Goal: Task Accomplishment & Management: Manage account settings

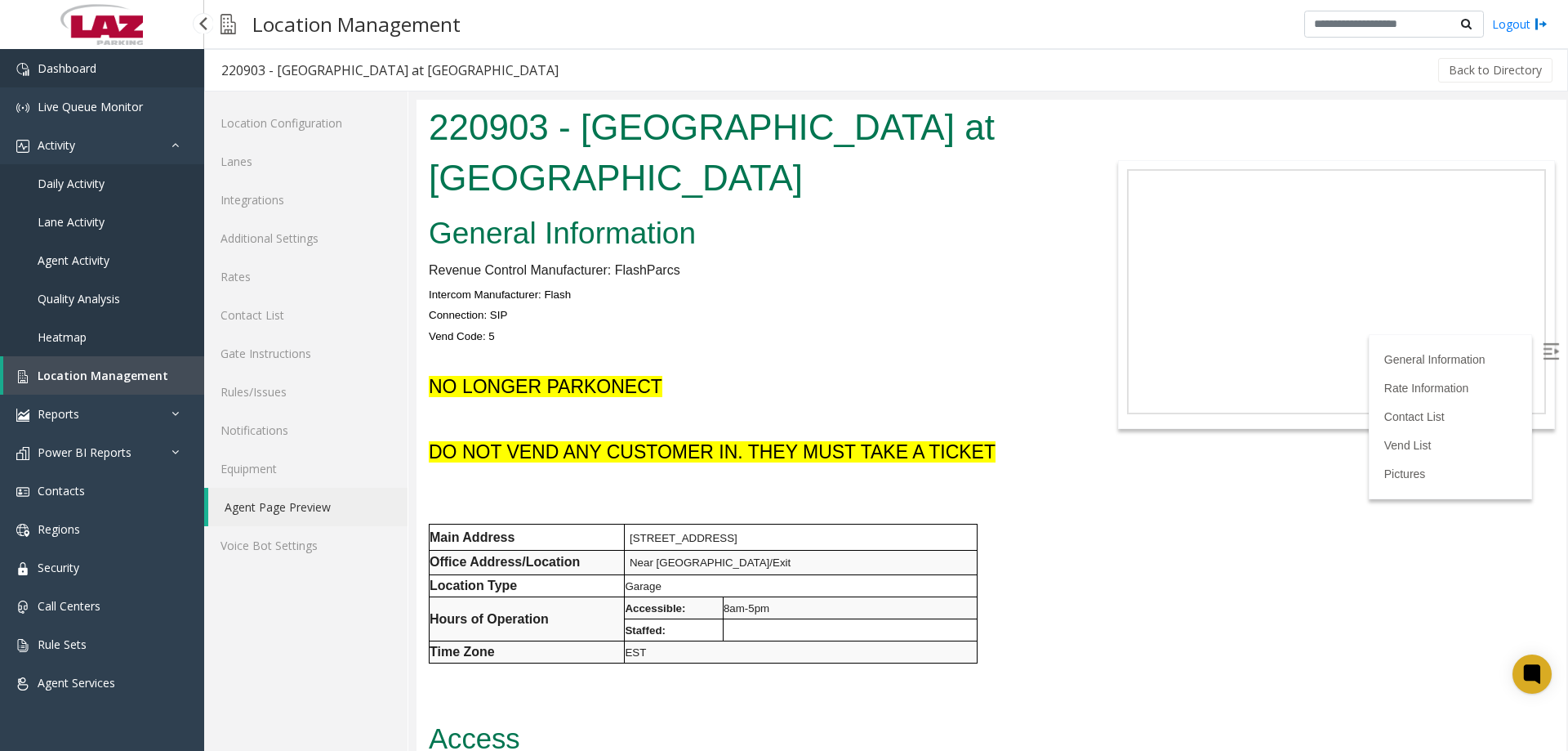
click at [85, 78] on link "Dashboard" at bounding box center [102, 68] width 204 height 39
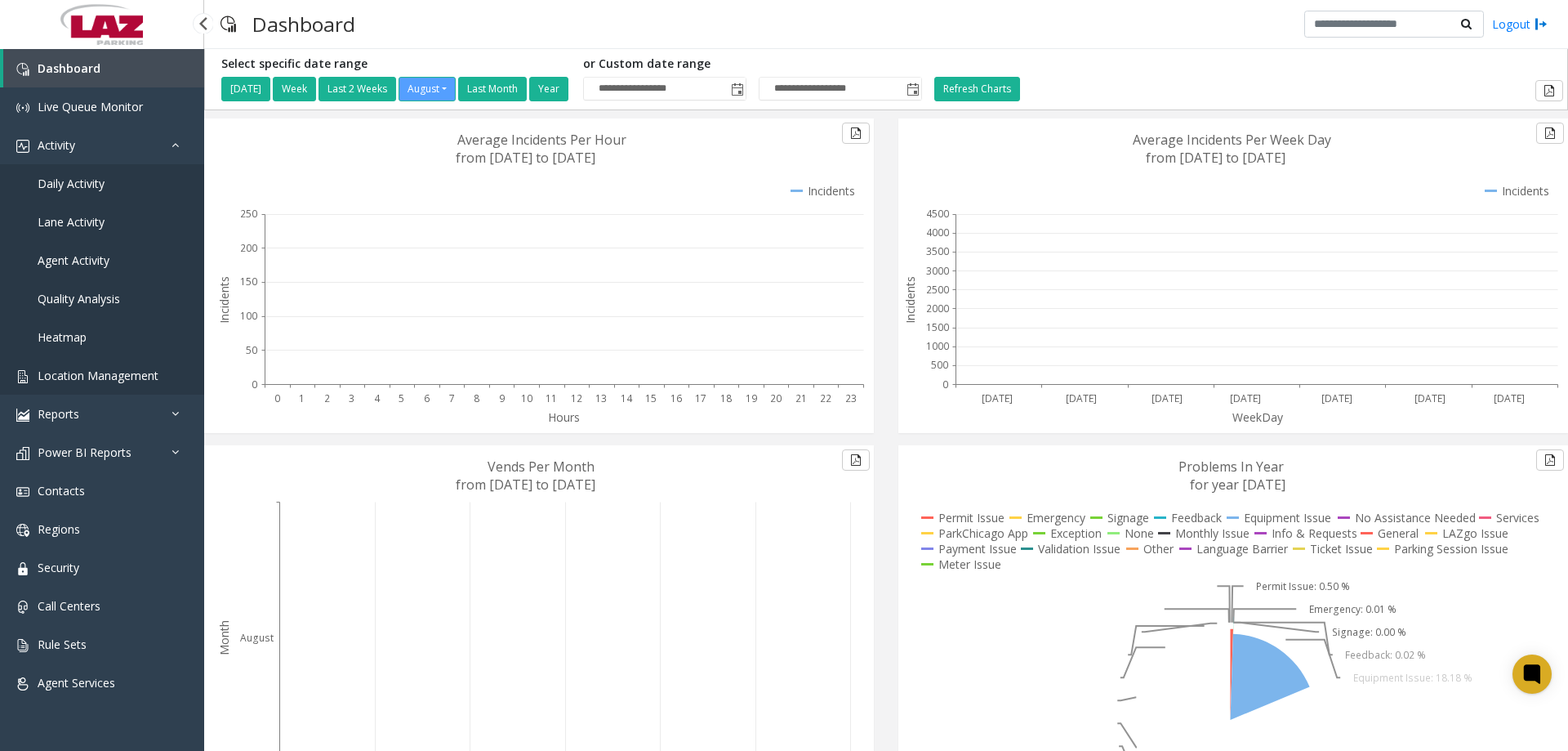
drag, startPoint x: 34, startPoint y: 391, endPoint x: 60, endPoint y: 375, distance: 30.5
click at [60, 375] on span "Location Management" at bounding box center [98, 375] width 121 height 16
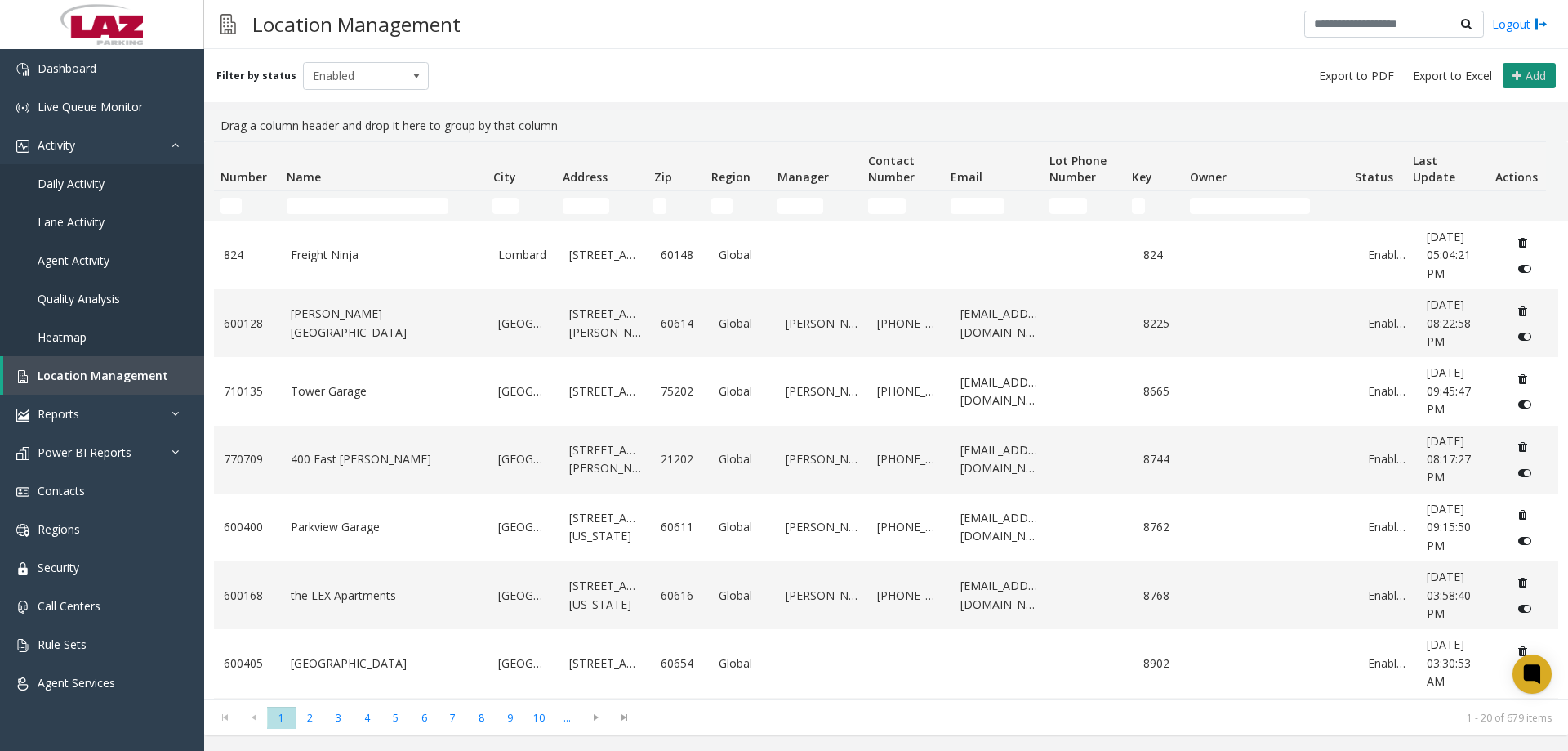
click at [1526, 71] on span "Add" at bounding box center [1535, 75] width 21 height 16
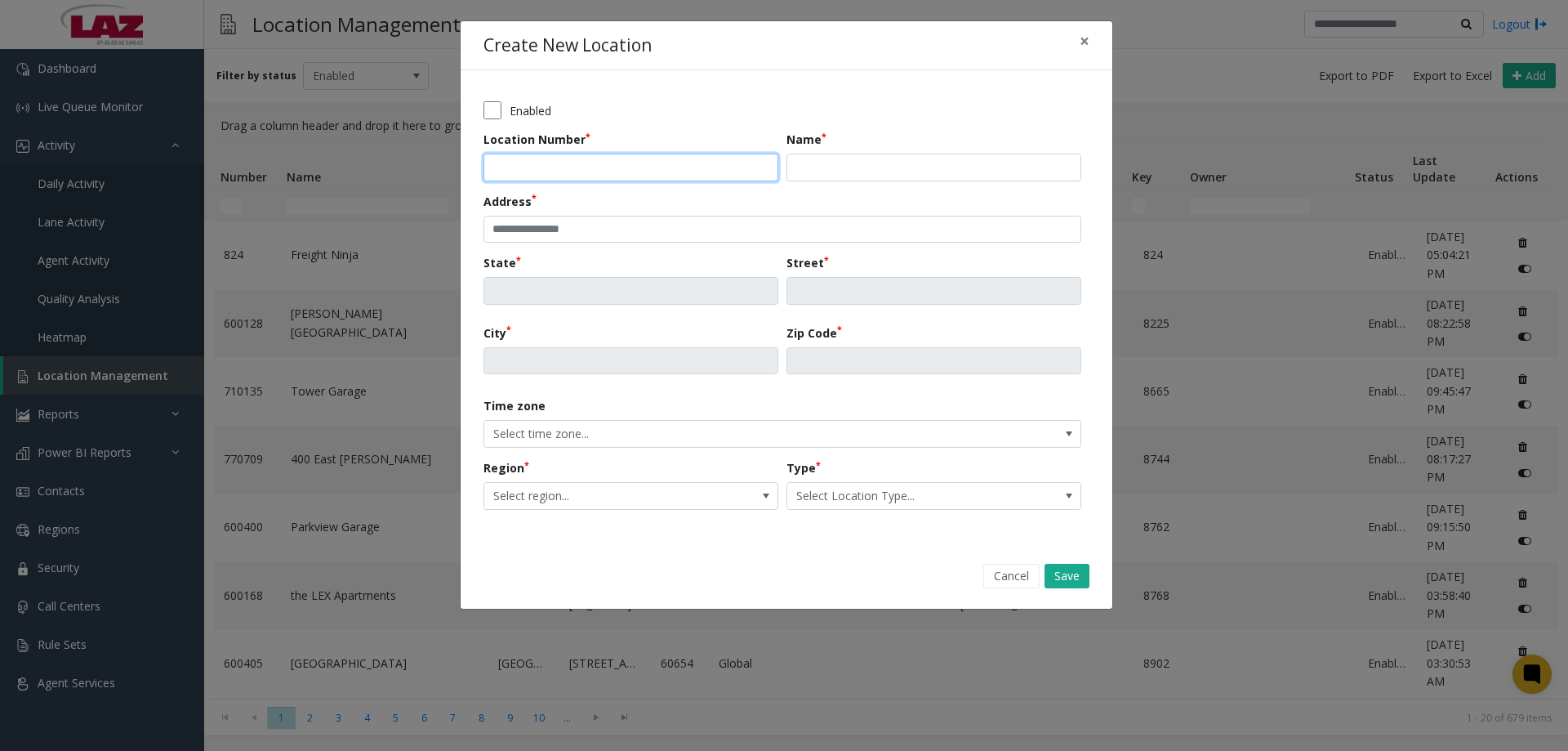
click at [539, 179] on input "Location Number" at bounding box center [631, 168] width 295 height 28
click at [502, 160] on input "Location Number" at bounding box center [631, 168] width 295 height 28
type input "******"
drag, startPoint x: 983, startPoint y: 151, endPoint x: 983, endPoint y: 165, distance: 14.0
click at [983, 155] on div "Name" at bounding box center [937, 156] width 303 height 51
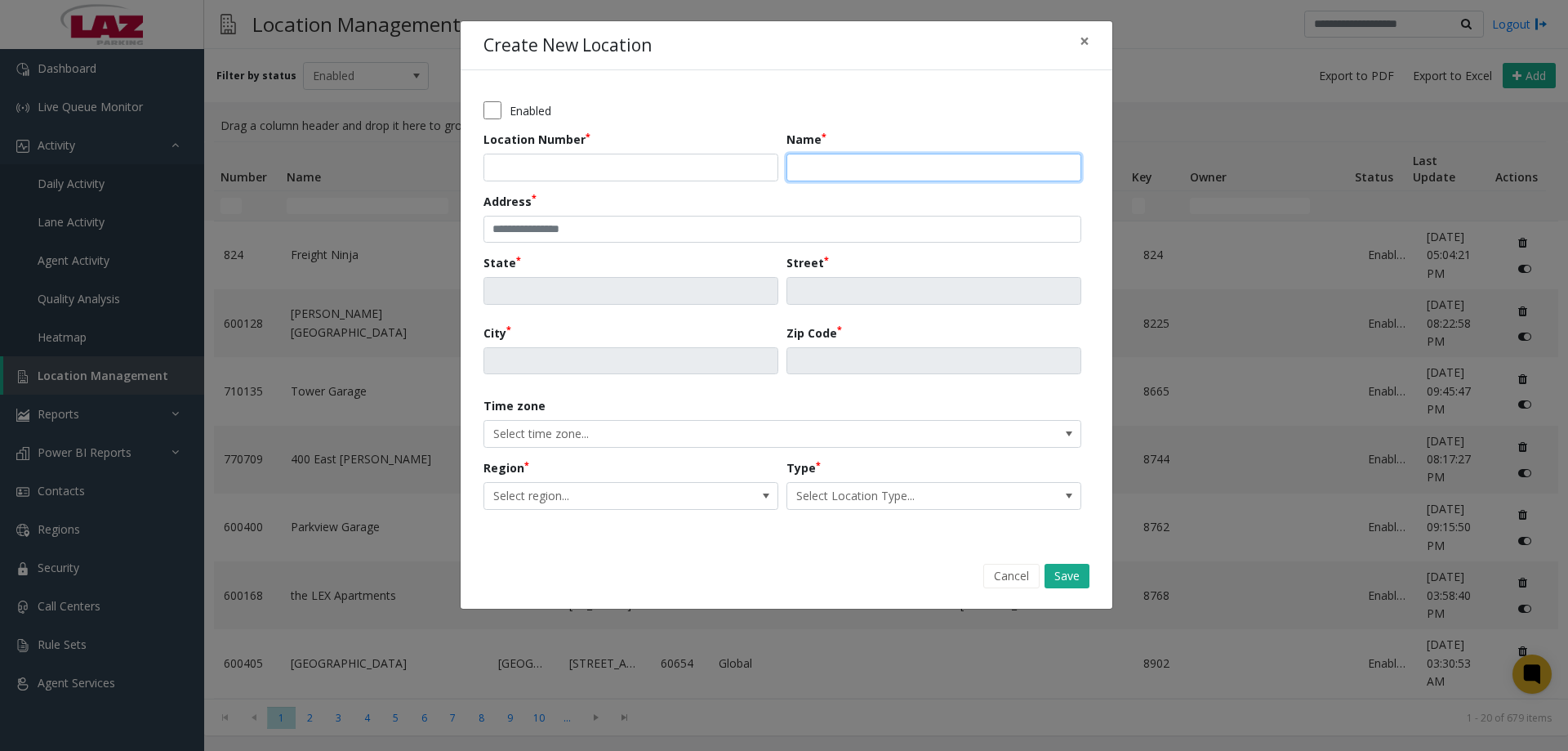
click at [983, 165] on input "Name" at bounding box center [933, 168] width 295 height 28
click at [1044, 563] on button "Save" at bounding box center [1066, 576] width 45 height 25
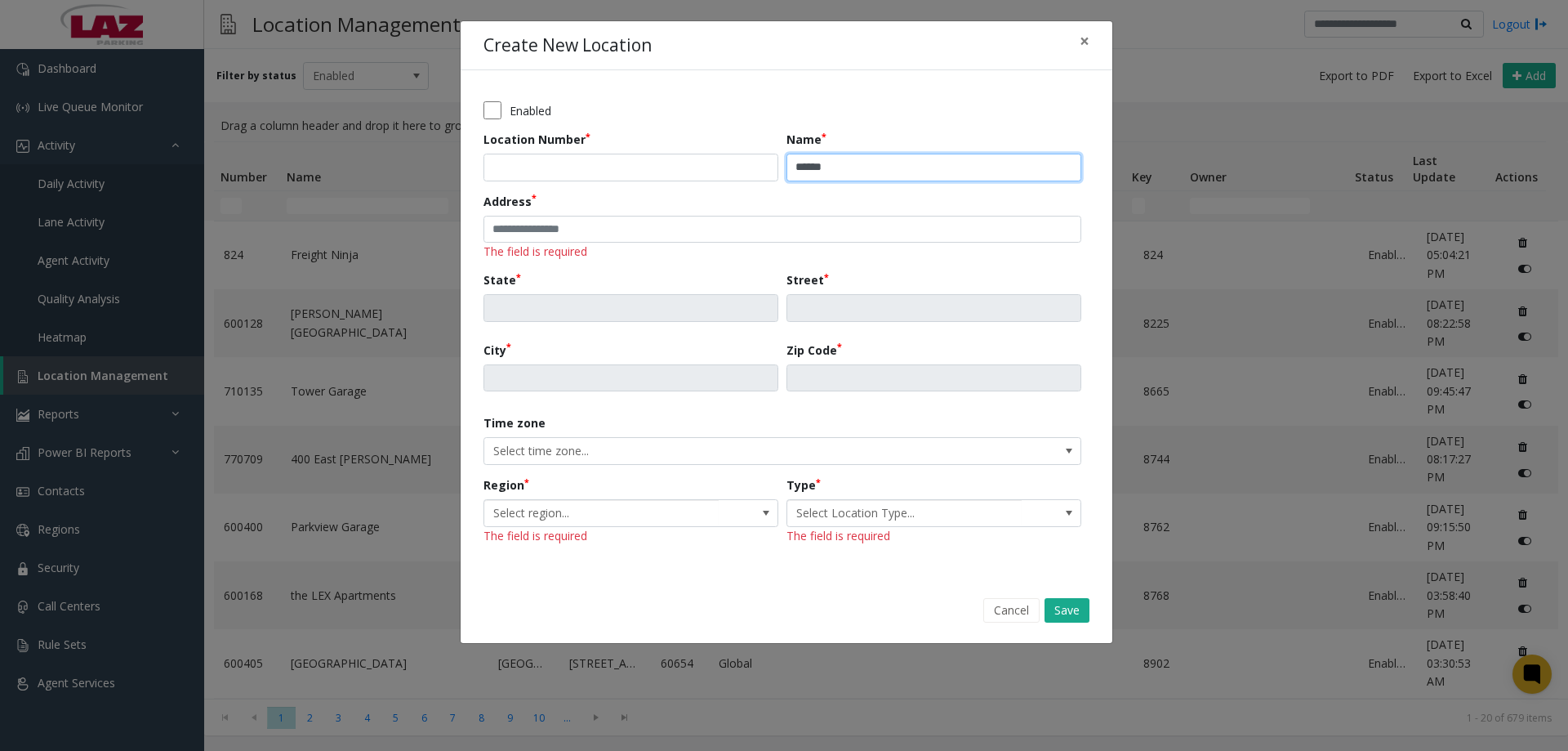
type input "**********"
click at [843, 231] on input "text" at bounding box center [782, 229] width 598 height 28
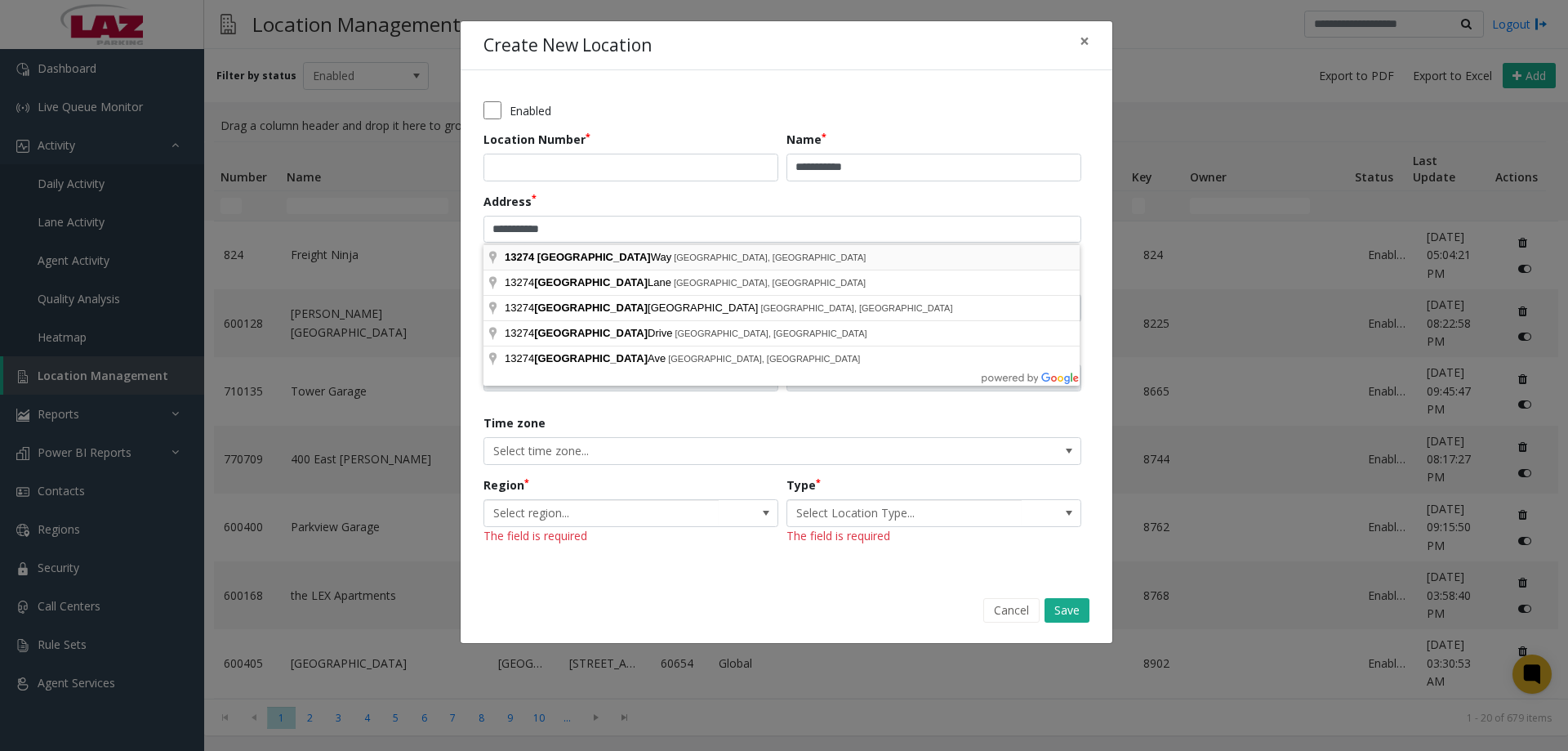
type input "**********"
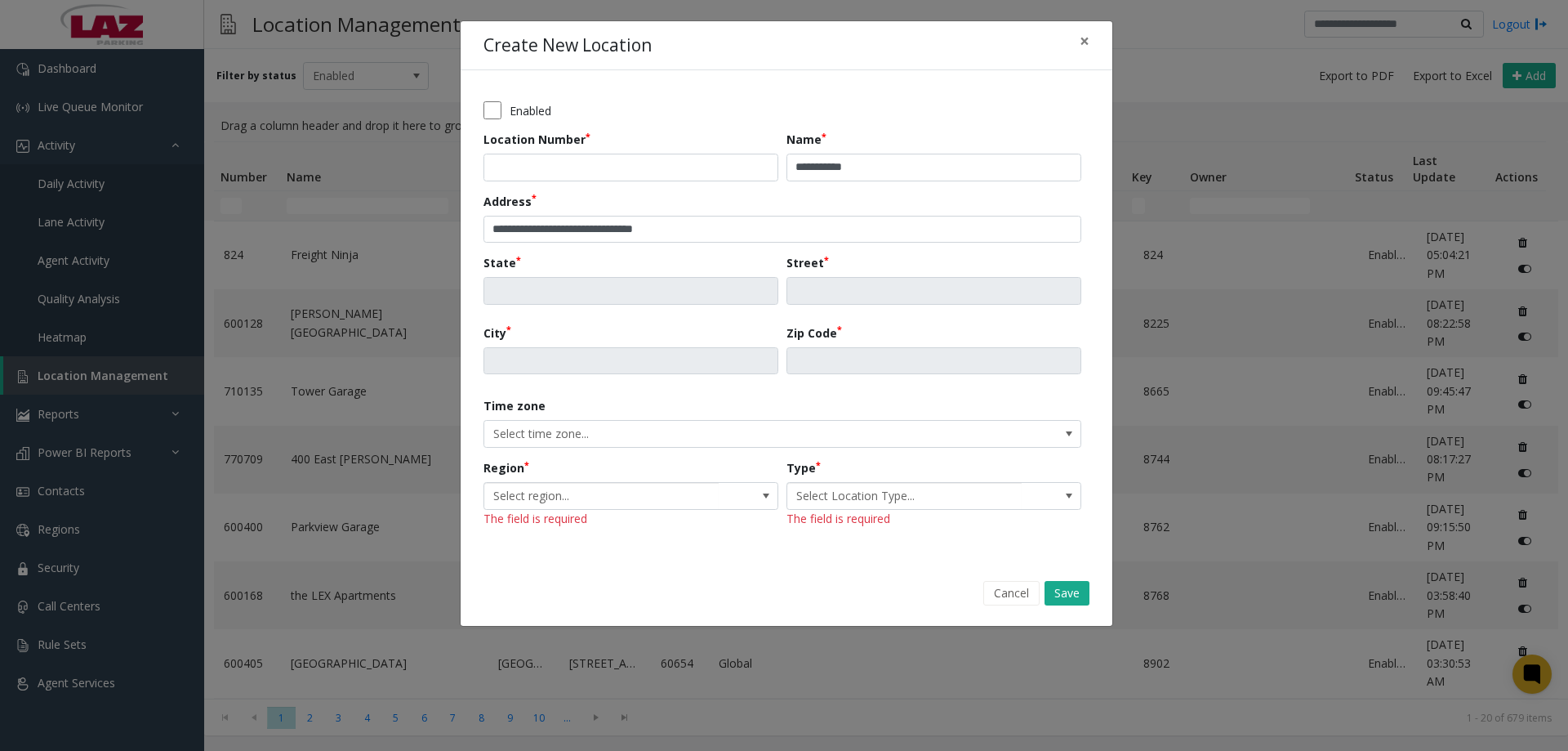
type input "**"
type input "**********"
type input "*****"
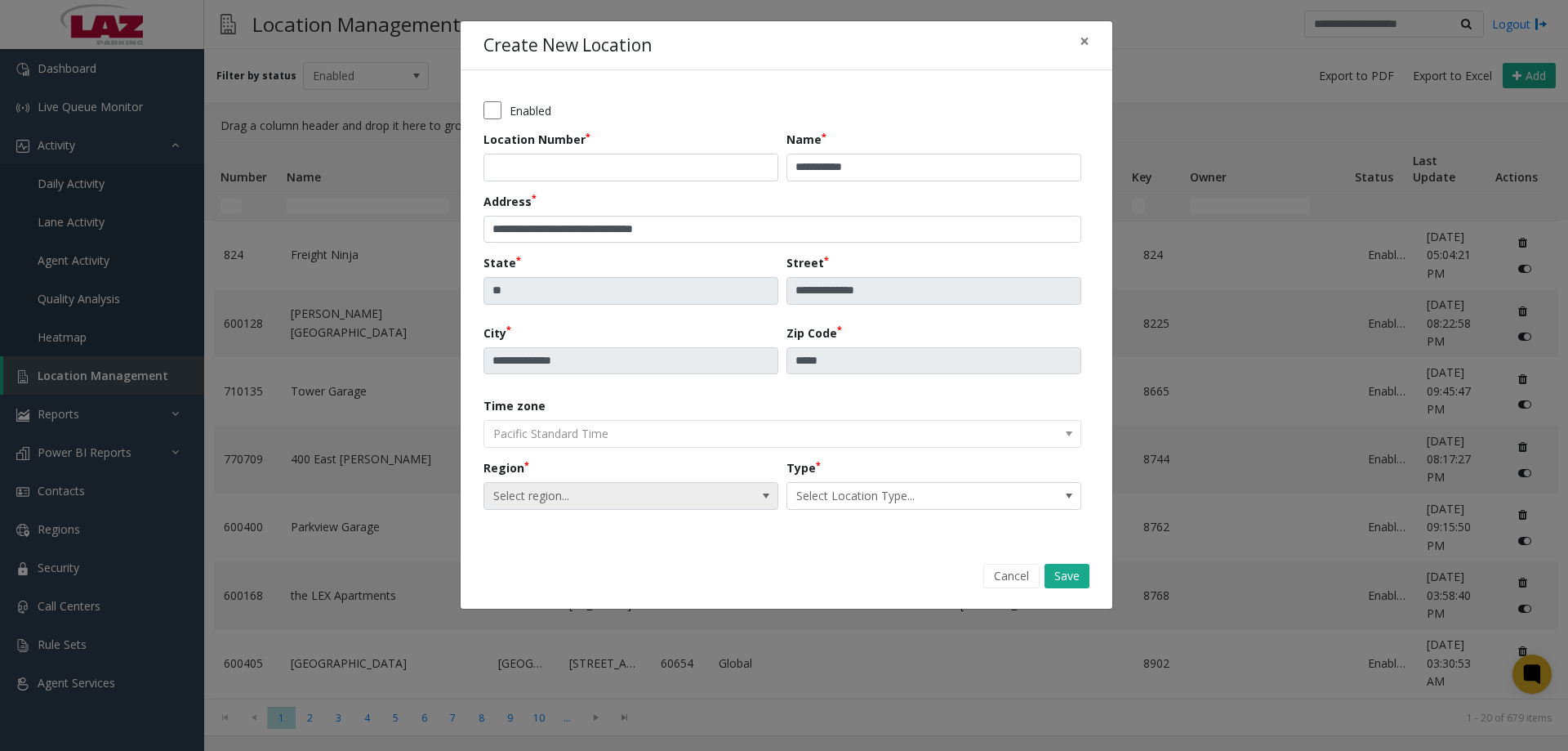
click at [674, 499] on span "Select region..." at bounding box center [601, 496] width 234 height 26
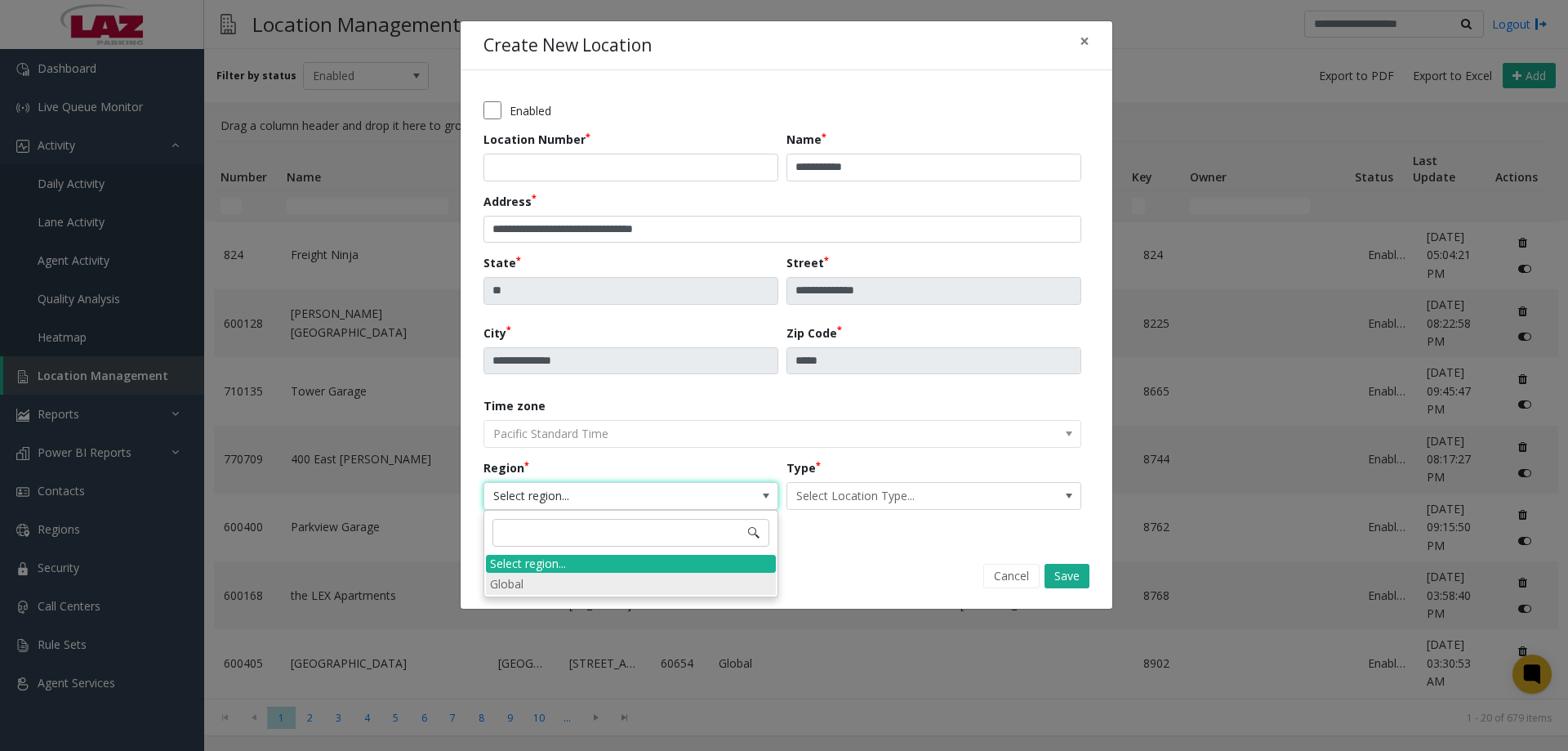
click at [594, 573] on li "Global" at bounding box center [631, 583] width 290 height 22
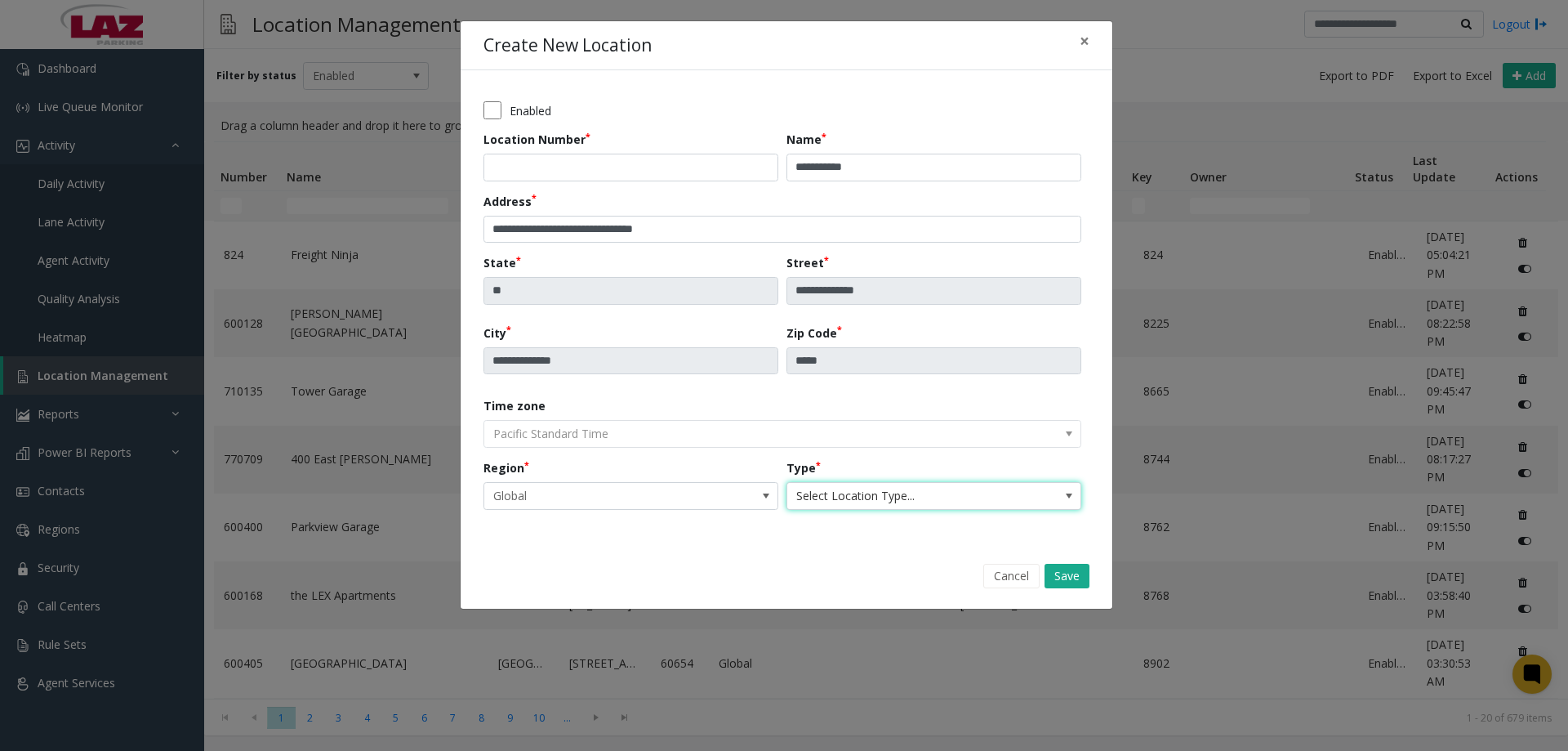
click at [953, 492] on span "Select Location Type..." at bounding box center [904, 496] width 234 height 26
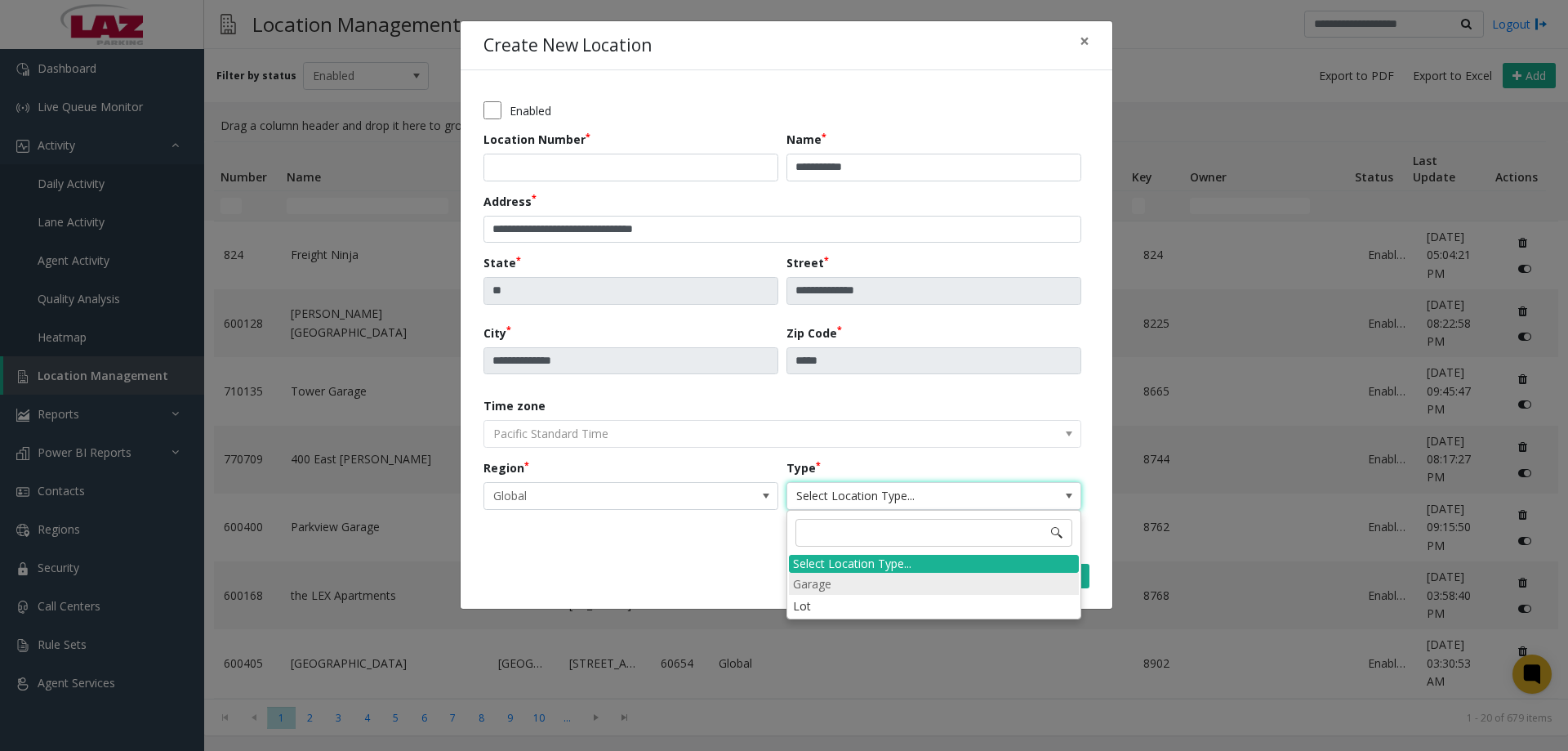
click at [857, 586] on li "Garage" at bounding box center [933, 583] width 290 height 22
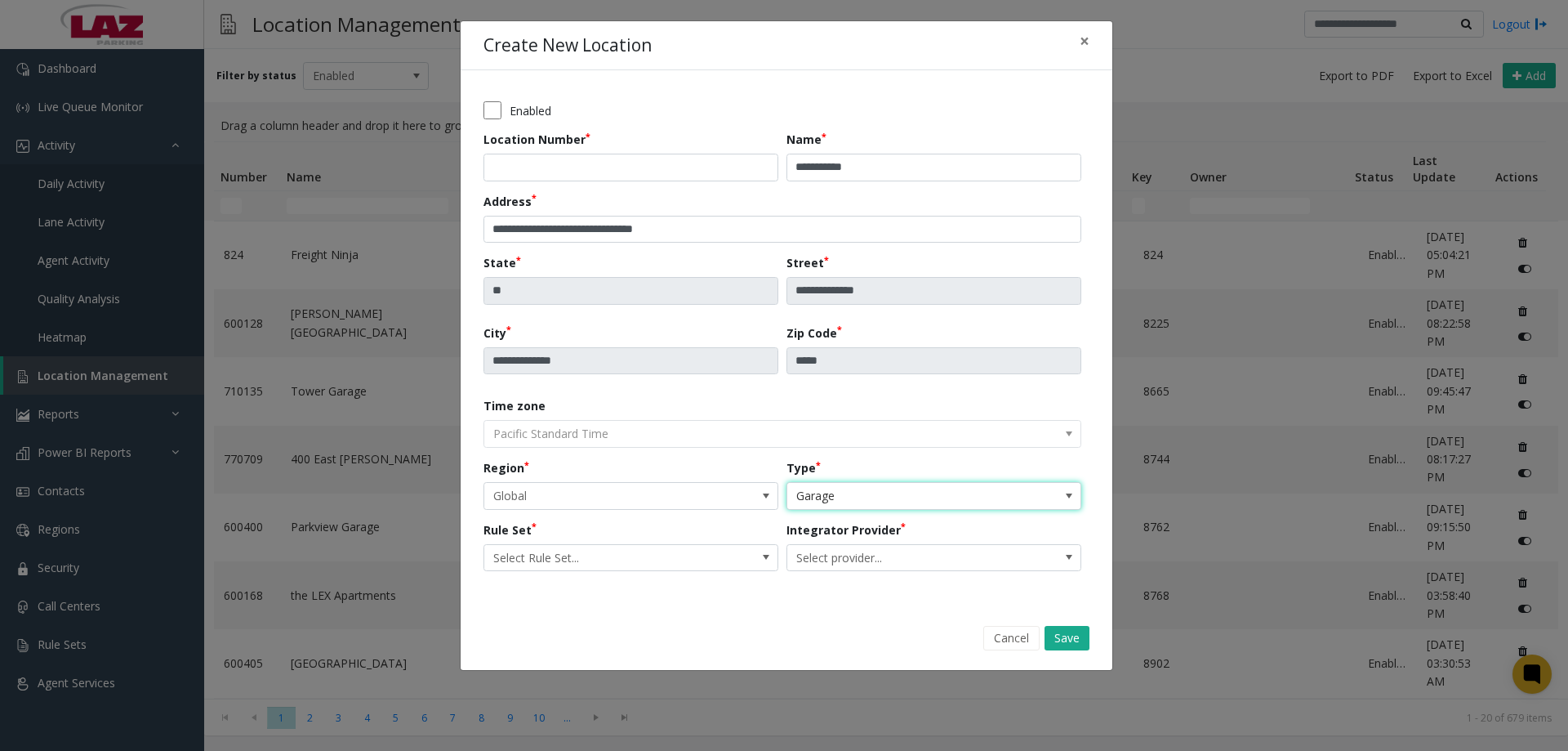
click at [872, 496] on span "Garage" at bounding box center [904, 496] width 234 height 26
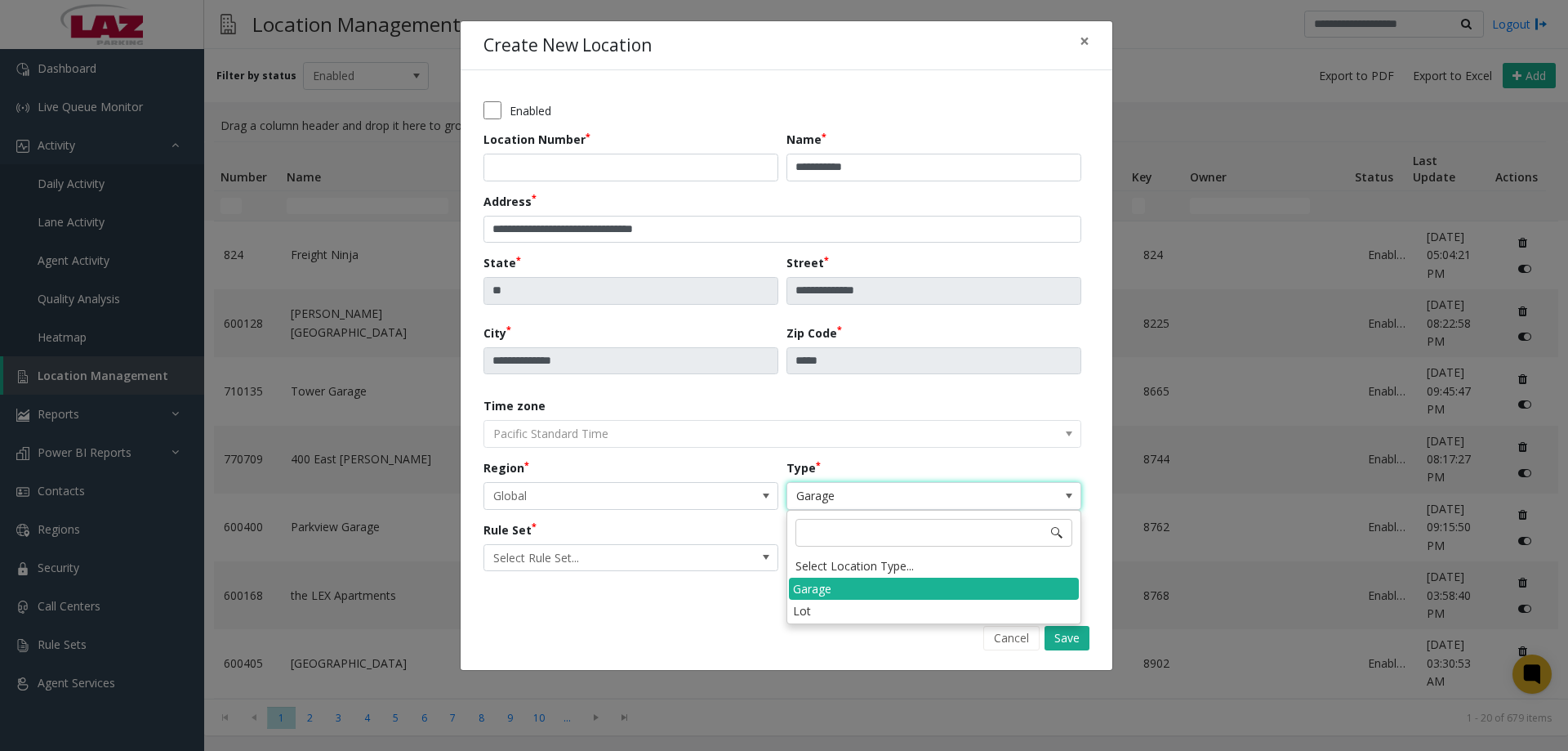
drag, startPoint x: 857, startPoint y: 611, endPoint x: 816, endPoint y: 597, distance: 43.3
click at [856, 610] on li "Lot" at bounding box center [933, 610] width 290 height 22
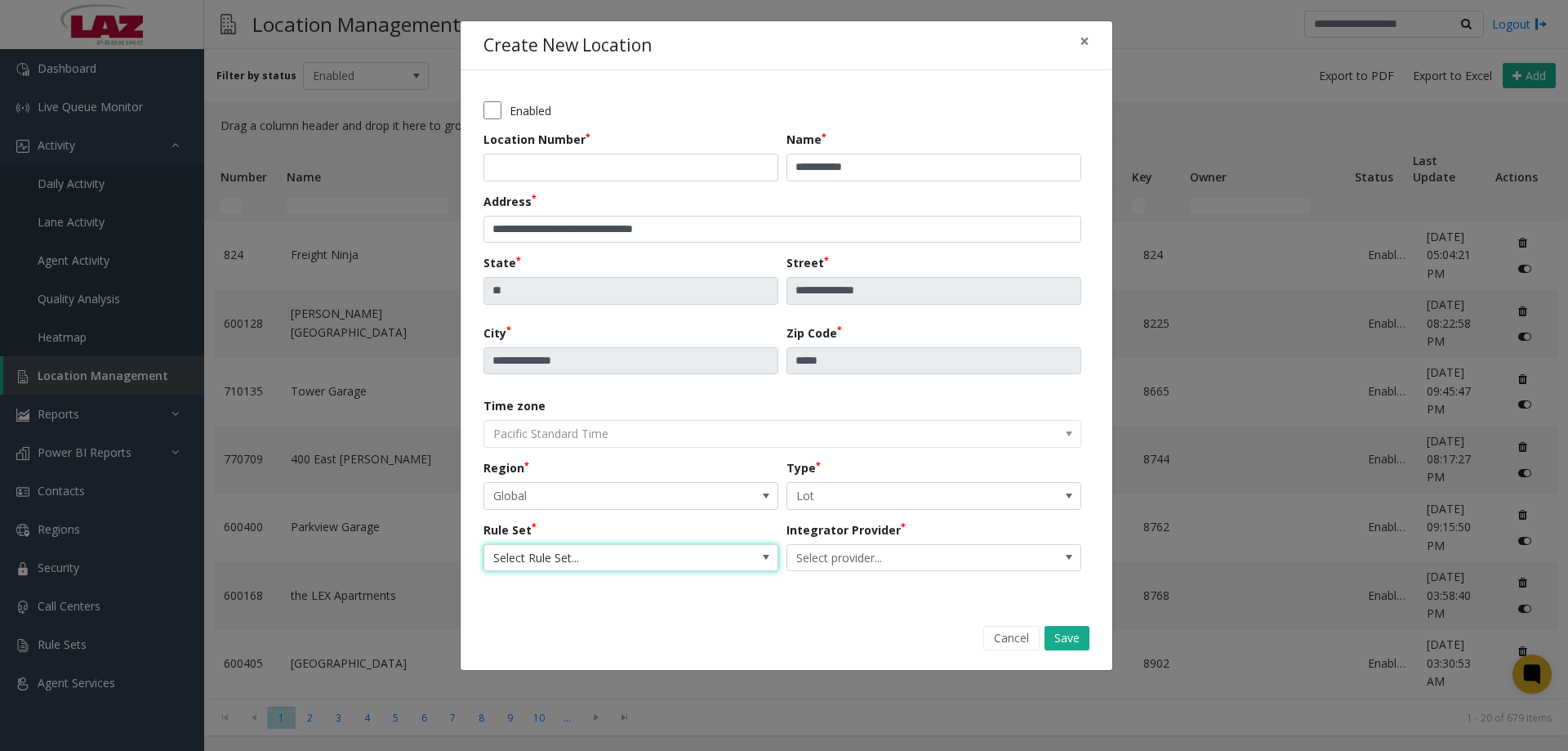
click at [677, 568] on span "Select Rule Set..." at bounding box center [601, 558] width 234 height 26
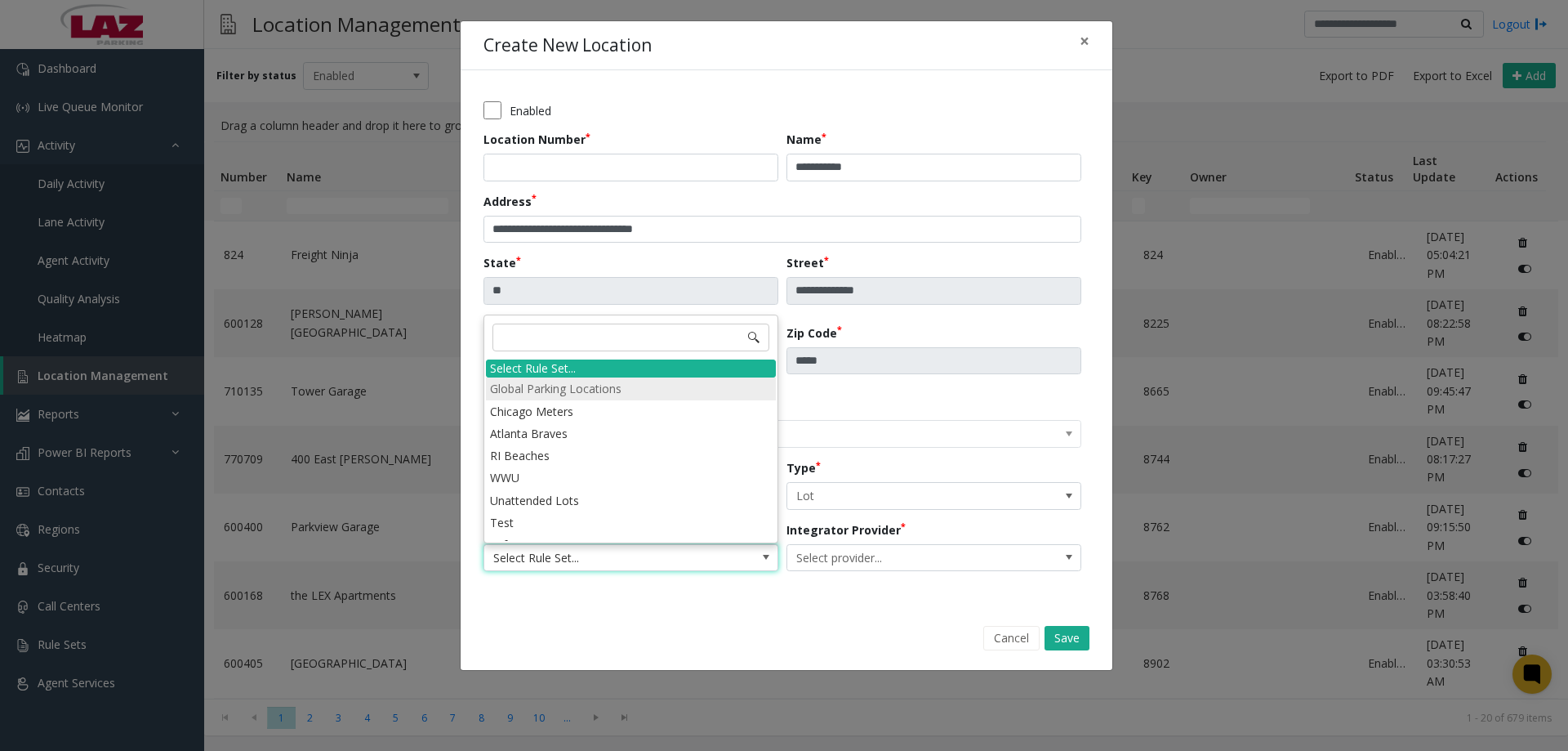
click at [561, 388] on li "Global Parking Locations" at bounding box center [631, 388] width 290 height 22
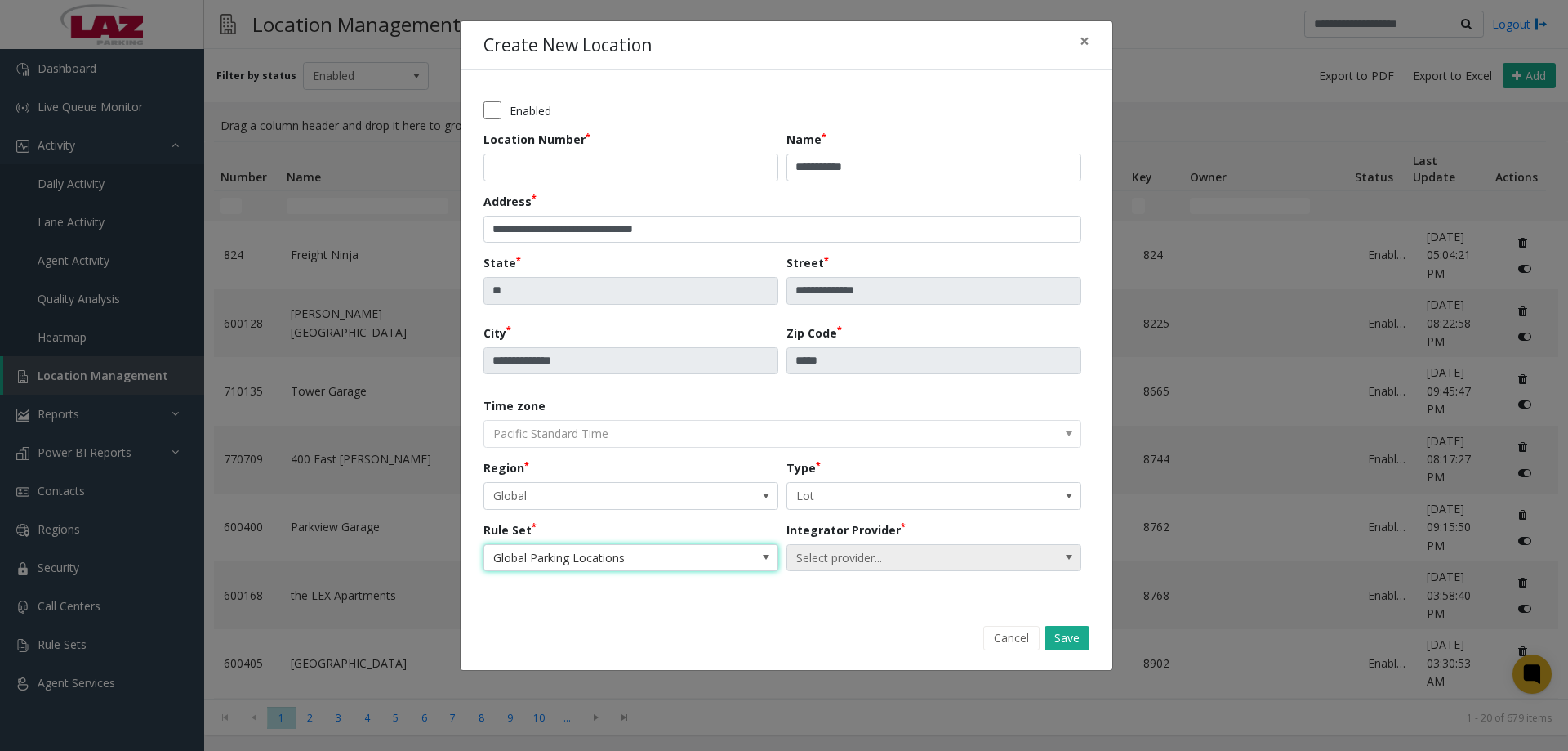
click at [877, 554] on span "Select provider..." at bounding box center [904, 558] width 234 height 26
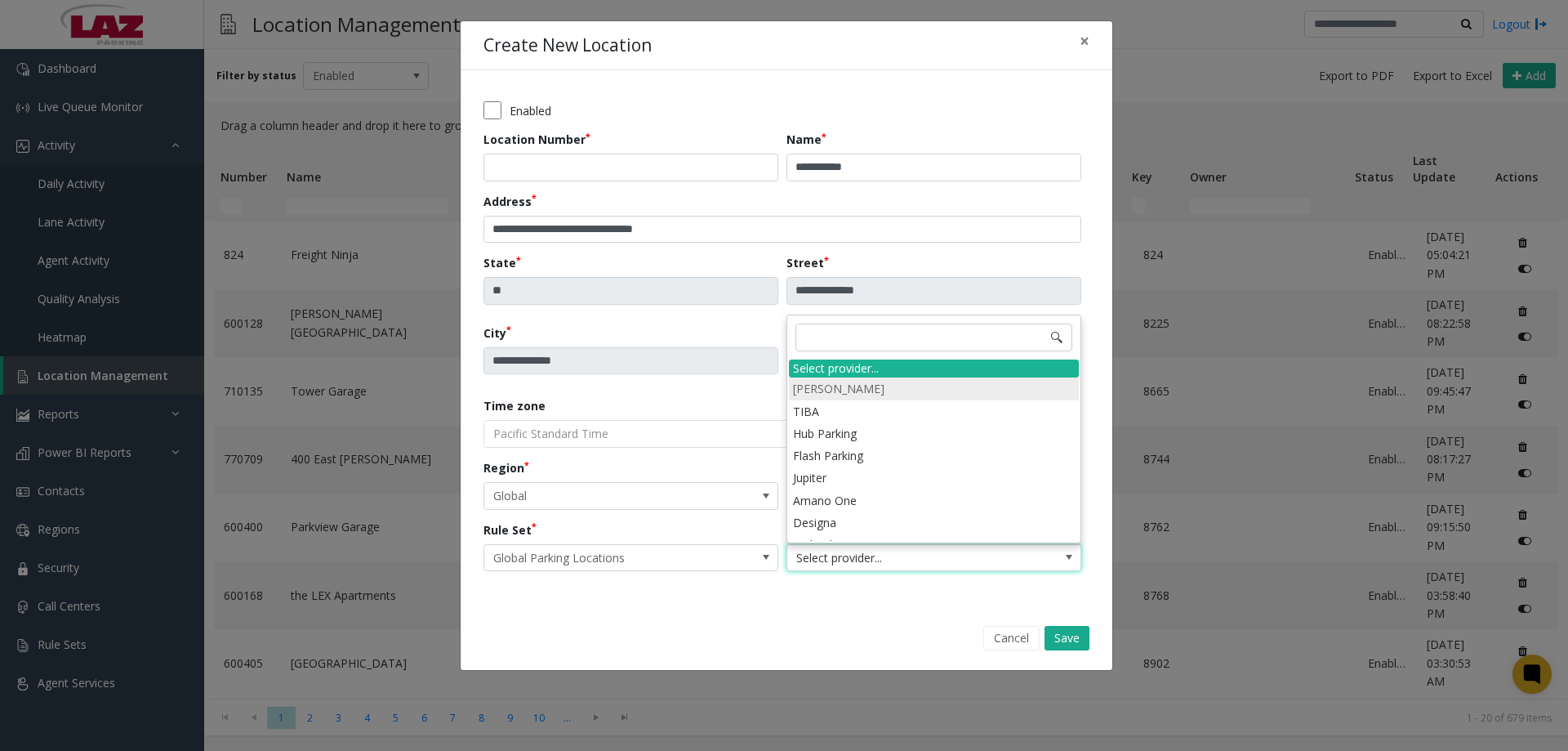
click at [843, 381] on li "Amano McGann" at bounding box center [933, 388] width 290 height 22
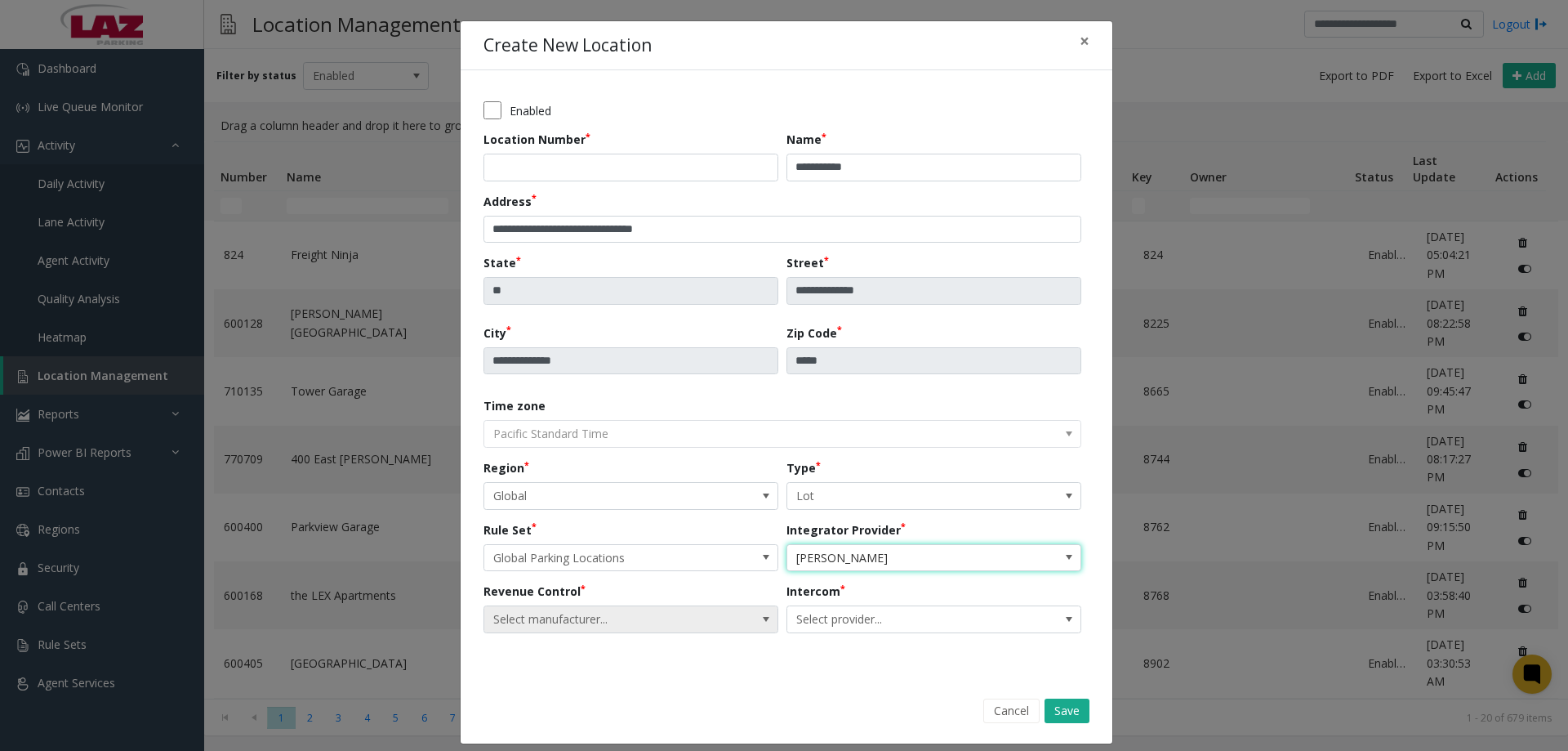
scroll to position [13, 0]
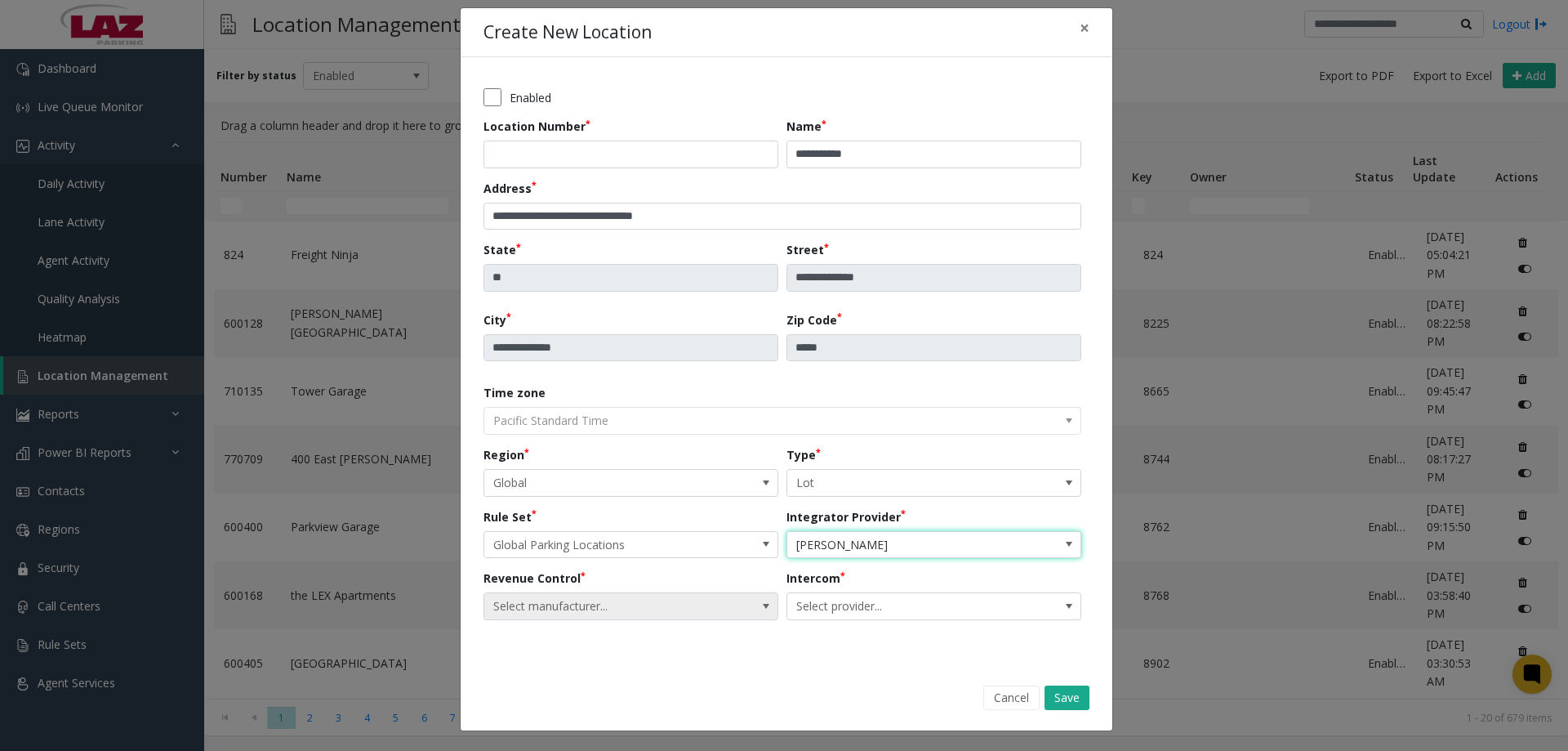
click at [712, 612] on span "Select manufacturer..." at bounding box center [601, 606] width 234 height 26
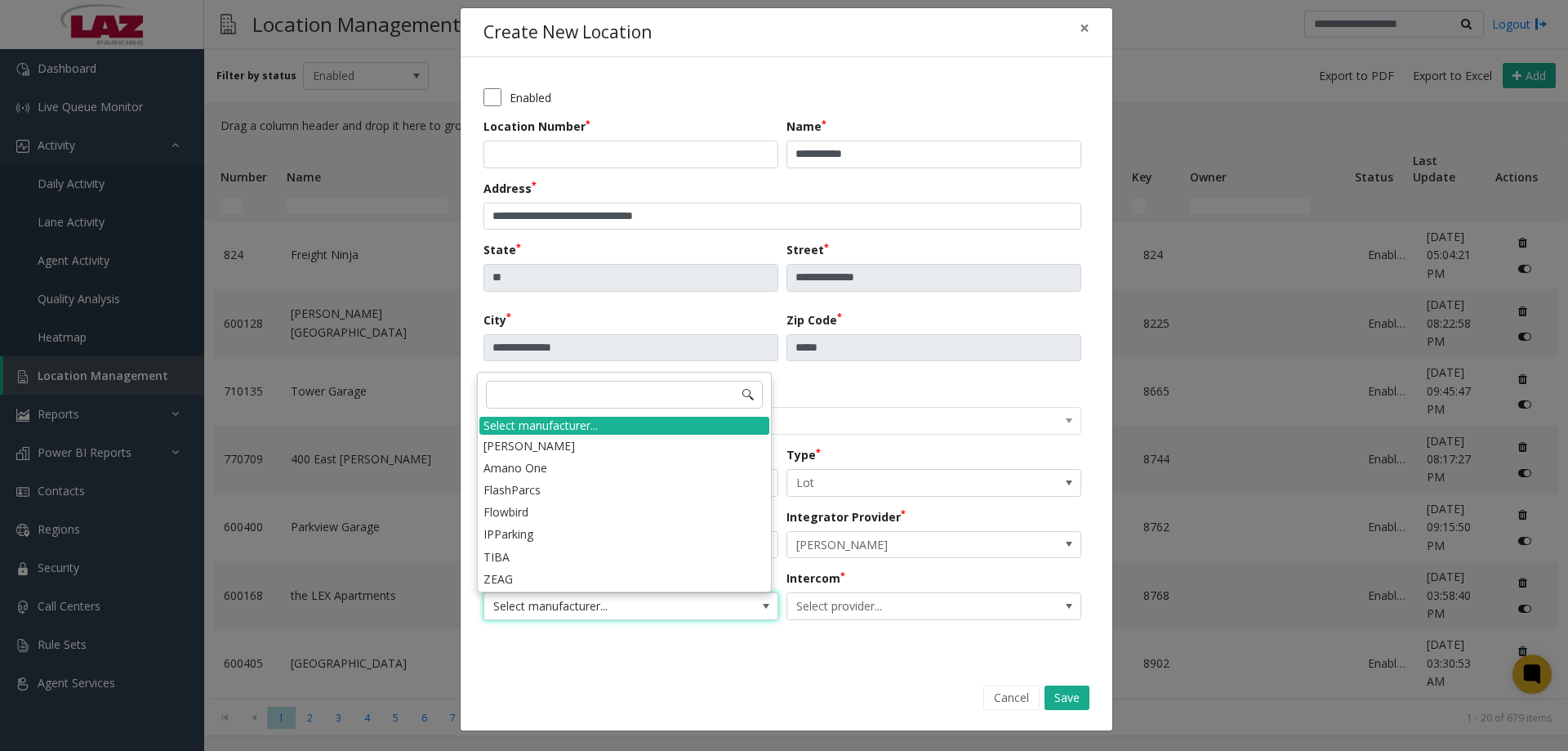
click at [737, 645] on div "**********" at bounding box center [786, 362] width 652 height 609
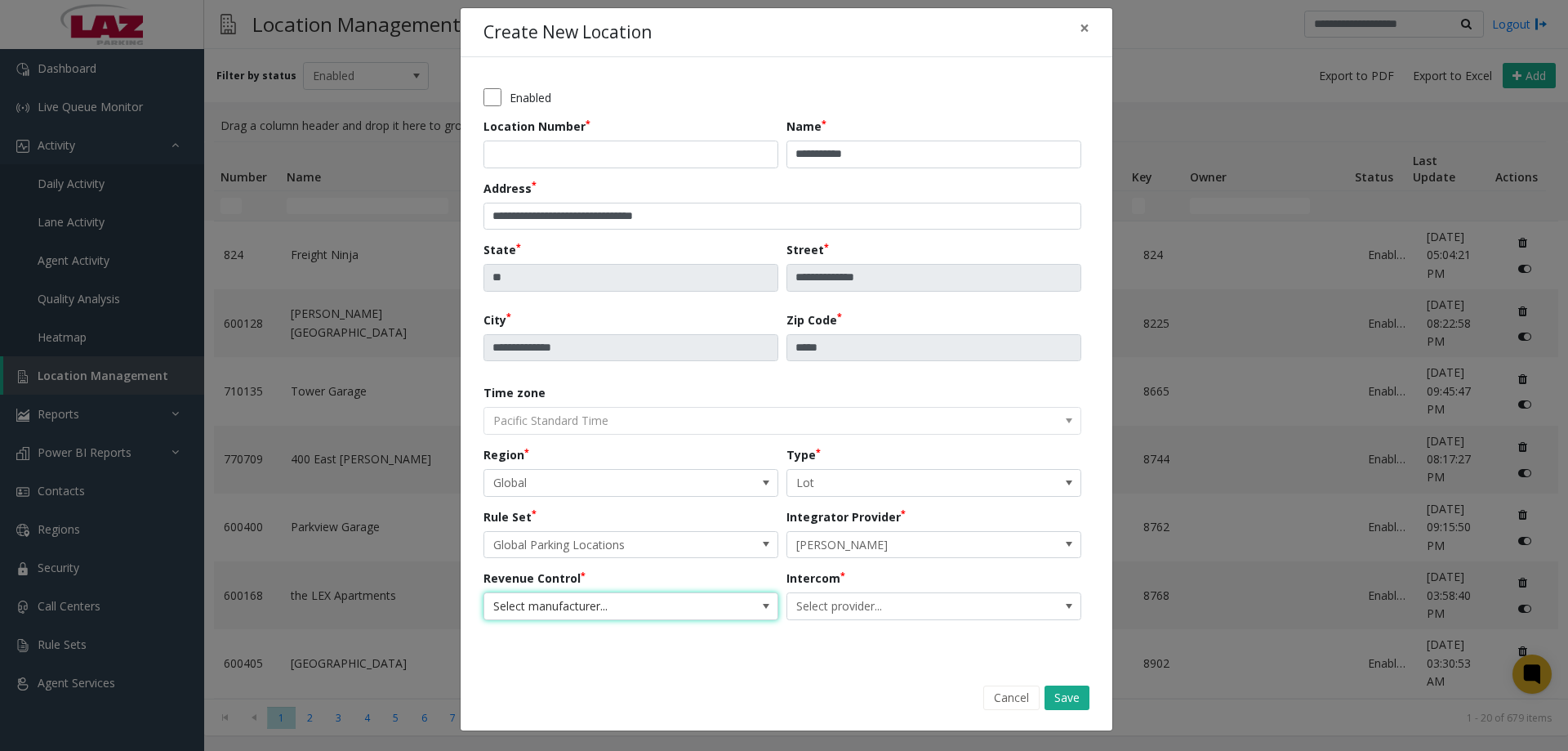
click at [755, 603] on span at bounding box center [766, 606] width 23 height 26
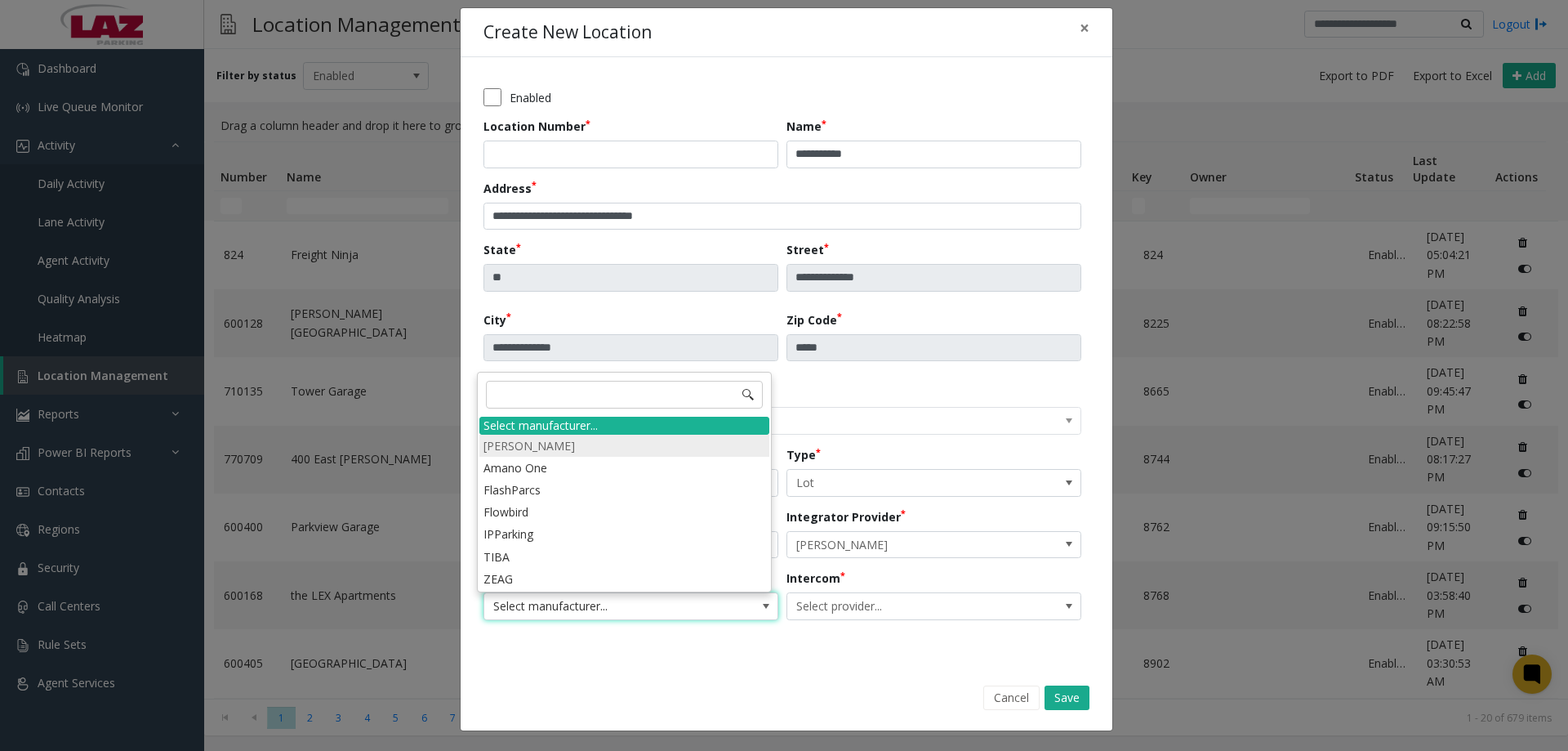
click at [610, 436] on li "Amano McGann" at bounding box center [624, 445] width 290 height 22
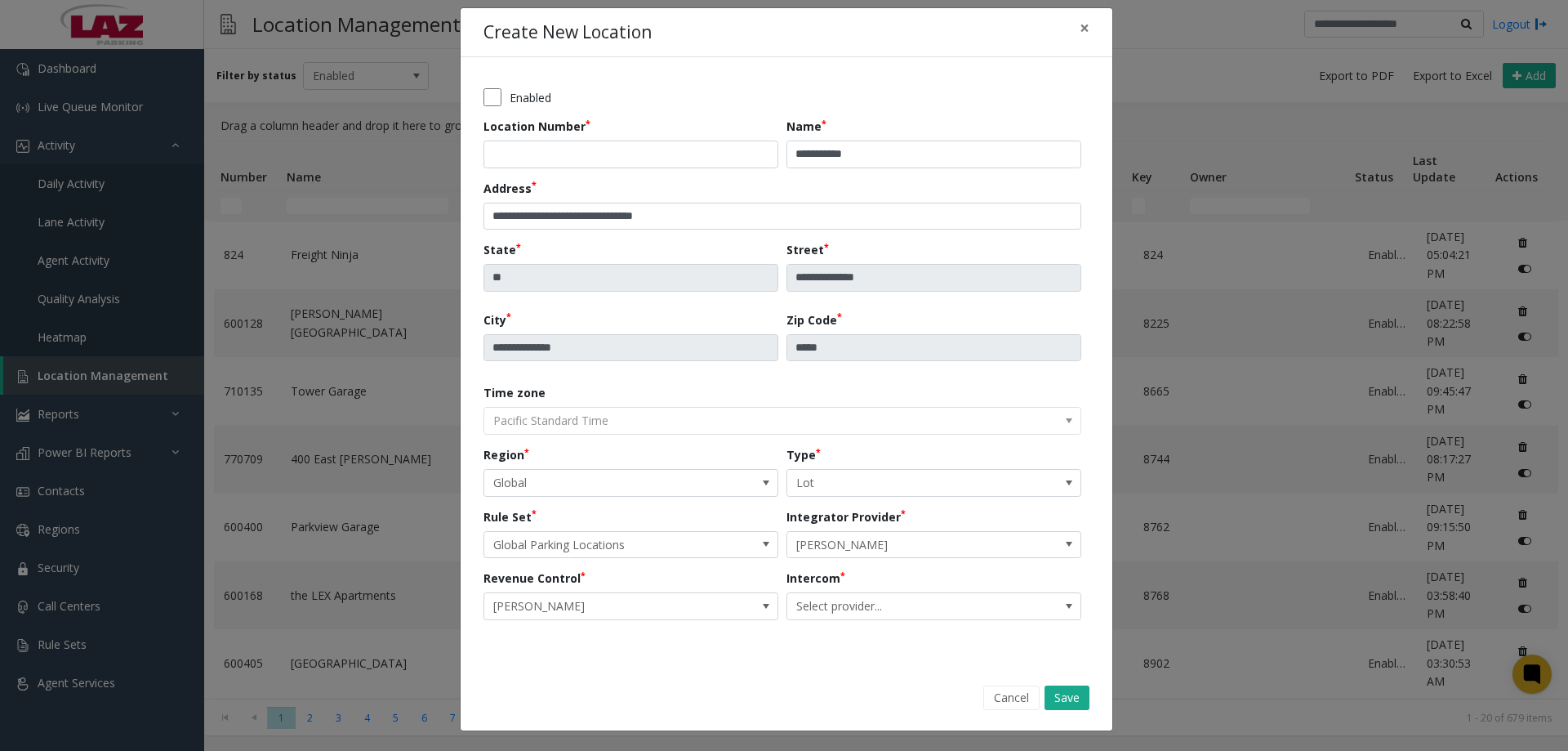
click at [1055, 624] on div "**********" at bounding box center [786, 361] width 606 height 563
click at [1034, 615] on span "Select provider..." at bounding box center [933, 606] width 295 height 28
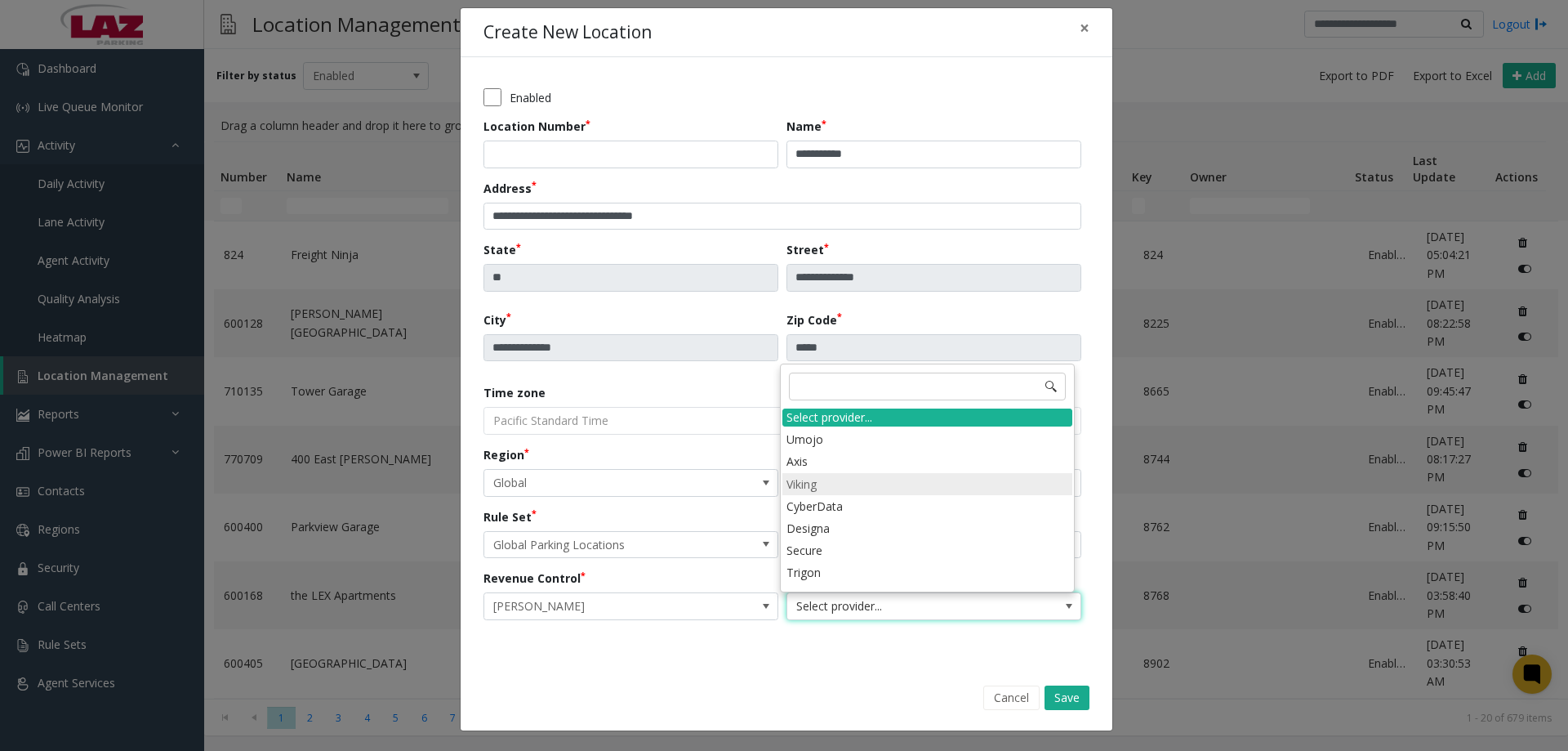
scroll to position [0, 0]
click at [829, 459] on li "Umojo" at bounding box center [927, 459] width 290 height 22
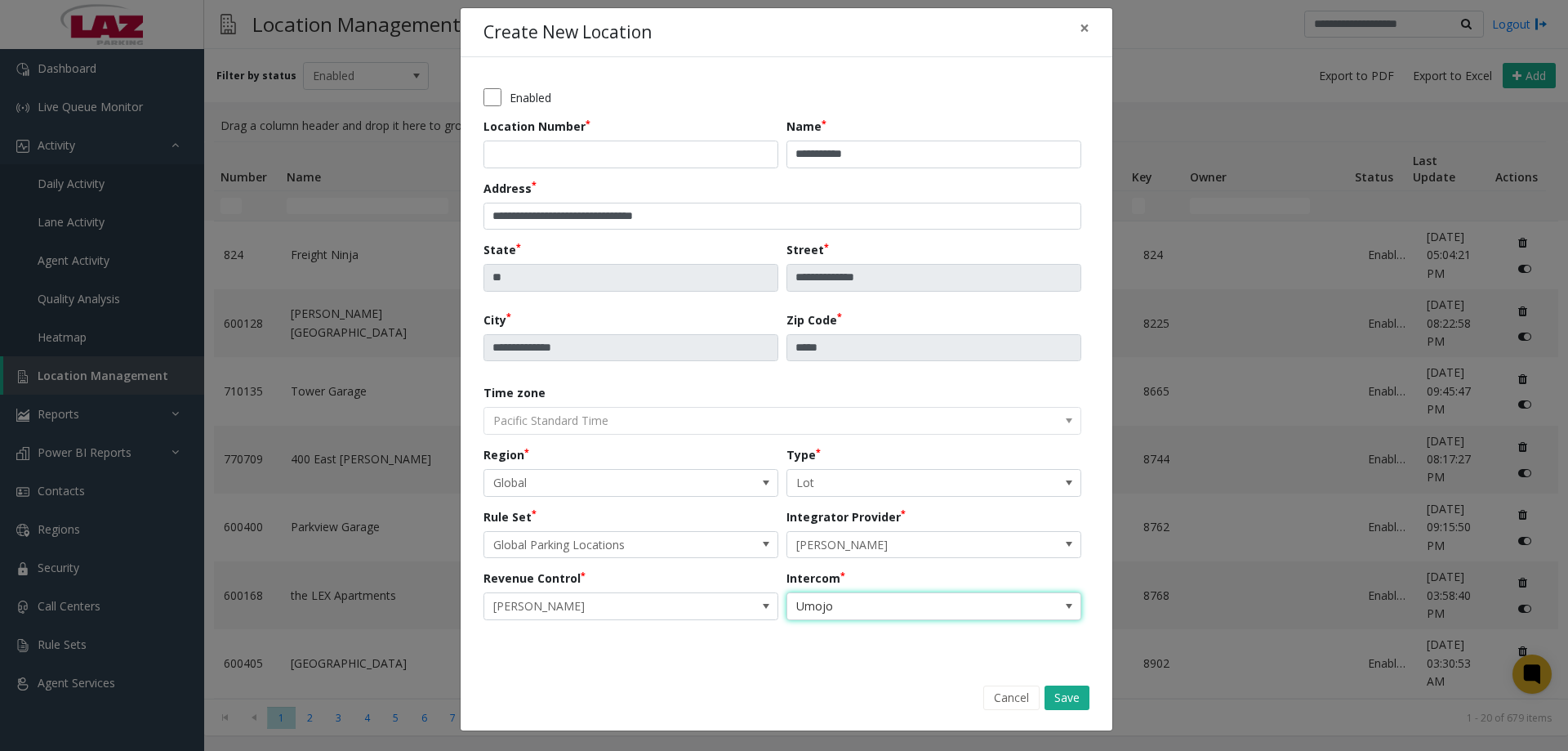
click at [817, 674] on form "**********" at bounding box center [786, 394] width 652 height 673
click at [1071, 700] on button "Save" at bounding box center [1066, 698] width 45 height 25
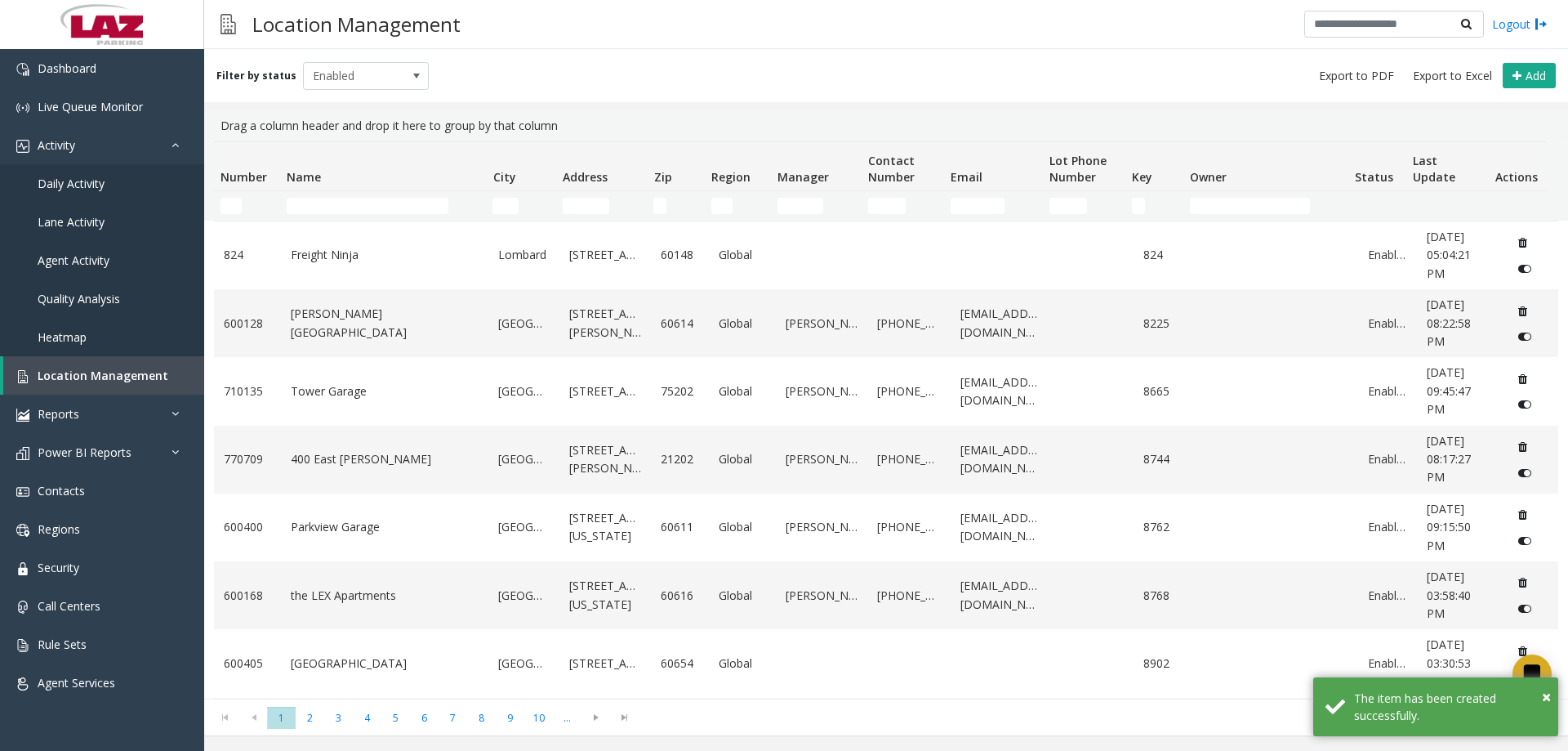
click at [310, 220] on td "Name Filter" at bounding box center [383, 206] width 206 height 30
click at [305, 209] on input "Name Filter" at bounding box center [368, 206] width 162 height 16
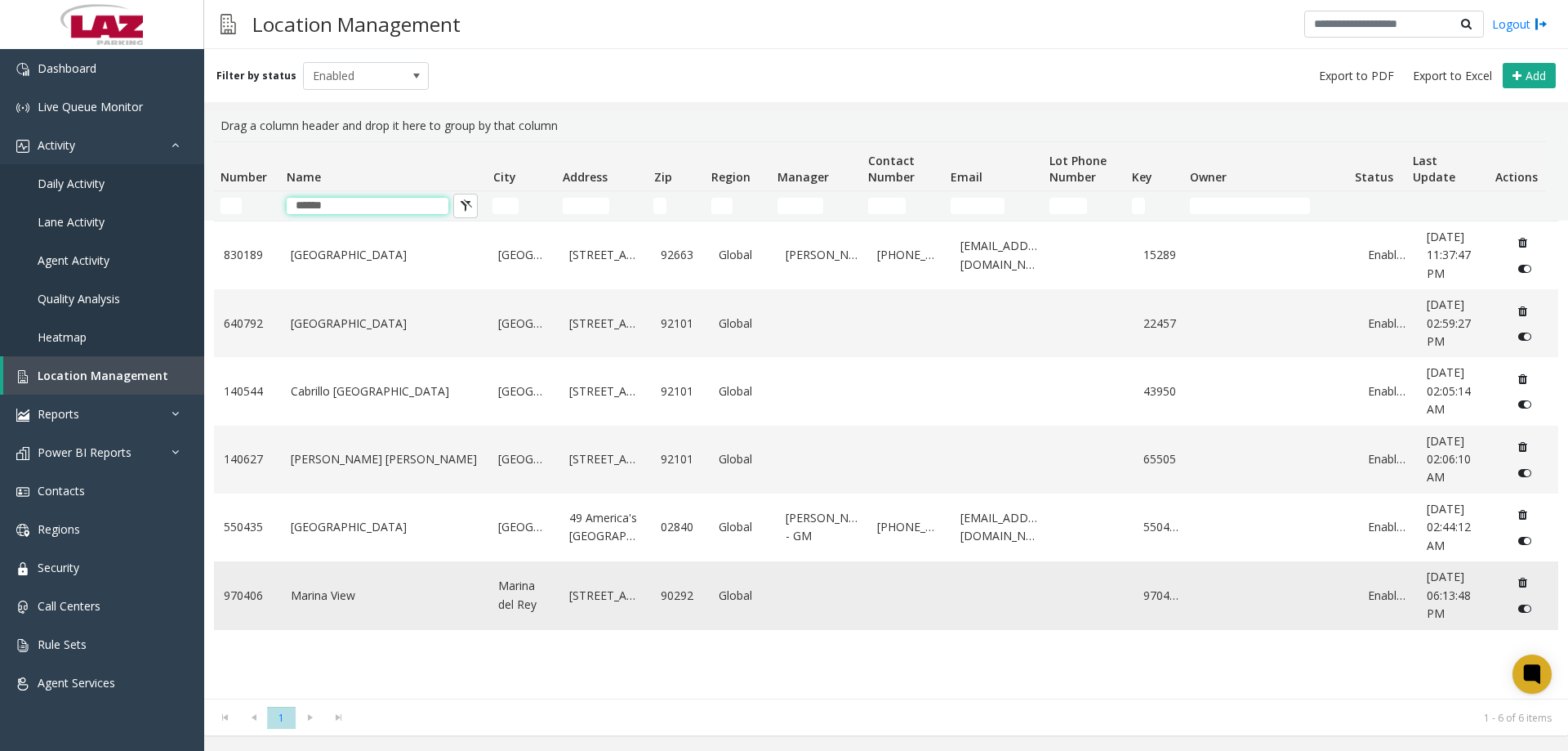
type input "******"
click at [304, 596] on link "Marina View" at bounding box center [385, 596] width 188 height 18
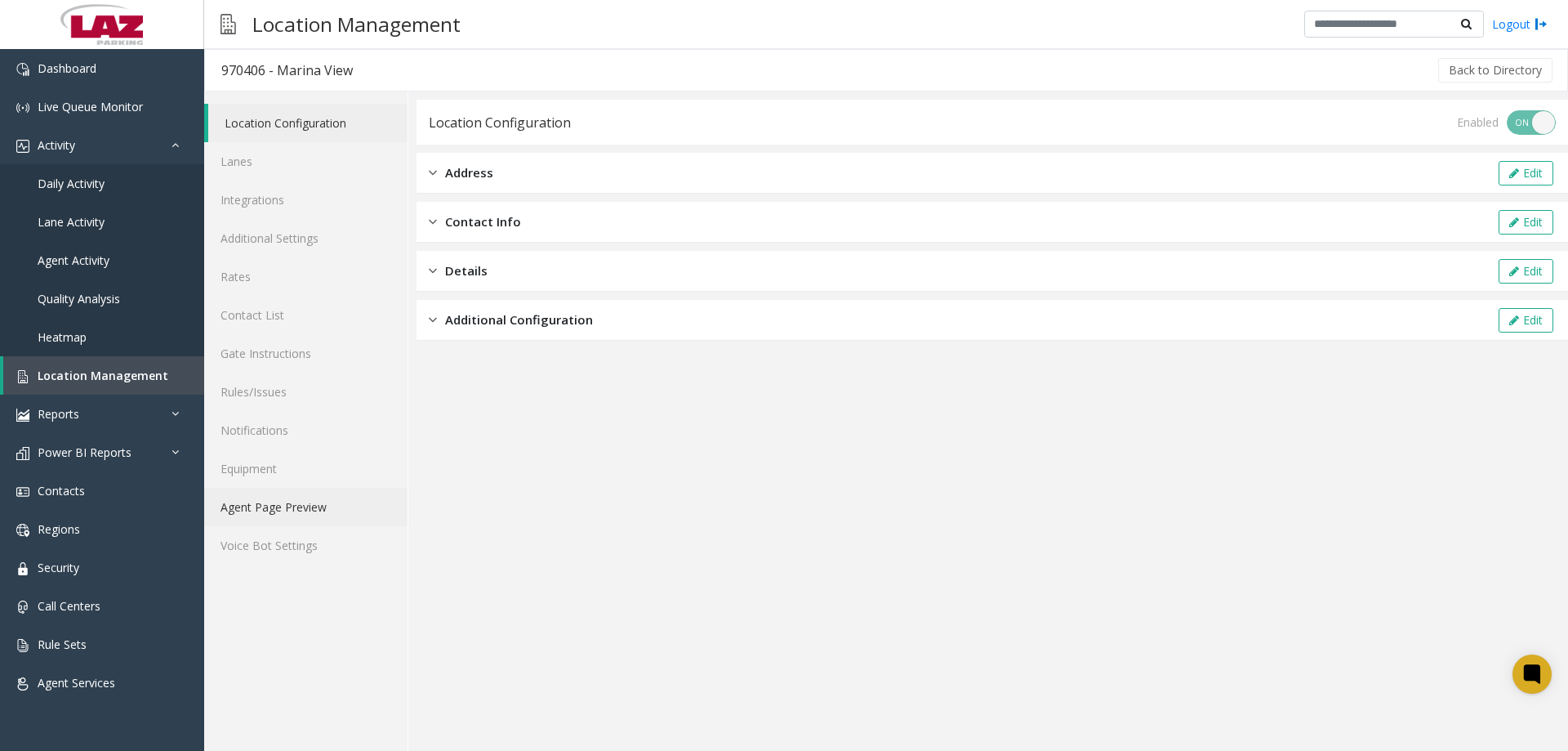
click at [278, 502] on link "Agent Page Preview" at bounding box center [305, 507] width 203 height 39
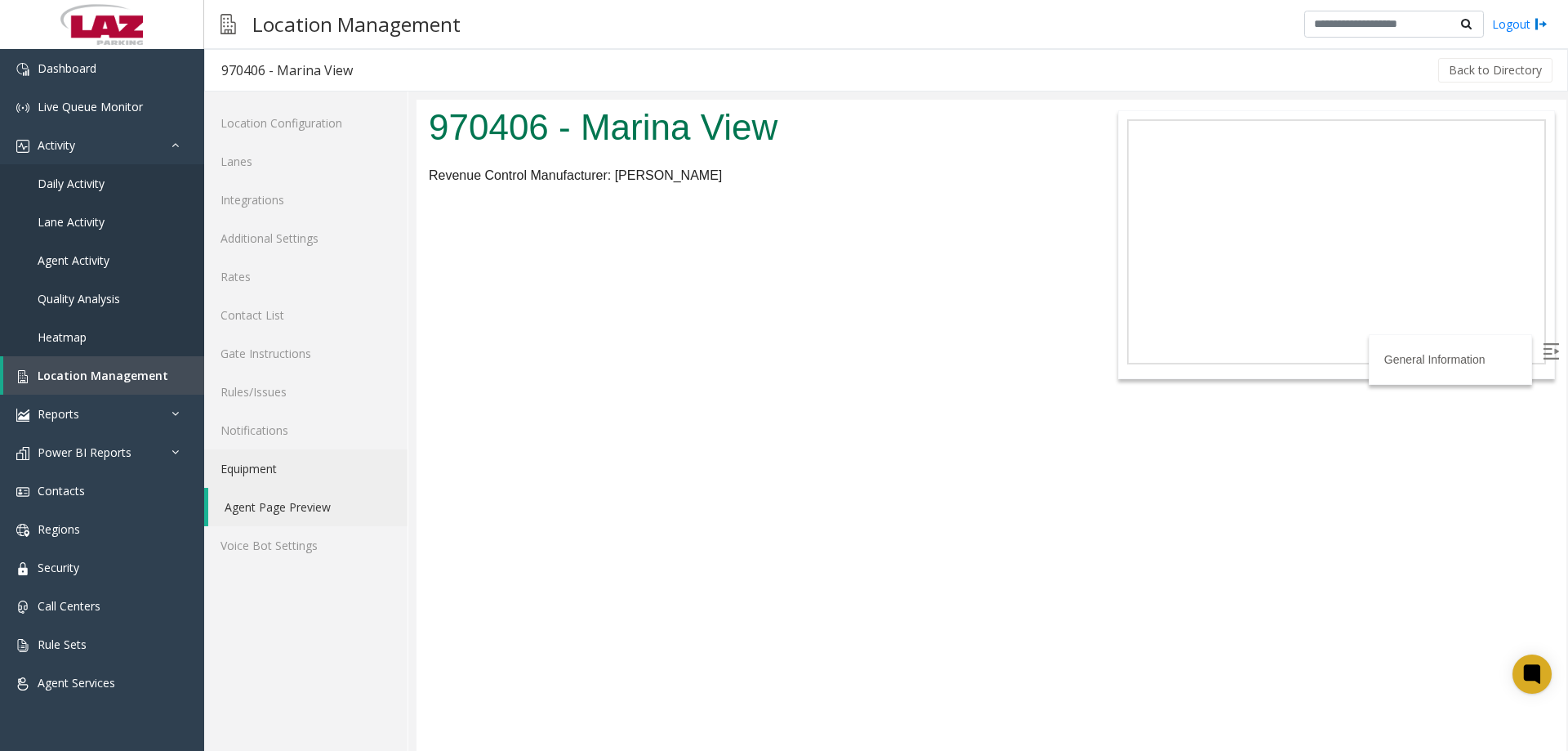
click at [294, 471] on link "Equipment" at bounding box center [305, 468] width 203 height 39
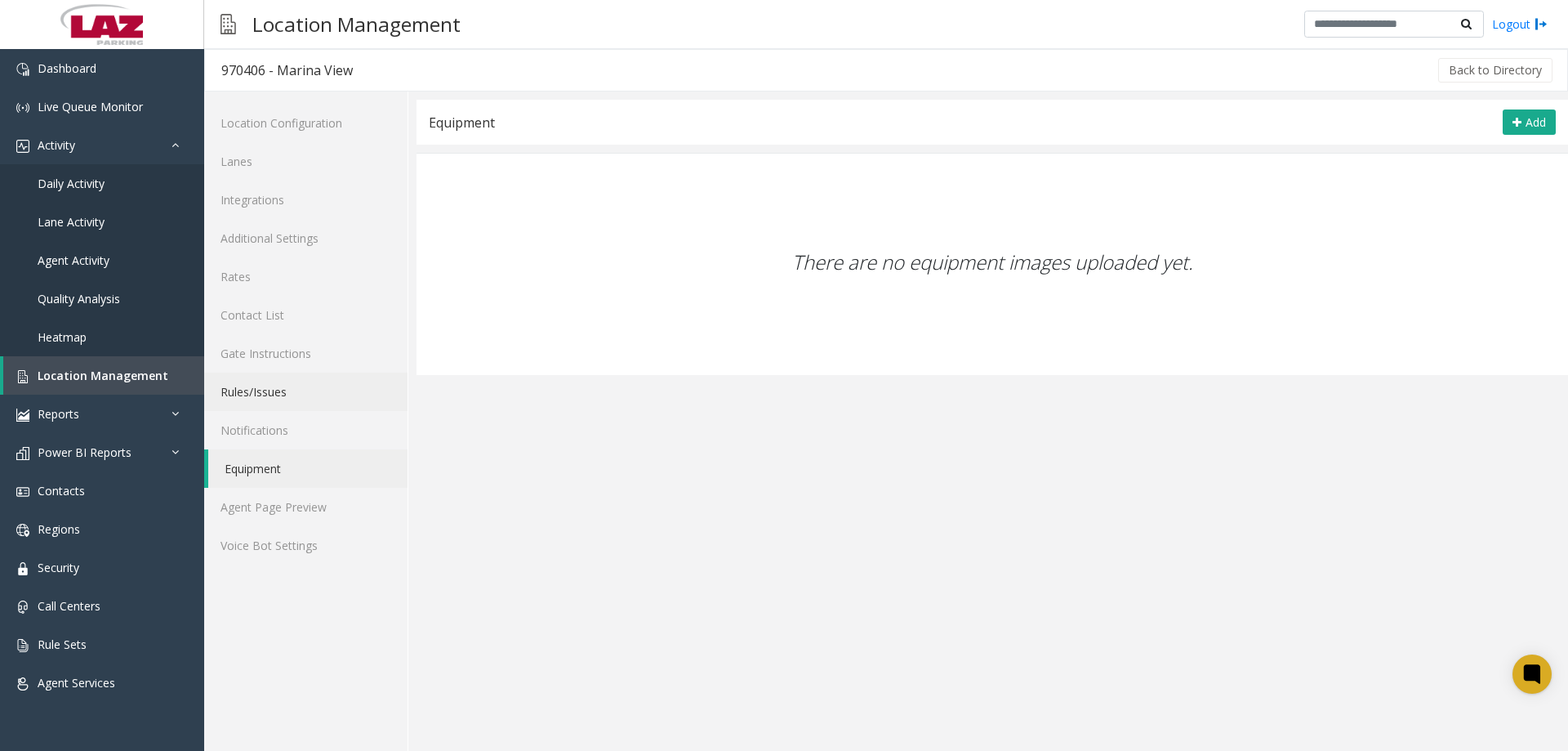
click at [298, 401] on link "Rules/Issues" at bounding box center [305, 392] width 203 height 39
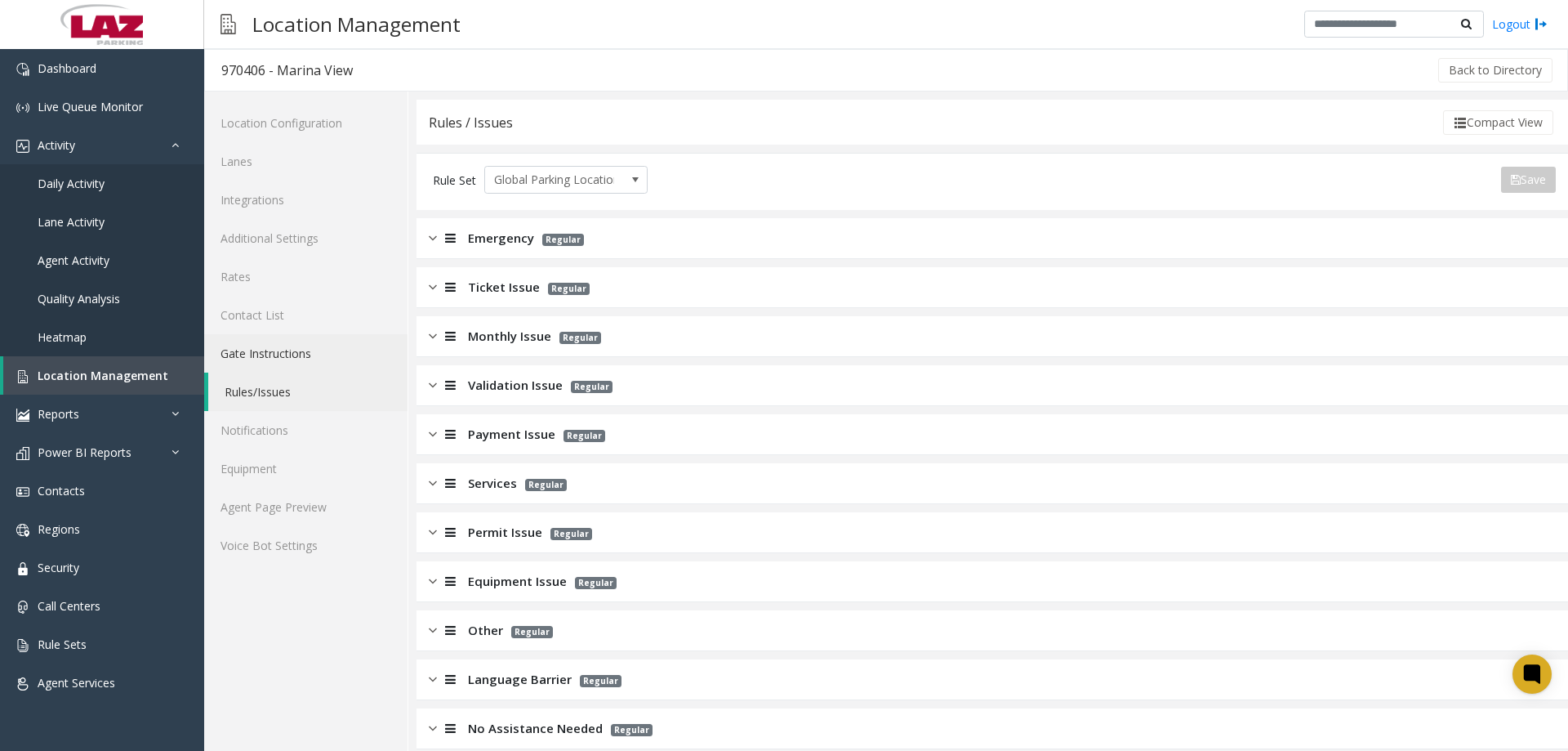
click at [280, 356] on link "Gate Instructions" at bounding box center [305, 353] width 203 height 39
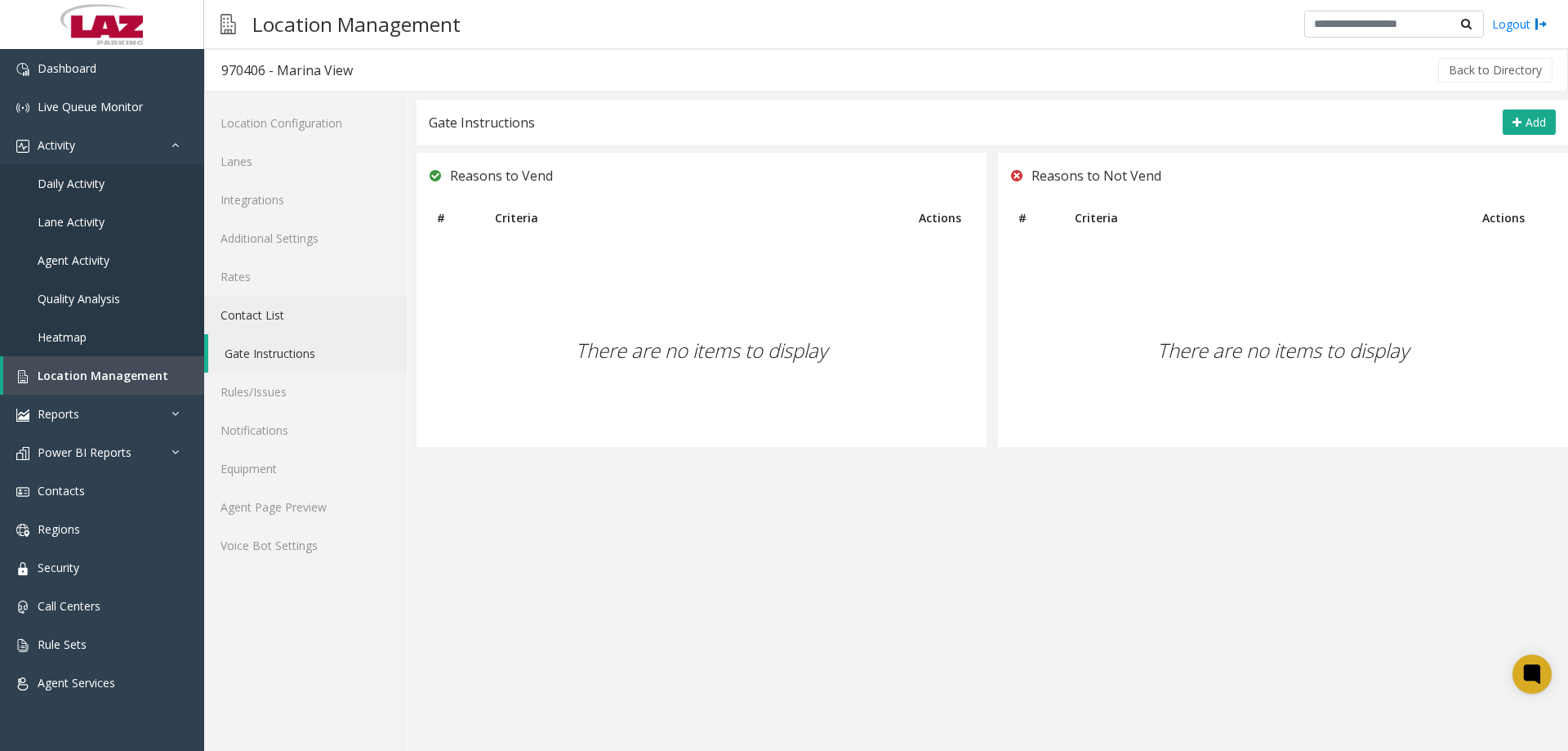
click at [261, 306] on link "Contact List" at bounding box center [305, 315] width 203 height 39
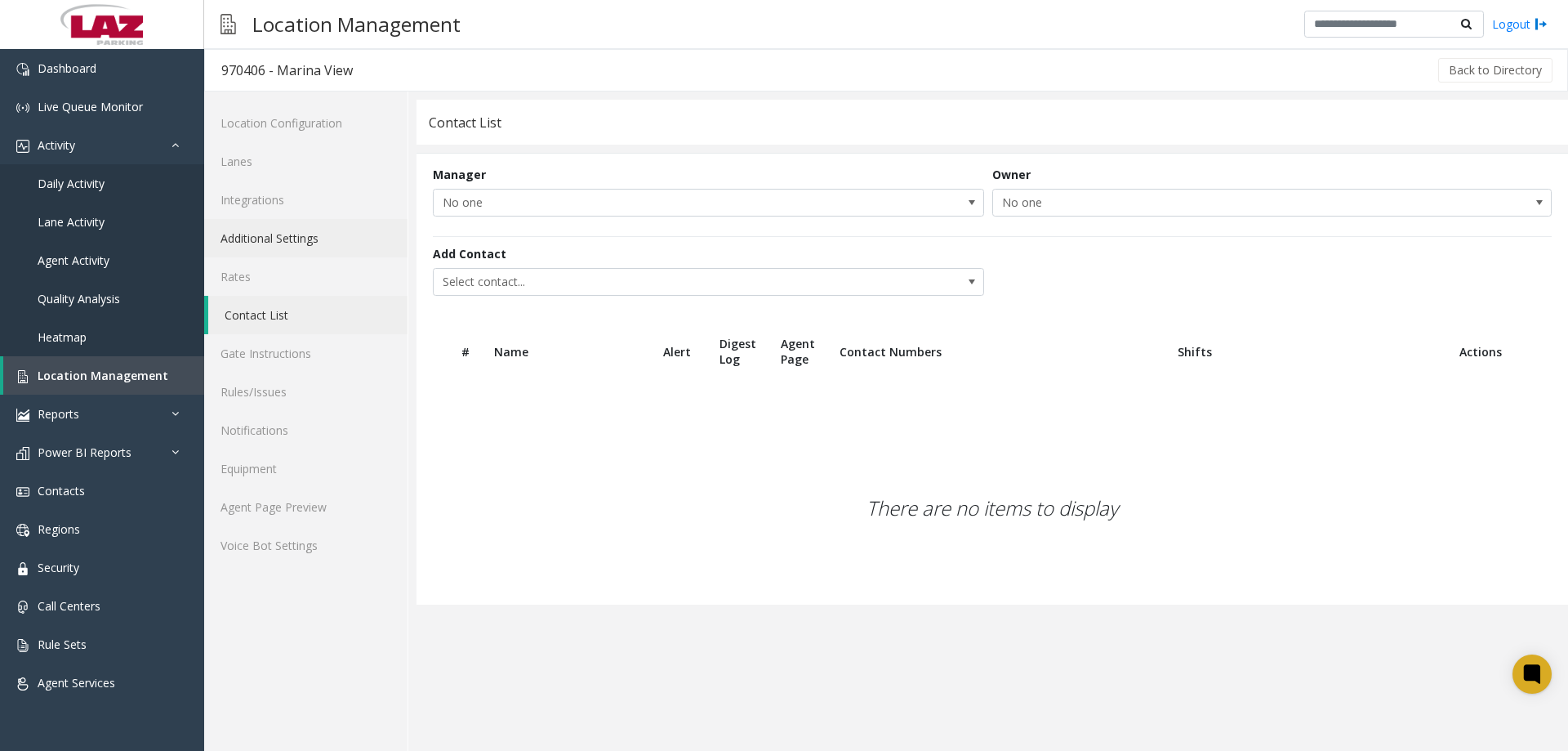
click at [284, 238] on link "Additional Settings" at bounding box center [305, 238] width 203 height 39
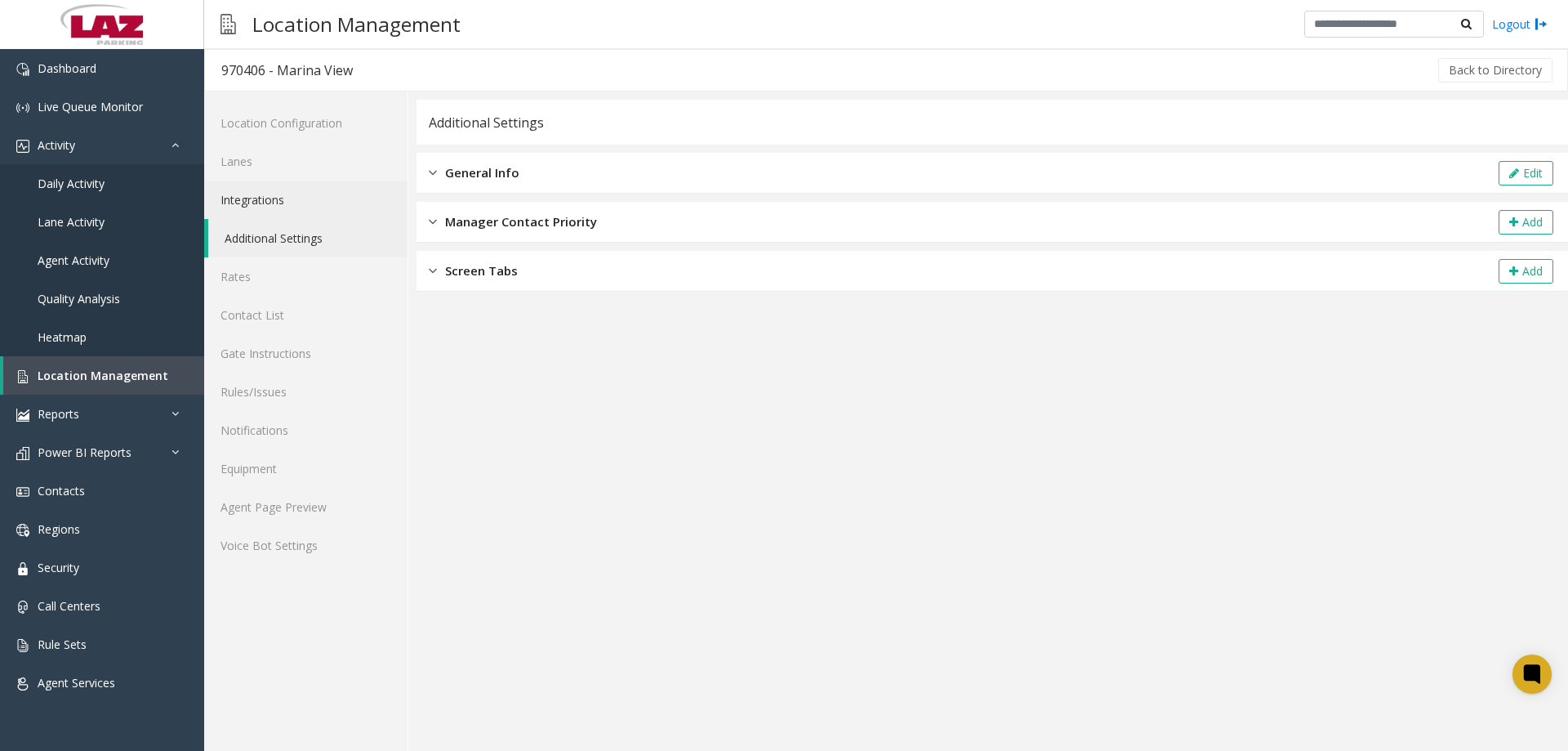
click at [272, 206] on link "Integrations" at bounding box center [305, 199] width 203 height 39
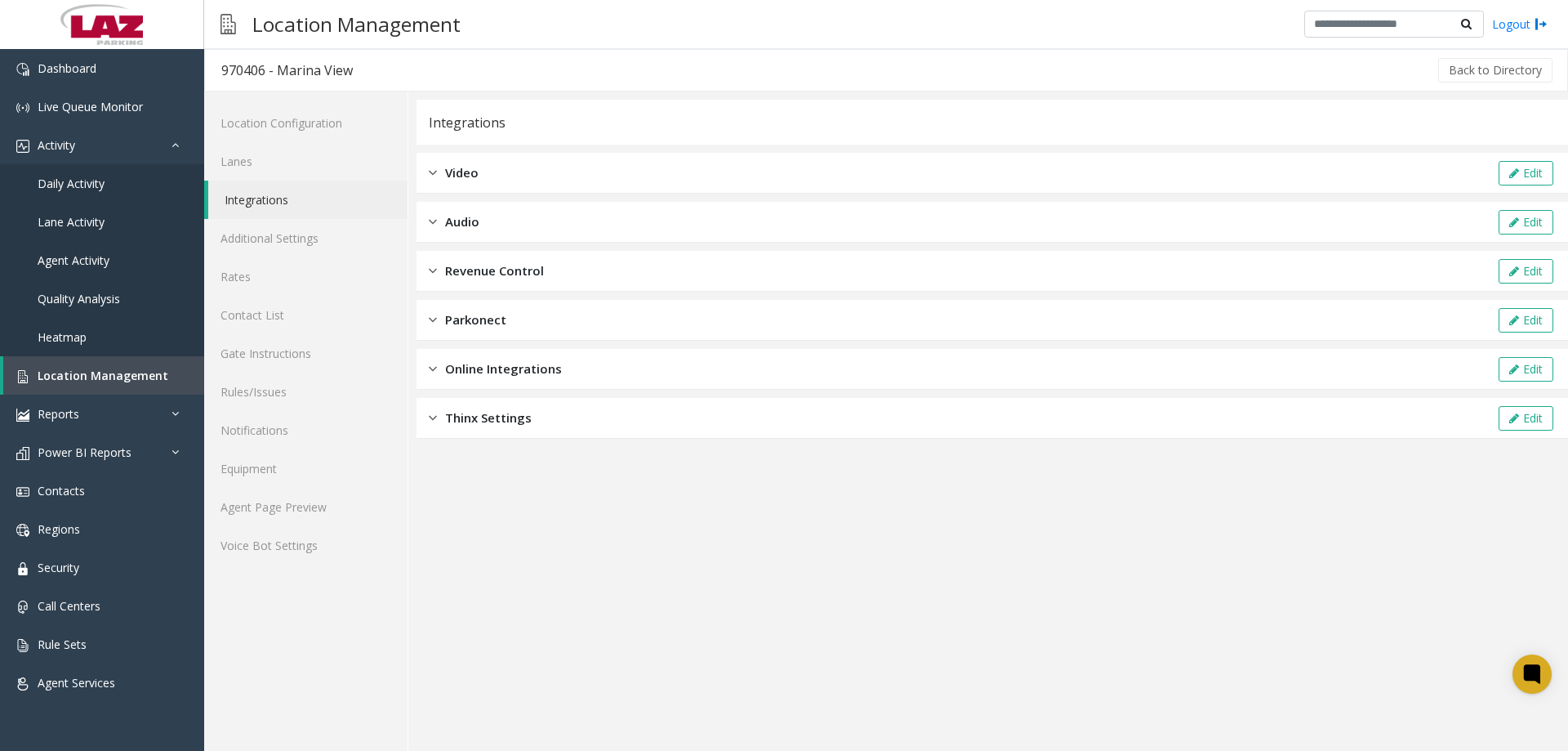
click at [718, 274] on div "Revenue Control Edit" at bounding box center [992, 271] width 1151 height 41
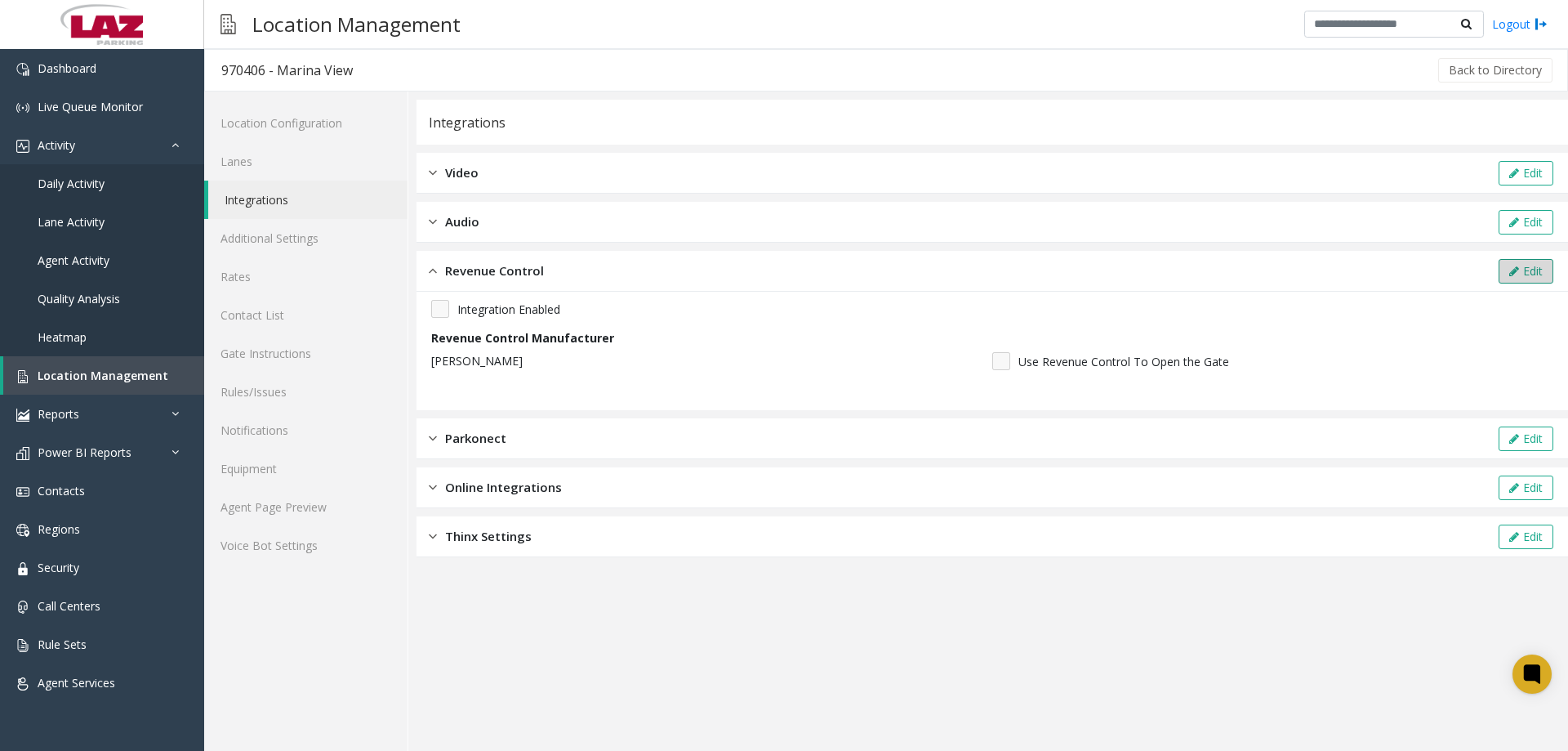
click at [1532, 260] on button "Edit" at bounding box center [1526, 271] width 55 height 25
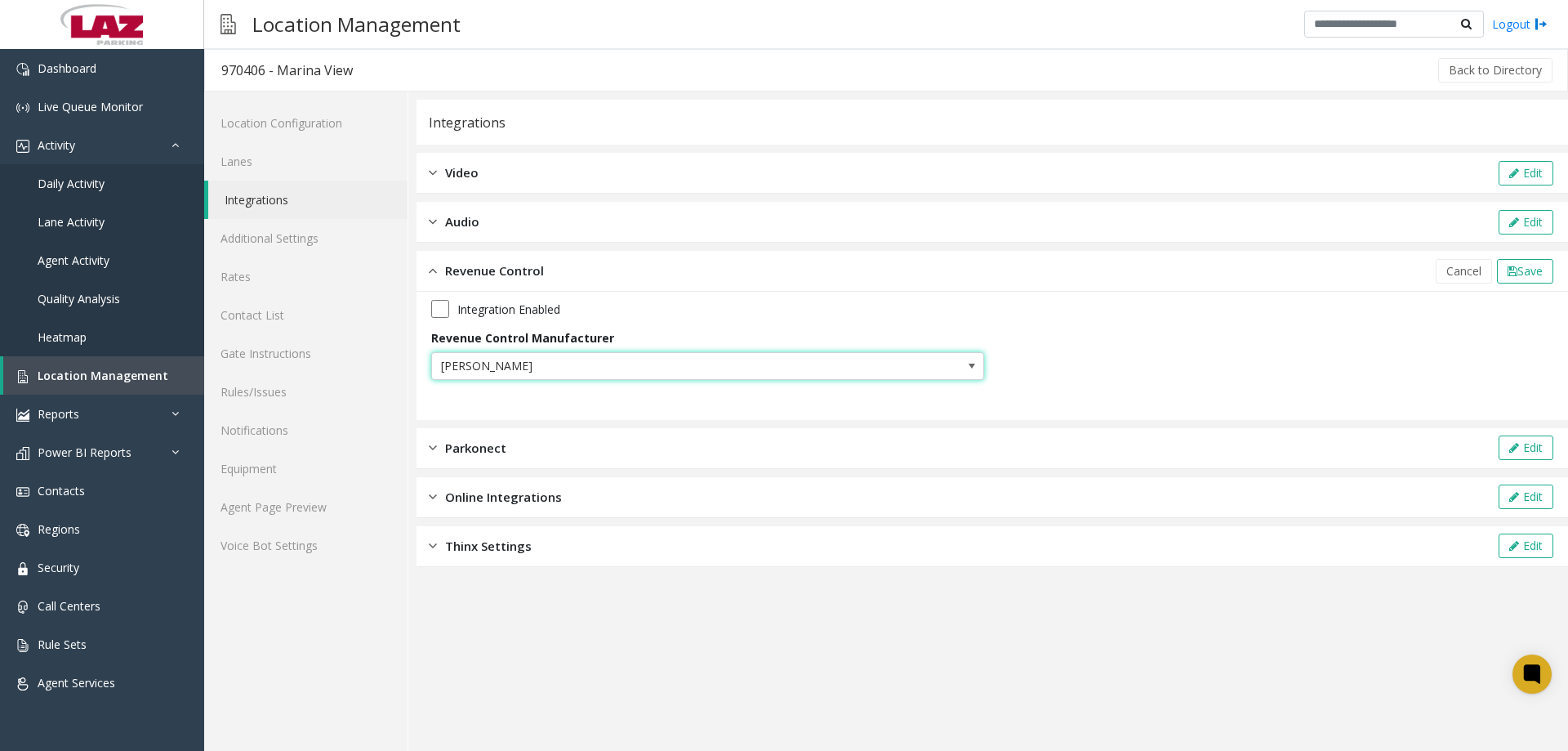
click at [969, 366] on span at bounding box center [972, 366] width 13 height 13
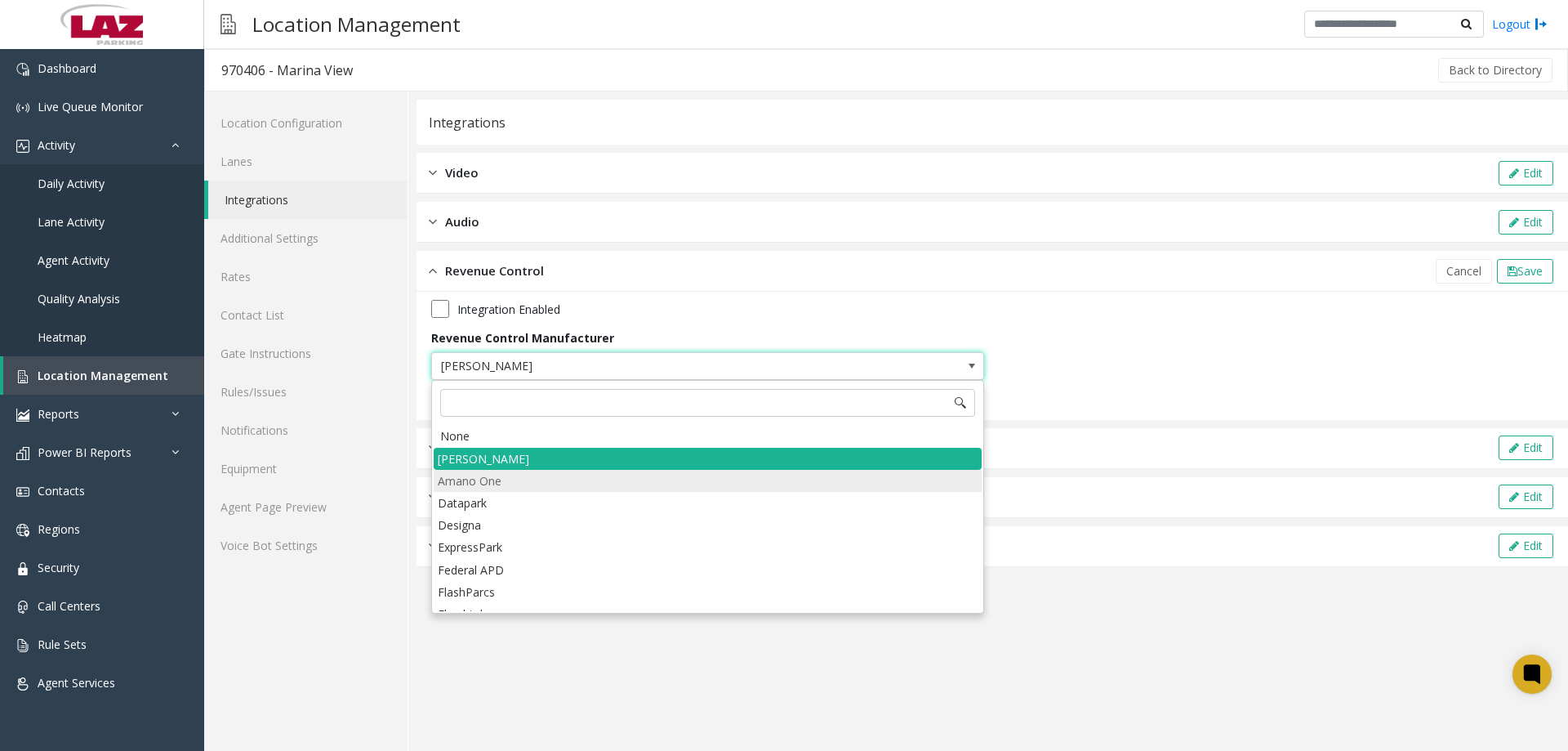
click at [535, 482] on li "Amano One" at bounding box center [707, 480] width 548 height 22
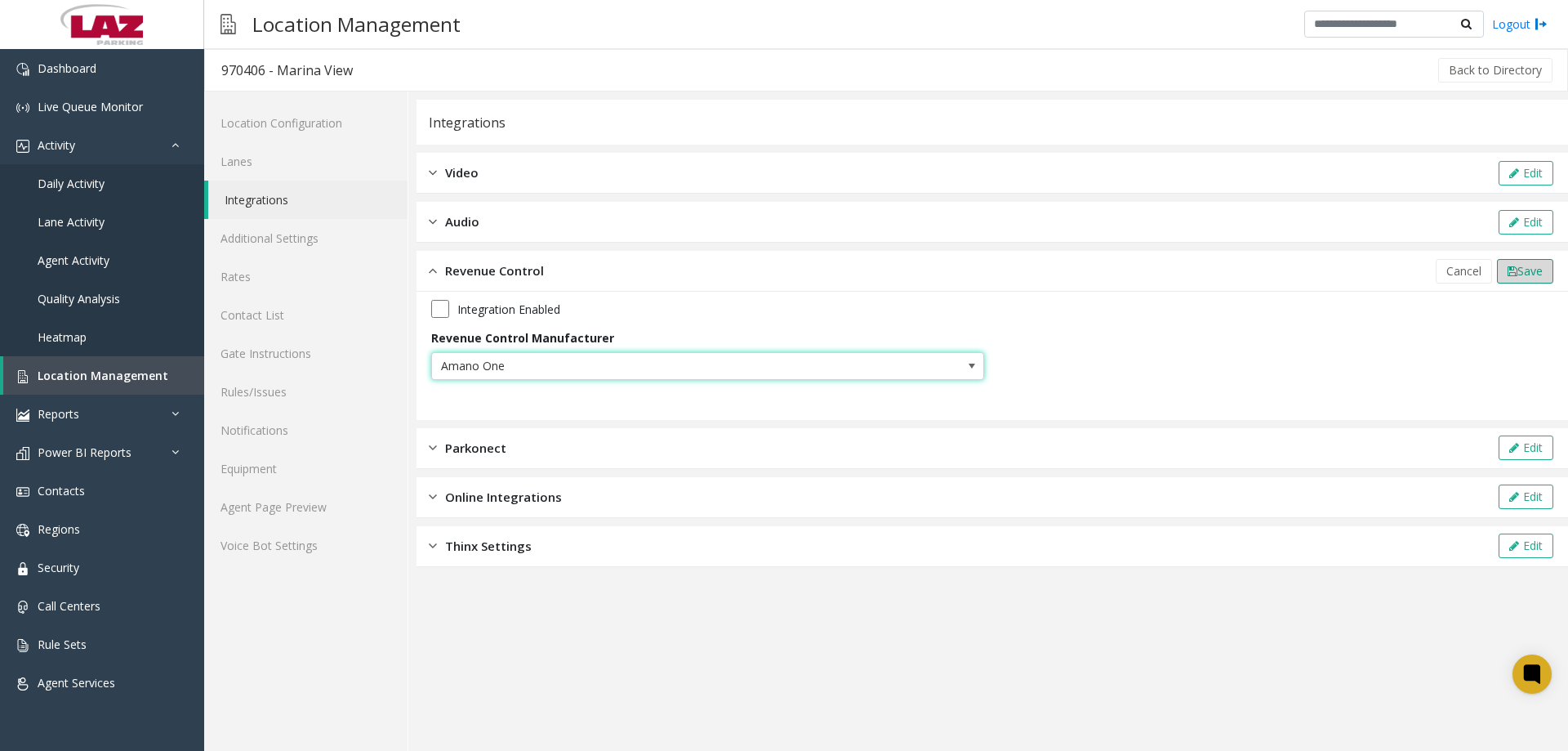
click at [1535, 272] on span "Save" at bounding box center [1529, 271] width 25 height 16
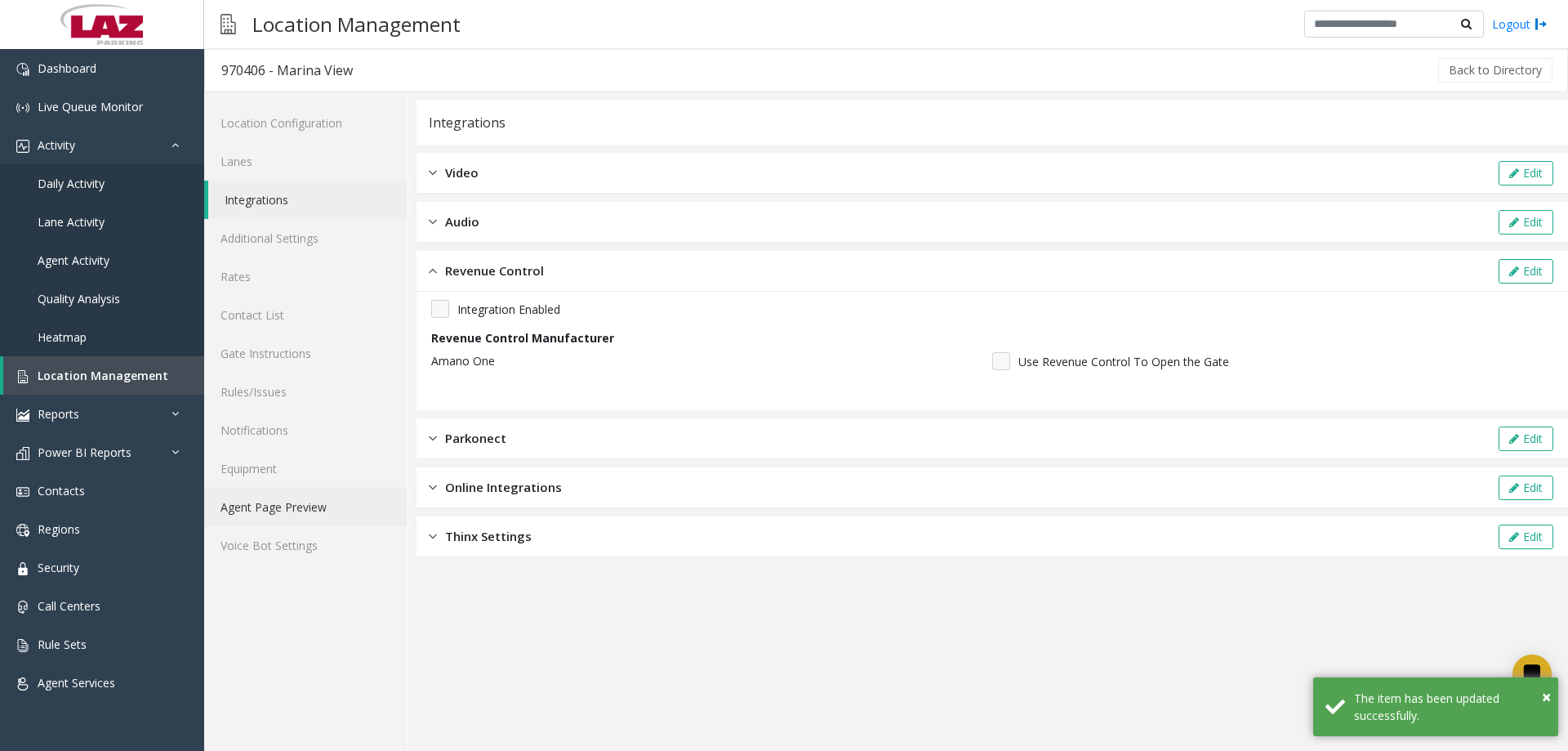
click at [290, 492] on link "Agent Page Preview" at bounding box center [305, 507] width 203 height 39
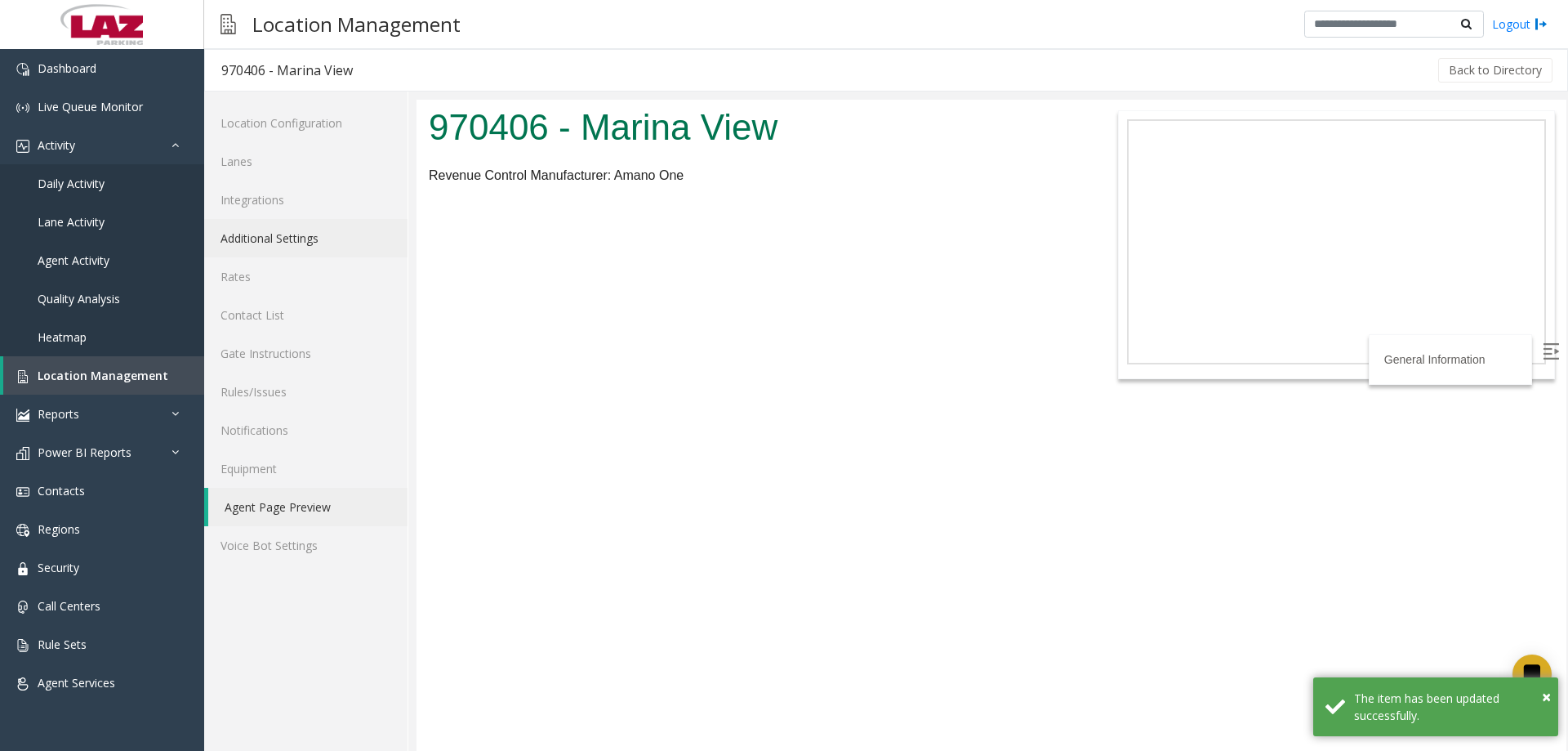
click at [299, 247] on link "Additional Settings" at bounding box center [305, 238] width 203 height 39
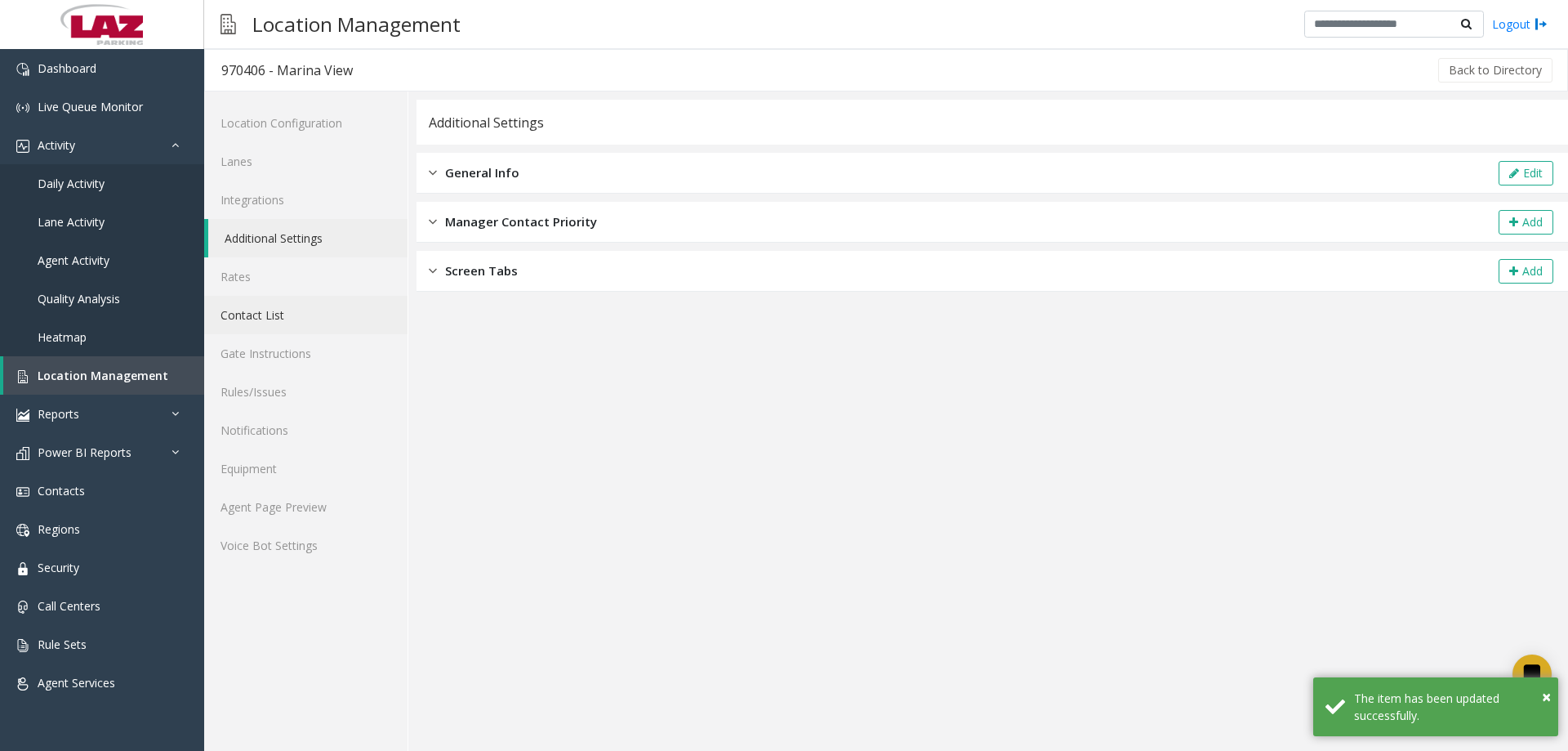
click at [306, 301] on link "Contact List" at bounding box center [305, 315] width 203 height 39
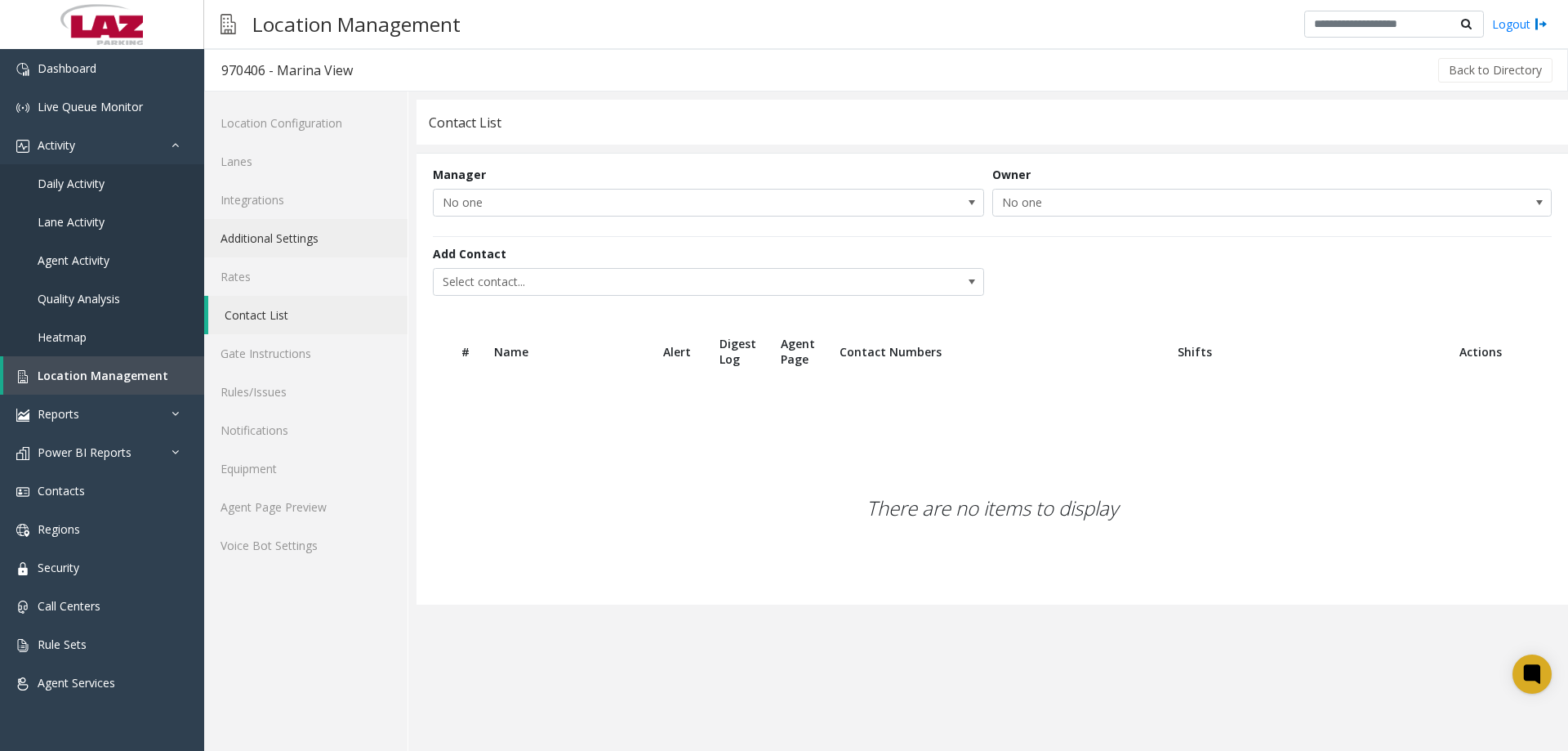
click at [307, 246] on link "Additional Settings" at bounding box center [305, 238] width 203 height 39
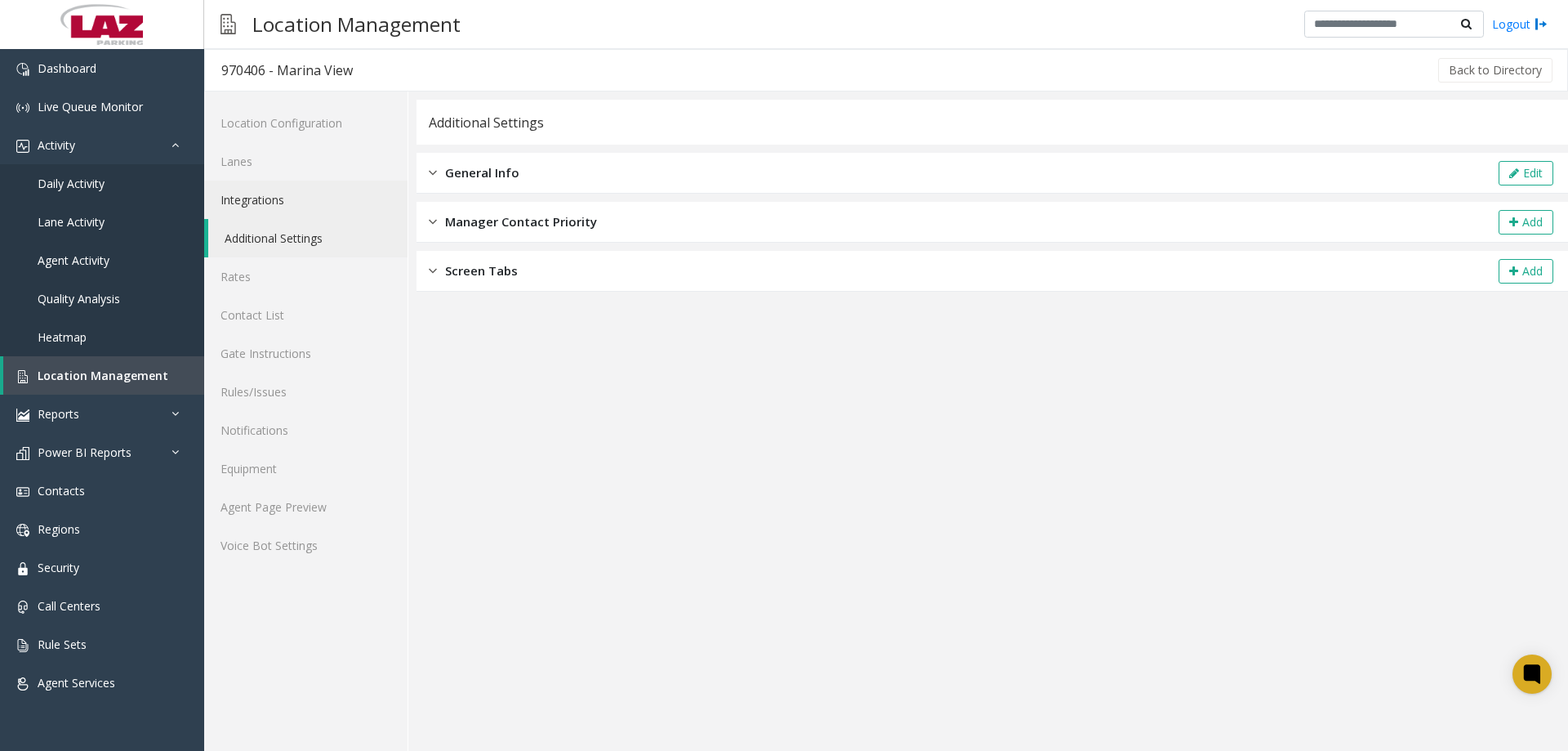
click at [298, 213] on link "Integrations" at bounding box center [305, 199] width 203 height 39
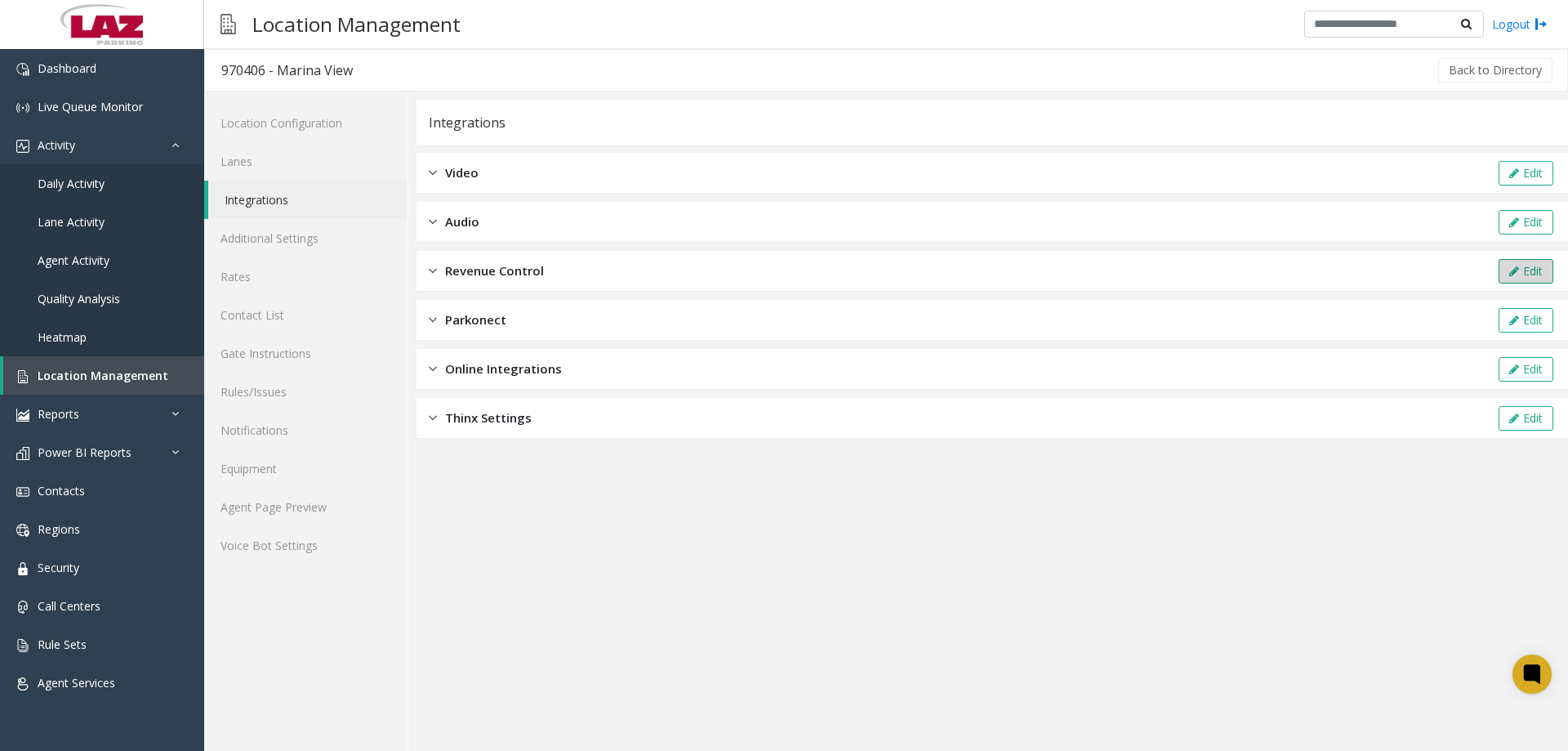
click at [1519, 268] on button "Edit" at bounding box center [1526, 271] width 55 height 25
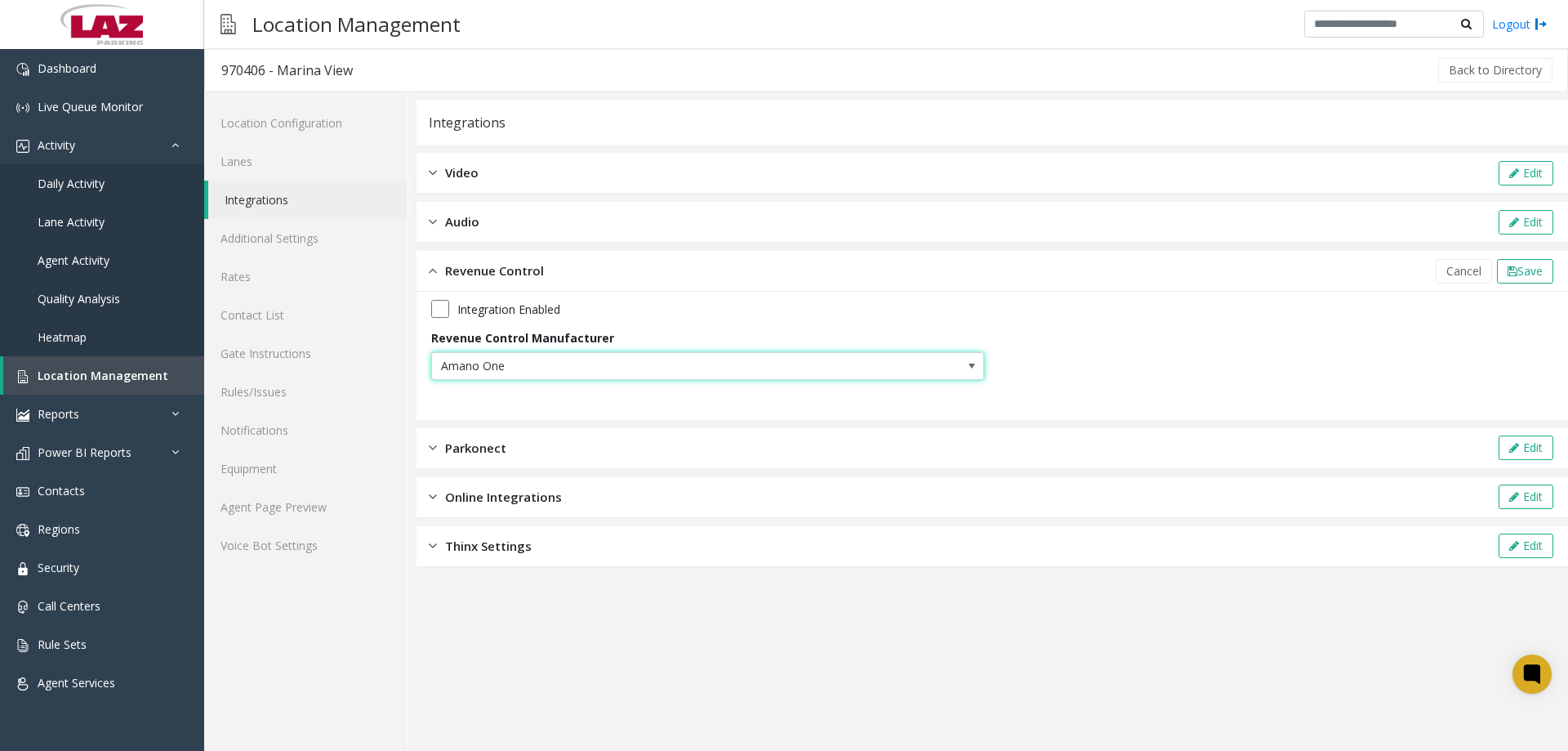
click at [536, 359] on span "Amano One" at bounding box center [652, 366] width 441 height 26
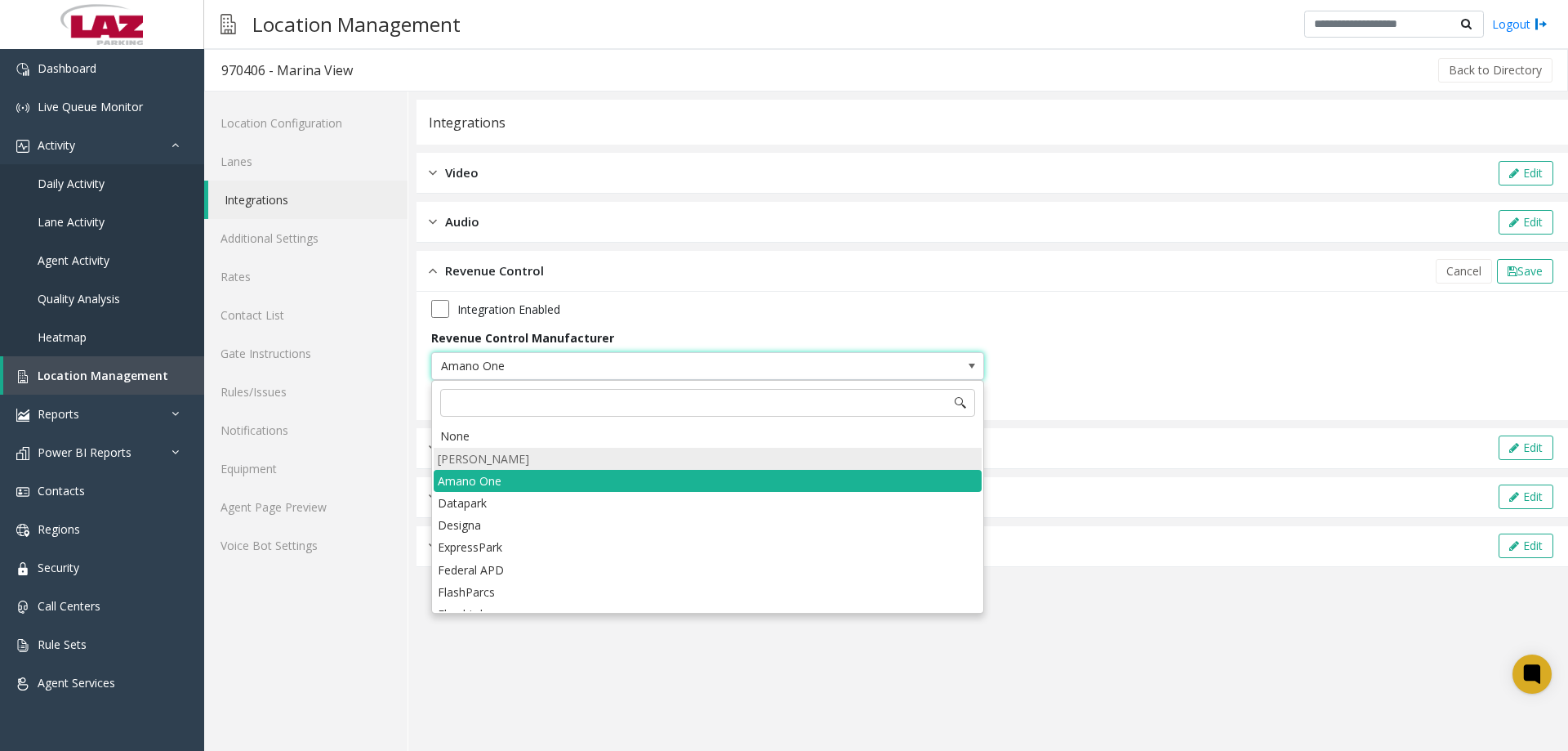
click at [549, 455] on li "Amano McGann" at bounding box center [707, 458] width 548 height 22
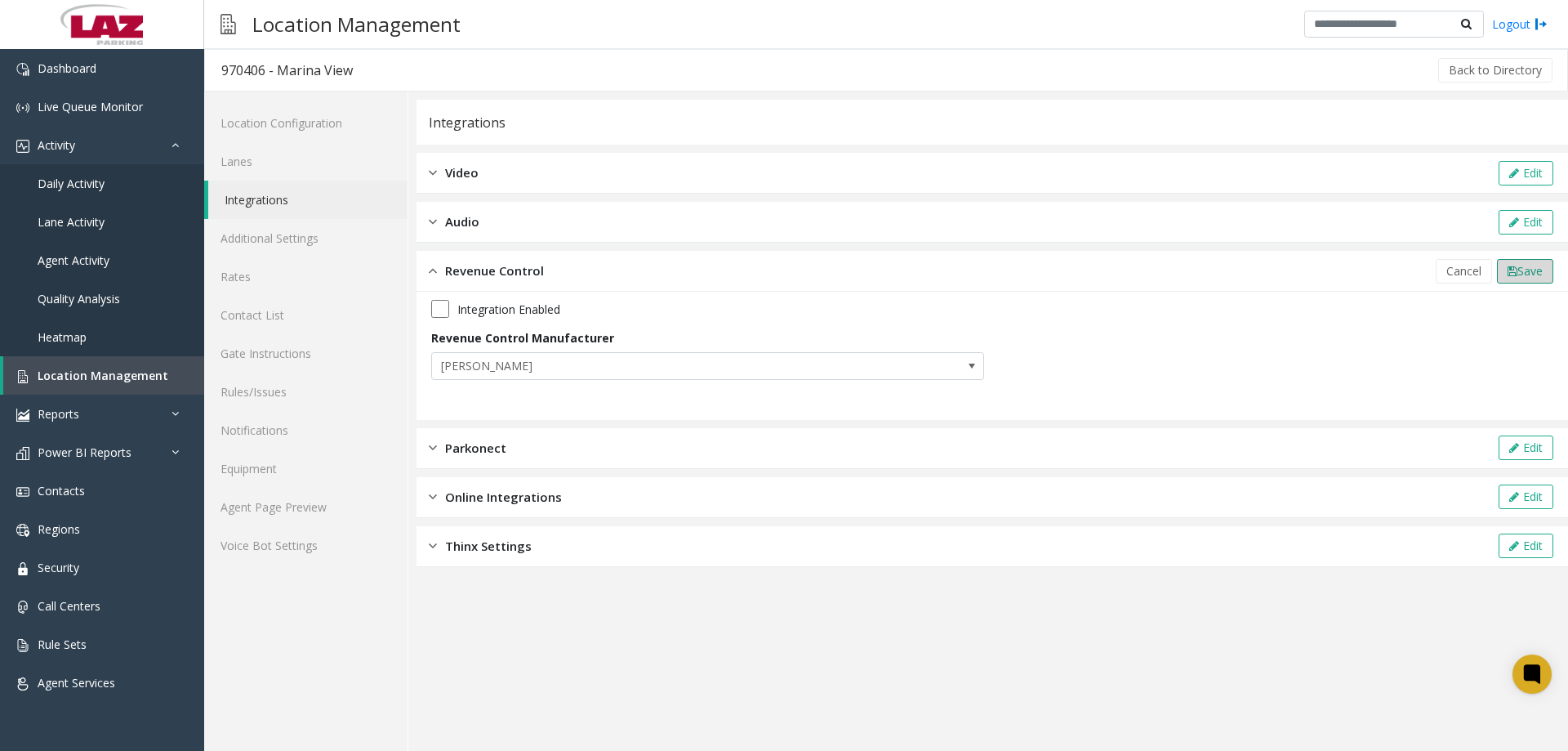
click at [1529, 268] on span "Save" at bounding box center [1529, 271] width 25 height 16
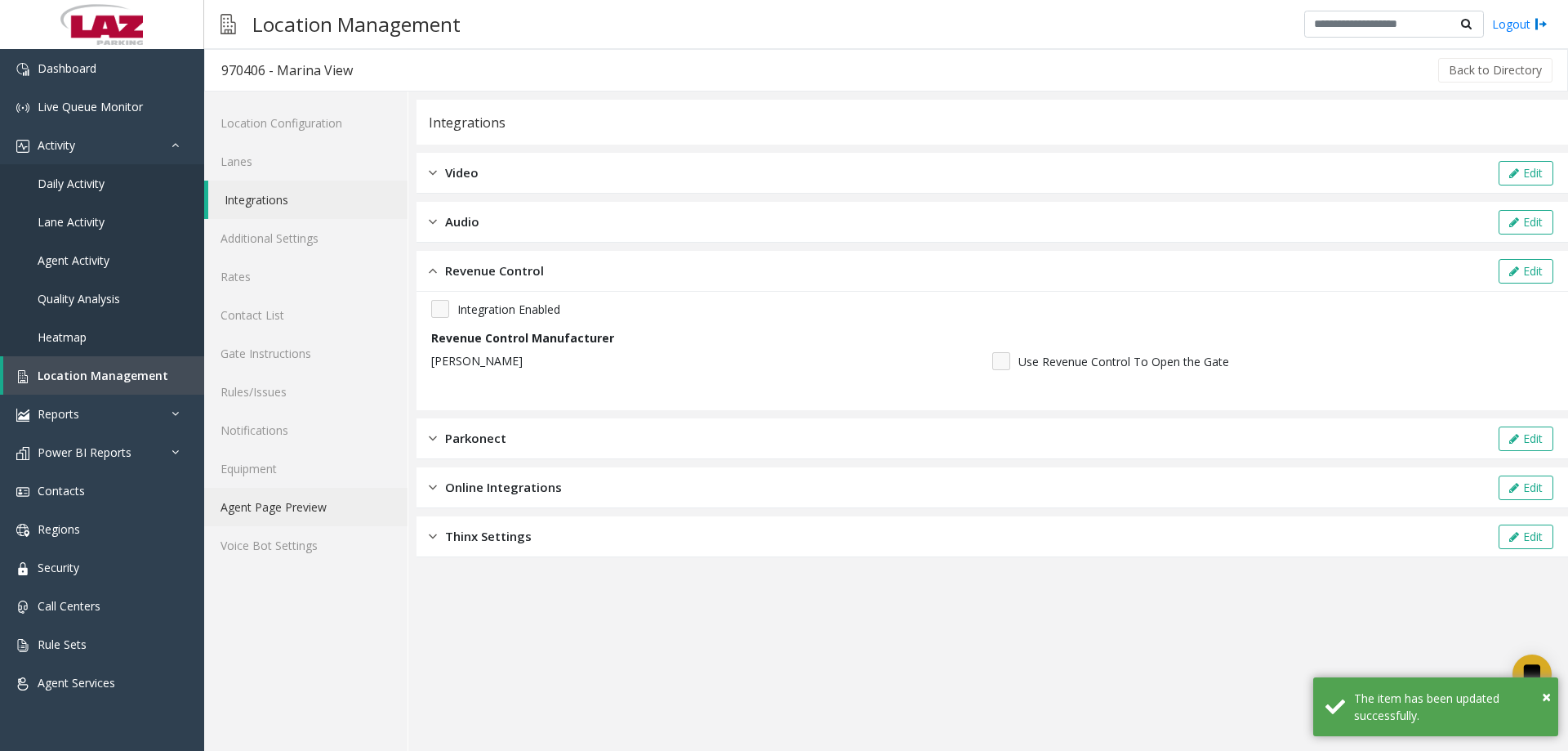
click at [325, 501] on link "Agent Page Preview" at bounding box center [305, 507] width 203 height 39
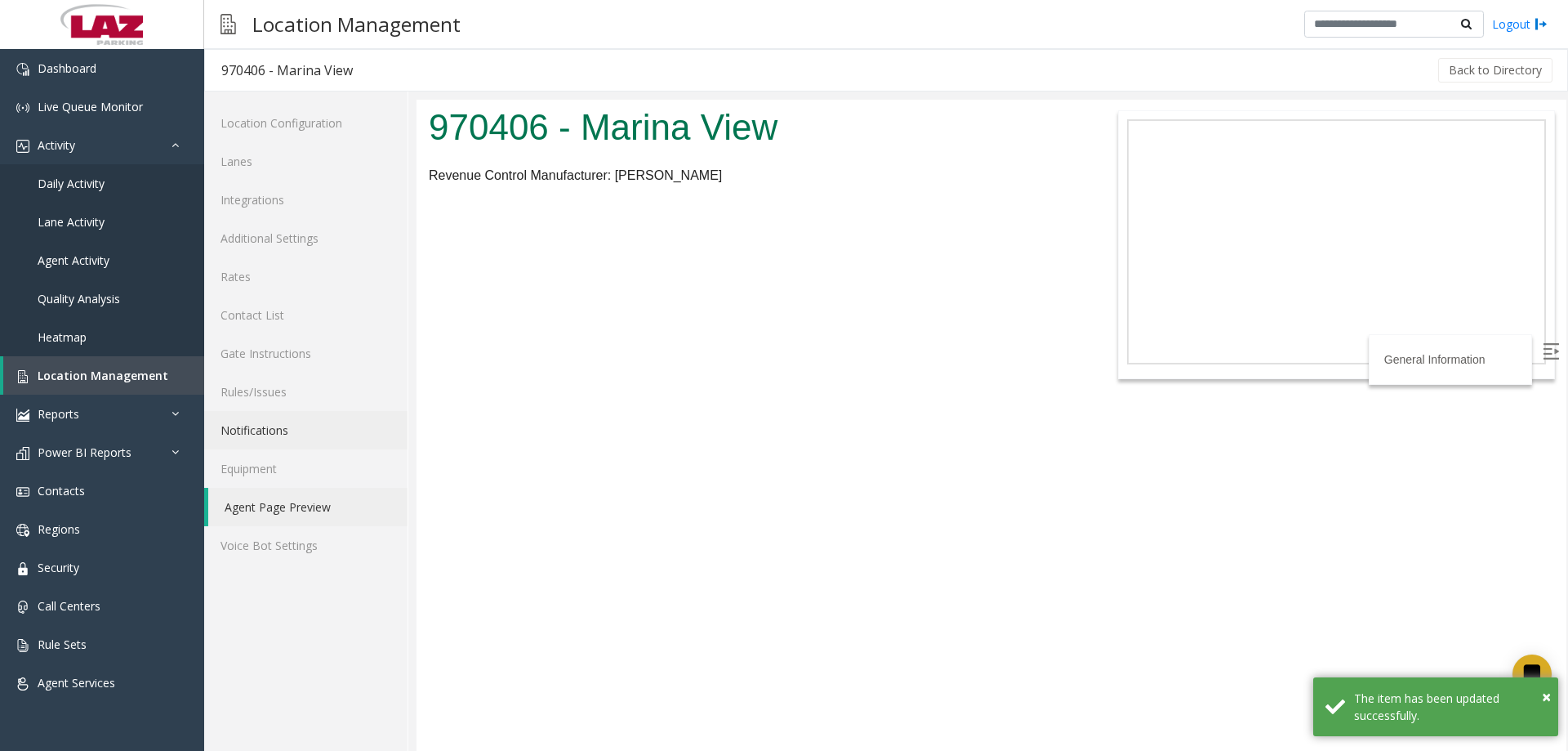
click at [280, 432] on link "Notifications" at bounding box center [305, 430] width 203 height 39
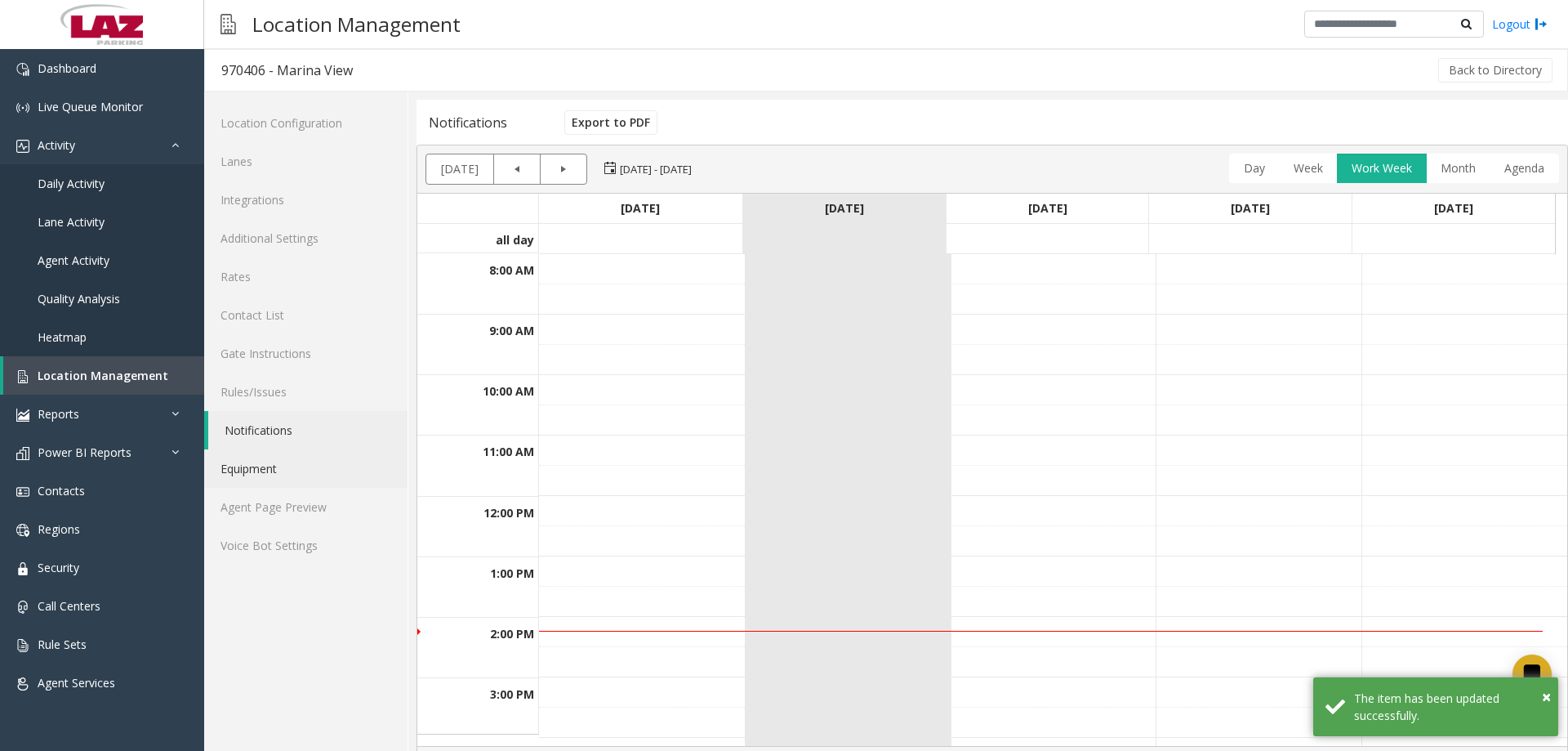
click at [284, 454] on link "Equipment" at bounding box center [305, 468] width 203 height 39
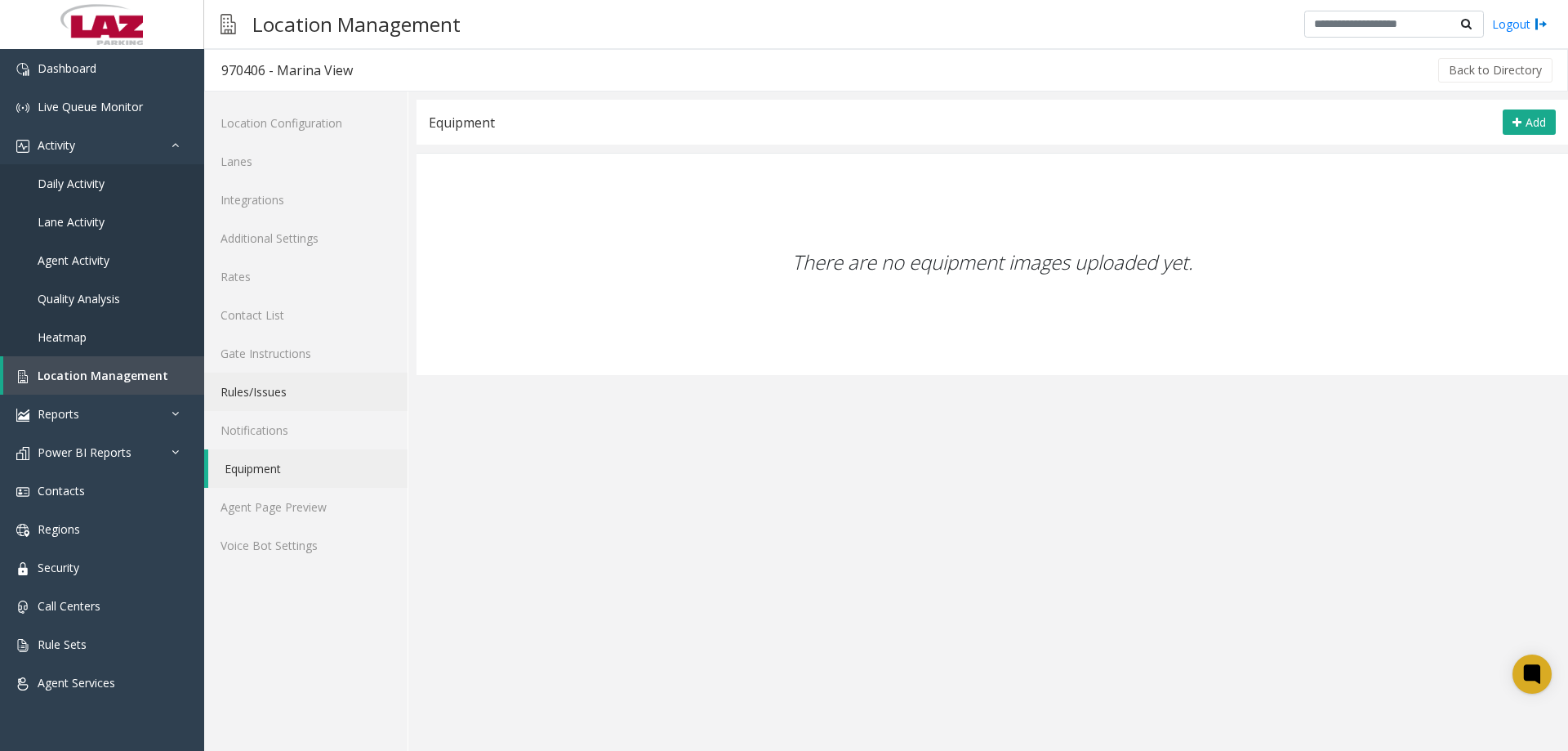
click at [282, 381] on link "Rules/Issues" at bounding box center [305, 392] width 203 height 39
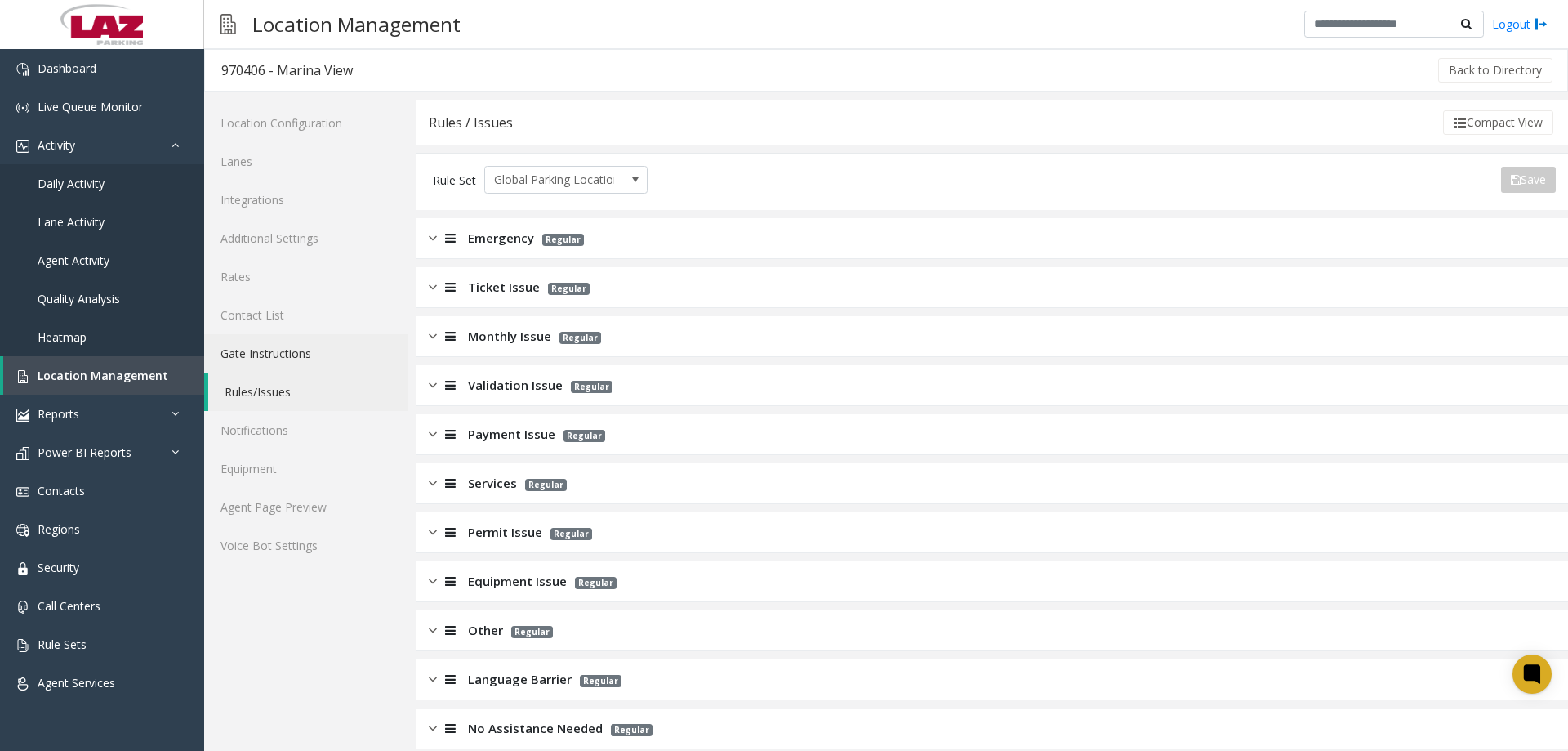
click at [298, 361] on link "Gate Instructions" at bounding box center [305, 353] width 203 height 39
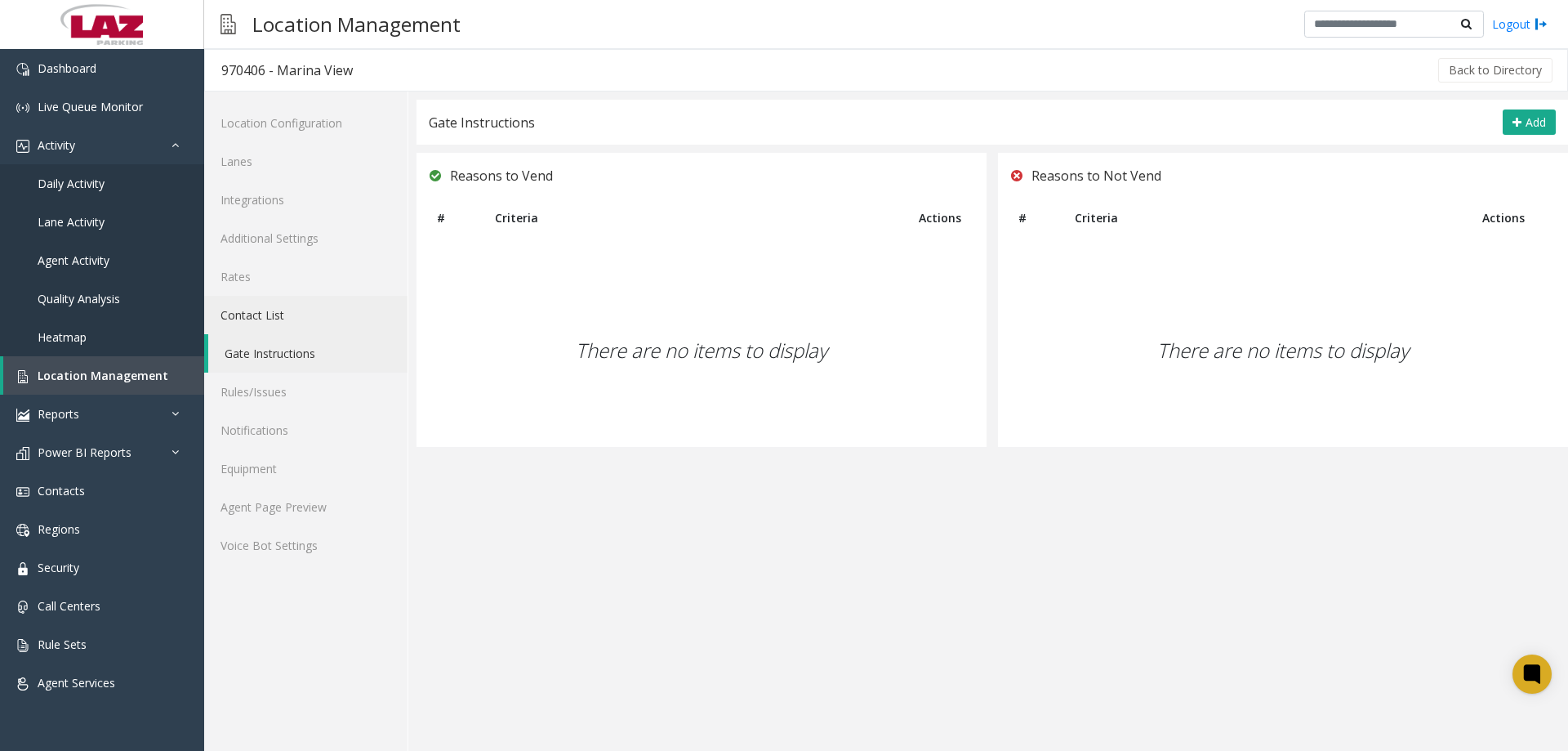
click at [306, 331] on link "Contact List" at bounding box center [305, 315] width 203 height 39
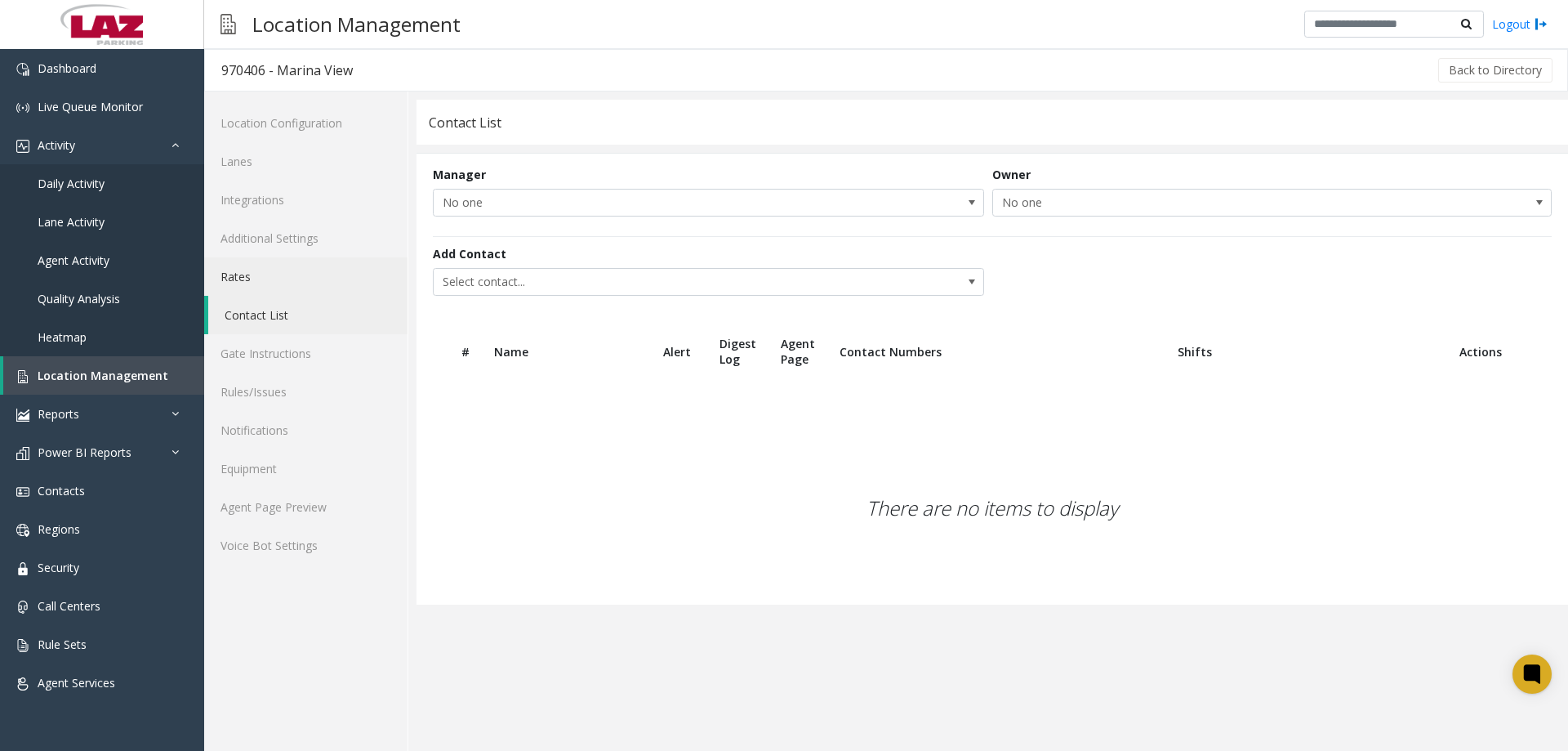
click at [284, 283] on link "Rates" at bounding box center [305, 276] width 203 height 39
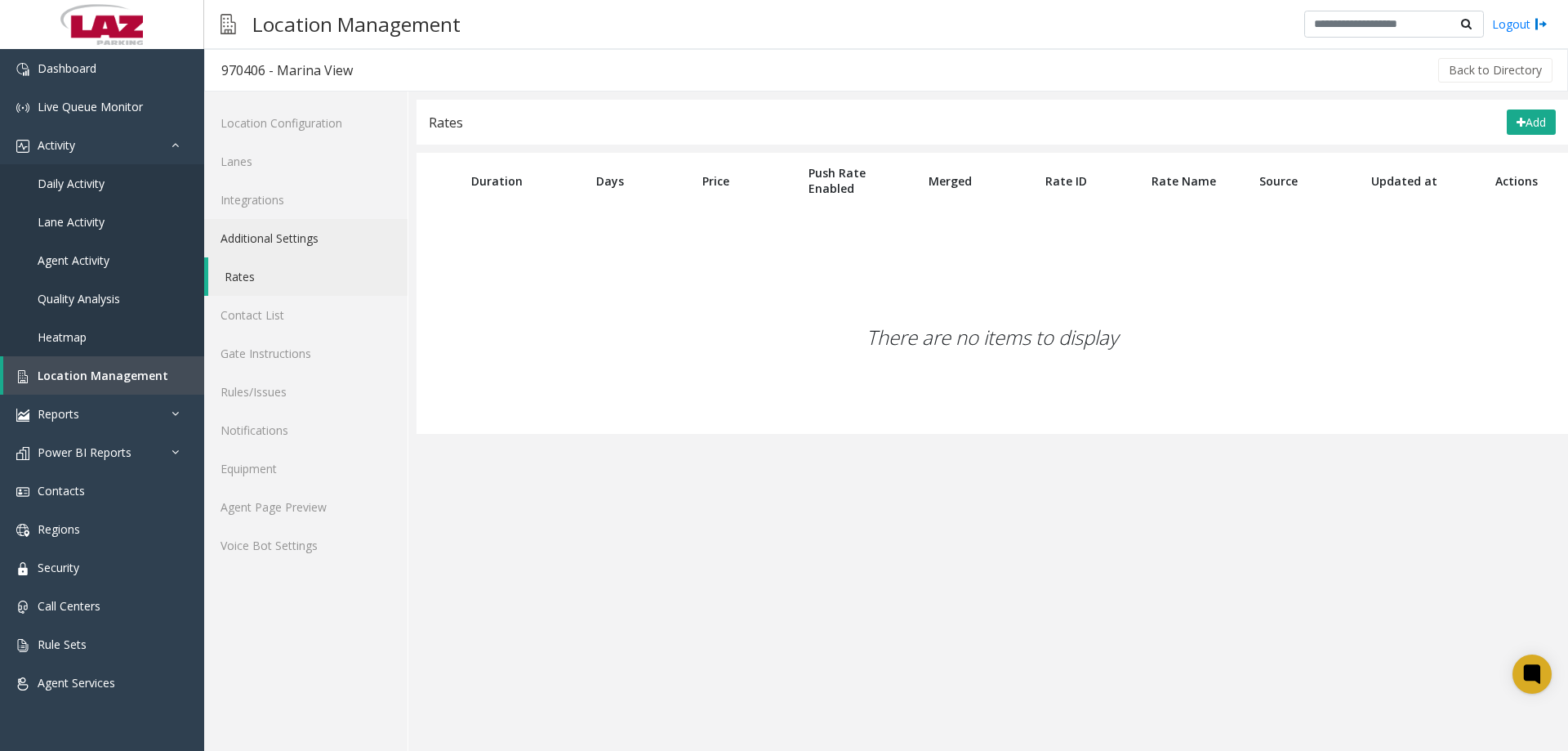
click at [310, 251] on link "Additional Settings" at bounding box center [305, 238] width 203 height 39
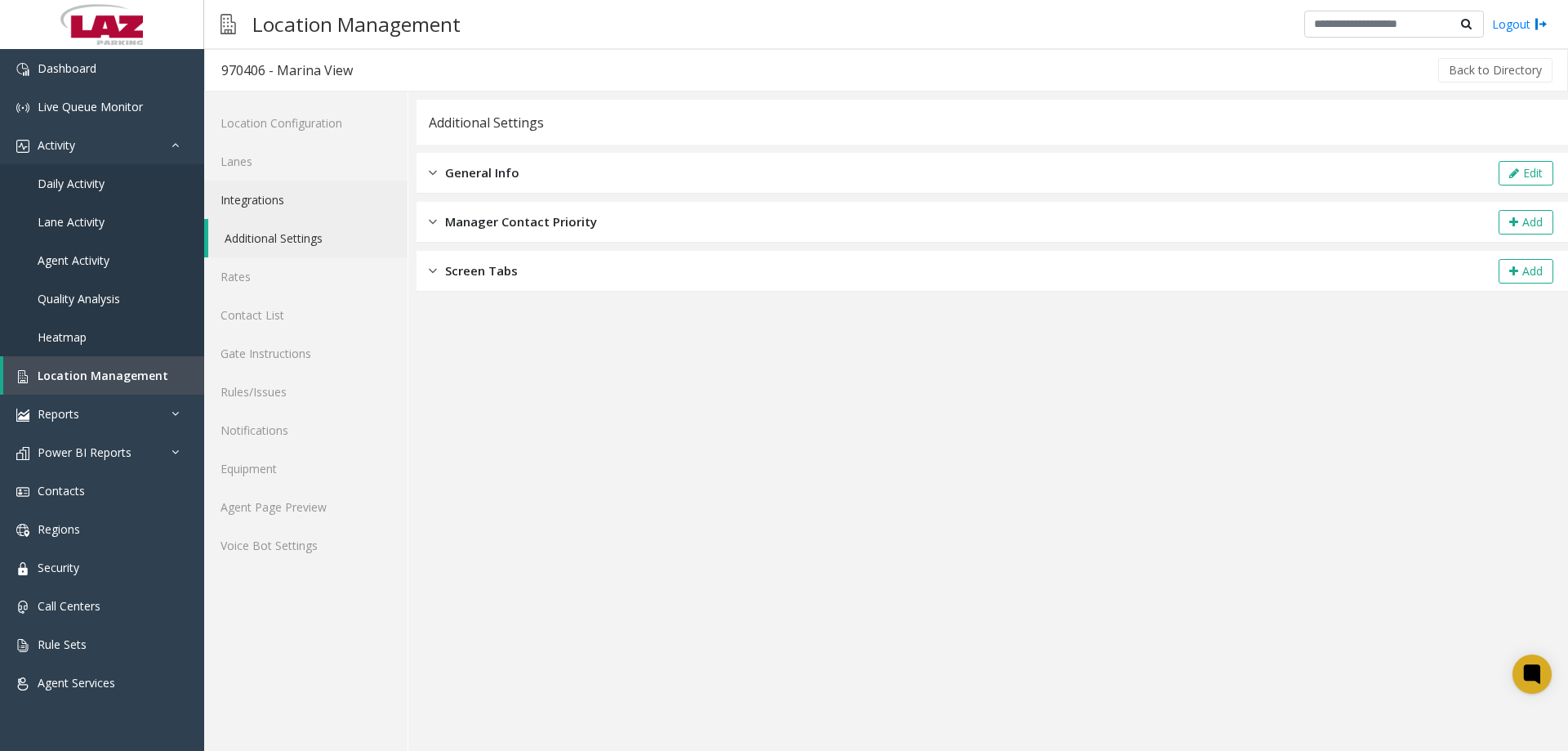
click at [248, 210] on link "Integrations" at bounding box center [305, 199] width 203 height 39
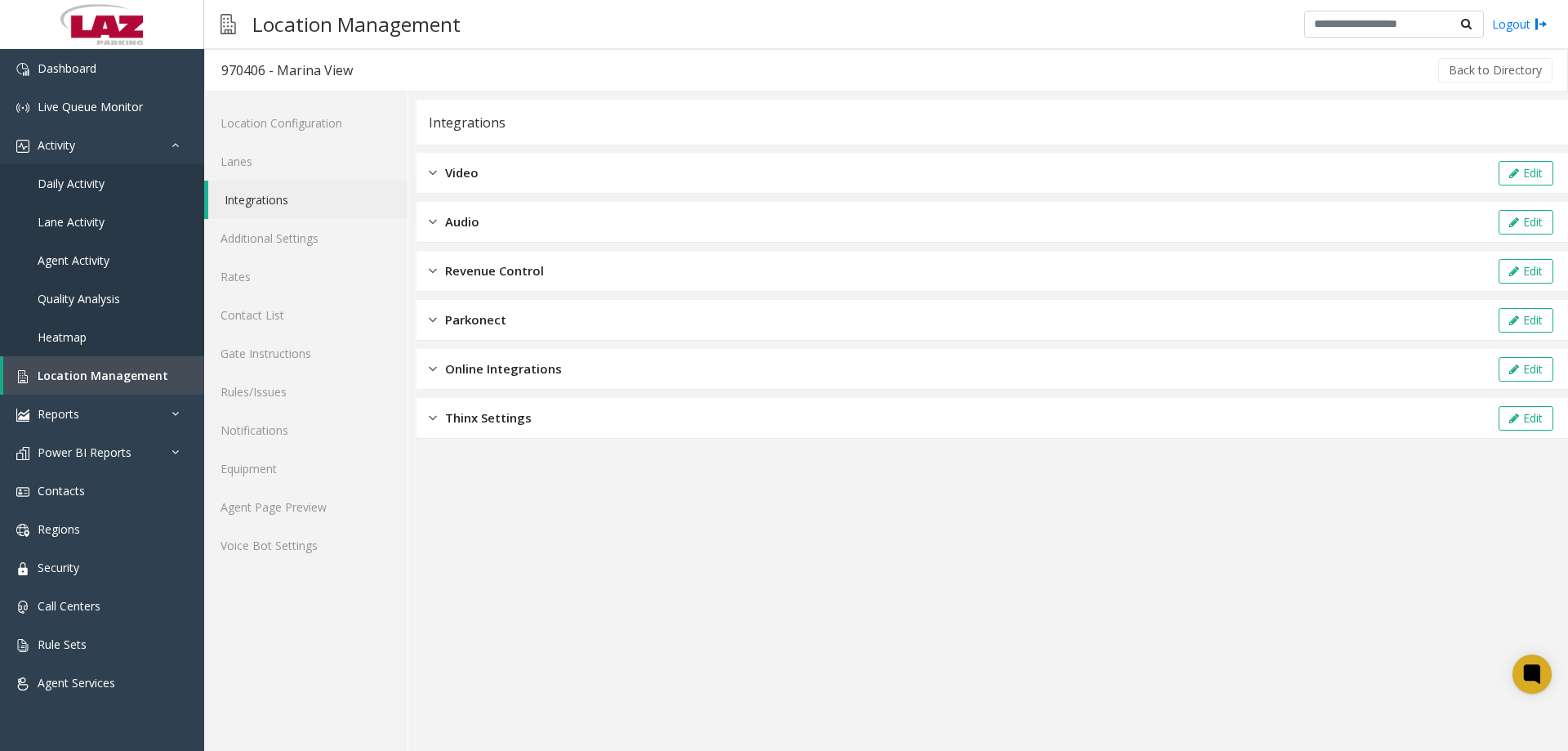
click at [445, 420] on span "Thinx Settings" at bounding box center [488, 418] width 86 height 19
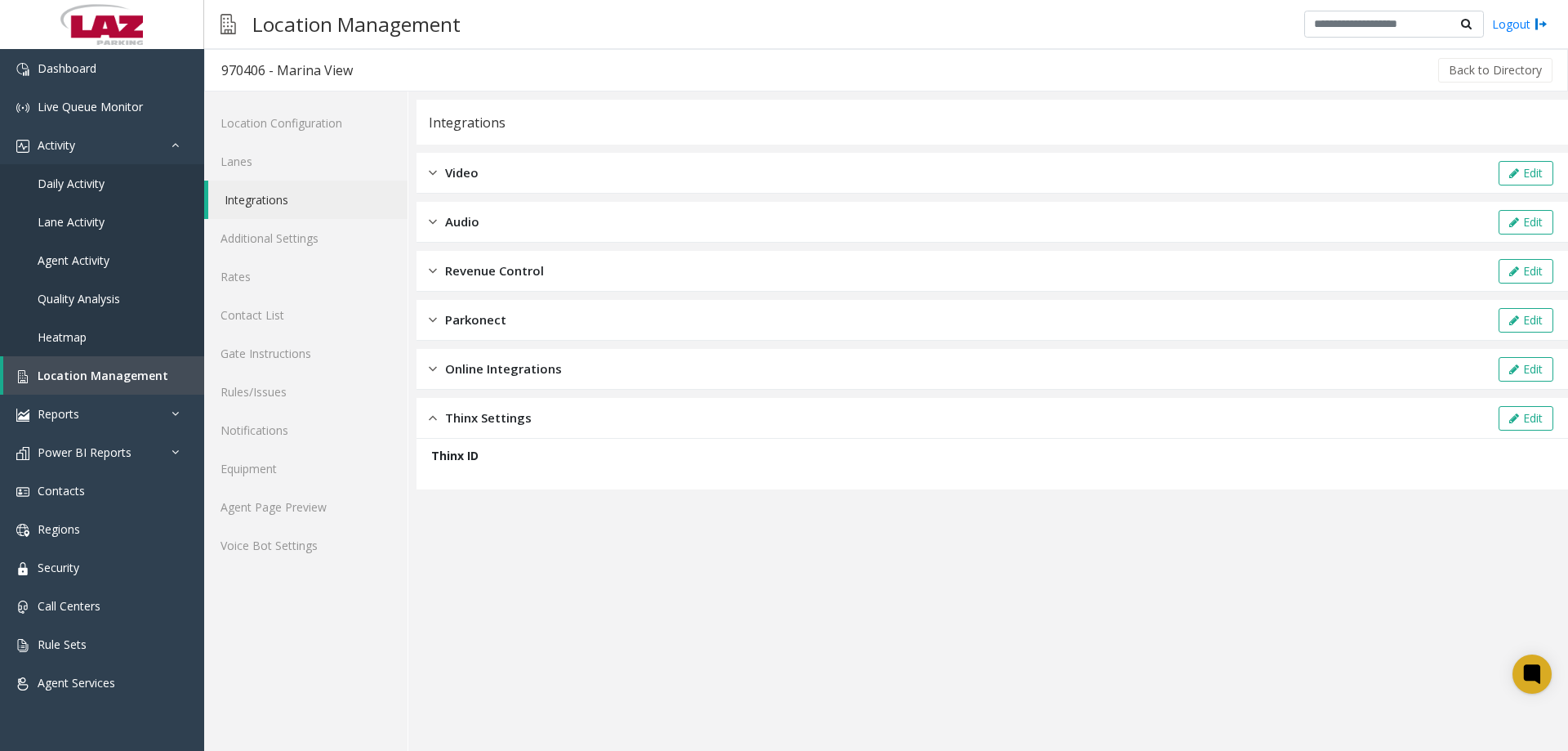
click at [445, 420] on span "Thinx Settings" at bounding box center [488, 418] width 86 height 19
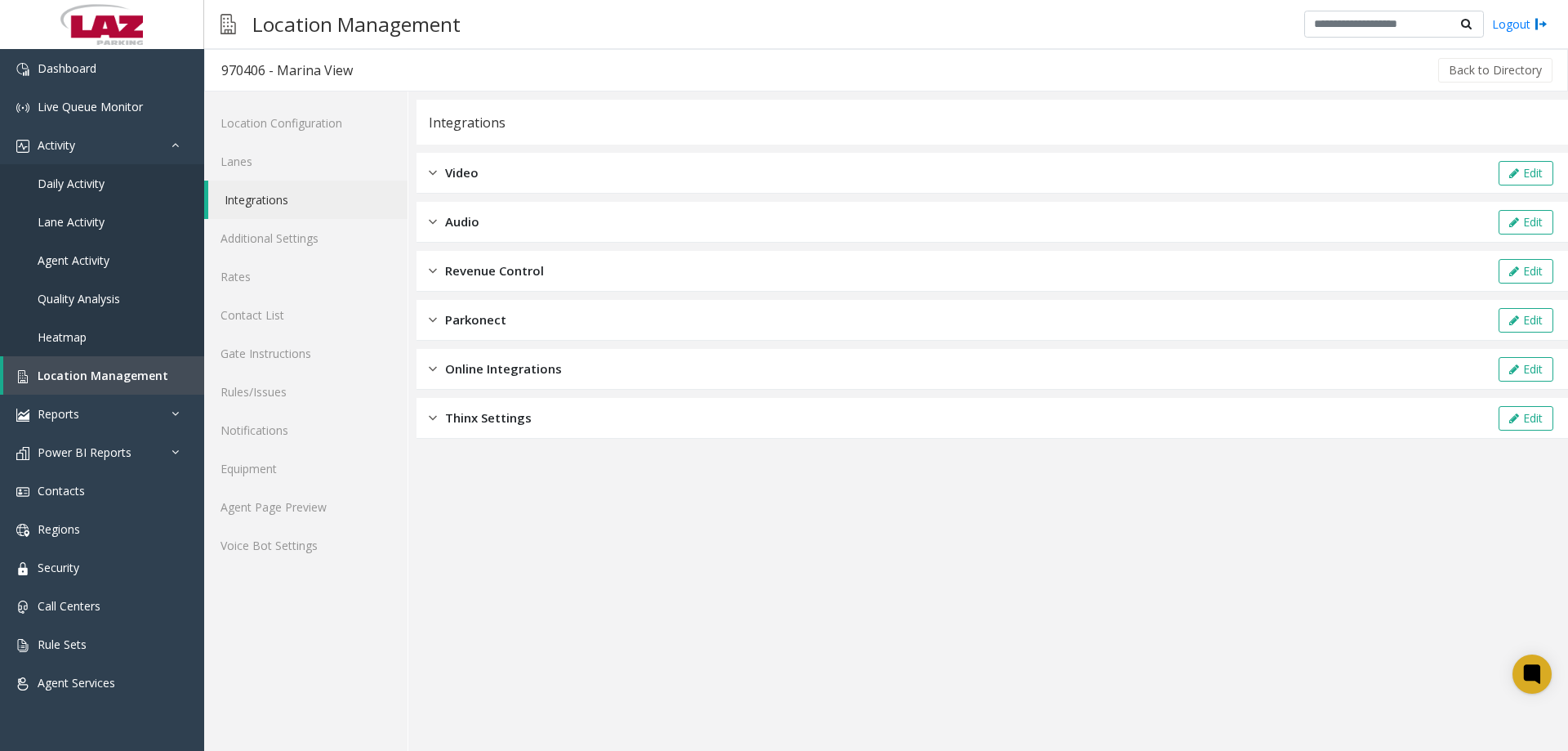
click at [422, 365] on div "Online Integrations Edit" at bounding box center [992, 369] width 1151 height 41
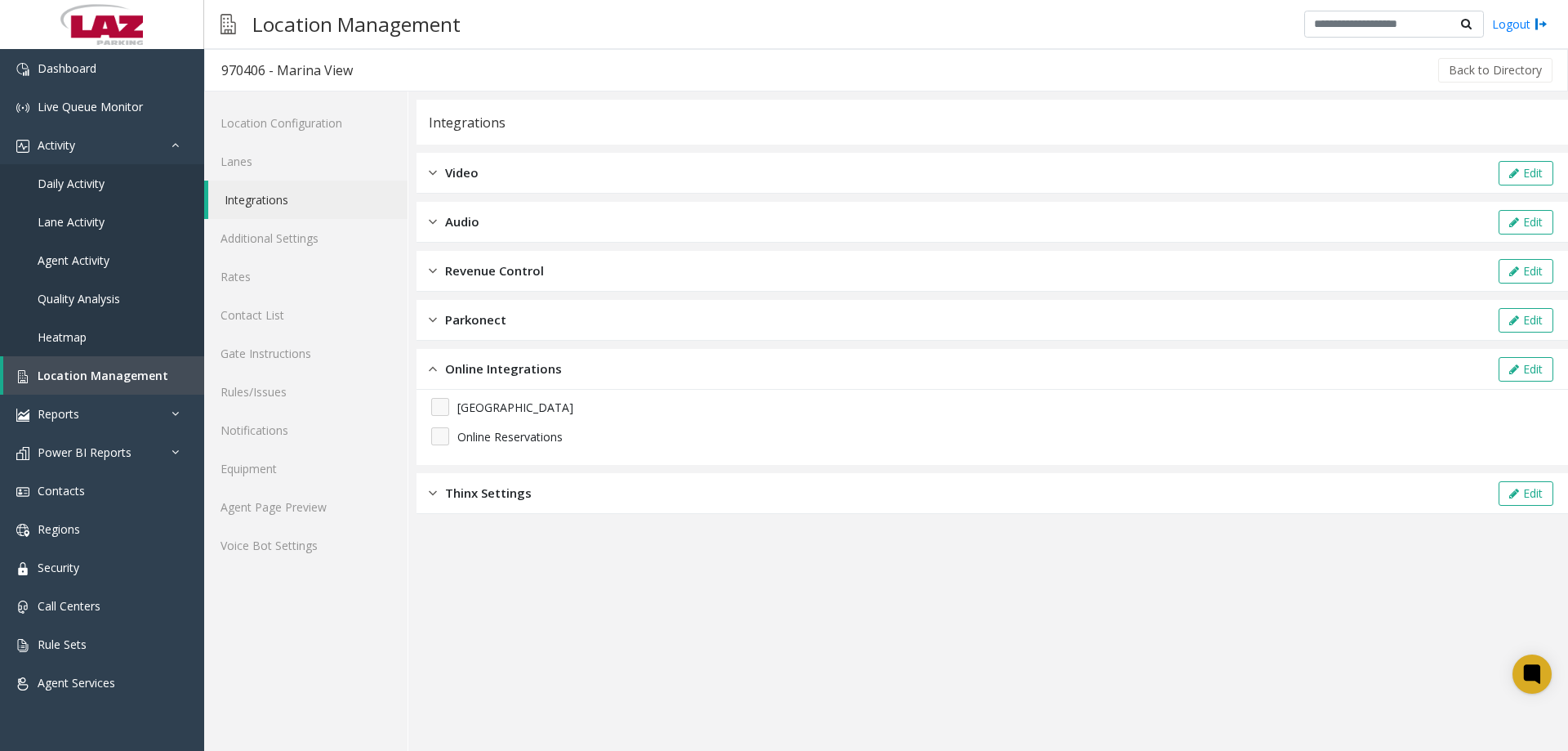
click at [432, 368] on img at bounding box center [432, 369] width 8 height 19
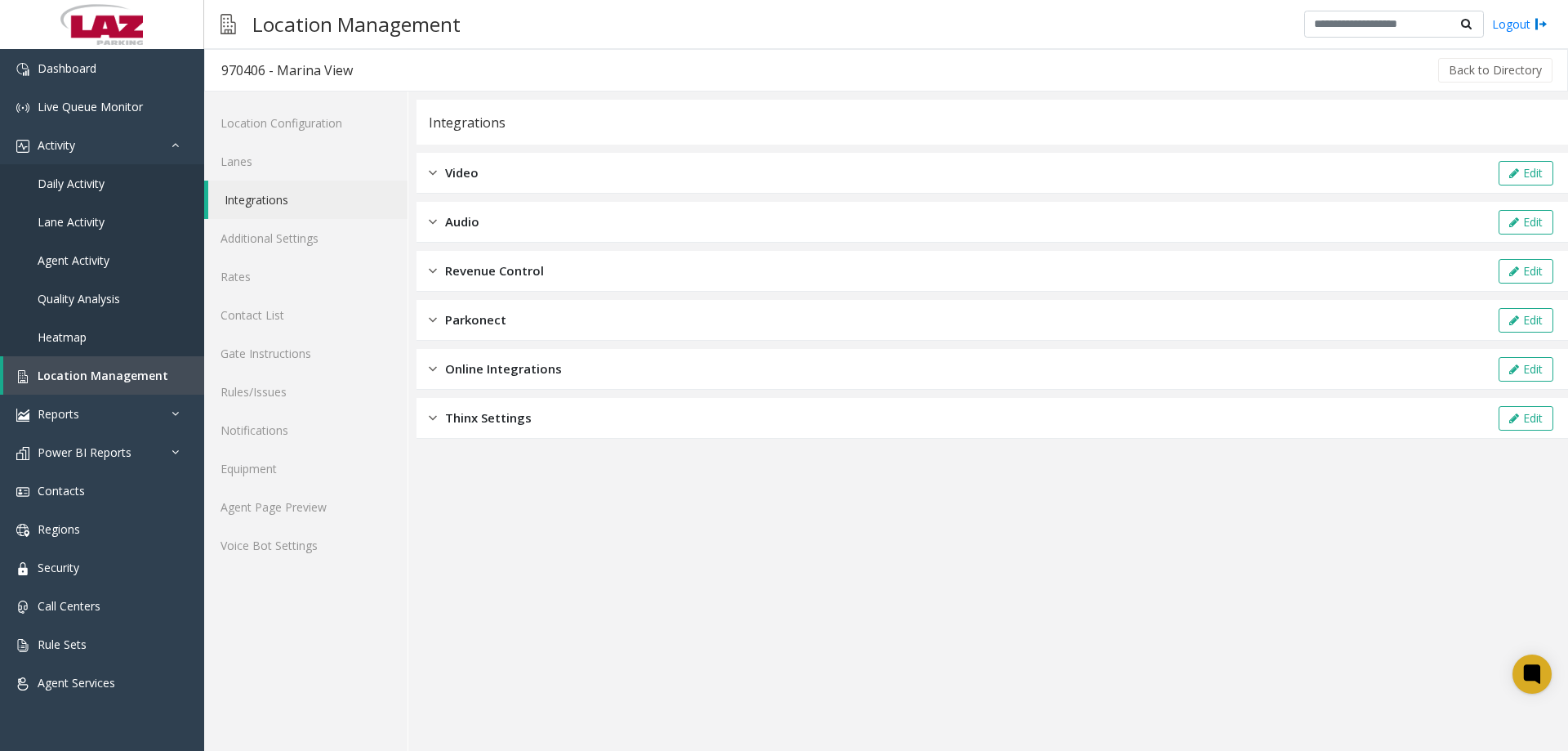
click at [426, 336] on div "Parkonect Edit" at bounding box center [992, 321] width 1151 height 41
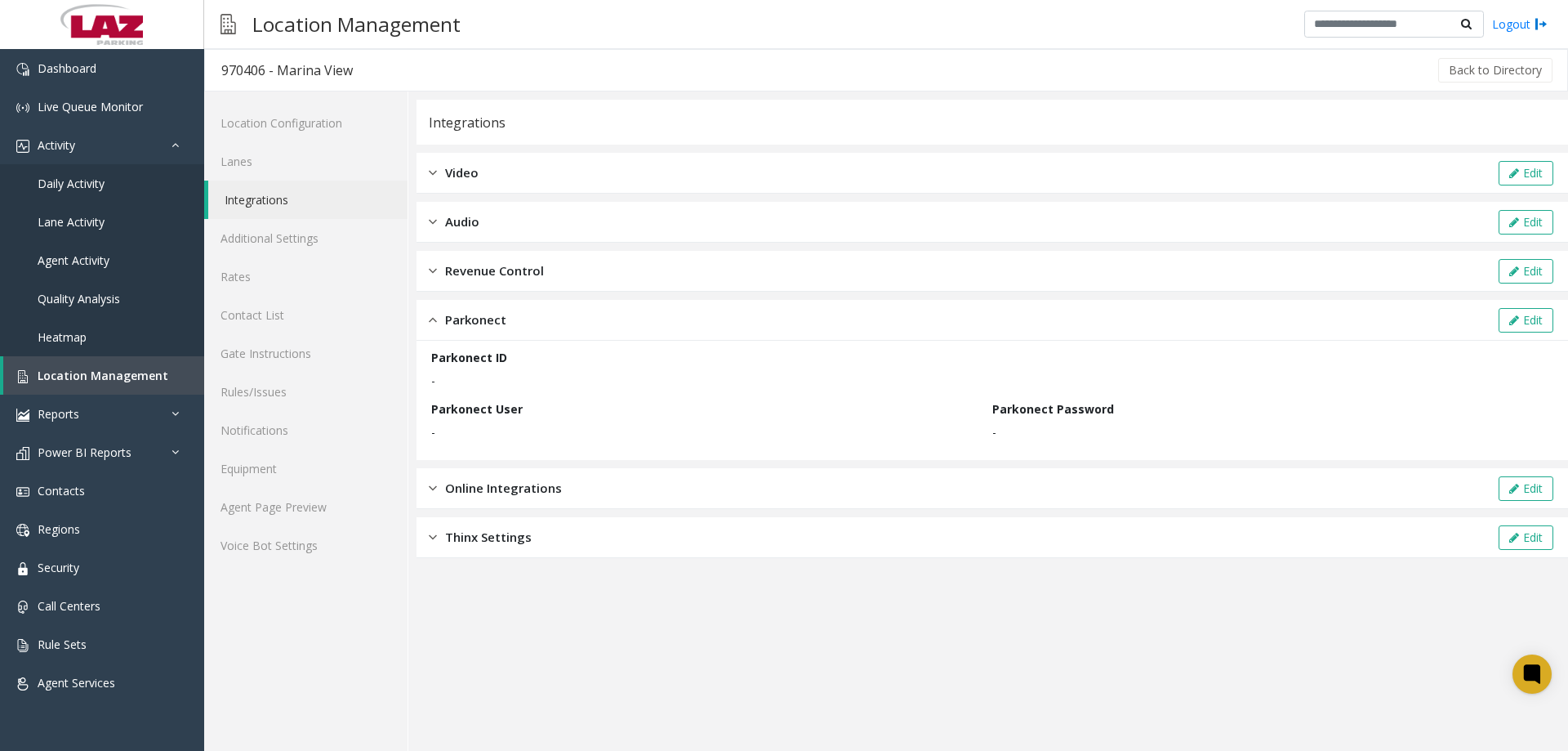
click at [432, 319] on img at bounding box center [432, 319] width 8 height 19
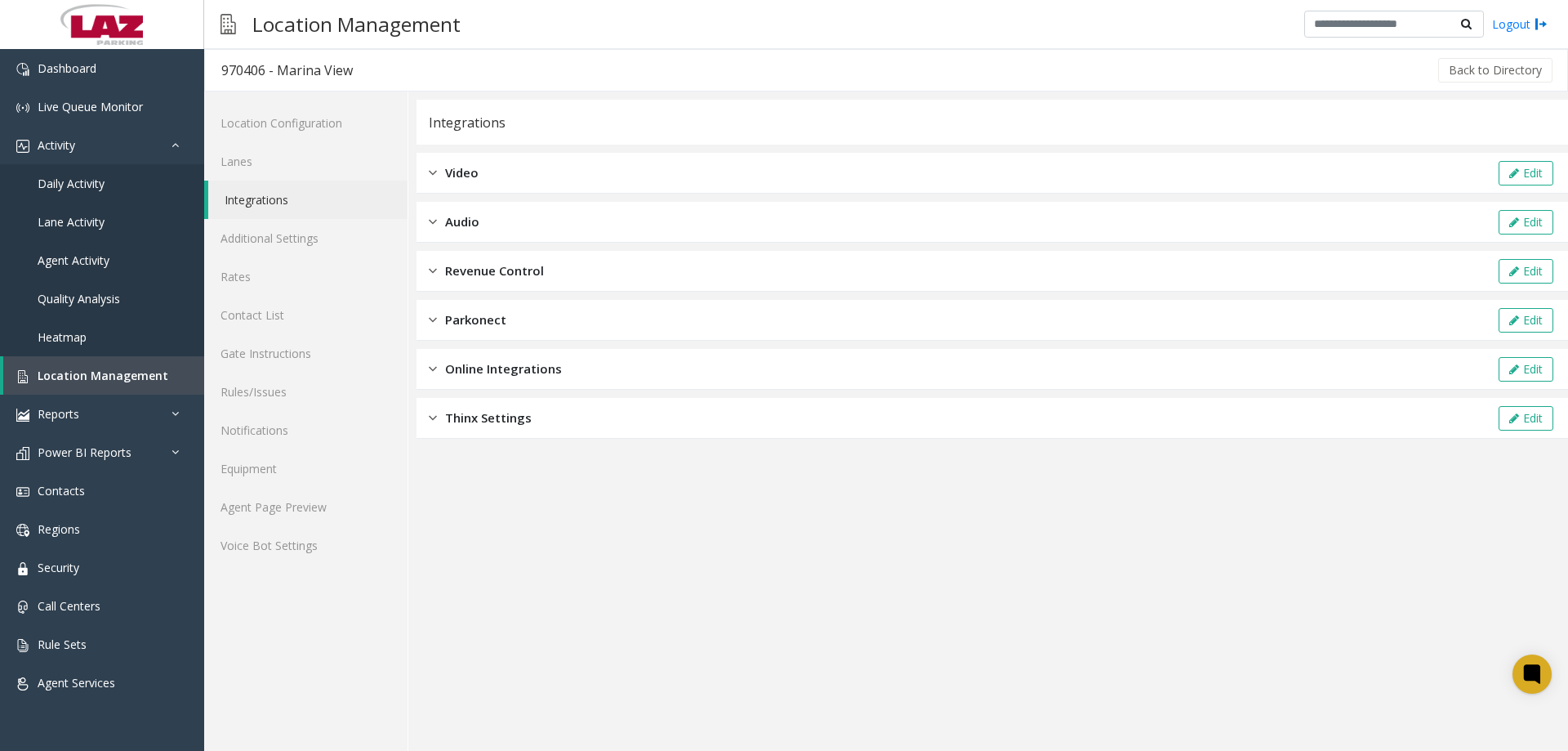
click at [439, 284] on div "Revenue Control Edit" at bounding box center [992, 271] width 1151 height 41
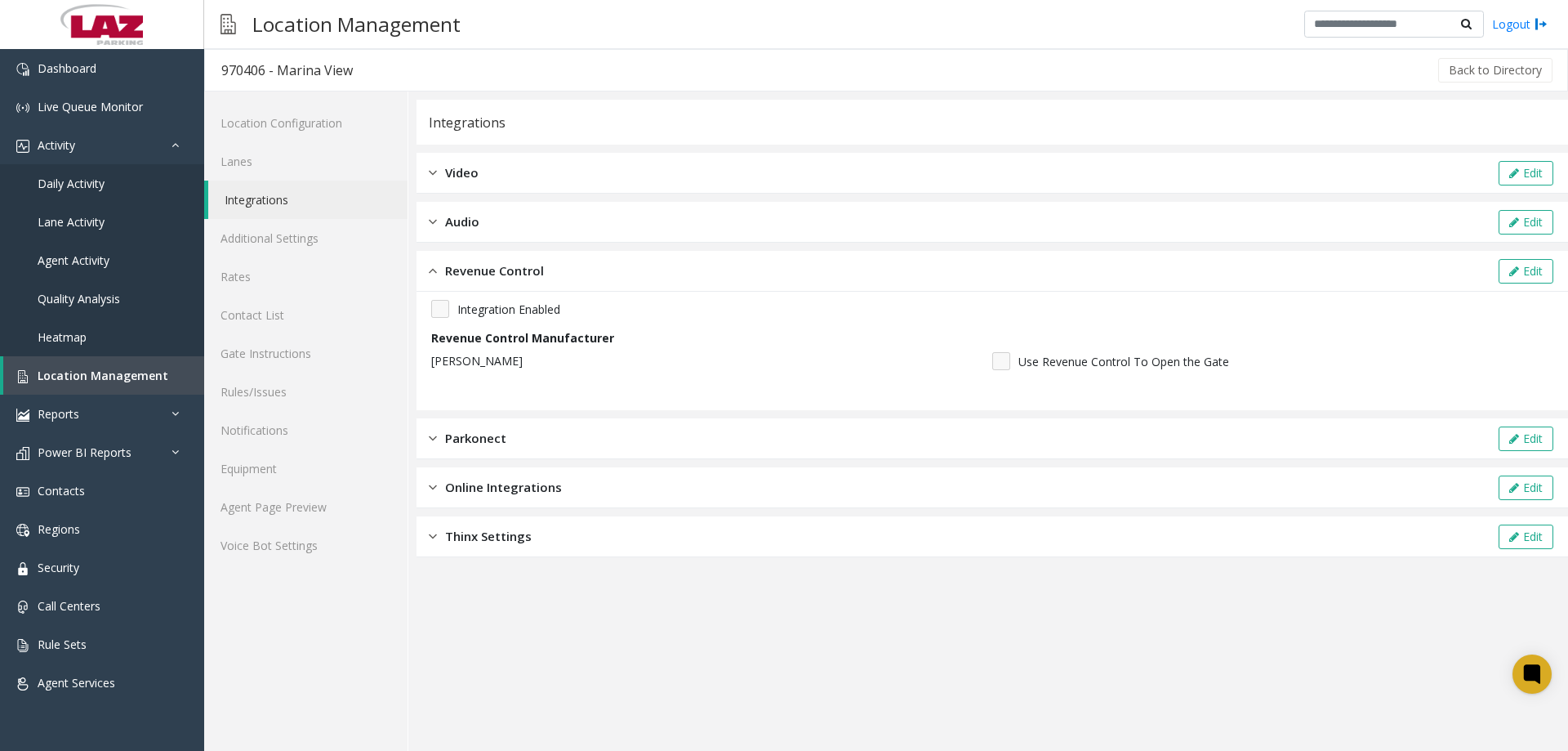
click at [439, 278] on div "Revenue Control" at bounding box center [486, 271] width 115 height 19
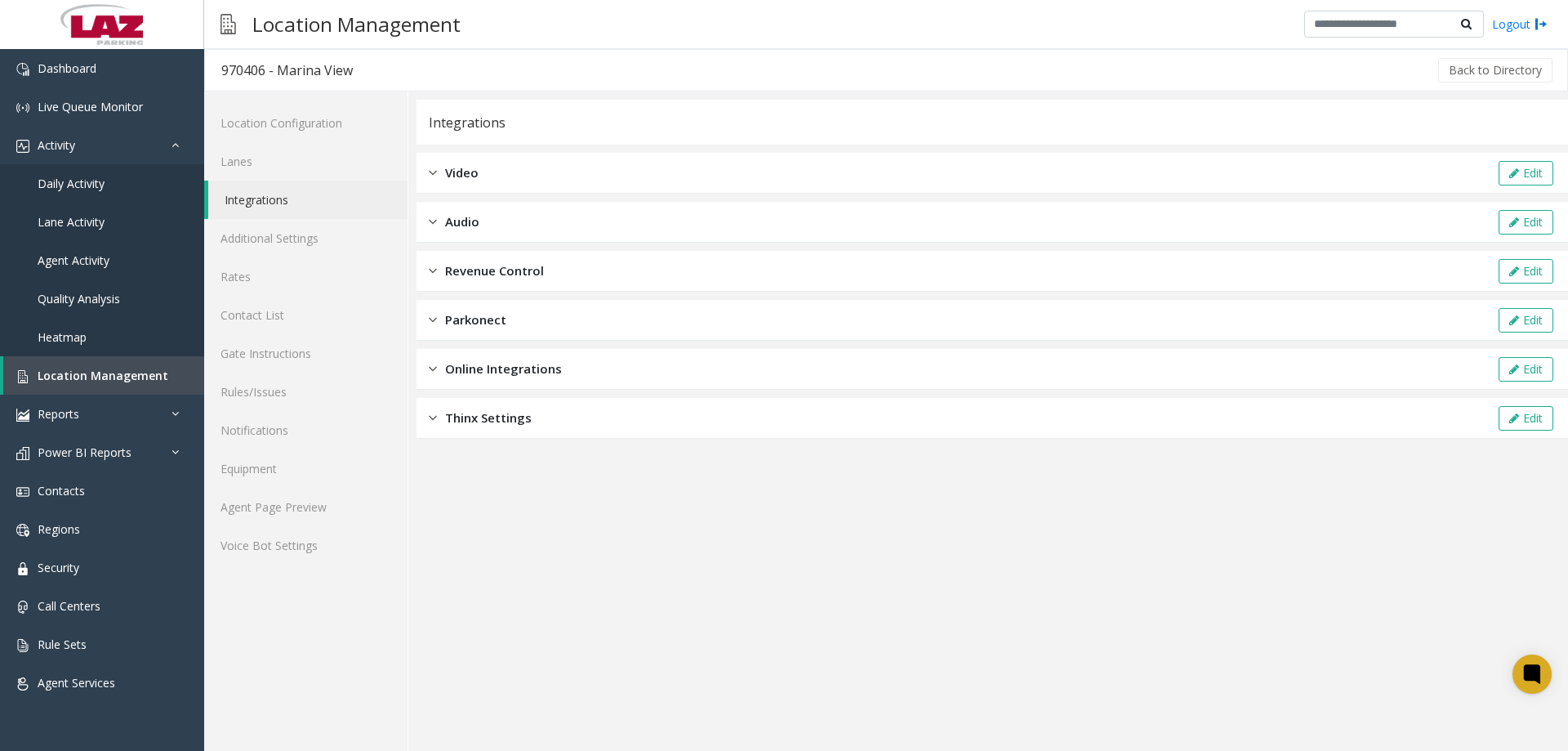
click at [440, 216] on div "Audio" at bounding box center [454, 221] width 51 height 19
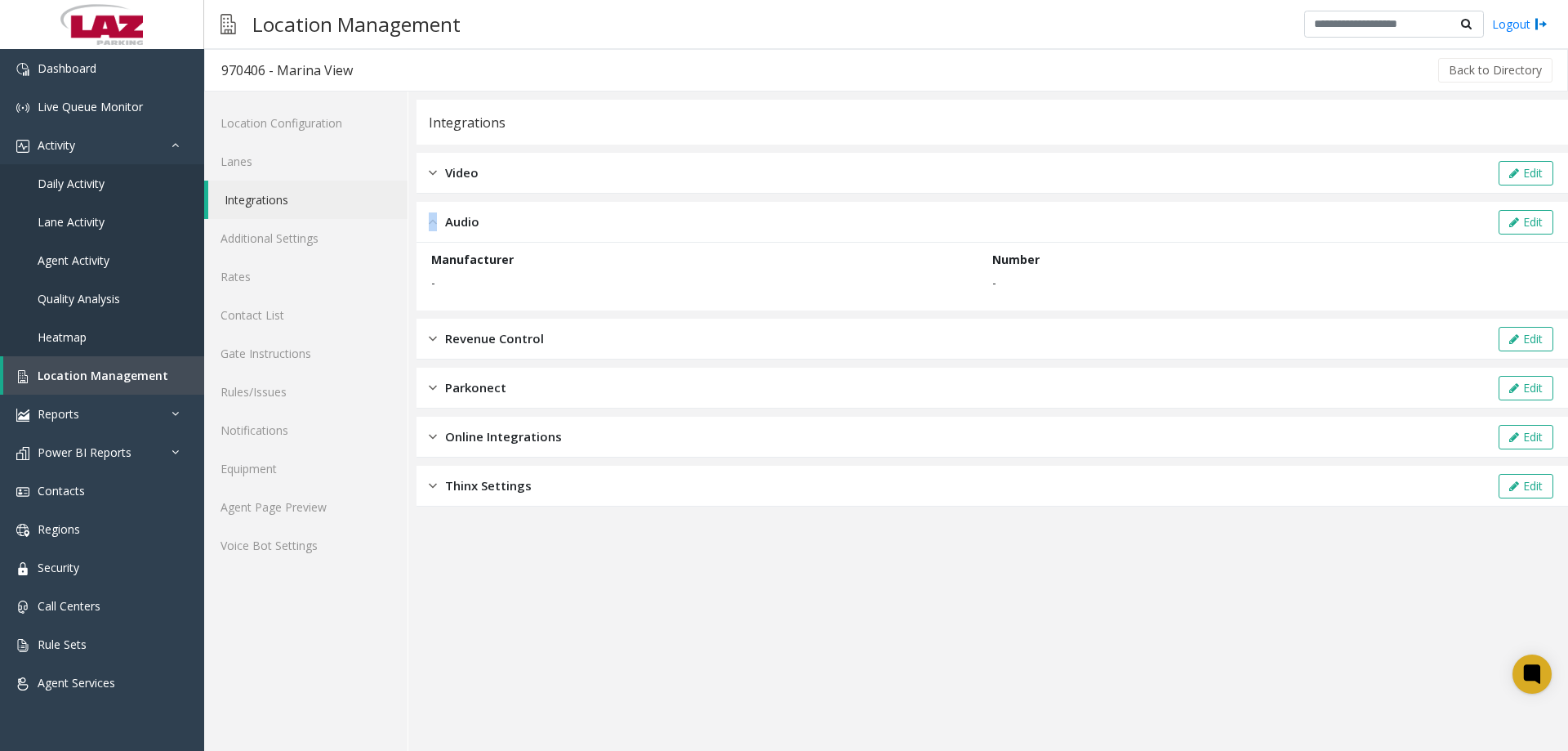
click at [441, 217] on div "Audio" at bounding box center [454, 221] width 51 height 19
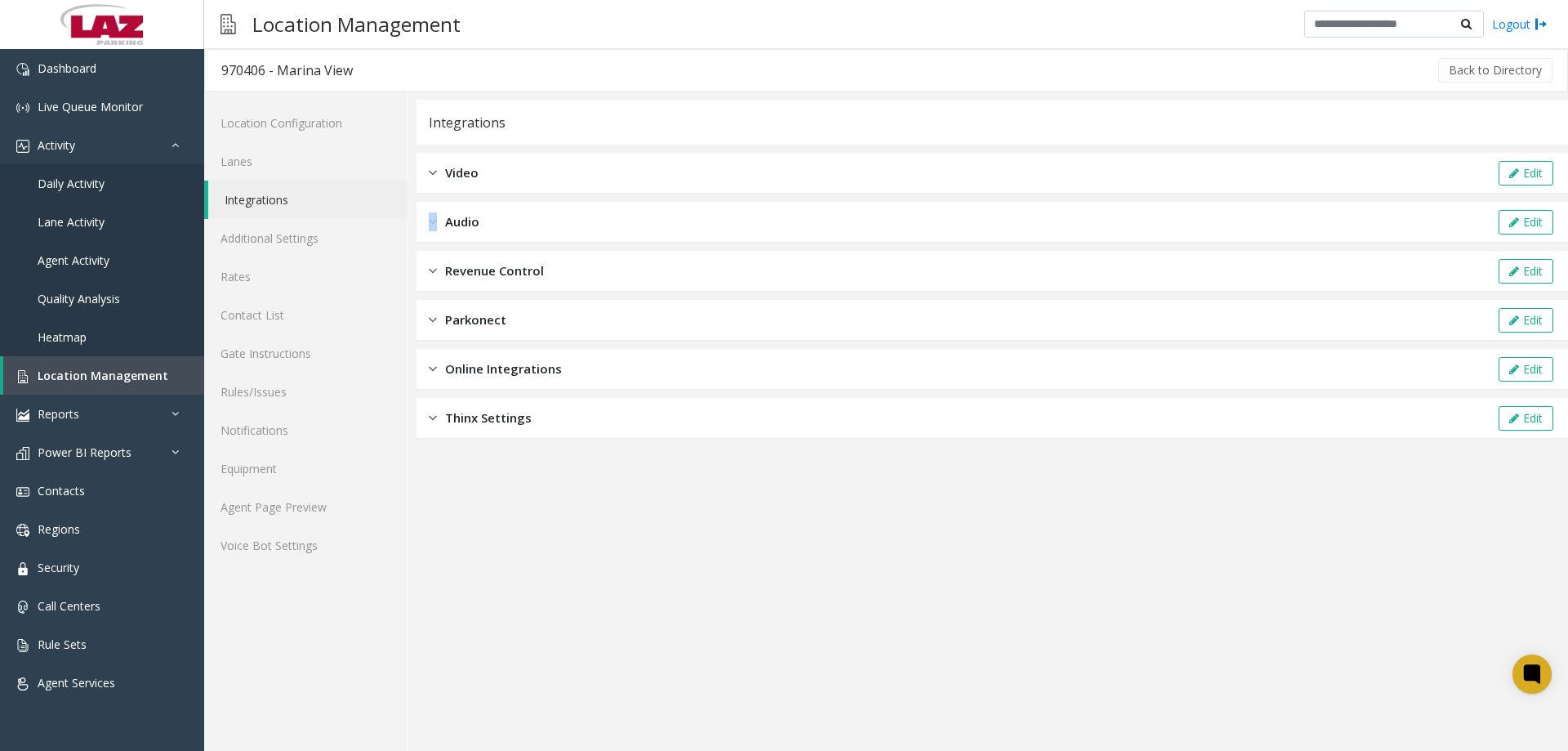
click at [432, 169] on img at bounding box center [432, 173] width 8 height 19
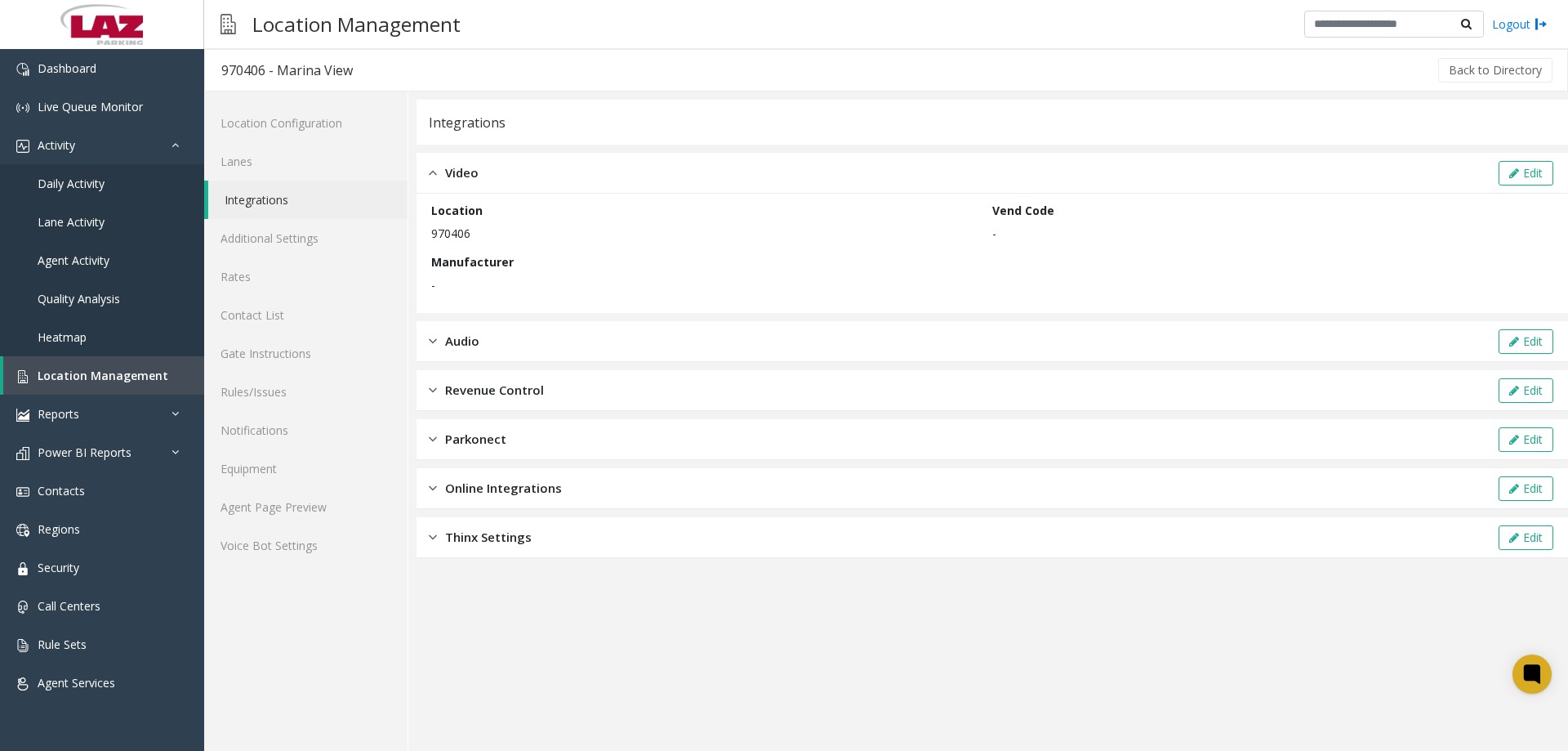
click at [442, 174] on div "Video" at bounding box center [453, 173] width 50 height 19
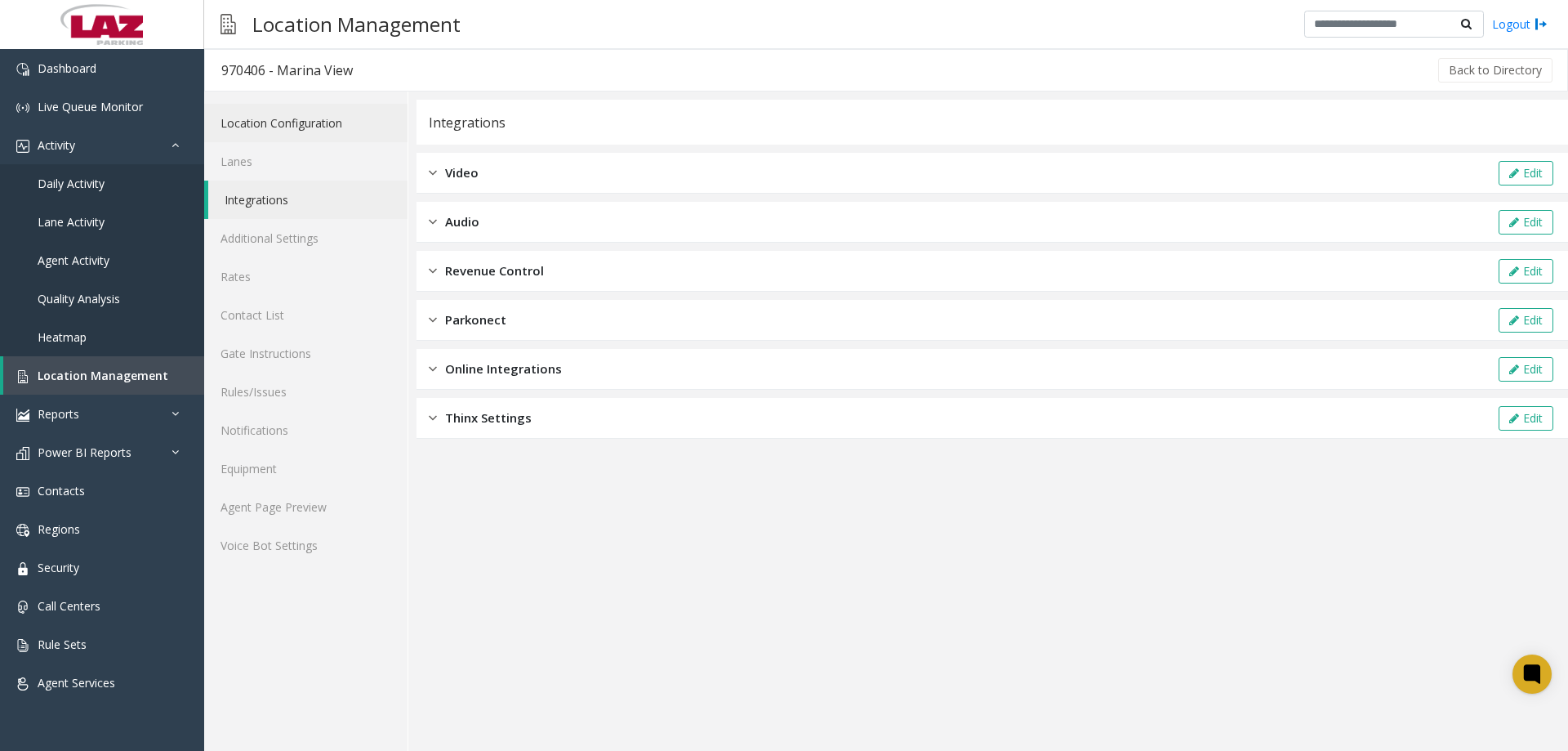
click at [317, 127] on link "Location Configuration" at bounding box center [305, 123] width 203 height 39
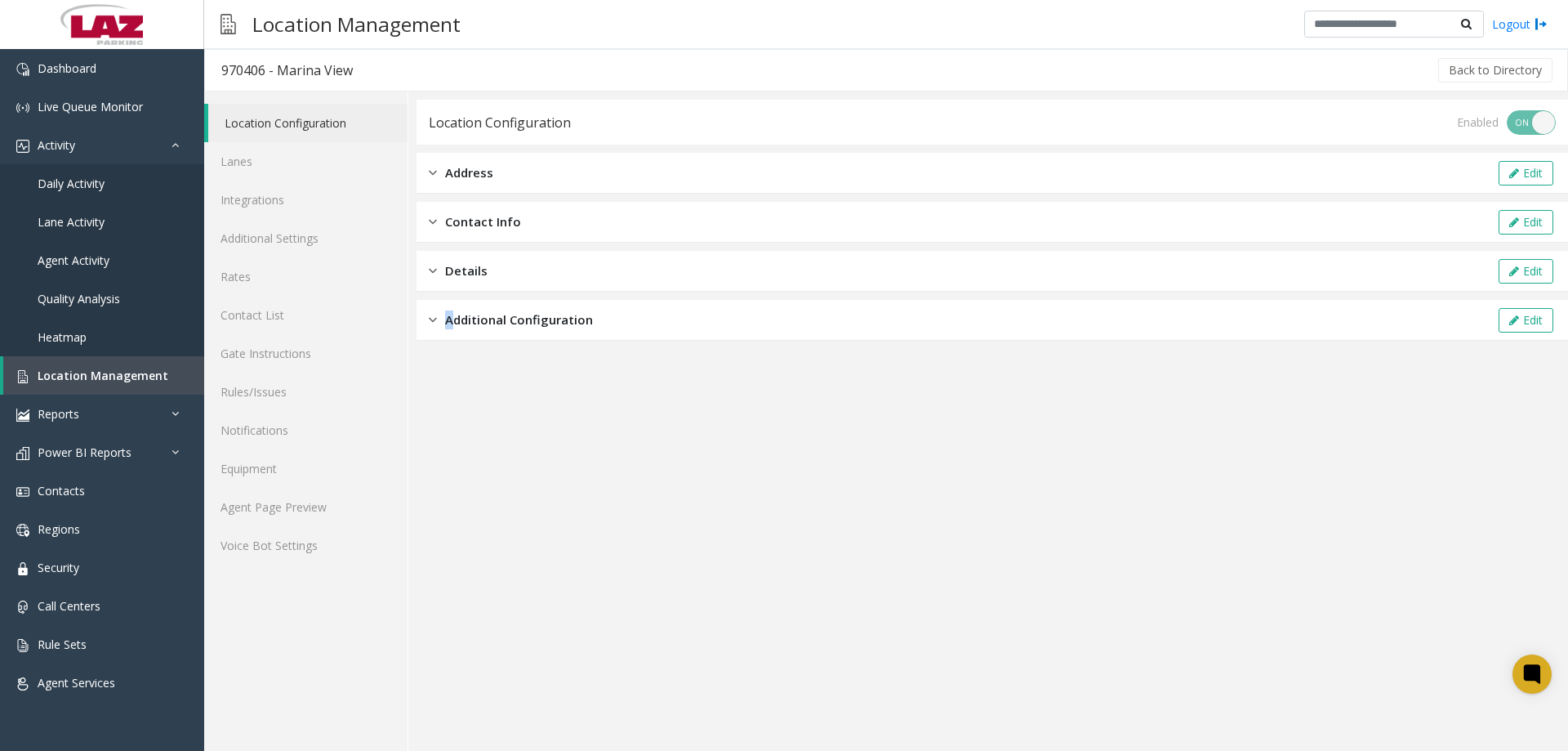
click at [447, 314] on span "Additional Configuration" at bounding box center [519, 319] width 148 height 19
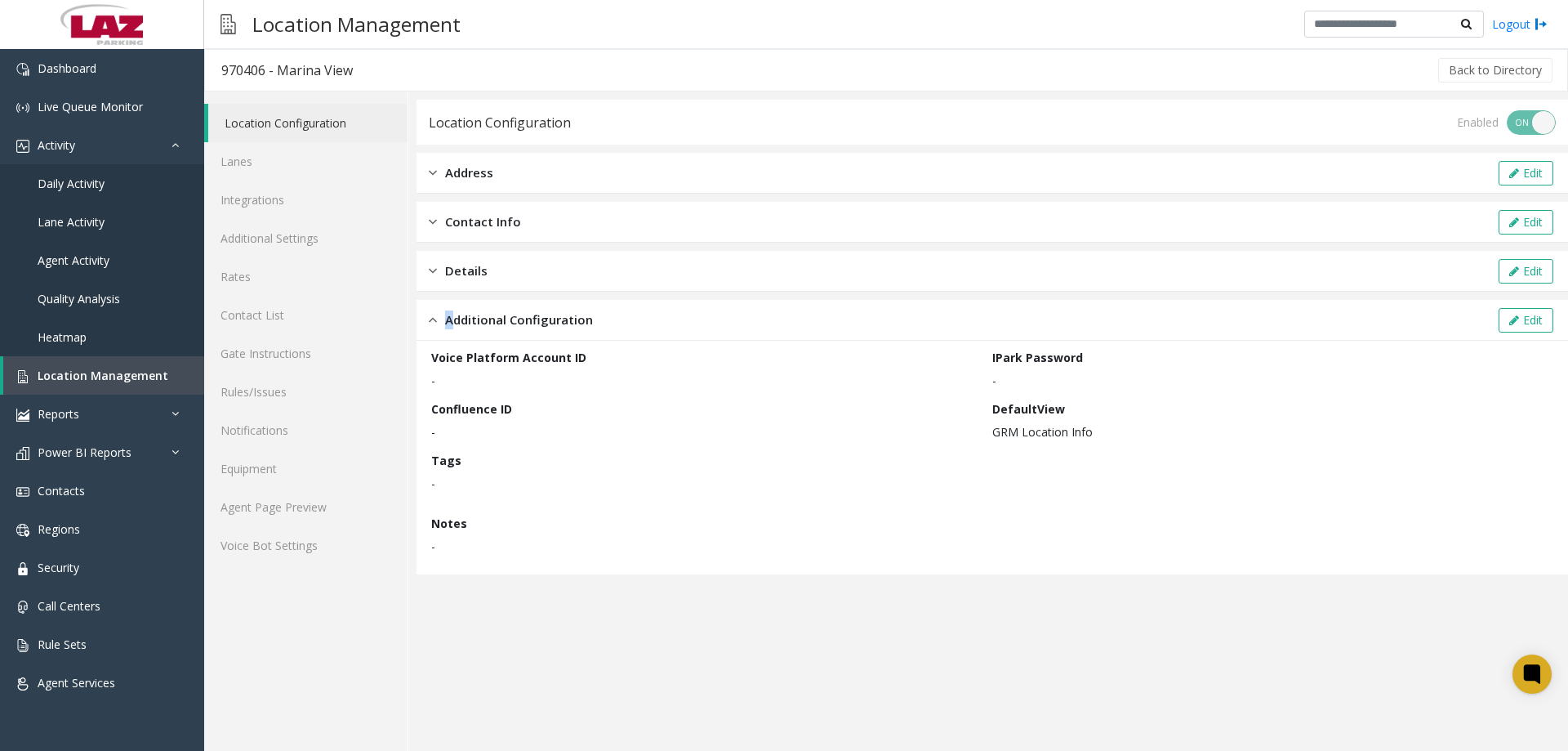
click at [443, 313] on div "Additional Configuration" at bounding box center [511, 319] width 164 height 19
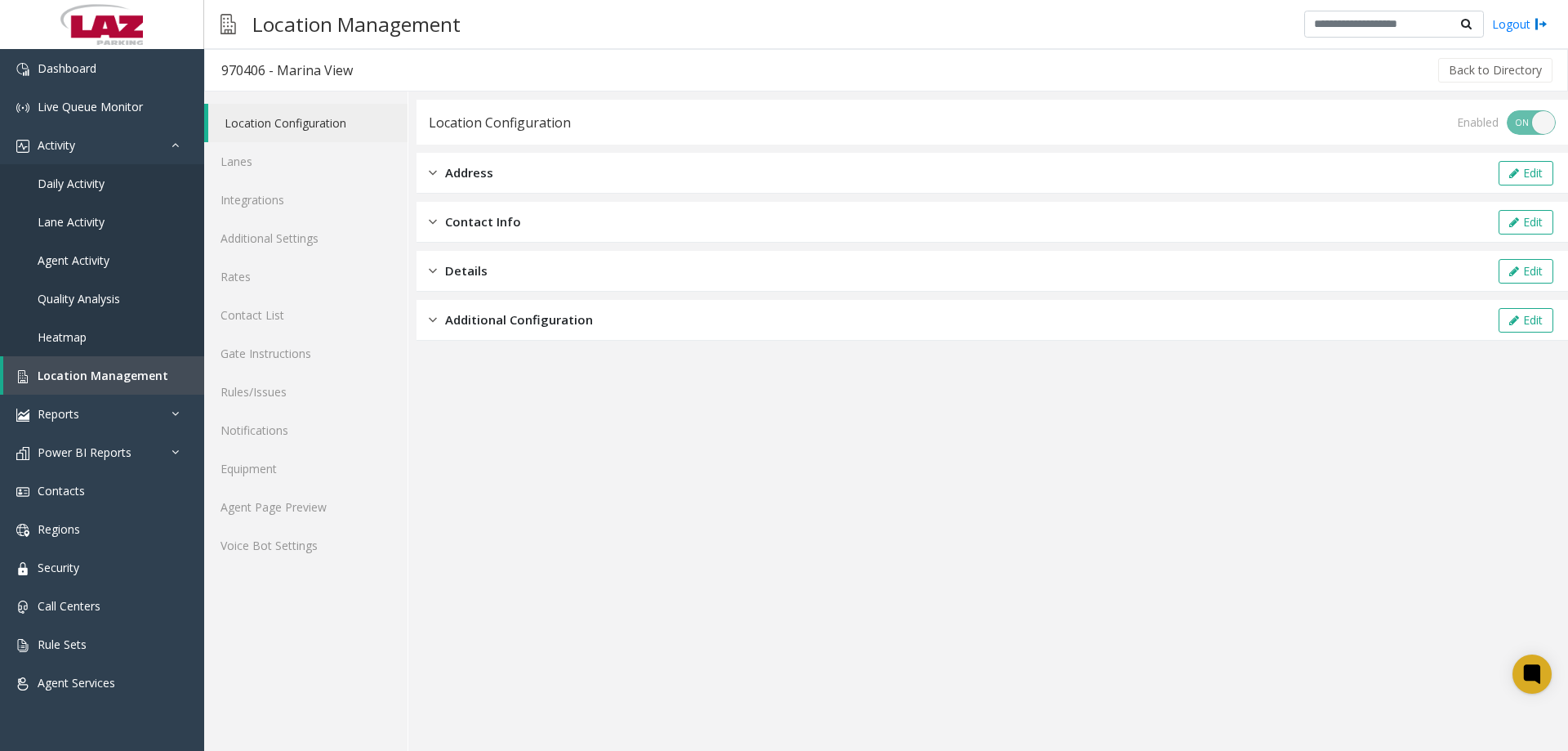
click at [437, 266] on div "Details" at bounding box center [458, 271] width 59 height 19
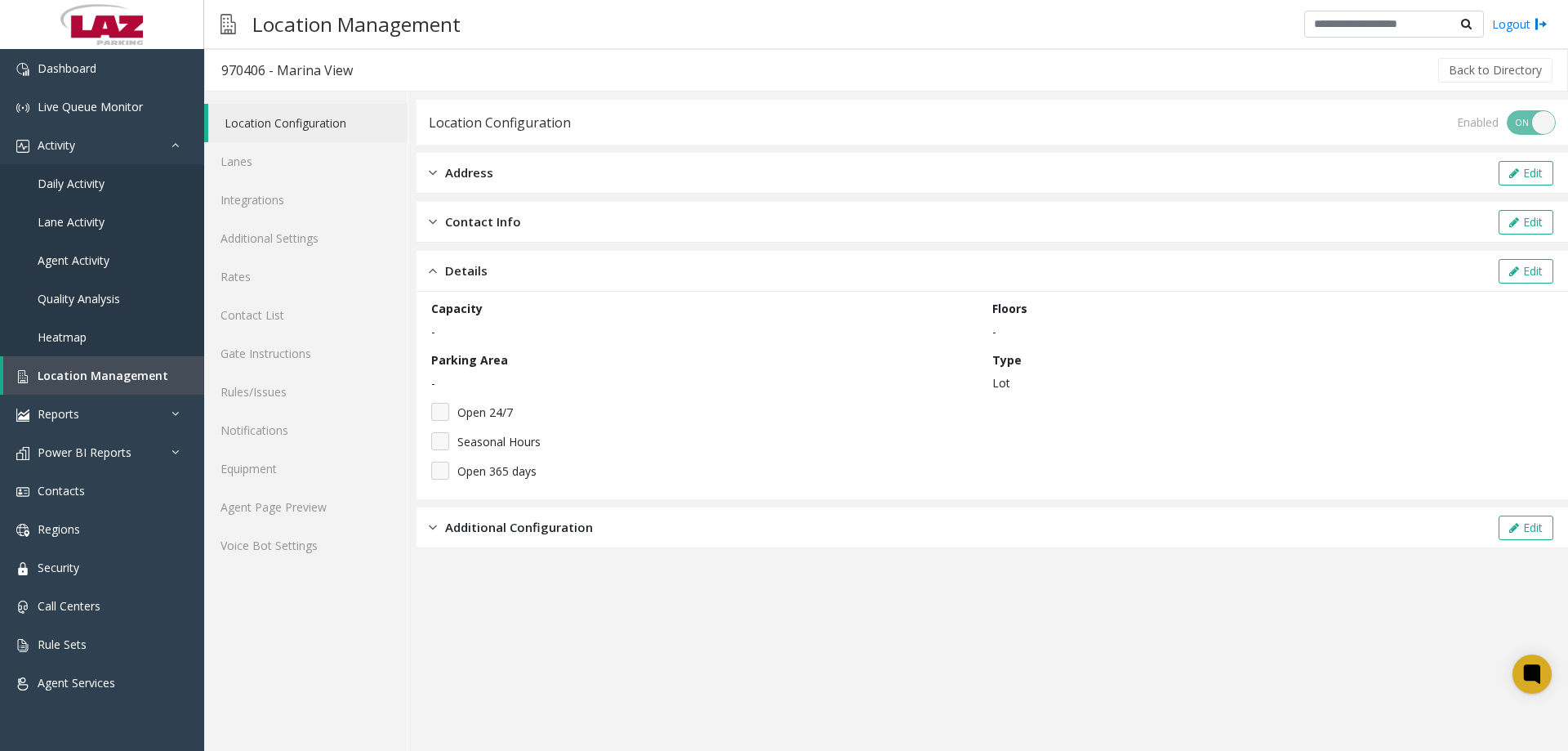
click at [437, 266] on div "Details" at bounding box center [458, 271] width 59 height 19
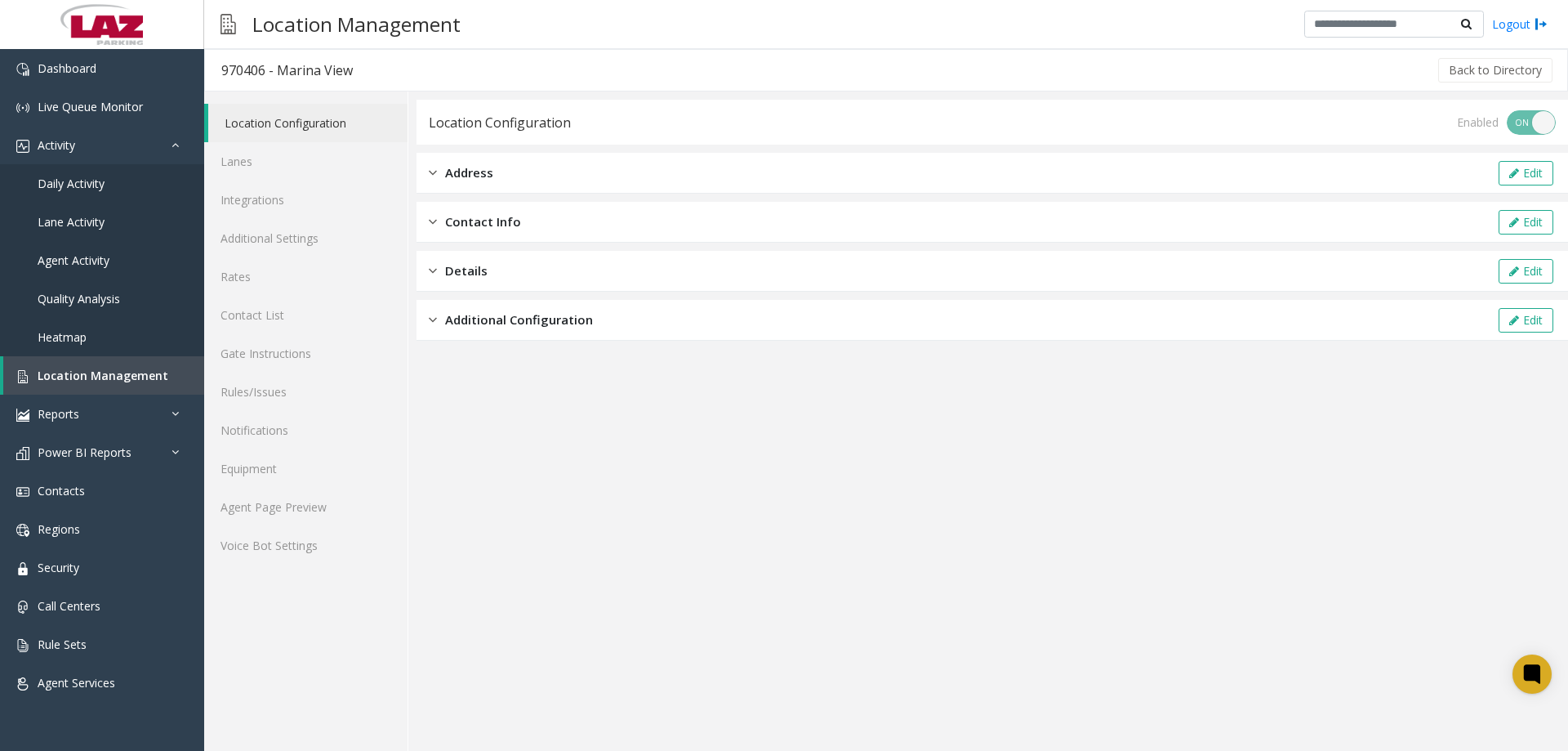
click at [446, 216] on span "Contact Info" at bounding box center [483, 221] width 76 height 19
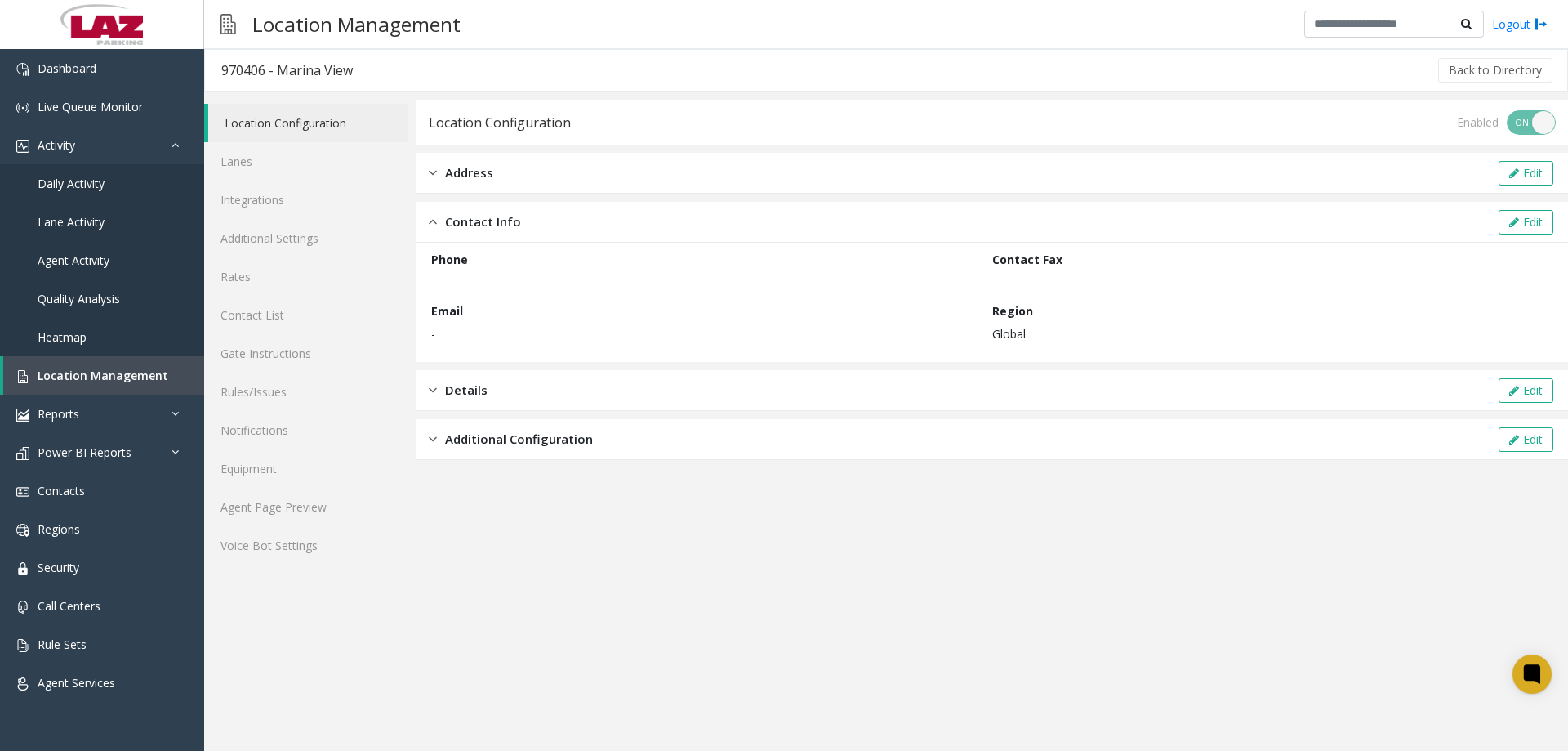
click at [445, 218] on span "Contact Info" at bounding box center [483, 221] width 76 height 19
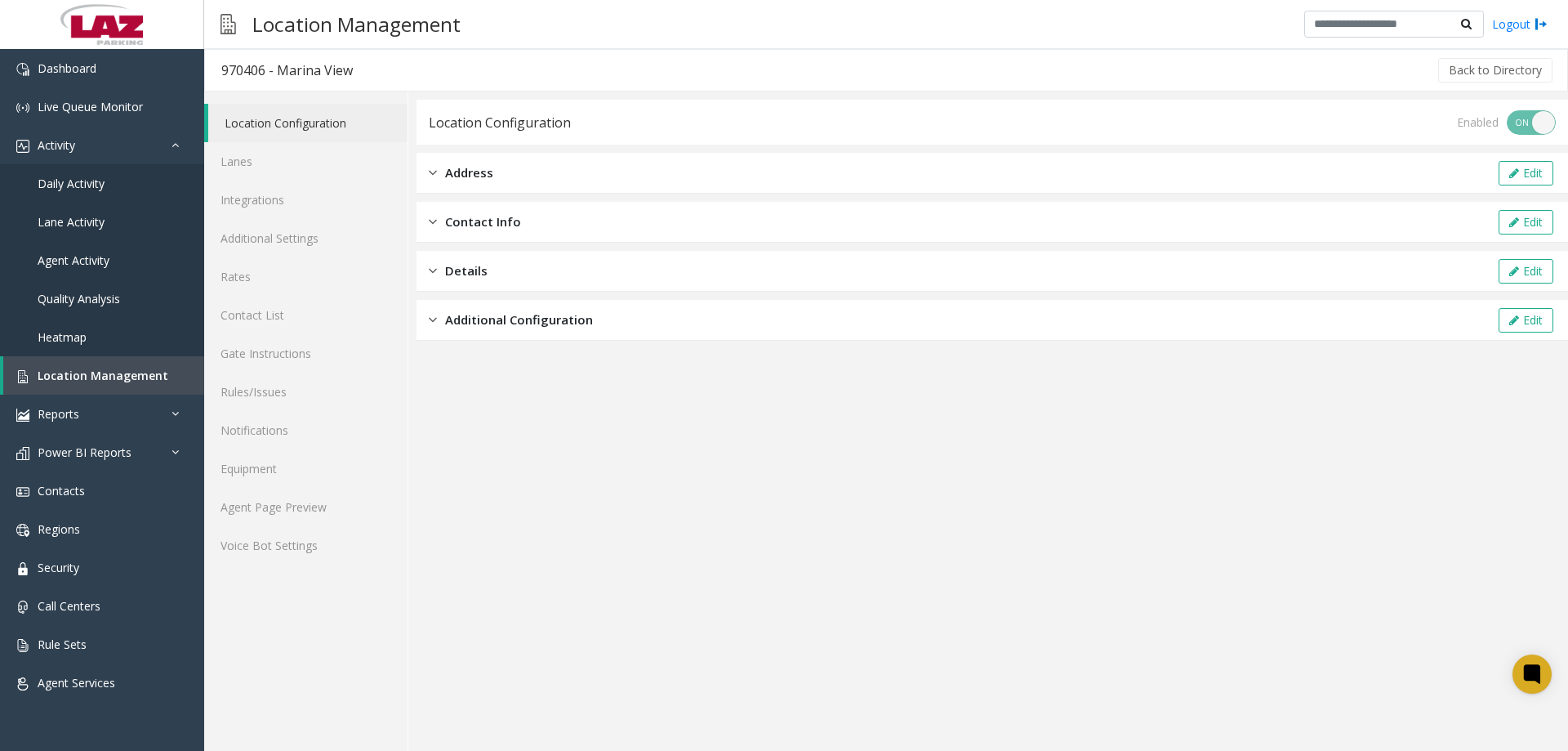
click at [444, 161] on div "Address Edit" at bounding box center [992, 174] width 1151 height 41
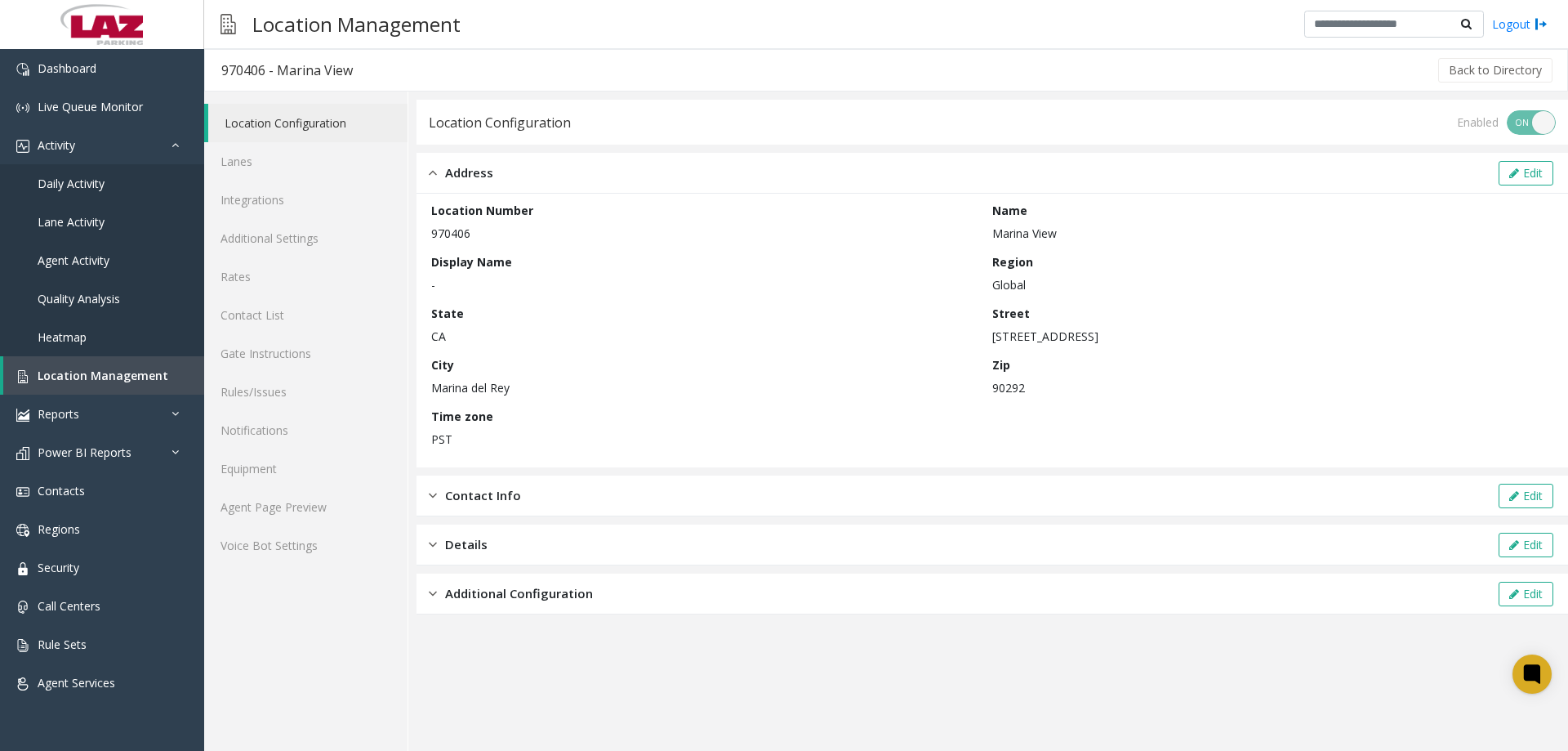
click at [450, 174] on span "Address" at bounding box center [469, 173] width 49 height 19
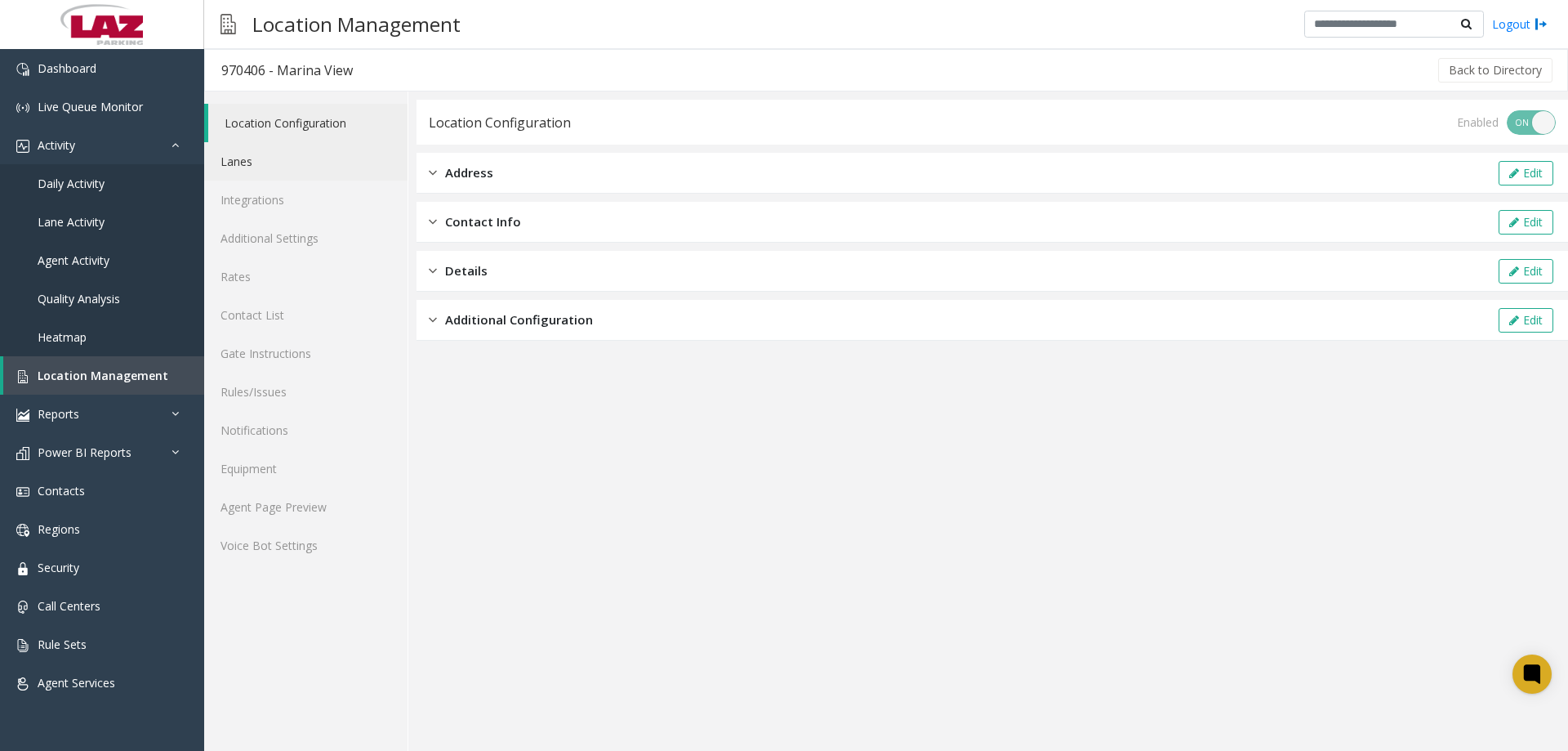
click at [308, 173] on link "Lanes" at bounding box center [305, 161] width 203 height 39
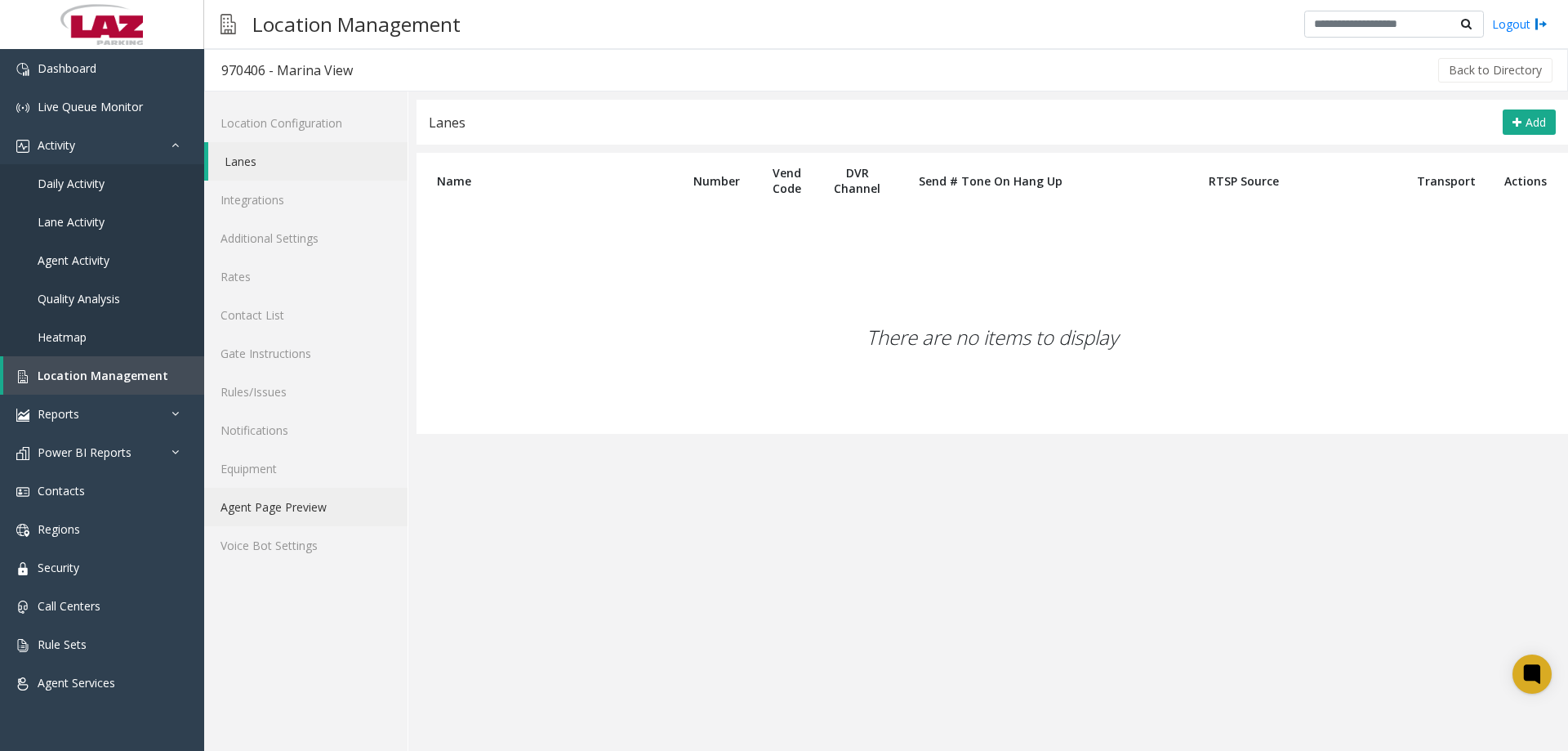
click at [299, 505] on link "Agent Page Preview" at bounding box center [305, 507] width 203 height 39
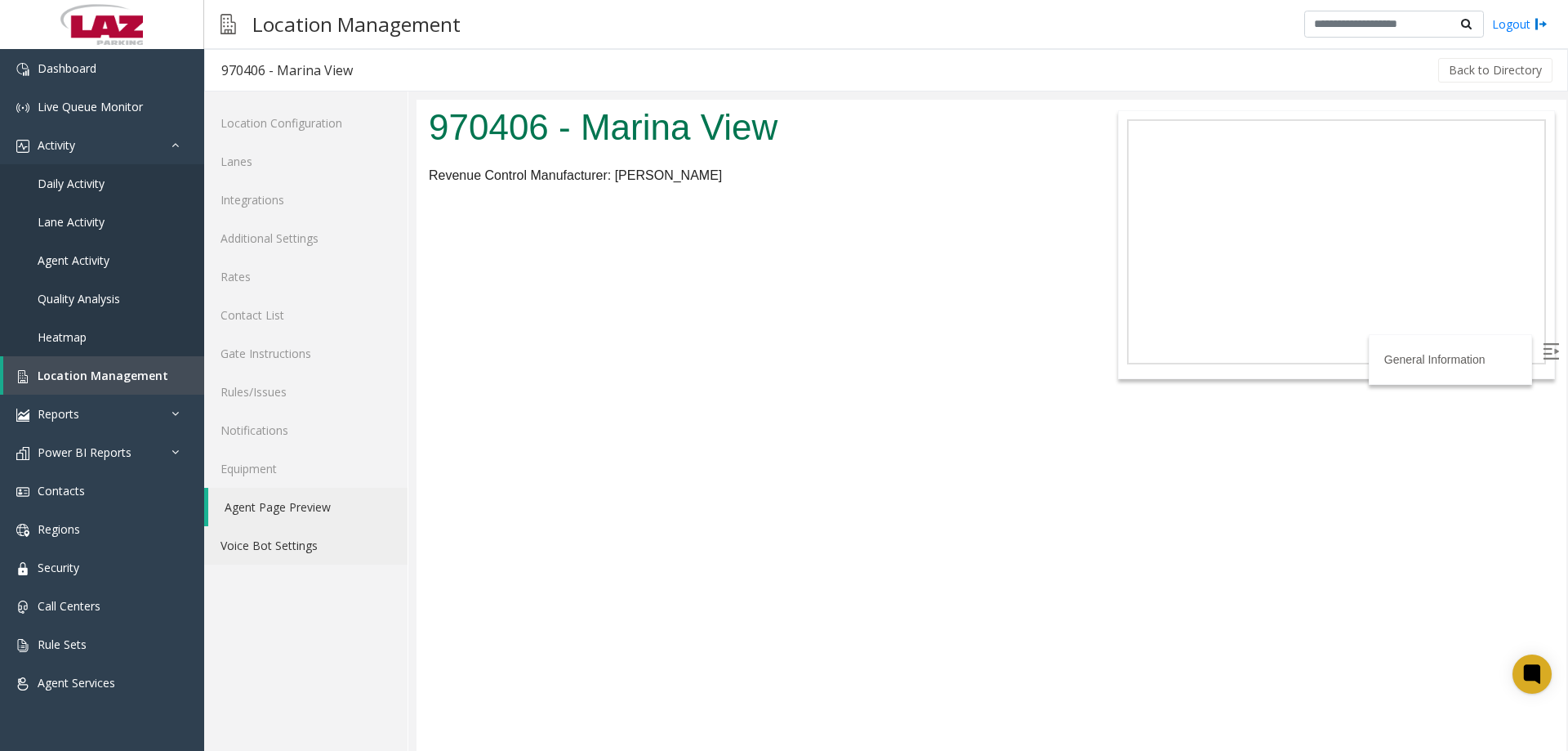
click at [317, 546] on link "Voice Bot Settings" at bounding box center [305, 545] width 203 height 39
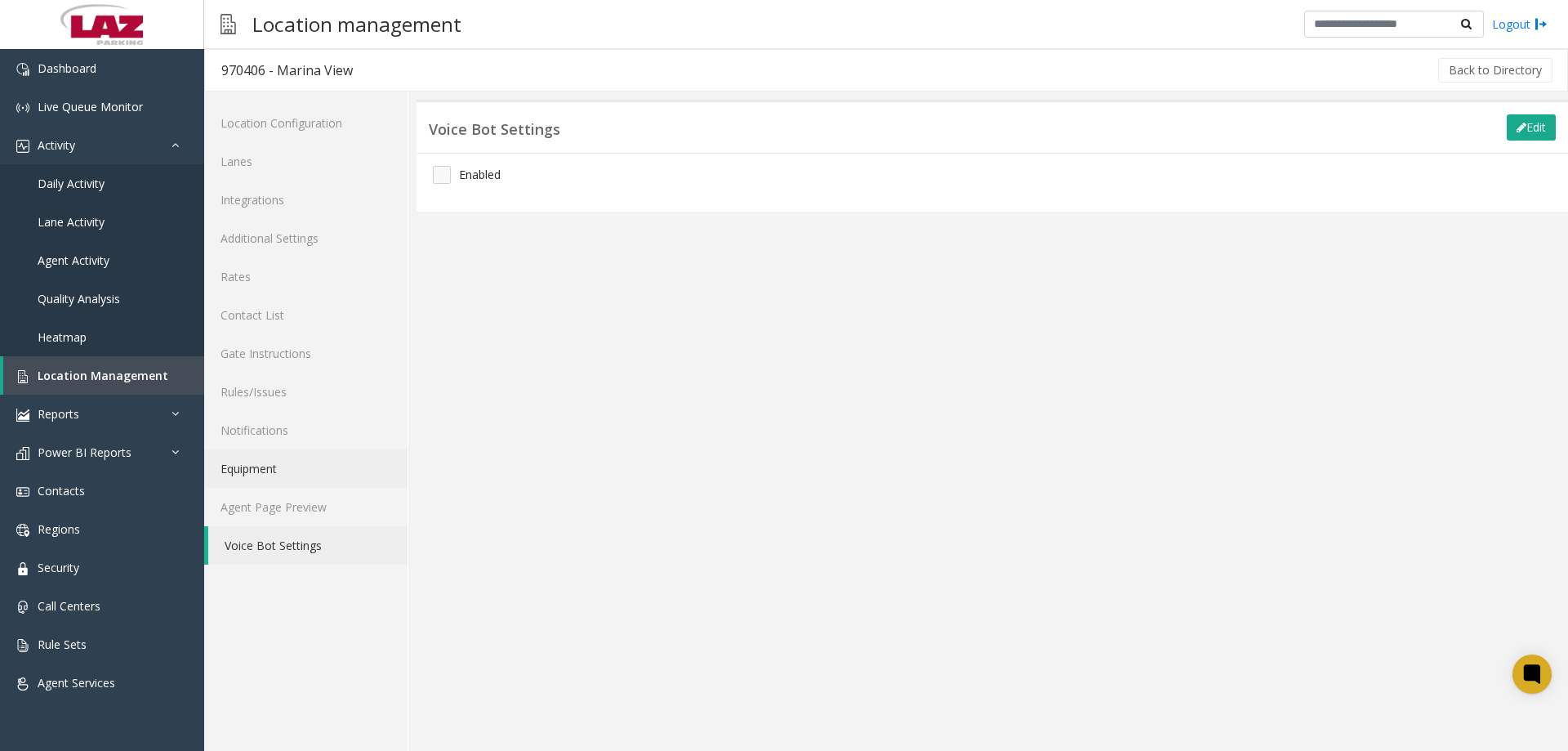
click at [284, 469] on link "Equipment" at bounding box center [305, 468] width 203 height 39
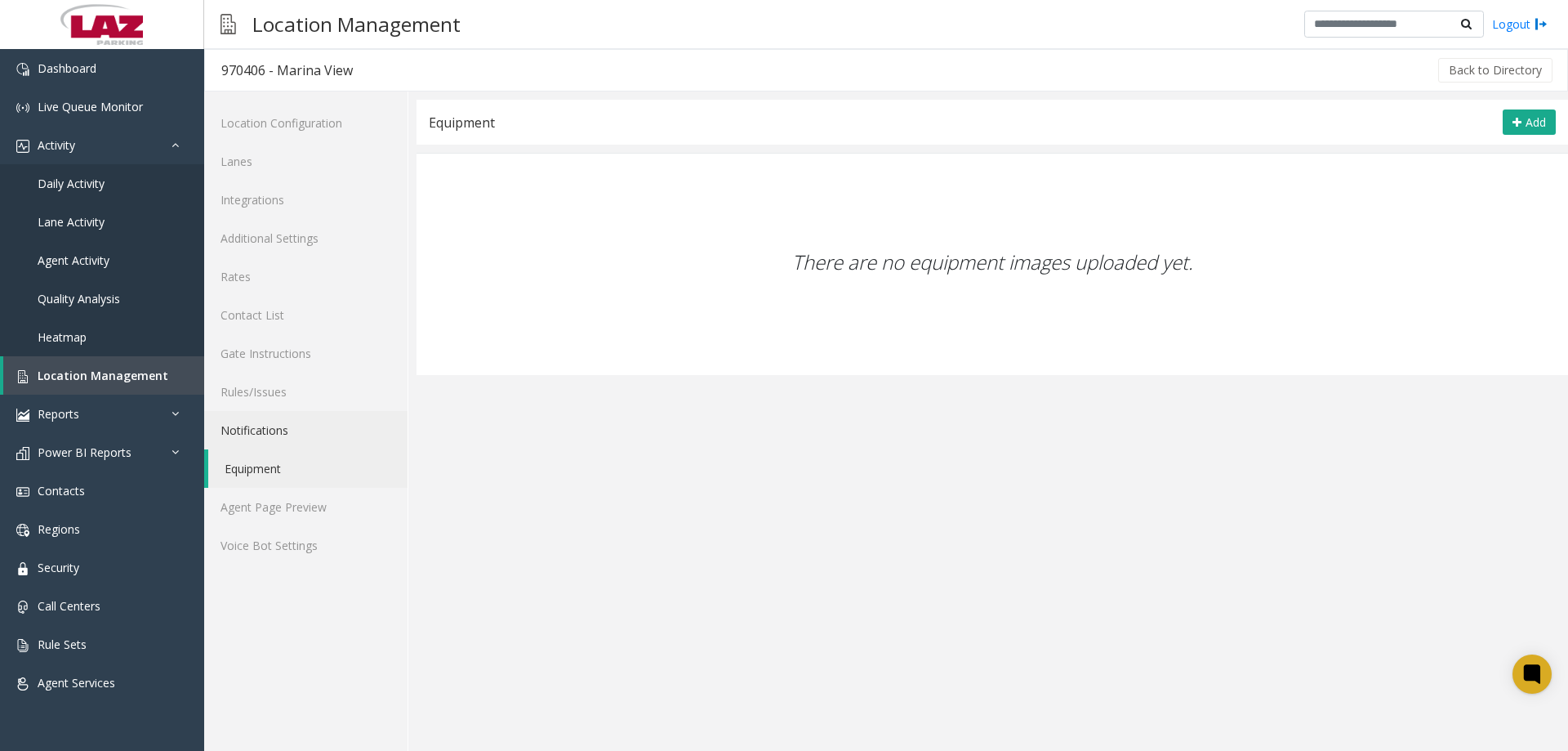
click at [298, 425] on link "Notifications" at bounding box center [305, 430] width 203 height 39
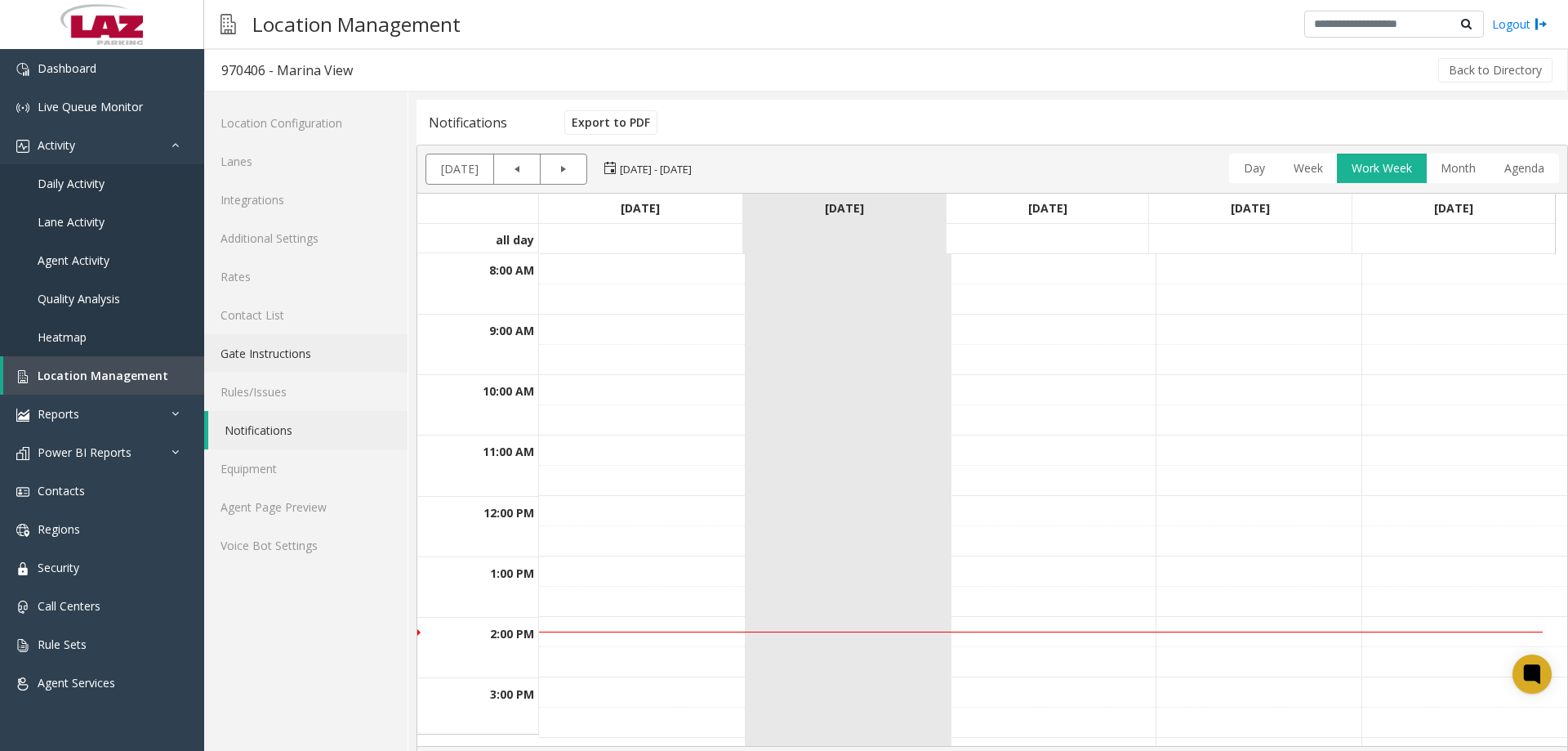
click at [307, 366] on link "Gate Instructions" at bounding box center [305, 353] width 203 height 39
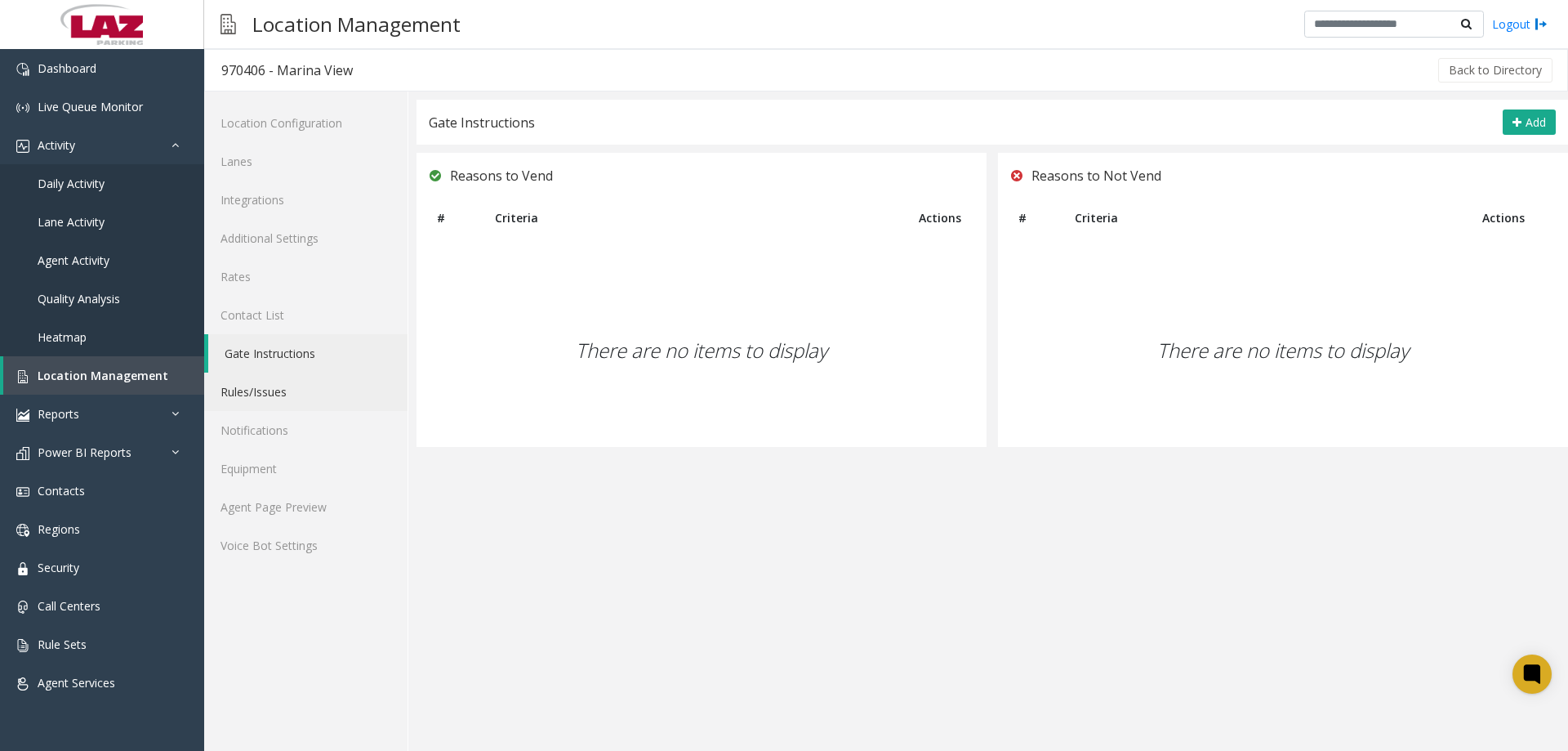
click at [312, 395] on link "Rules/Issues" at bounding box center [305, 392] width 203 height 39
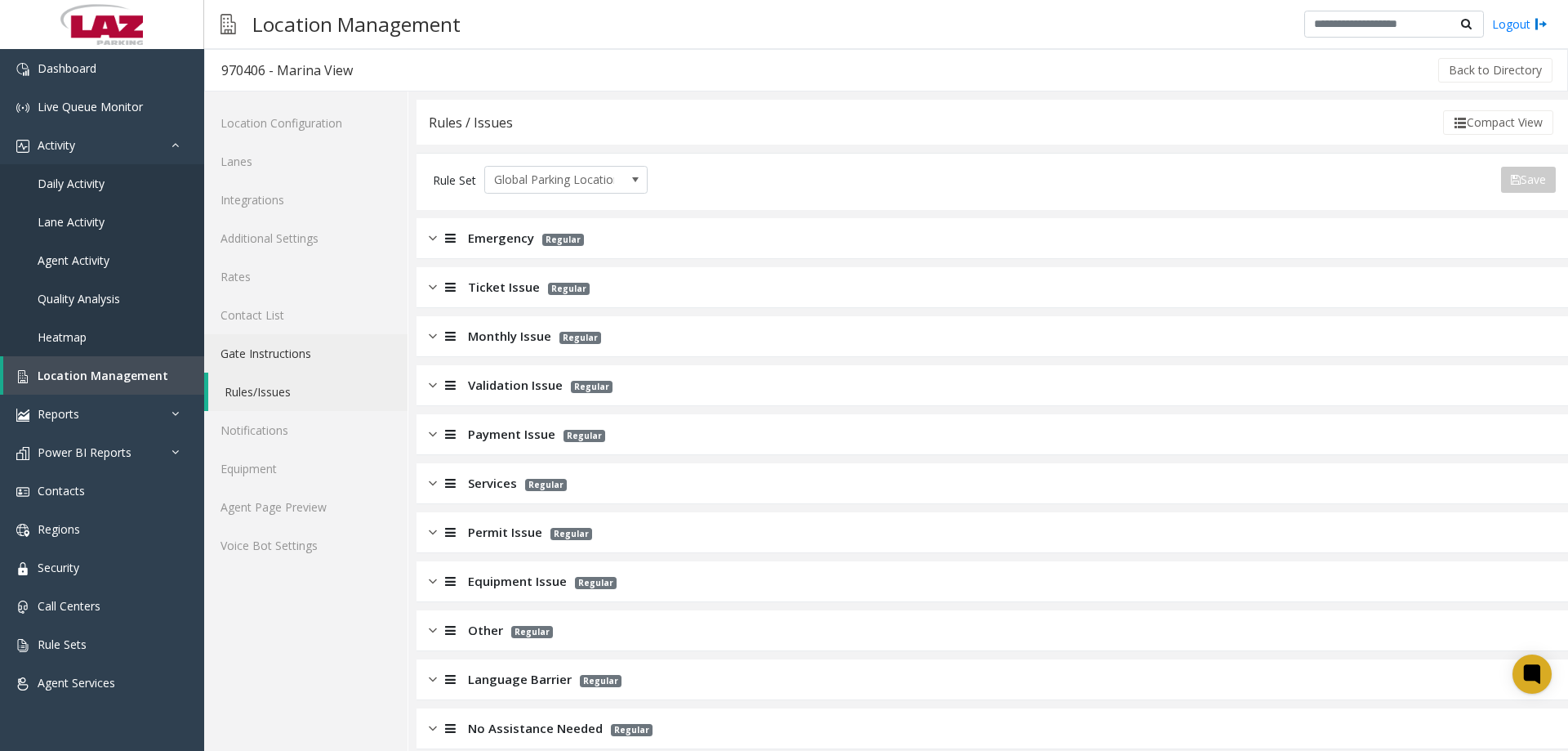
click at [304, 341] on link "Gate Instructions" at bounding box center [305, 353] width 203 height 39
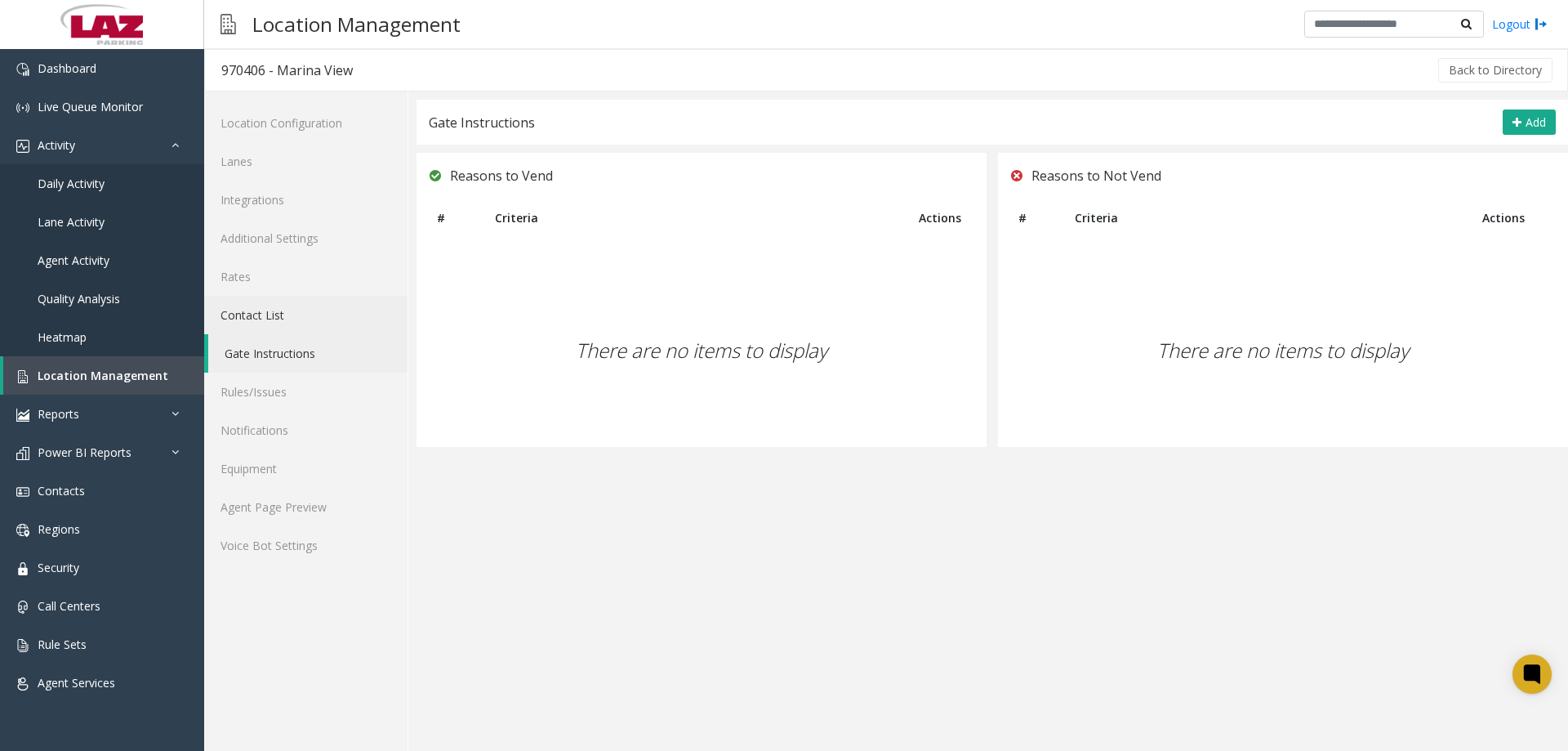
click at [289, 304] on link "Contact List" at bounding box center [305, 315] width 203 height 39
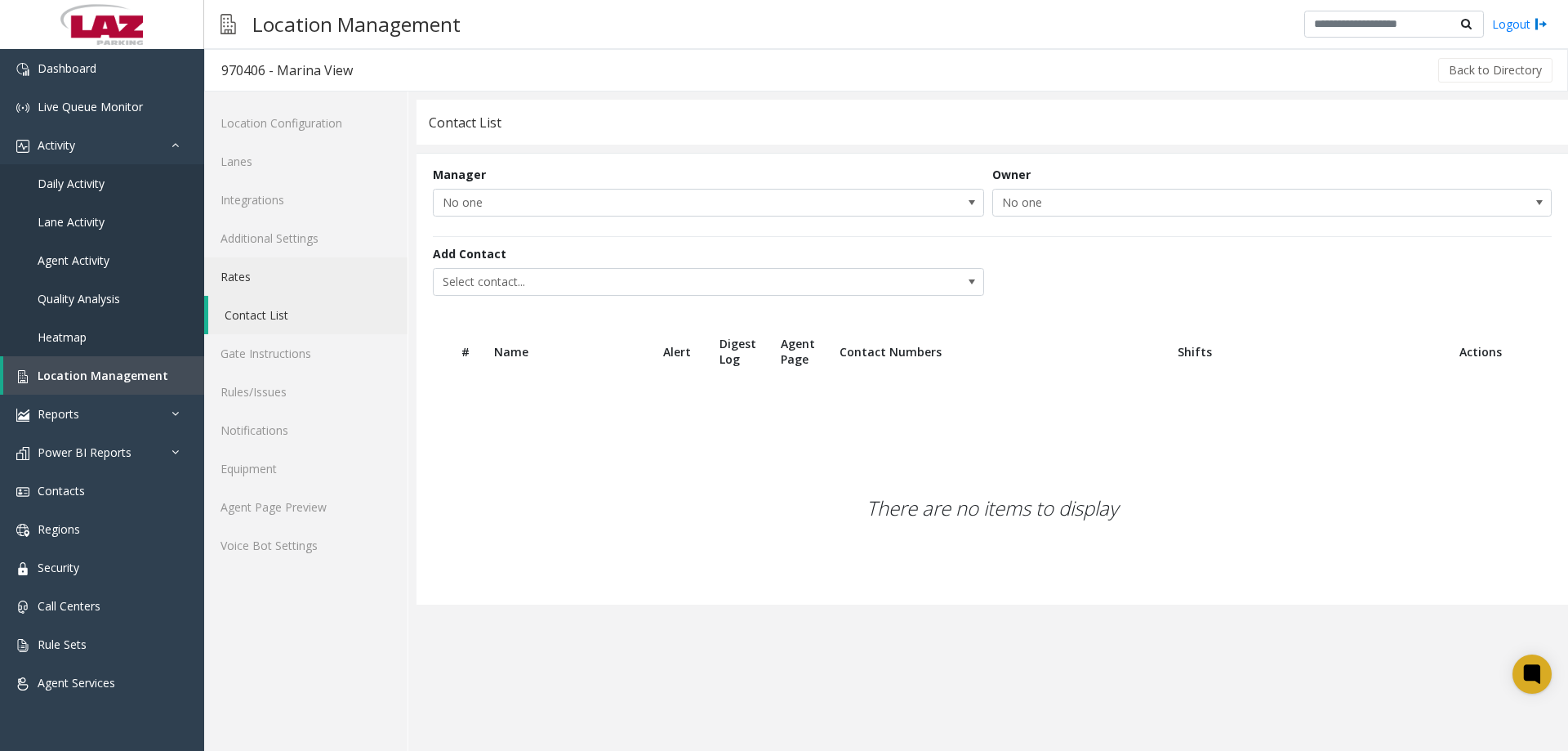
click at [275, 278] on link "Rates" at bounding box center [305, 276] width 203 height 39
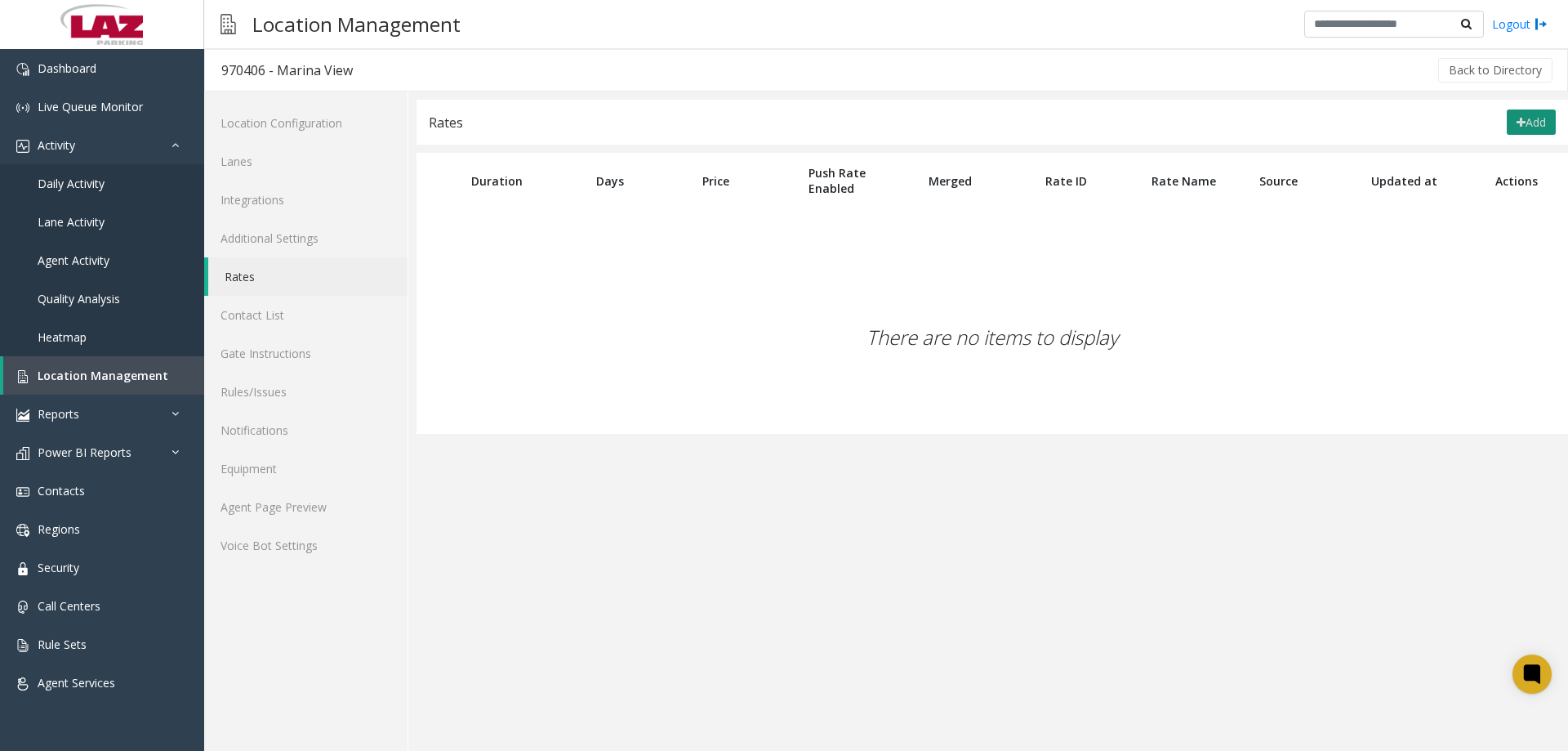
click at [1538, 128] on button "Add" at bounding box center [1531, 123] width 49 height 26
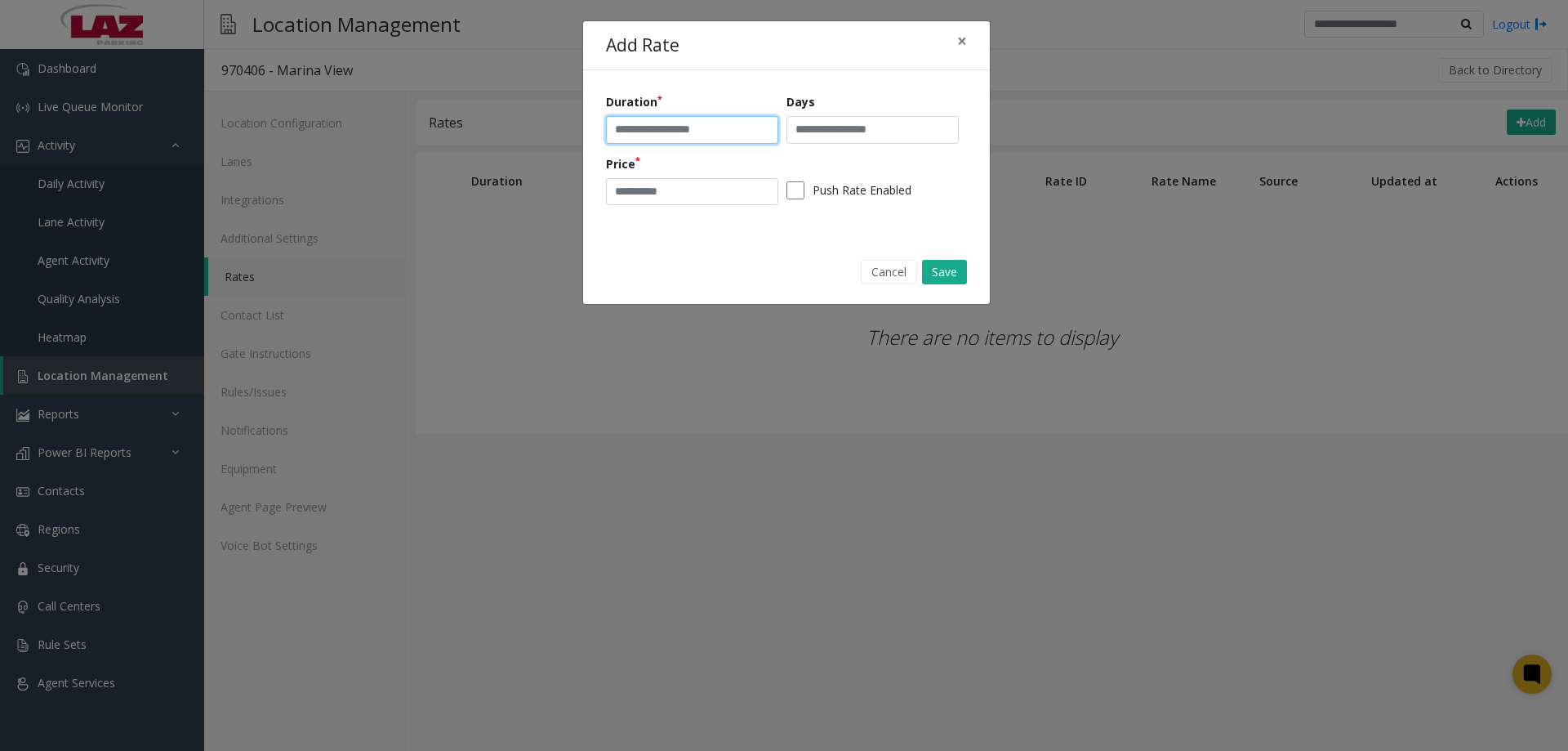
click at [729, 122] on input "text" at bounding box center [692, 130] width 173 height 28
click at [698, 129] on input "**********" at bounding box center [692, 130] width 173 height 28
type input "**********"
click at [713, 190] on input "number" at bounding box center [692, 192] width 173 height 28
type input "*"
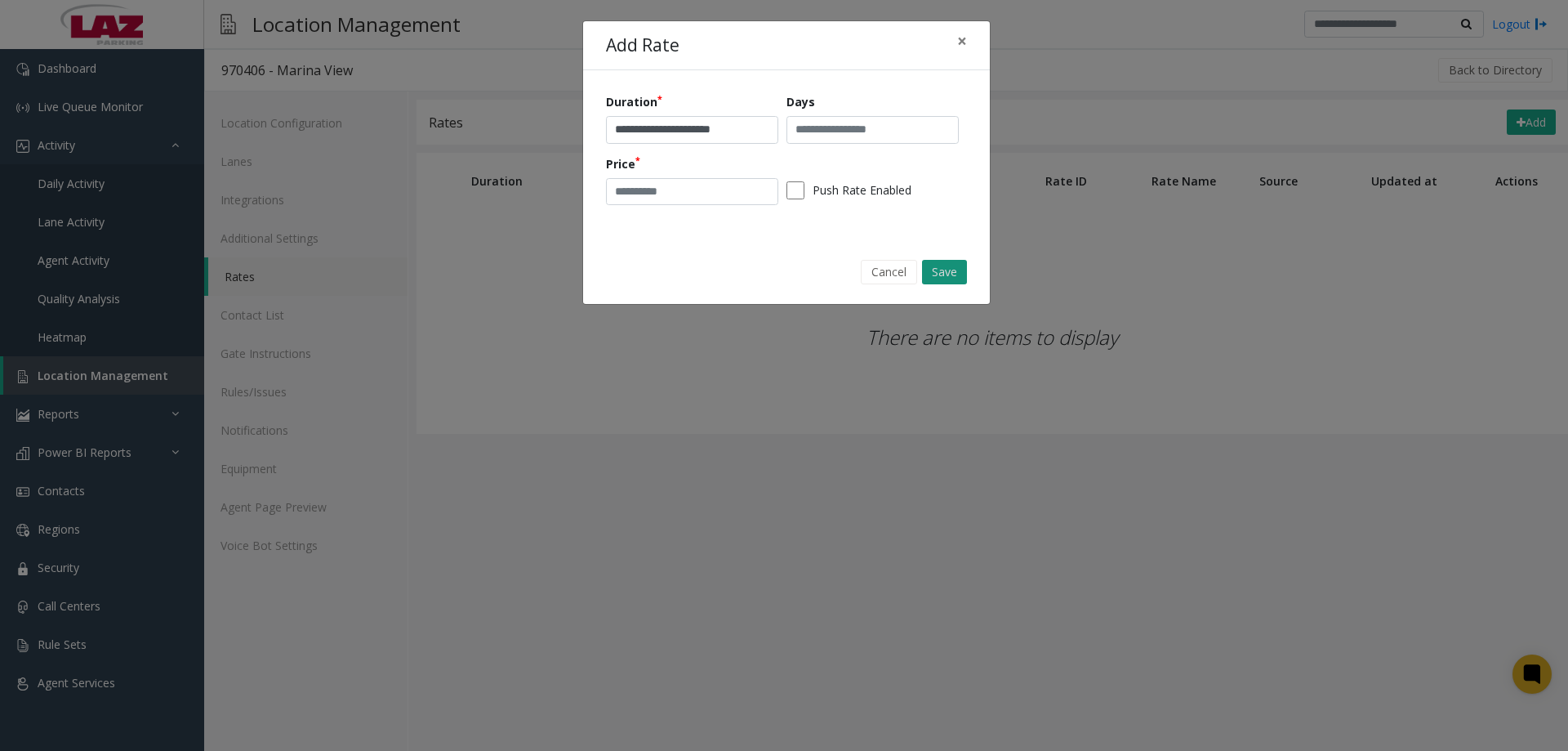
click at [958, 274] on button "Save" at bounding box center [944, 272] width 45 height 25
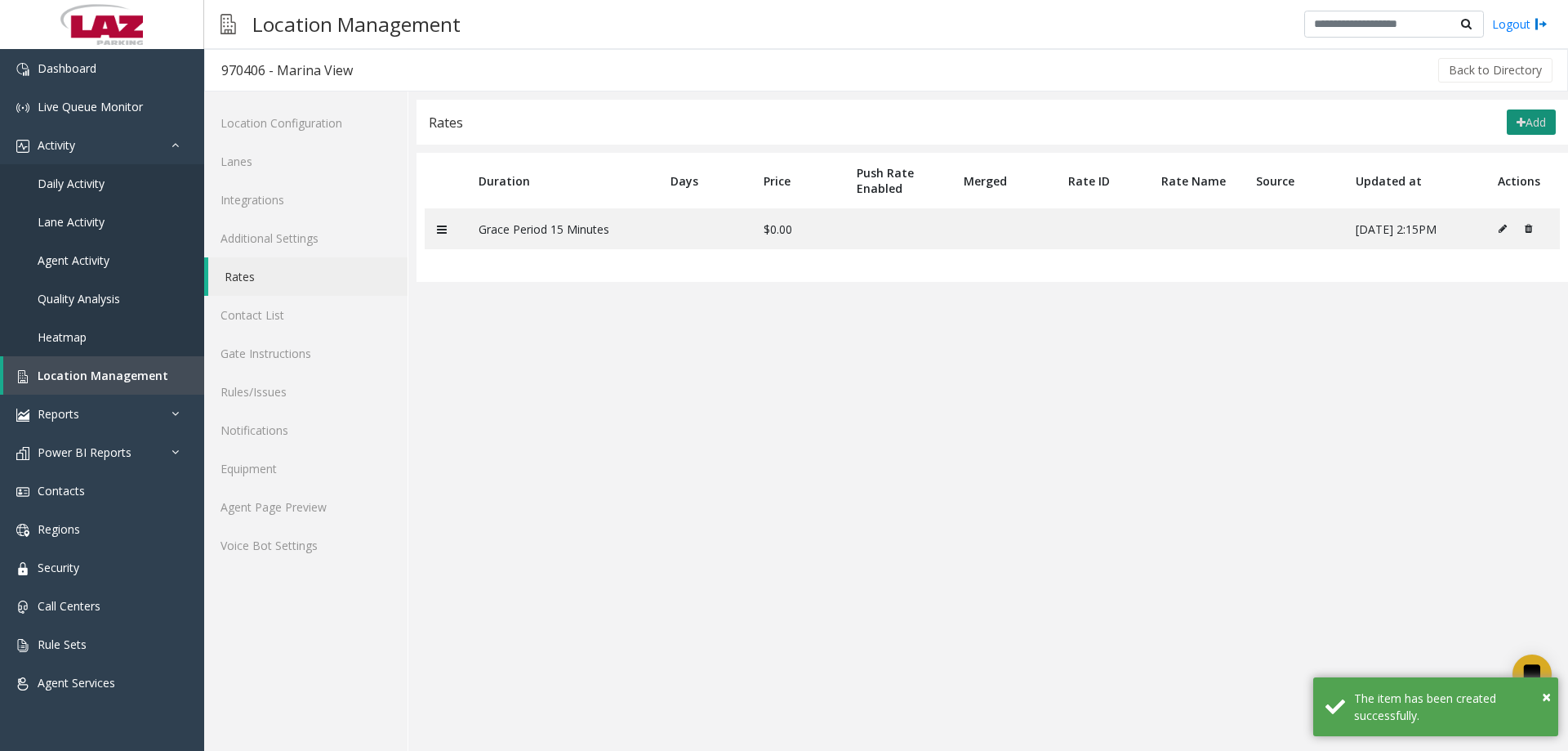
click at [1532, 130] on button "Add" at bounding box center [1531, 123] width 49 height 26
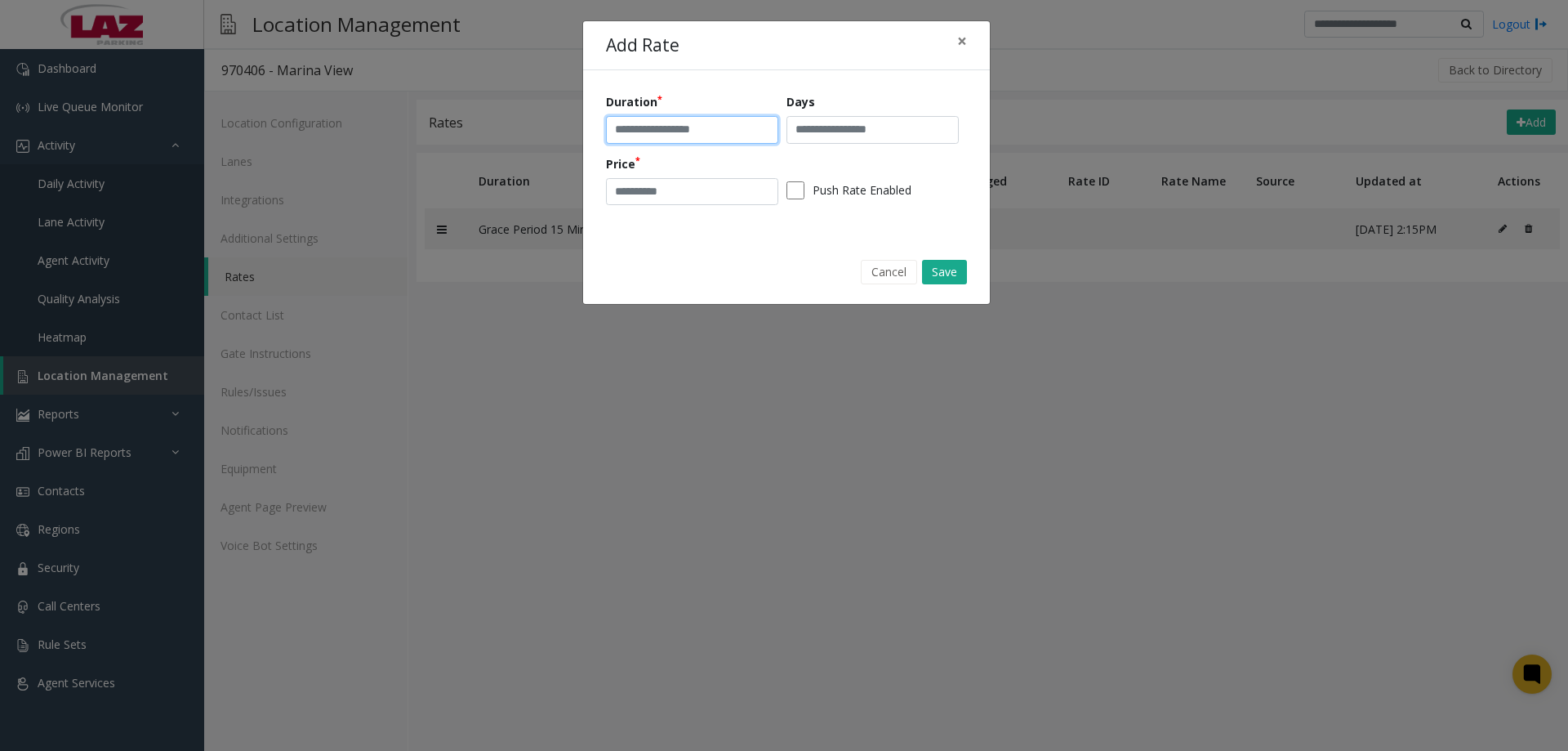
click at [650, 141] on input "text" at bounding box center [692, 130] width 173 height 28
type input "**********"
click at [656, 148] on div "**********" at bounding box center [786, 155] width 361 height 123
click at [665, 185] on input "number" at bounding box center [692, 192] width 173 height 28
type input "****"
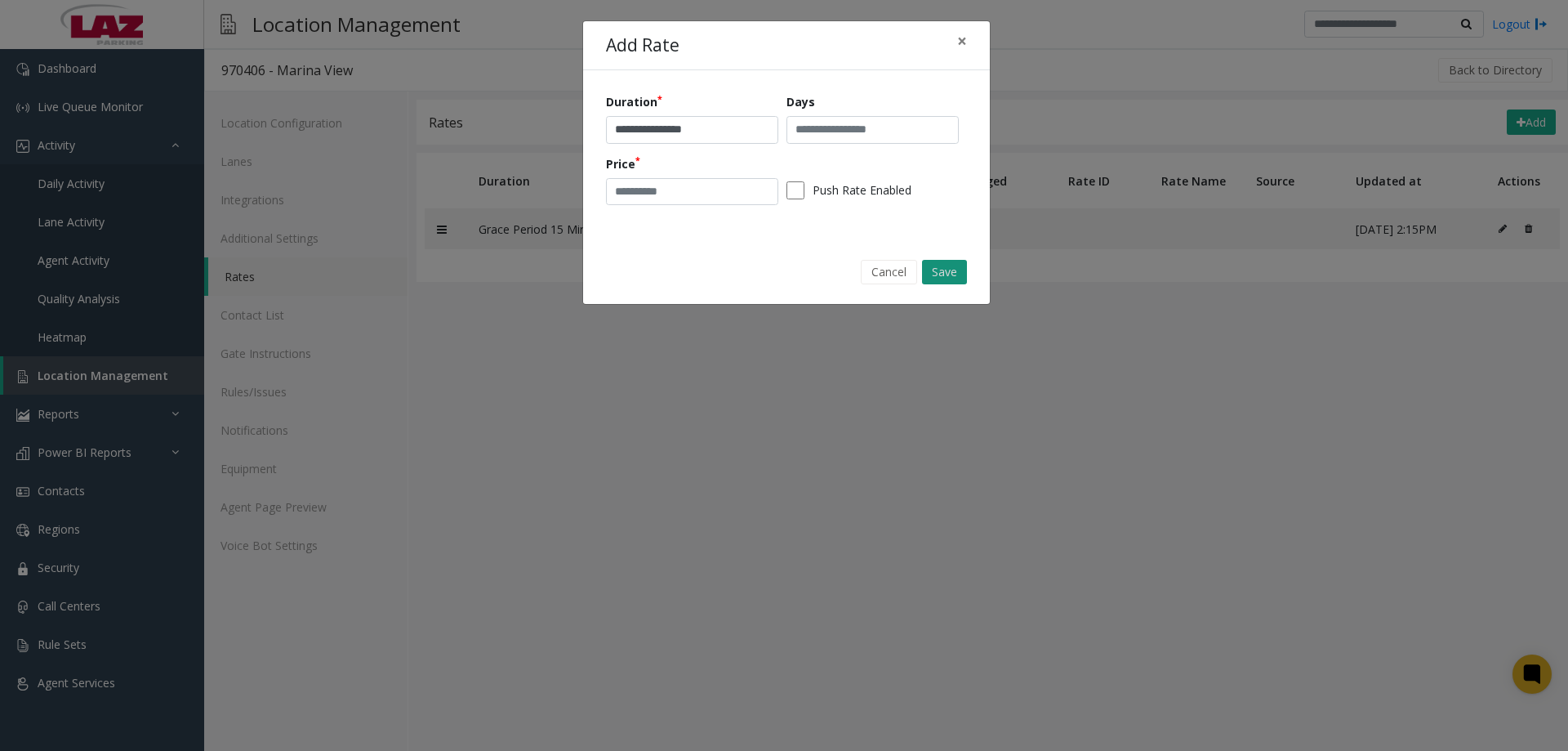
click at [962, 271] on button "Save" at bounding box center [944, 272] width 45 height 25
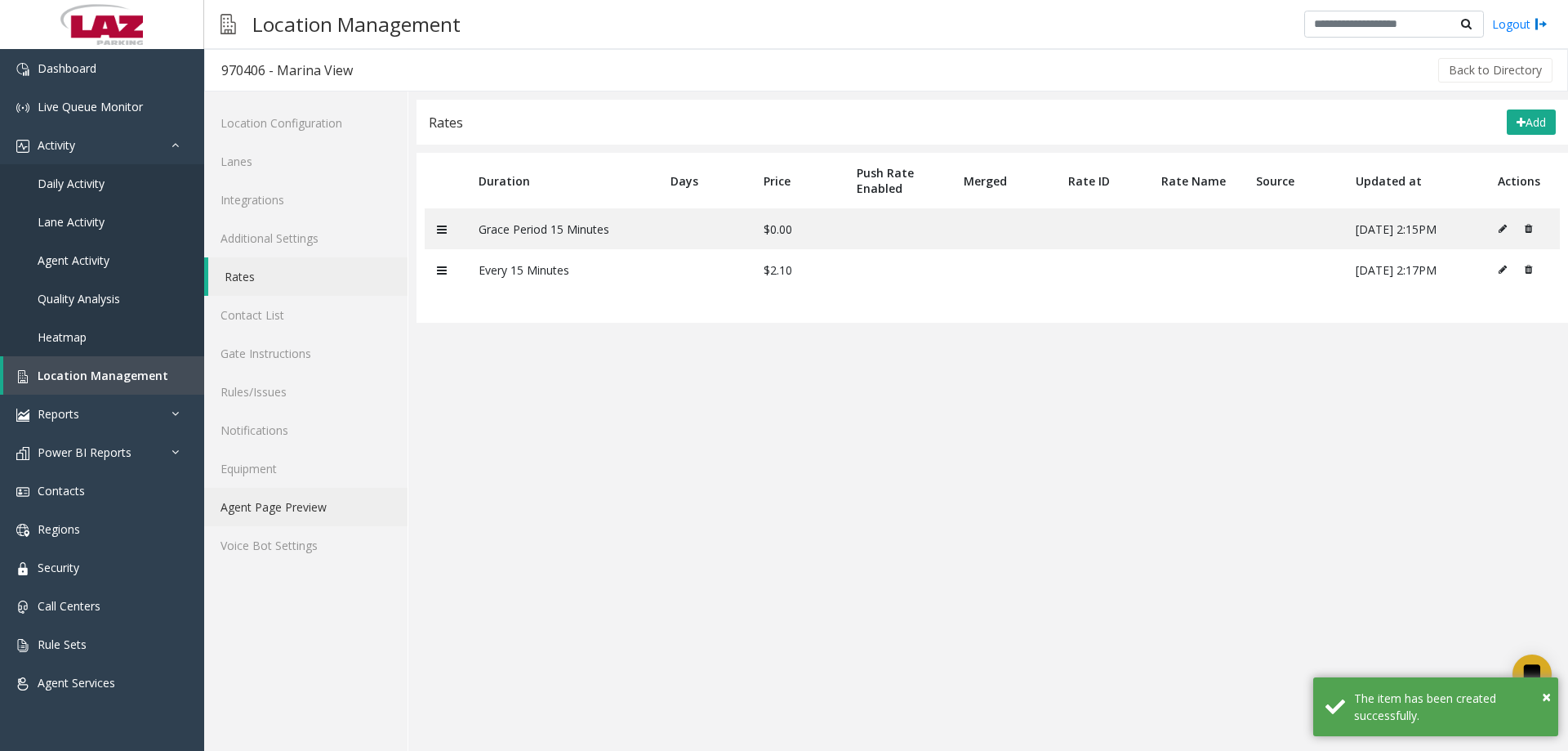
click at [309, 499] on link "Agent Page Preview" at bounding box center [305, 507] width 203 height 39
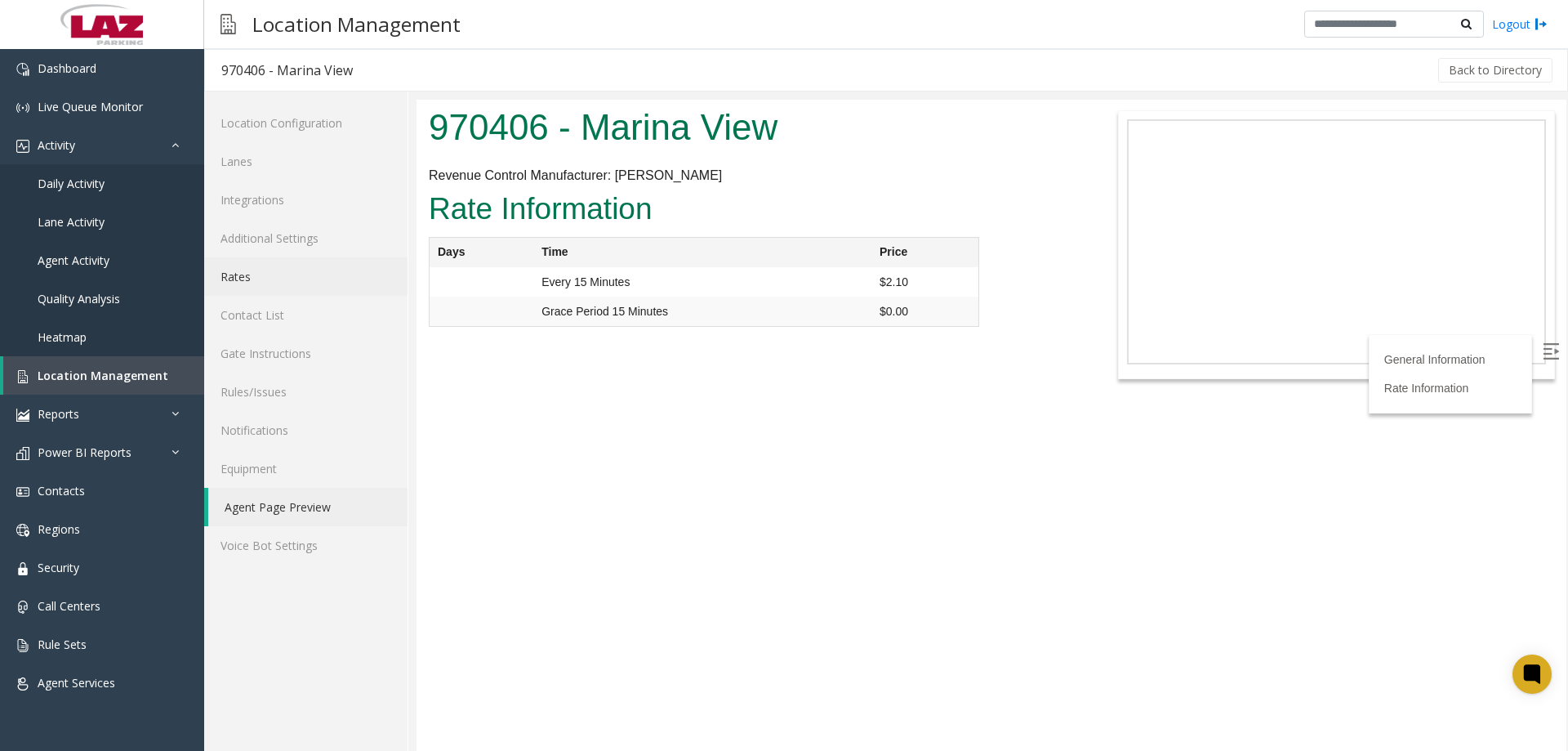
click at [305, 280] on link "Rates" at bounding box center [305, 276] width 203 height 39
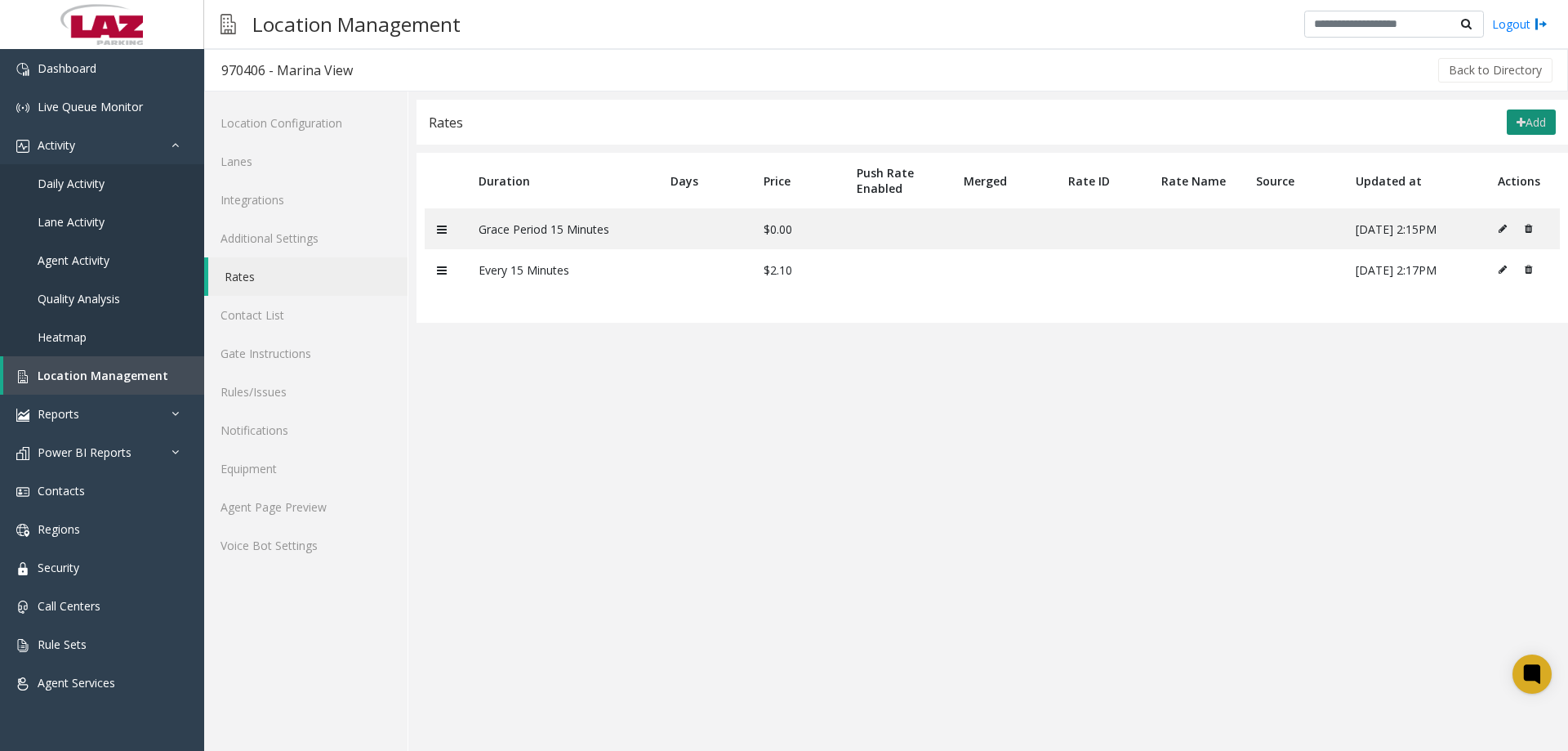
click at [1507, 120] on button "Add" at bounding box center [1531, 123] width 49 height 26
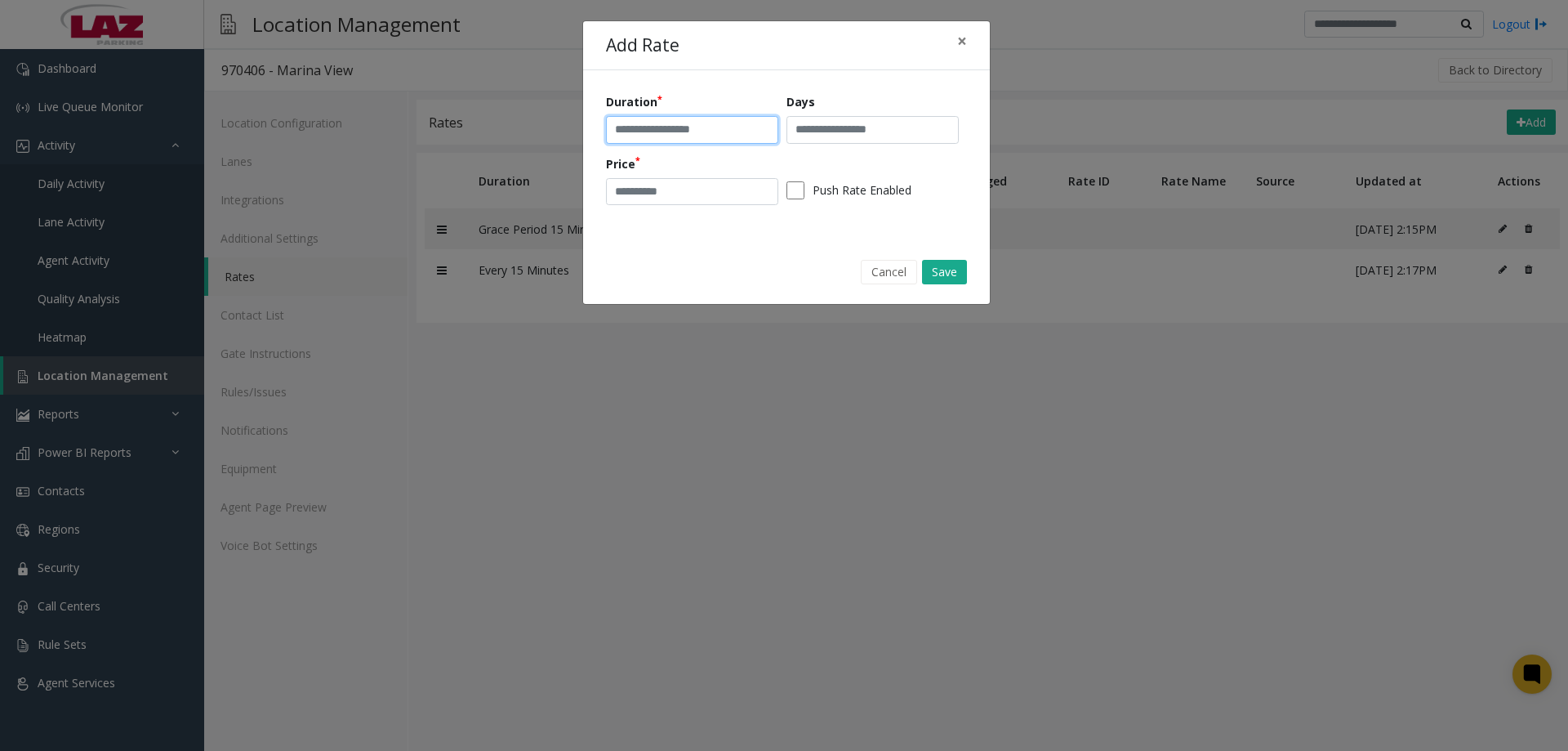
click at [646, 132] on input "text" at bounding box center [692, 130] width 173 height 28
type input "**********"
click at [696, 199] on input "number" at bounding box center [692, 192] width 173 height 28
type input "**"
click at [925, 265] on button "Save" at bounding box center [944, 272] width 45 height 25
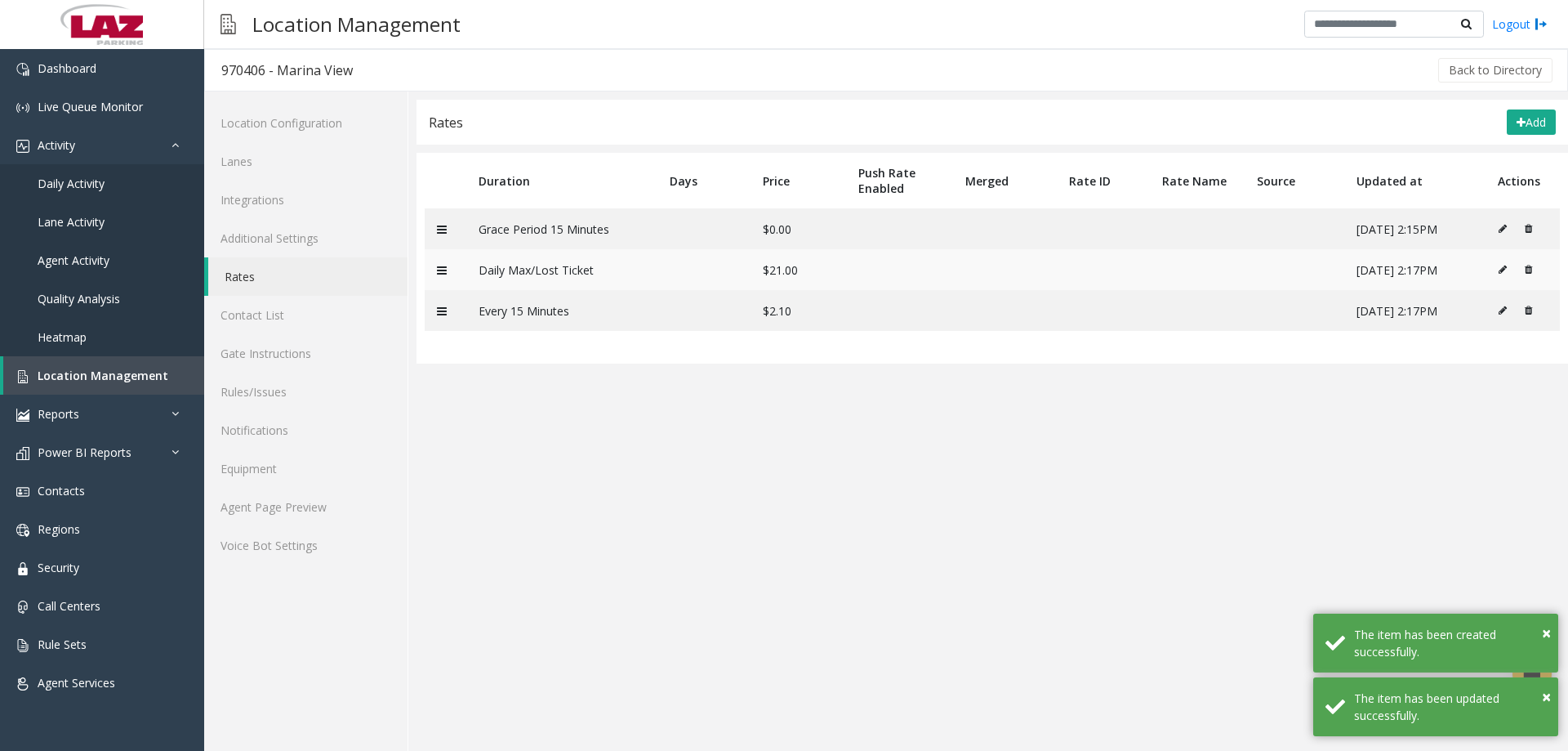
drag, startPoint x: 447, startPoint y: 270, endPoint x: 437, endPoint y: 275, distance: 11.2
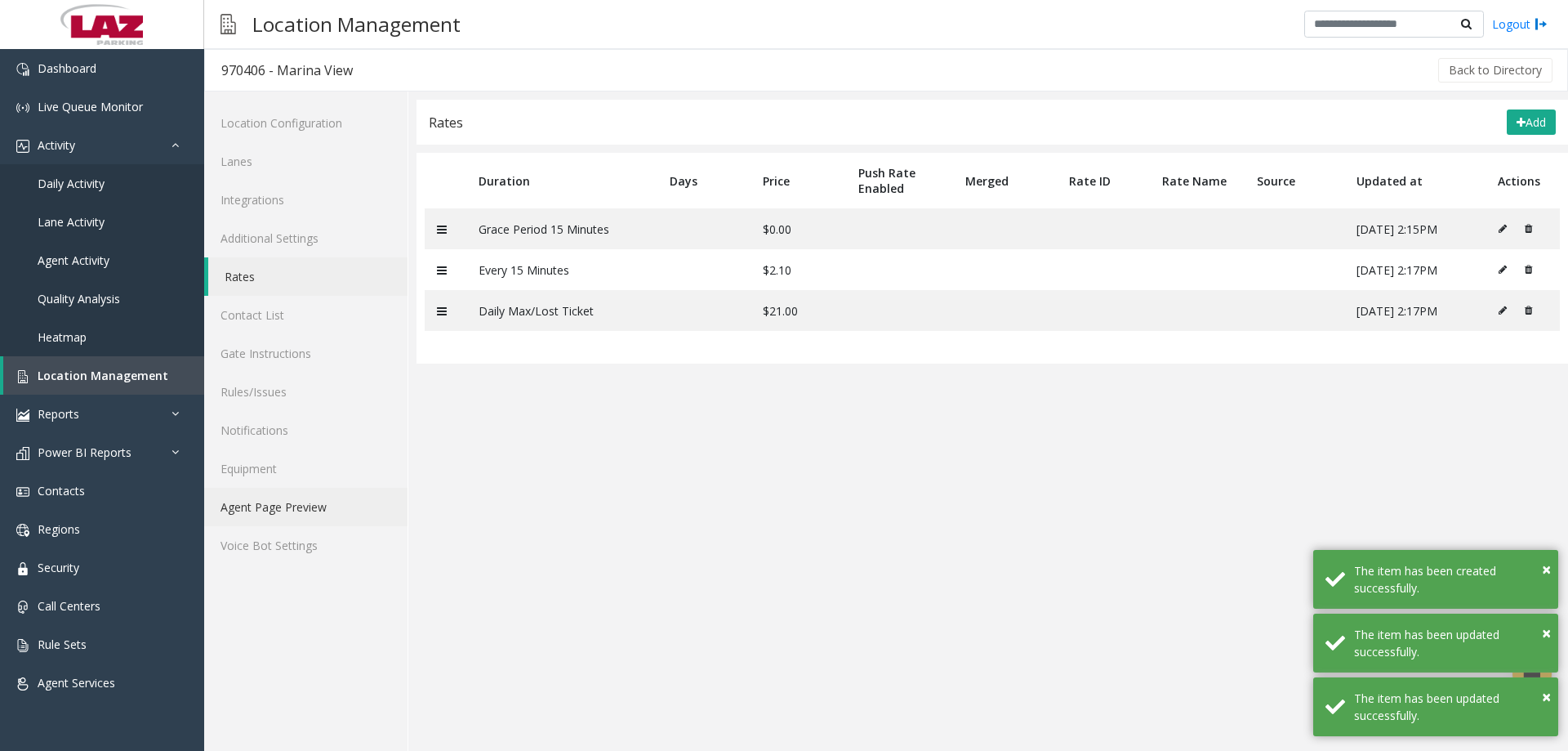
click at [317, 507] on link "Agent Page Preview" at bounding box center [305, 507] width 203 height 39
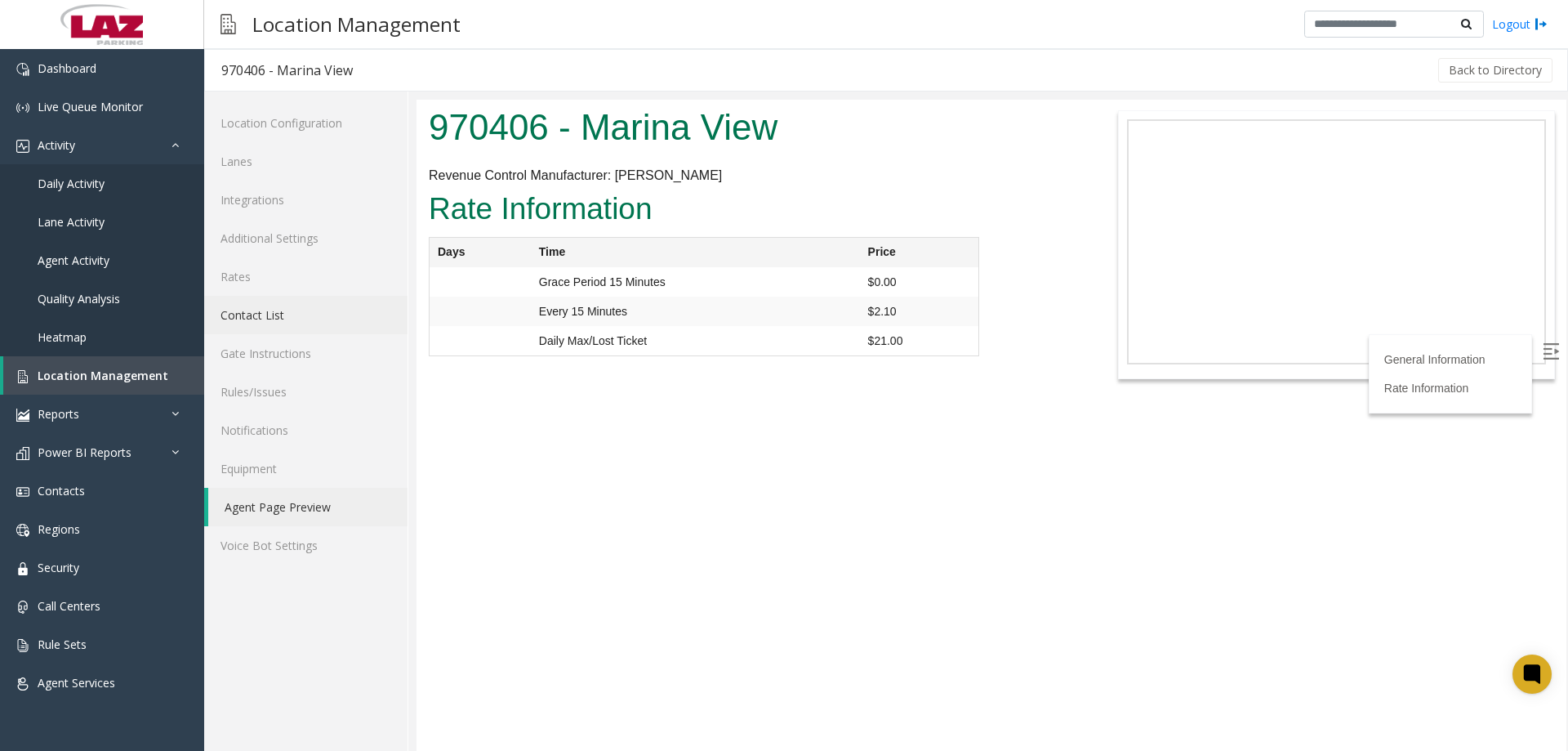
click at [285, 305] on link "Contact List" at bounding box center [305, 315] width 203 height 39
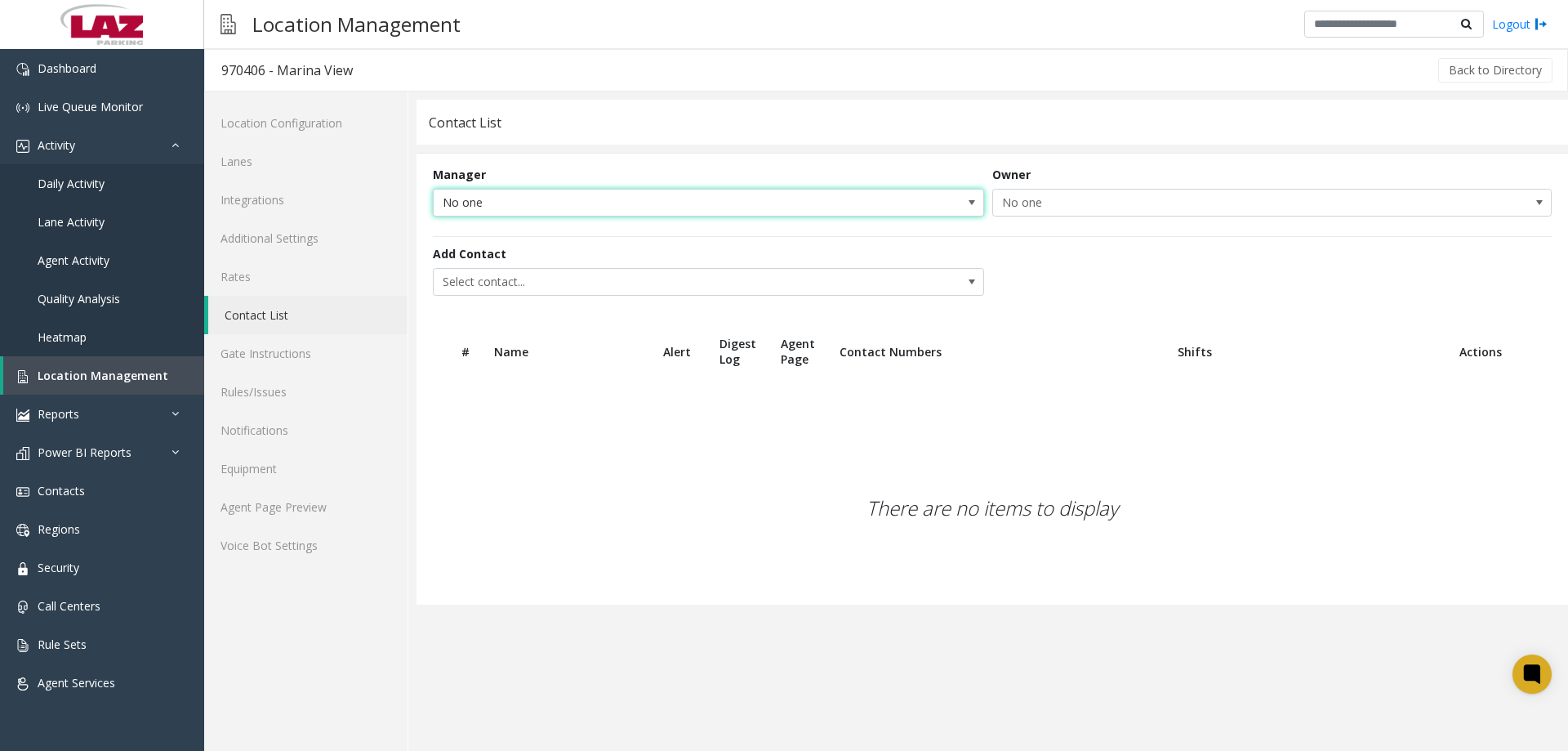
click at [489, 202] on span "No one" at bounding box center [653, 202] width 439 height 26
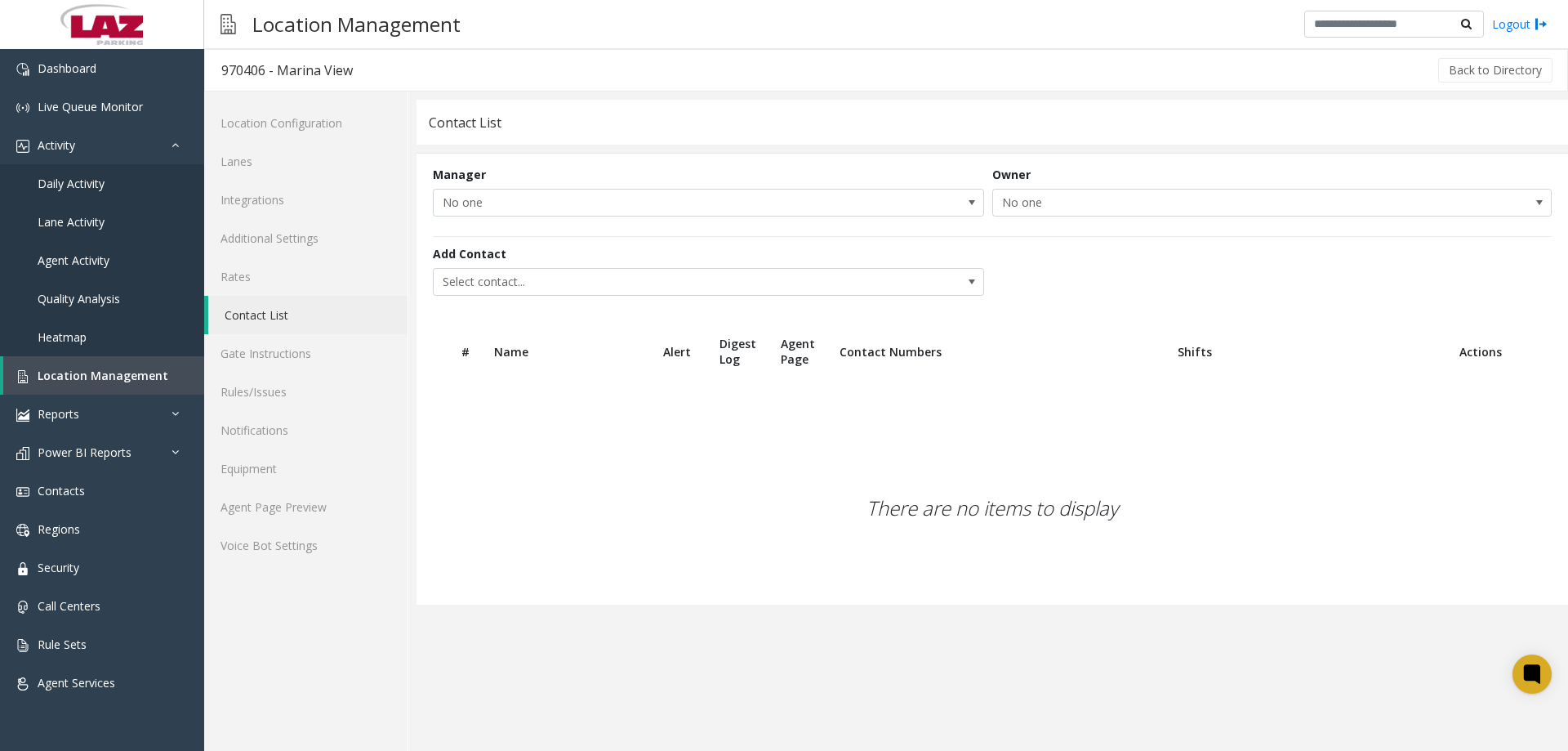
drag, startPoint x: 476, startPoint y: 584, endPoint x: 477, endPoint y: 531, distance: 53.0
click at [477, 531] on div "There are no items to display" at bounding box center [992, 508] width 1151 height 192
click at [494, 283] on span "Select contact..." at bounding box center [653, 282] width 439 height 26
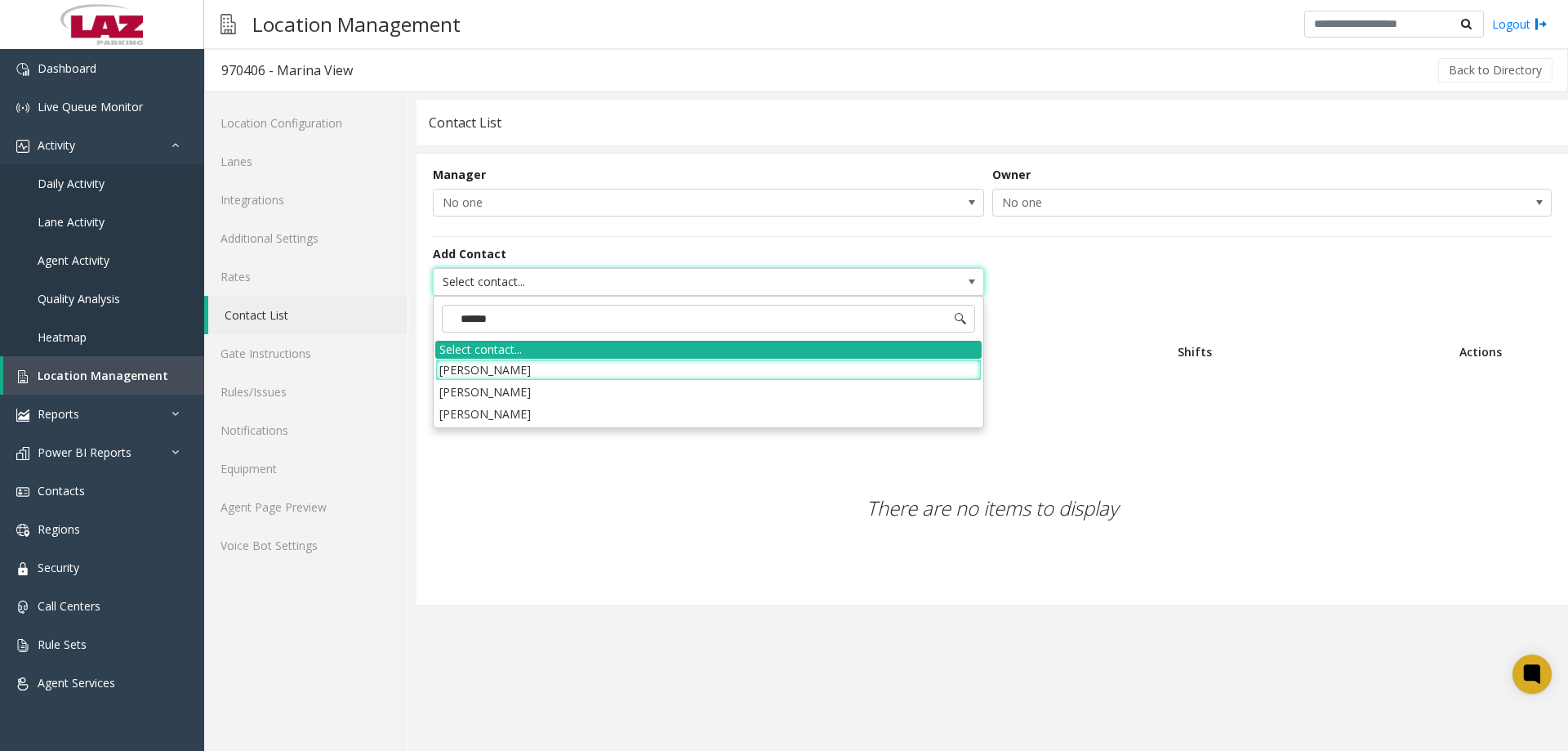
type input "*******"
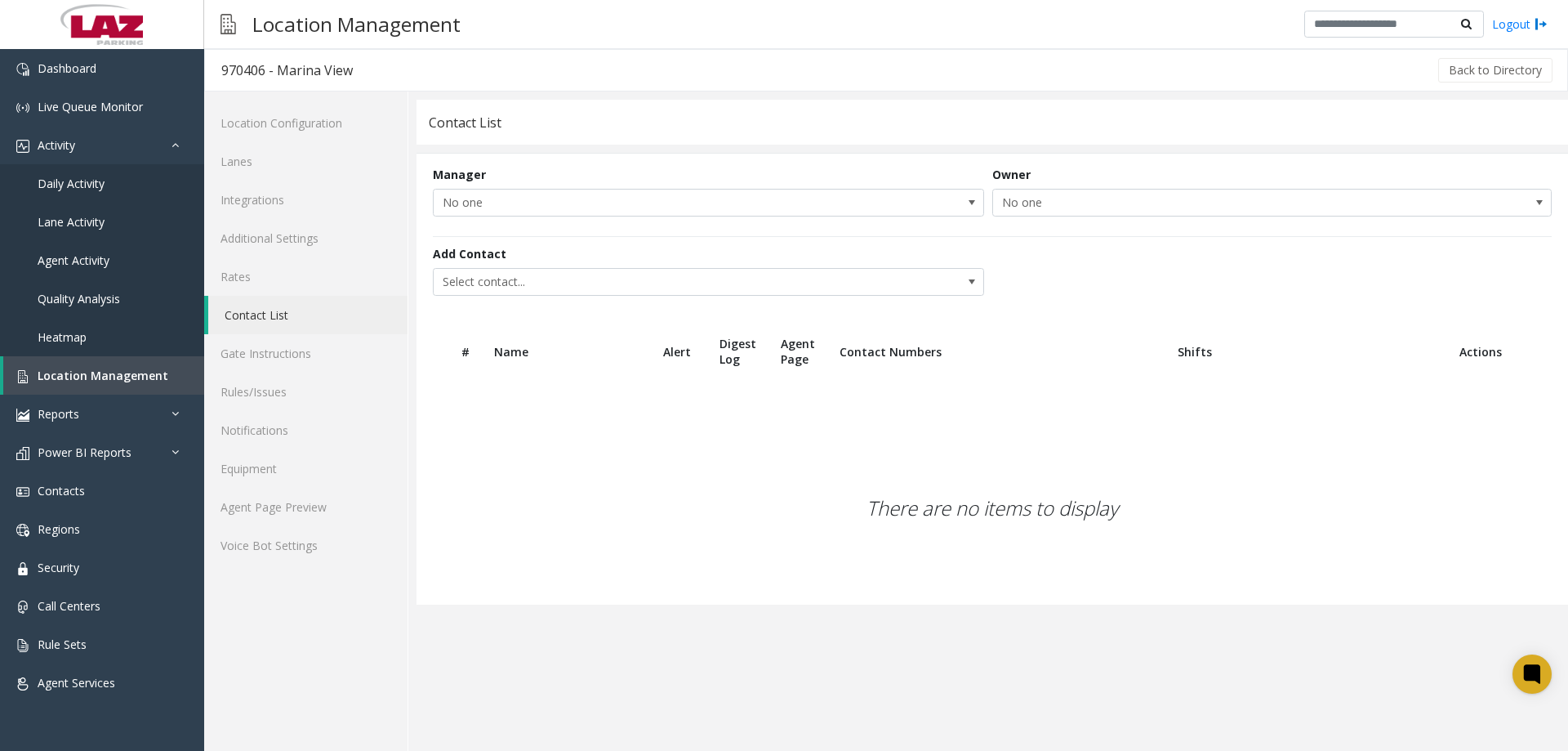
drag, startPoint x: 608, startPoint y: 614, endPoint x: 134, endPoint y: 307, distance: 564.7
click at [609, 613] on app-contact-list "Contact List Manager No one Owner No one Add Contact Select contact... # Name A…" at bounding box center [992, 425] width 1151 height 651
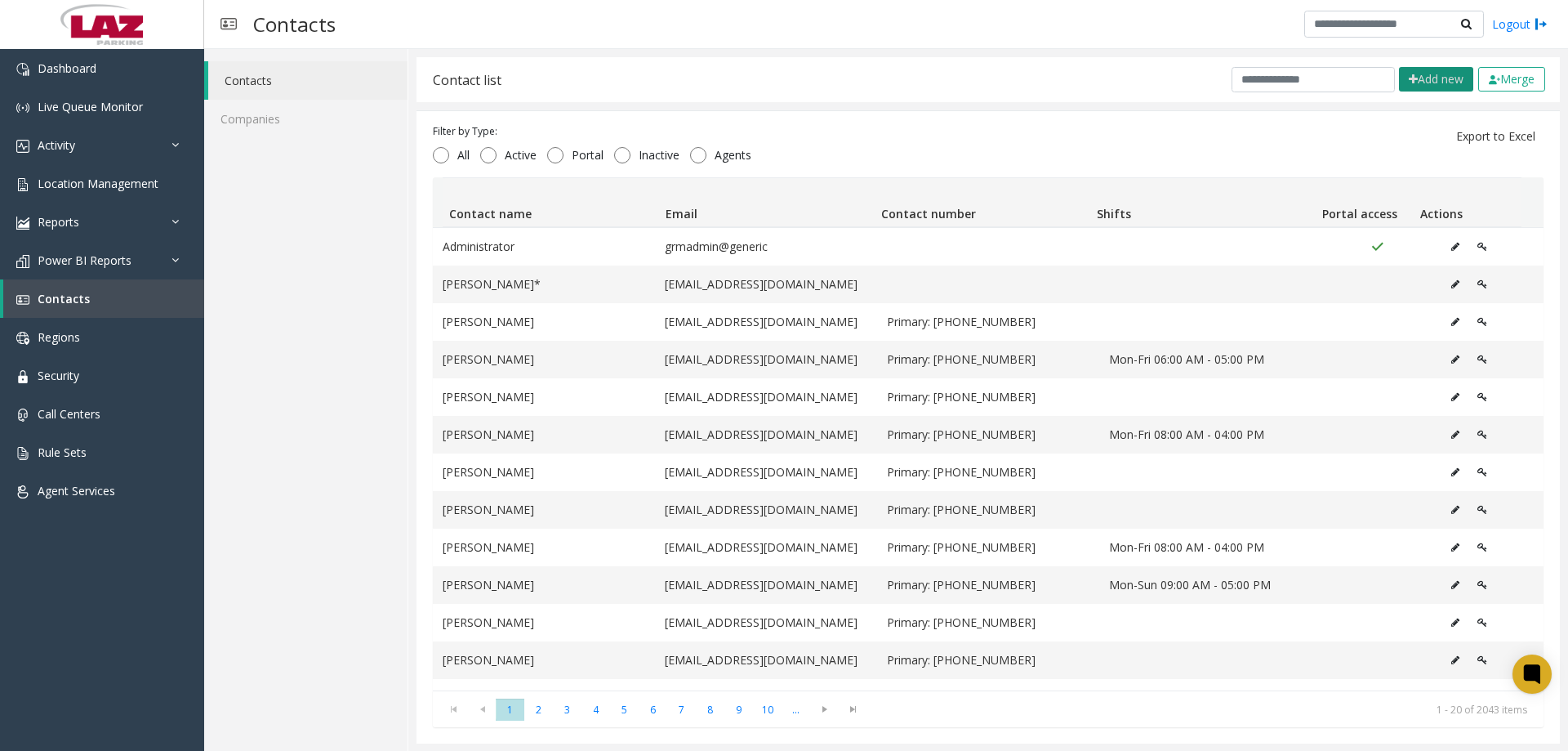
click at [1416, 81] on button "Add new" at bounding box center [1436, 79] width 74 height 25
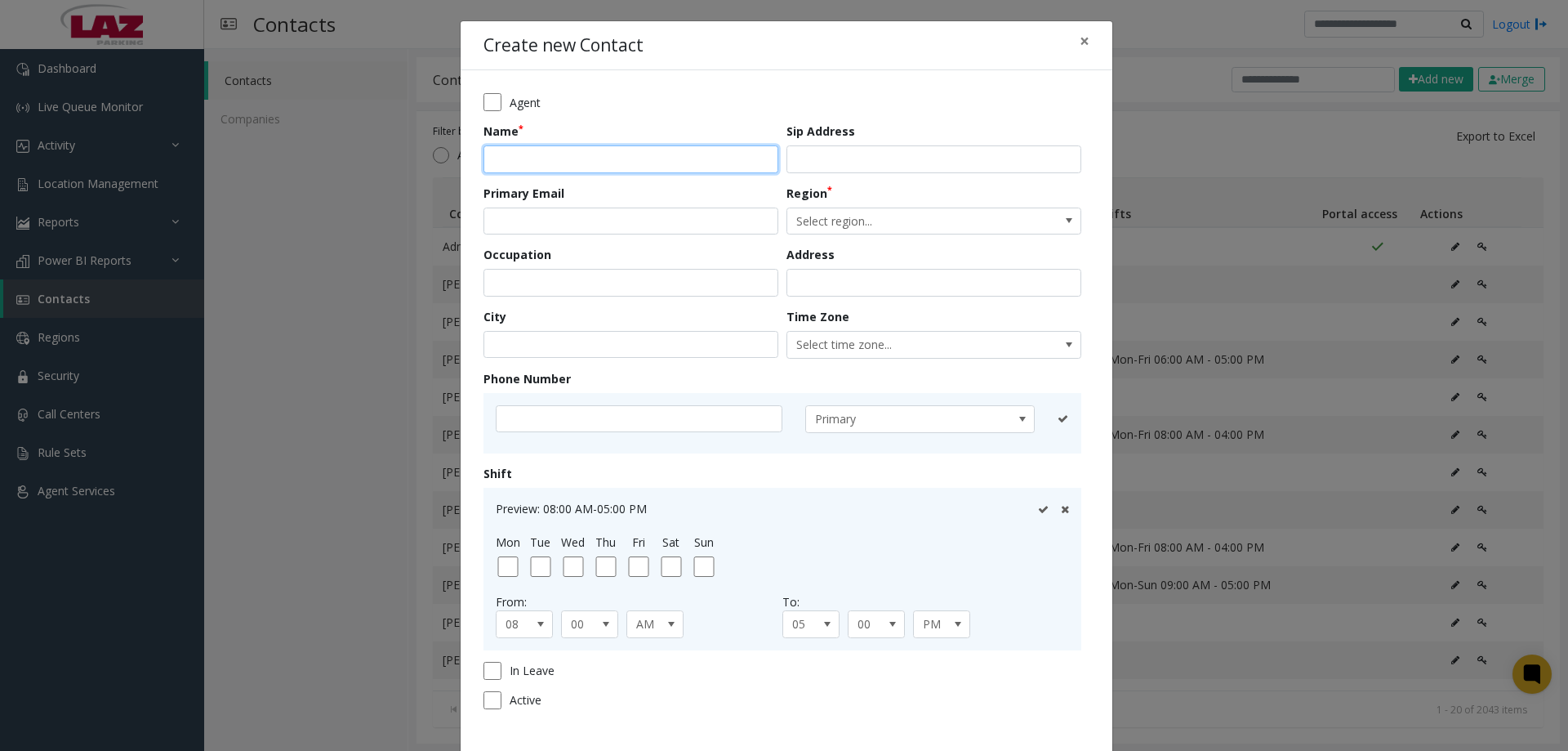
click at [532, 169] on input "text" at bounding box center [631, 160] width 295 height 28
click at [601, 86] on div "Agent Name Sip Address Primary Email Region Select region... Occupation Address…" at bounding box center [786, 406] width 652 height 673
click at [567, 162] on input "text" at bounding box center [631, 160] width 295 height 28
type input "**********"
click at [566, 225] on input "email" at bounding box center [631, 221] width 295 height 28
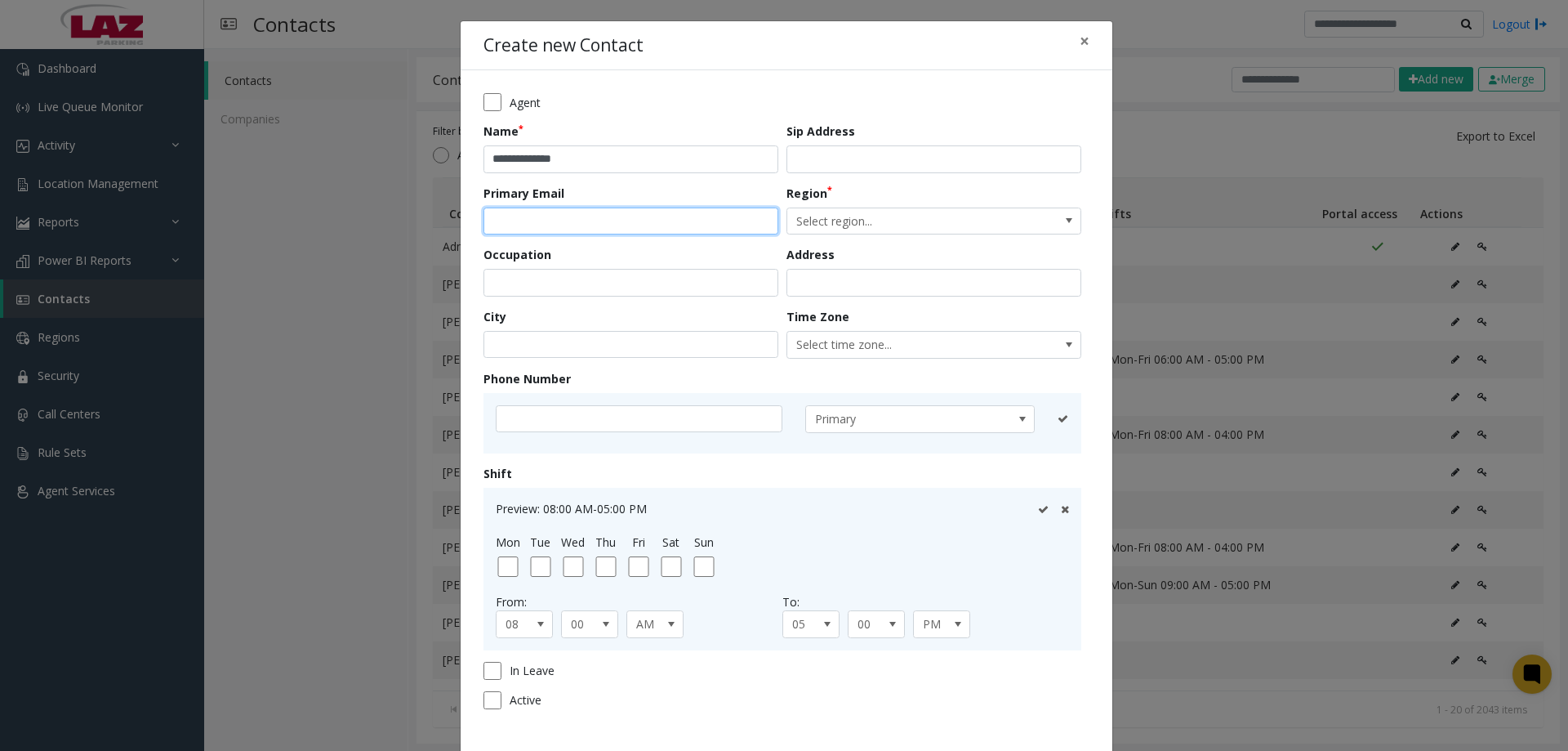
paste input "**********"
click at [518, 316] on div "City" at bounding box center [635, 333] width 303 height 51
drag, startPoint x: 580, startPoint y: 219, endPoint x: 757, endPoint y: 269, distance: 183.9
click at [886, 248] on form "**********" at bounding box center [786, 406] width 606 height 628
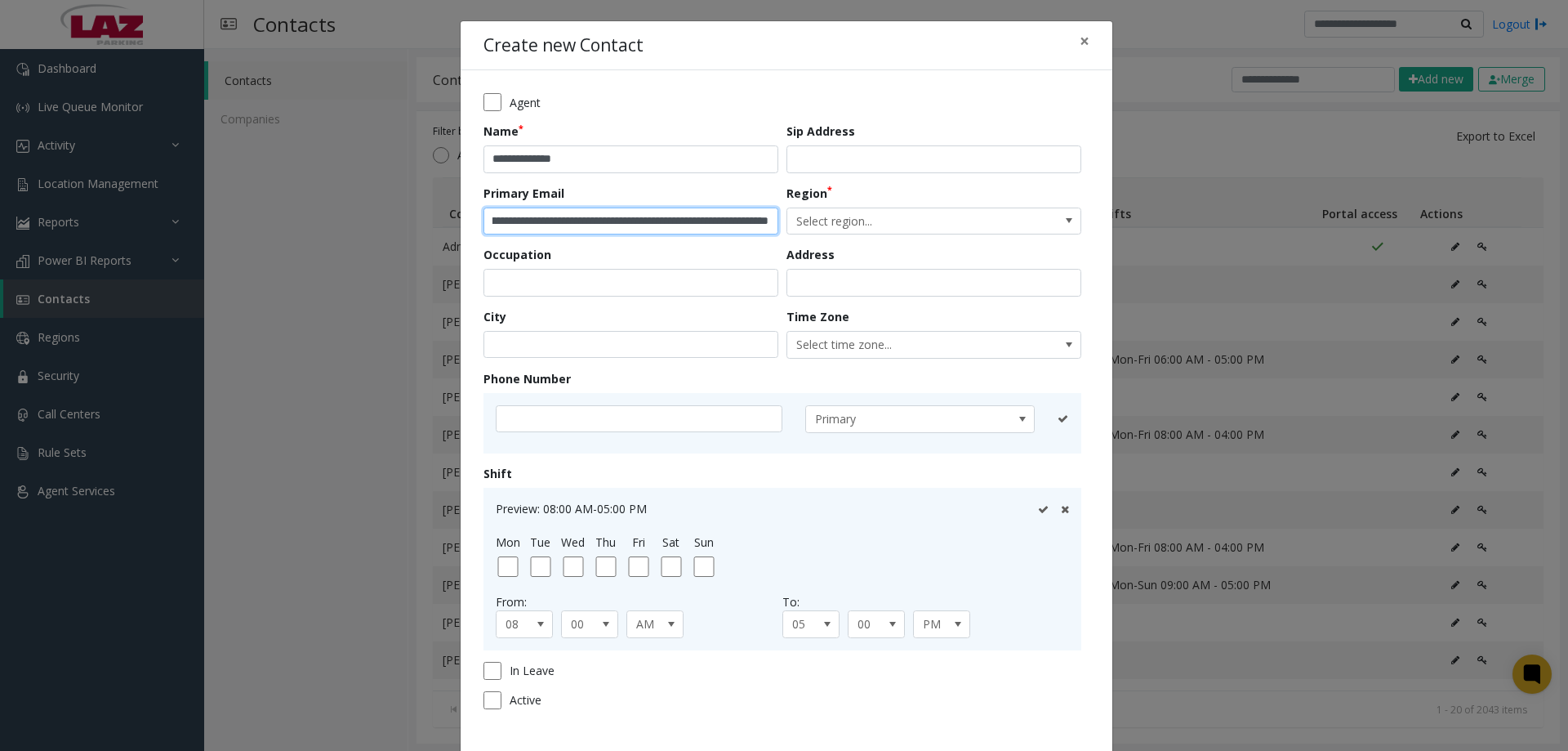
drag, startPoint x: 715, startPoint y: 224, endPoint x: 750, endPoint y: 239, distance: 38.1
click at [717, 224] on input "**********" at bounding box center [631, 221] width 295 height 28
click at [742, 251] on div "Occupation" at bounding box center [635, 271] width 303 height 51
click at [607, 224] on input "**********" at bounding box center [631, 221] width 295 height 28
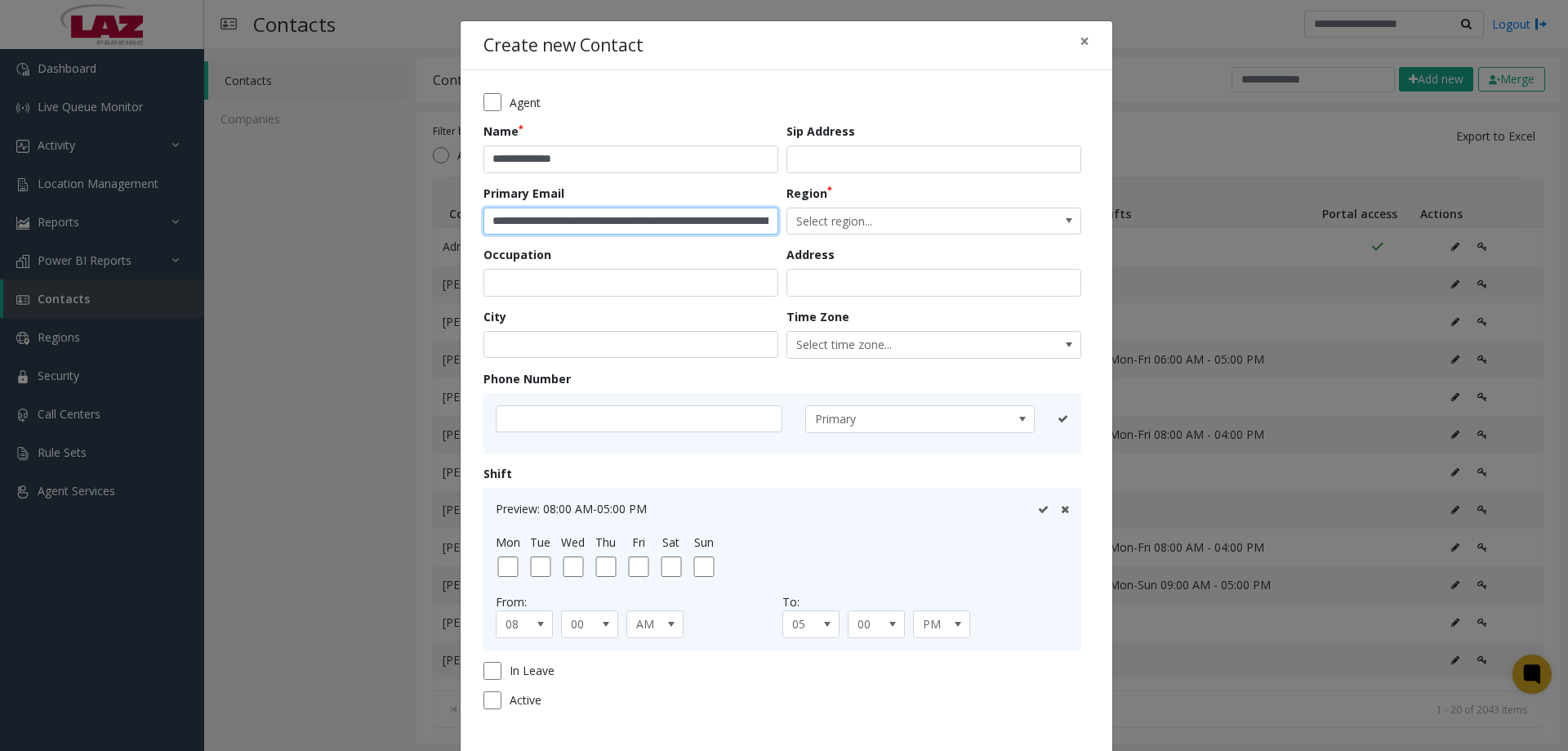
paste input "email"
type input "**********"
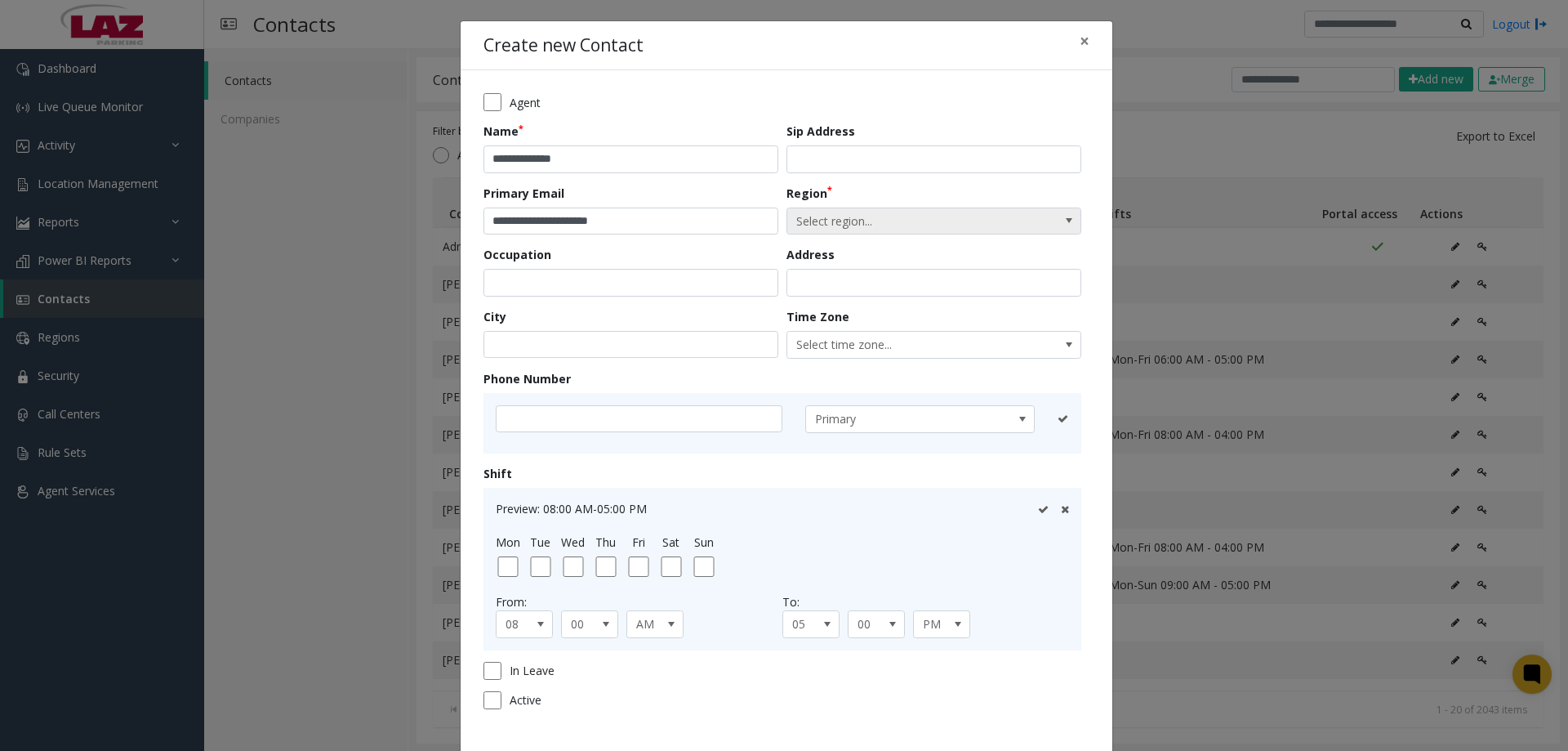
click at [816, 220] on span "Select region..." at bounding box center [904, 221] width 234 height 26
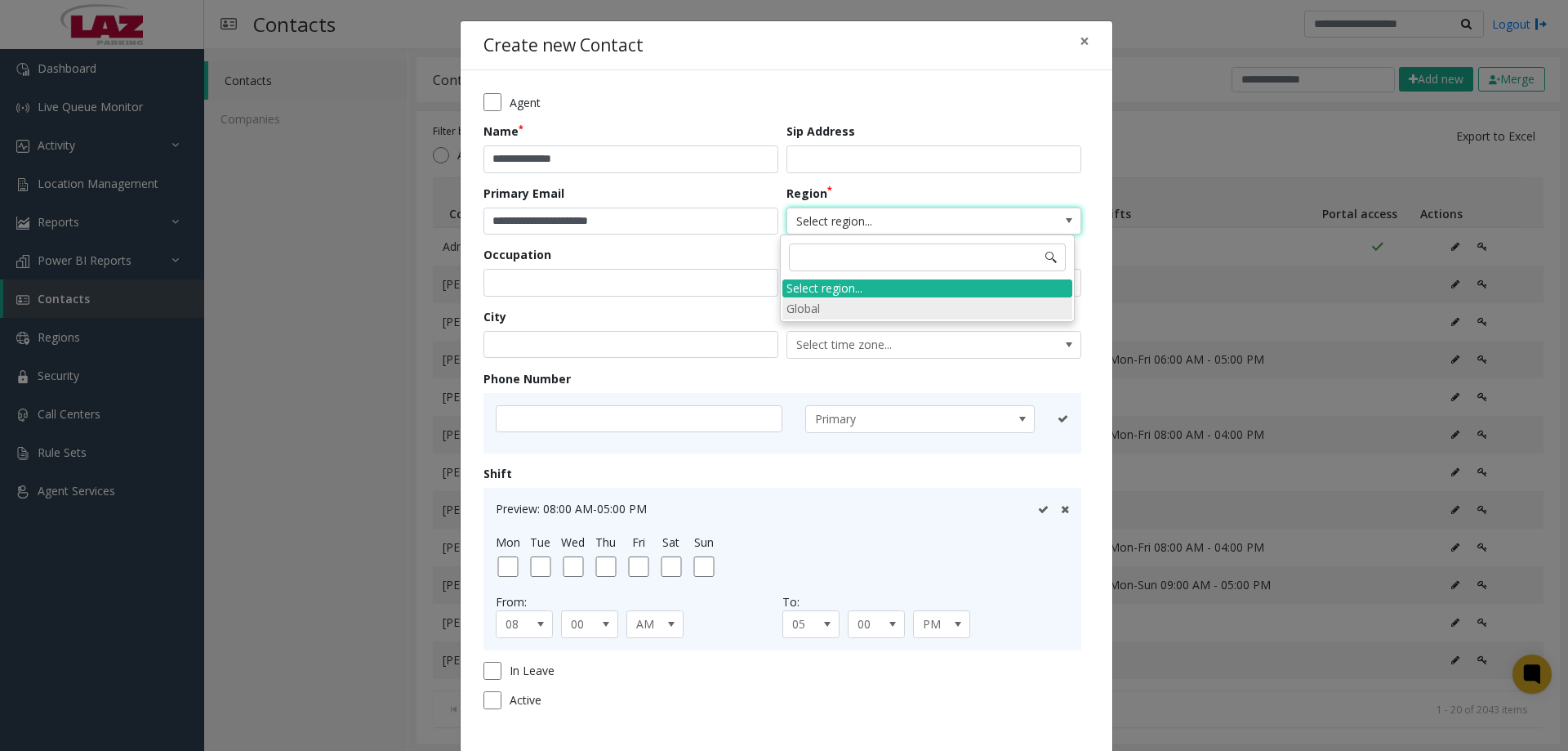
click at [853, 301] on li "Global" at bounding box center [927, 308] width 290 height 22
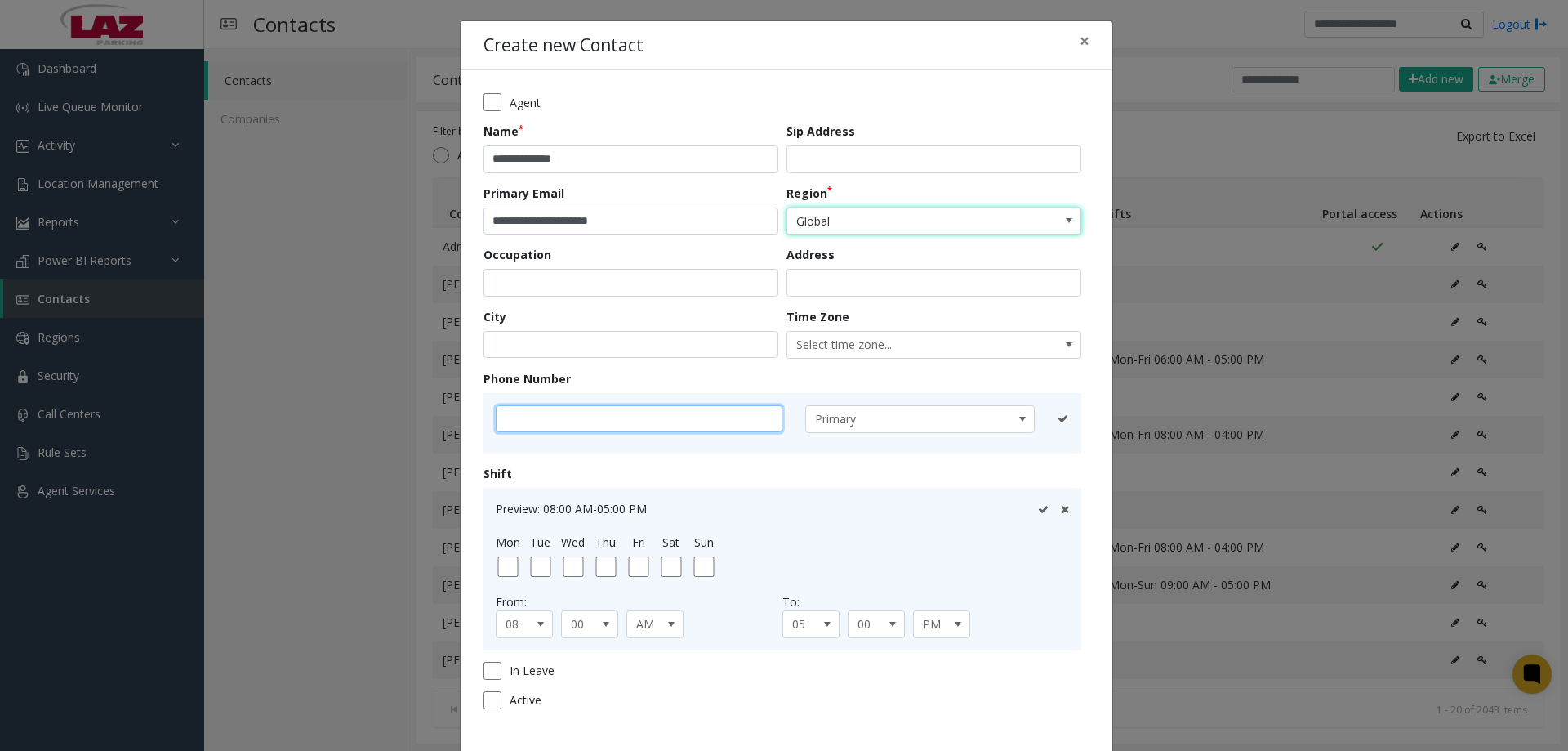
click at [577, 424] on input "text" at bounding box center [639, 420] width 287 height 28
type input "**********"
click at [1037, 415] on icon at bounding box center [1042, 419] width 11 height 11
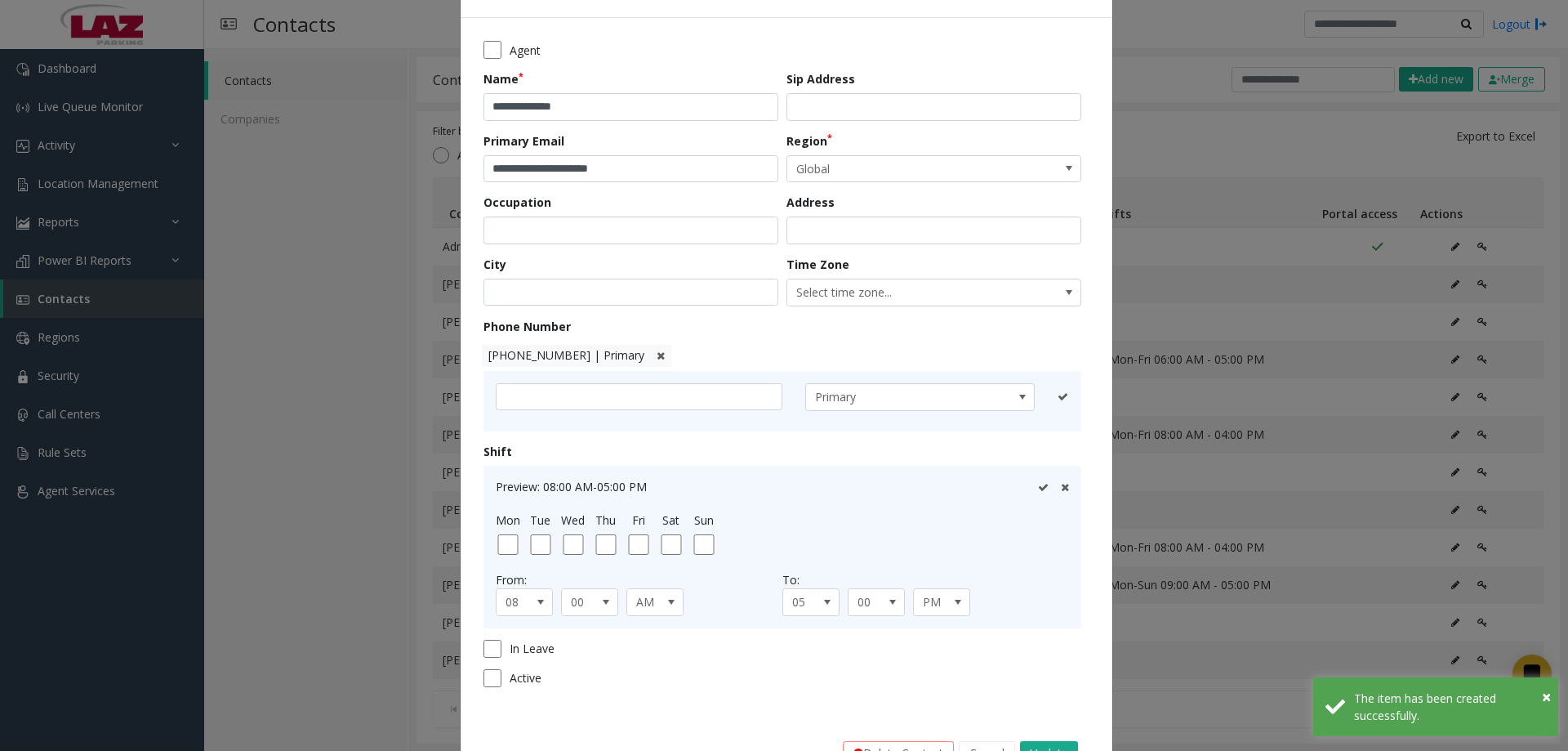
scroll to position [107, 0]
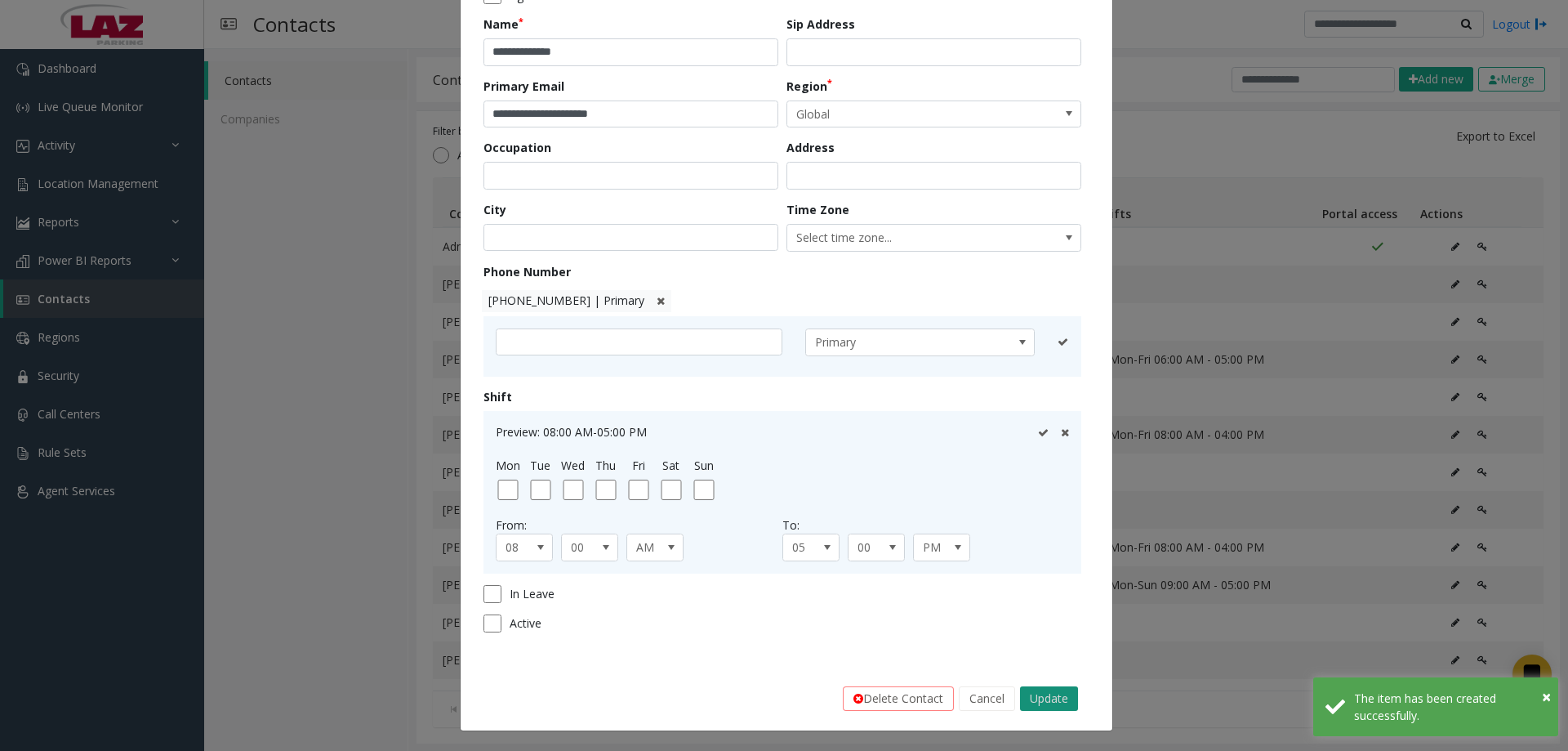
click at [1060, 707] on button "Update" at bounding box center [1049, 698] width 58 height 25
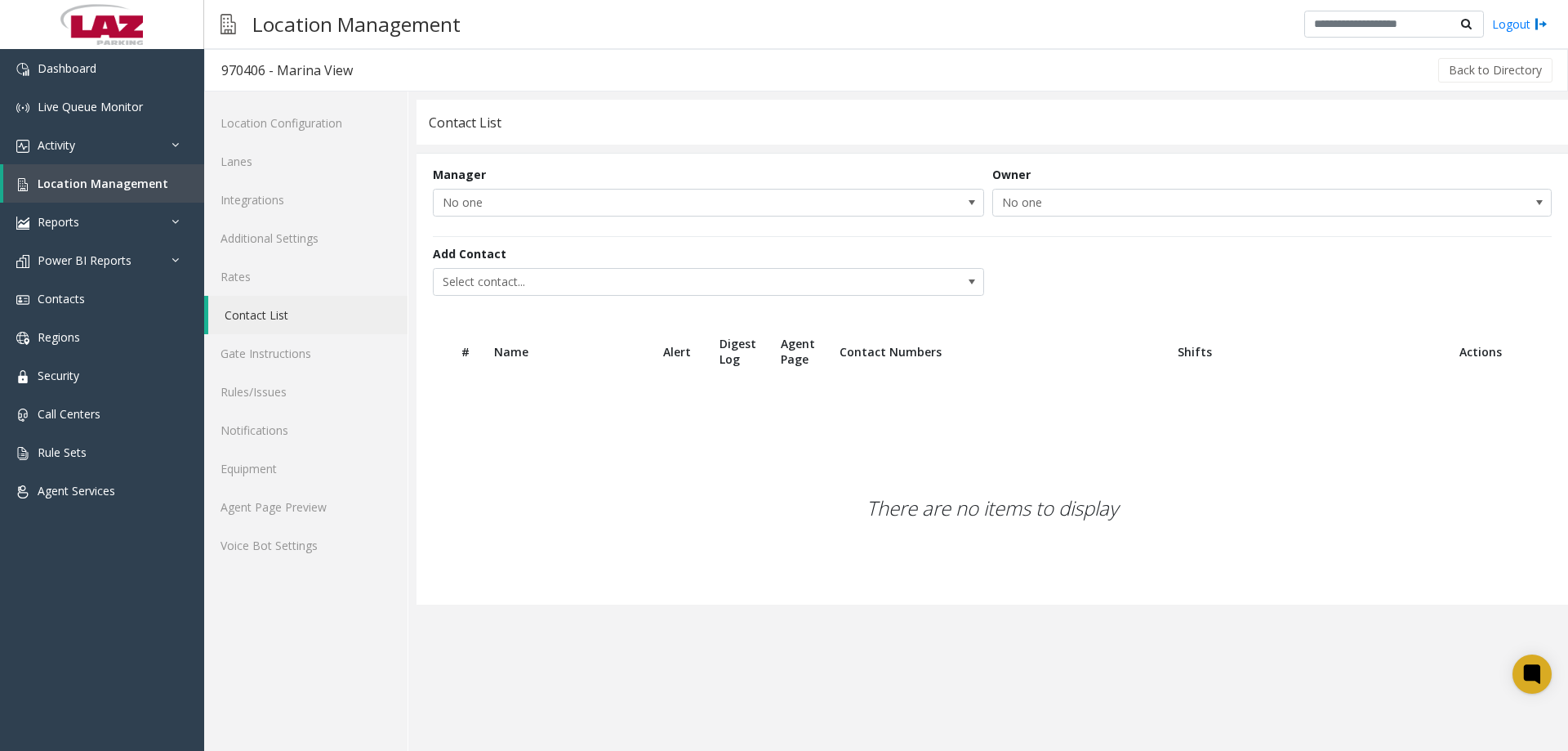
click at [678, 609] on app-contact-list "Contact List Manager No one Owner No one Add Contact Select contact... # Name A…" at bounding box center [992, 425] width 1151 height 651
click at [669, 411] on table "# Name Alert Digest Log Agent Page Contact Numbers Shifts Actions" at bounding box center [992, 367] width 1151 height 88
click at [564, 252] on div "Add Contact Select contact..." at bounding box center [712, 271] width 559 height 51
click at [577, 282] on span "Select contact..." at bounding box center [653, 282] width 439 height 26
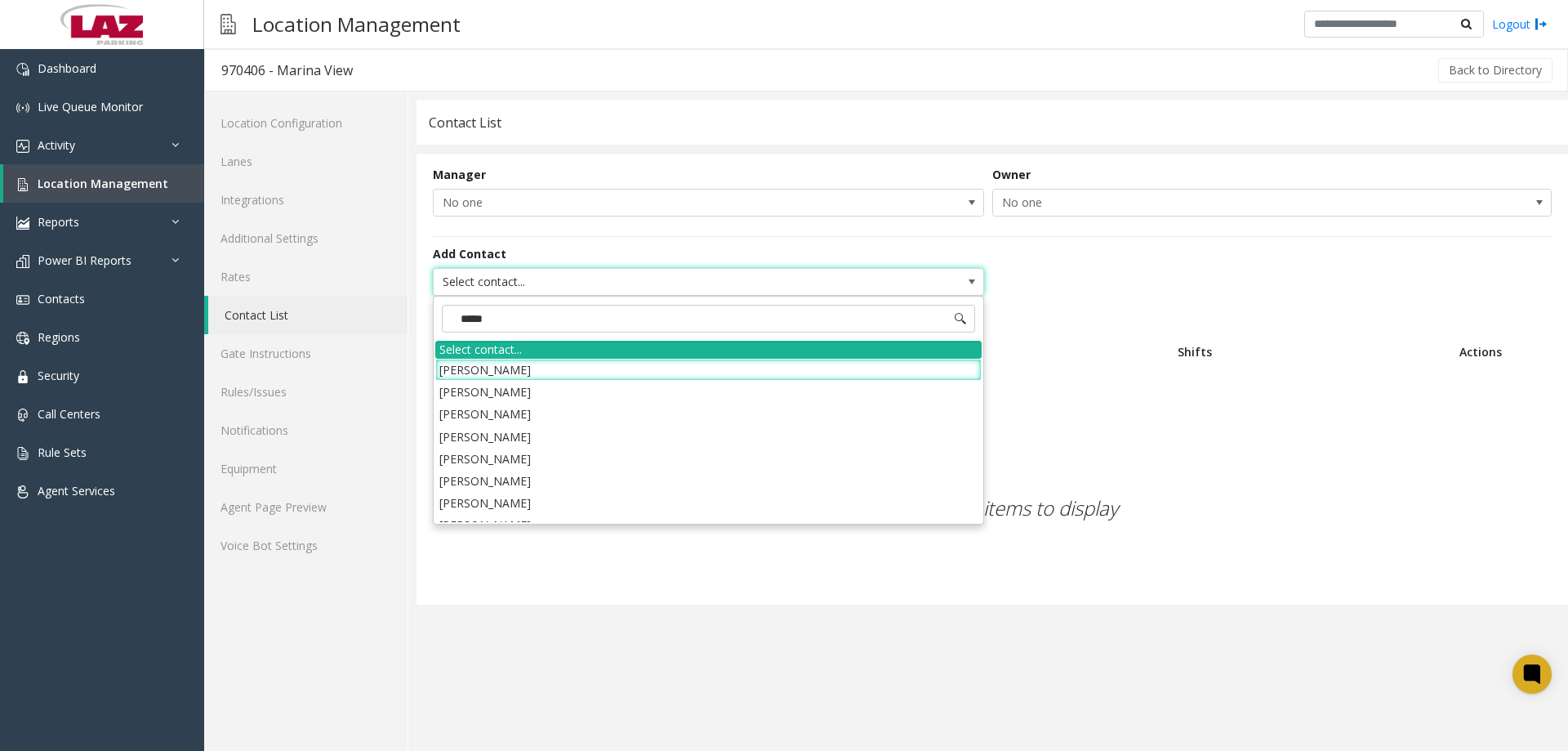
type input "******"
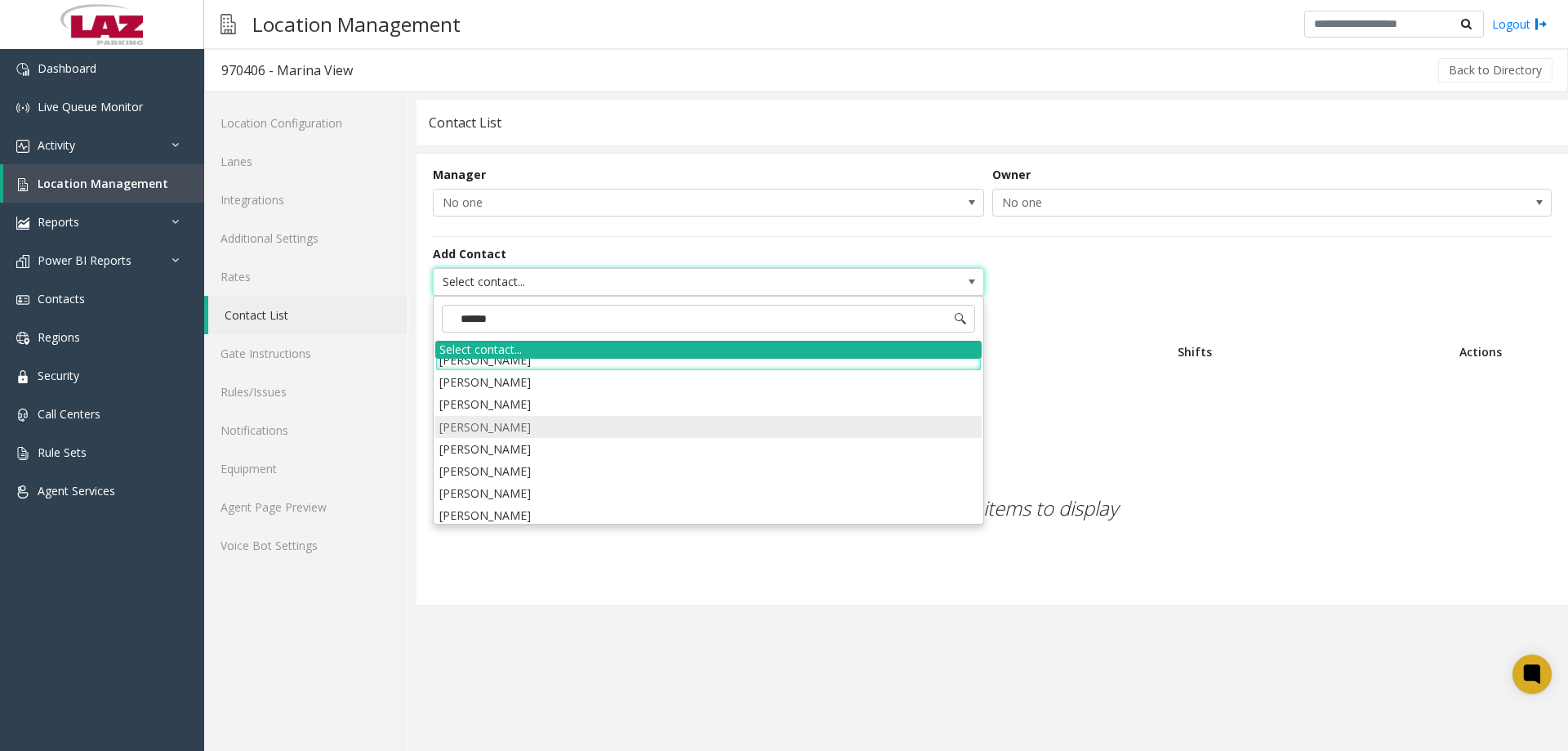
scroll to position [15, 0]
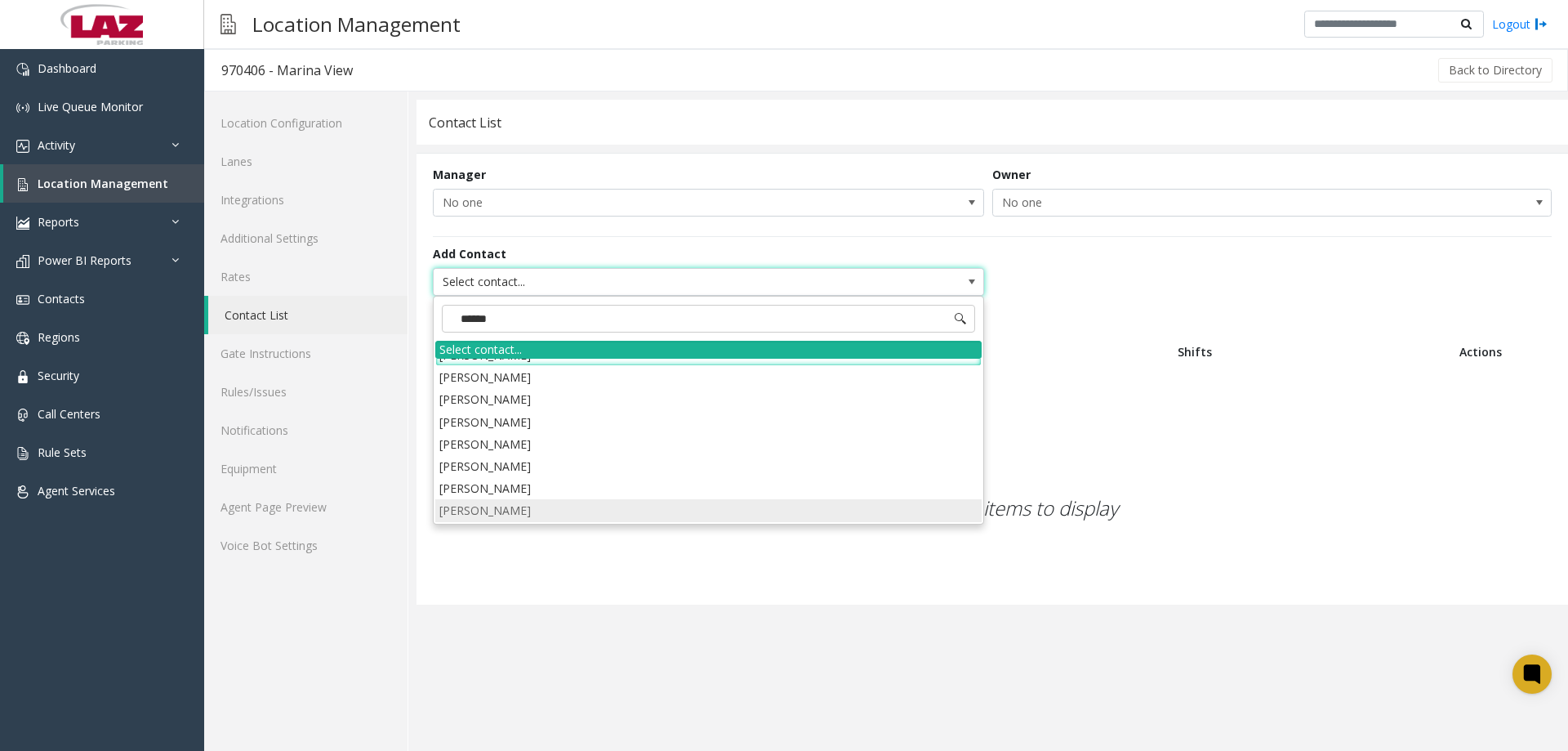
click at [537, 515] on li "Thomas Ramirez" at bounding box center [708, 510] width 546 height 22
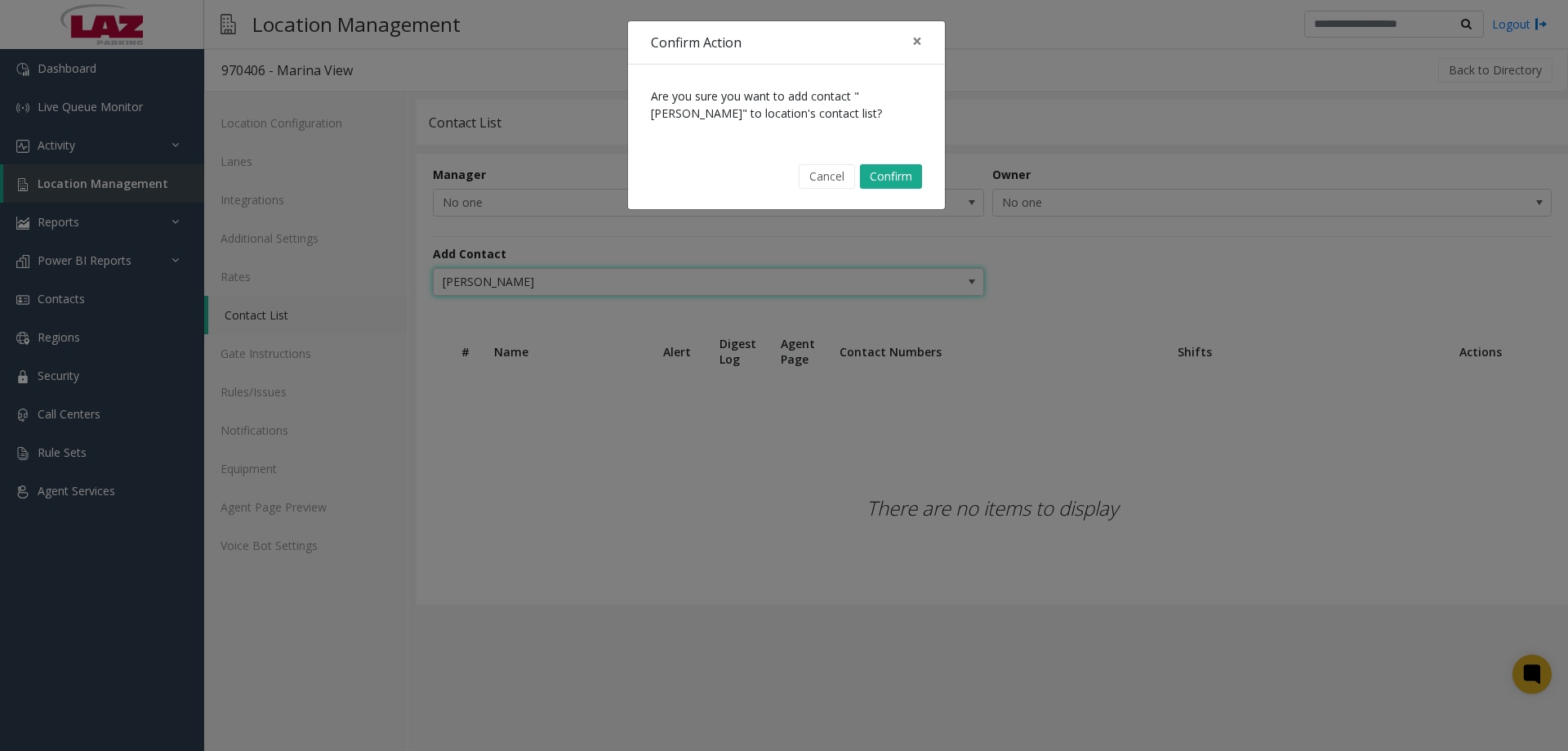
click at [663, 501] on div "Confirm Action × Are you sure you want to add contact "Thomas Ramirez" to locat…" at bounding box center [784, 375] width 1568 height 751
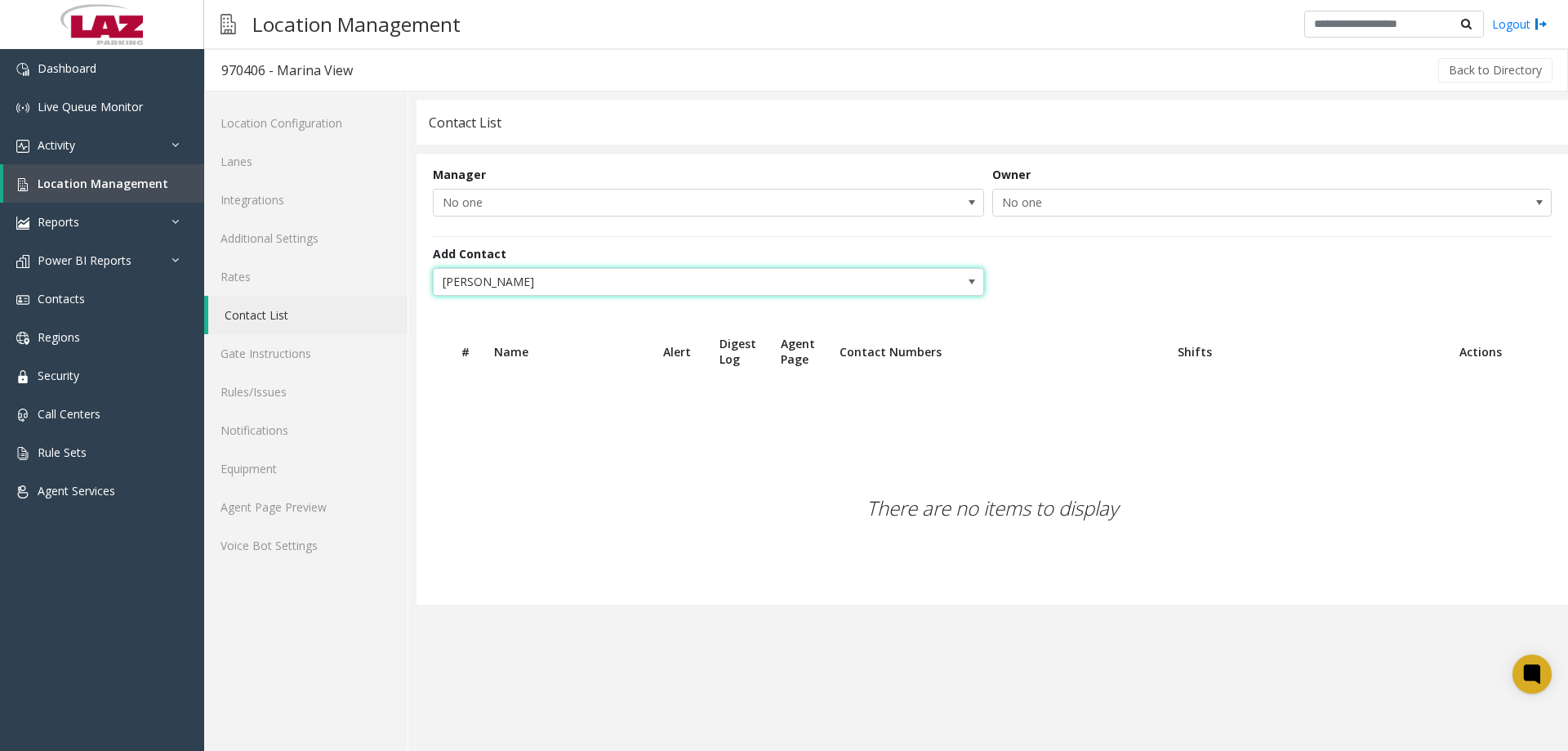
click at [875, 290] on span "Thomas Ramirez" at bounding box center [708, 282] width 551 height 28
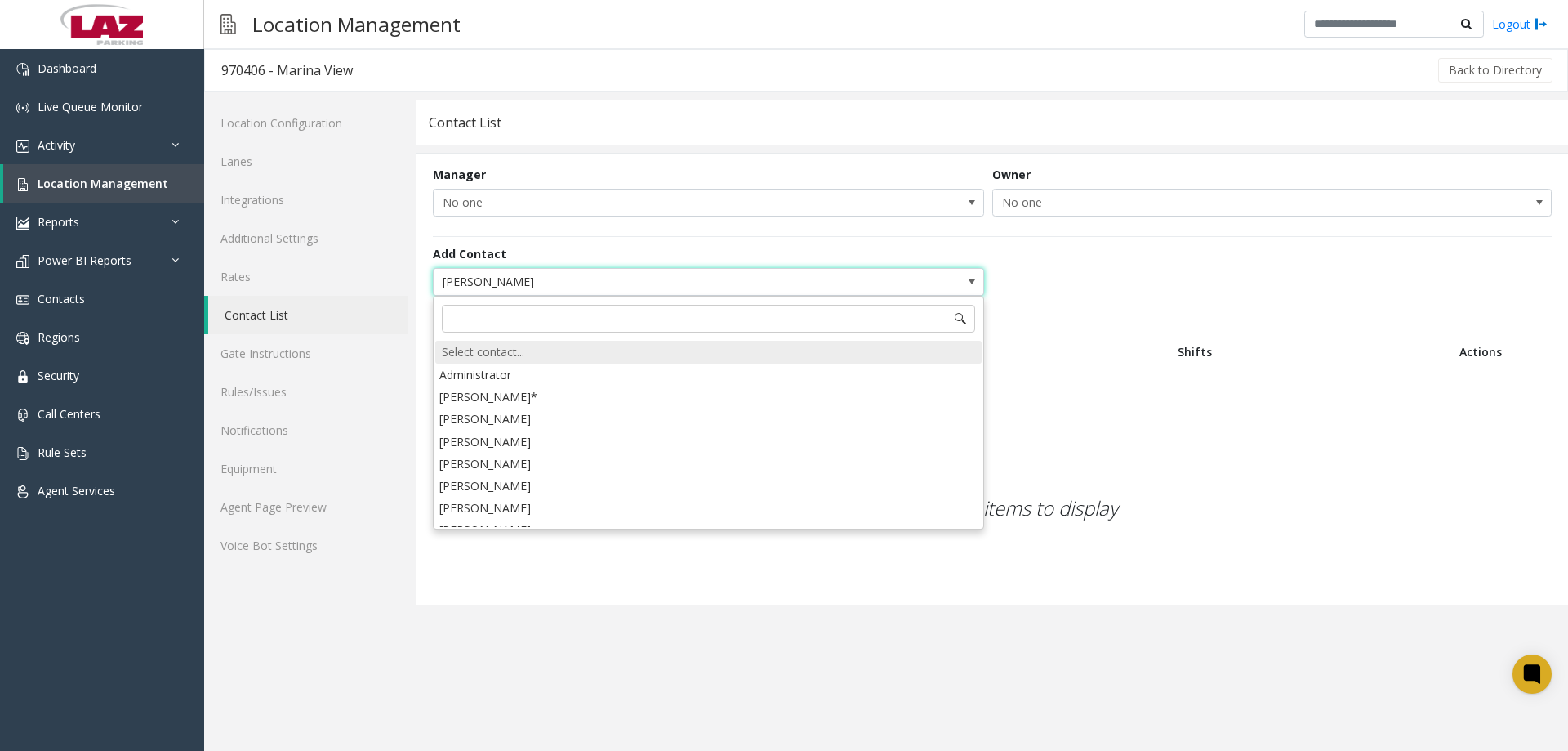
scroll to position [45129, 0]
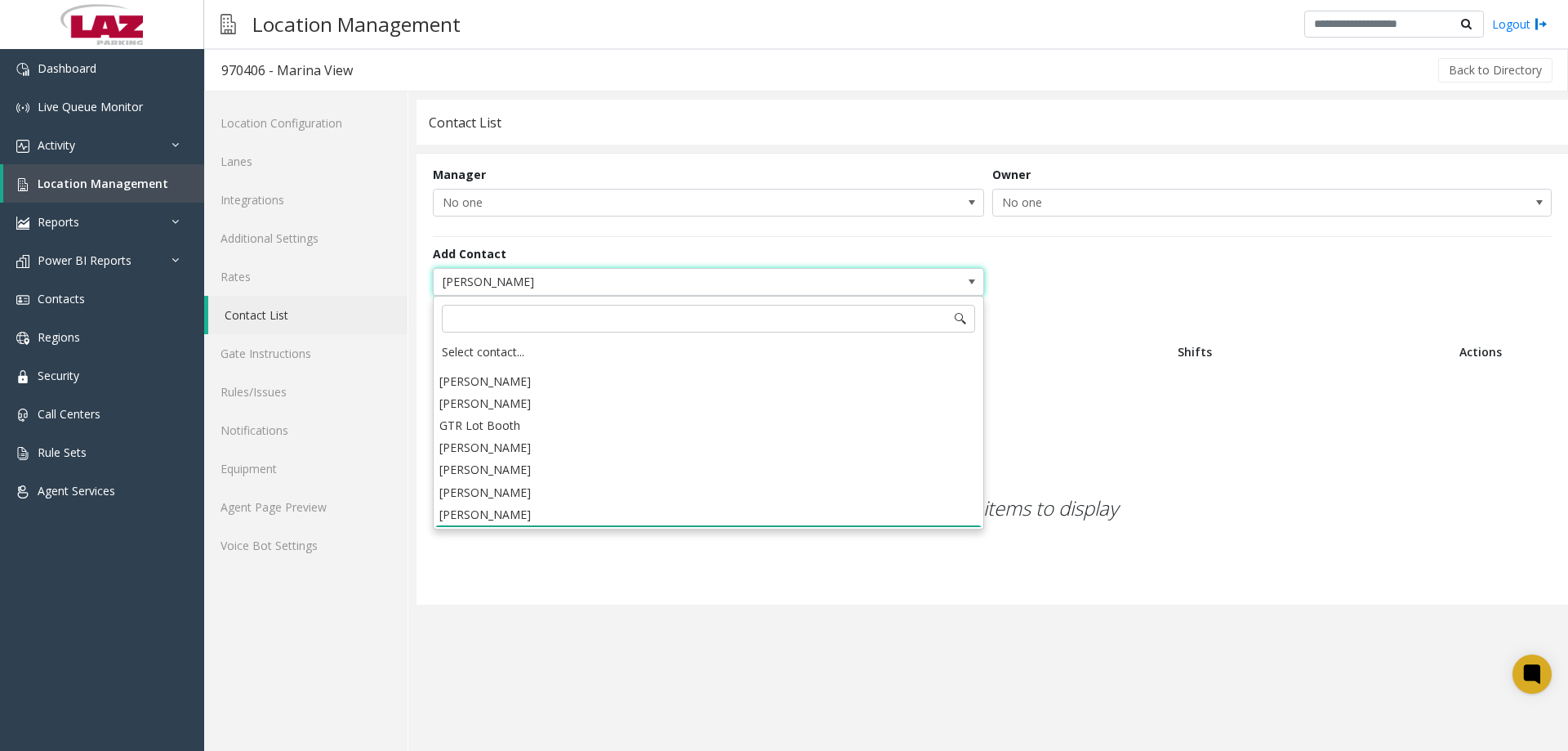
click at [511, 526] on li "[PERSON_NAME]" at bounding box center [708, 536] width 546 height 22
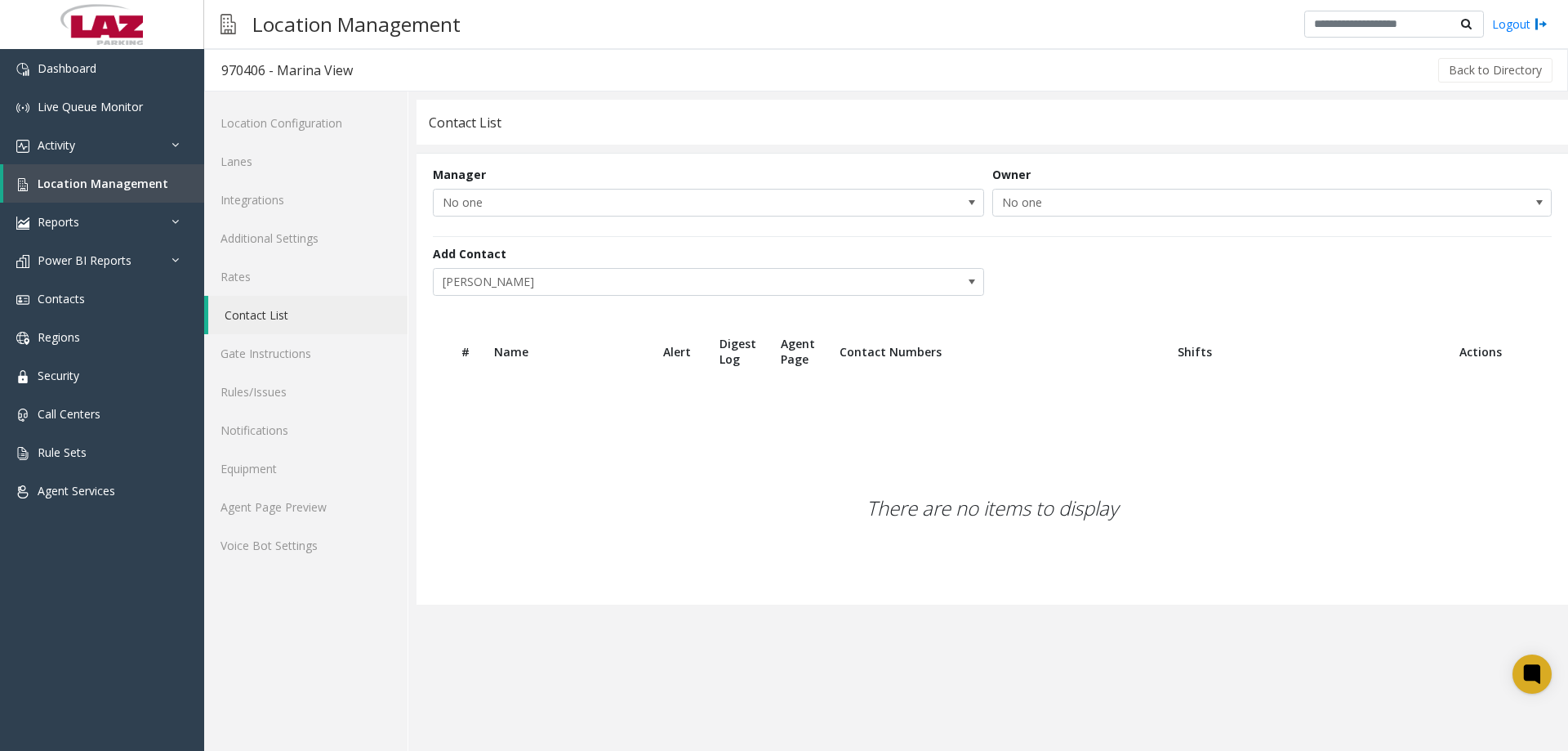
click at [1174, 304] on form "Manager No one Owner No one Add Contact Thomas Ramirez" at bounding box center [992, 239] width 1151 height 170
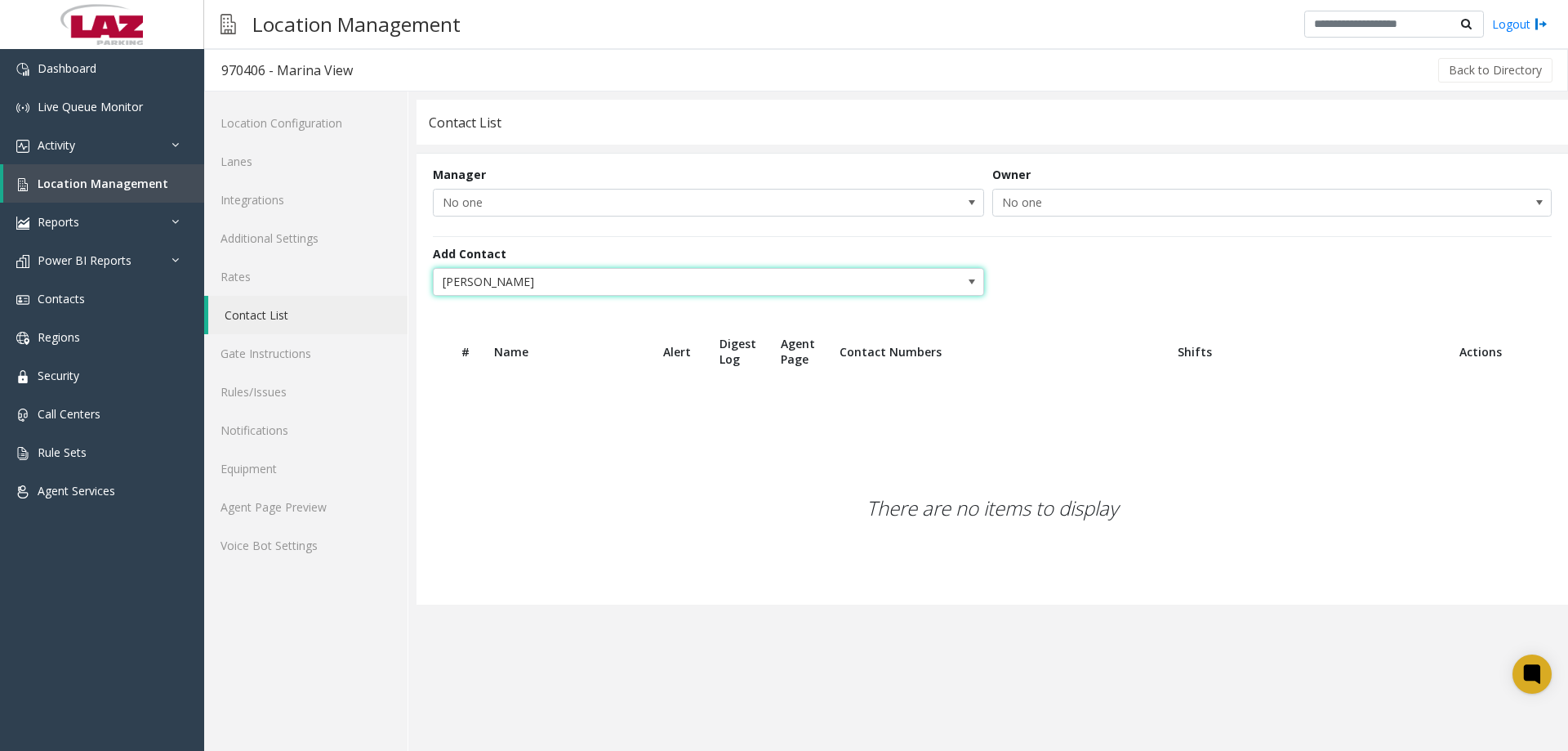
click at [701, 287] on span "[PERSON_NAME]" at bounding box center [653, 282] width 439 height 26
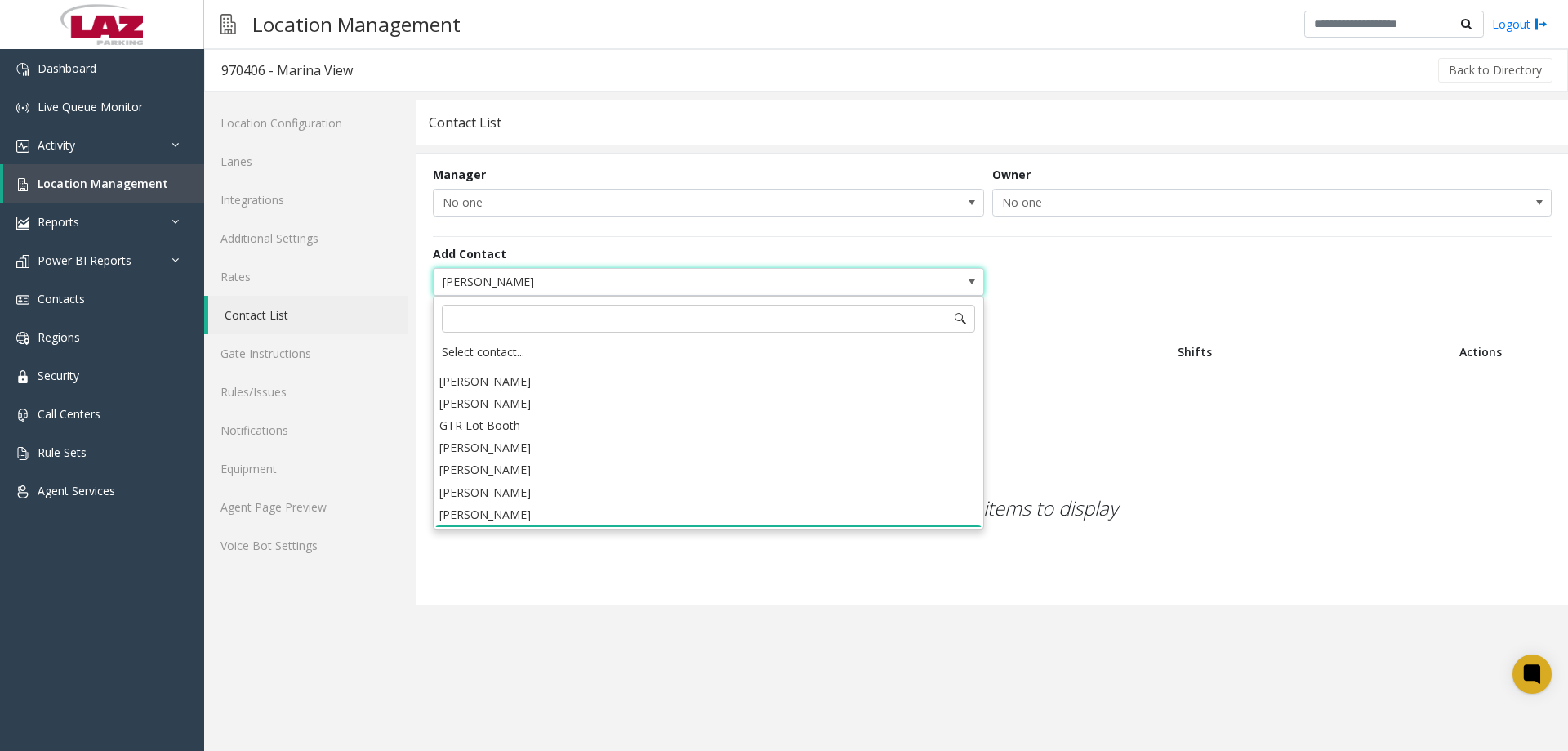
click at [502, 526] on li "[PERSON_NAME]" at bounding box center [708, 536] width 546 height 22
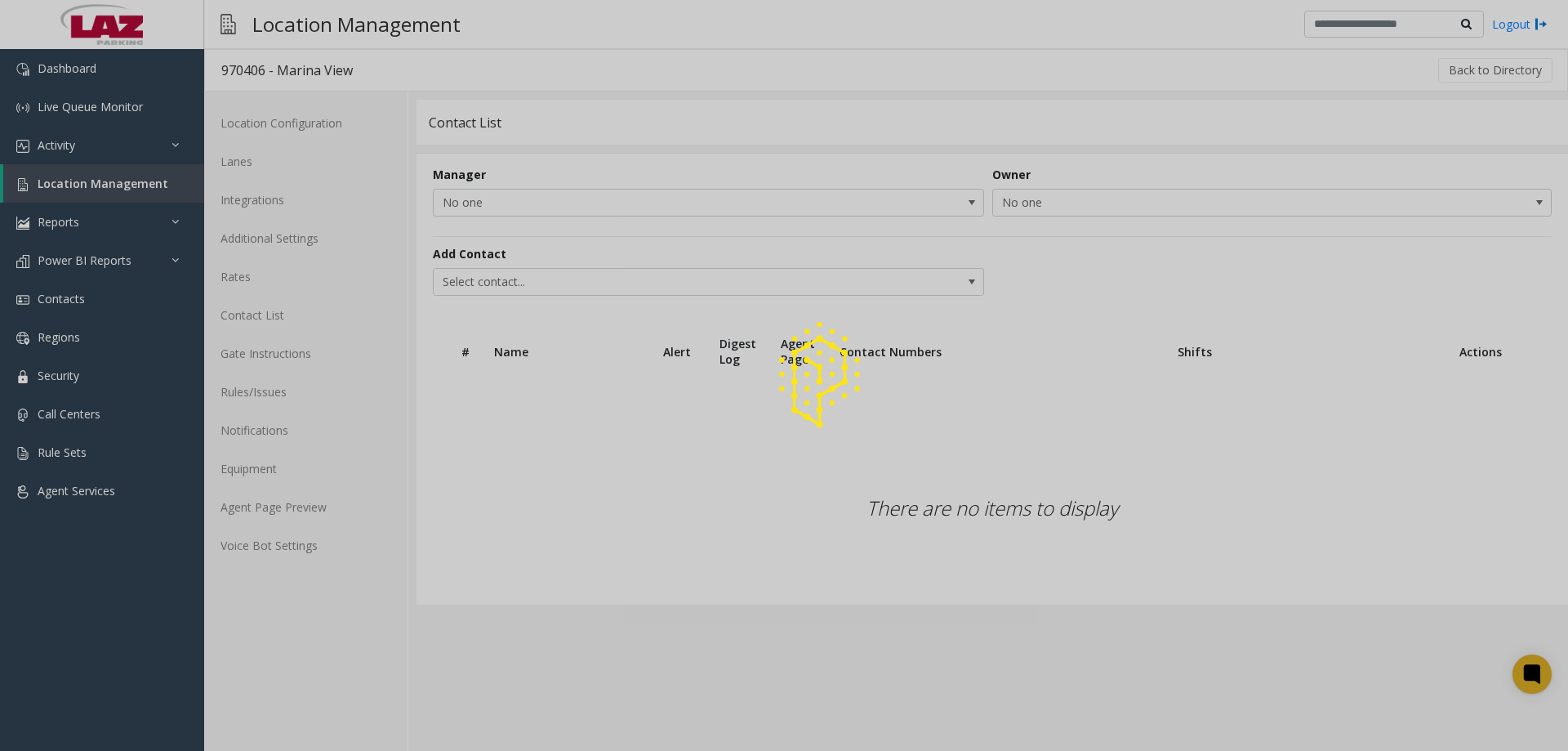
click at [571, 271] on div at bounding box center [784, 375] width 1568 height 751
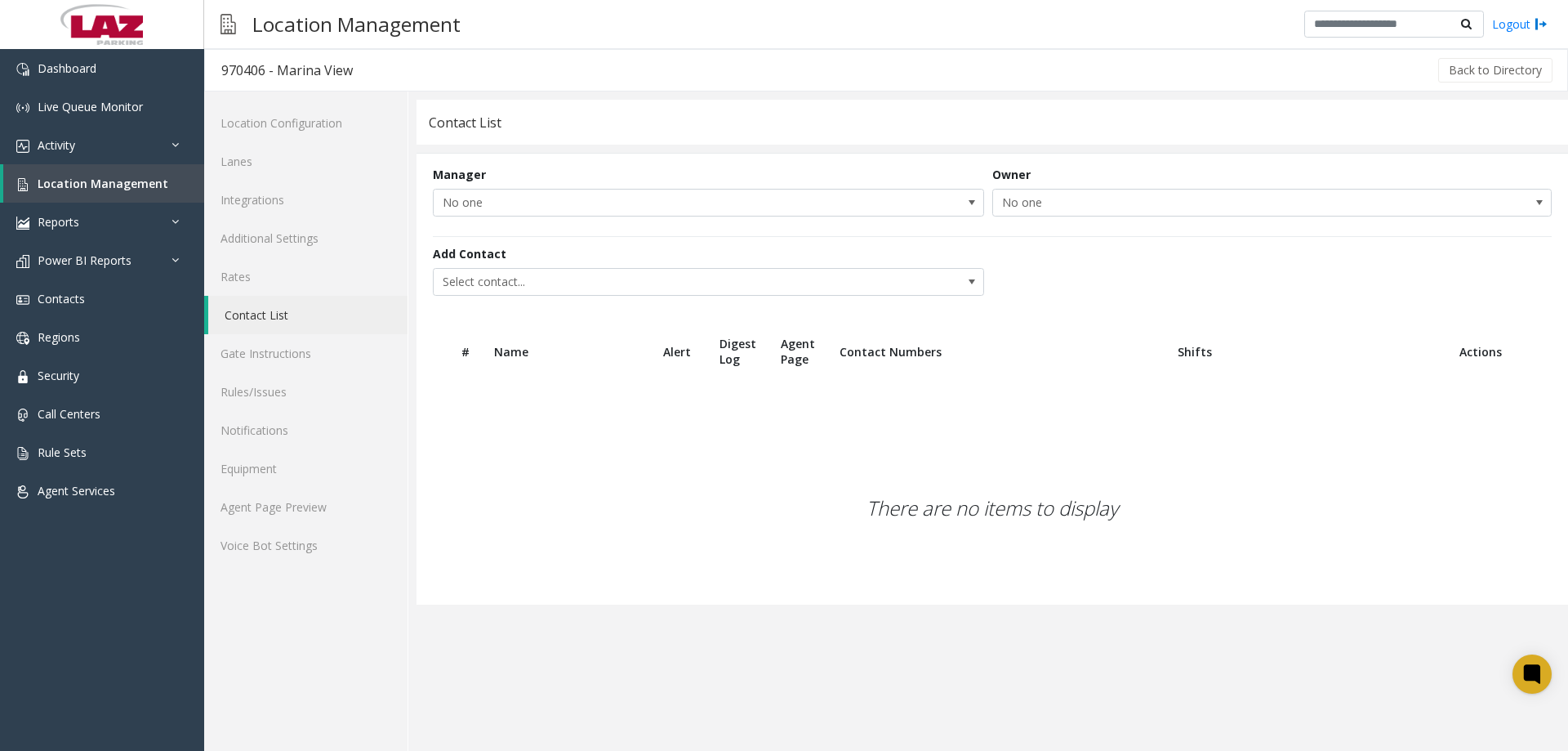
click at [594, 288] on span "Select contact..." at bounding box center [653, 282] width 439 height 26
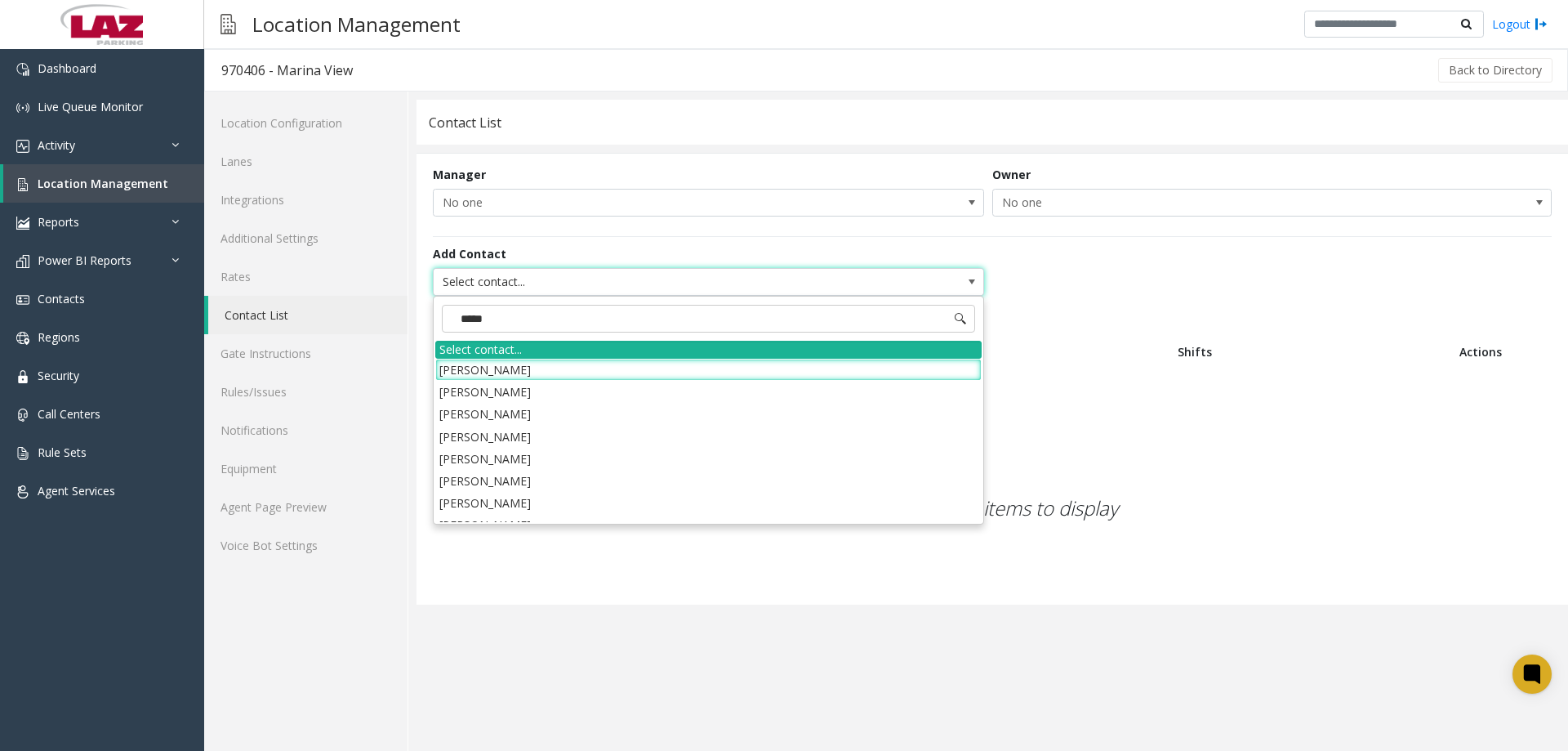
type input "******"
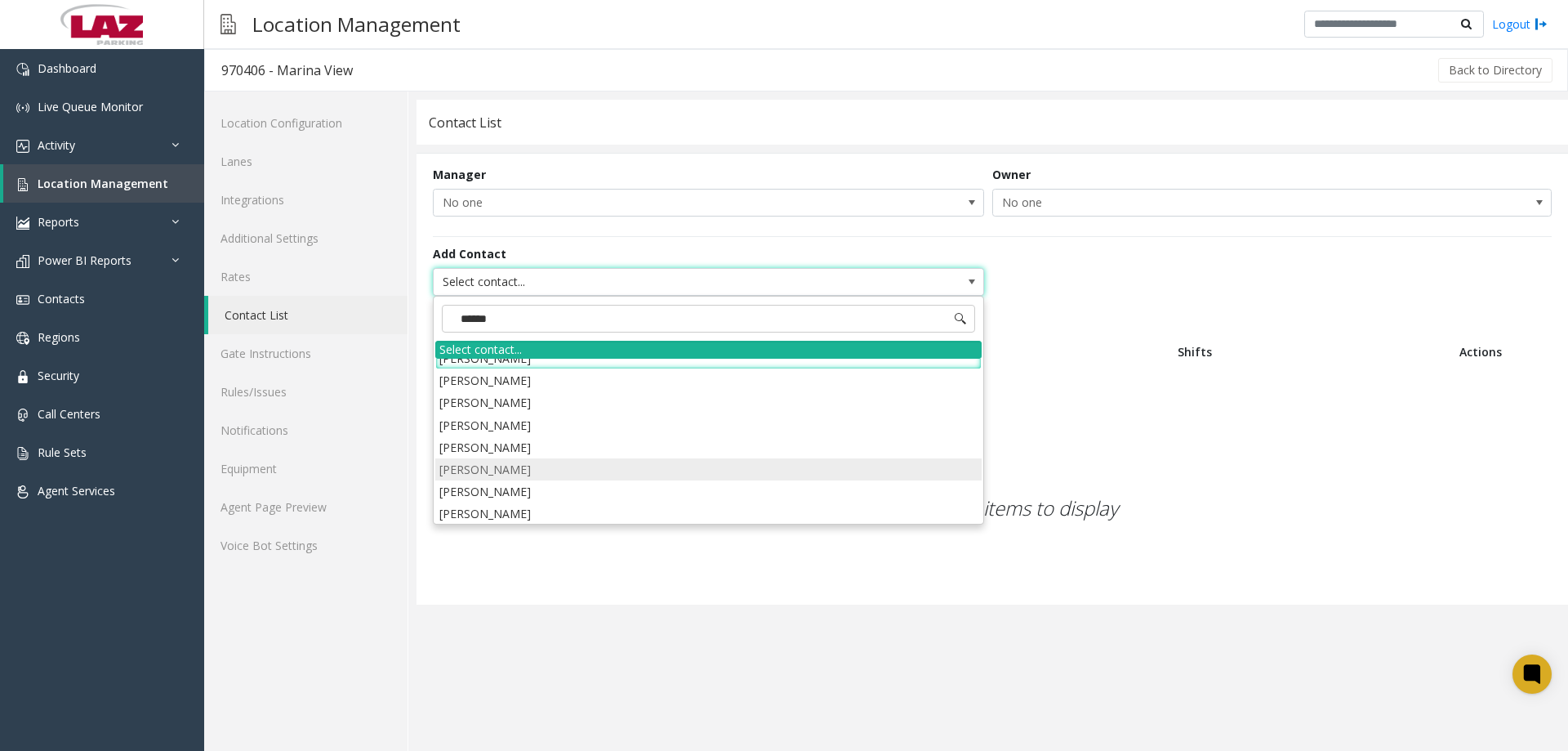
scroll to position [15, 0]
click at [530, 500] on li "[PERSON_NAME]" at bounding box center [708, 510] width 546 height 22
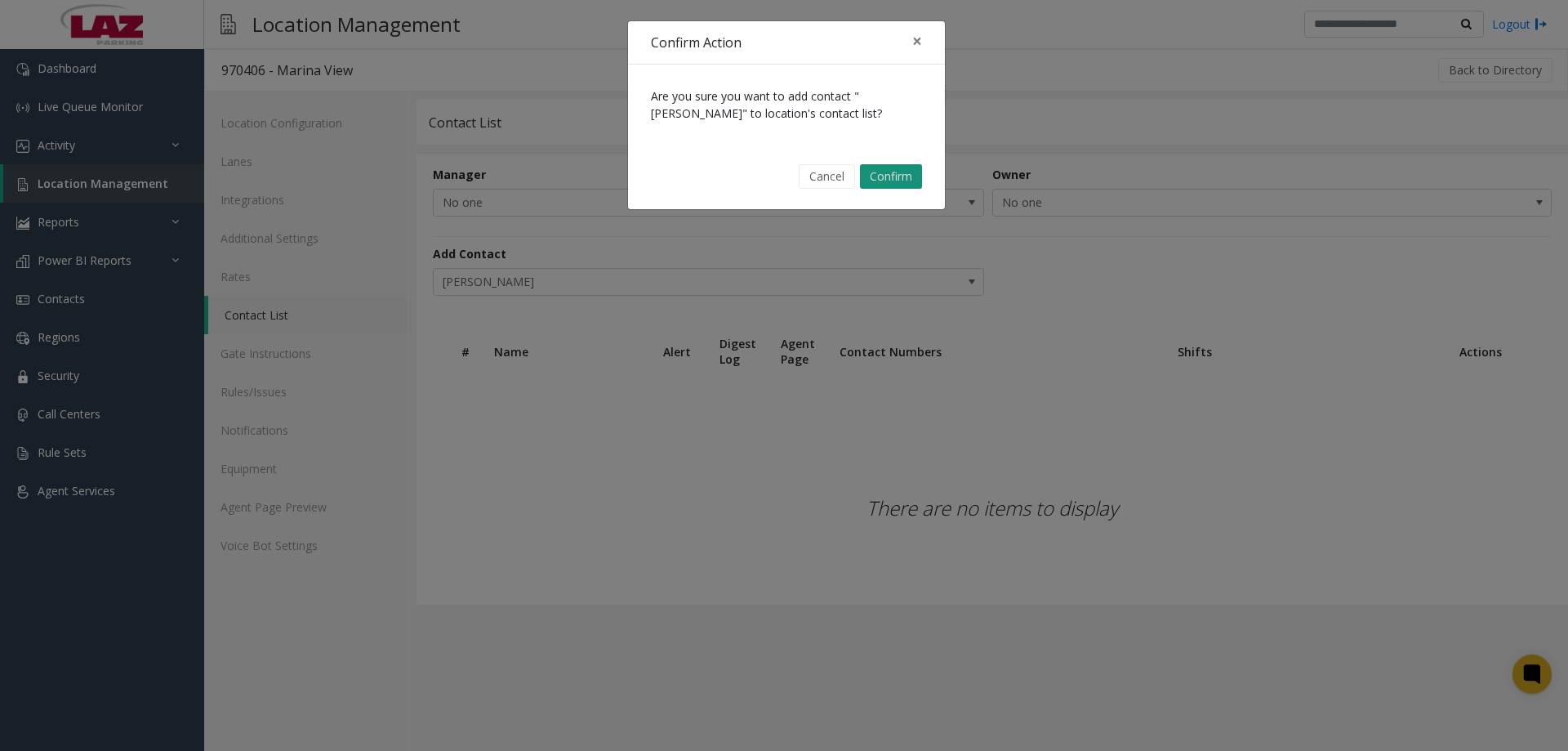
click at [880, 178] on button "Confirm" at bounding box center [890, 177] width 62 height 25
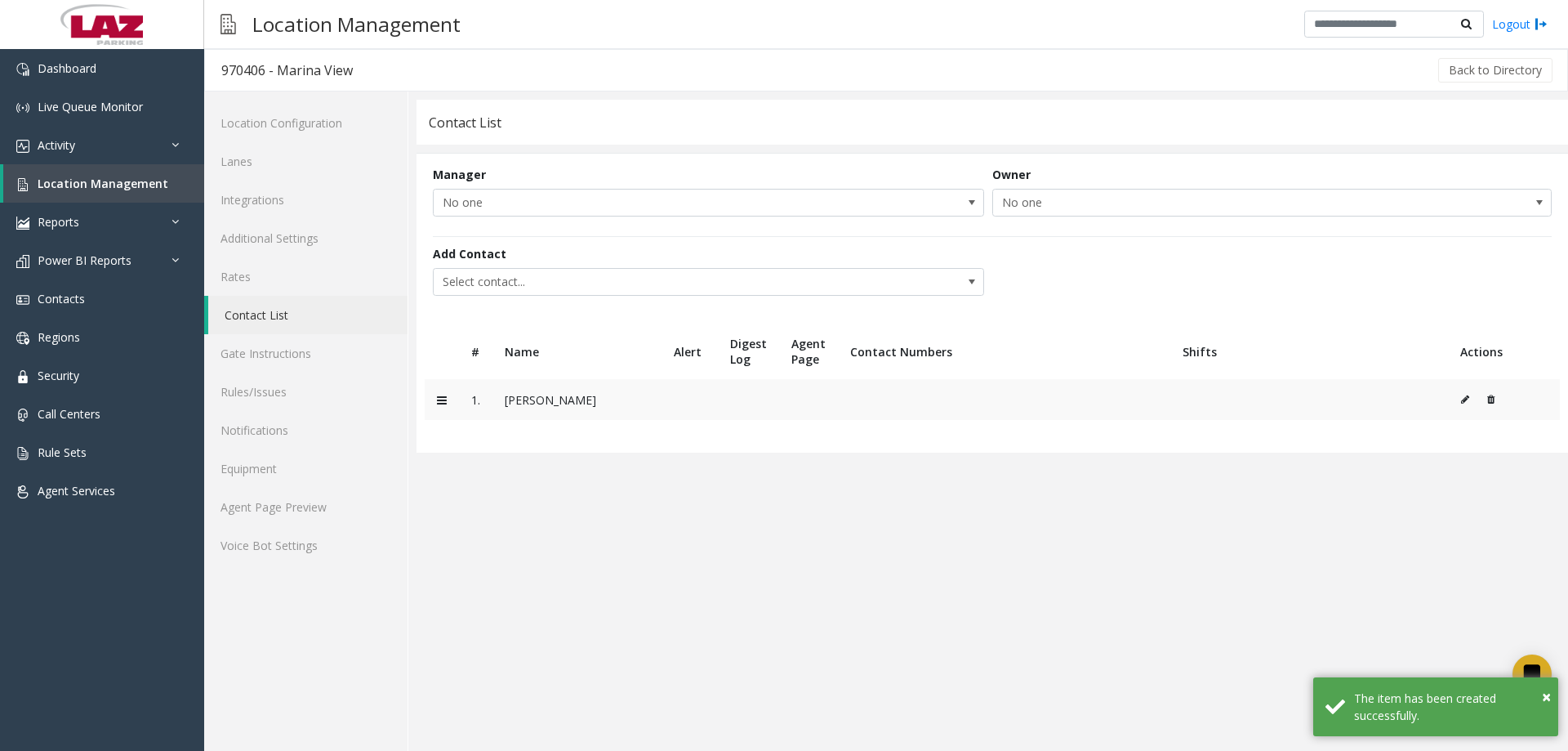
click at [1464, 403] on icon at bounding box center [1465, 400] width 8 height 10
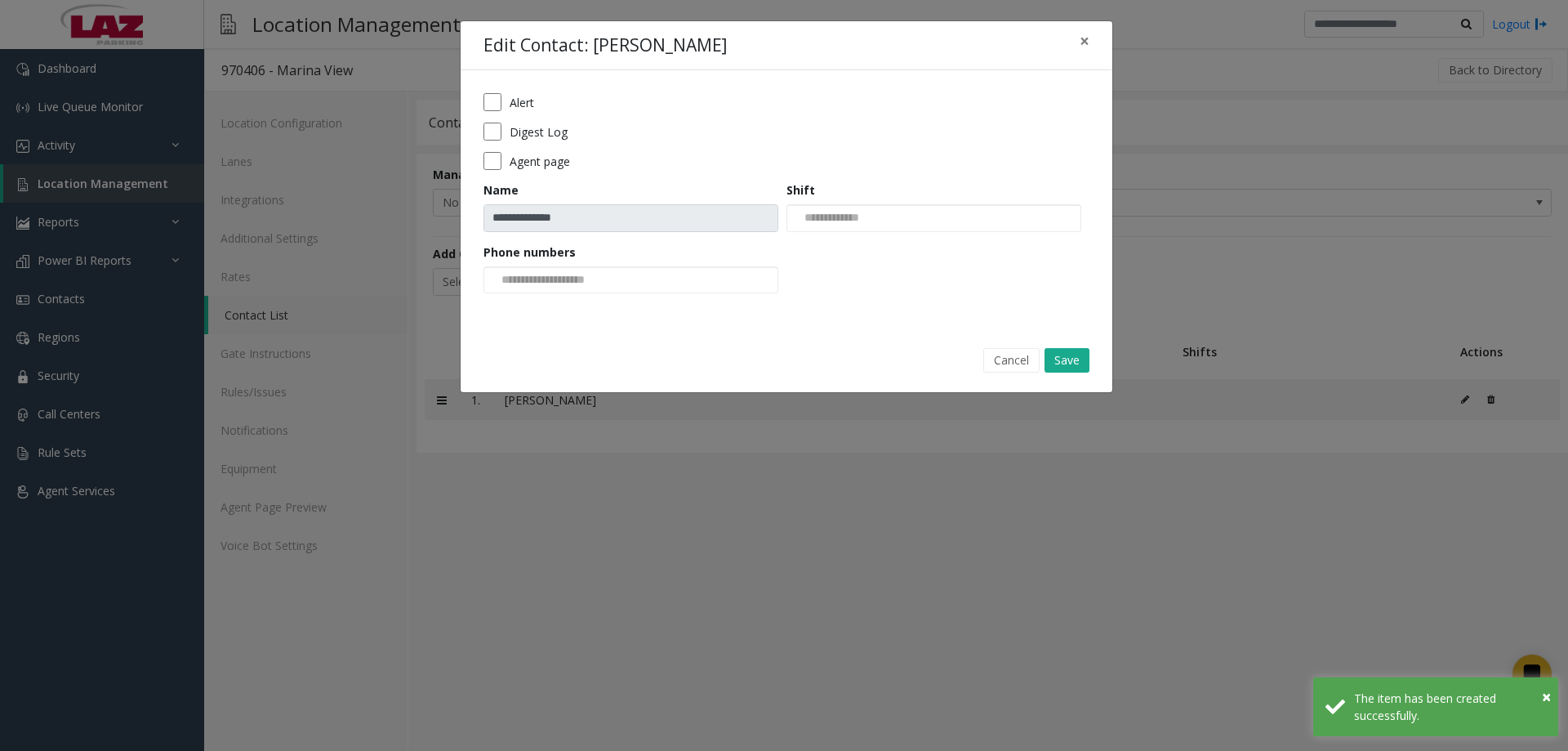
click at [493, 143] on form "**********" at bounding box center [786, 198] width 606 height 211
drag, startPoint x: 543, startPoint y: 265, endPoint x: 556, endPoint y: 283, distance: 22.2
click at [543, 265] on div "Phone numbers" at bounding box center [635, 269] width 303 height 51
drag, startPoint x: 549, startPoint y: 280, endPoint x: 555, endPoint y: 293, distance: 14.3
click at [549, 279] on input at bounding box center [546, 280] width 123 height 26
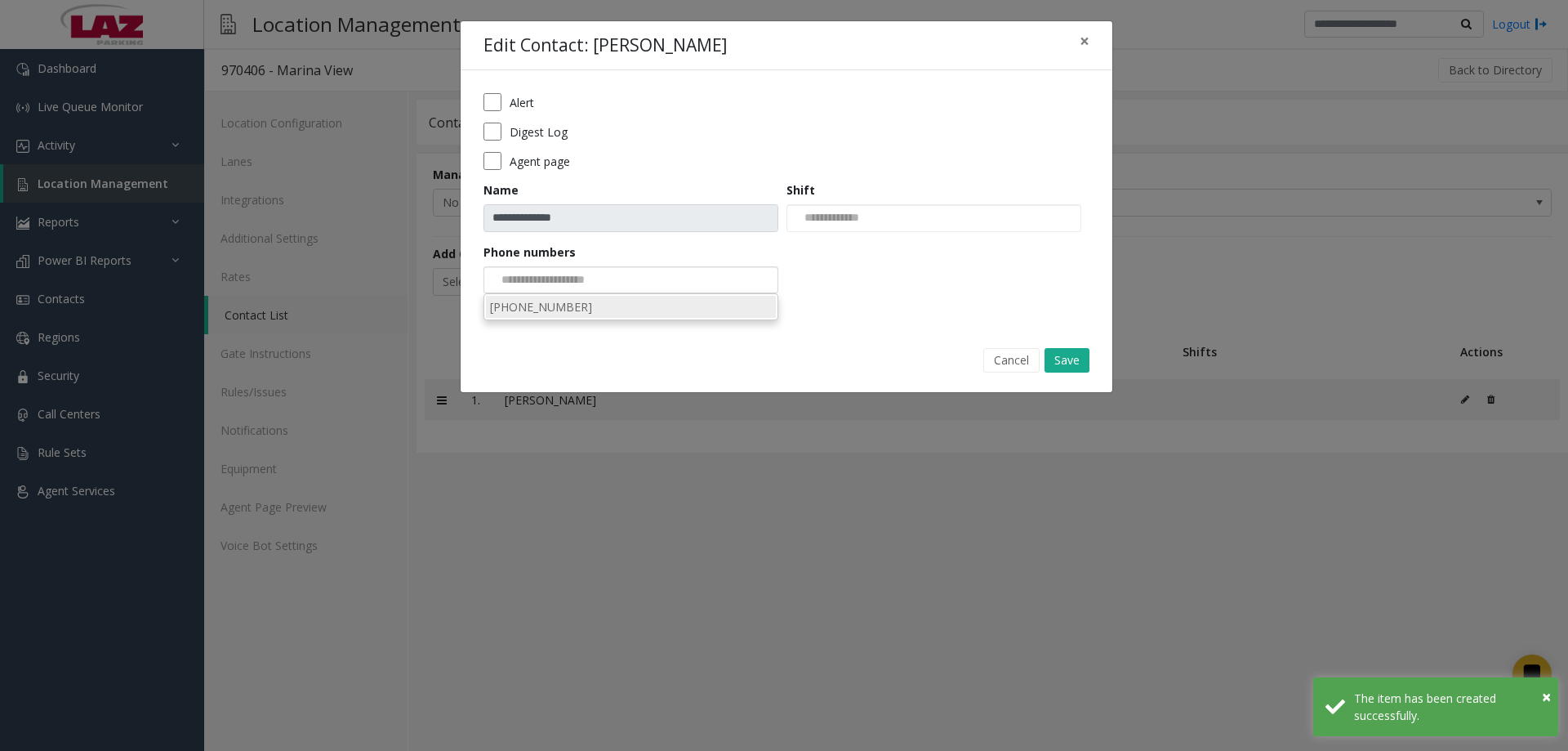
click at [557, 318] on li "956-821-4998" at bounding box center [631, 307] width 290 height 22
click at [557, 315] on div "**********" at bounding box center [786, 198] width 652 height 257
click at [736, 332] on div "**********" at bounding box center [786, 207] width 654 height 373
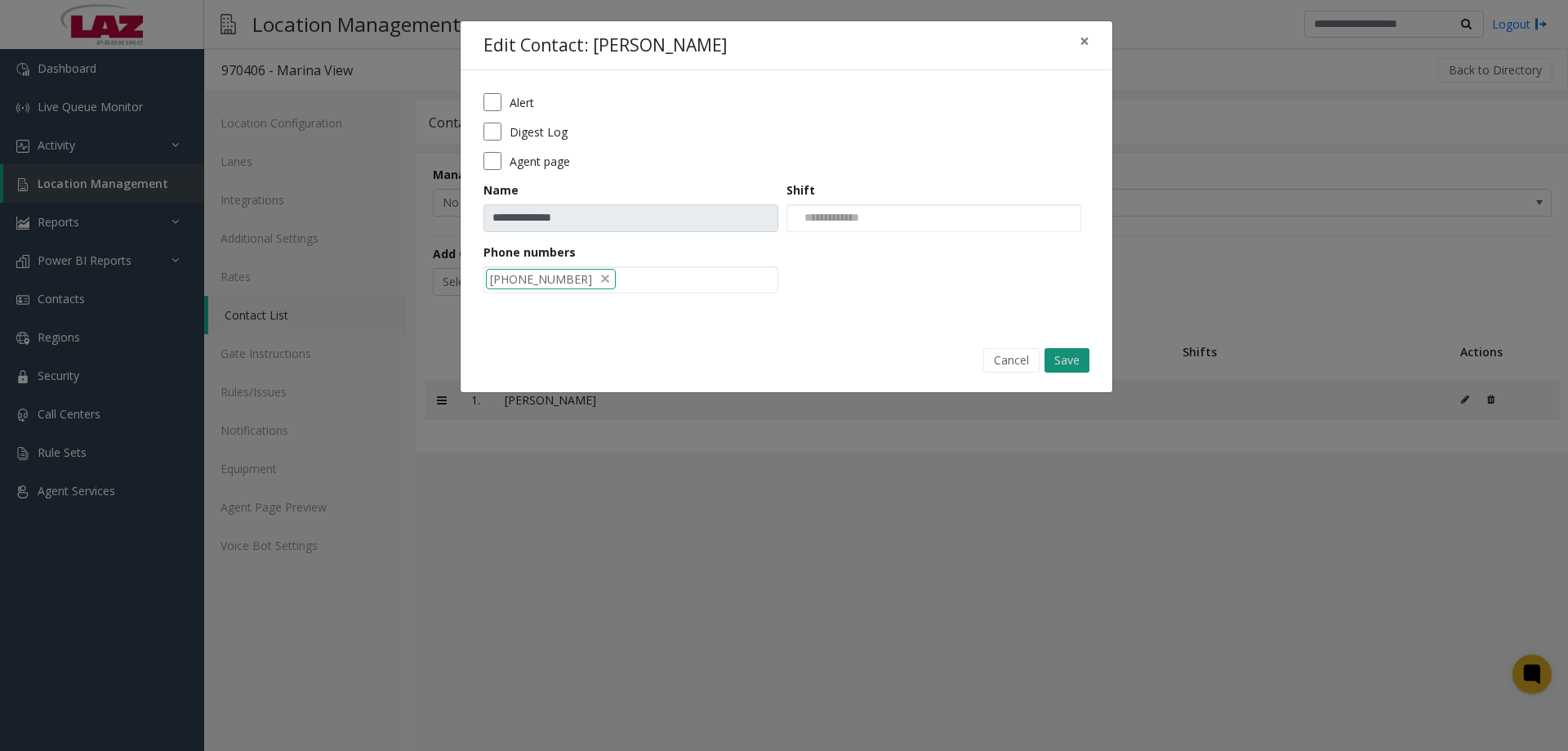
drag, startPoint x: 1048, startPoint y: 349, endPoint x: 1056, endPoint y: 353, distance: 8.9
click at [1056, 353] on button "Save" at bounding box center [1066, 360] width 45 height 25
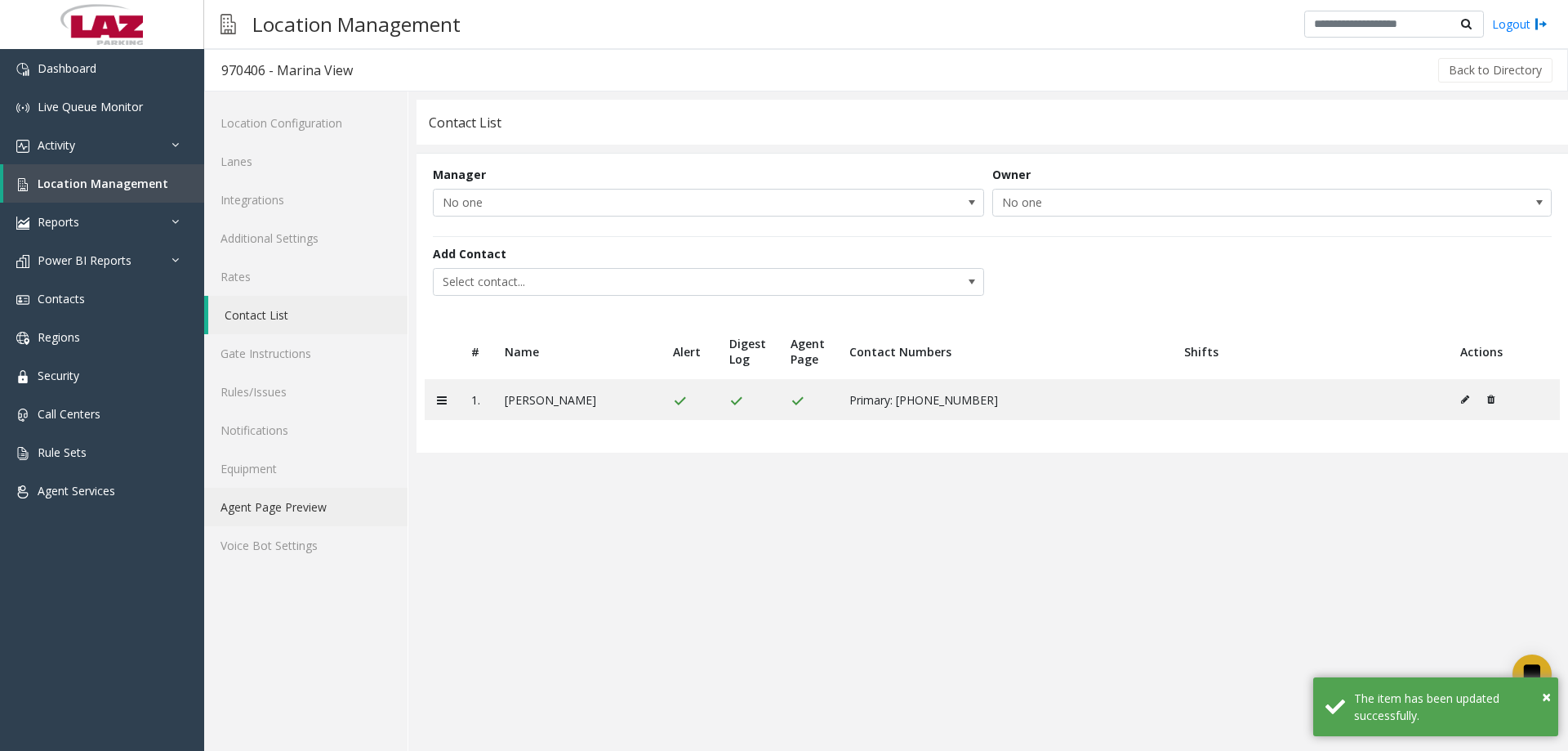
click at [286, 509] on link "Agent Page Preview" at bounding box center [305, 507] width 203 height 39
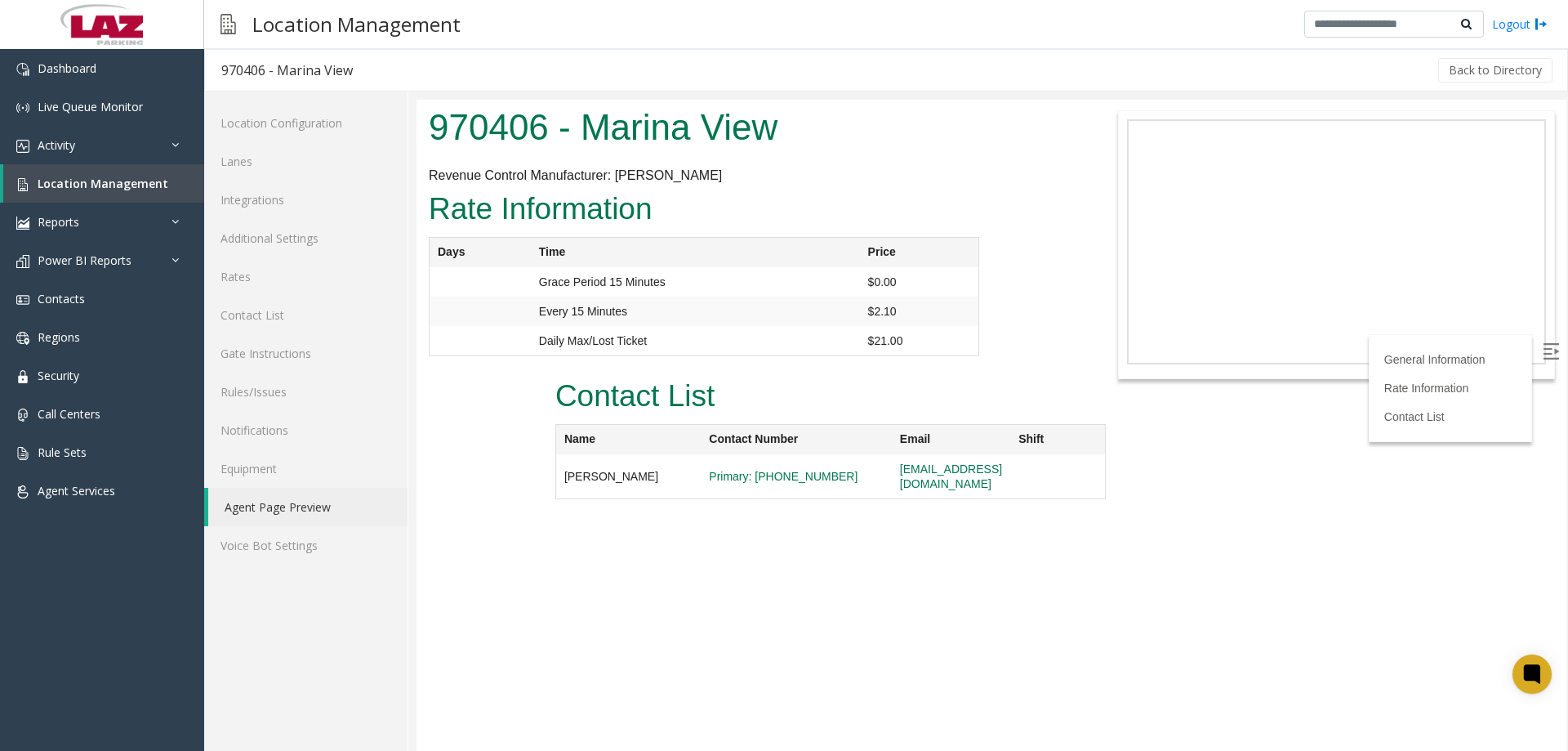
click at [339, 648] on div "Location Configuration Lanes Integrations Additional Settings Rates Contact Lis…" at bounding box center [306, 421] width 204 height 660
click at [696, 581] on body "970406 - Marina View Revenue Control Manufacturer: Amano McGann General Informa…" at bounding box center [992, 425] width 1149 height 651
click at [288, 232] on link "Additional Settings" at bounding box center [305, 238] width 203 height 39
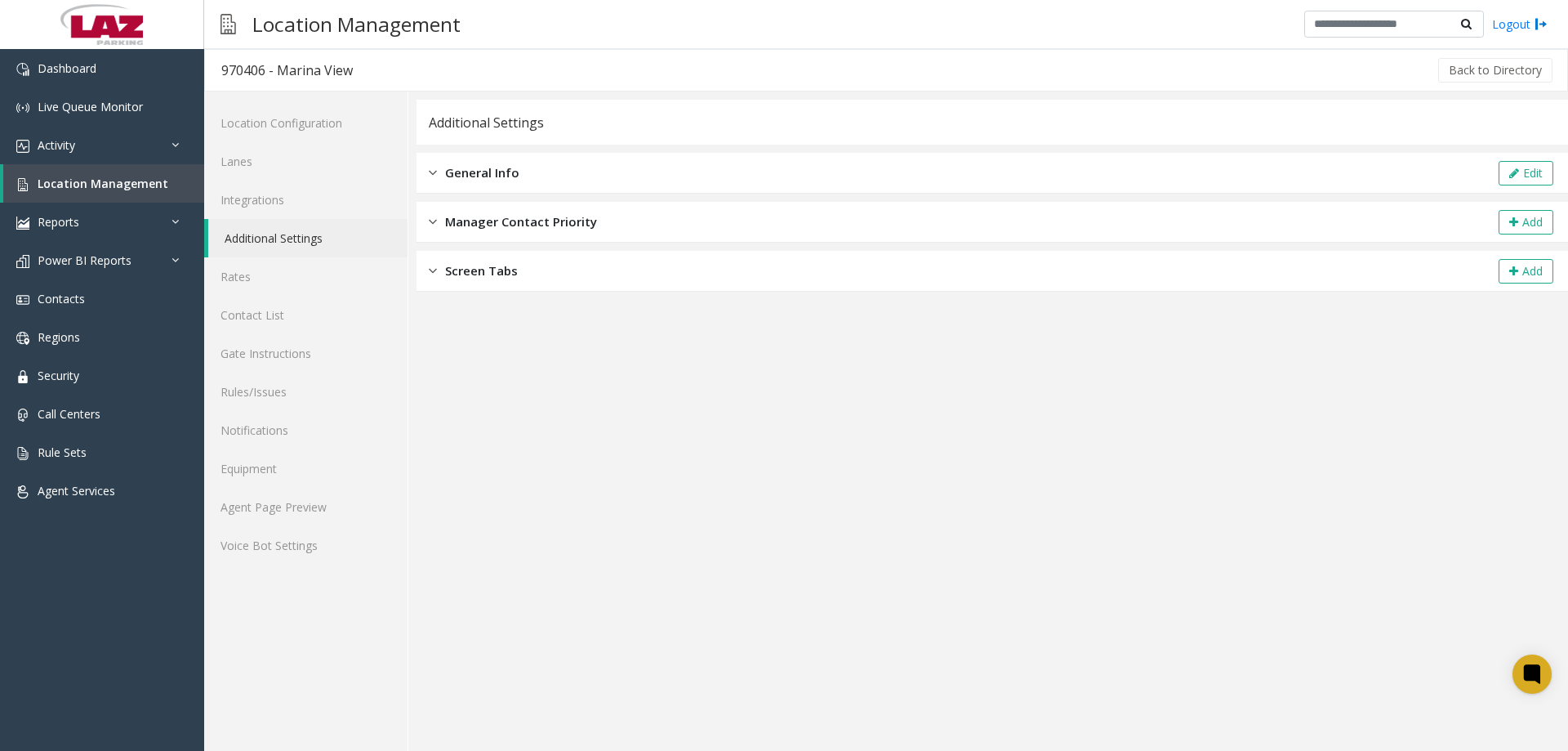
click at [474, 191] on div "General Info Edit" at bounding box center [992, 174] width 1151 height 41
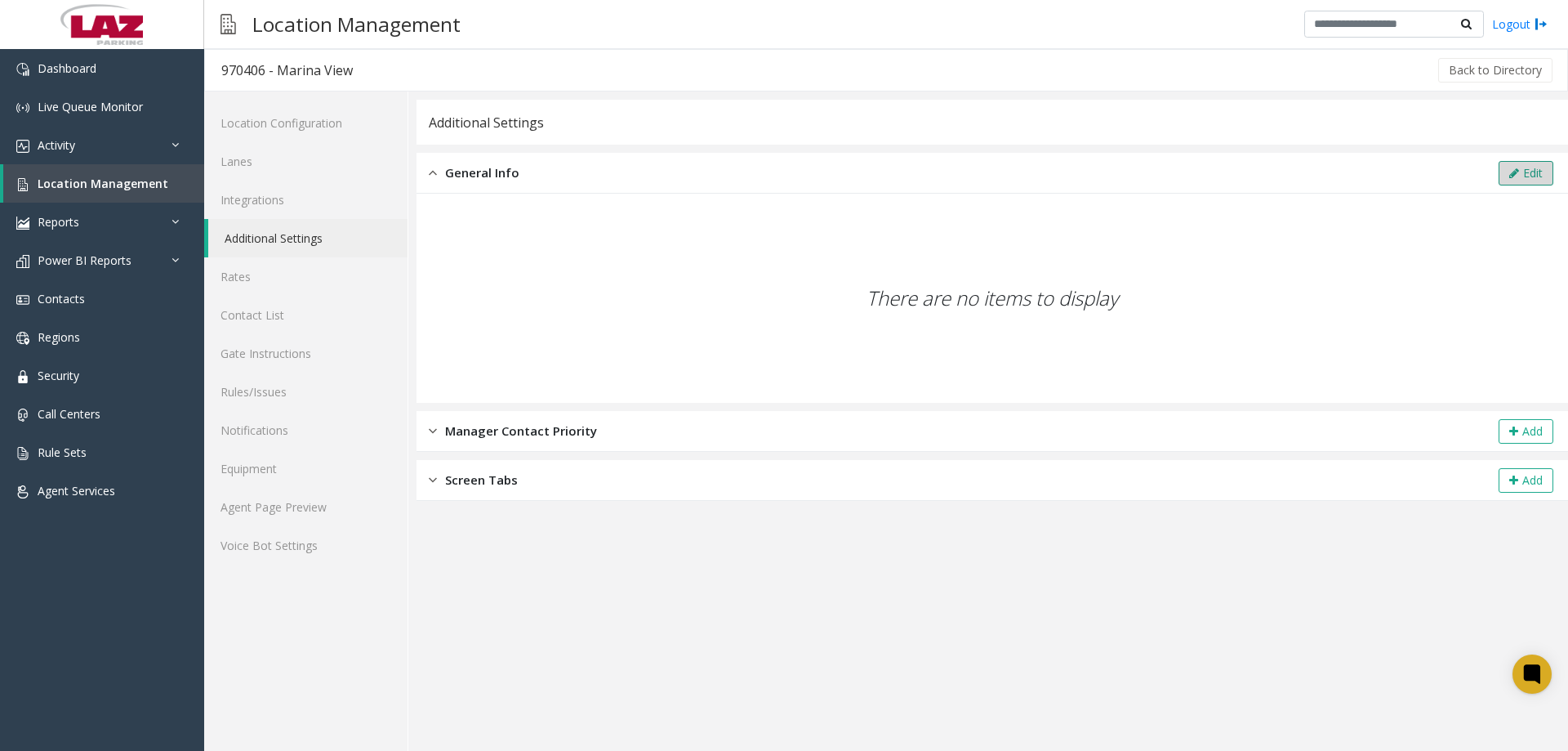
click at [1527, 163] on button "Edit" at bounding box center [1526, 174] width 55 height 25
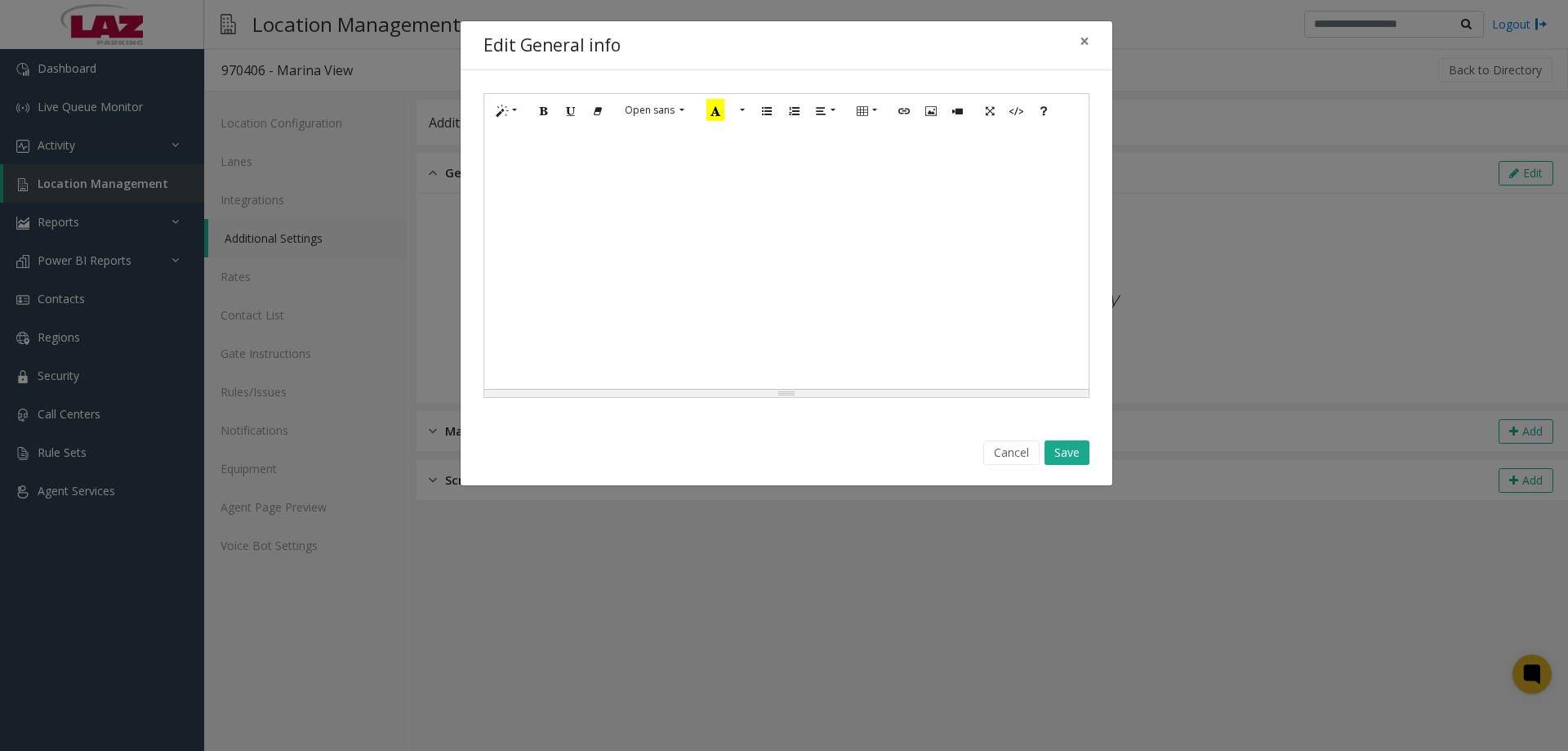
click at [544, 196] on div at bounding box center [786, 258] width 604 height 262
paste div
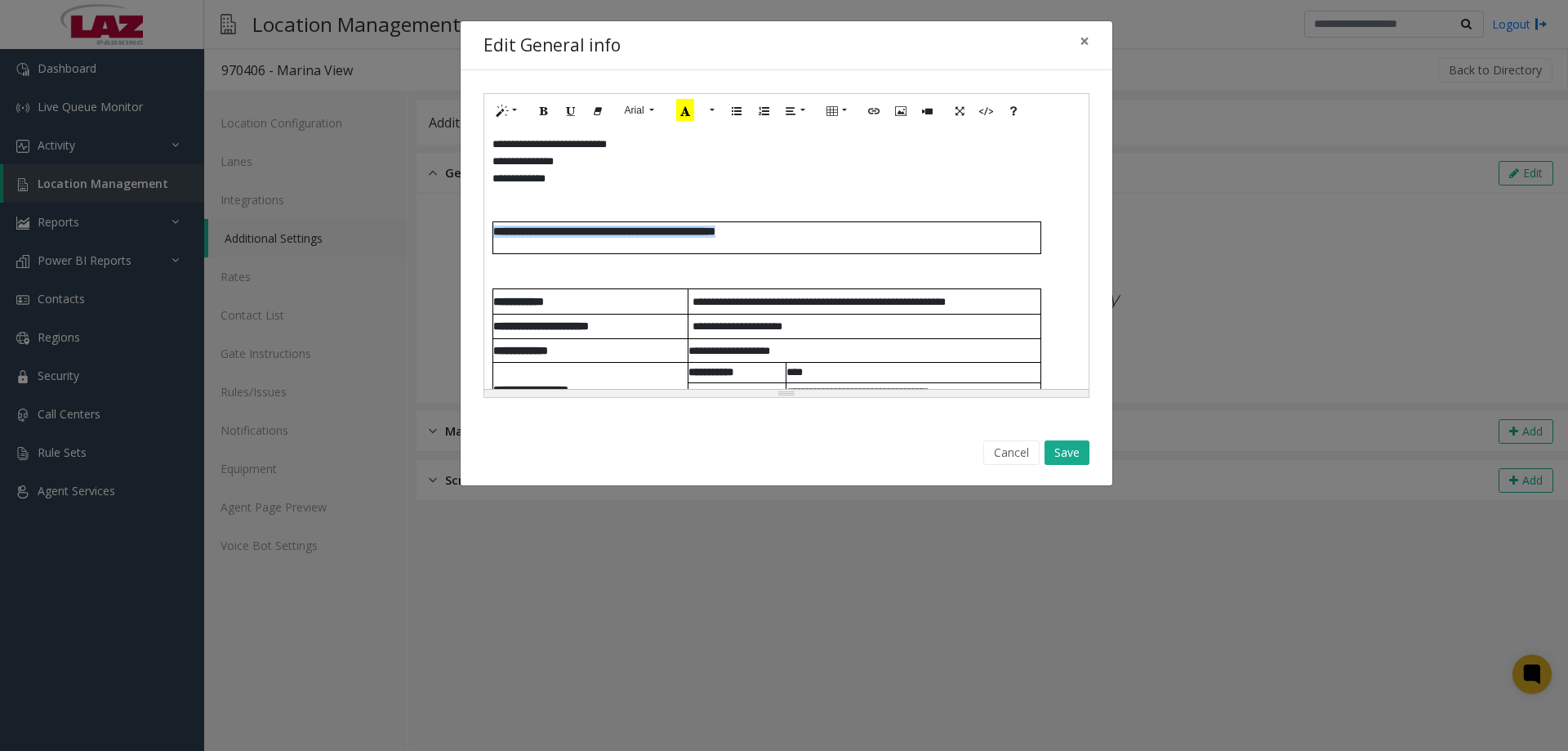
drag, startPoint x: 853, startPoint y: 236, endPoint x: 489, endPoint y: 232, distance: 364.0
click at [489, 232] on div "**********" at bounding box center [786, 258] width 604 height 262
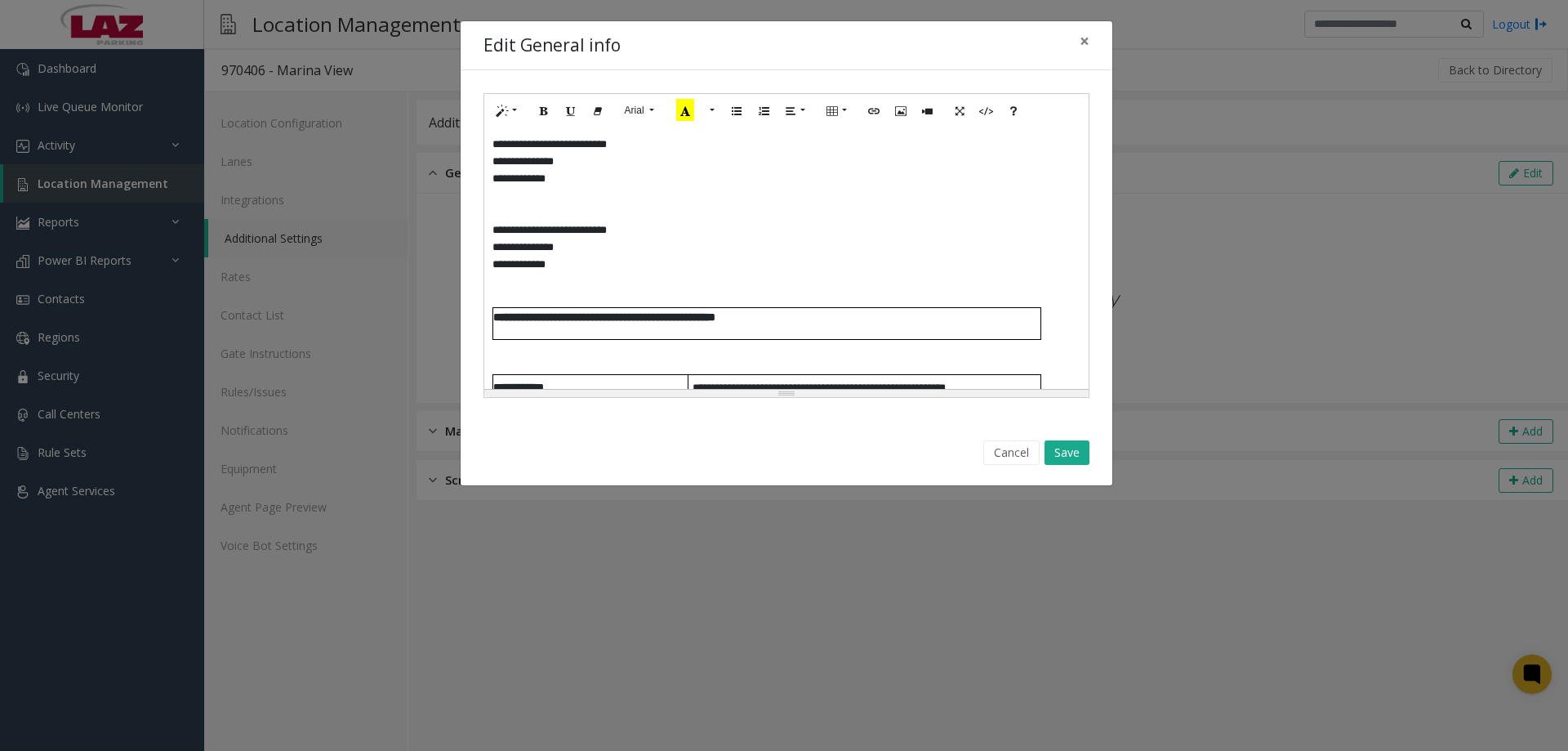
click at [895, 300] on p at bounding box center [786, 299] width 588 height 17
click at [1003, 464] on div "Cancel Save" at bounding box center [786, 452] width 629 height 42
click at [1000, 439] on div "Cancel Save" at bounding box center [786, 452] width 629 height 42
click at [1006, 448] on button "Cancel" at bounding box center [1011, 452] width 57 height 25
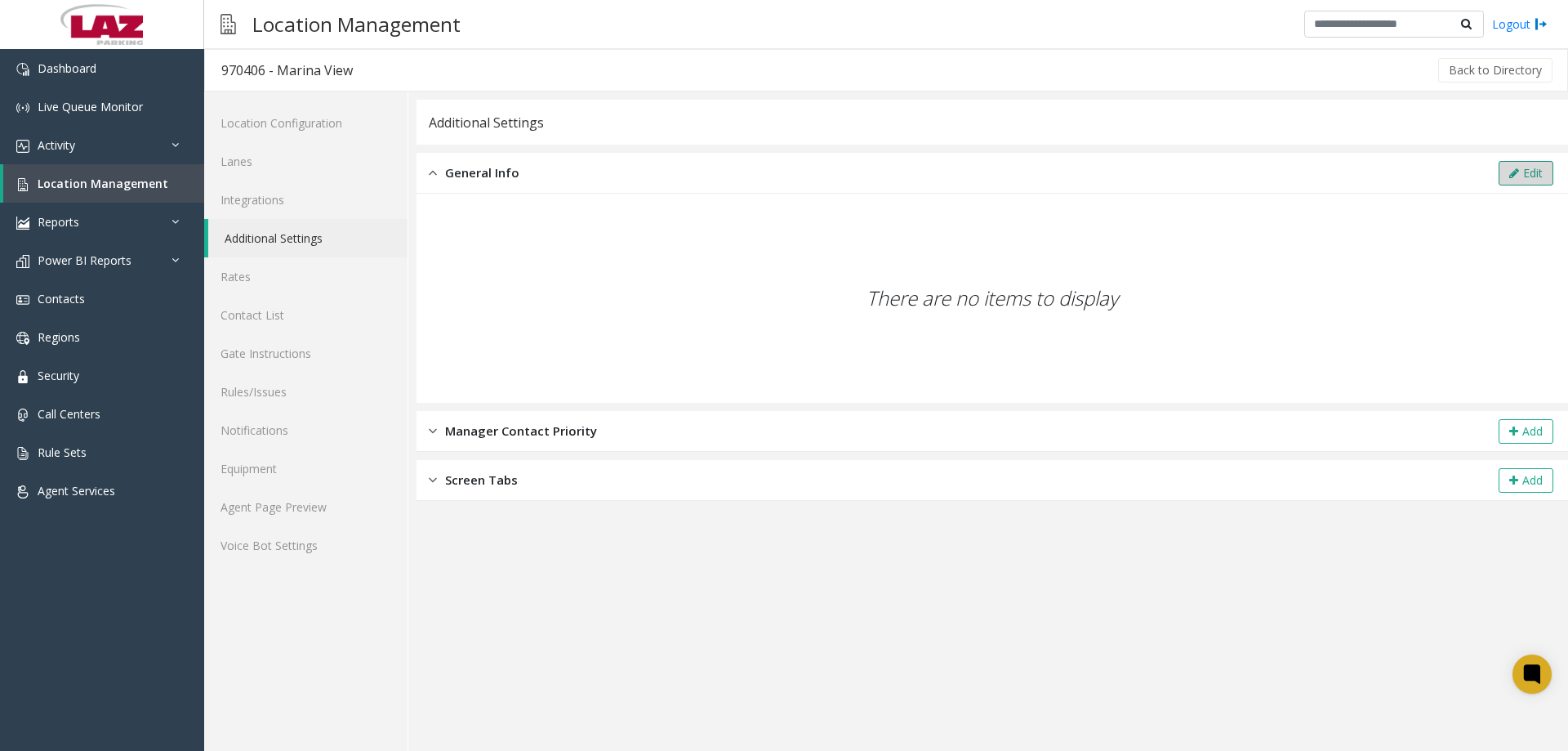
click at [1515, 169] on icon at bounding box center [1514, 174] width 10 height 12
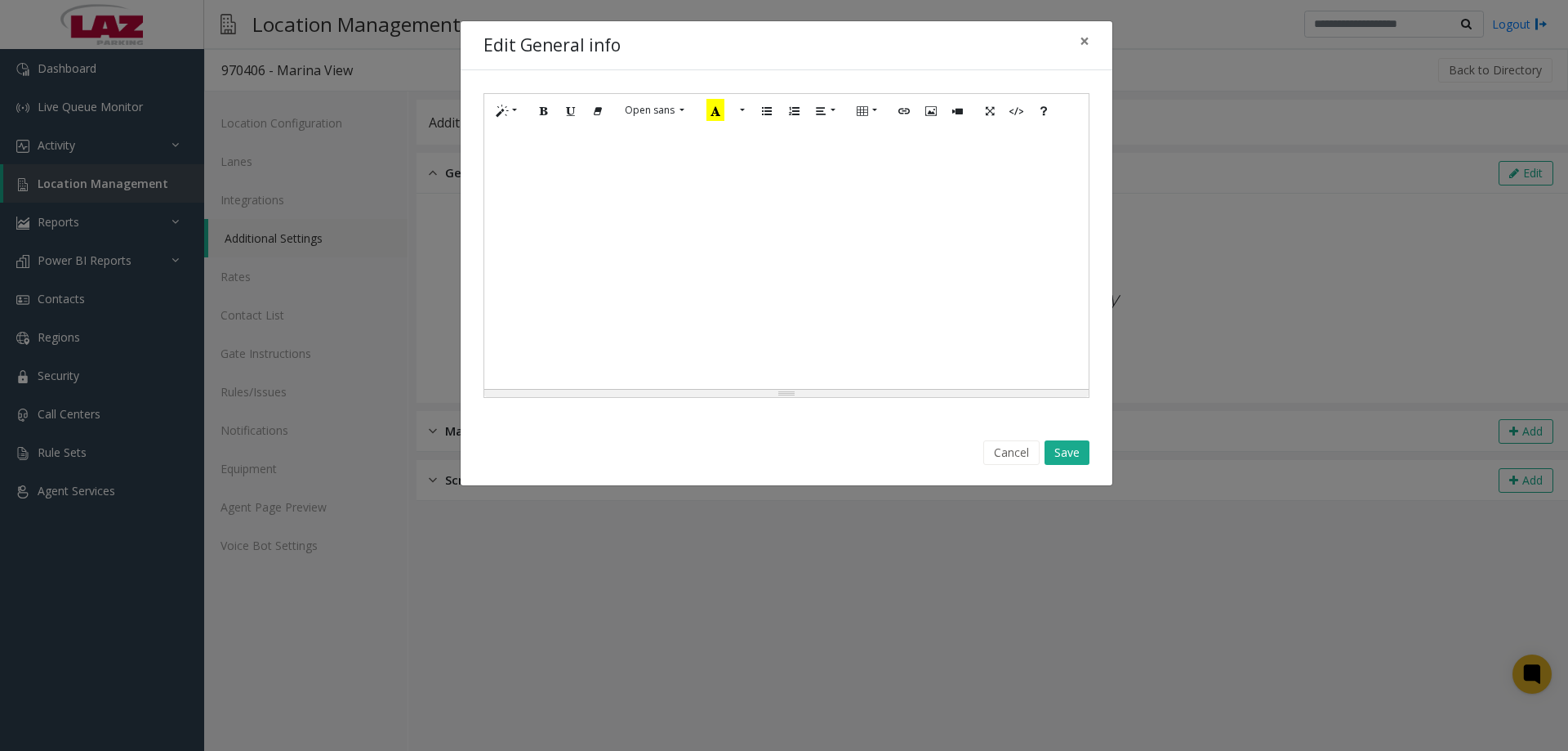
click at [895, 221] on div at bounding box center [786, 258] width 604 height 262
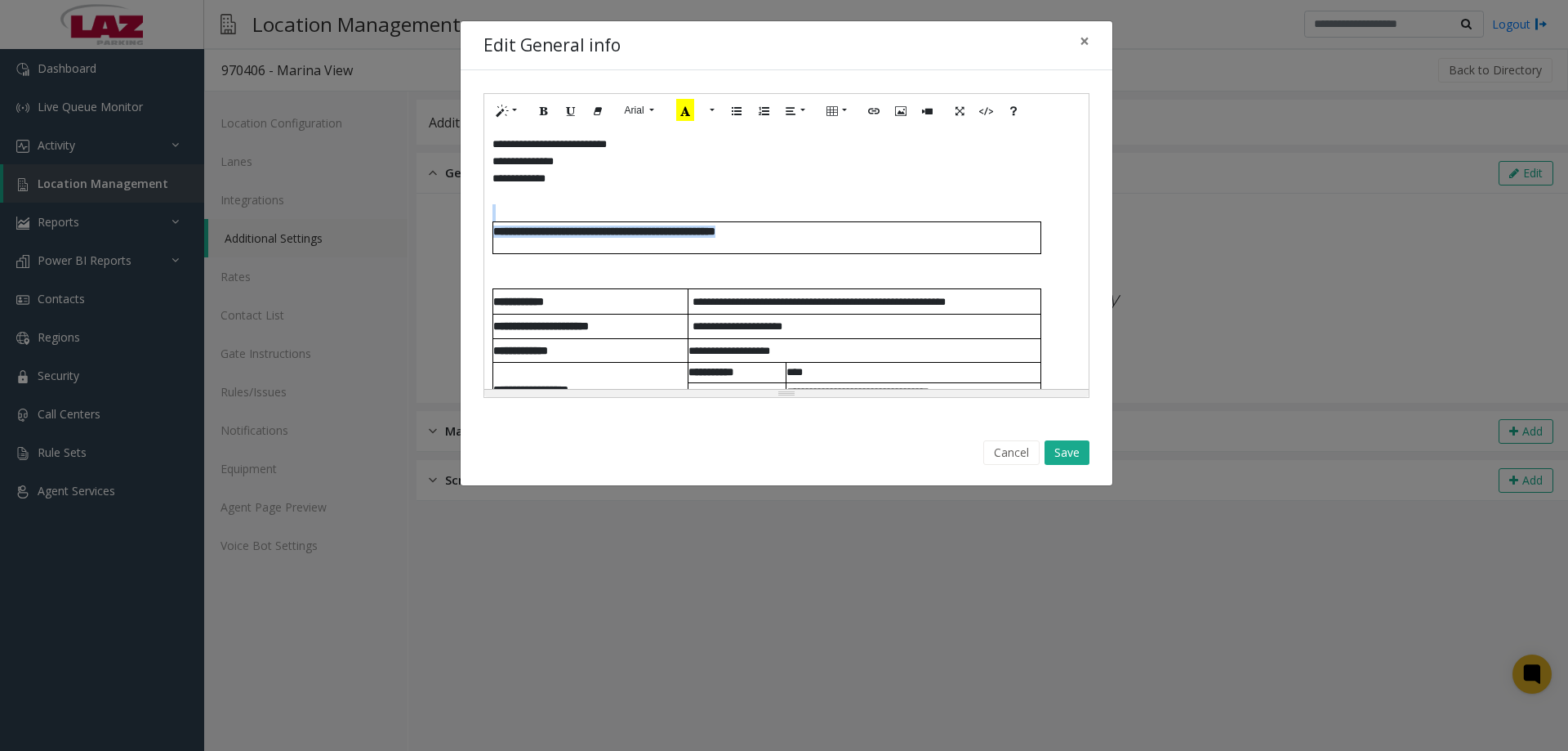
drag, startPoint x: 890, startPoint y: 237, endPoint x: 512, endPoint y: 198, distance: 380.0
click at [512, 198] on div "**********" at bounding box center [786, 258] width 604 height 262
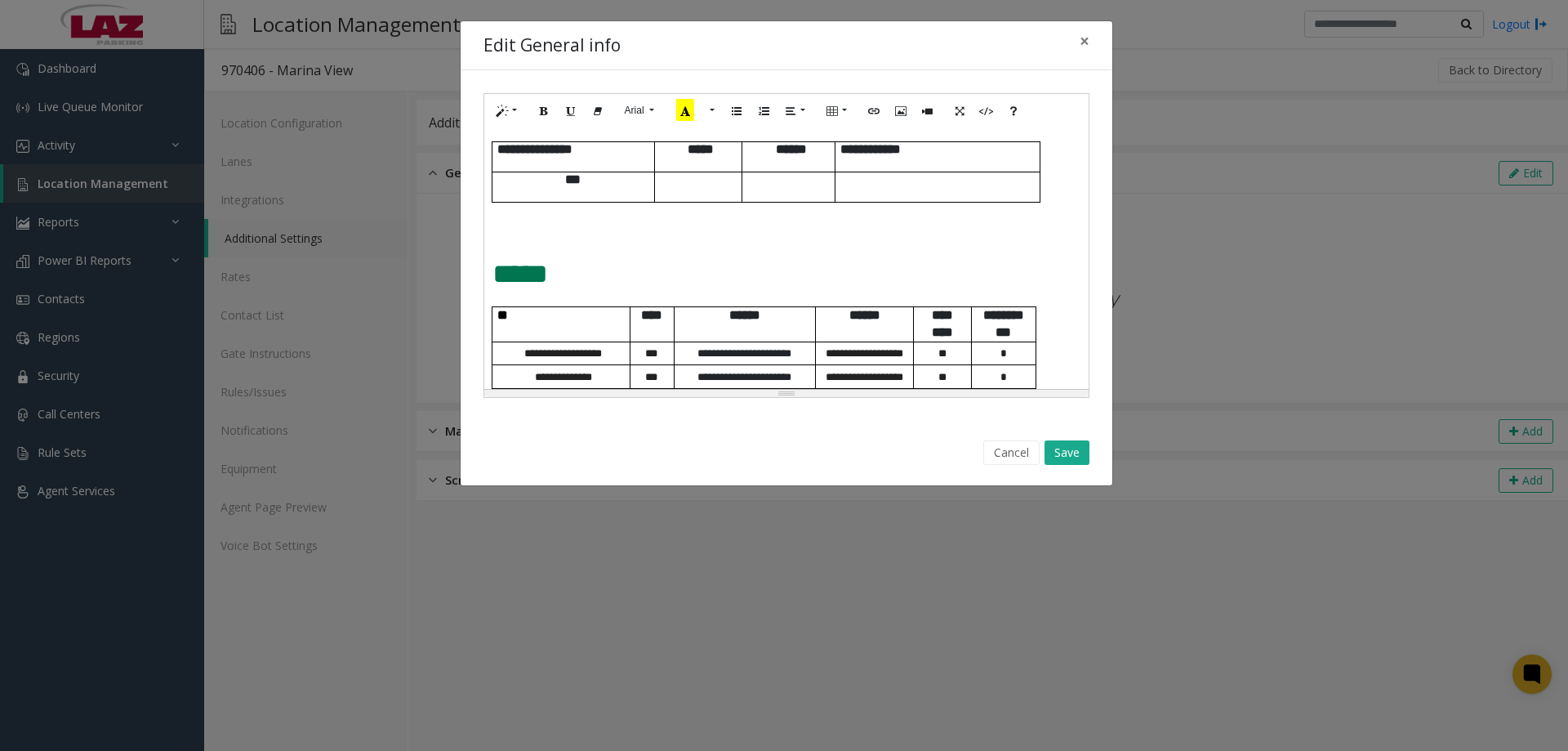
scroll to position [954, 0]
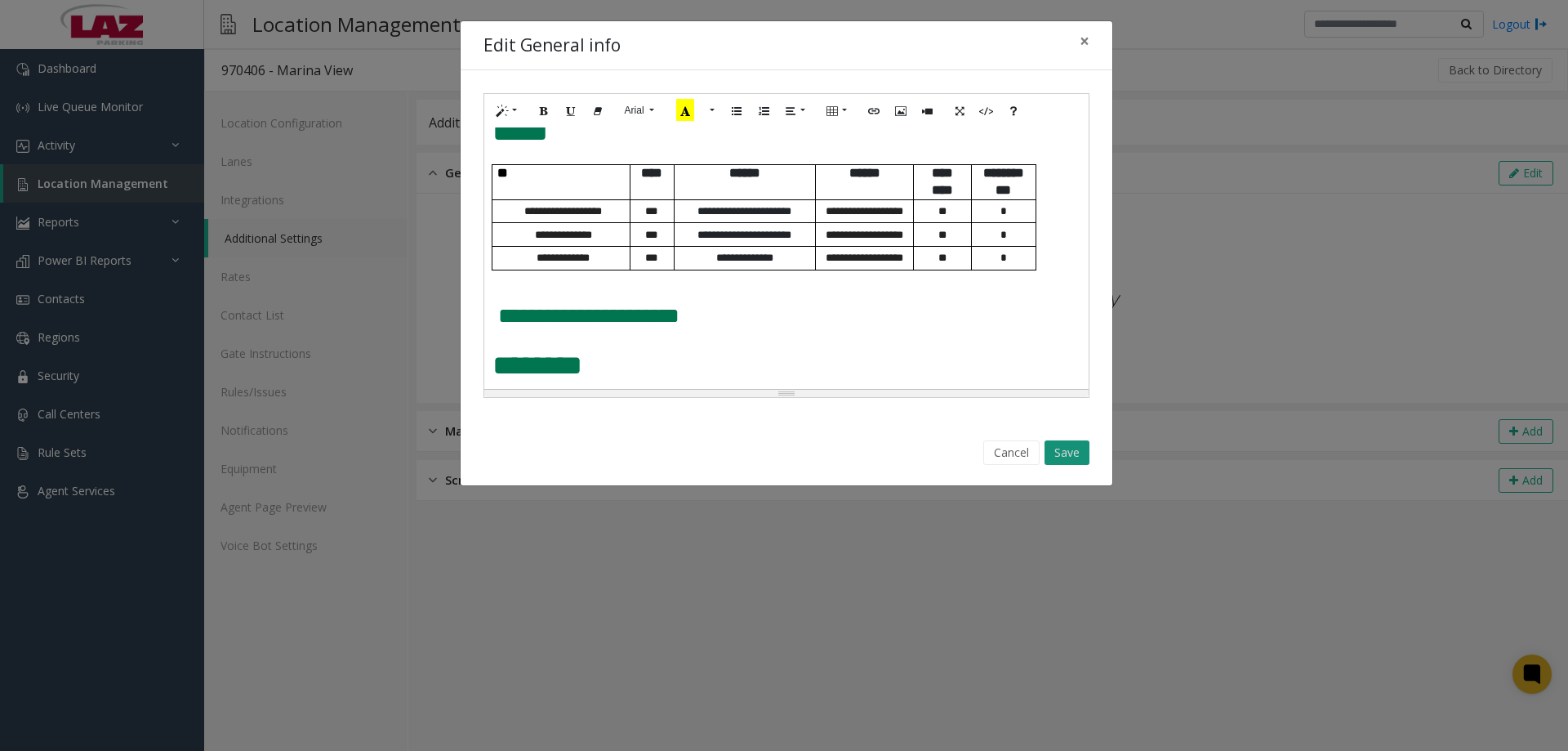
click at [1075, 462] on button "Save" at bounding box center [1066, 452] width 45 height 25
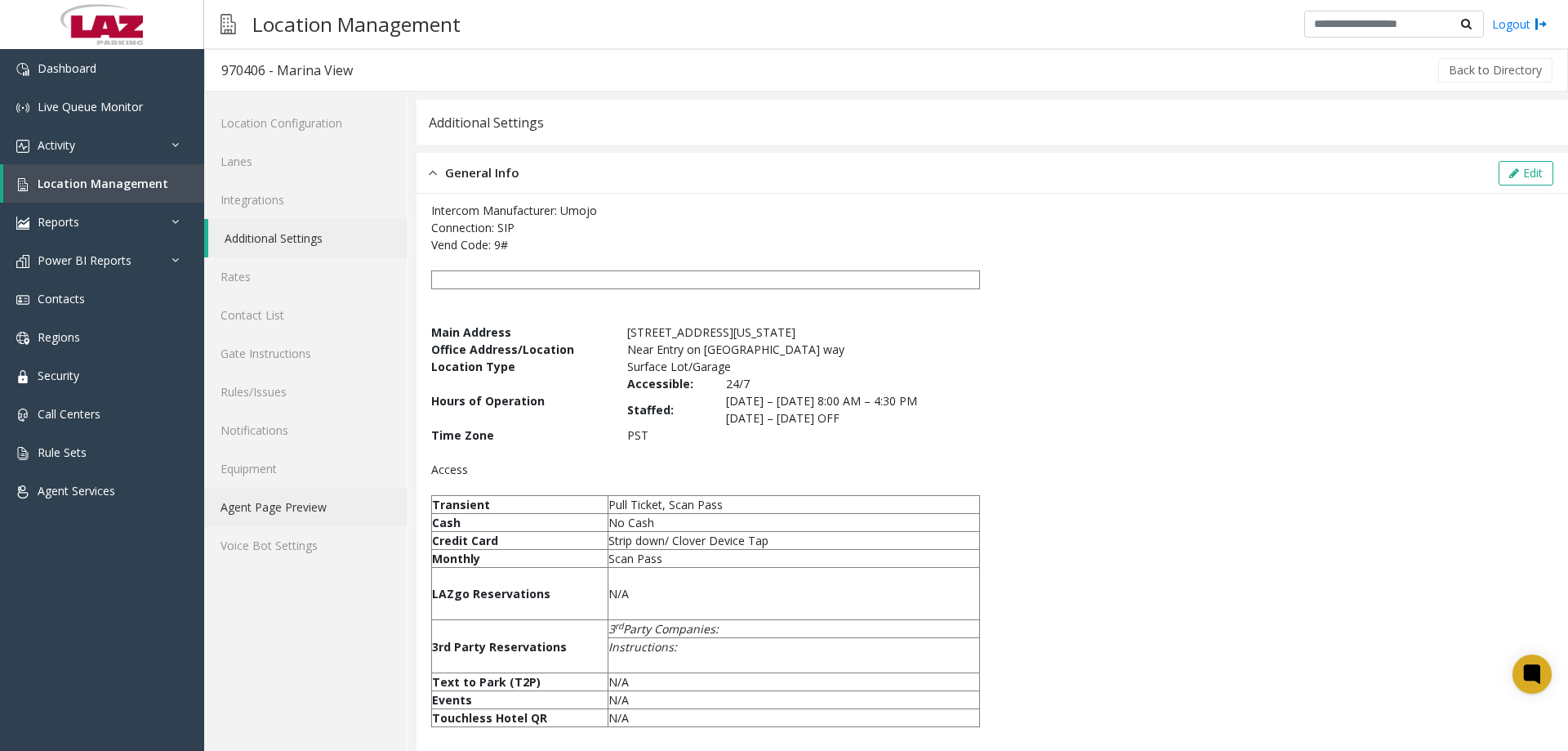
click at [283, 505] on link "Agent Page Preview" at bounding box center [305, 507] width 203 height 39
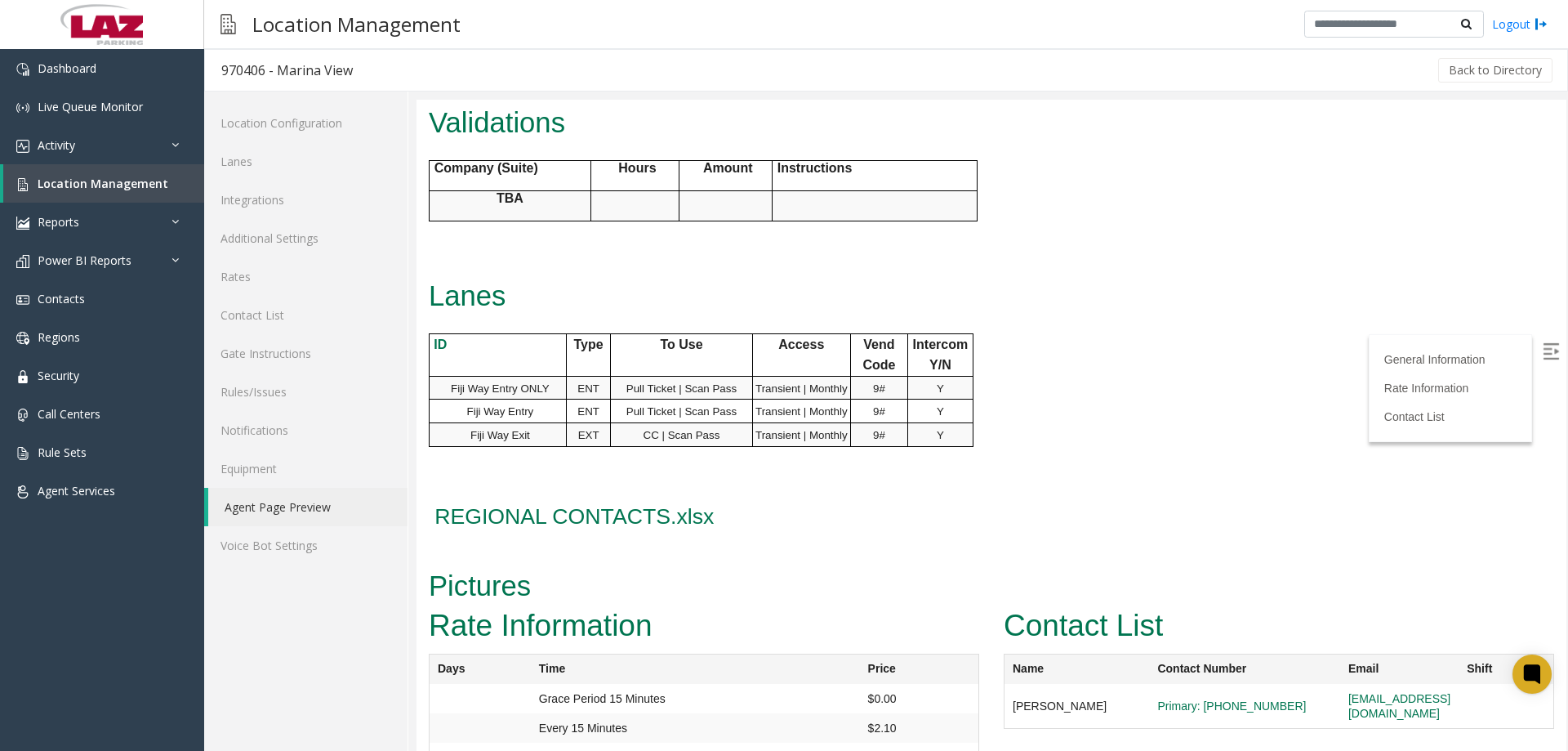
scroll to position [1005, 0]
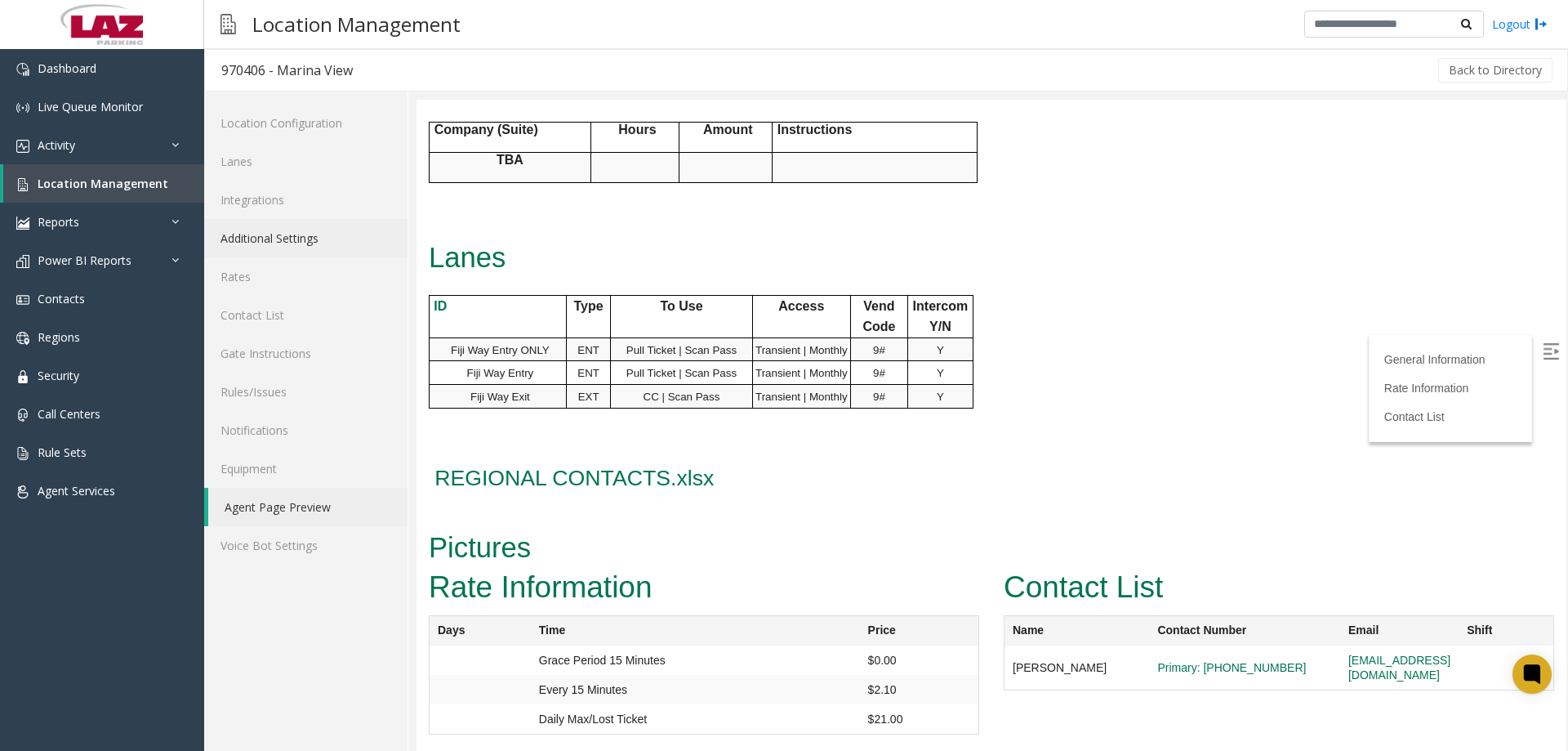
click at [252, 234] on link "Additional Settings" at bounding box center [305, 238] width 203 height 39
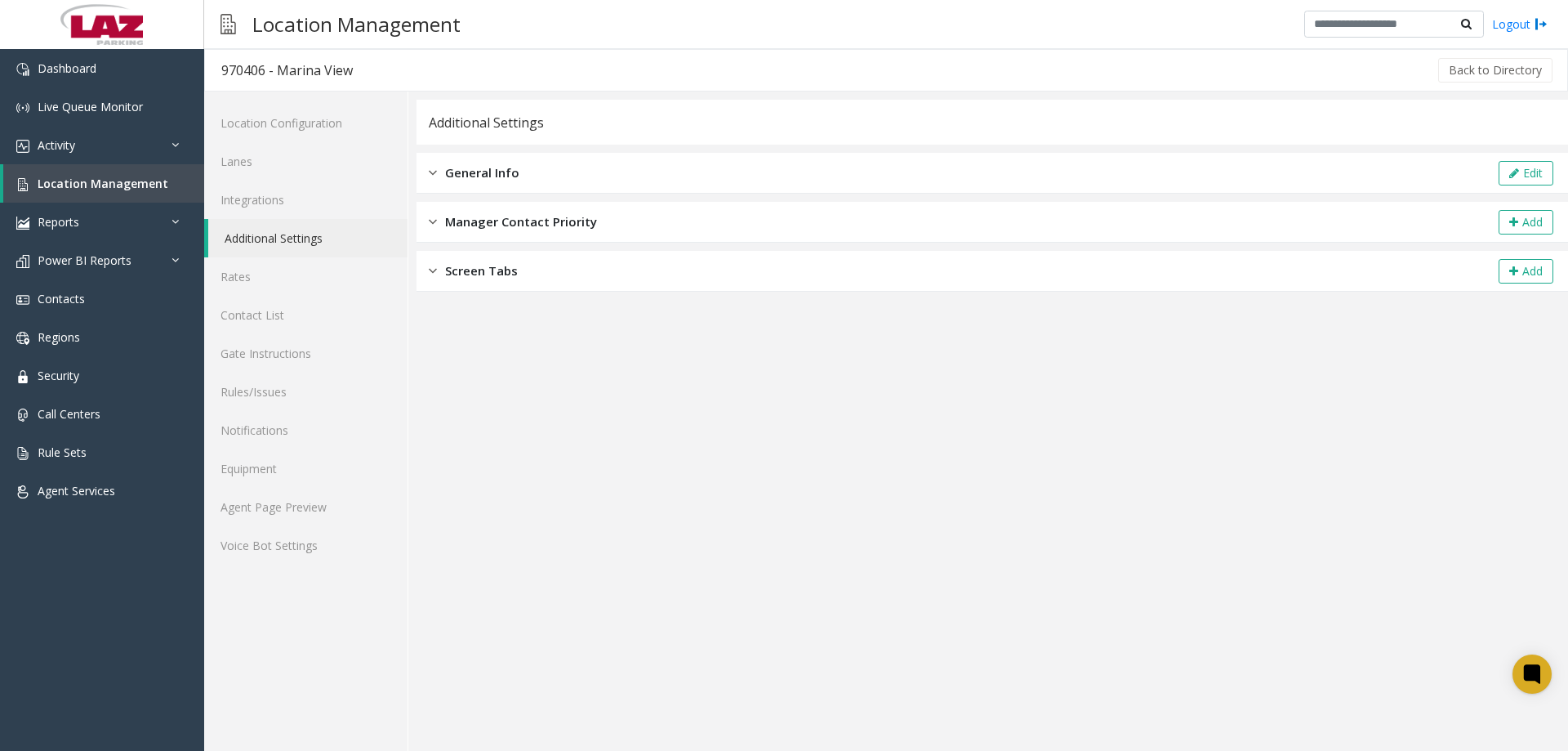
drag, startPoint x: 475, startPoint y: 177, endPoint x: 511, endPoint y: 169, distance: 36.9
click at [478, 174] on span "General Info" at bounding box center [482, 173] width 74 height 19
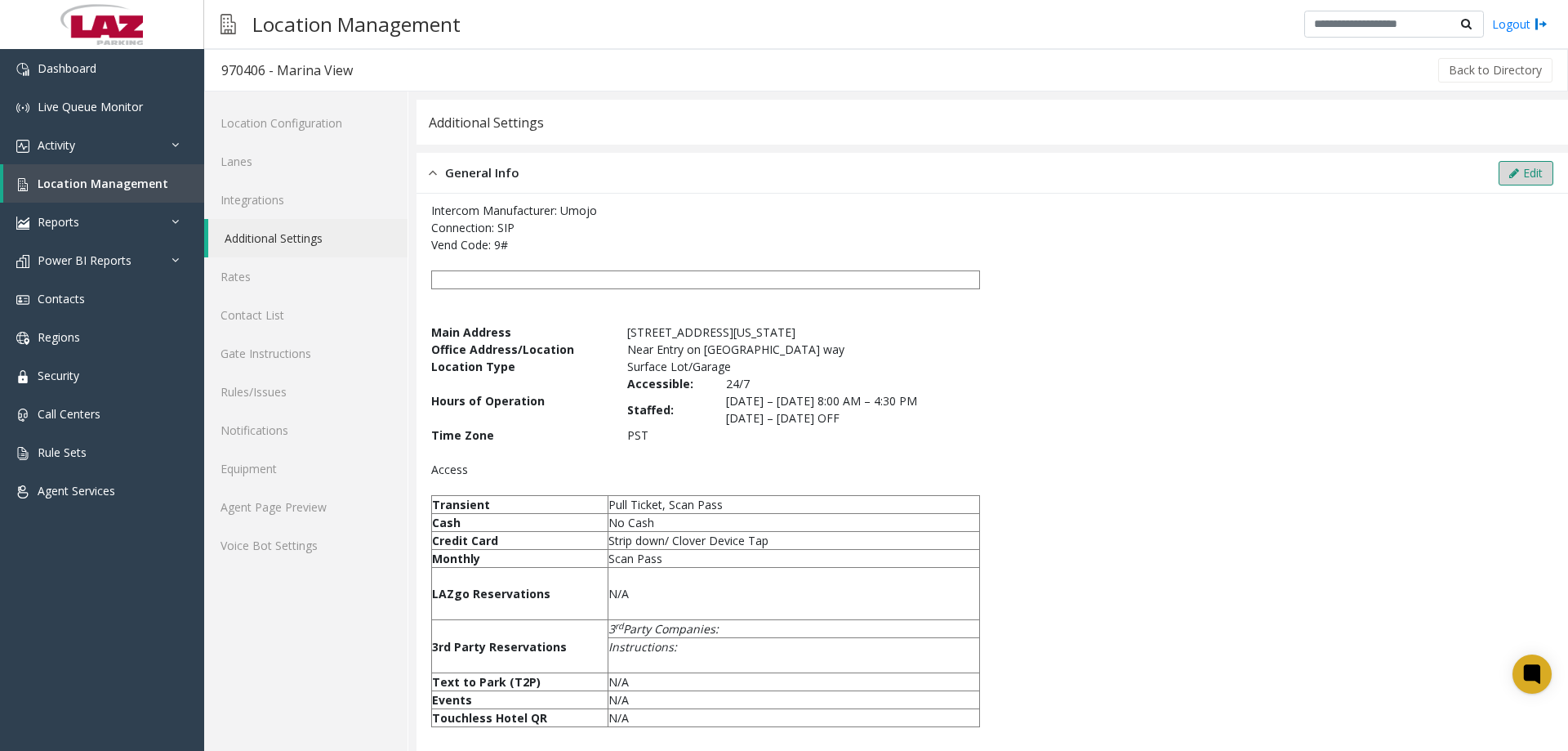
click at [1509, 167] on button "Edit" at bounding box center [1526, 174] width 55 height 25
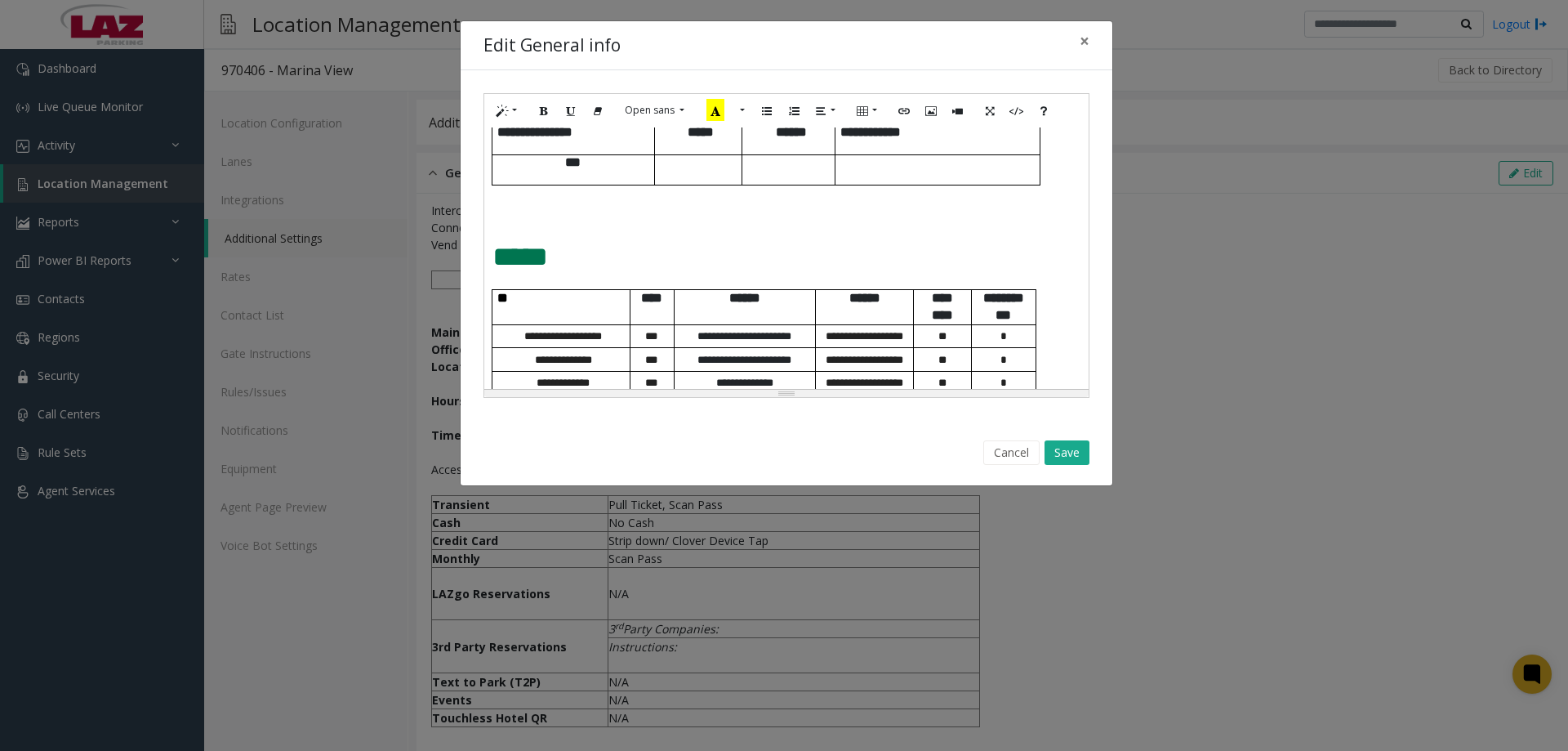
scroll to position [954, 0]
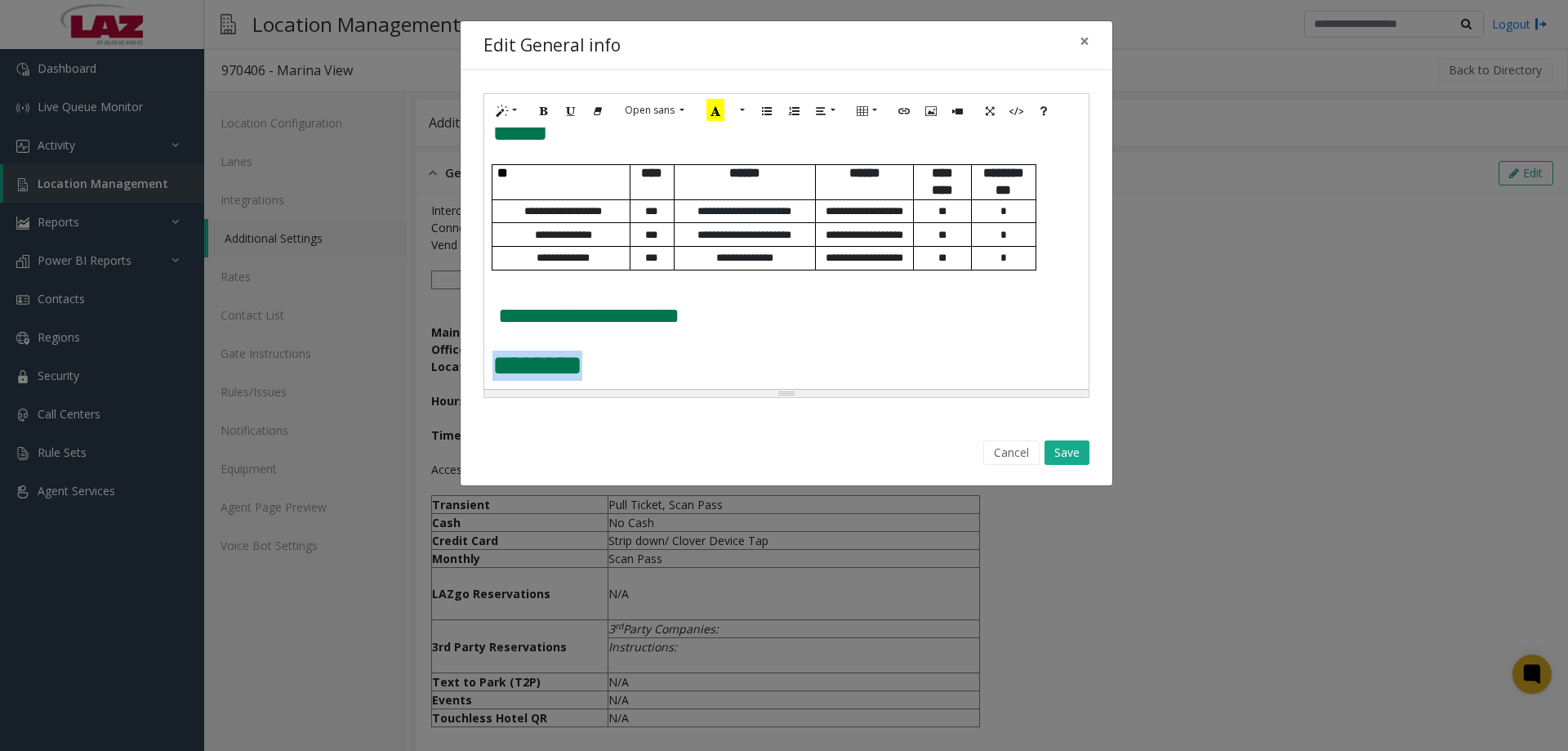
drag, startPoint x: 484, startPoint y: 358, endPoint x: 469, endPoint y: 355, distance: 15.3
click at [469, 355] on div "**********" at bounding box center [786, 245] width 652 height 350
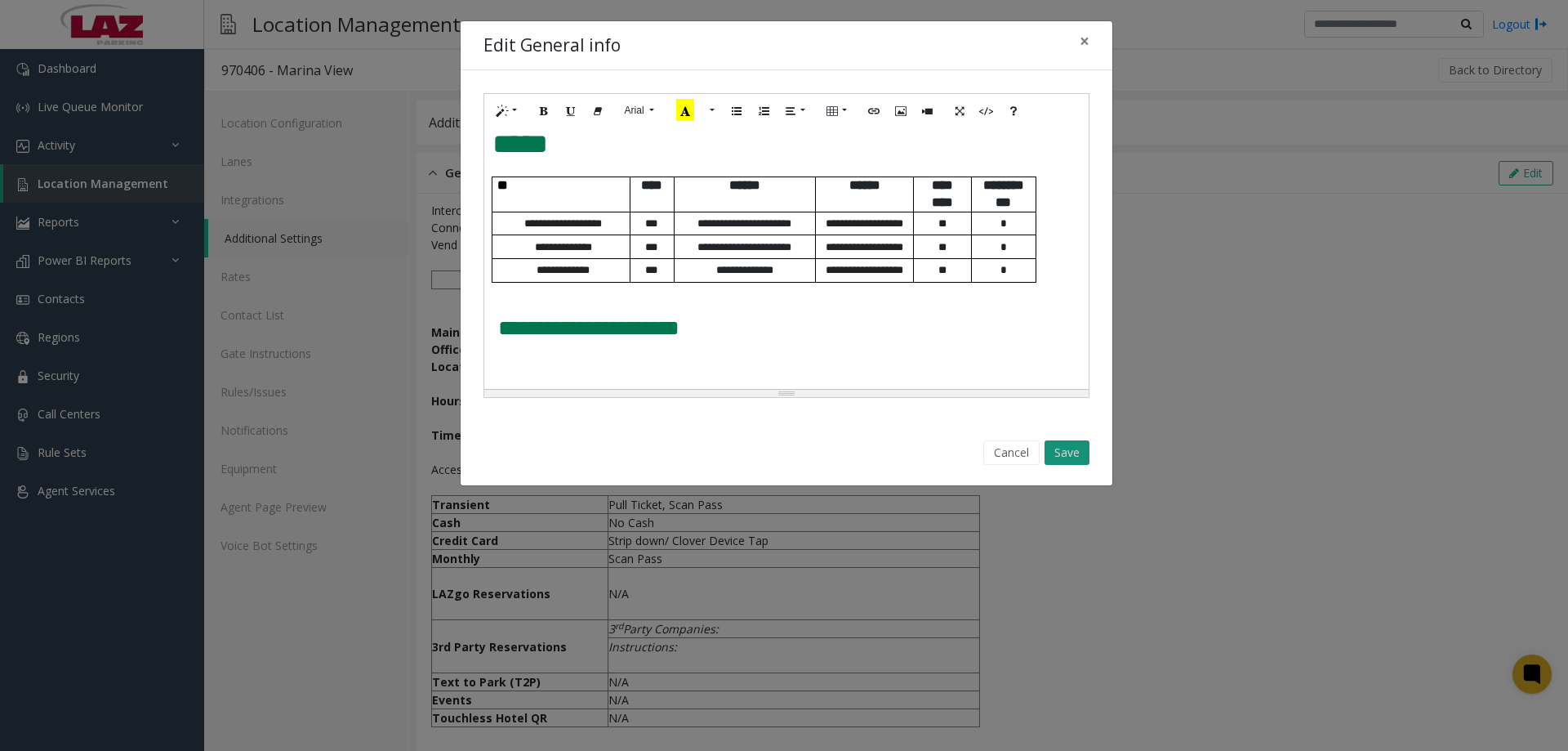
click at [1067, 456] on button "Save" at bounding box center [1066, 452] width 45 height 25
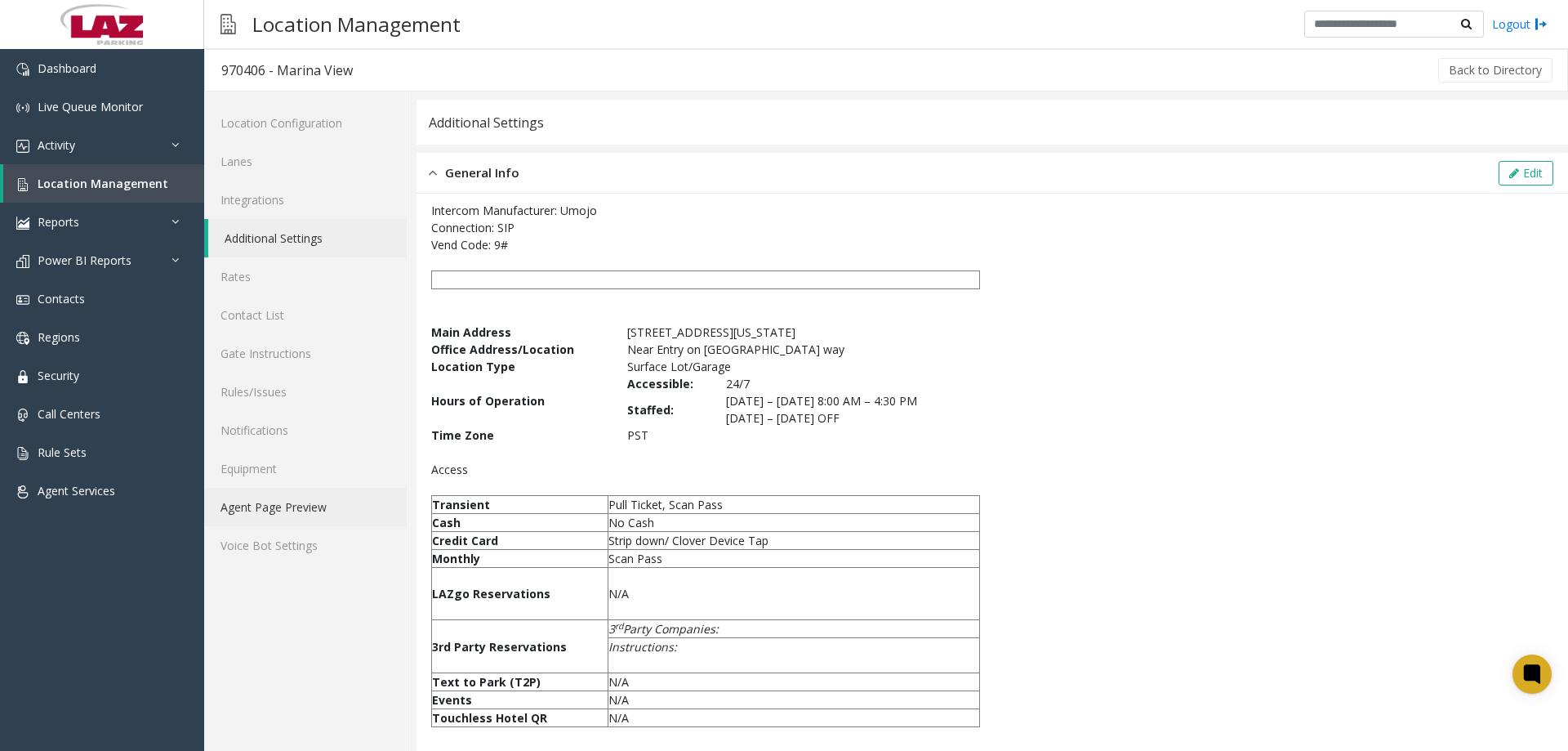
click at [253, 497] on link "Agent Page Preview" at bounding box center [305, 507] width 203 height 39
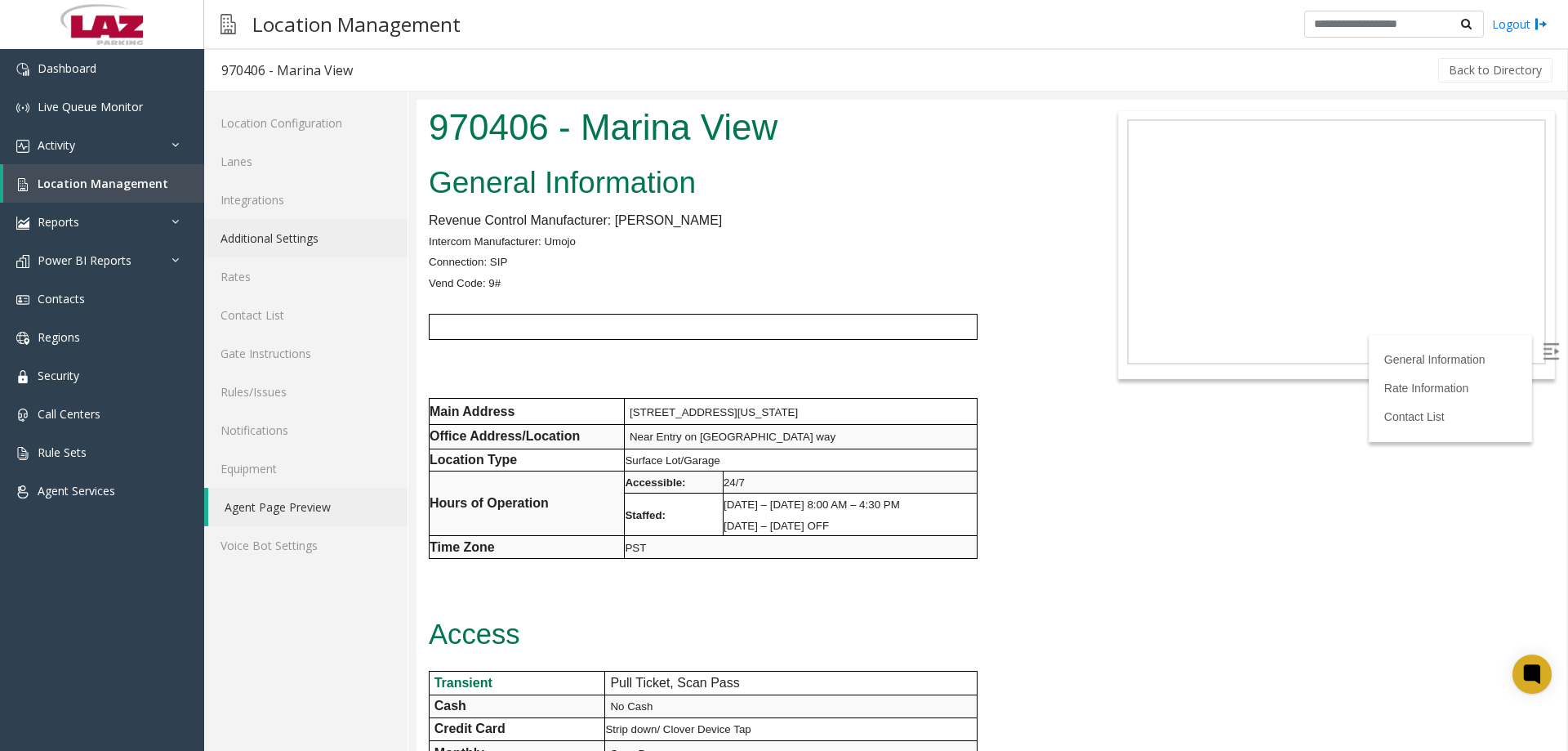
click at [272, 233] on link "Additional Settings" at bounding box center [305, 238] width 203 height 39
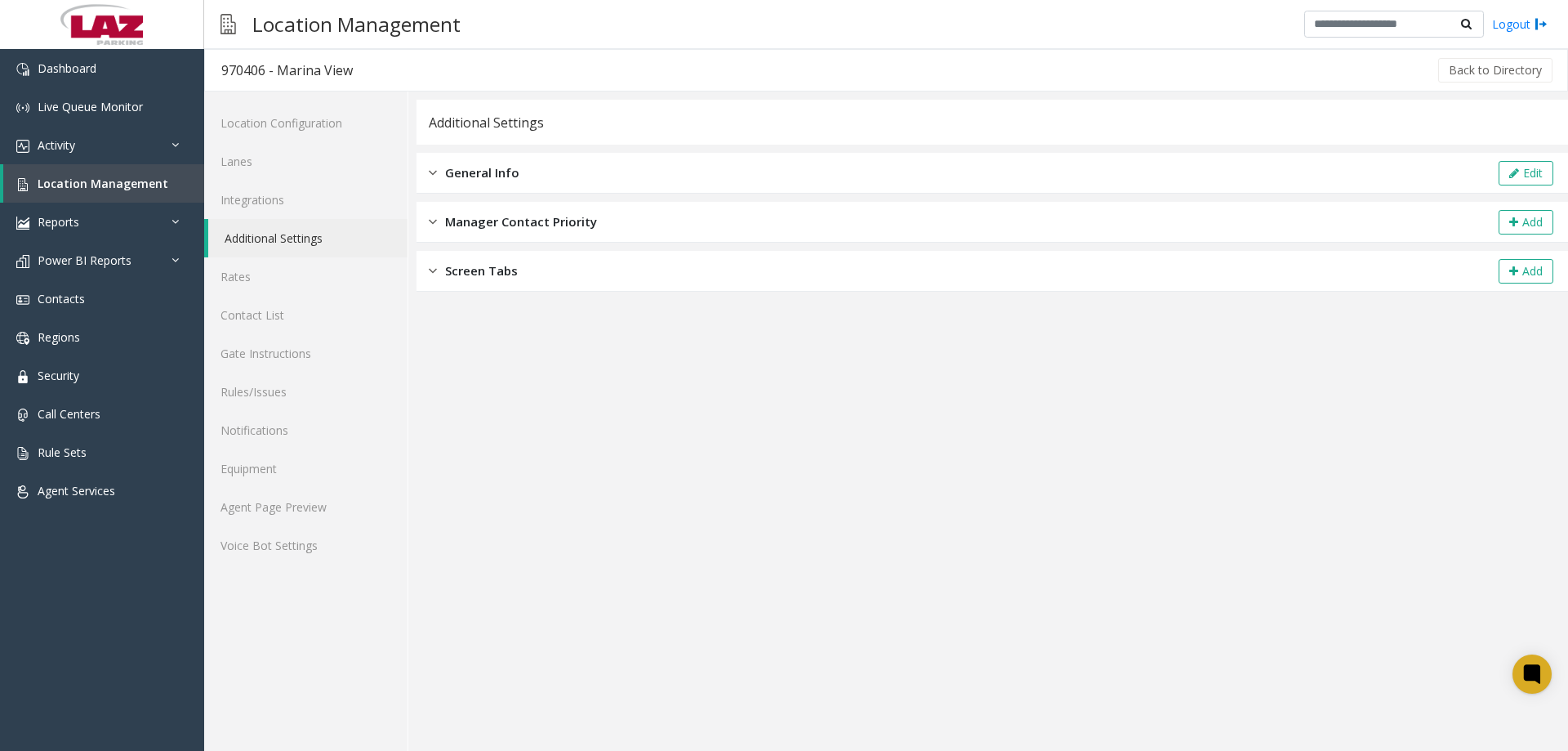
drag, startPoint x: 530, startPoint y: 165, endPoint x: 1567, endPoint y: 159, distance: 1037.0
click at [543, 162] on div "General Info Edit" at bounding box center [992, 174] width 1151 height 41
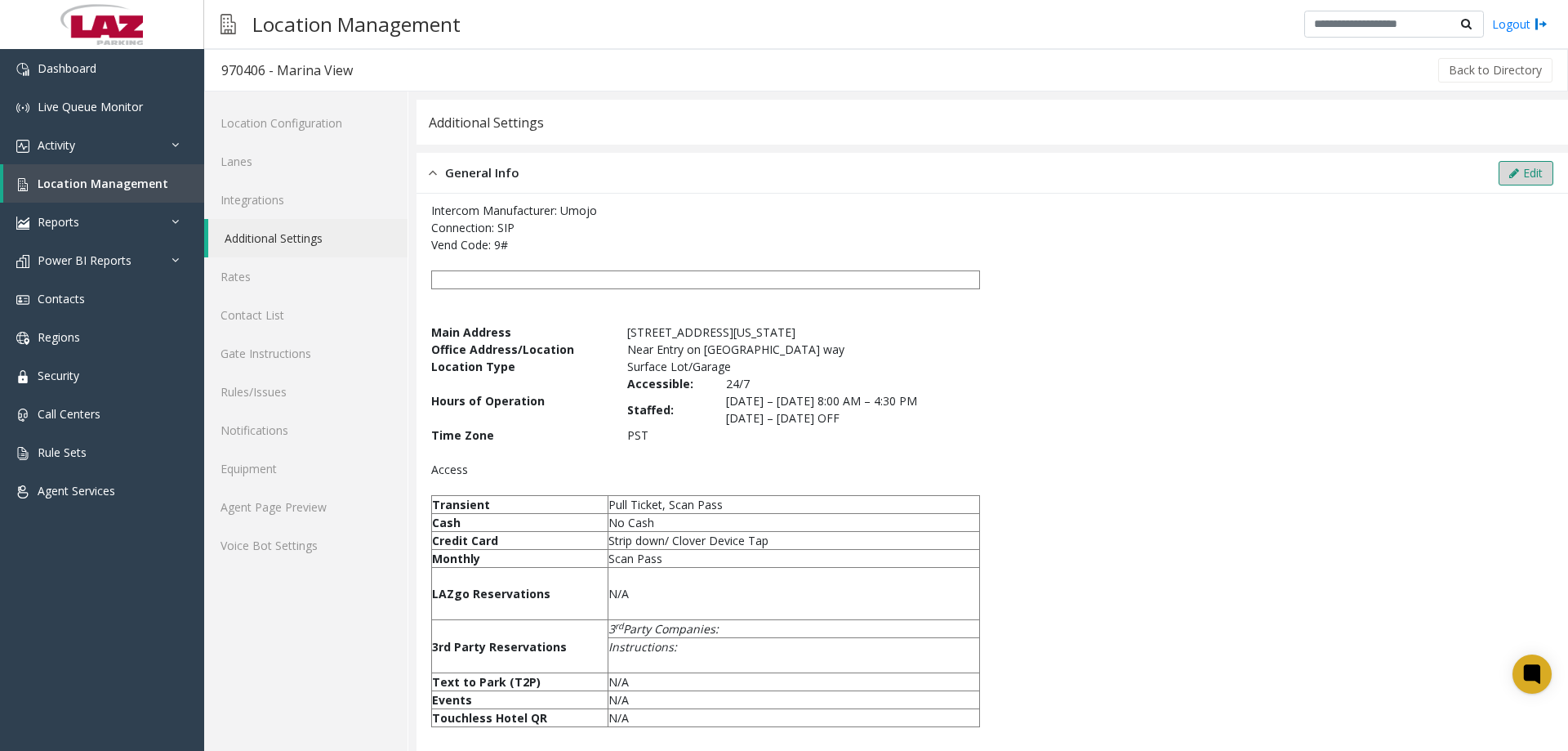
click at [1524, 169] on button "Edit" at bounding box center [1526, 174] width 55 height 25
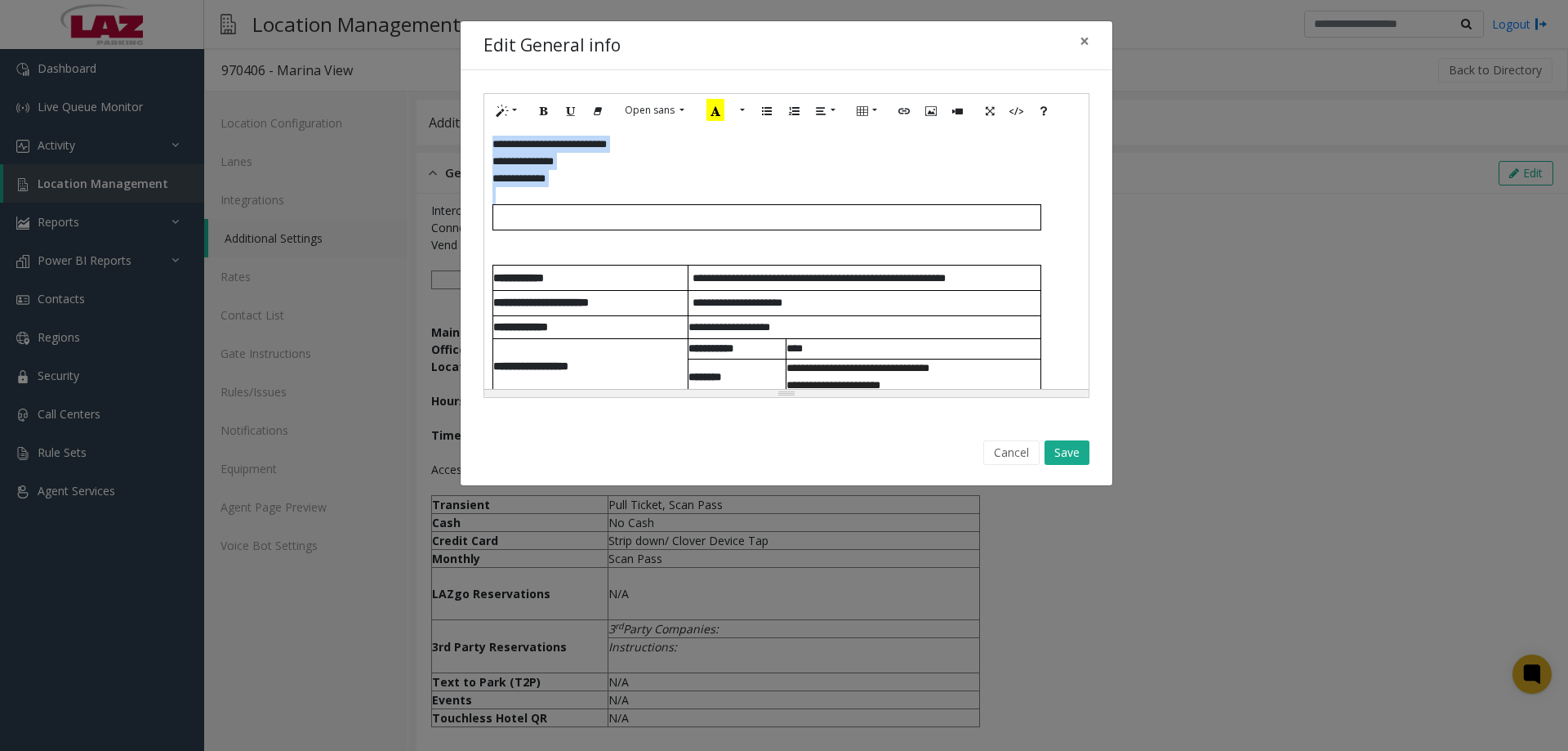
drag, startPoint x: 590, startPoint y: 192, endPoint x: 485, endPoint y: 144, distance: 115.5
click at [485, 144] on div "**********" at bounding box center [786, 258] width 604 height 262
click at [548, 170] on p "**** ********" at bounding box center [786, 178] width 588 height 17
drag, startPoint x: 570, startPoint y: 172, endPoint x: 492, endPoint y: 137, distance: 85.5
click at [492, 137] on div "**********" at bounding box center [786, 258] width 604 height 262
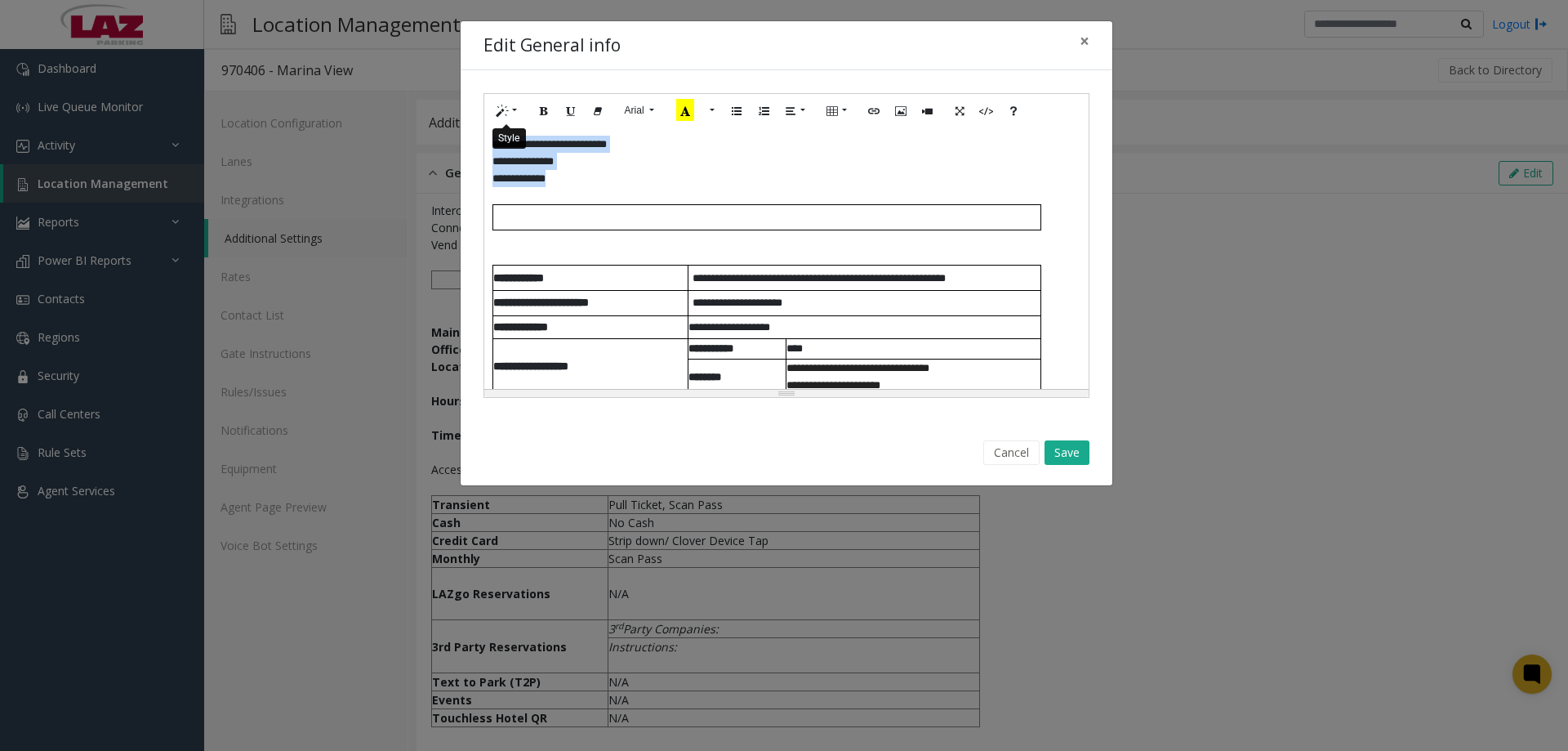
click at [506, 111] on icon "Style" at bounding box center [502, 109] width 10 height 14
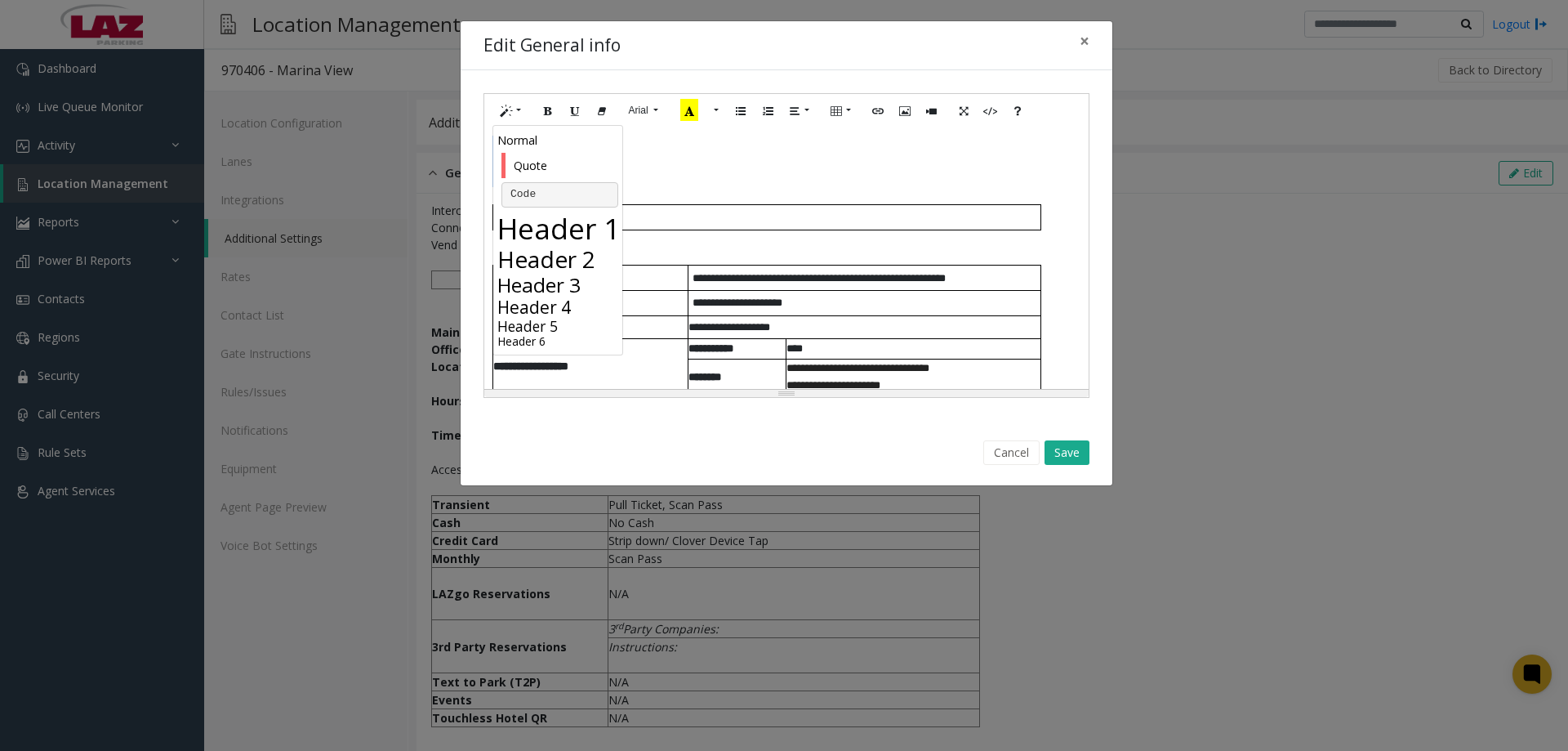
click at [541, 294] on h3 "Header 3" at bounding box center [560, 285] width 125 height 24
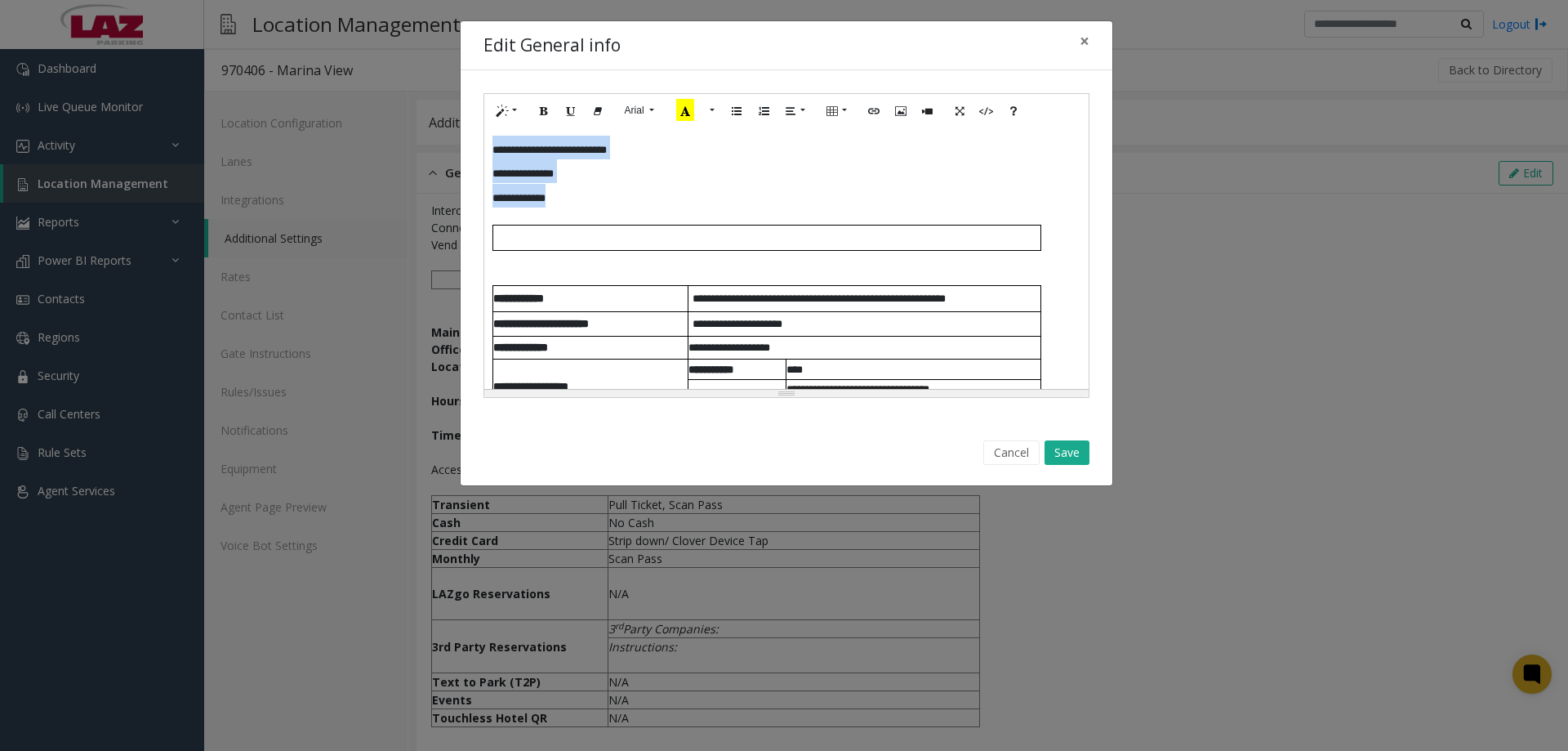
click at [758, 201] on h3 "**********" at bounding box center [786, 171] width 588 height 72
click at [1060, 448] on button "Save" at bounding box center [1066, 452] width 45 height 25
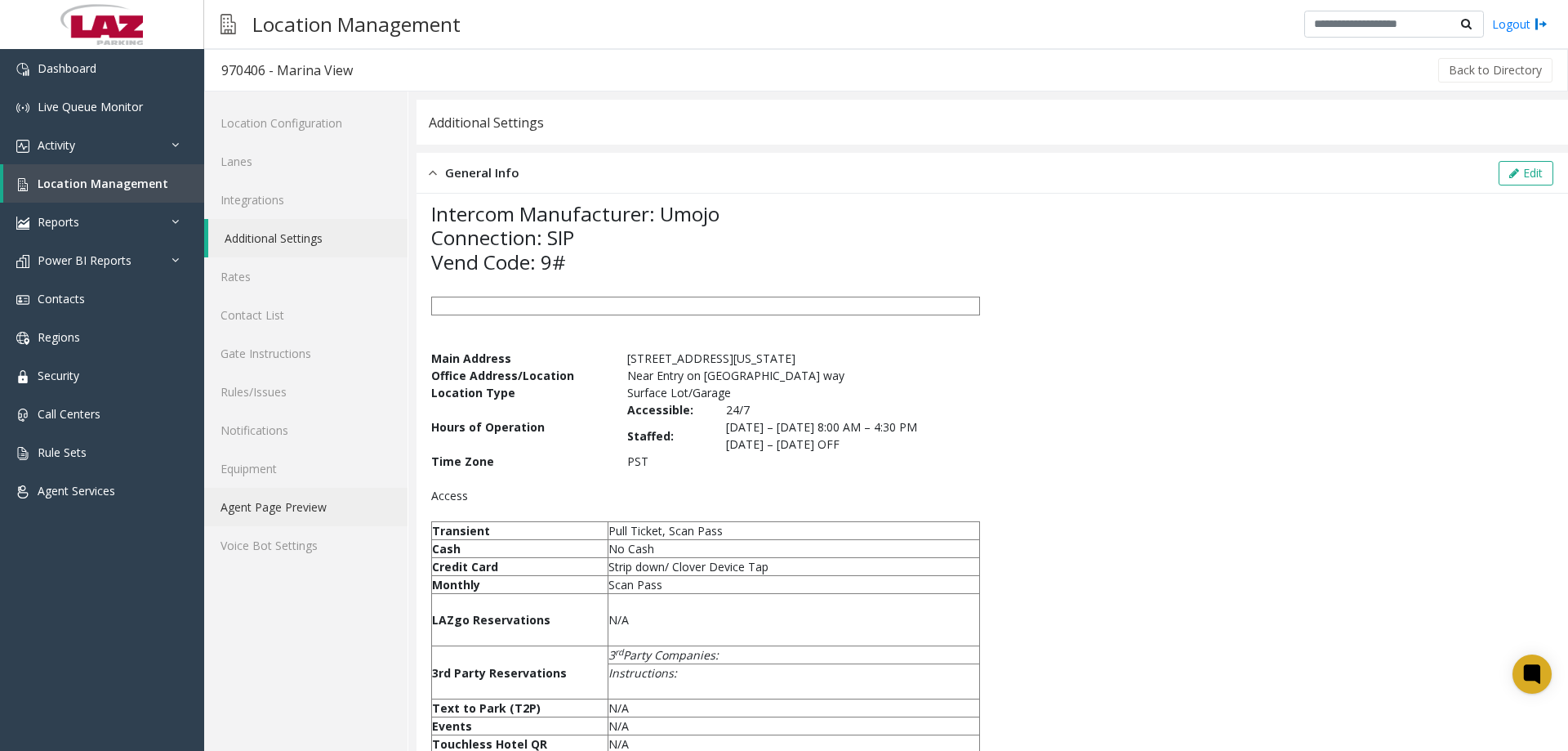
click at [304, 503] on link "Agent Page Preview" at bounding box center [305, 507] width 203 height 39
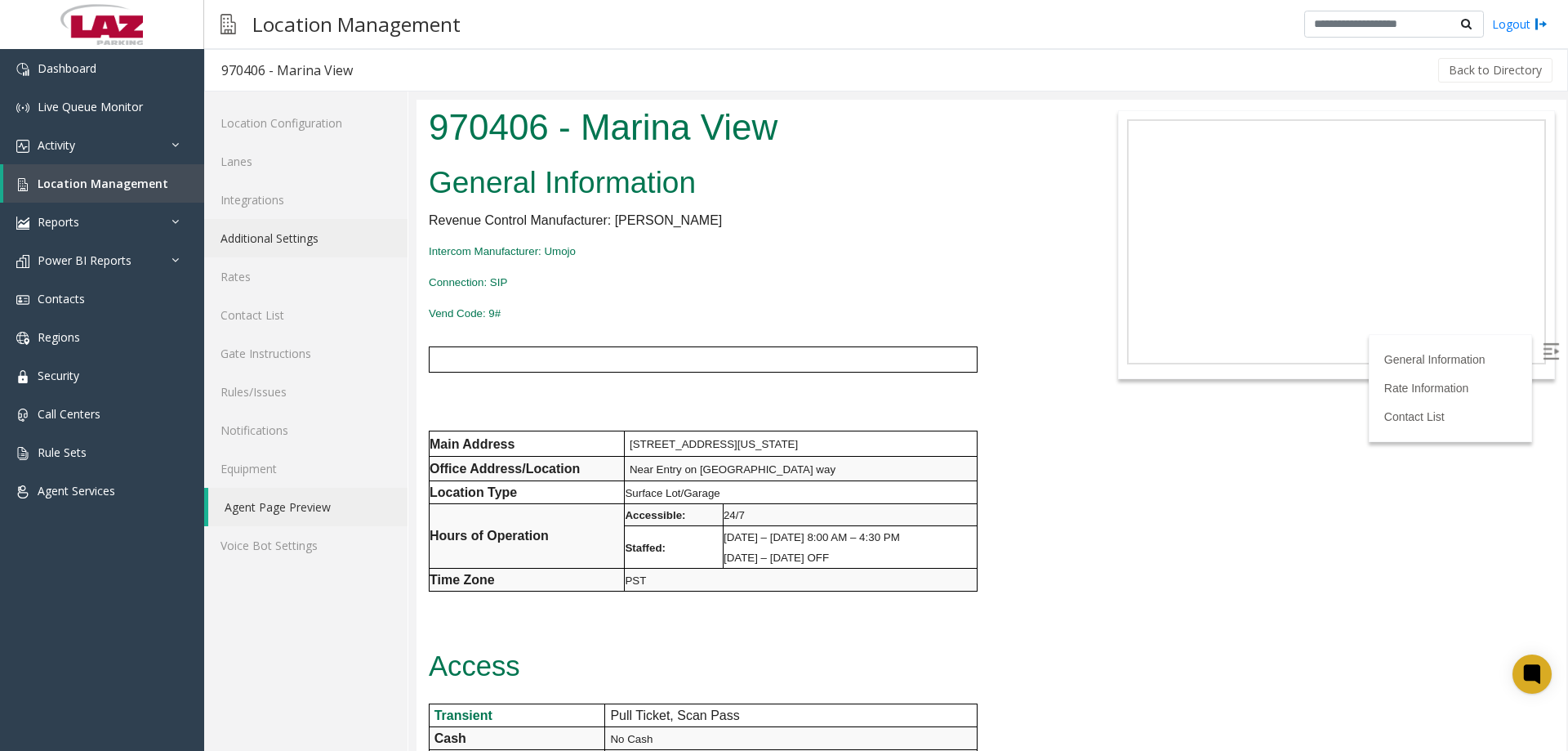
click at [295, 235] on link "Additional Settings" at bounding box center [305, 238] width 203 height 39
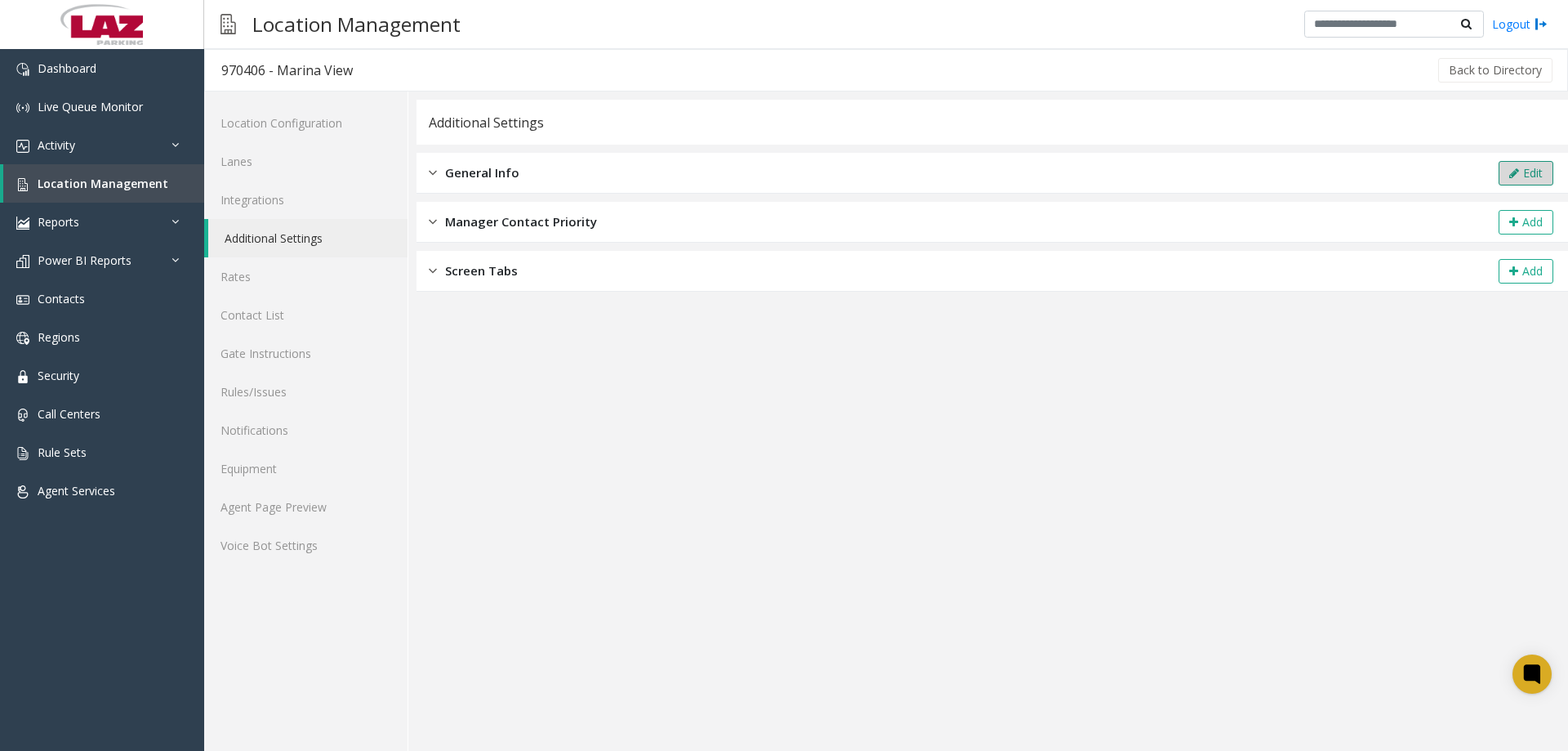
click at [1521, 173] on button "Edit" at bounding box center [1526, 174] width 55 height 25
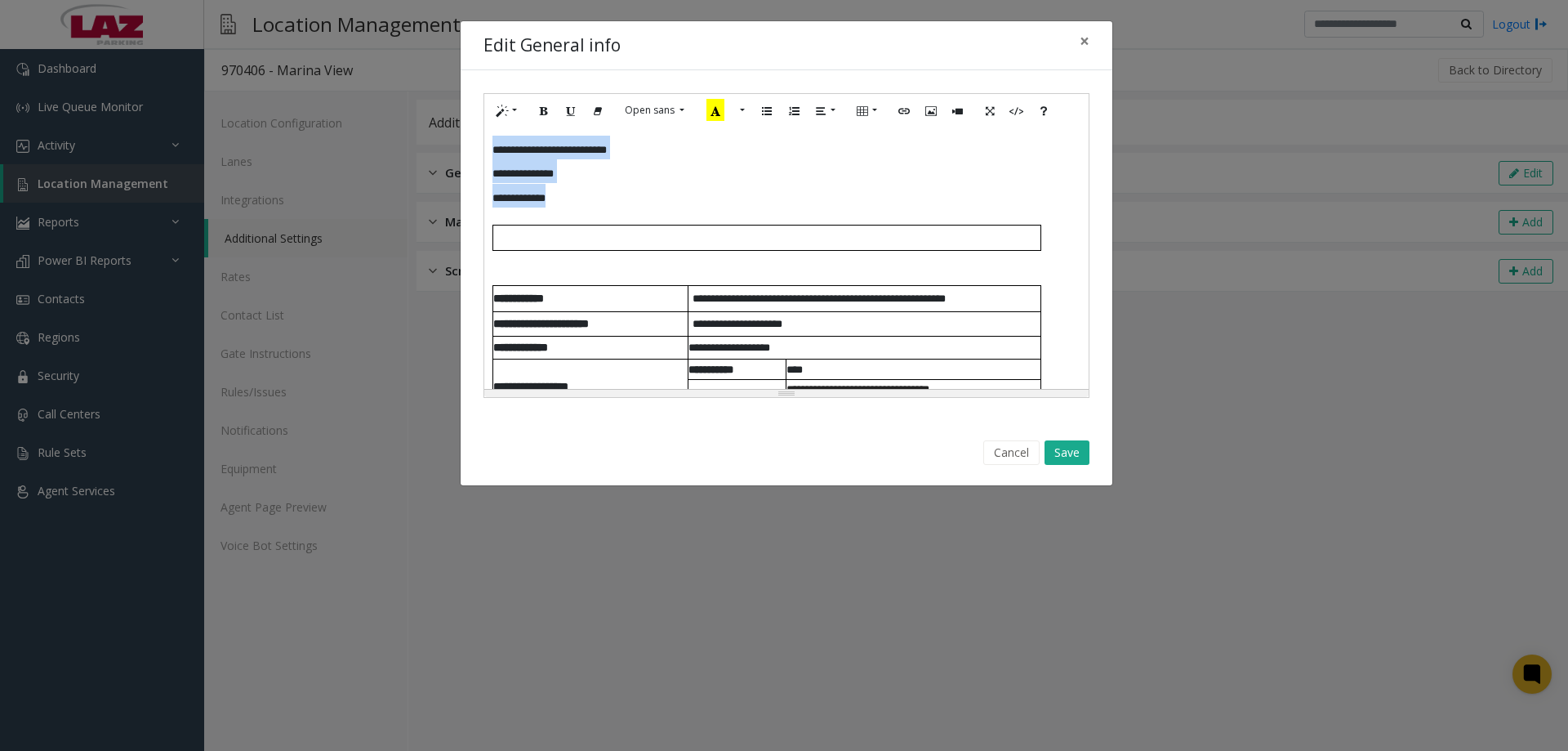
drag, startPoint x: 594, startPoint y: 202, endPoint x: 486, endPoint y: 151, distance: 119.4
click at [486, 151] on div "**********" at bounding box center [786, 258] width 604 height 262
click at [705, 115] on button "More Color" at bounding box center [710, 110] width 16 height 25
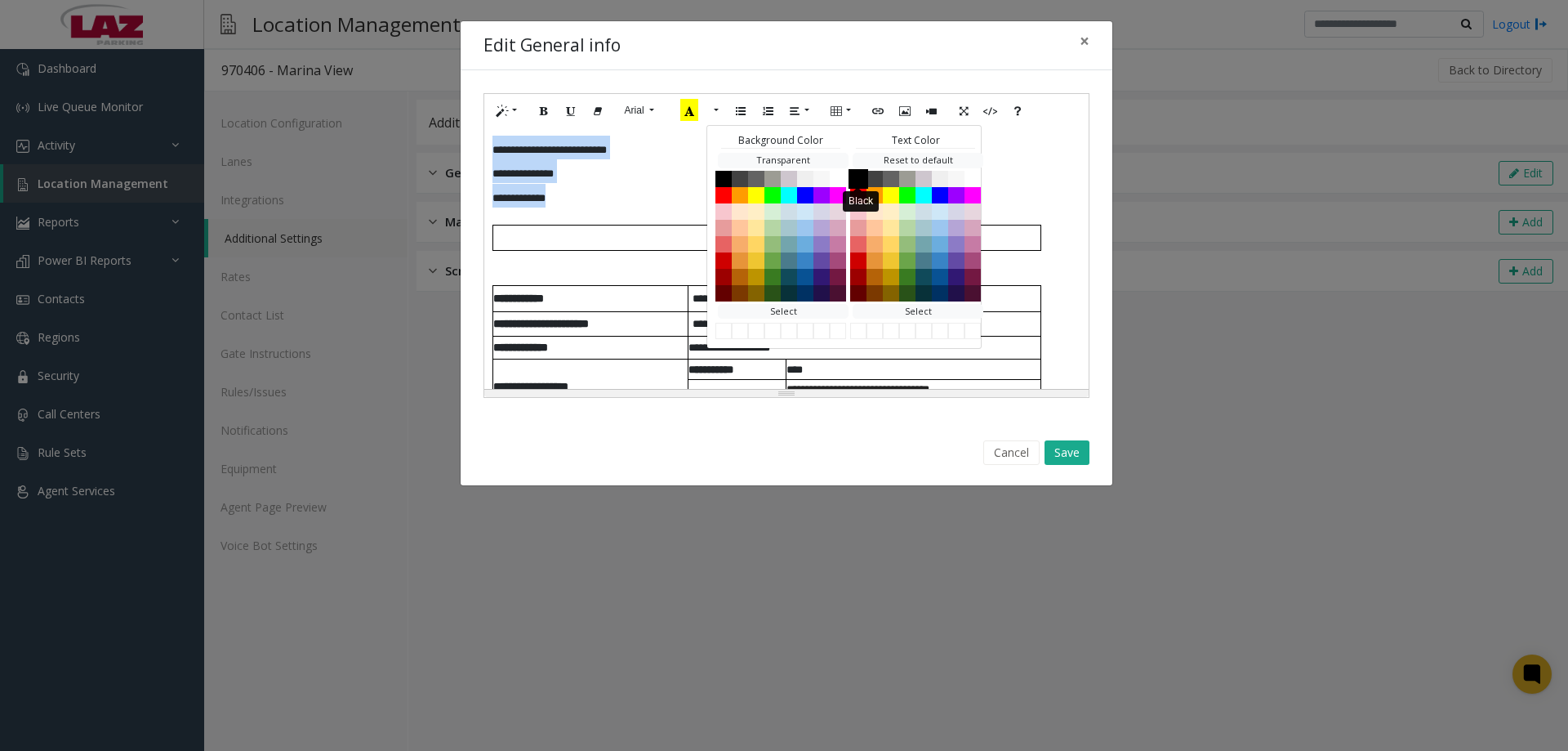
click at [852, 182] on button "Black" at bounding box center [858, 178] width 20 height 20
click at [1073, 455] on button "Save" at bounding box center [1066, 452] width 45 height 25
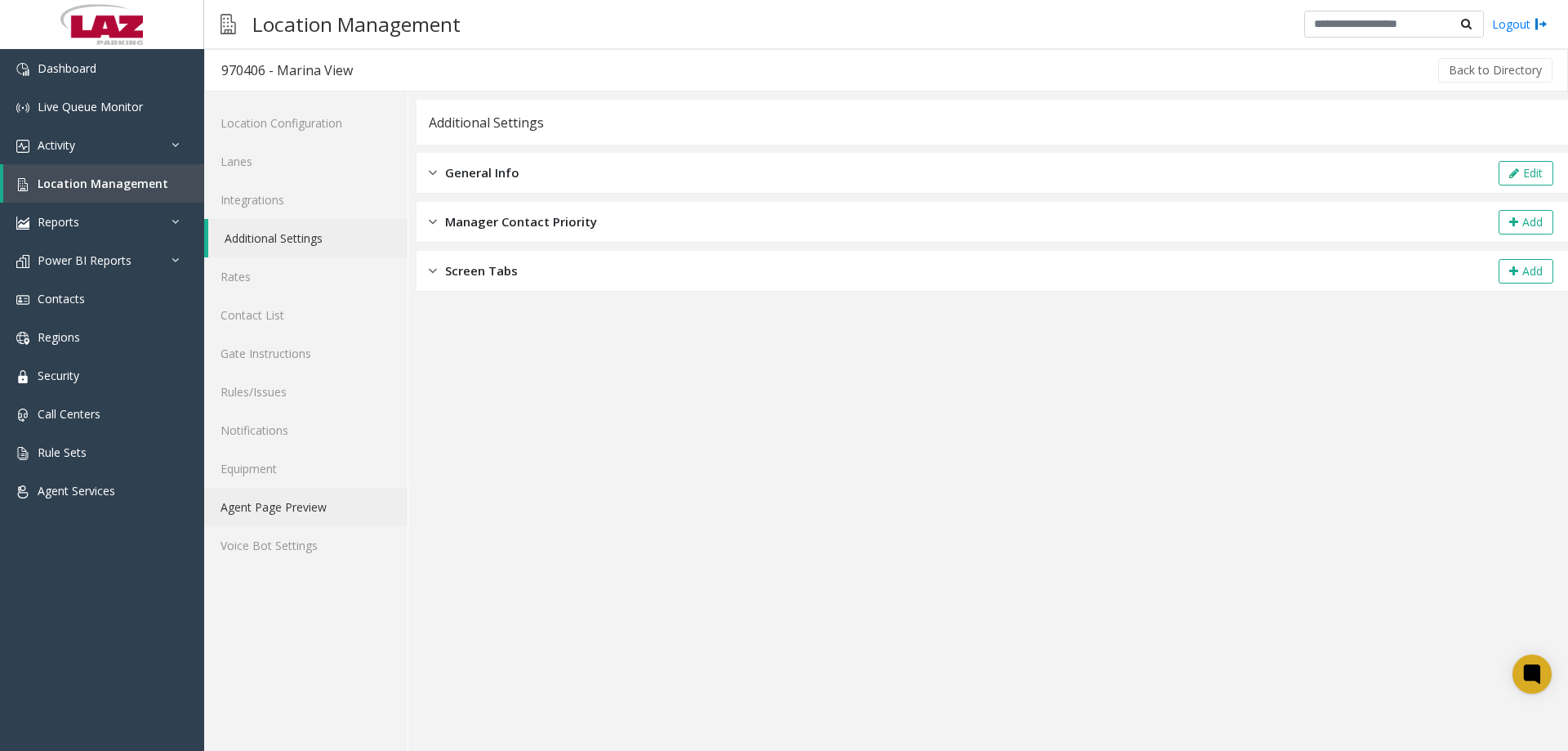
click at [266, 512] on link "Agent Page Preview" at bounding box center [305, 507] width 203 height 39
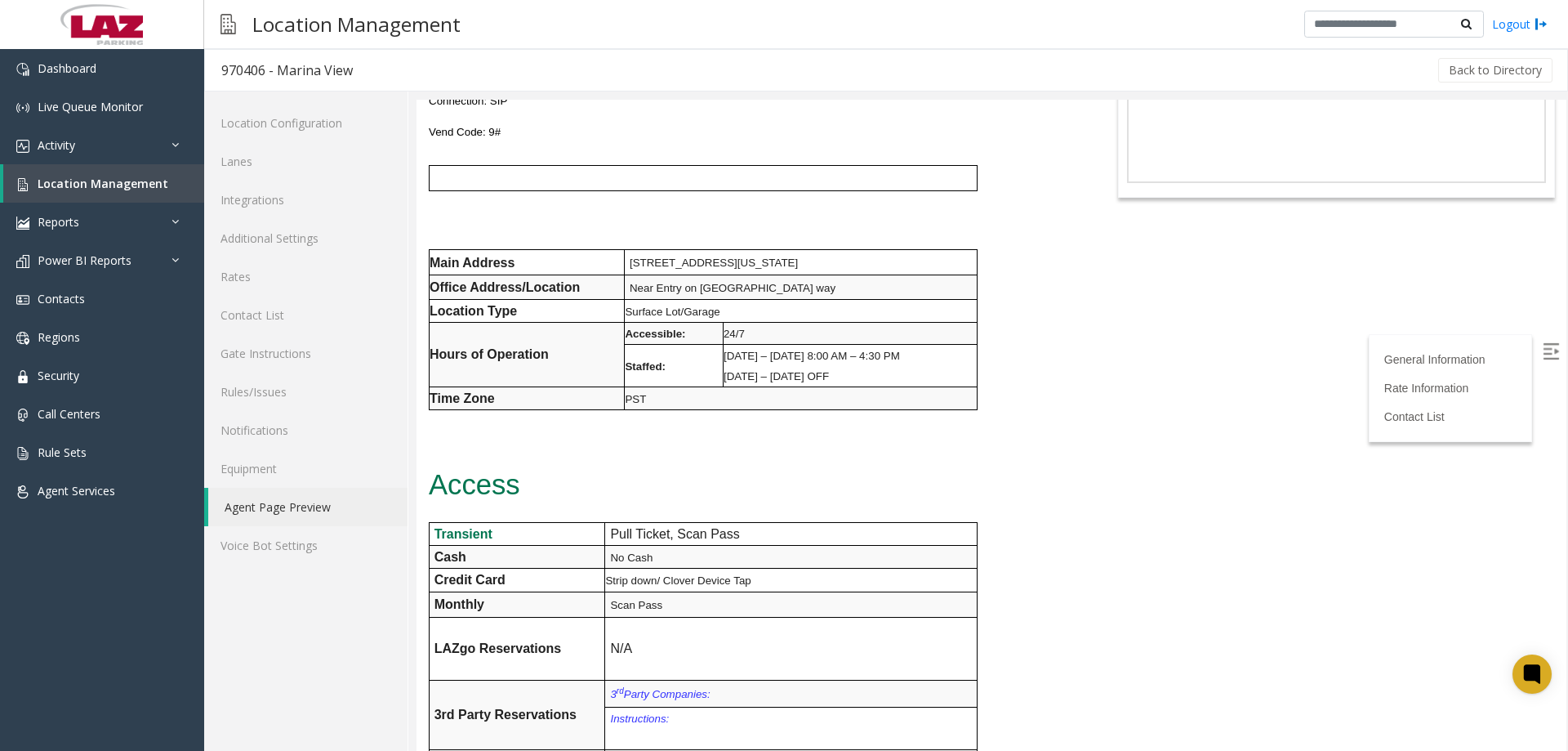
scroll to position [245, 0]
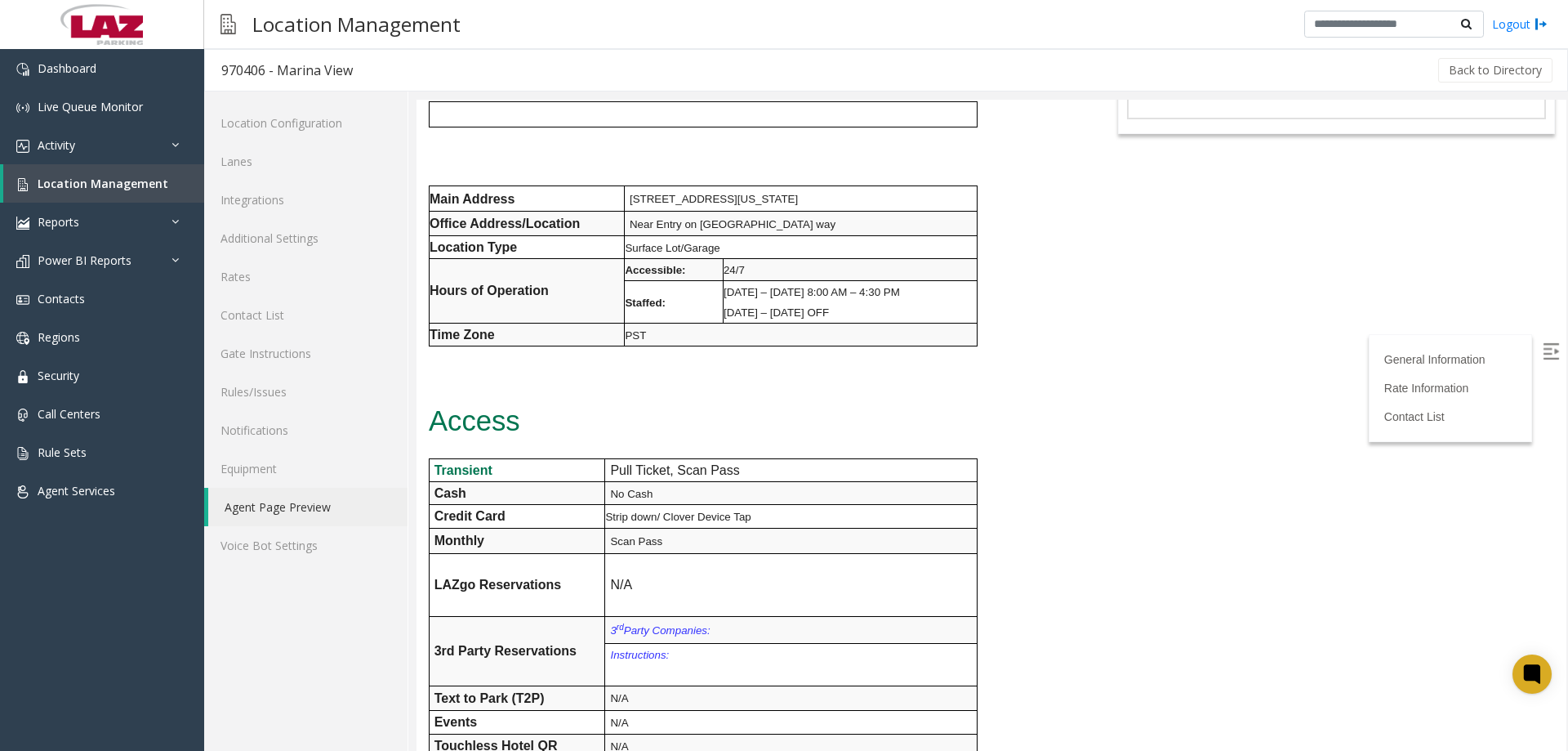
drag, startPoint x: 925, startPoint y: 196, endPoint x: 629, endPoint y: 200, distance: 296.0
click at [629, 200] on td "4801 Lincoln Blvd, Marina del Rey, California, United States" at bounding box center [801, 198] width 353 height 25
click at [690, 215] on td "Near Entry on Fiji way" at bounding box center [801, 224] width 353 height 25
click at [294, 221] on link "Additional Settings" at bounding box center [305, 238] width 203 height 39
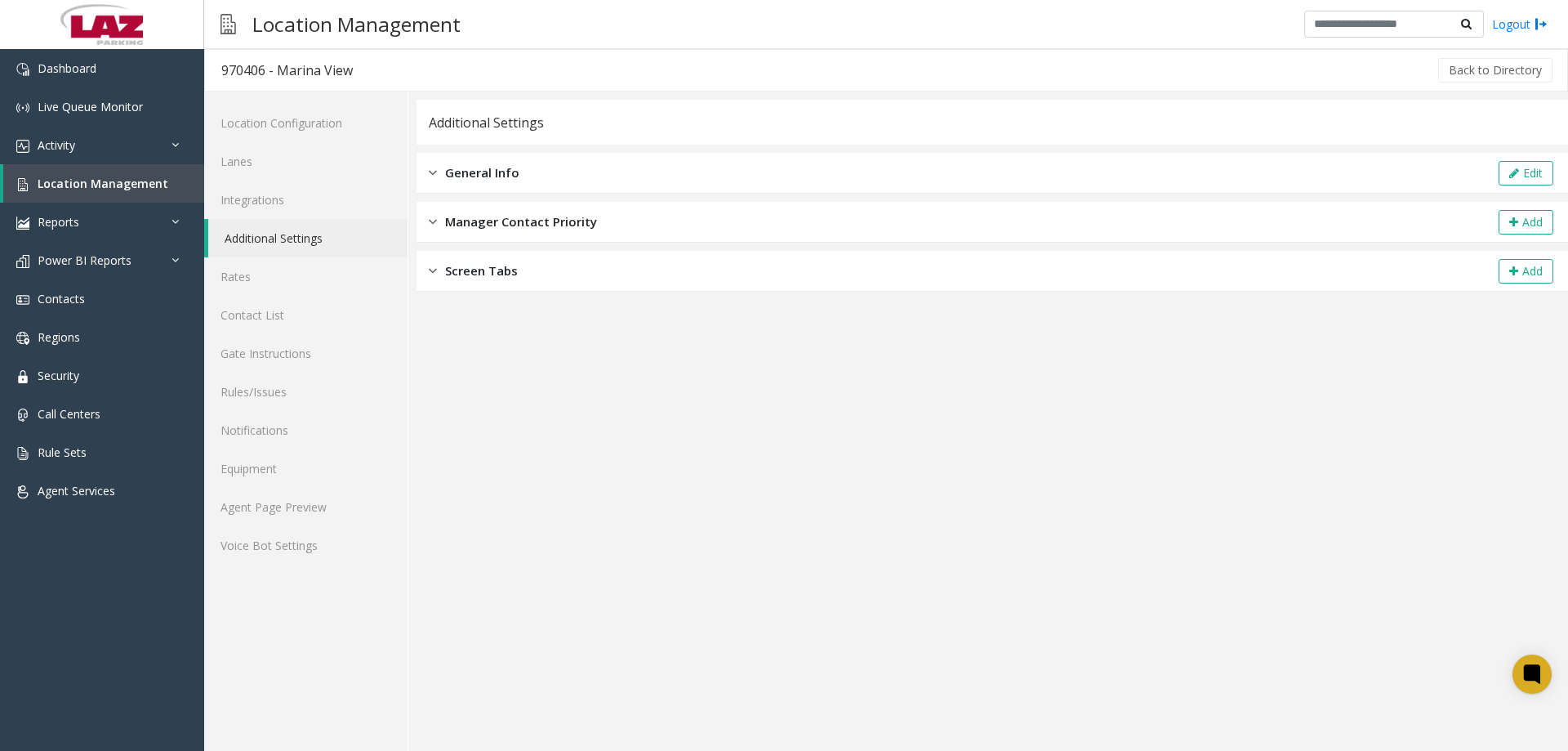
click at [570, 171] on div "General Info Edit" at bounding box center [992, 174] width 1151 height 41
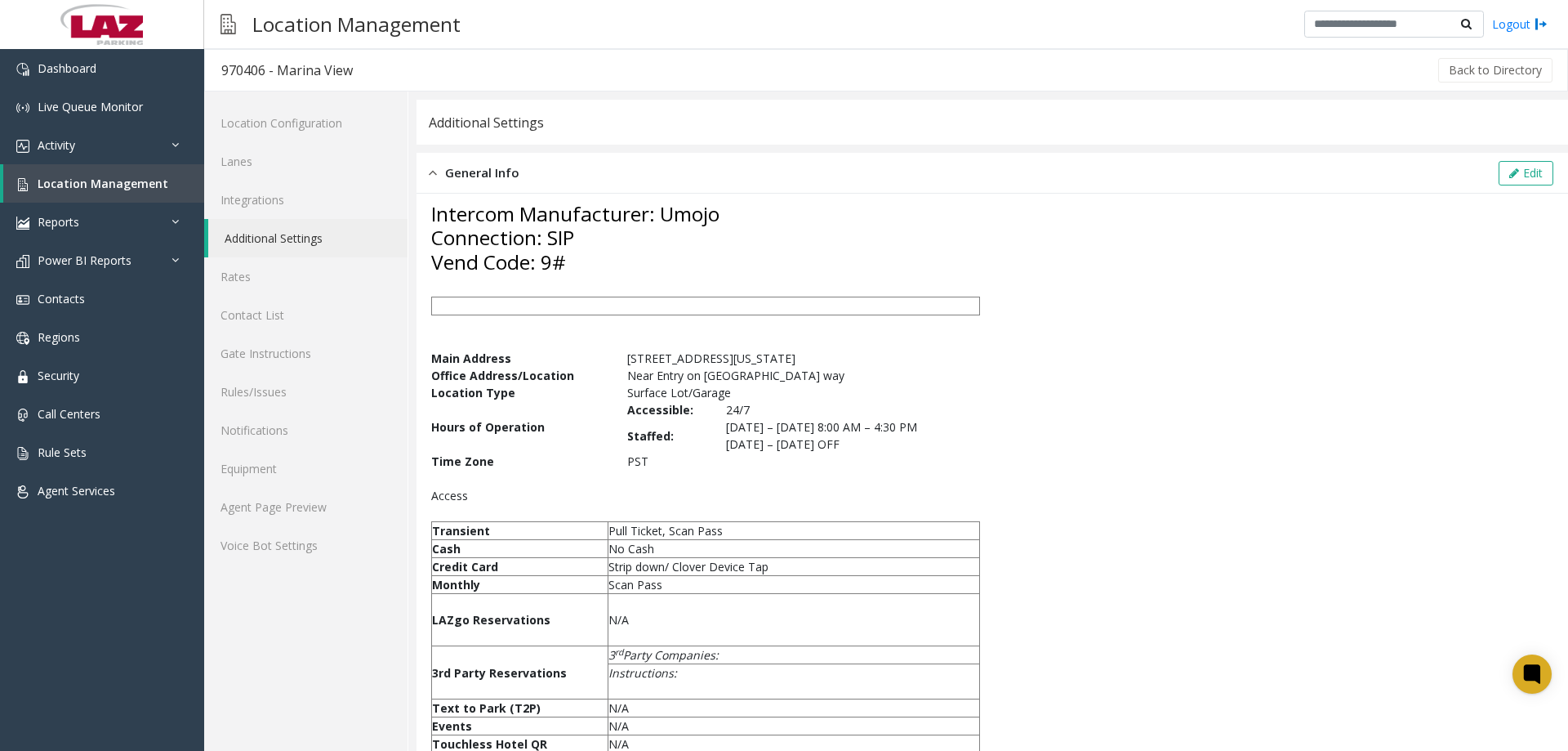
click at [547, 174] on div "General Info Edit" at bounding box center [992, 174] width 1151 height 41
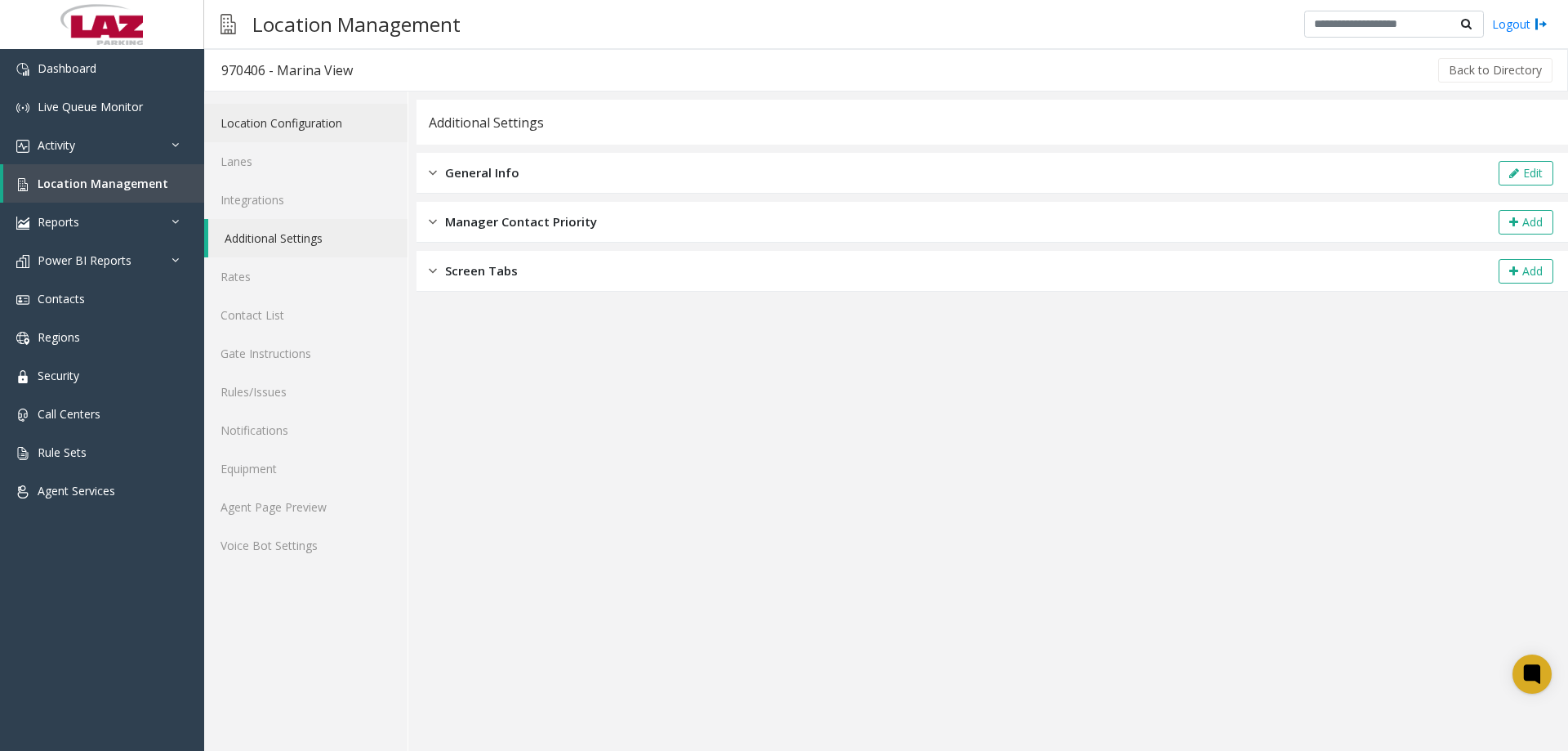
click at [250, 124] on link "Location Configuration" at bounding box center [305, 123] width 203 height 39
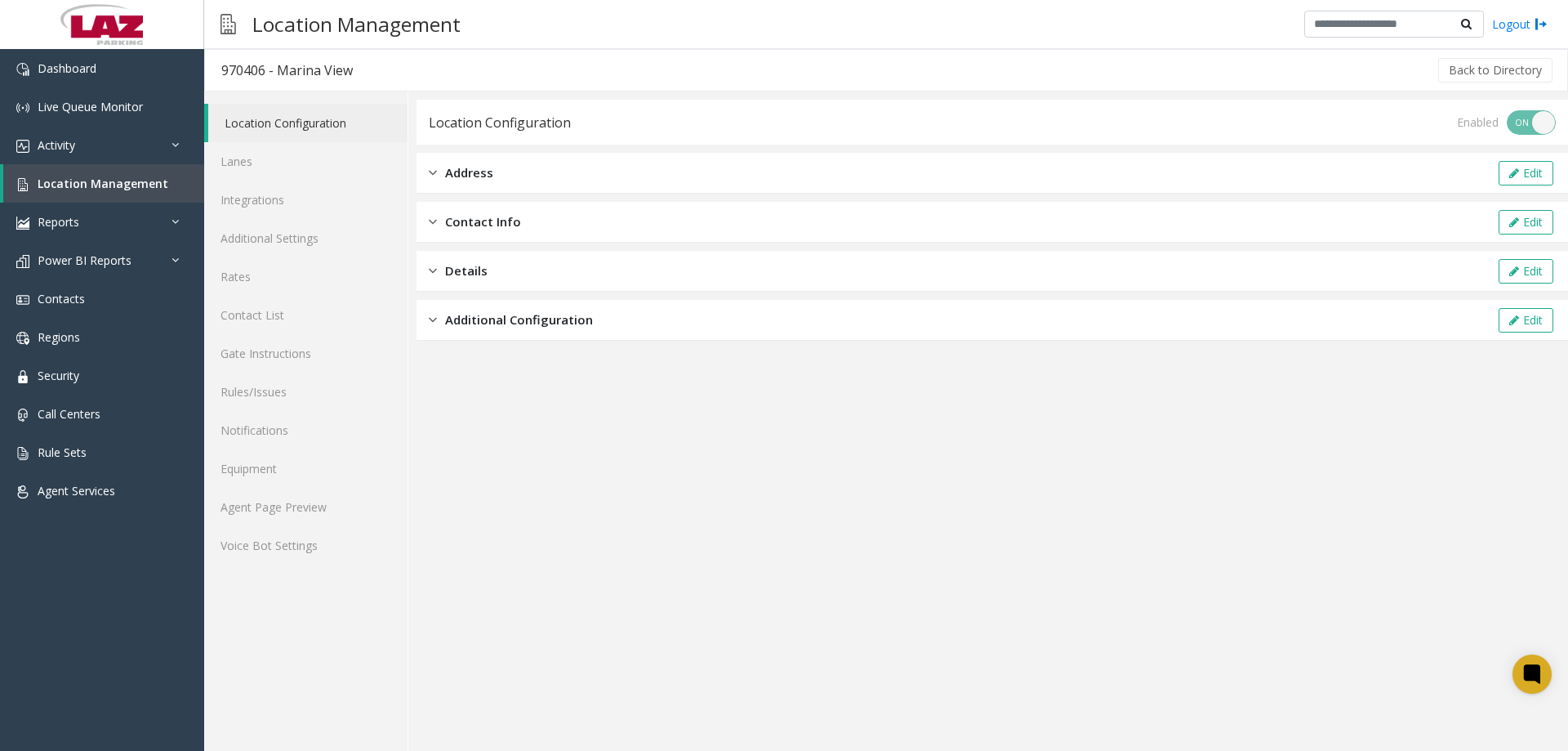
drag, startPoint x: 668, startPoint y: 169, endPoint x: 1110, endPoint y: 183, distance: 442.2
click at [678, 169] on div "Address Edit" at bounding box center [992, 174] width 1151 height 41
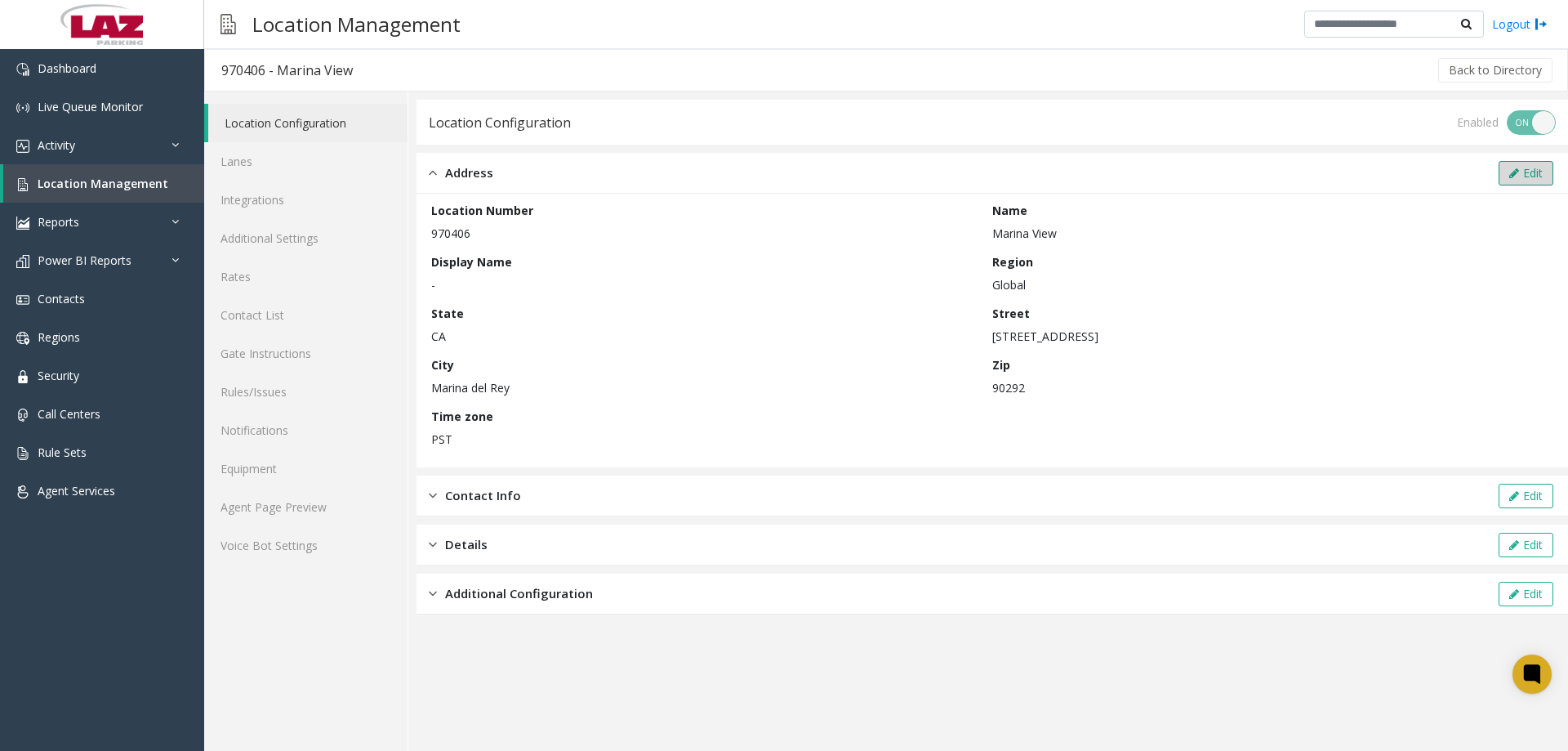
click at [1509, 170] on icon at bounding box center [1514, 174] width 10 height 12
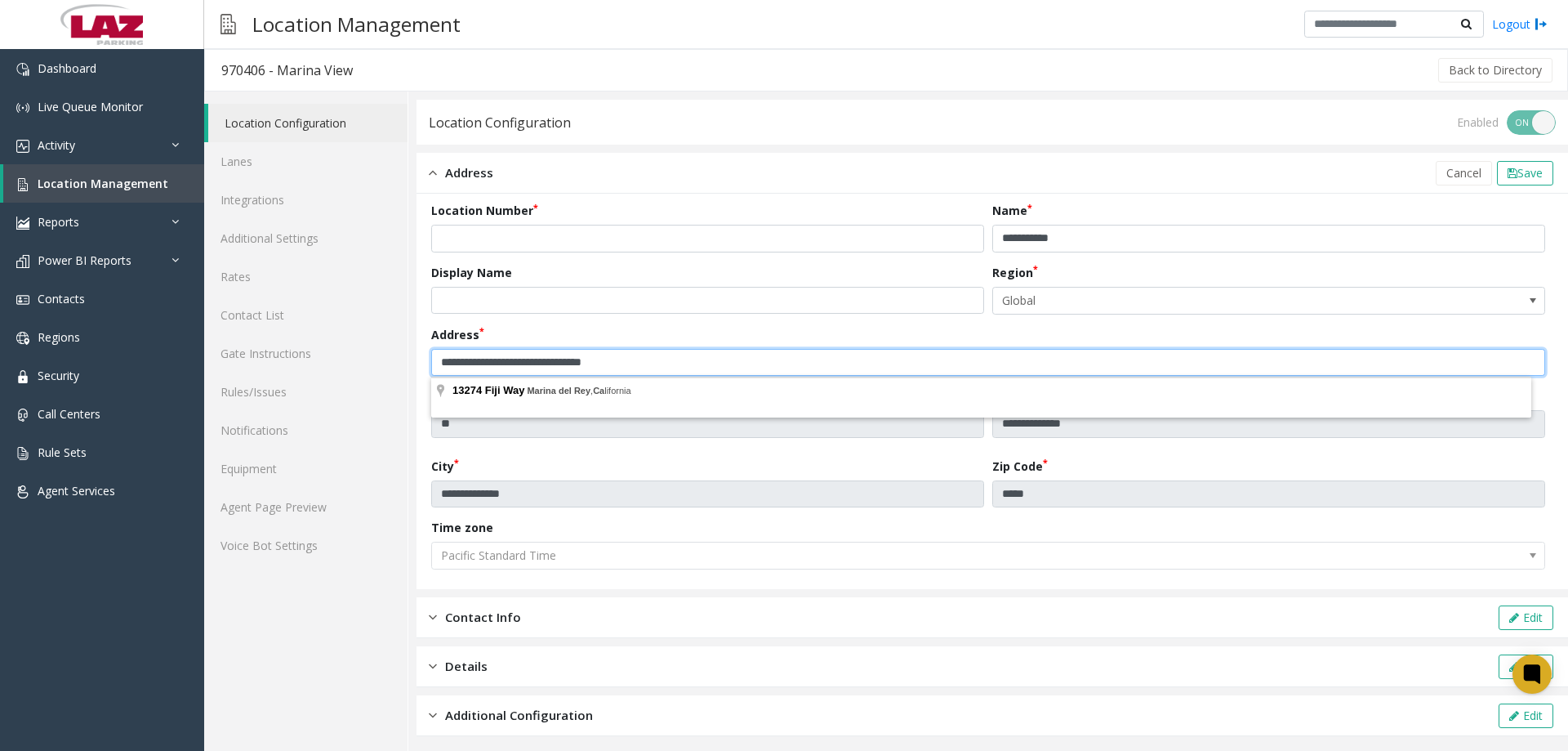
drag, startPoint x: 584, startPoint y: 359, endPoint x: 415, endPoint y: 344, distance: 169.7
click at [415, 344] on div "**********" at bounding box center [988, 424] width 1159 height 665
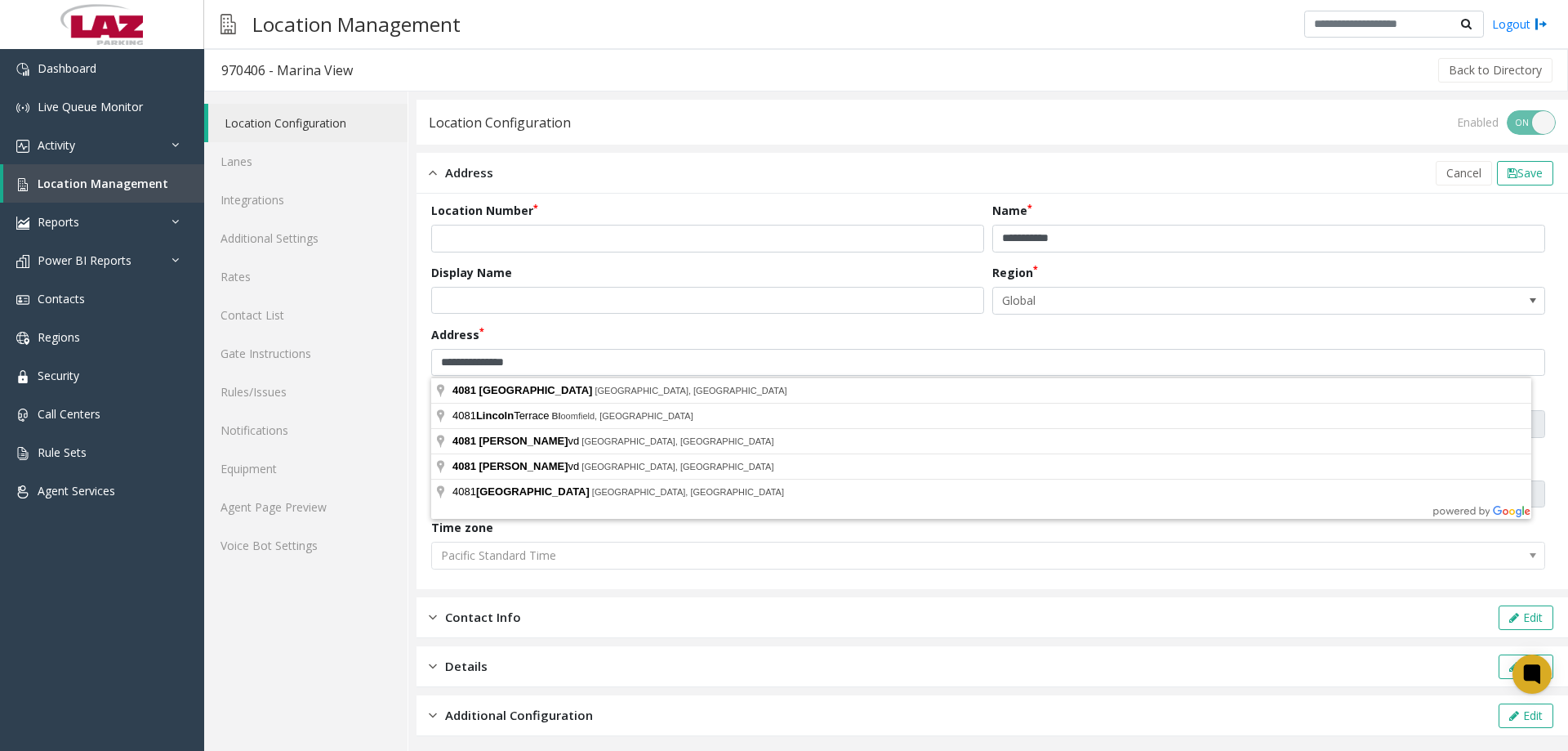
type input "**********"
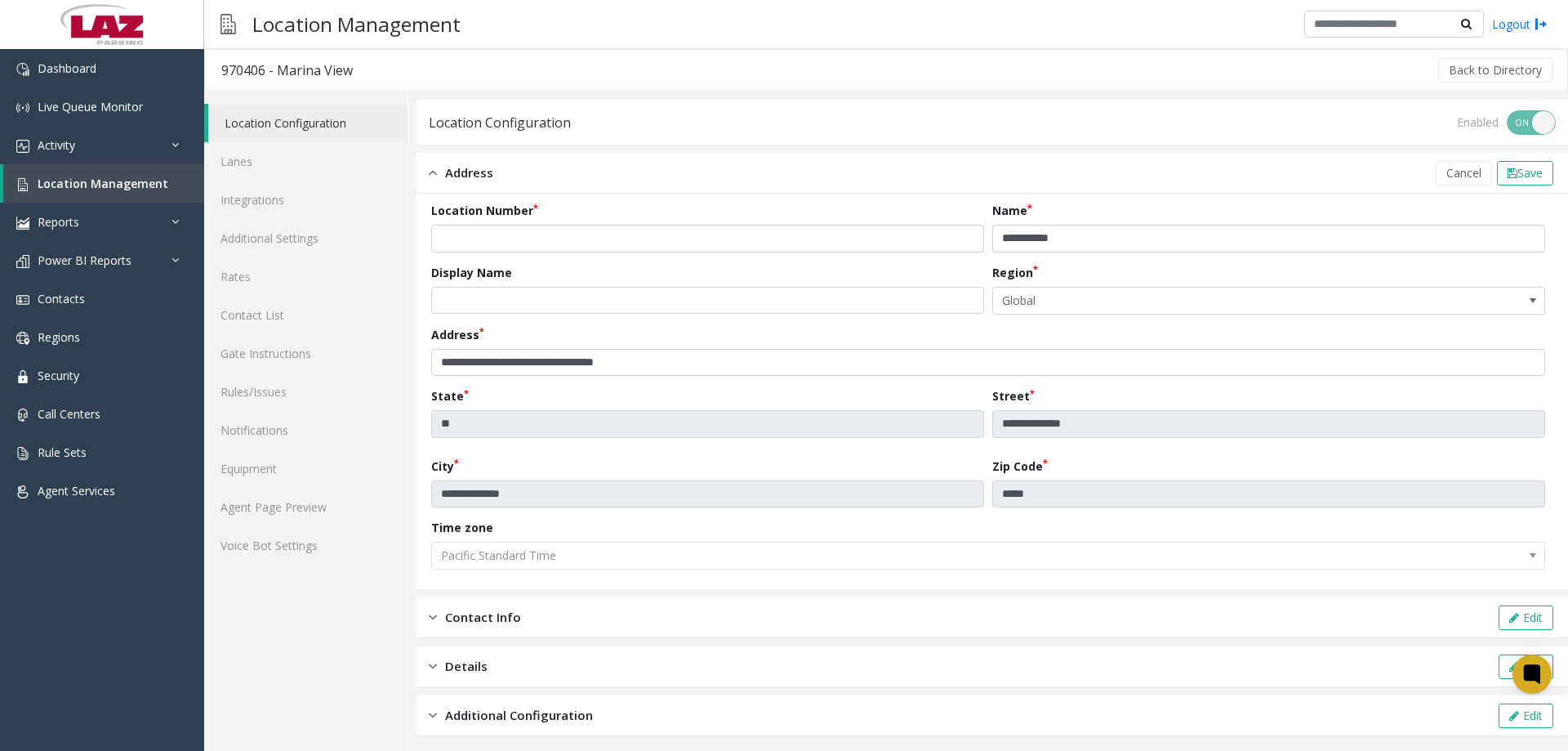
type input "**********"
click at [1518, 172] on span "Save" at bounding box center [1529, 173] width 25 height 16
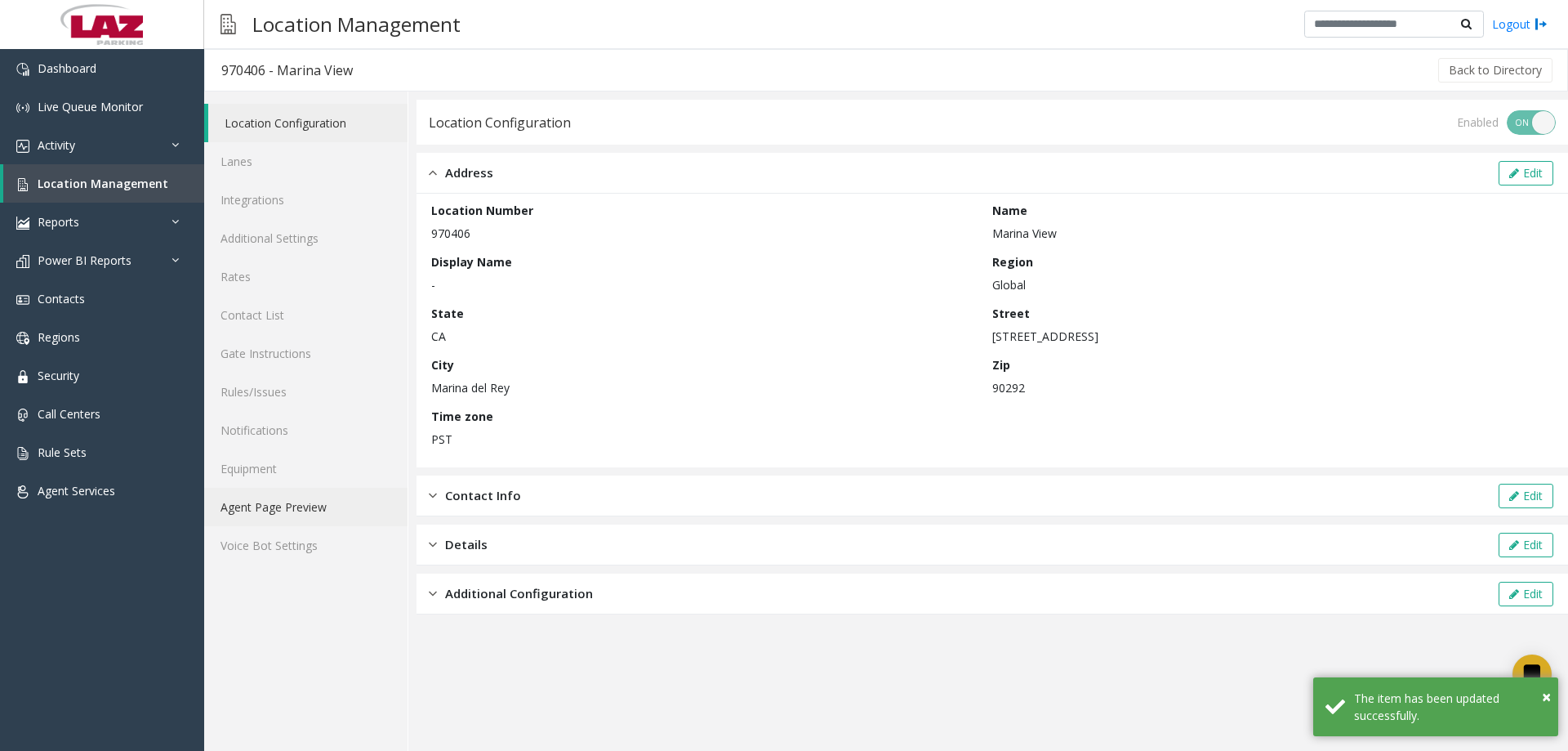
click at [292, 503] on link "Agent Page Preview" at bounding box center [305, 507] width 203 height 39
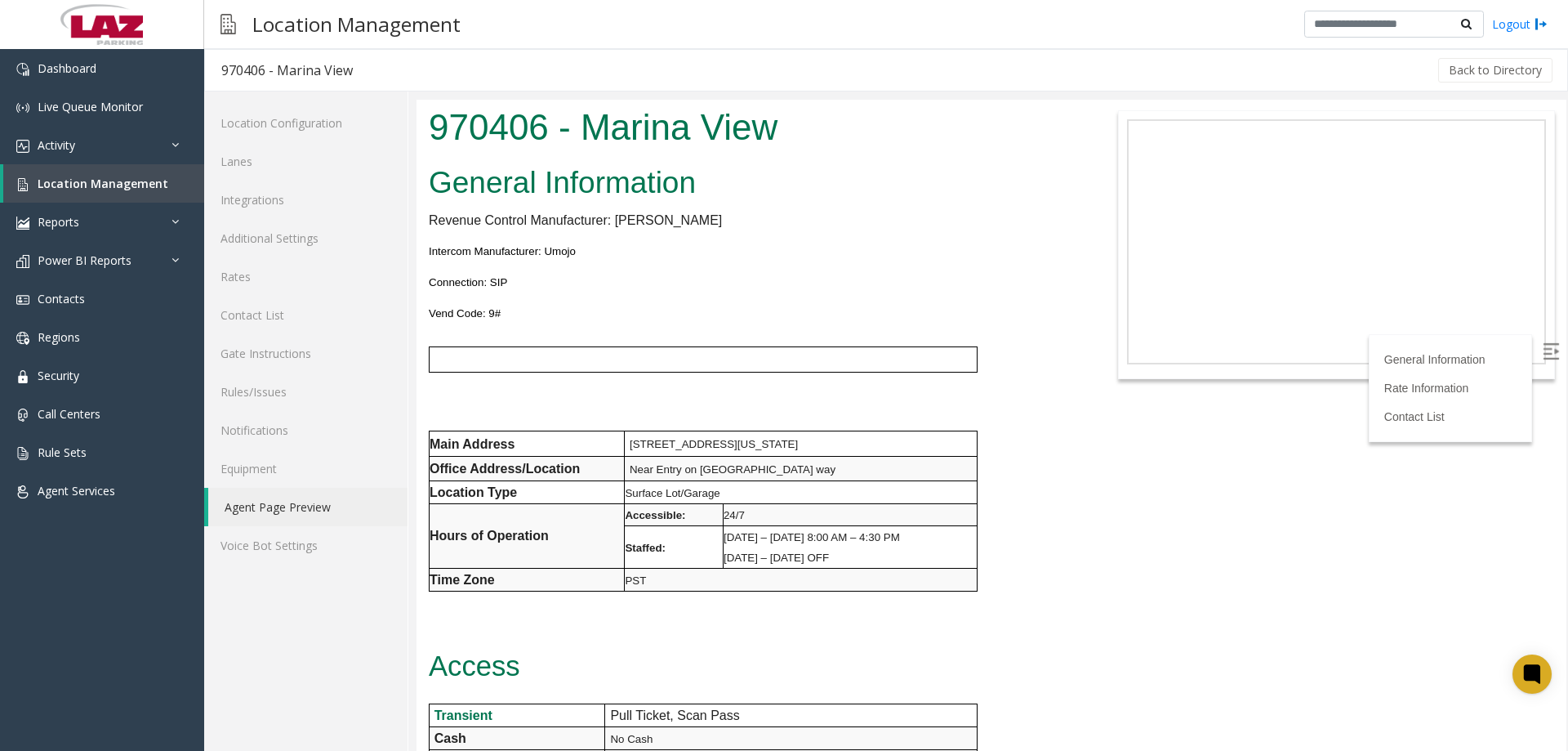
drag, startPoint x: 1094, startPoint y: 597, endPoint x: 1103, endPoint y: 589, distance: 12.0
click at [1096, 597] on body "970406 - Marina View General Information Revenue Control Manufacturer: Amano Mc…" at bounding box center [992, 425] width 1149 height 651
drag, startPoint x: 1557, startPoint y: 526, endPoint x: 1881, endPoint y: 119, distance: 520.2
click at [701, 253] on h3 "Intercom Manufacturer: Umojo Connection: SIP Vend Code: 9#" at bounding box center [752, 279] width 646 height 92
click at [130, 183] on span "Location Management" at bounding box center [103, 183] width 131 height 16
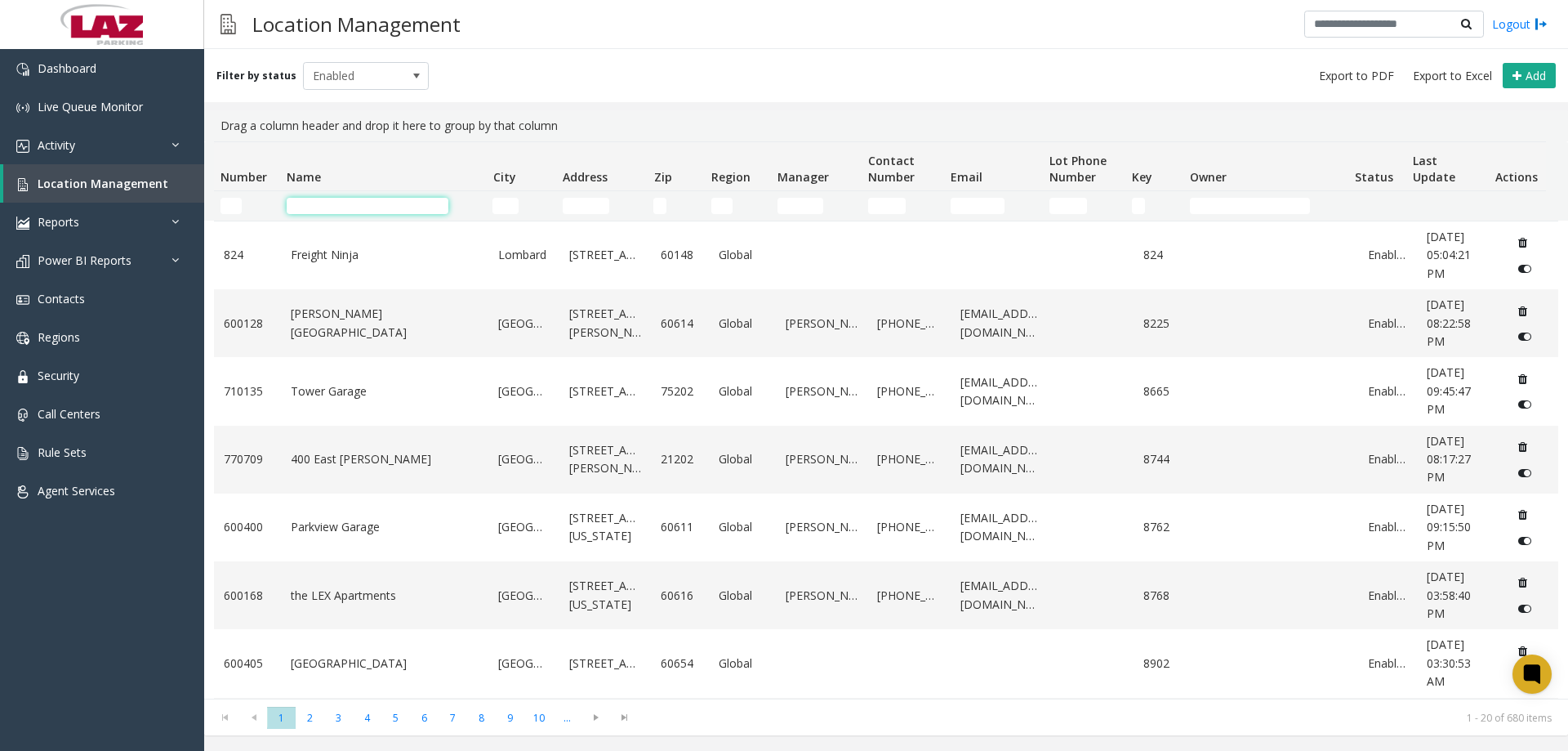
click at [326, 211] on input "Name Filter" at bounding box center [368, 206] width 162 height 16
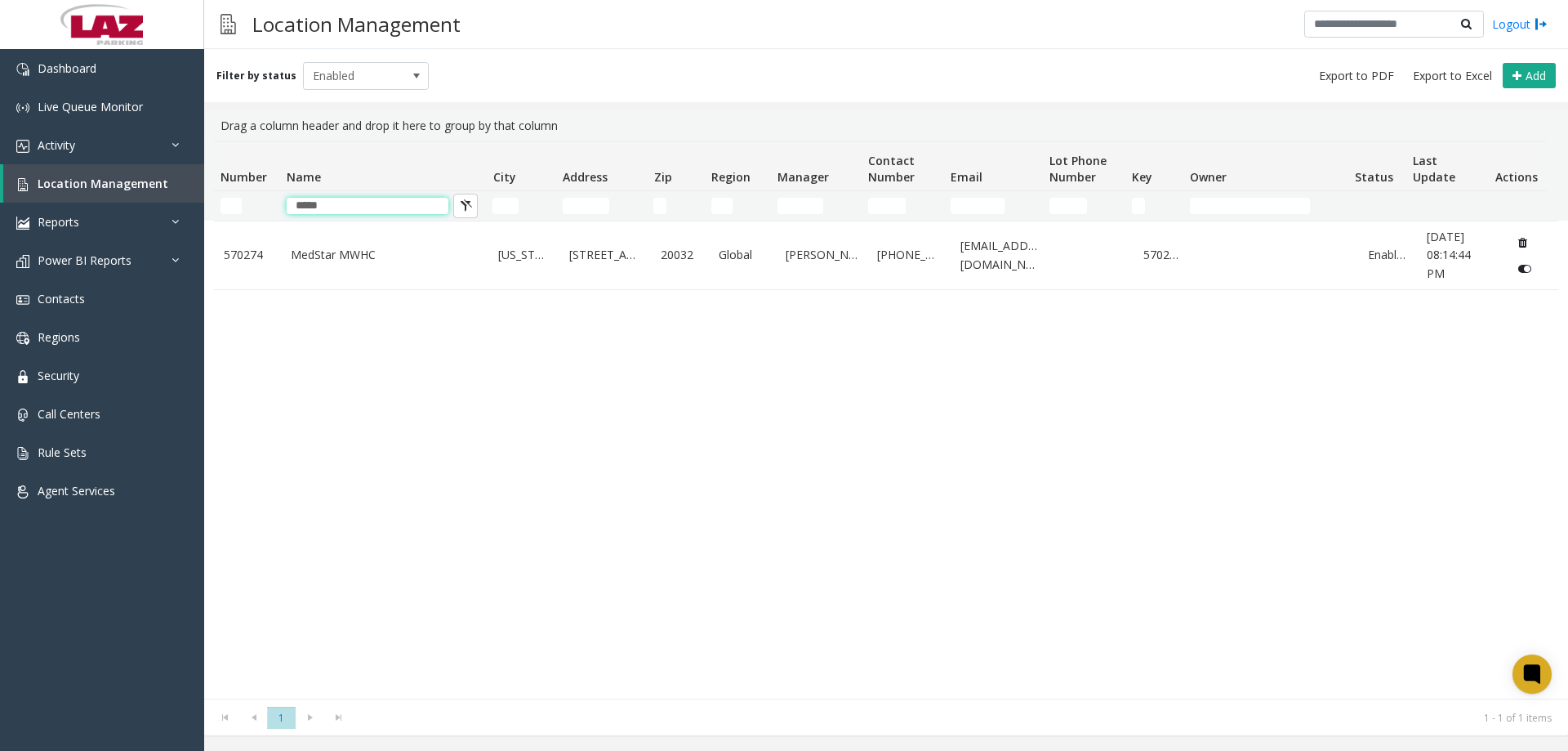
type input "*****"
click at [373, 73] on span "Enabled" at bounding box center [353, 76] width 99 height 26
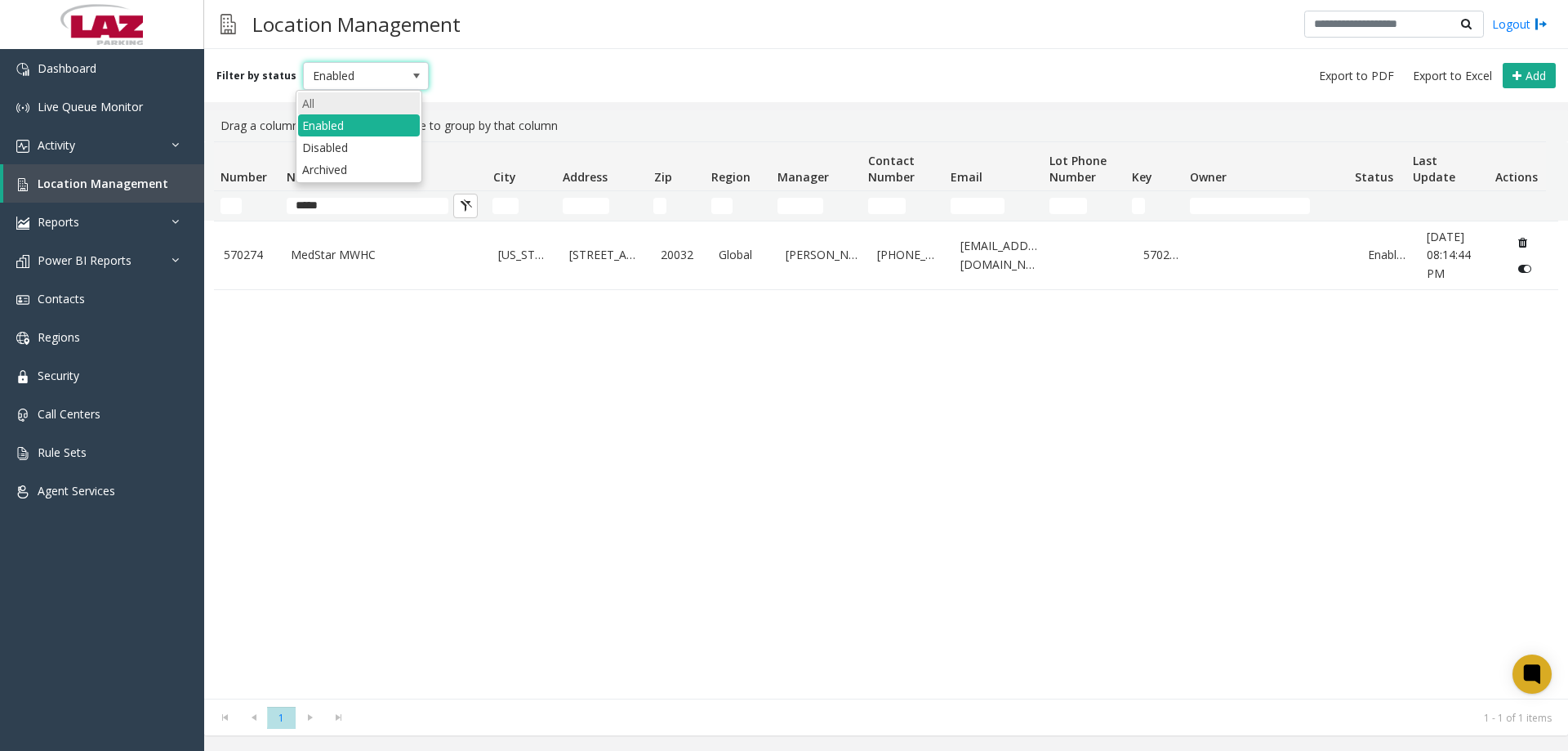
click at [349, 95] on li "All" at bounding box center [359, 103] width 122 height 22
click at [372, 198] on input "*****" at bounding box center [368, 206] width 162 height 16
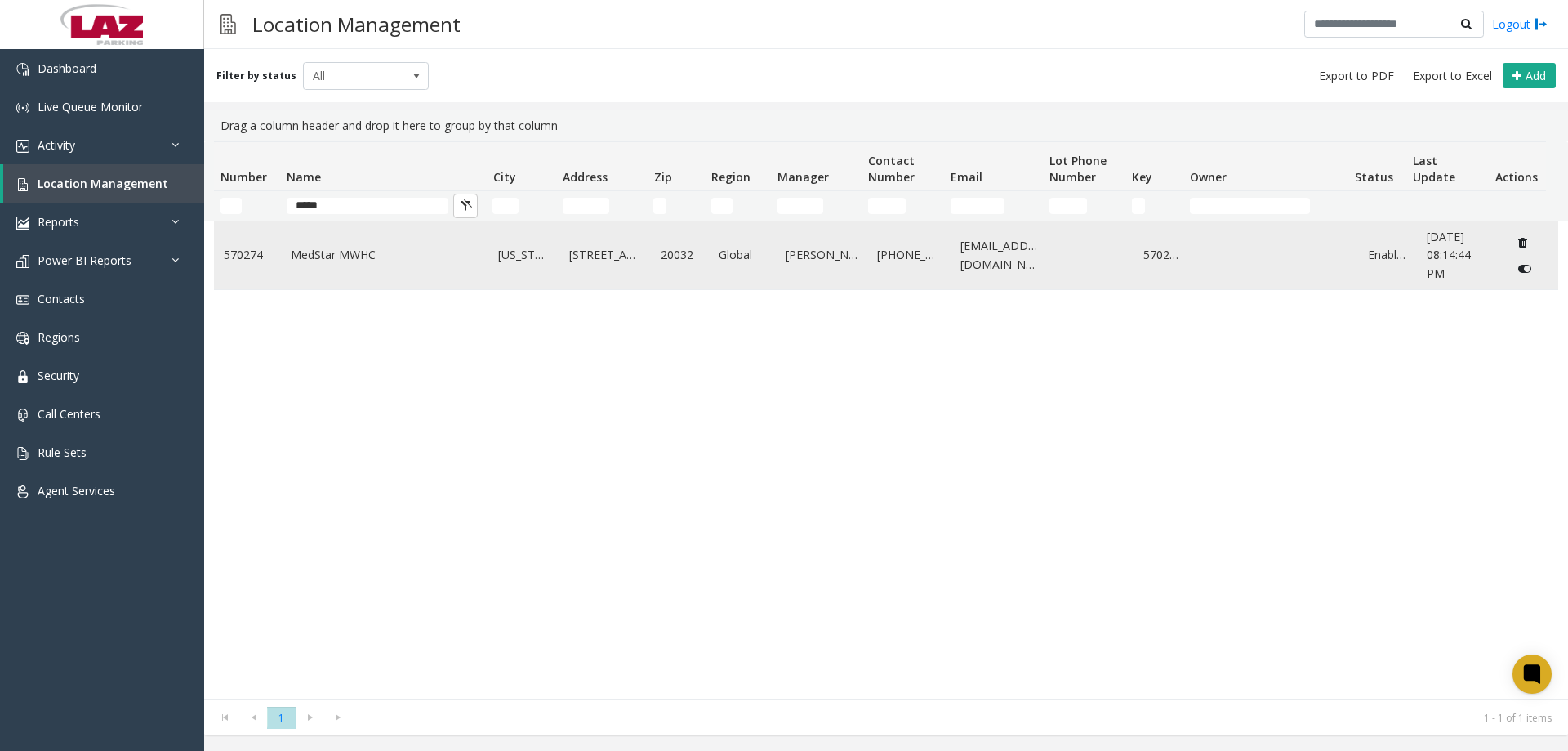
click at [362, 256] on link "MedStar MWHC" at bounding box center [385, 255] width 188 height 18
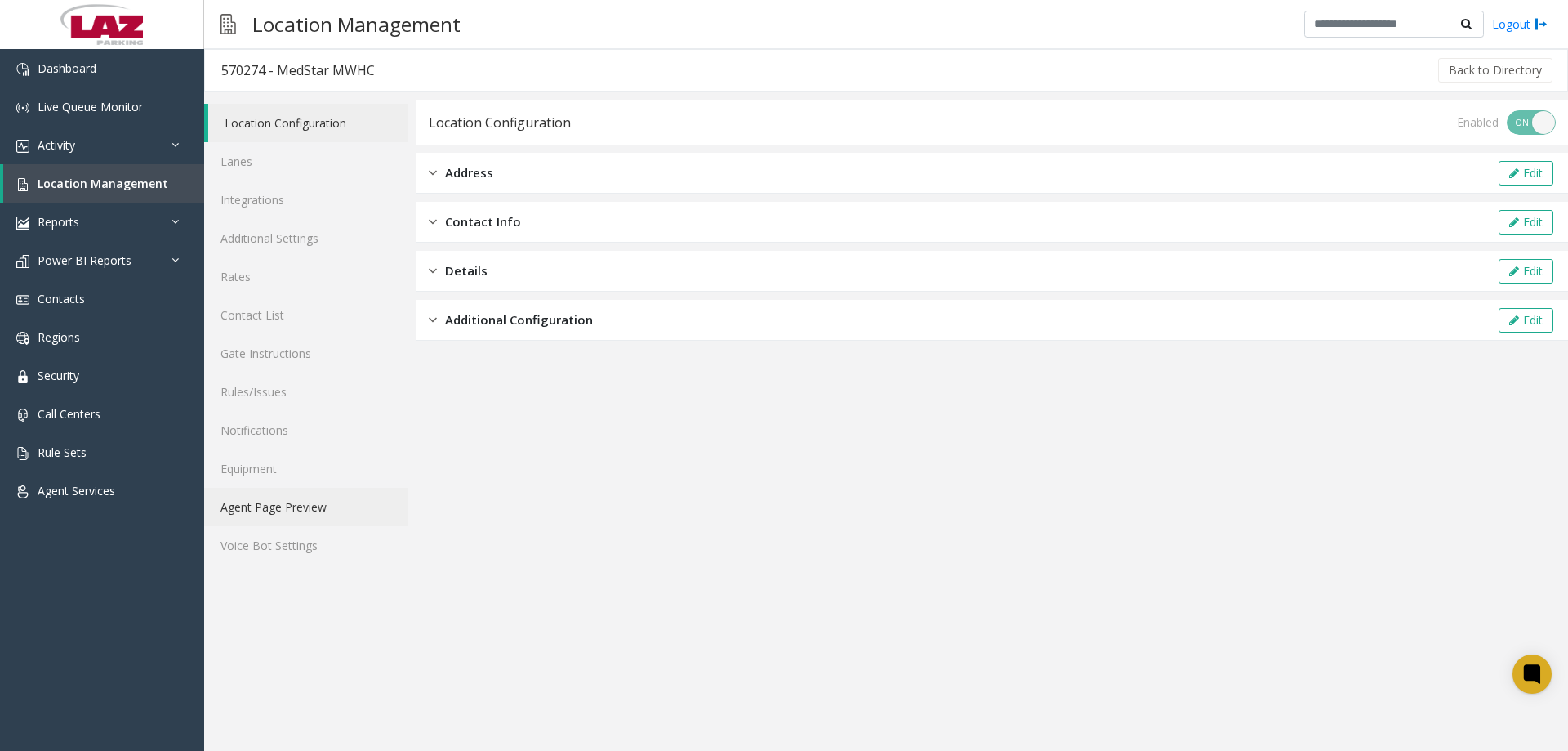
click at [284, 516] on link "Agent Page Preview" at bounding box center [305, 507] width 203 height 39
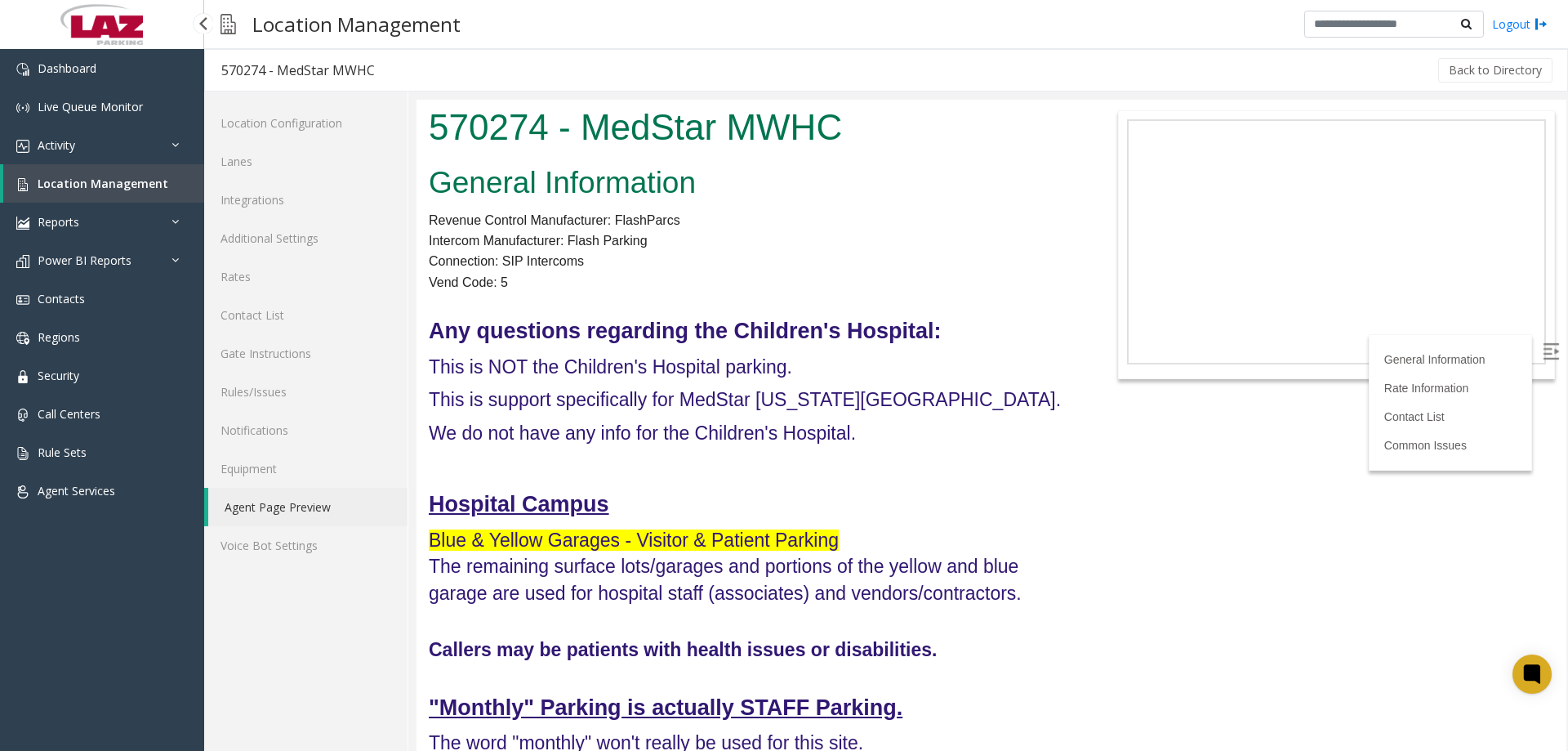
click at [67, 174] on link "Location Management" at bounding box center [104, 183] width 201 height 39
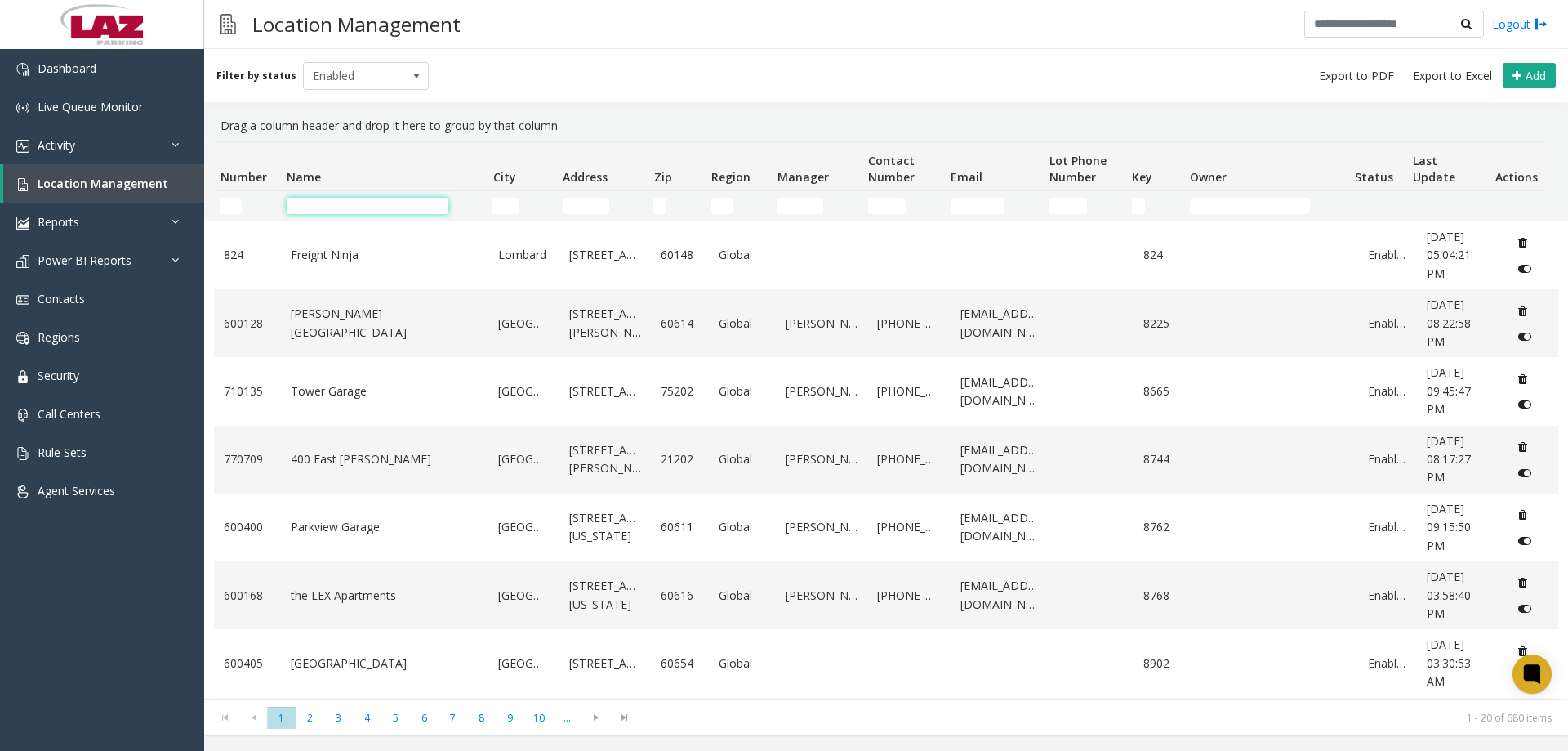
click at [363, 216] on td "Name Filter" at bounding box center [383, 206] width 206 height 30
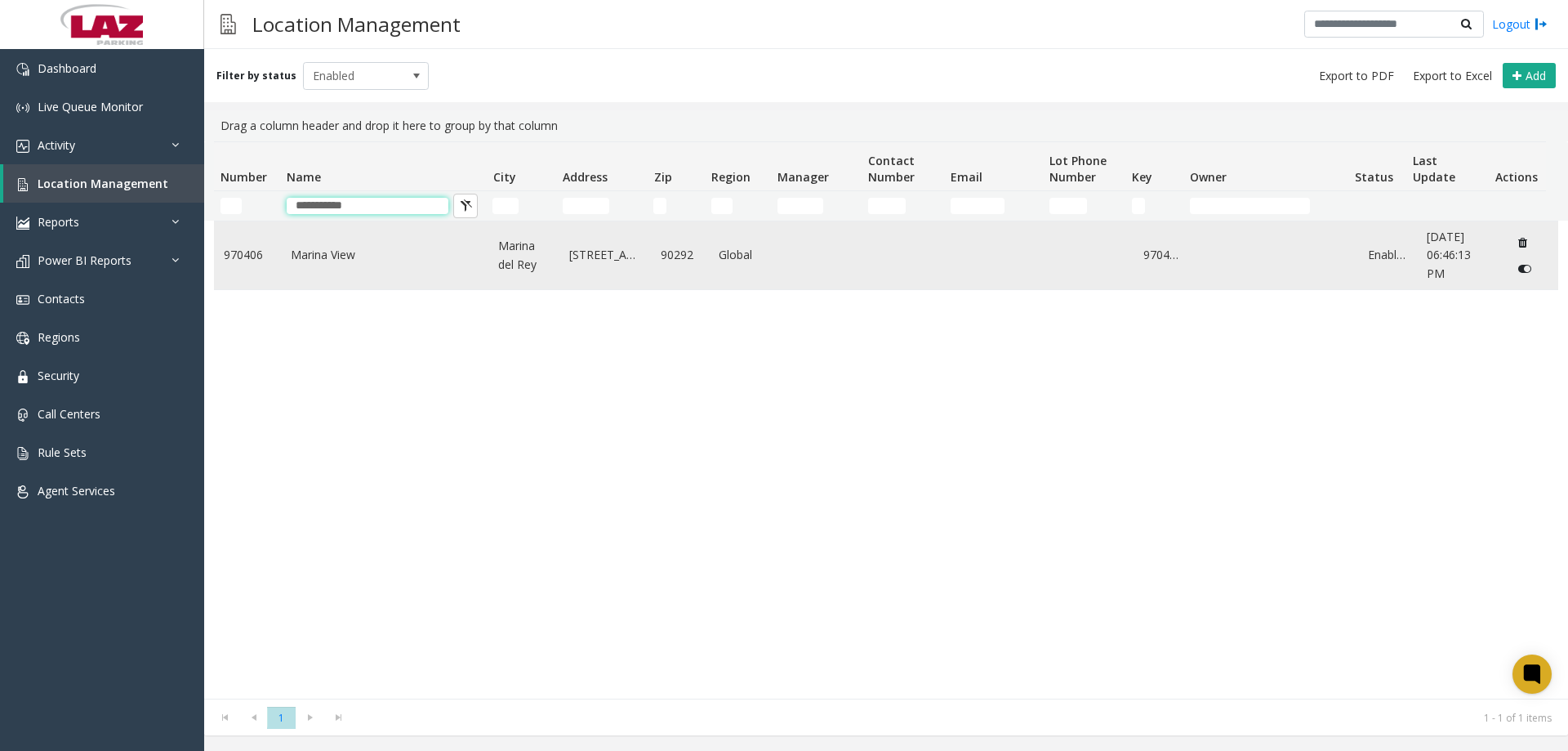
type input "**********"
click at [337, 258] on link "Marina View" at bounding box center [385, 255] width 188 height 18
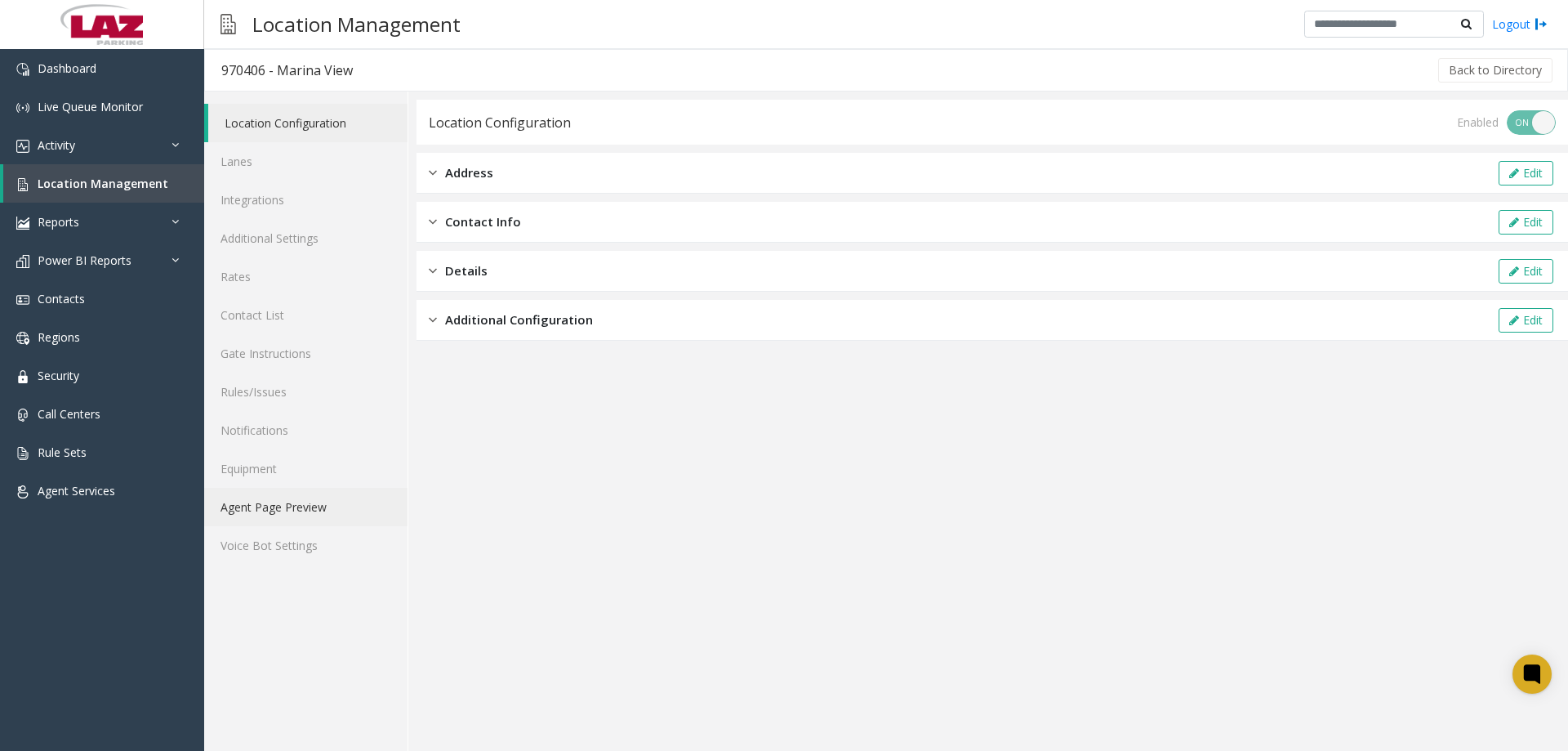
click at [296, 498] on link "Agent Page Preview" at bounding box center [305, 507] width 203 height 39
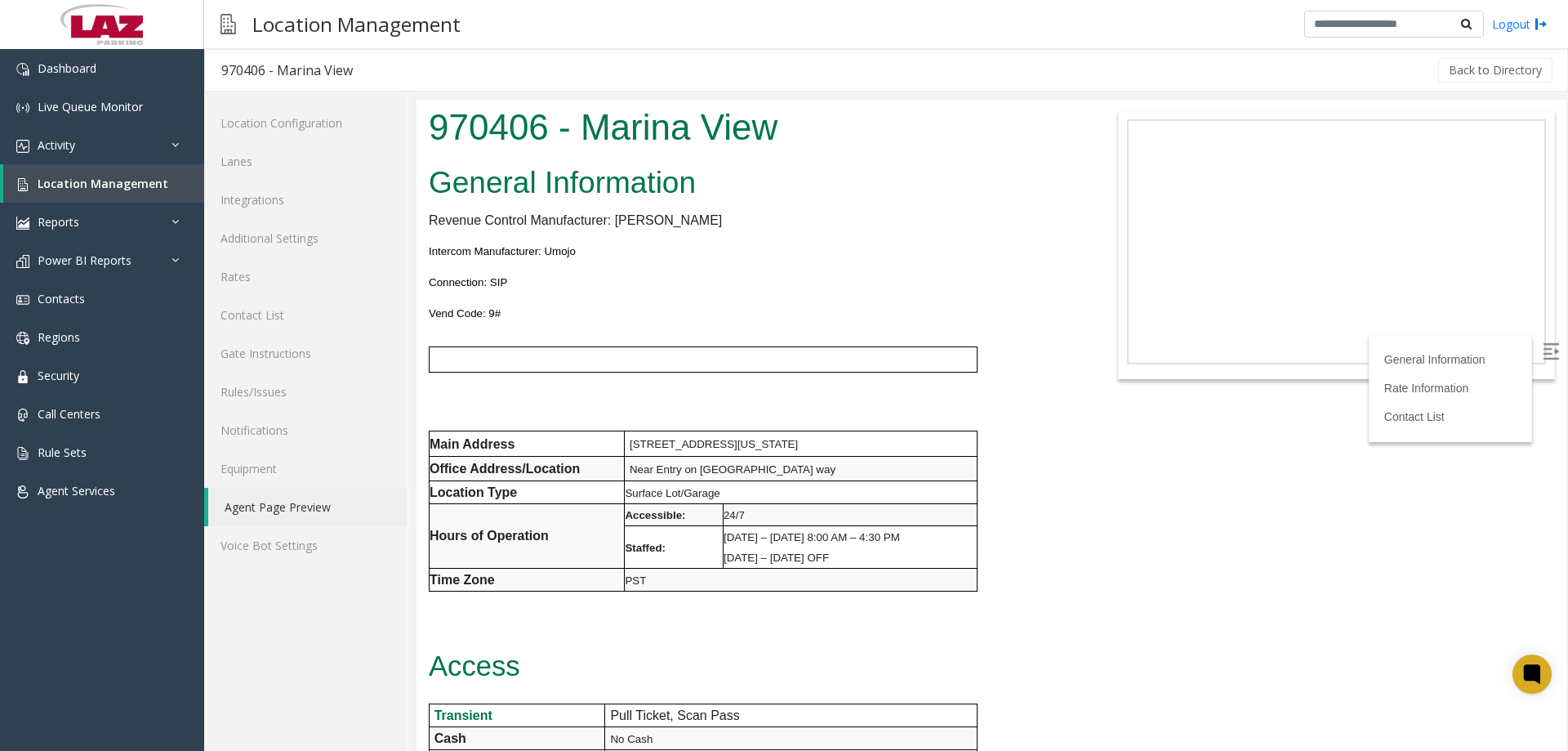
click at [1543, 355] on img at bounding box center [1551, 351] width 16 height 16
click at [974, 13] on div "Location Management Logout" at bounding box center [886, 25] width 1364 height 49
click at [96, 192] on link "Location Management" at bounding box center [104, 183] width 201 height 39
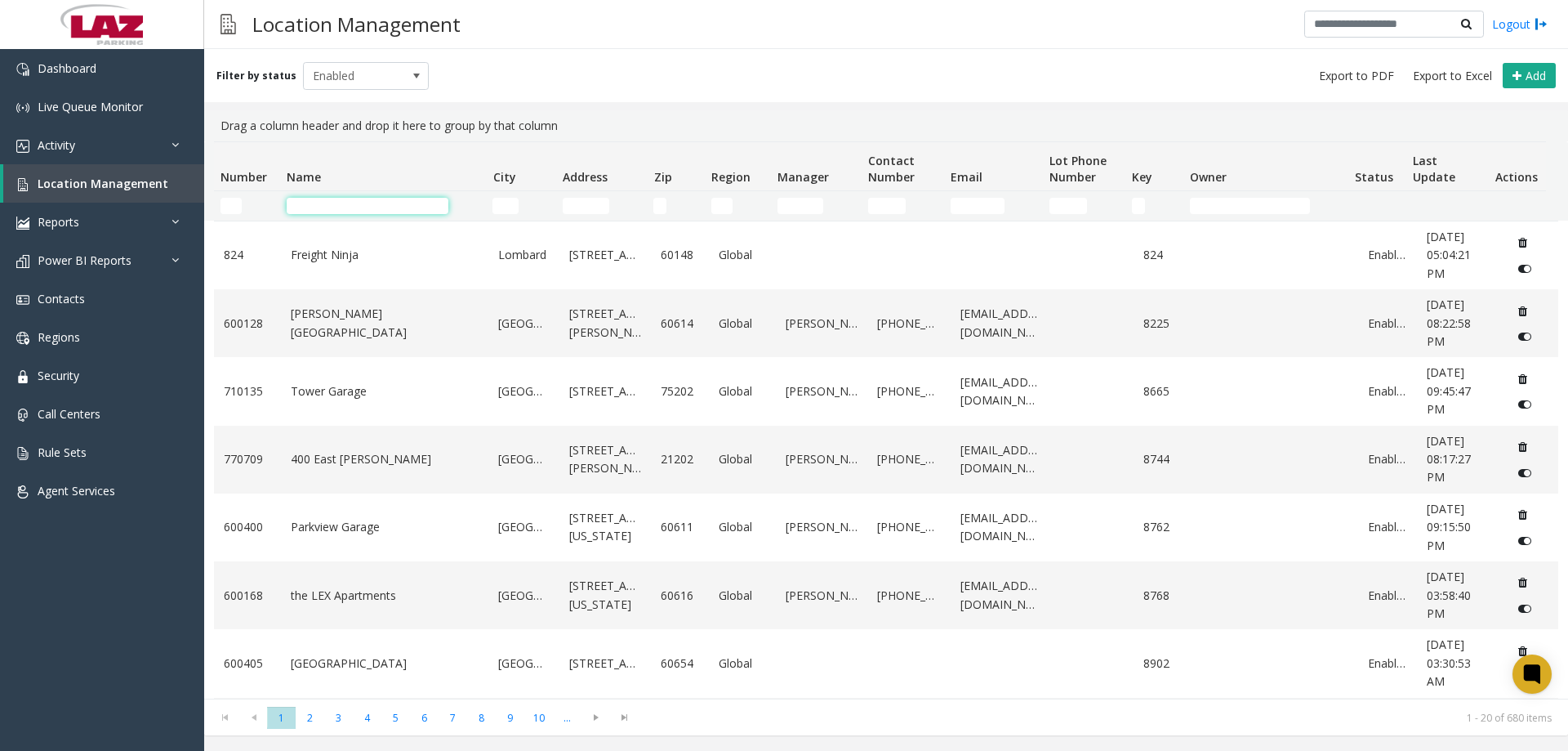
click at [304, 211] on input "Name Filter" at bounding box center [368, 206] width 162 height 16
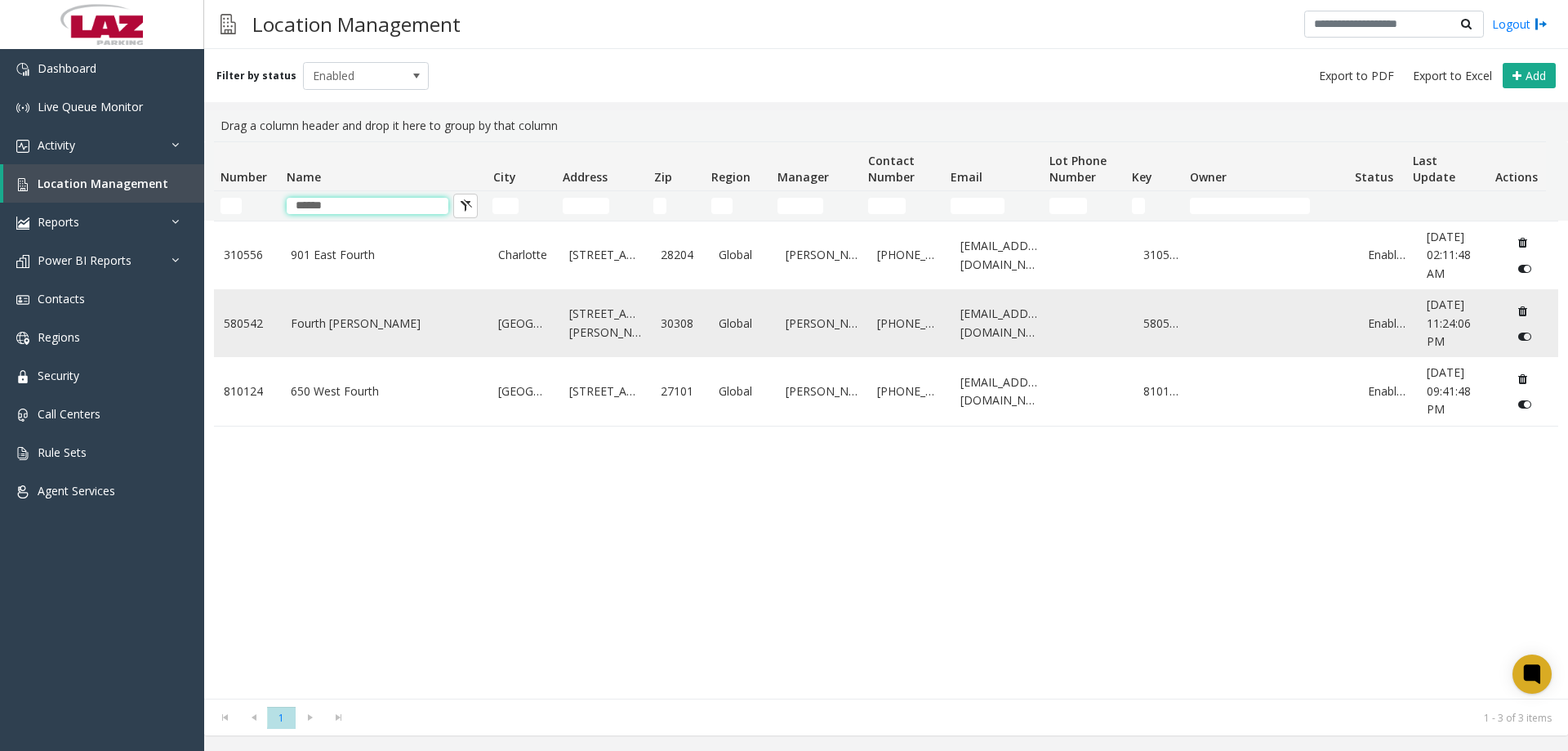
type input "******"
click at [329, 332] on link "Fourth Ward" at bounding box center [385, 323] width 188 height 18
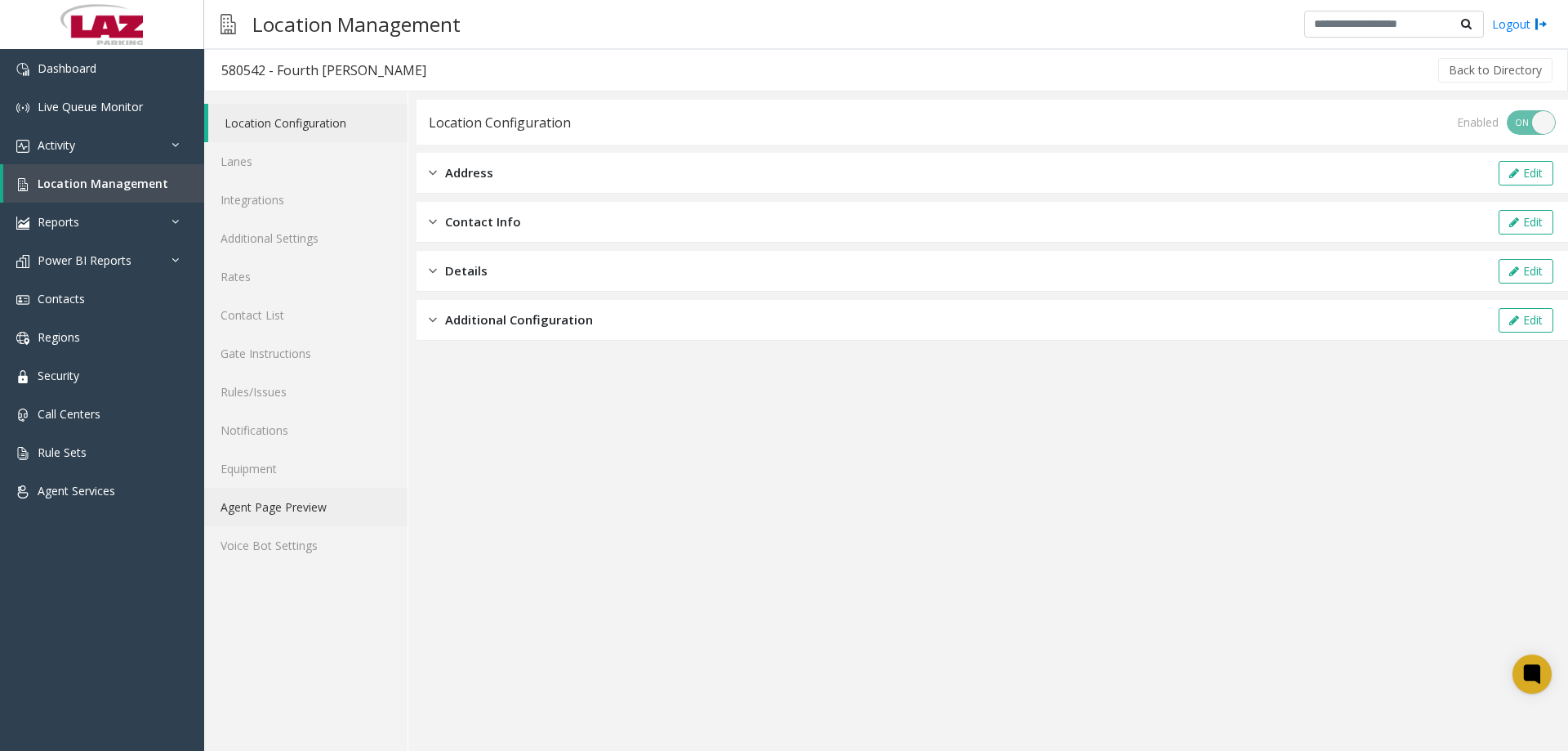
click at [266, 505] on link "Agent Page Preview" at bounding box center [305, 507] width 203 height 39
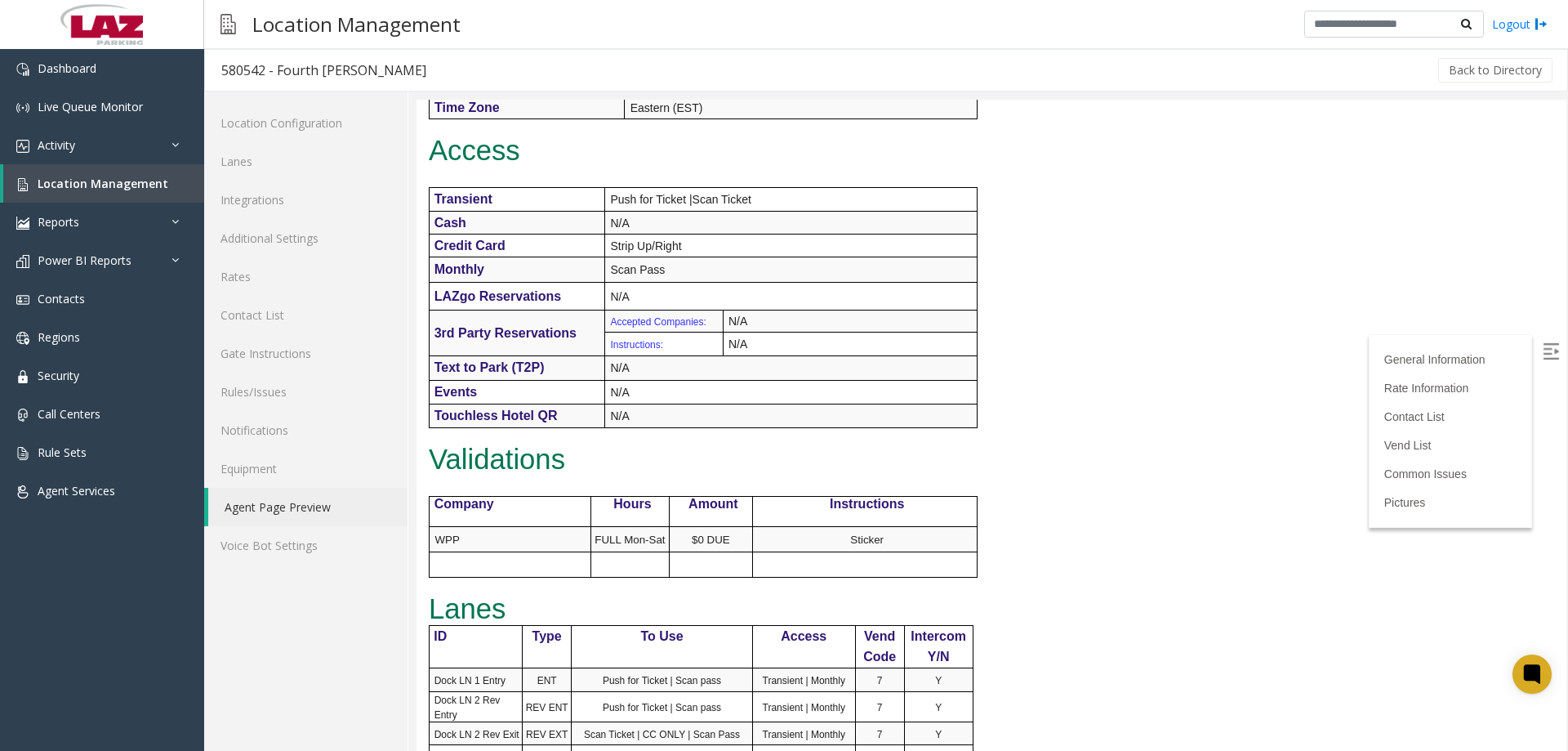
scroll to position [1226, 0]
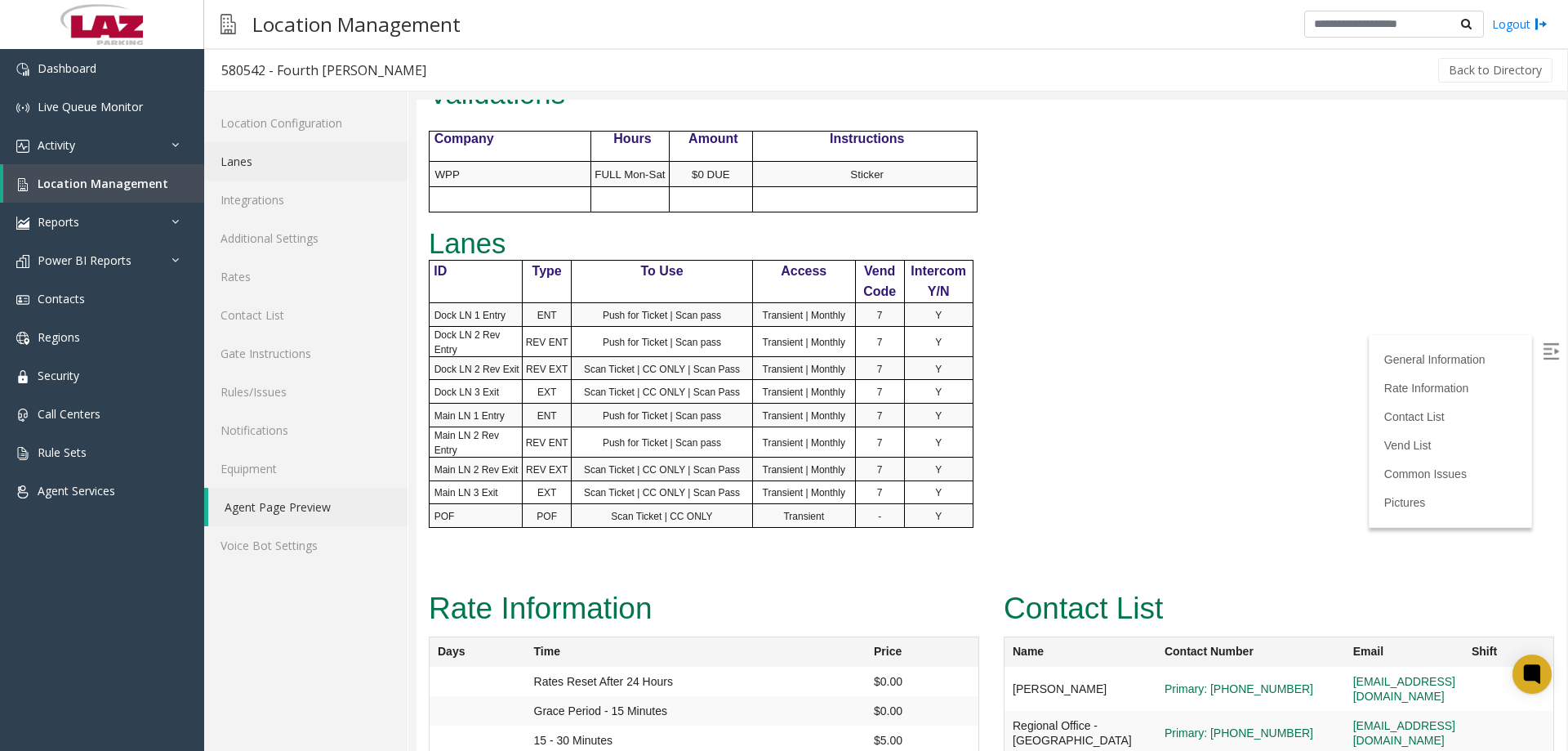
click at [264, 164] on link "Lanes" at bounding box center [305, 161] width 203 height 39
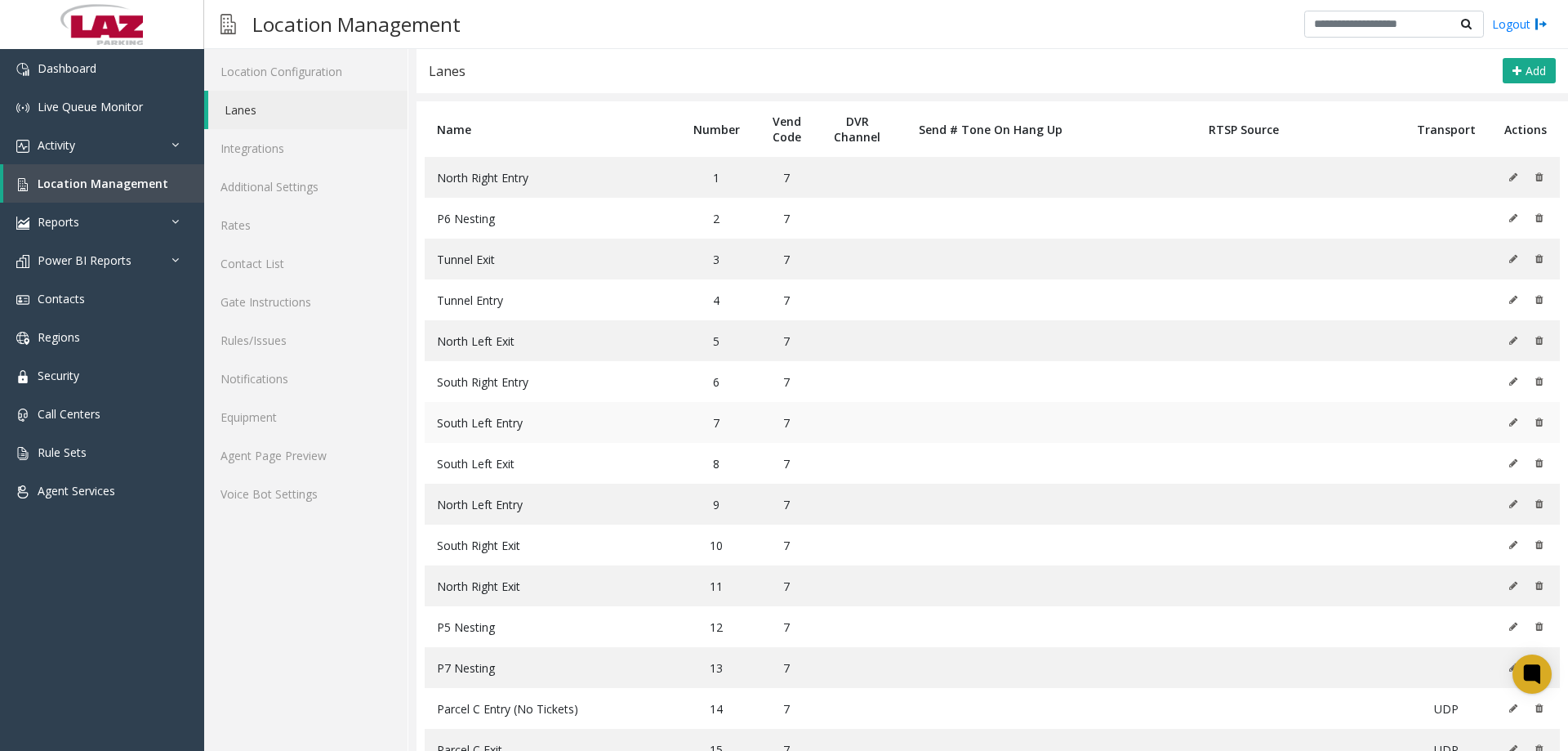
scroll to position [103, 0]
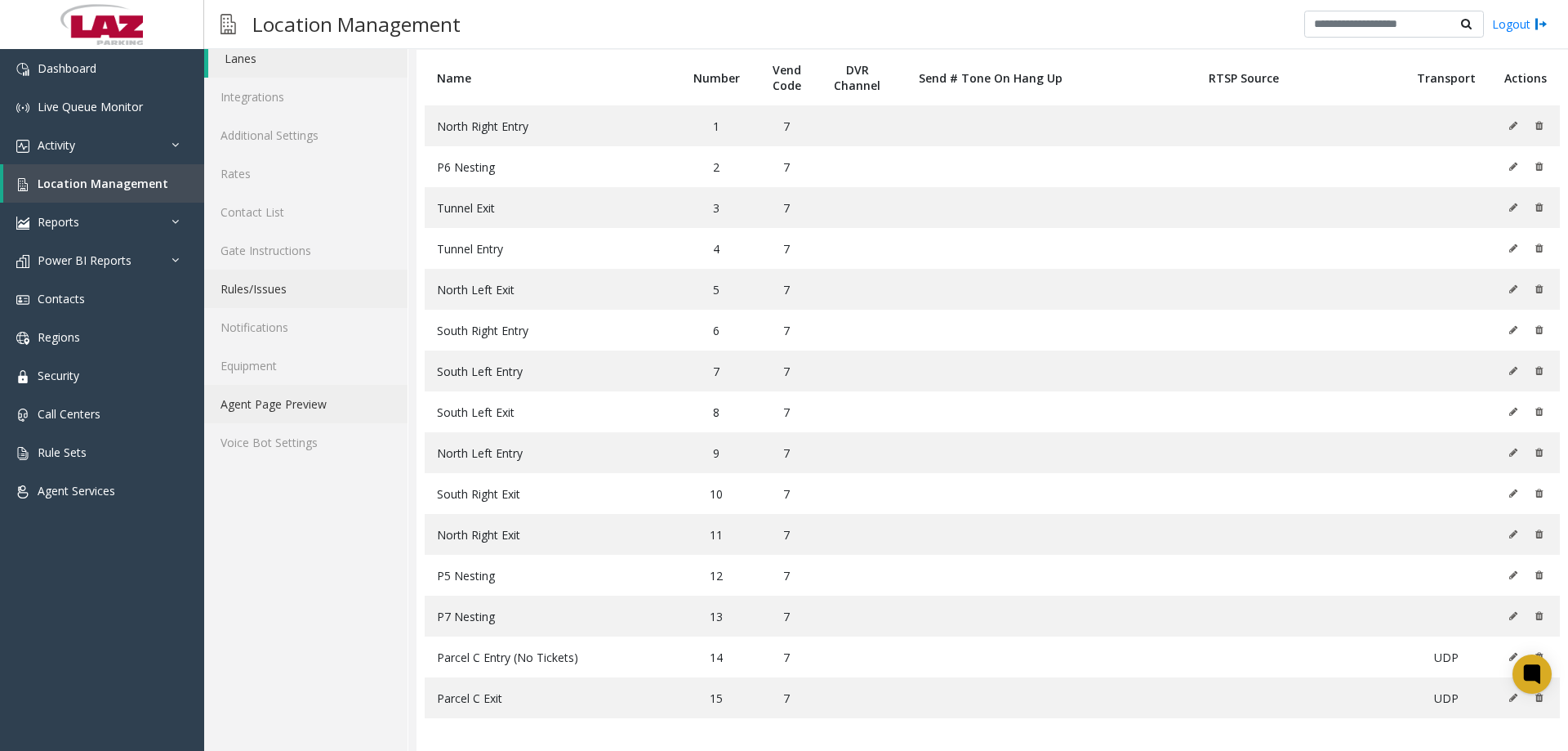
click at [275, 396] on link "Agent Page Preview" at bounding box center [305, 404] width 203 height 39
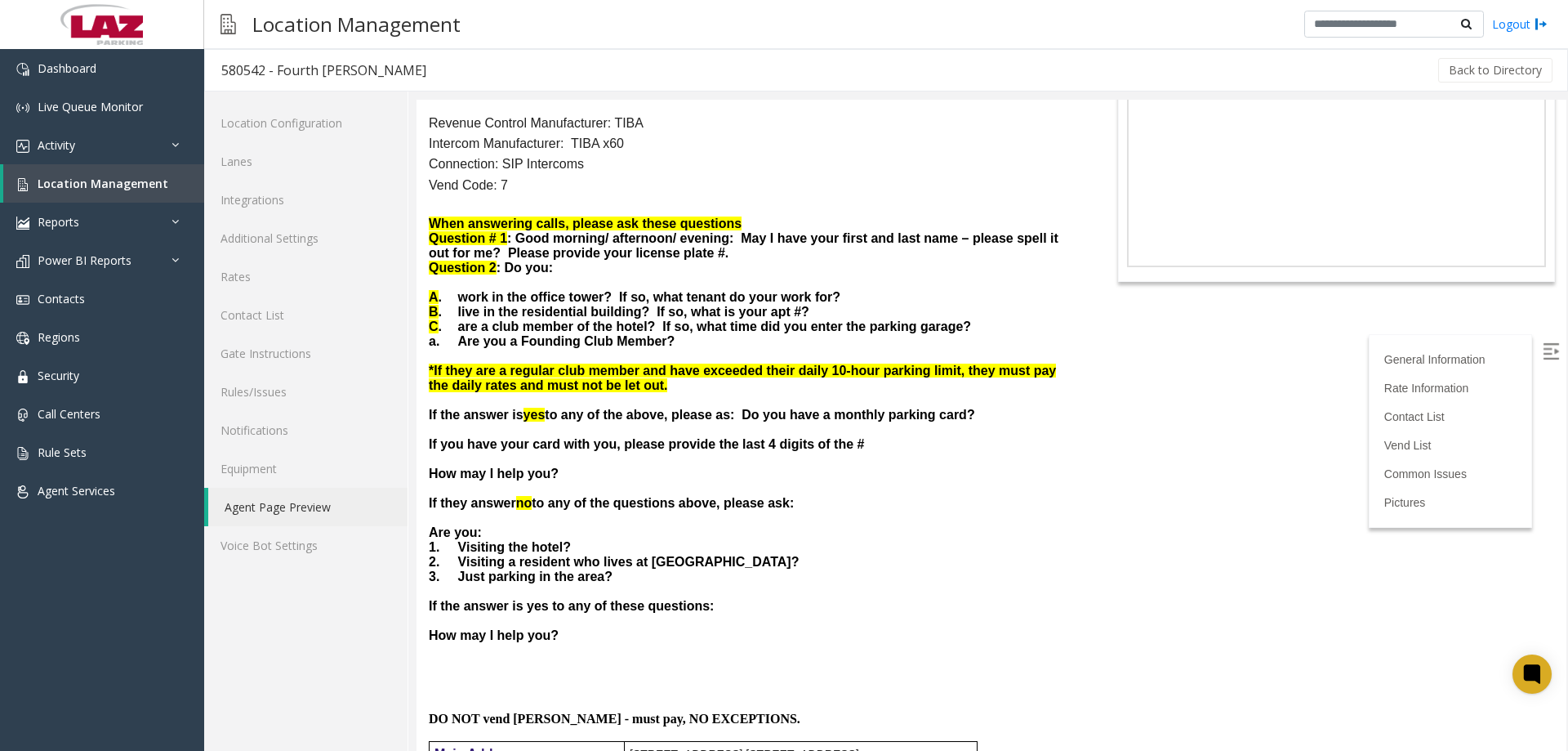
scroll to position [572, 0]
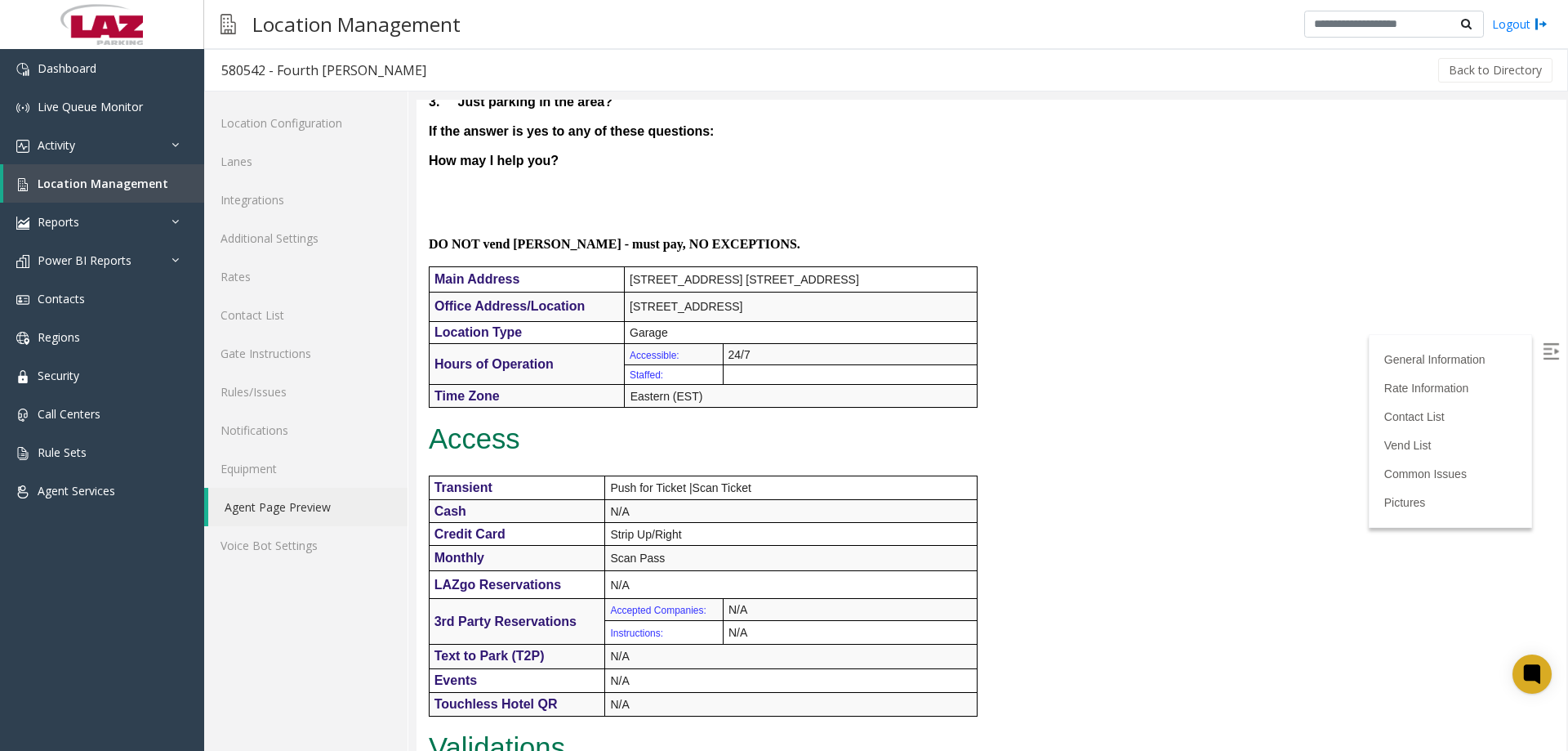
click at [286, 67] on div "580542 - Fourth Ward" at bounding box center [323, 71] width 205 height 21
copy div "580542 - Fourth Ward"
click at [102, 187] on span "Location Management" at bounding box center [103, 183] width 131 height 16
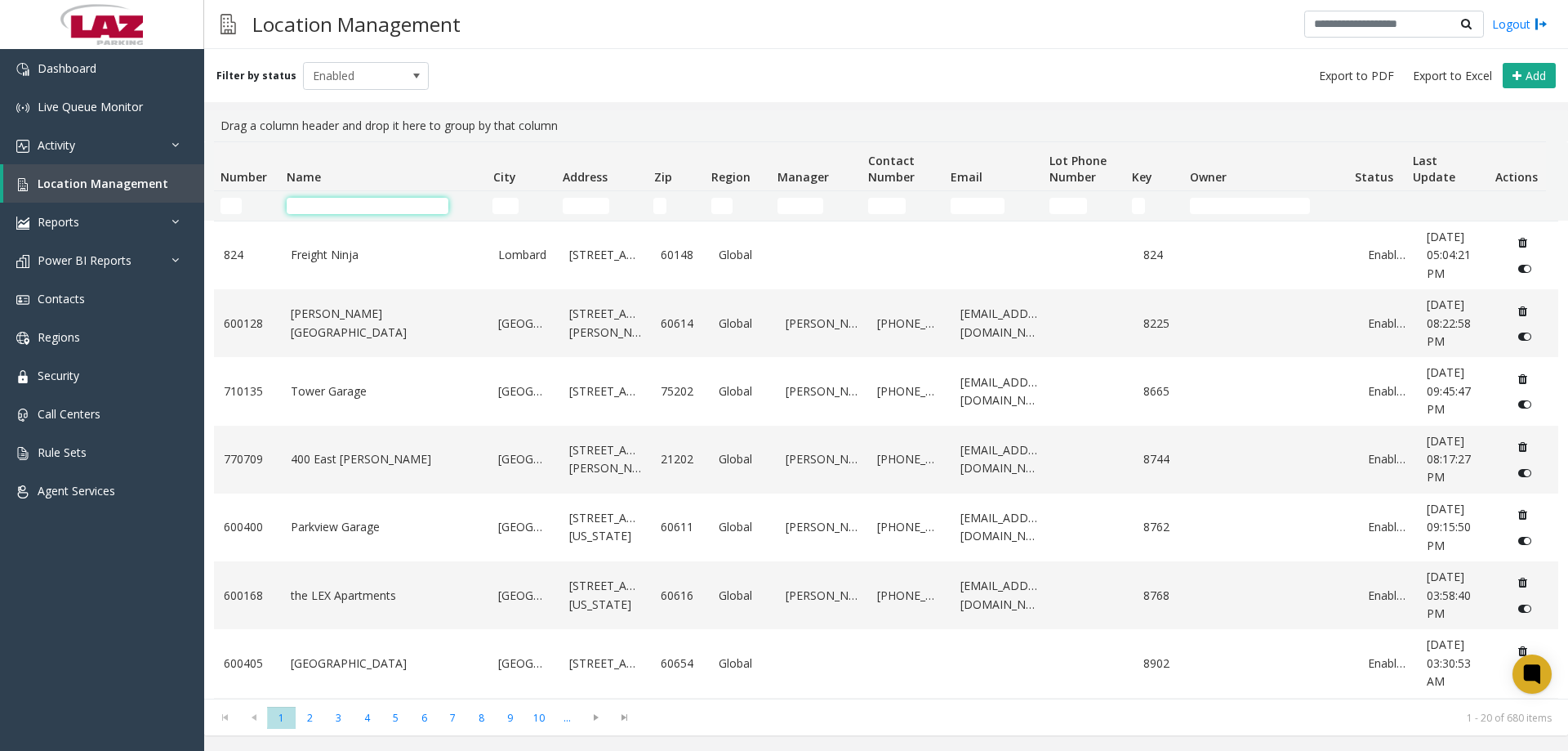
click at [349, 198] on input "Name Filter" at bounding box center [368, 206] width 162 height 16
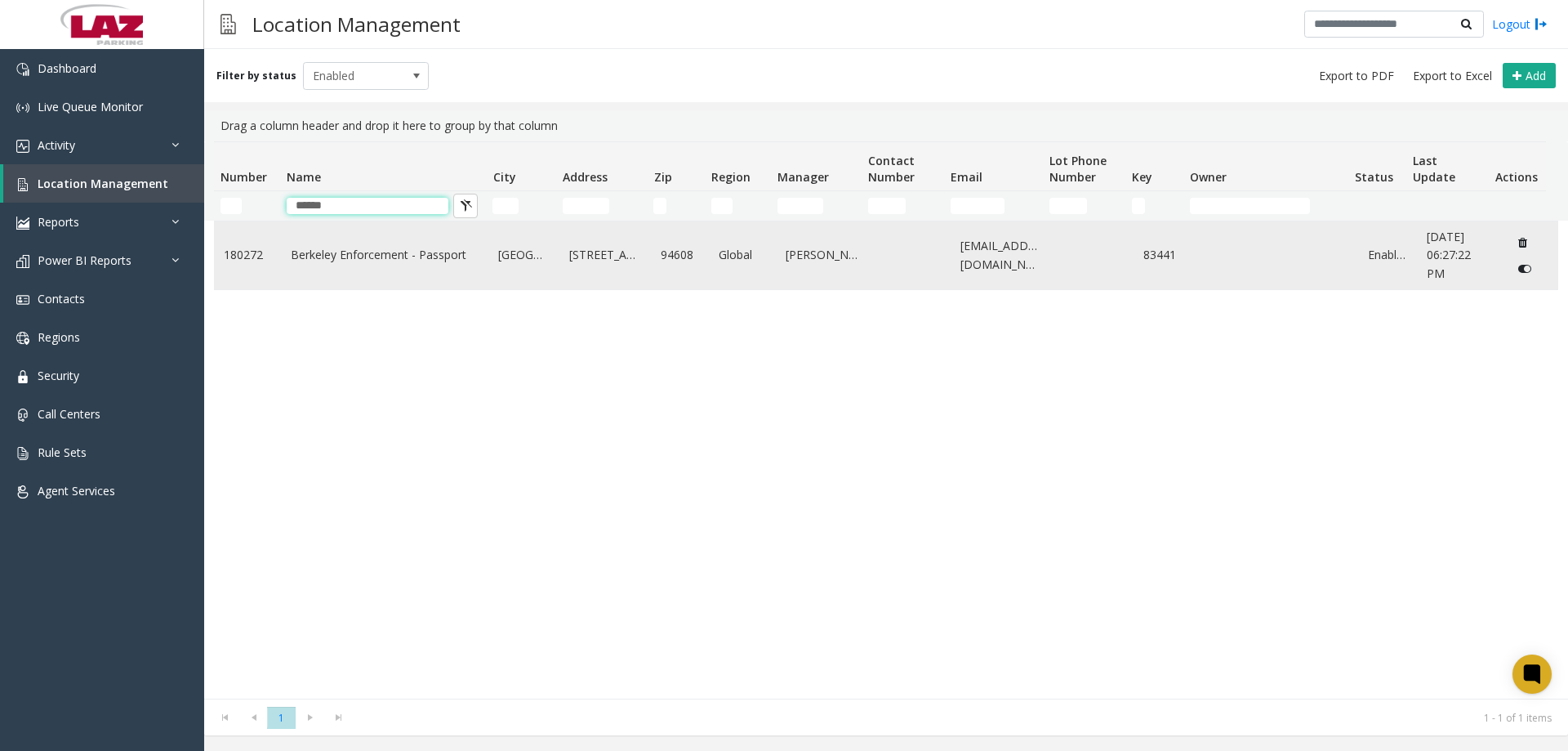
type input "******"
click at [386, 254] on link "Berkeley Enforcement - Passport" at bounding box center [385, 255] width 188 height 18
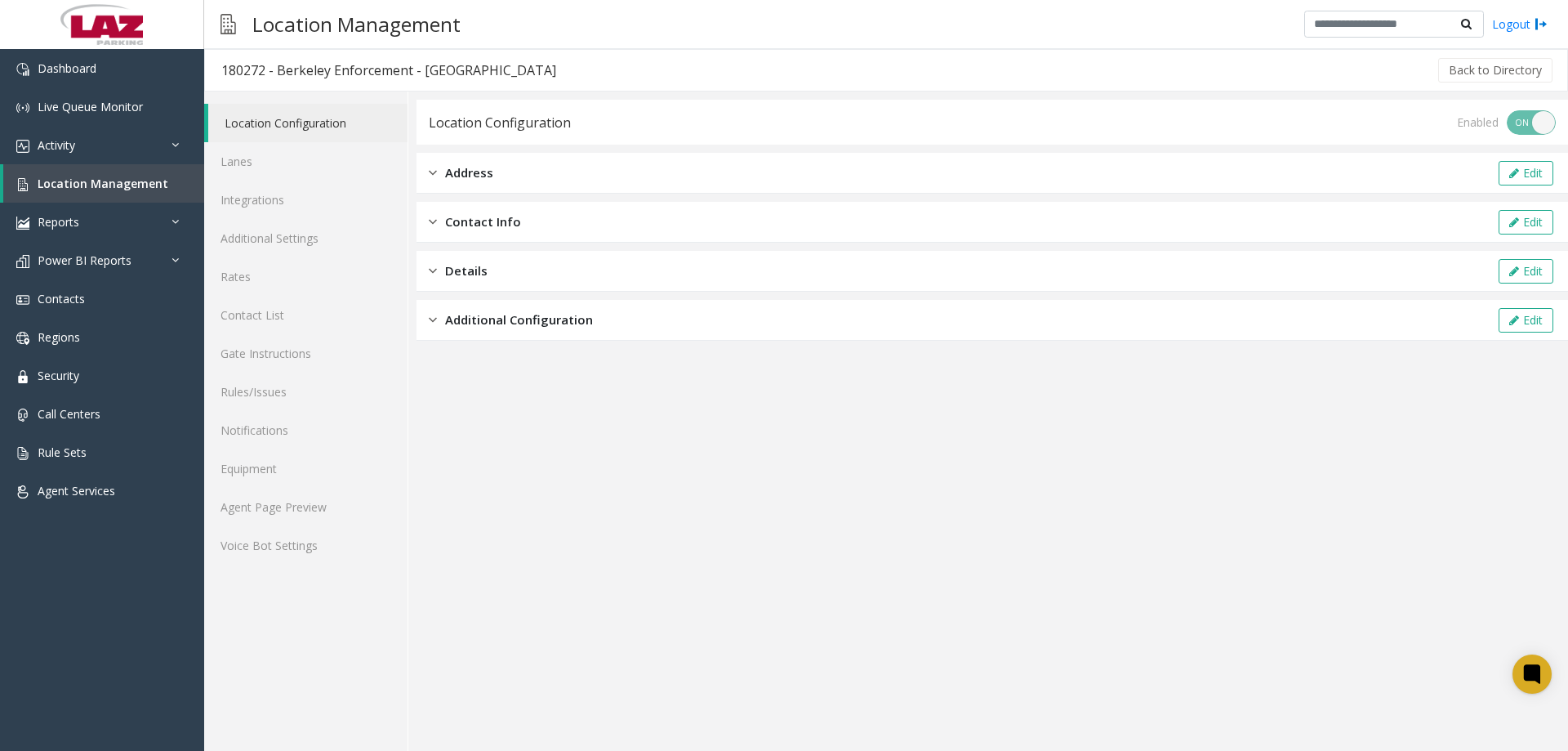
drag, startPoint x: 667, startPoint y: 545, endPoint x: 594, endPoint y: 438, distance: 129.5
click at [665, 544] on app-location-configuration "Location Configuration Enabled ON OFF Address Edit Contact Info Edit Details Ed…" at bounding box center [992, 425] width 1151 height 651
click at [265, 511] on link "Agent Page Preview" at bounding box center [305, 507] width 203 height 39
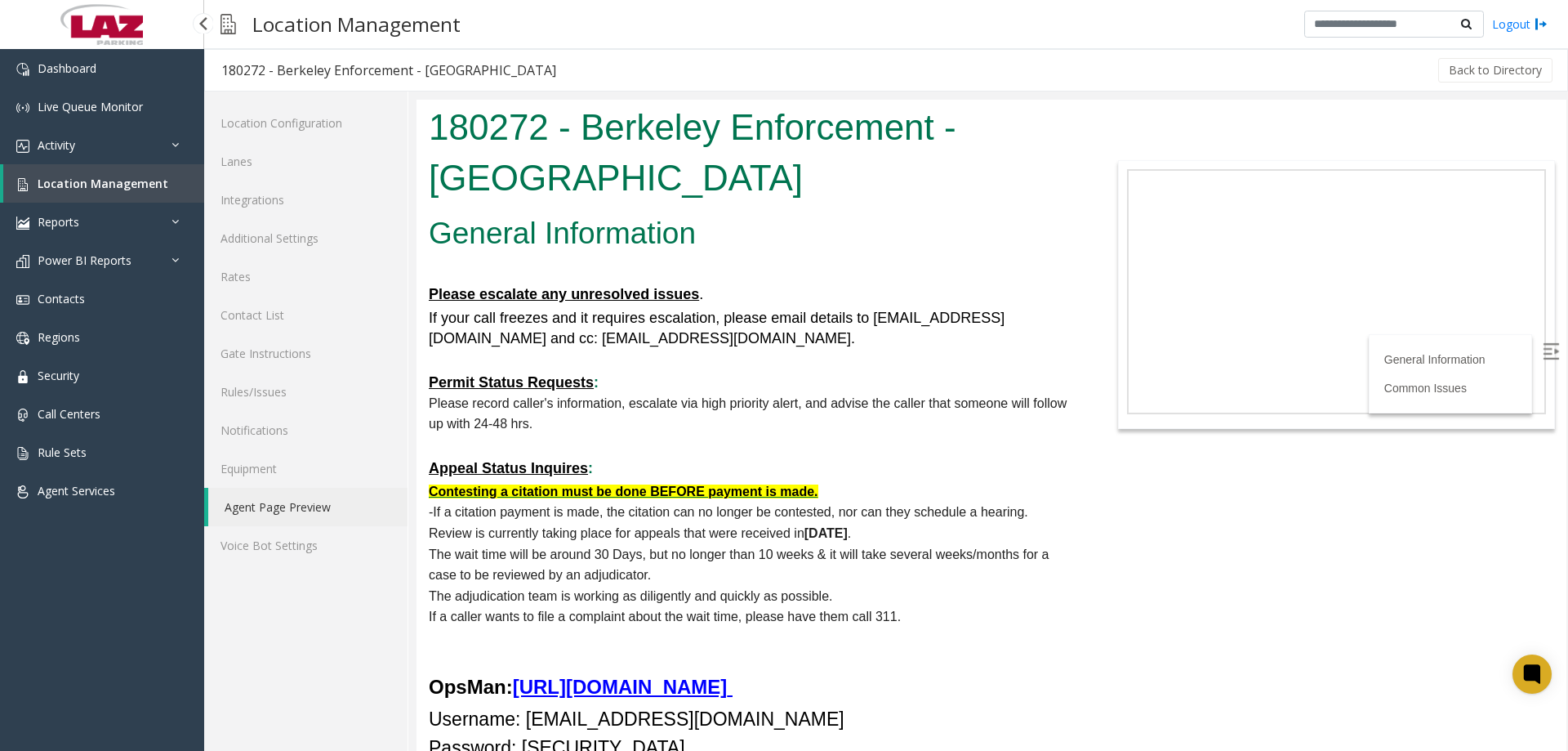
click at [50, 190] on span "Location Management" at bounding box center [103, 183] width 131 height 16
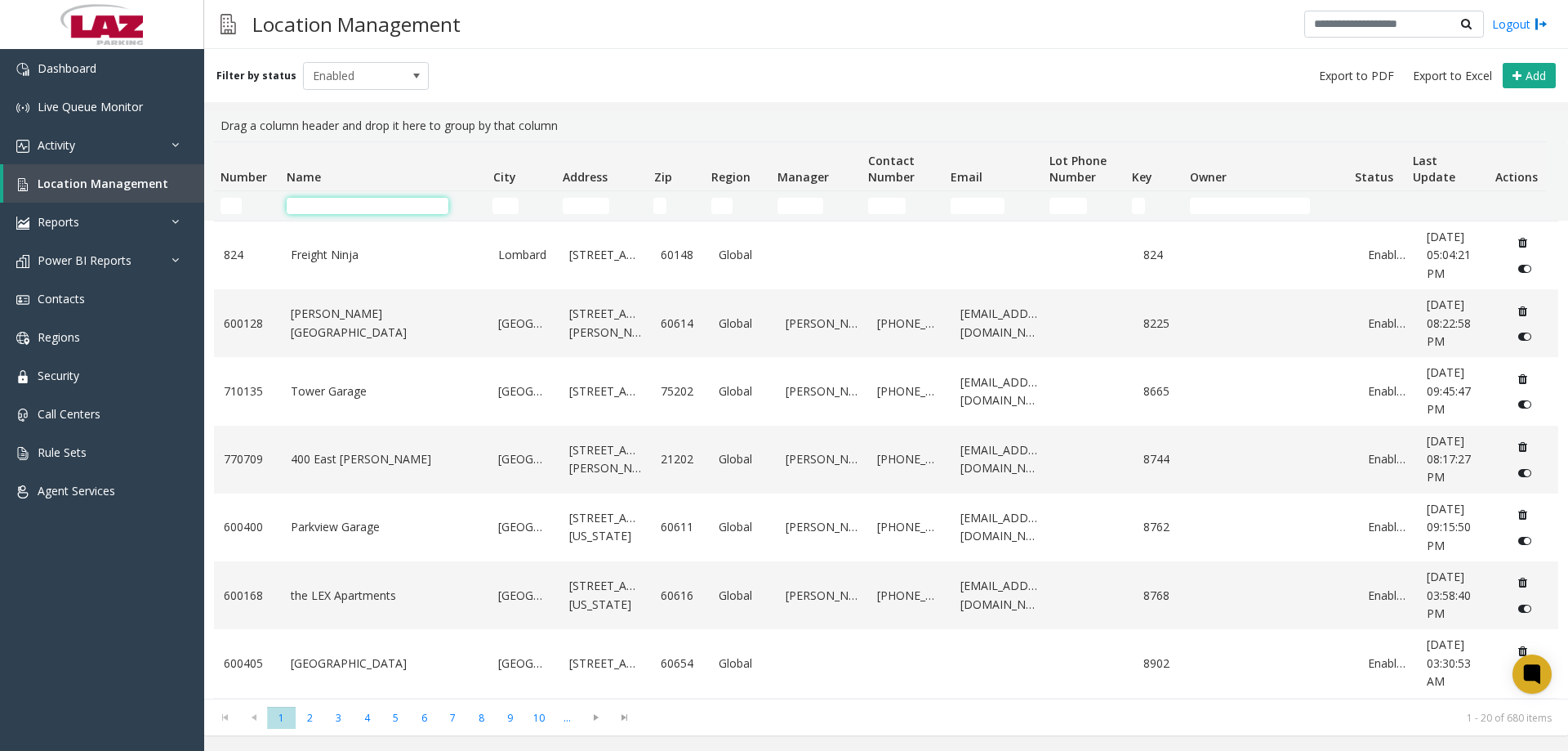
click at [343, 204] on input "Name Filter" at bounding box center [368, 206] width 162 height 16
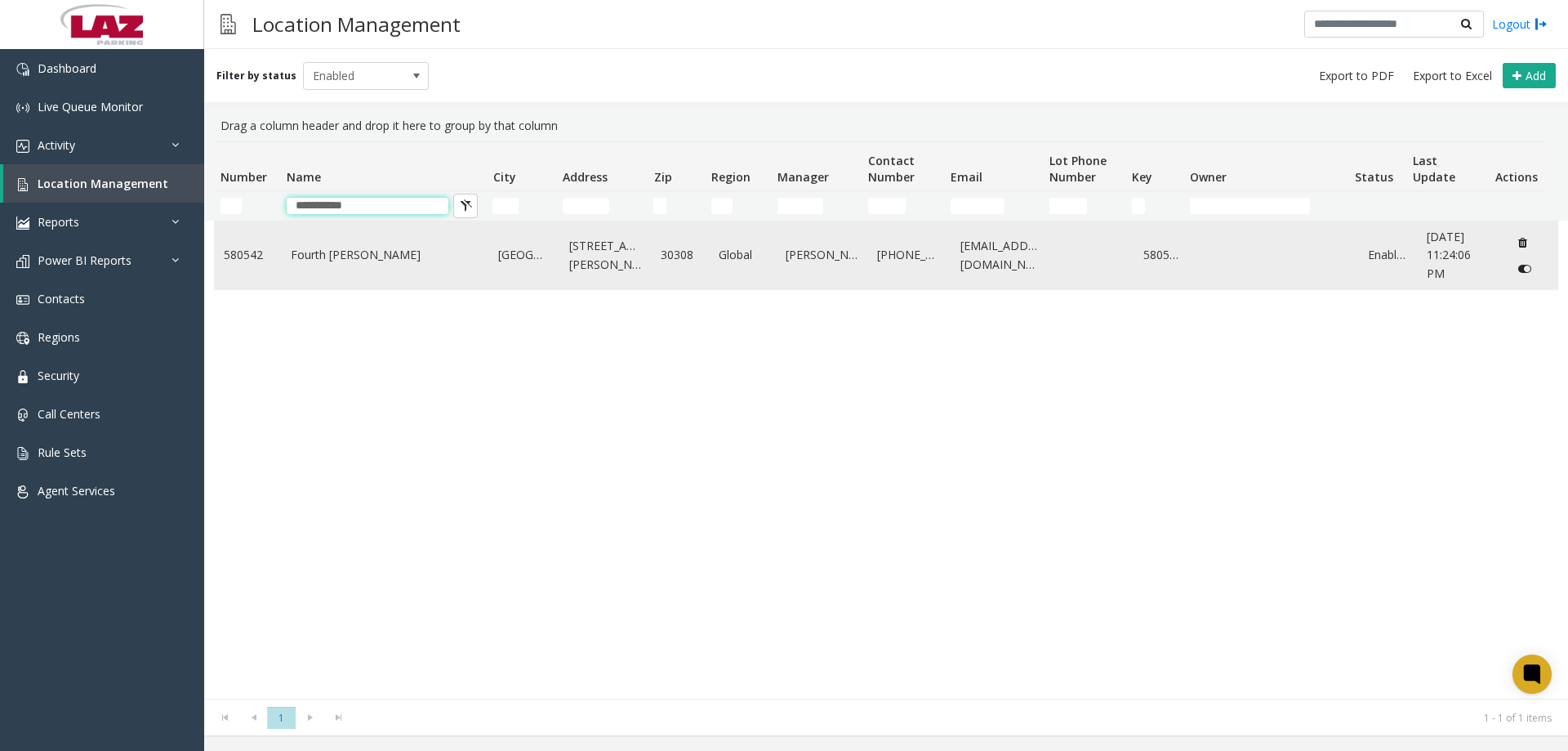
type input "**********"
click at [349, 253] on td "Fourth Ward" at bounding box center [385, 255] width 208 height 67
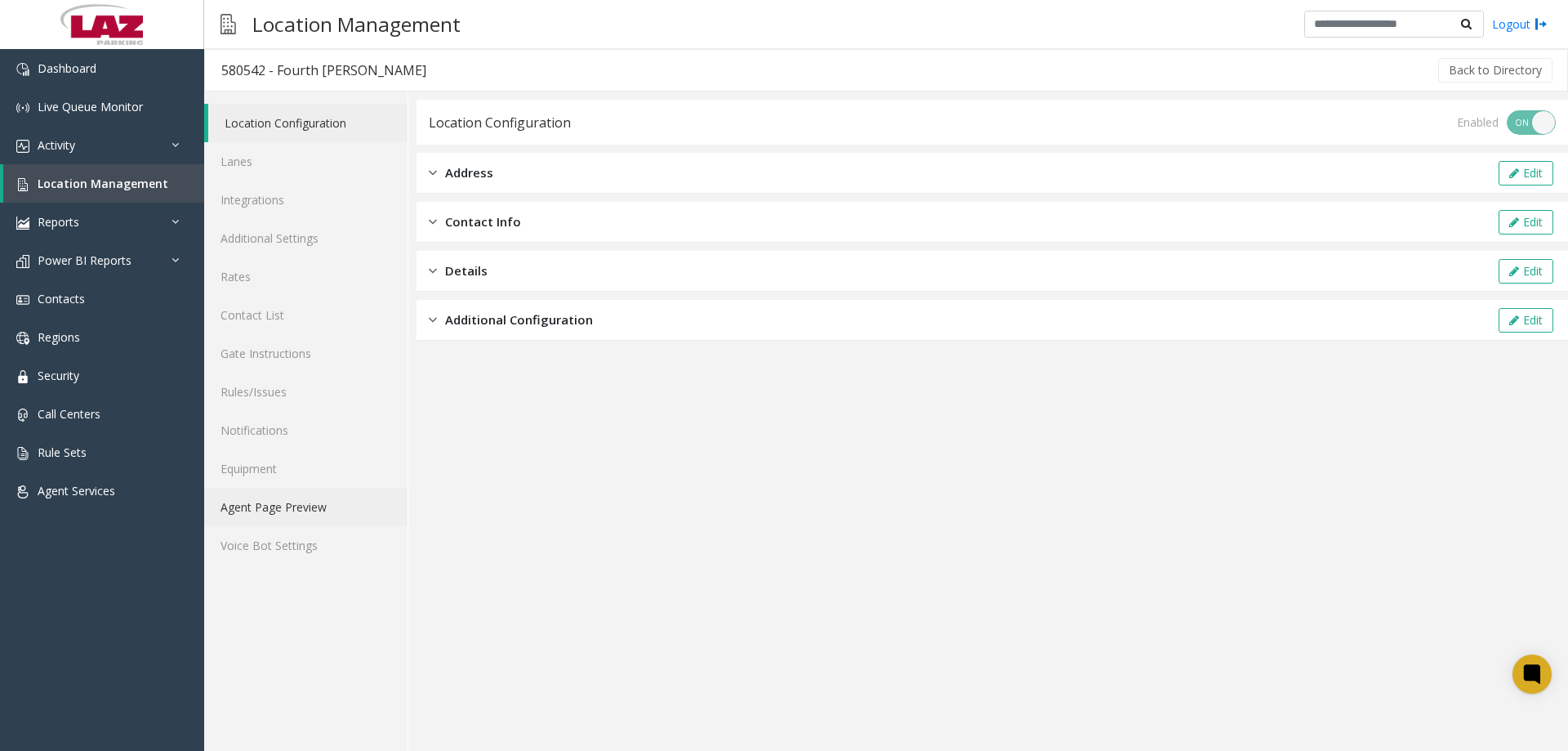
click at [308, 512] on link "Agent Page Preview" at bounding box center [305, 507] width 203 height 39
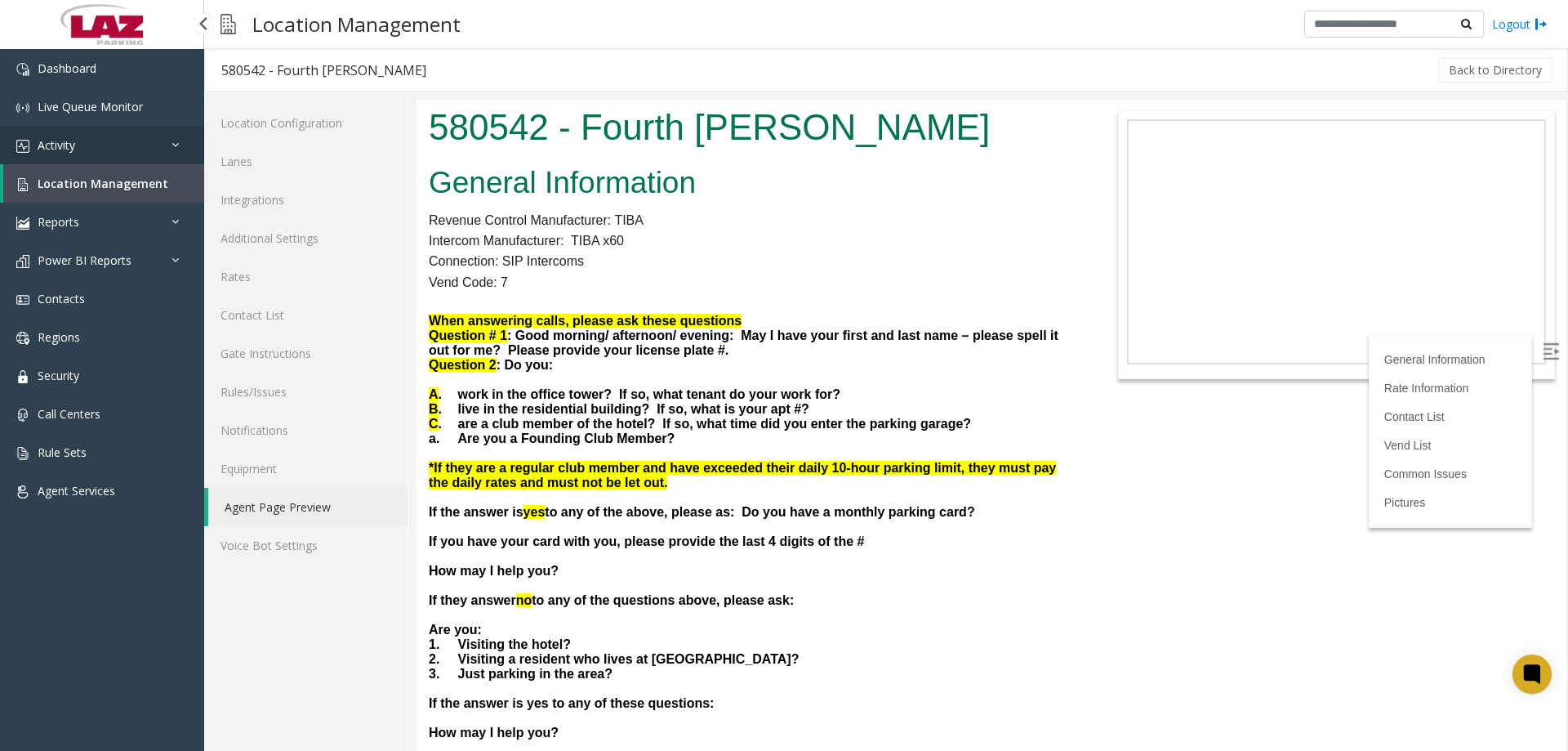
click at [71, 150] on span "Activity" at bounding box center [57, 145] width 38 height 16
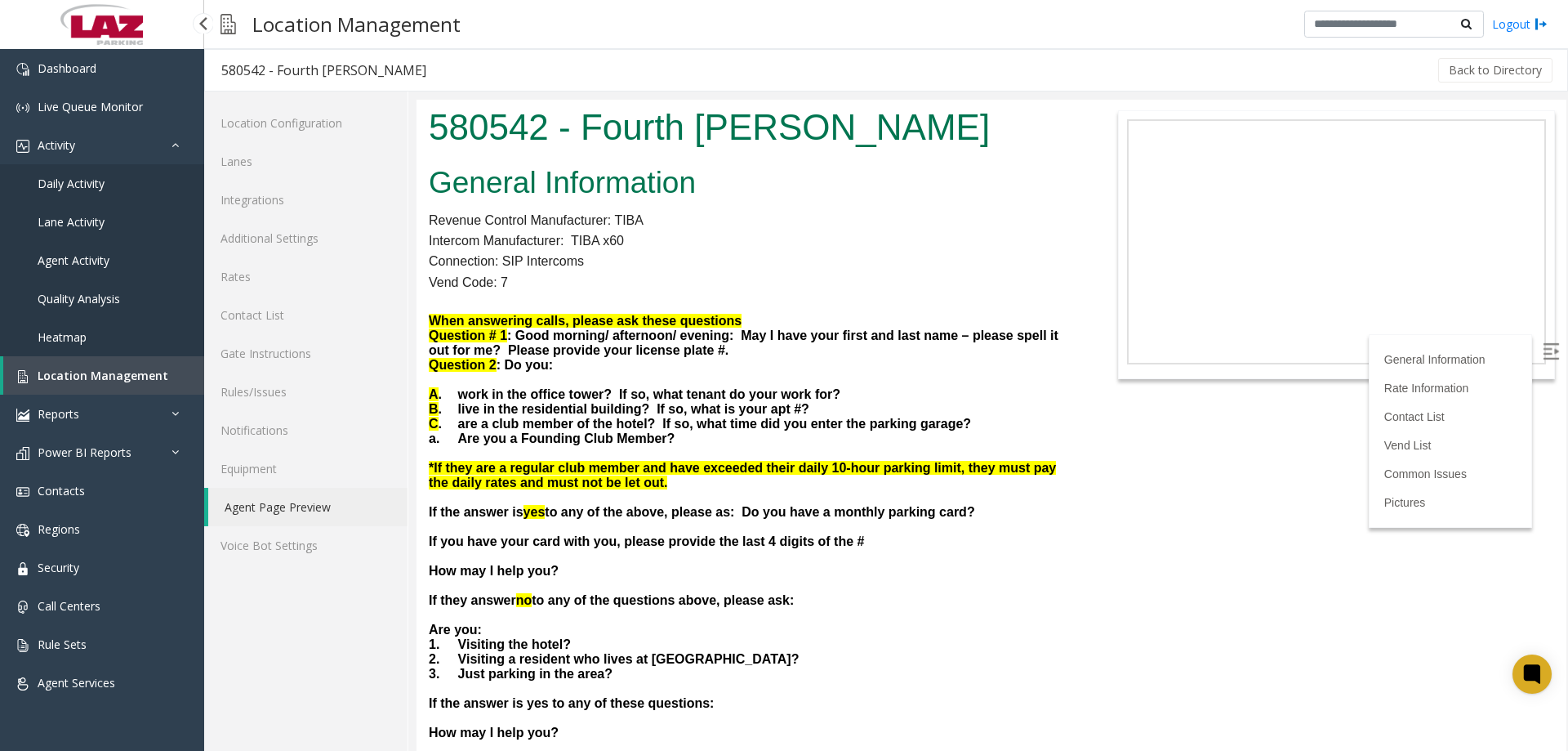
click at [91, 188] on span "Daily Activity" at bounding box center [71, 183] width 67 height 16
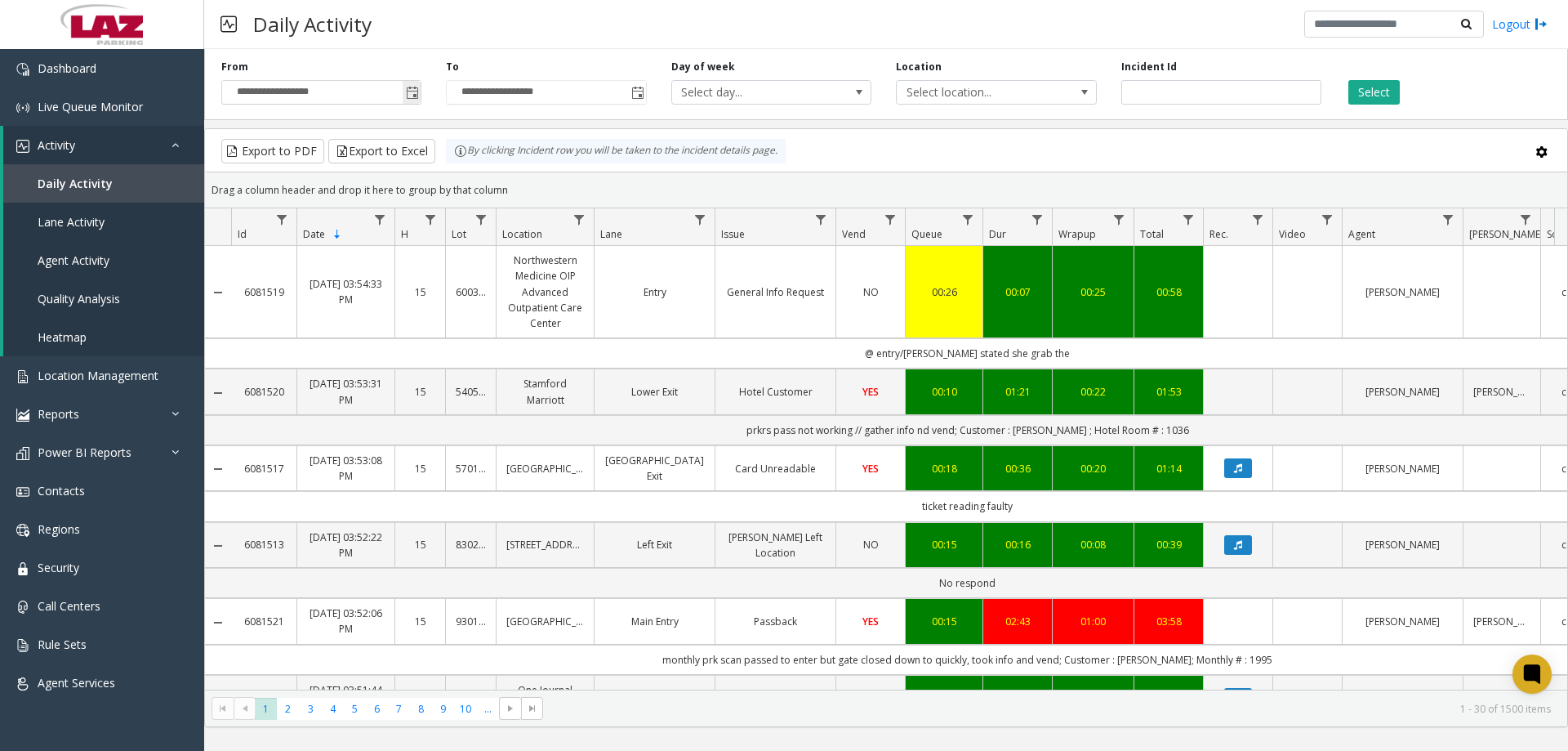
click at [409, 90] on span "Toggle popup" at bounding box center [413, 93] width 13 height 13
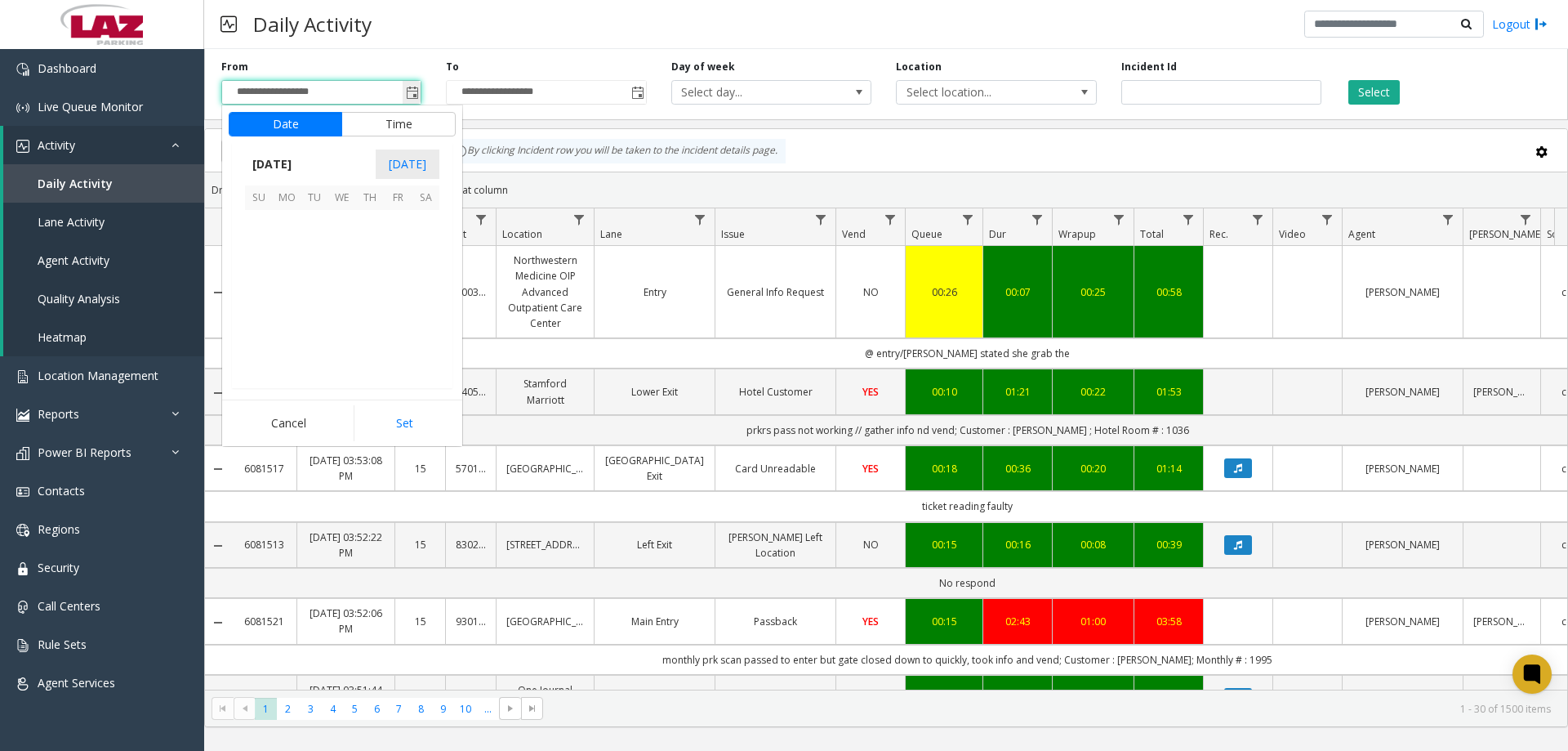
scroll to position [293018, 0]
click at [288, 338] on span "25" at bounding box center [287, 335] width 28 height 28
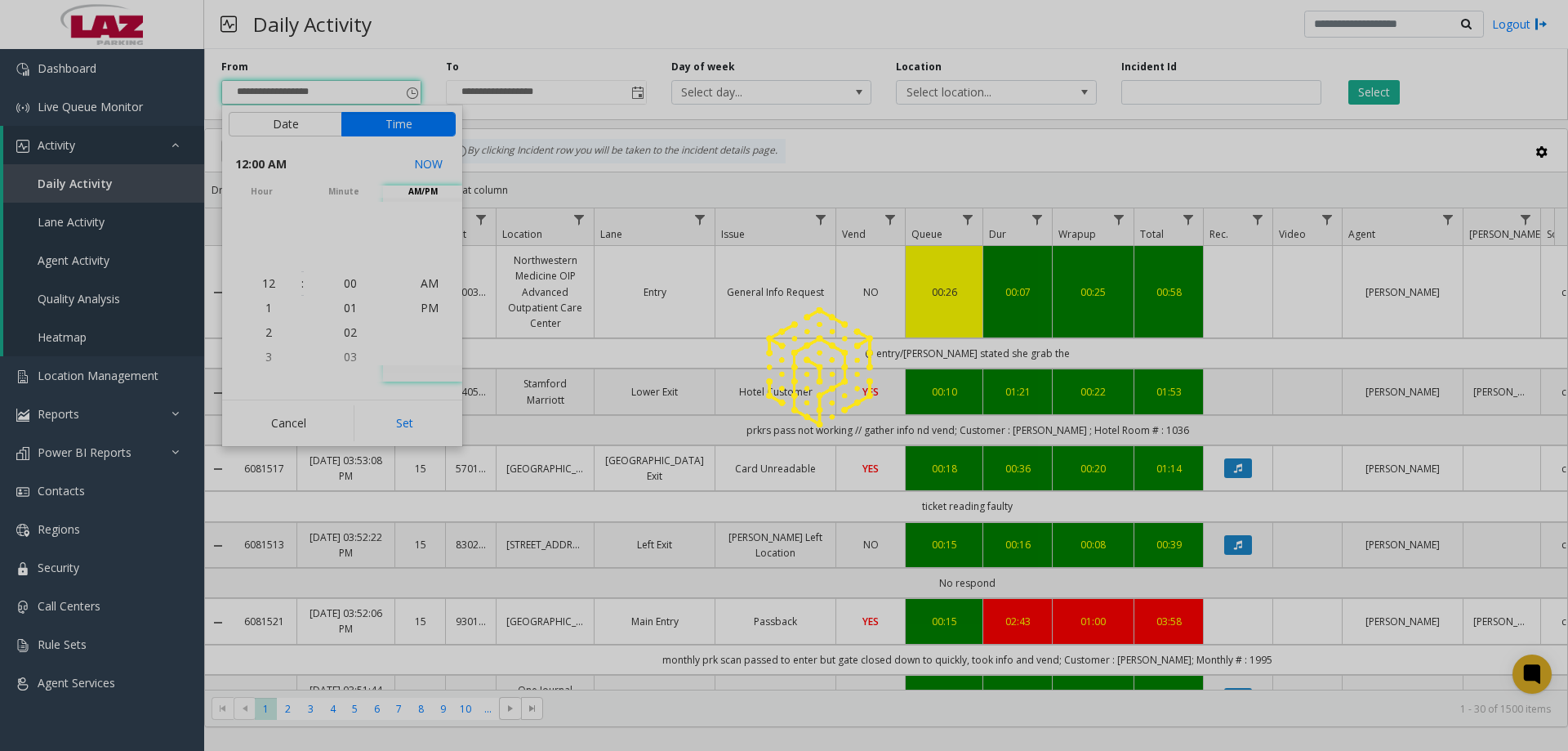
click at [380, 416] on button "Set" at bounding box center [405, 424] width 103 height 36
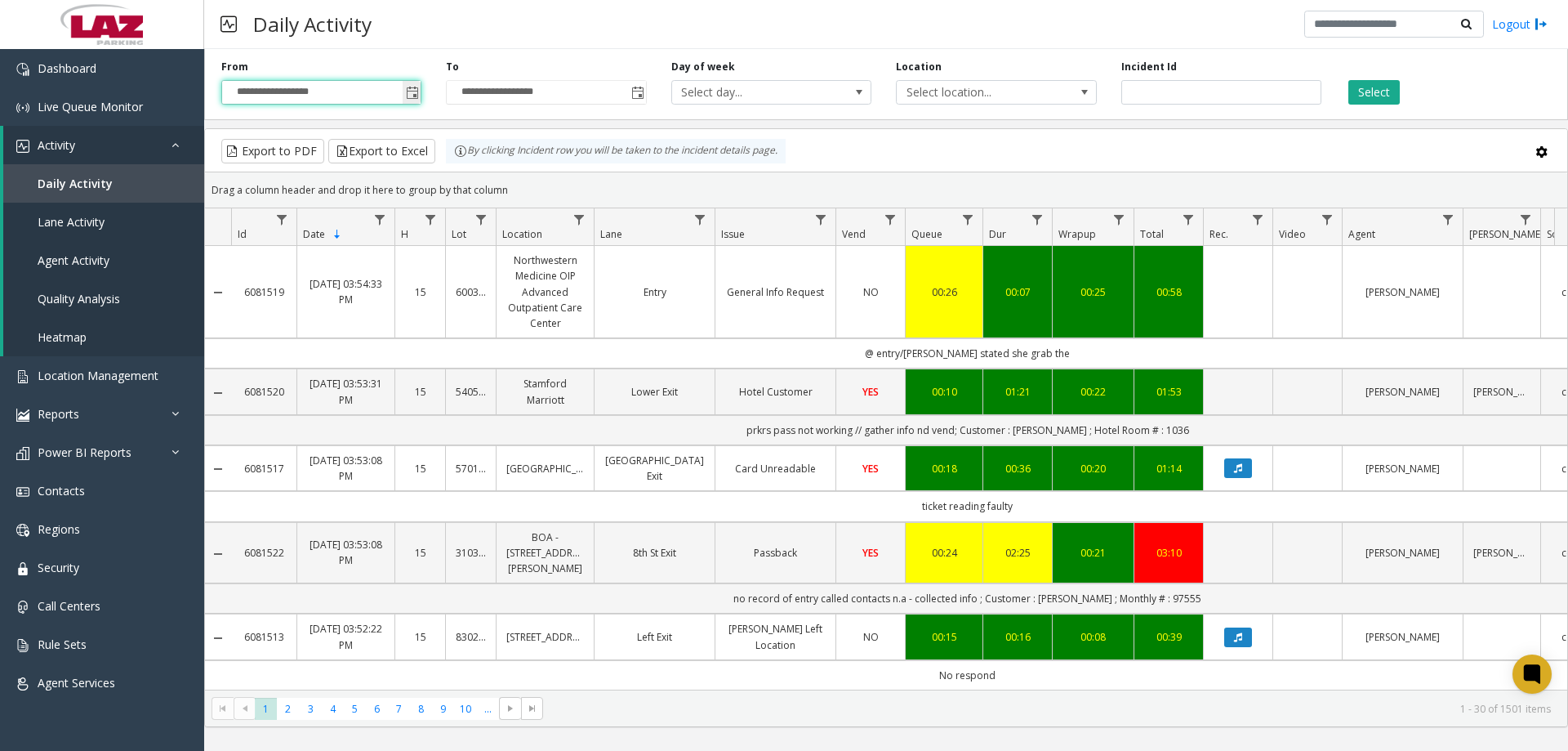
click at [412, 93] on span "Toggle popup" at bounding box center [413, 93] width 13 height 13
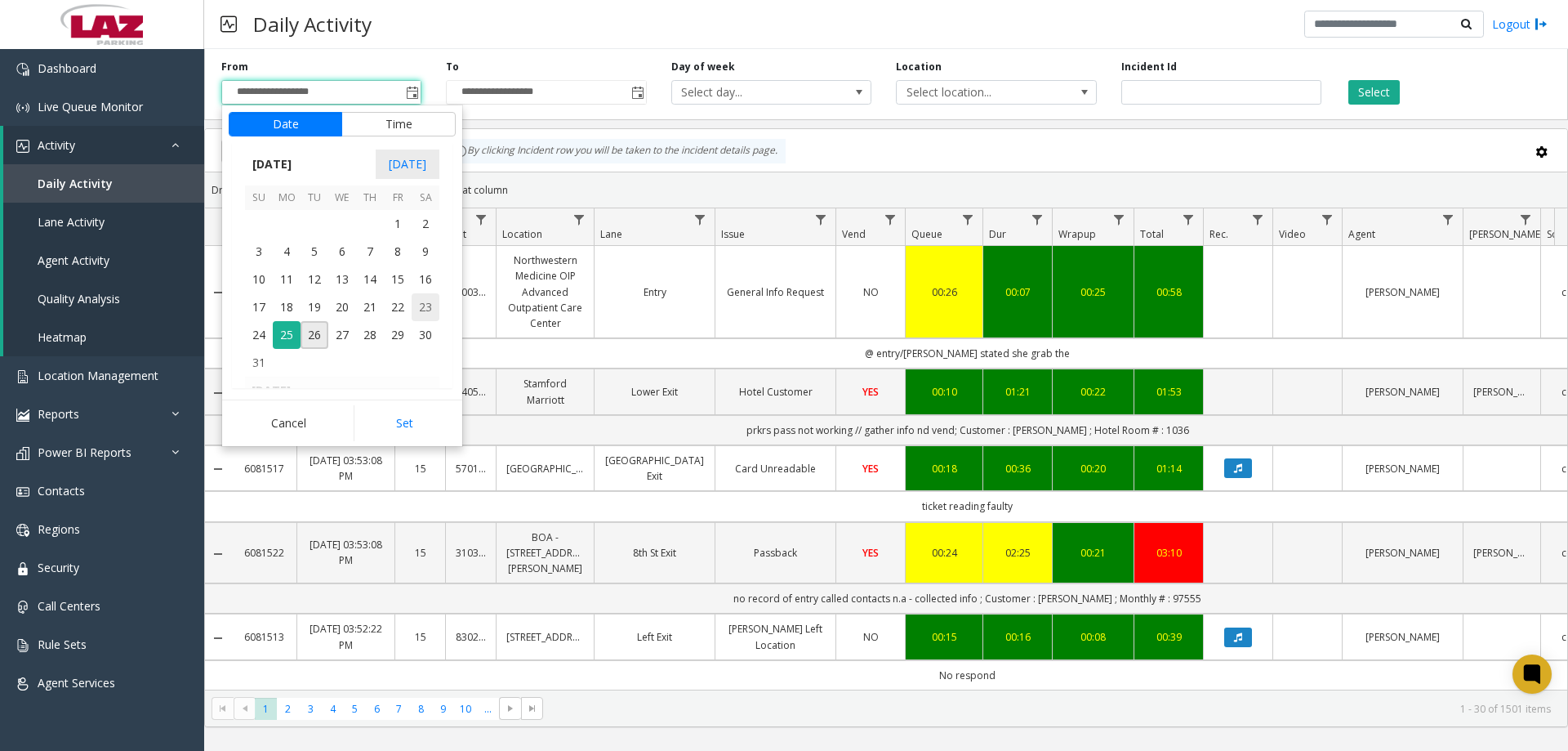
click at [423, 308] on span "23" at bounding box center [426, 308] width 28 height 28
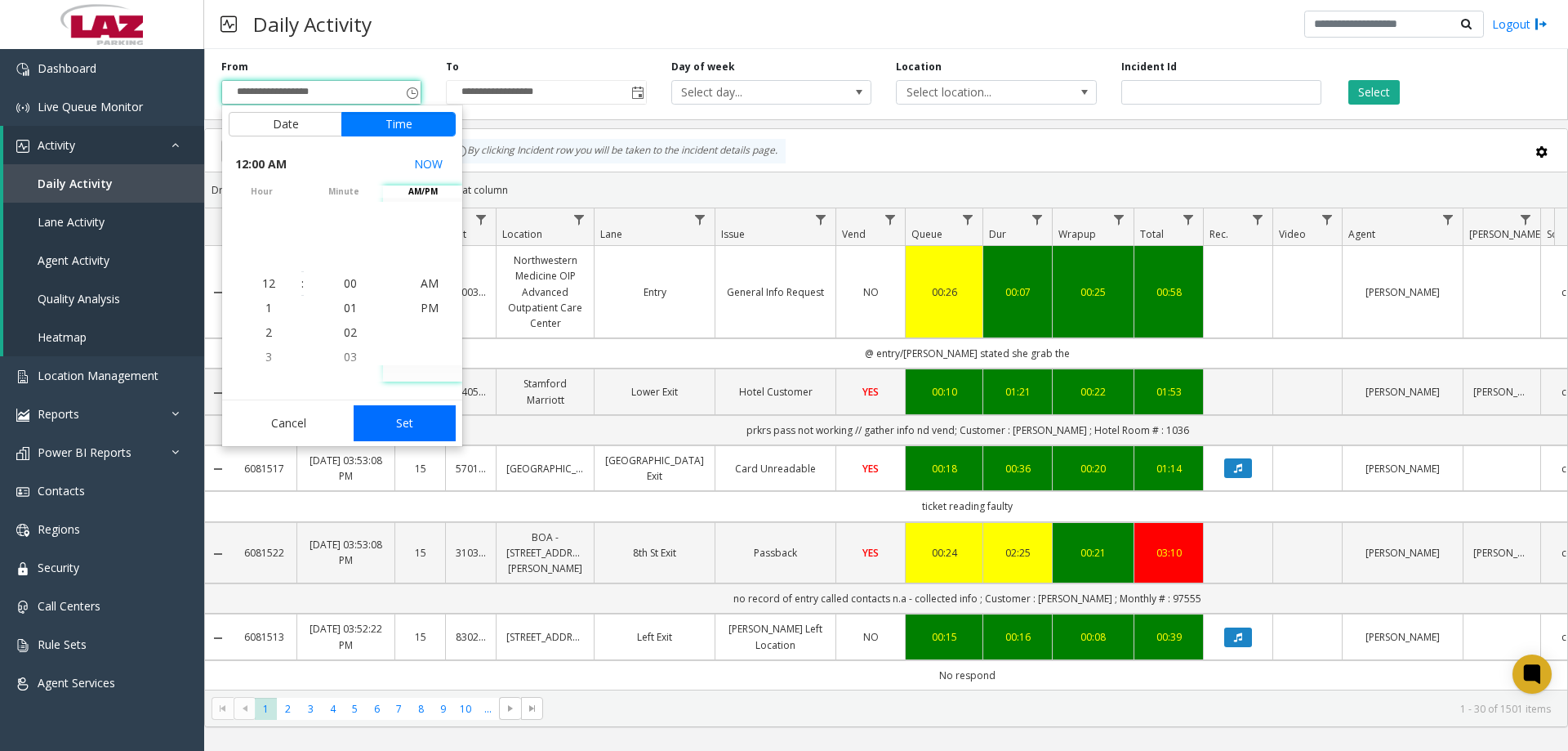
click at [421, 423] on button "Set" at bounding box center [405, 424] width 103 height 36
type input "**********"
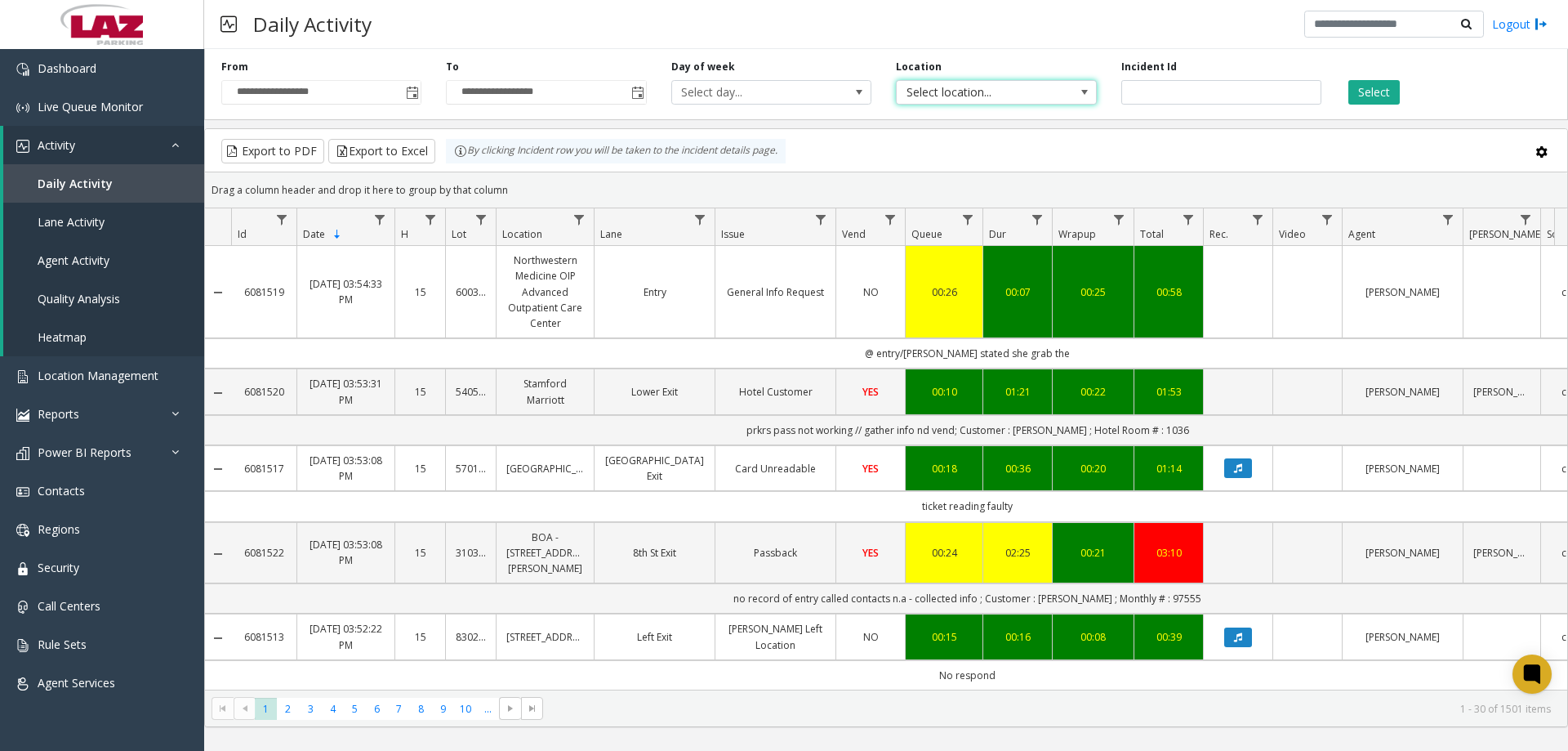
click at [990, 89] on span "Select location..." at bounding box center [977, 92] width 160 height 23
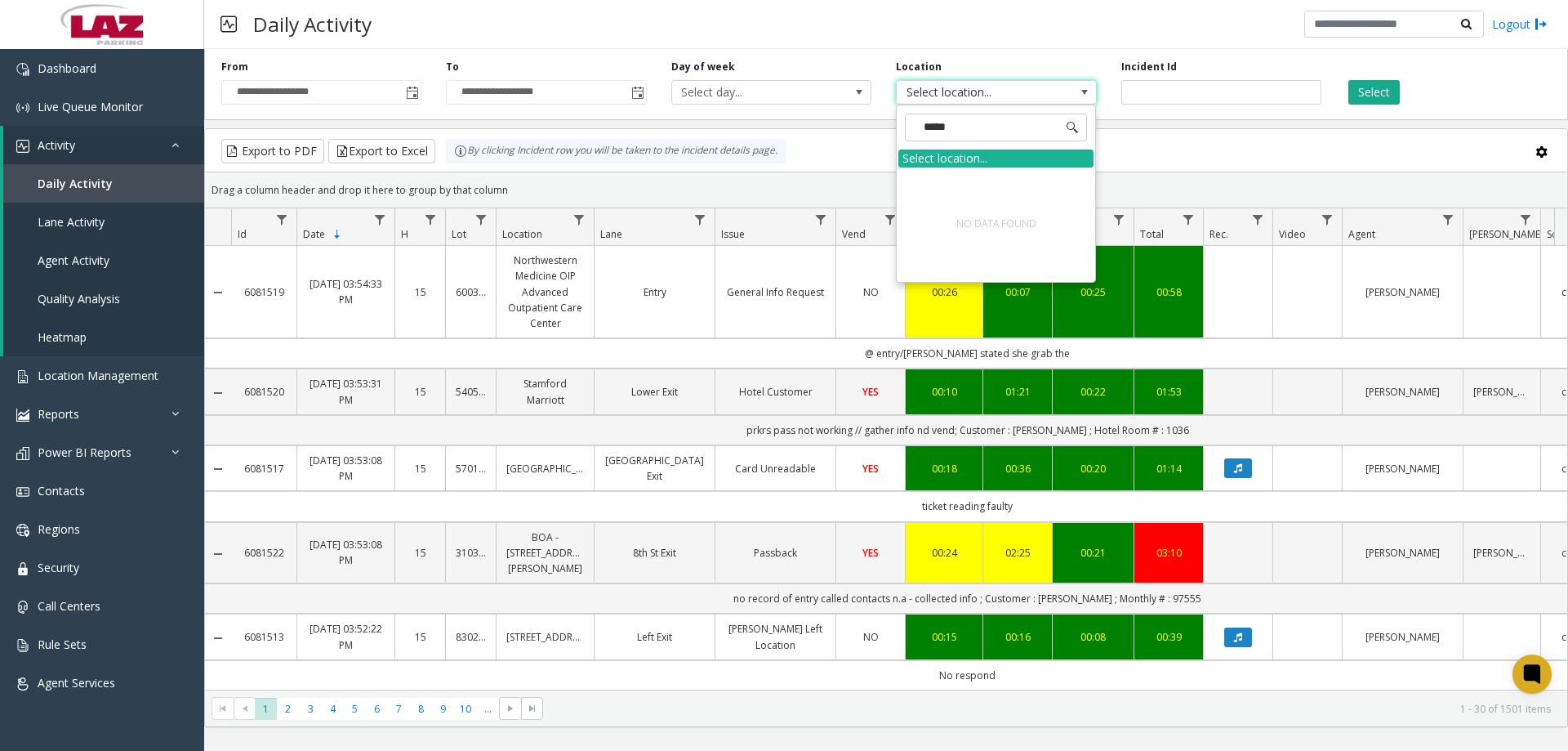
type input "****"
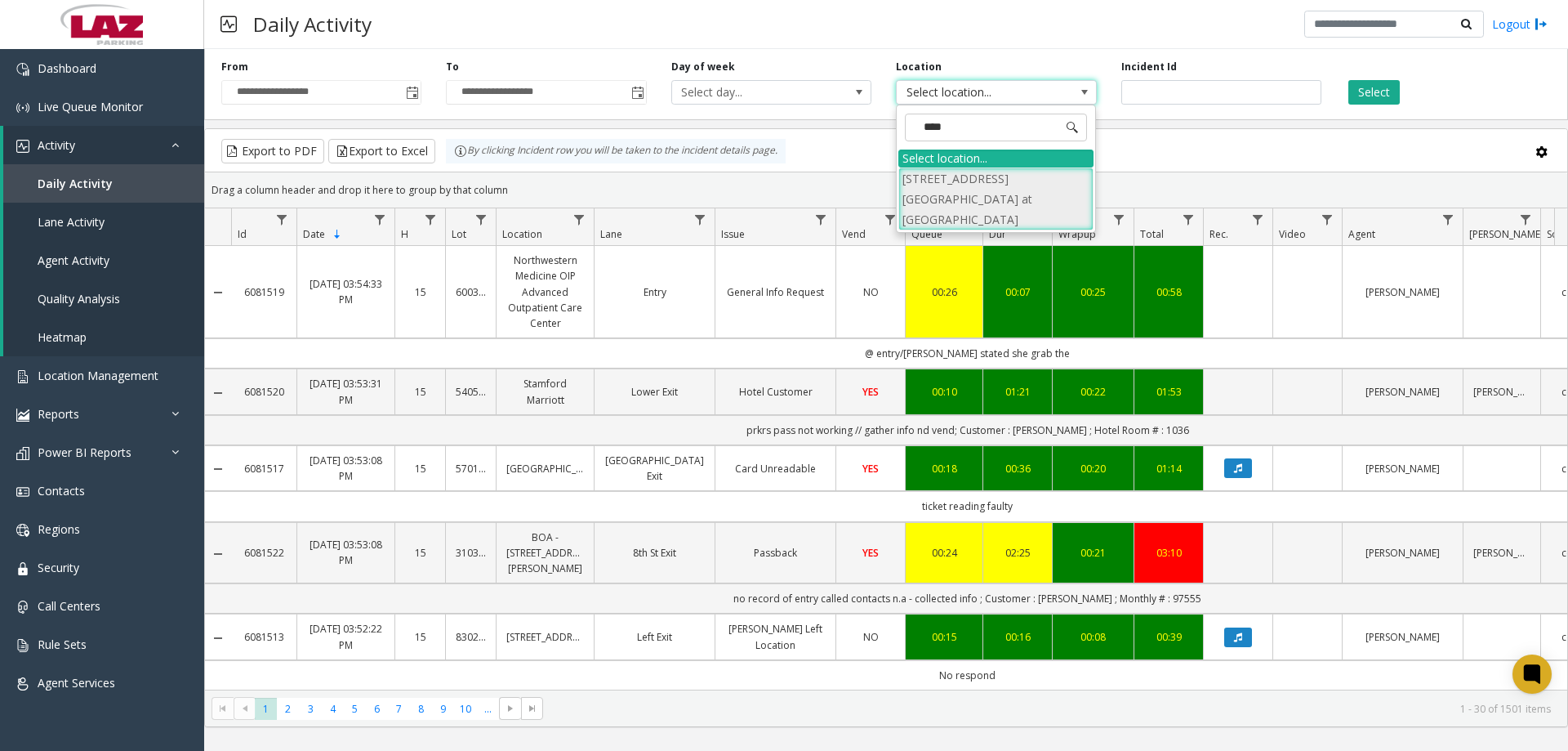
click at [990, 182] on li "220903 Eddy Street Commons at Notre Dame" at bounding box center [996, 199] width 195 height 63
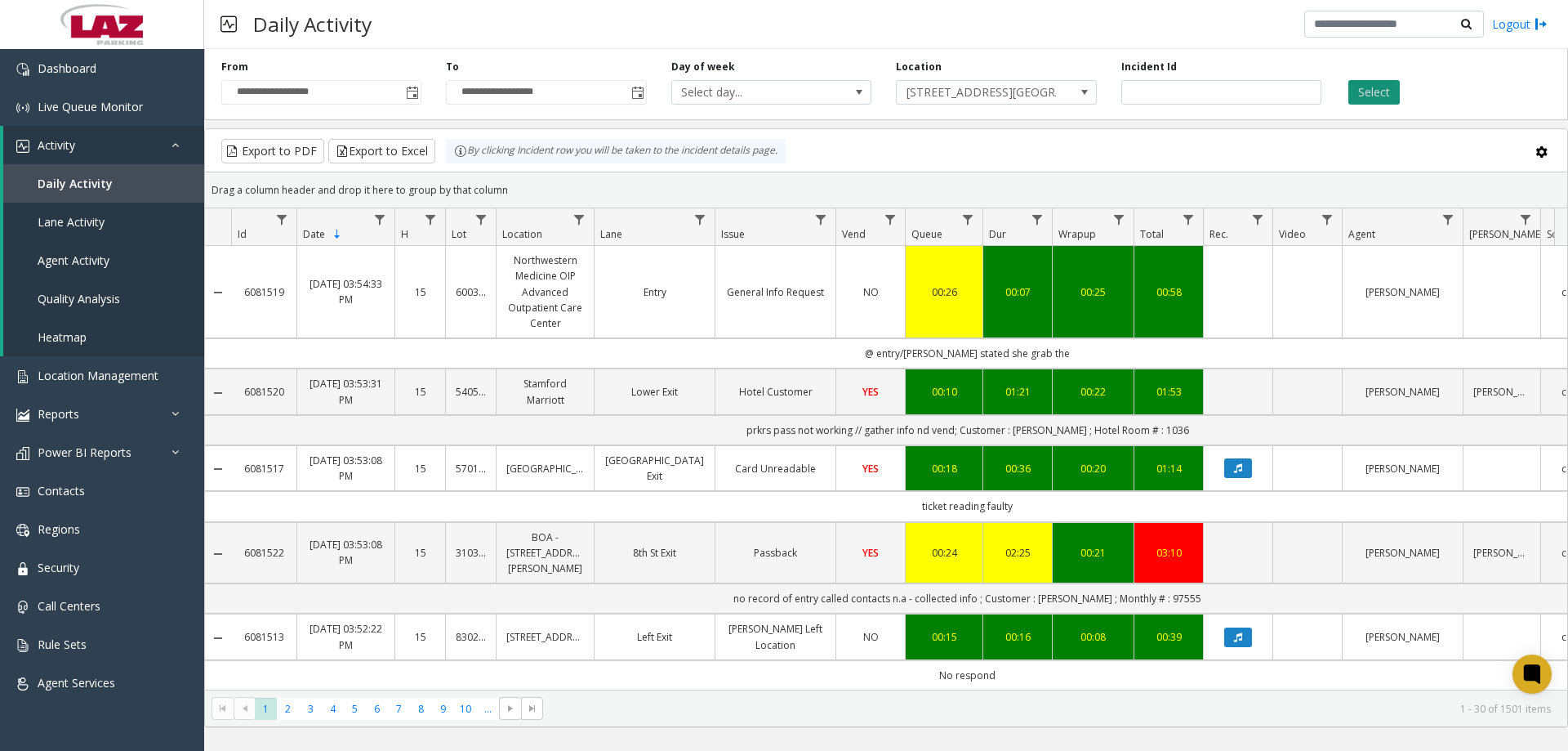
click at [1383, 90] on button "Select" at bounding box center [1374, 92] width 52 height 25
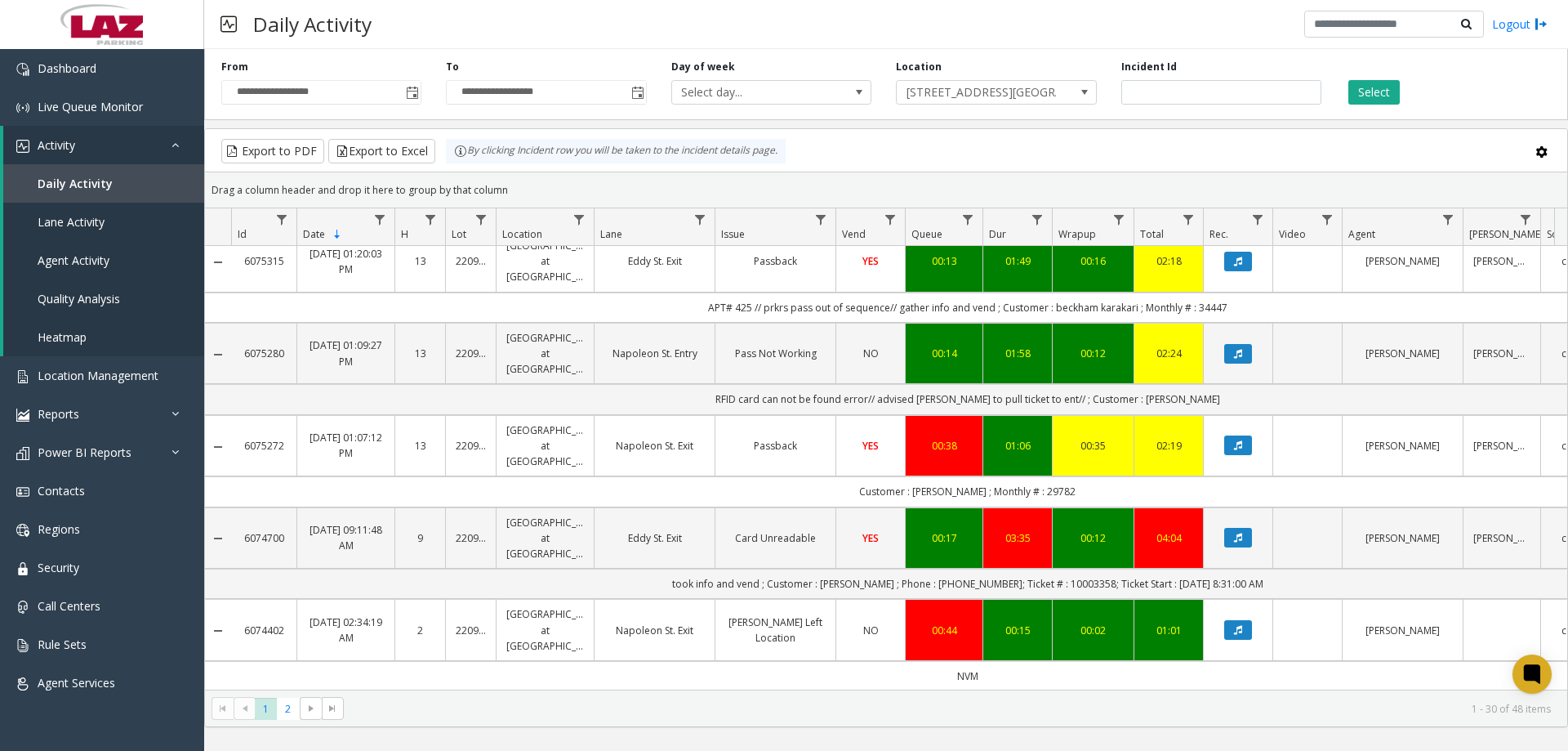
scroll to position [2241, 0]
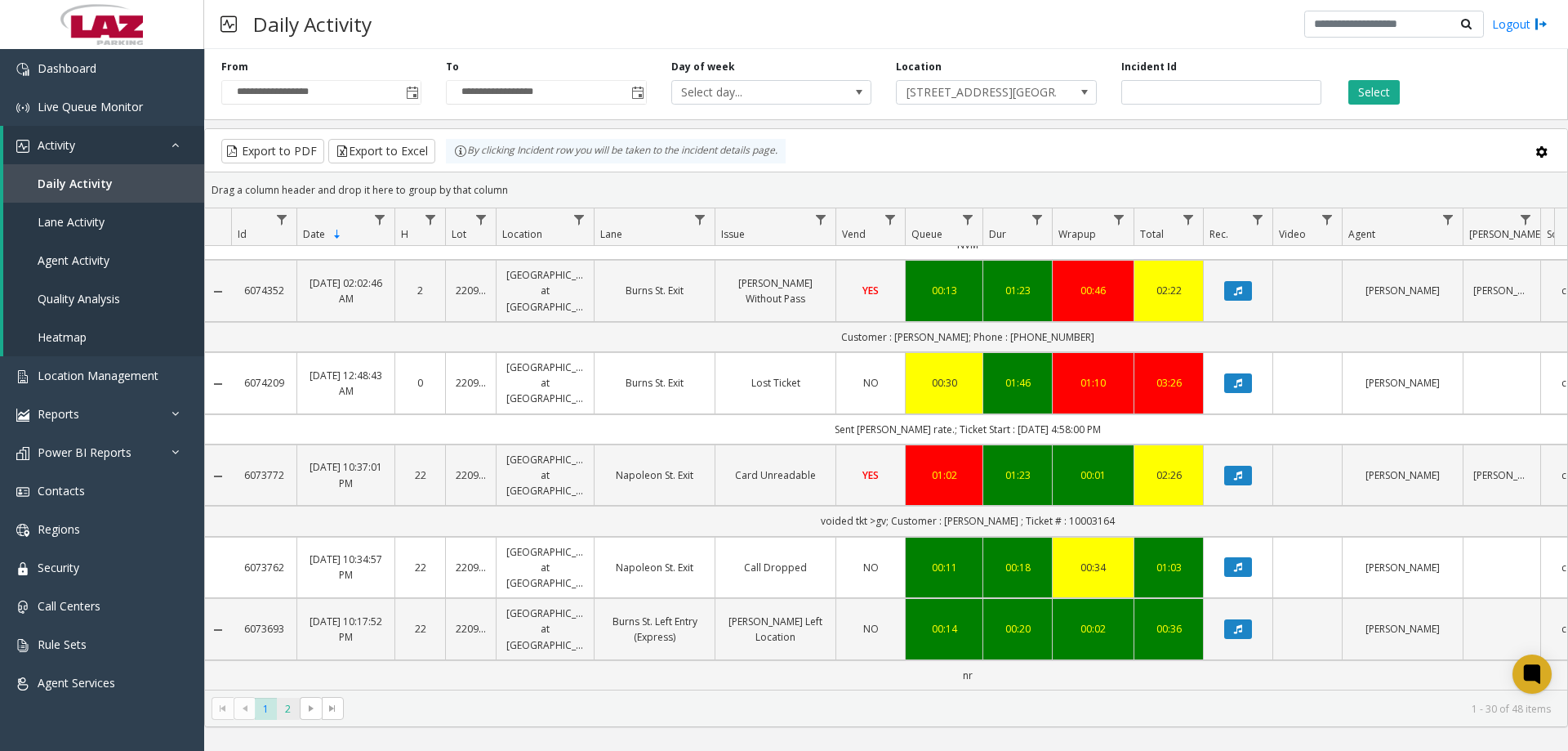
click at [285, 708] on span "2" at bounding box center [288, 708] width 22 height 22
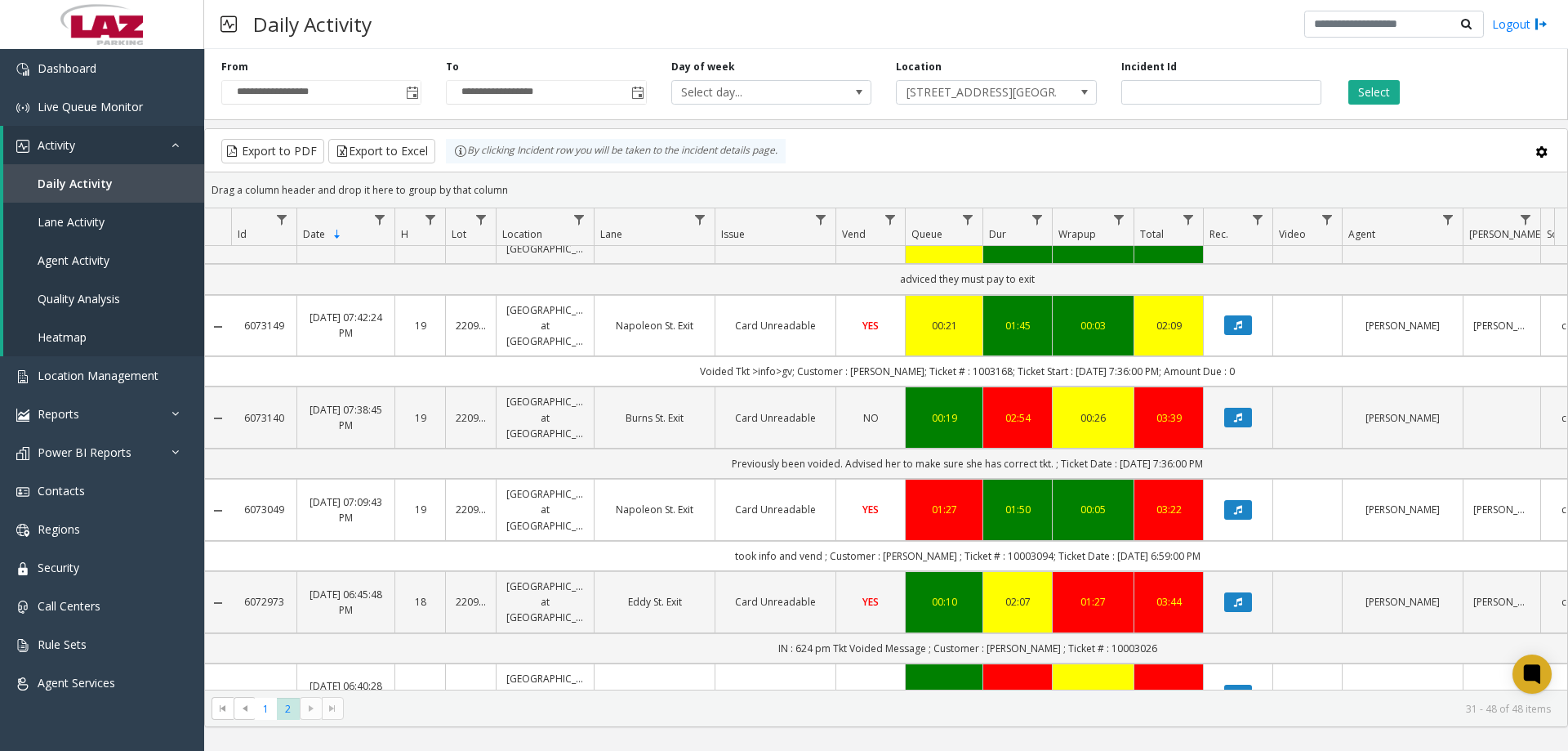
scroll to position [490, 0]
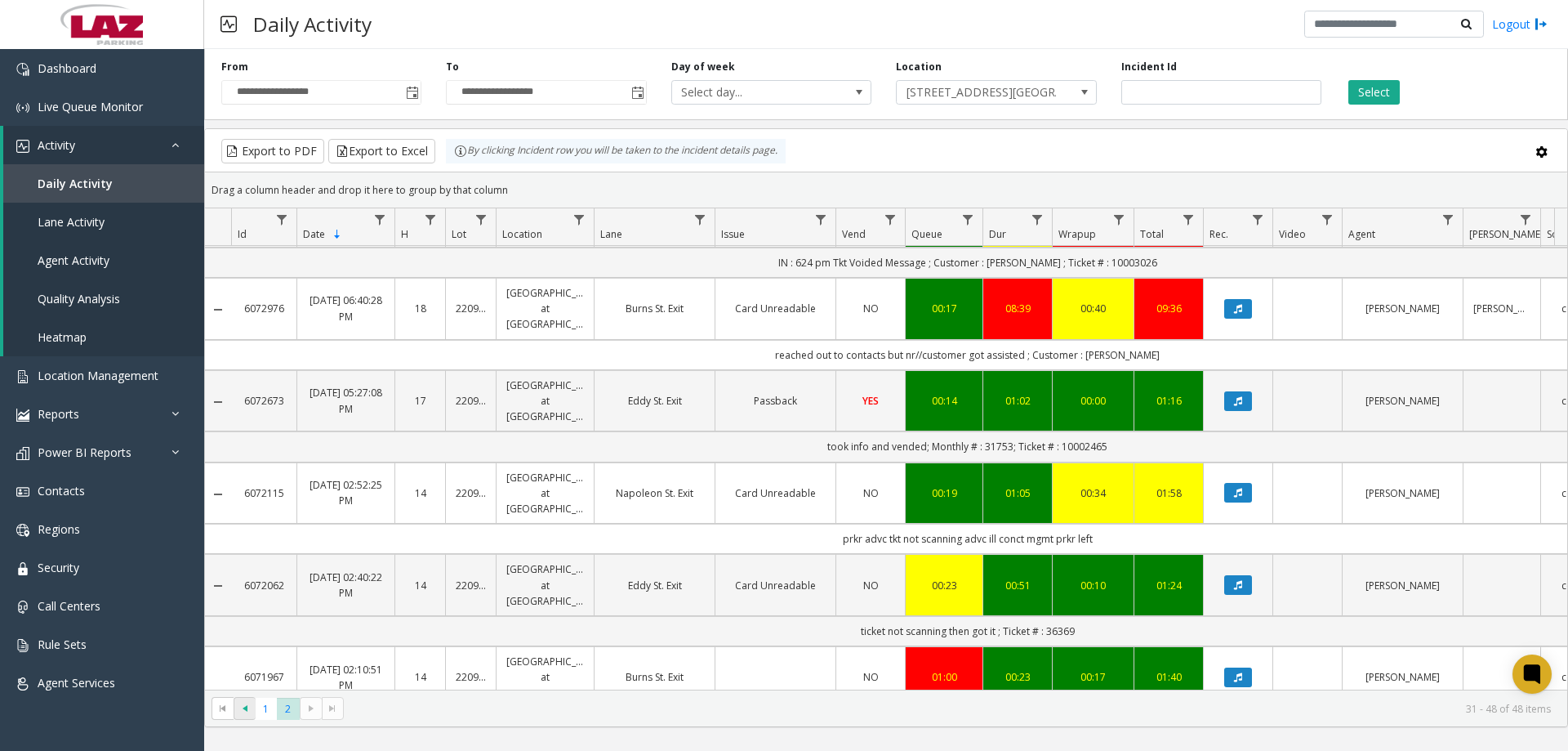
click at [256, 715] on span at bounding box center [244, 708] width 22 height 23
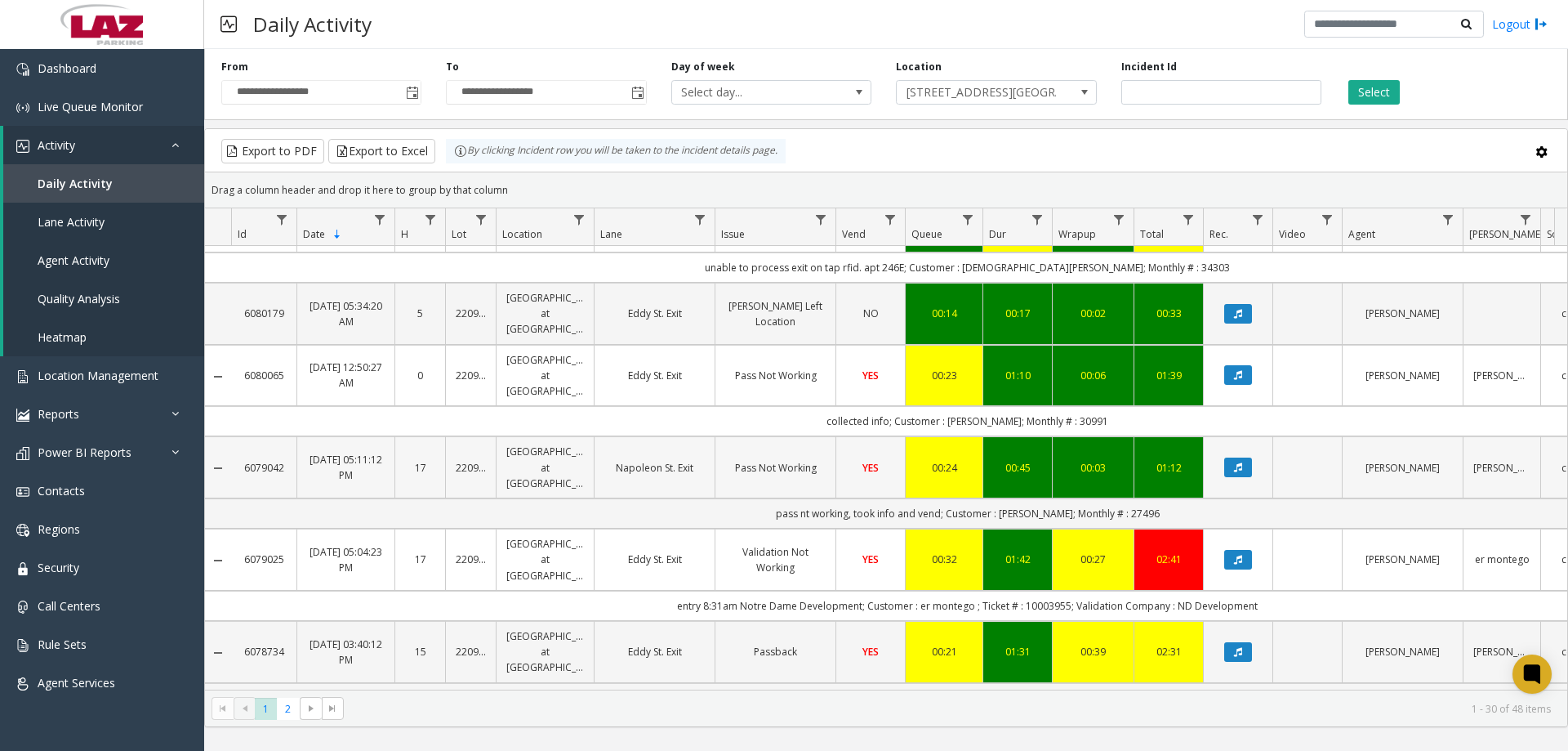
scroll to position [81, 0]
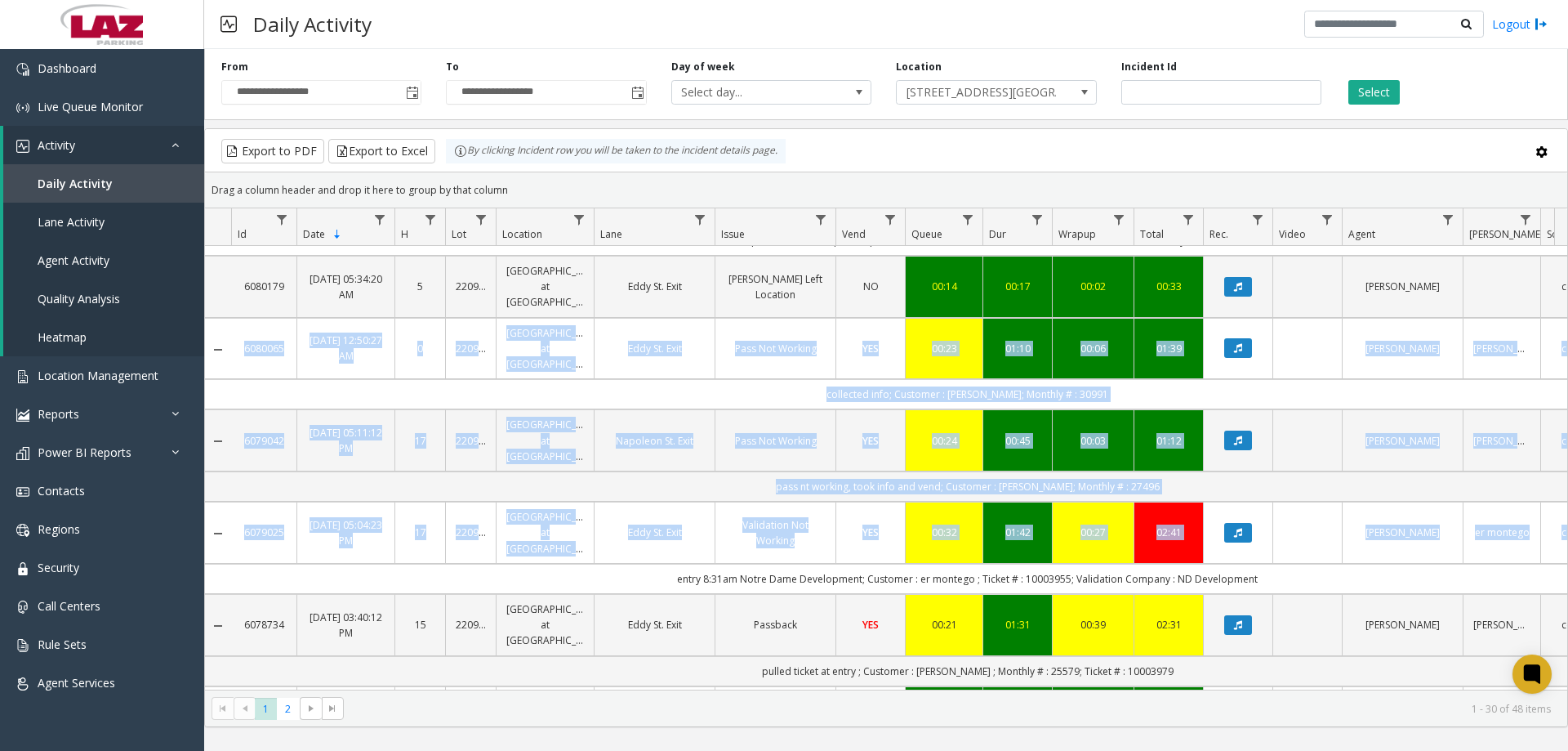
drag, startPoint x: 1567, startPoint y: 341, endPoint x: 1567, endPoint y: 531, distance: 190.0
click at [1567, 531] on kendo-grid "Export to PDF Export to Excel By clicking Incident row you will be taken to the…" at bounding box center [886, 428] width 1364 height 599
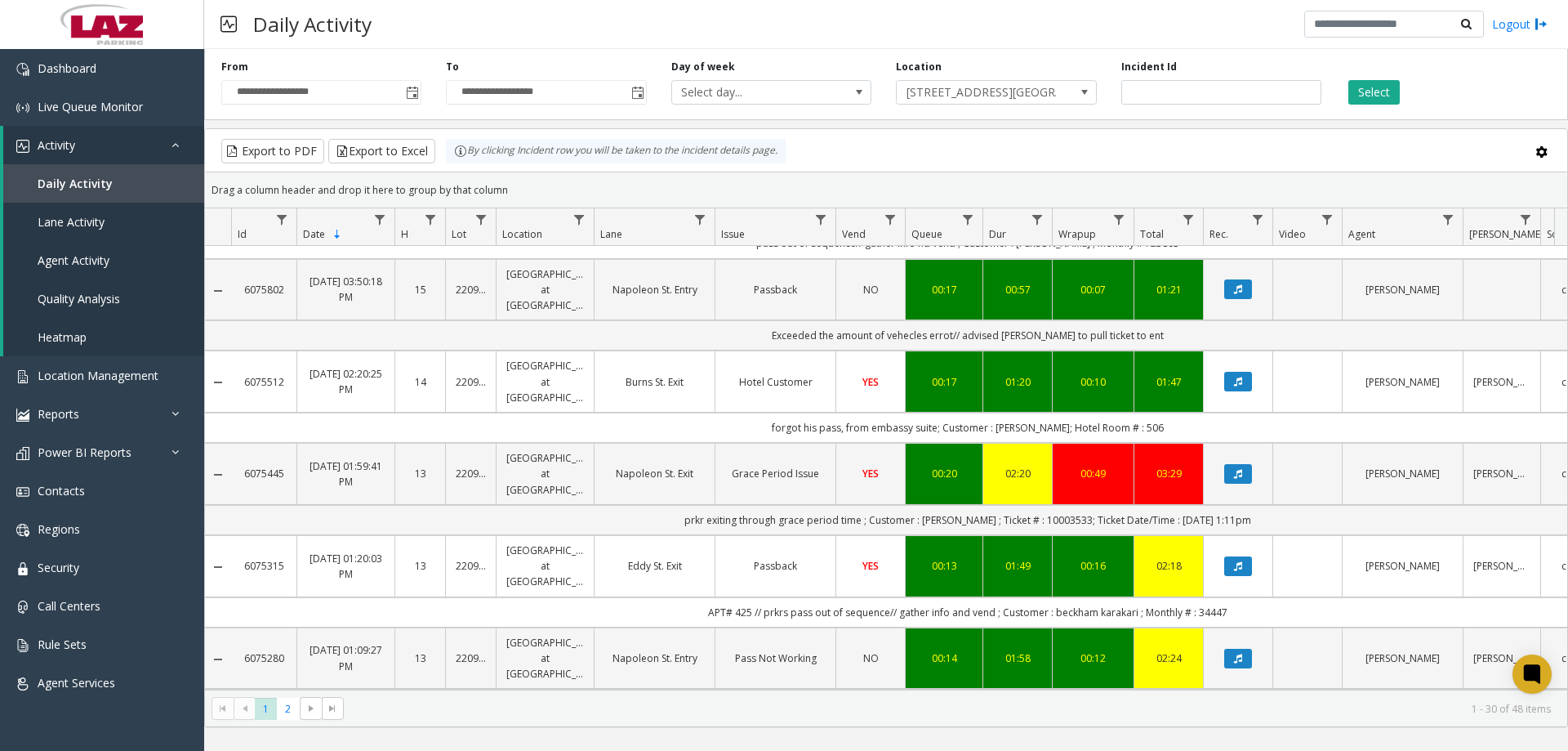
scroll to position [2241, 0]
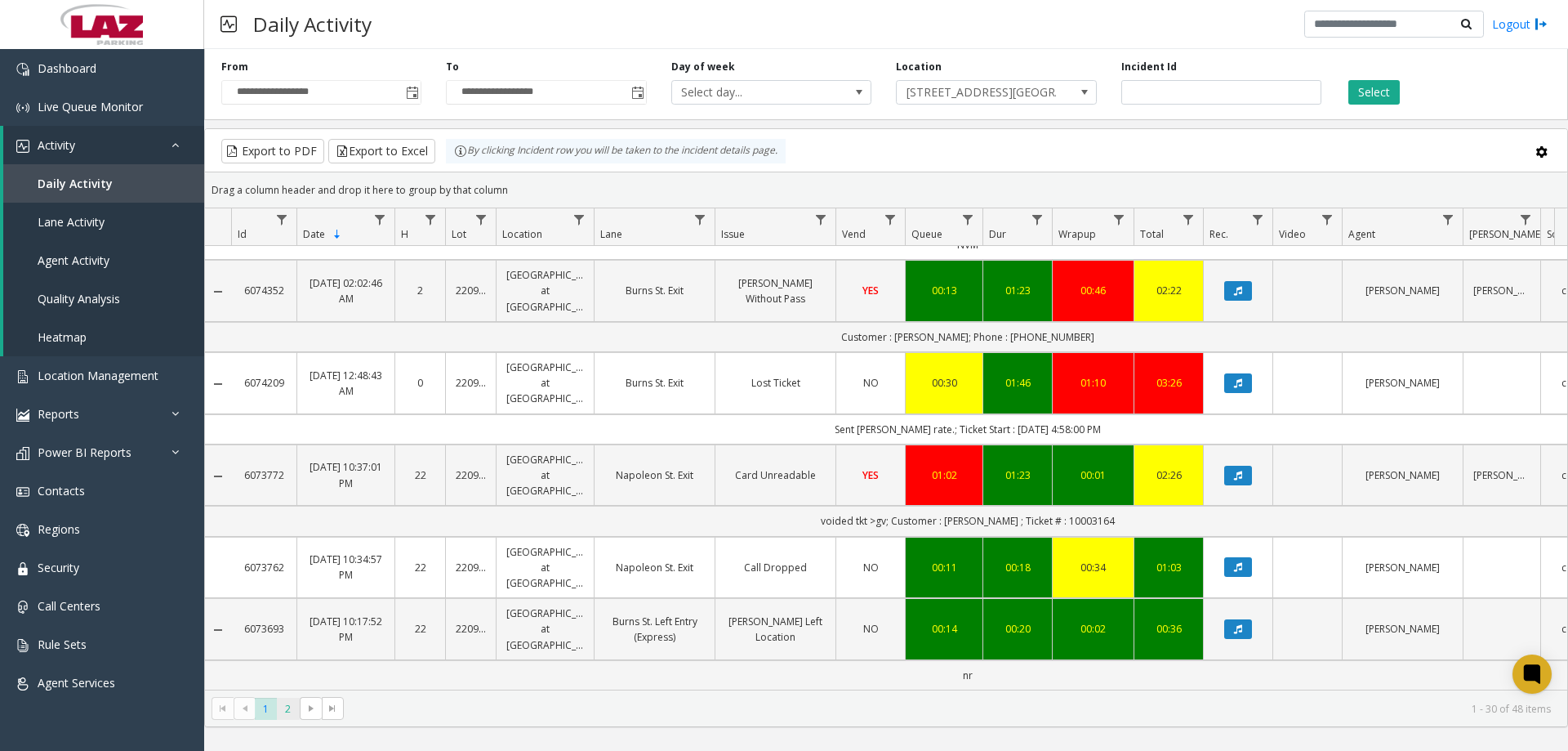
click at [285, 708] on app-root "**********" at bounding box center [784, 375] width 1568 height 751
click at [289, 708] on span "2" at bounding box center [288, 708] width 22 height 22
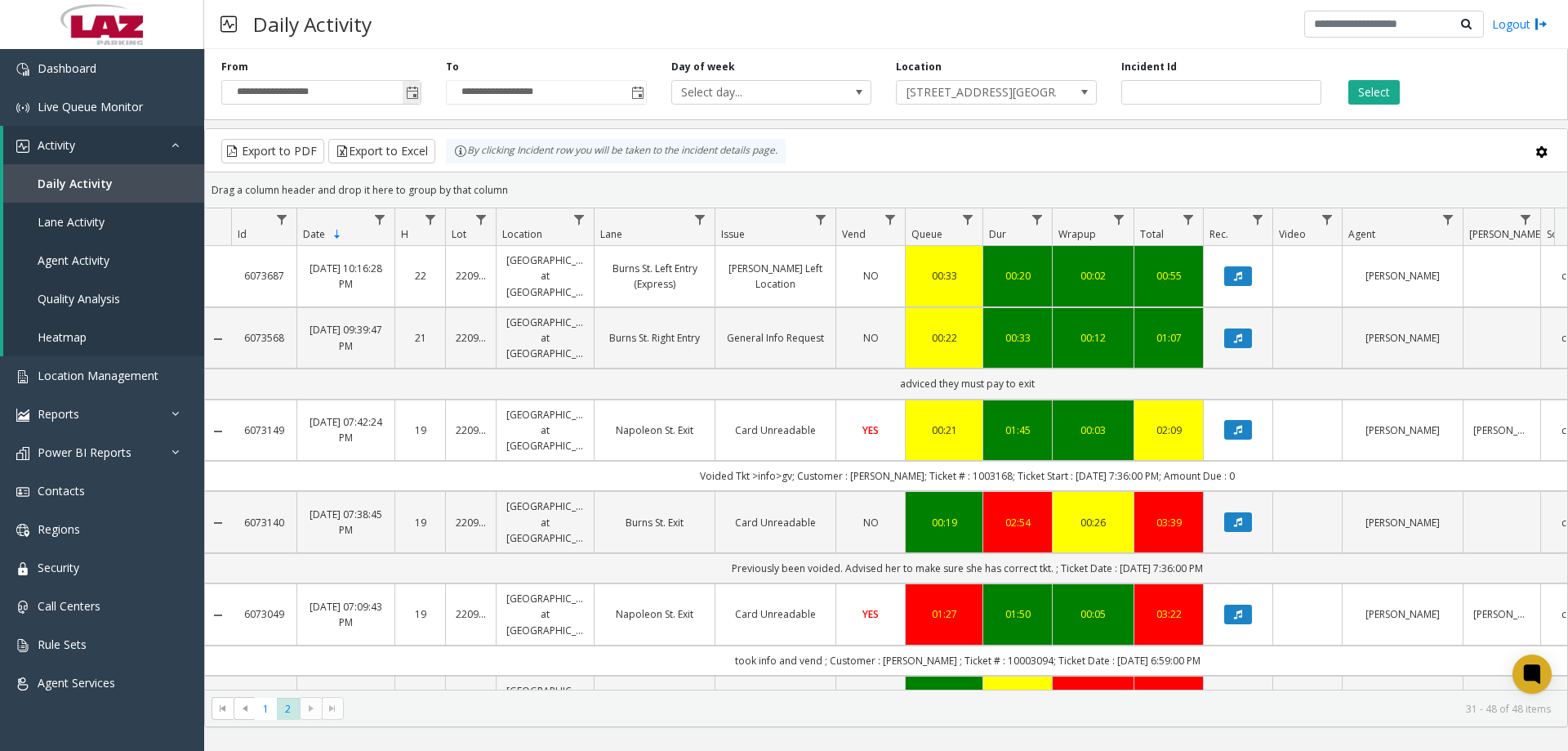
click at [415, 82] on span "Toggle popup" at bounding box center [412, 92] width 18 height 26
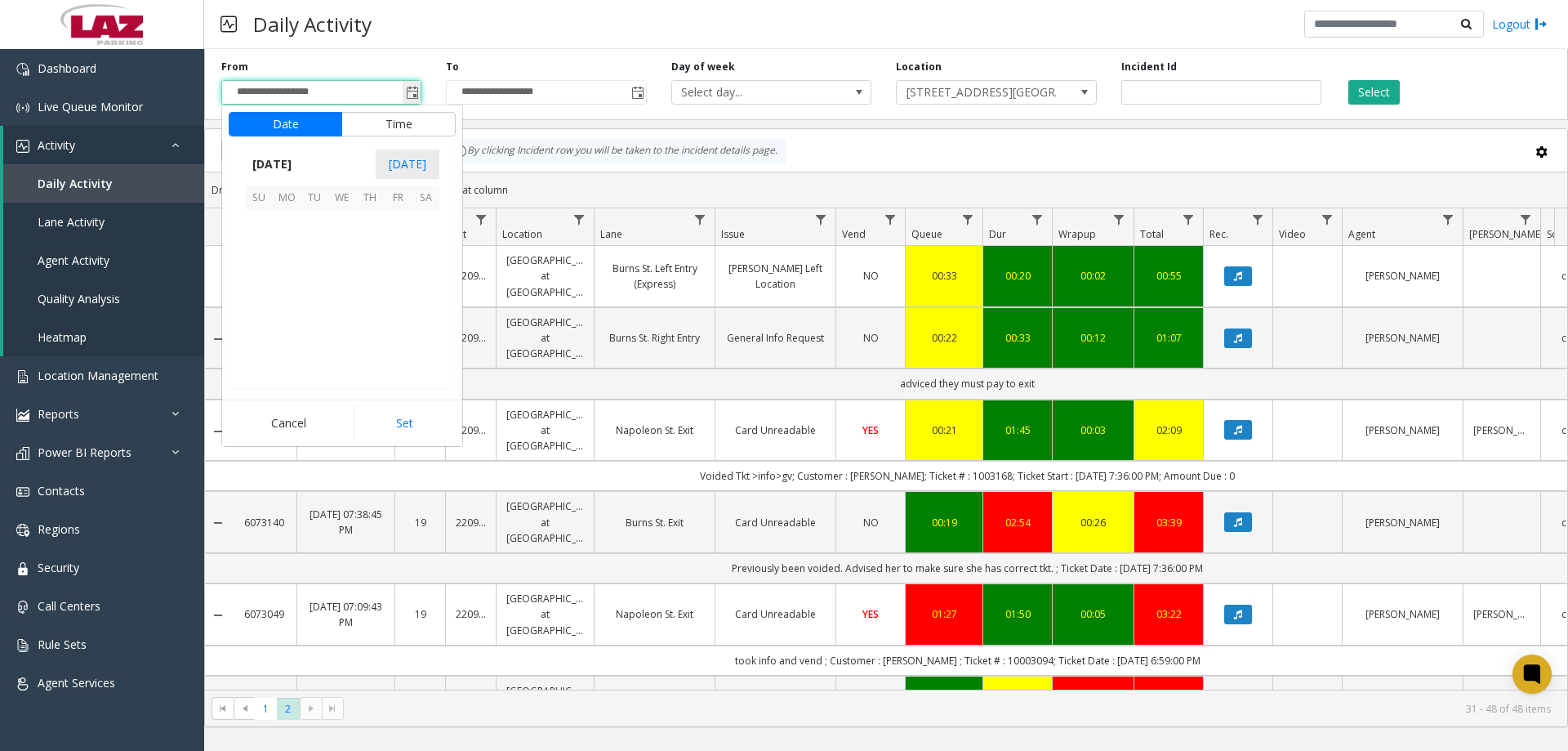
scroll to position [293018, 0]
click at [376, 316] on span "21" at bounding box center [370, 308] width 28 height 28
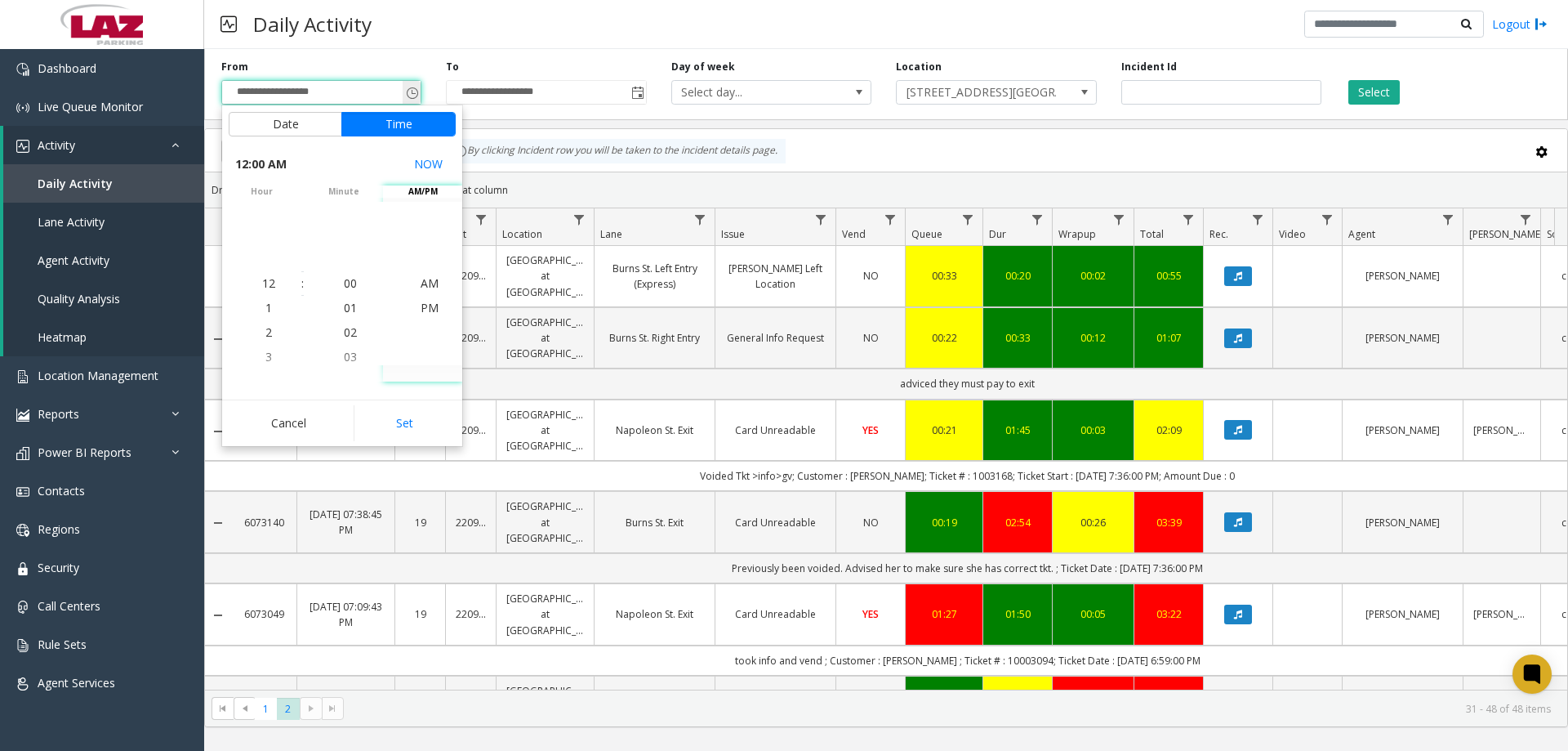
click at [331, 90] on input "**********" at bounding box center [321, 92] width 198 height 23
drag, startPoint x: 311, startPoint y: 420, endPoint x: 284, endPoint y: 288, distance: 134.7
click at [309, 420] on button "Cancel" at bounding box center [289, 424] width 120 height 36
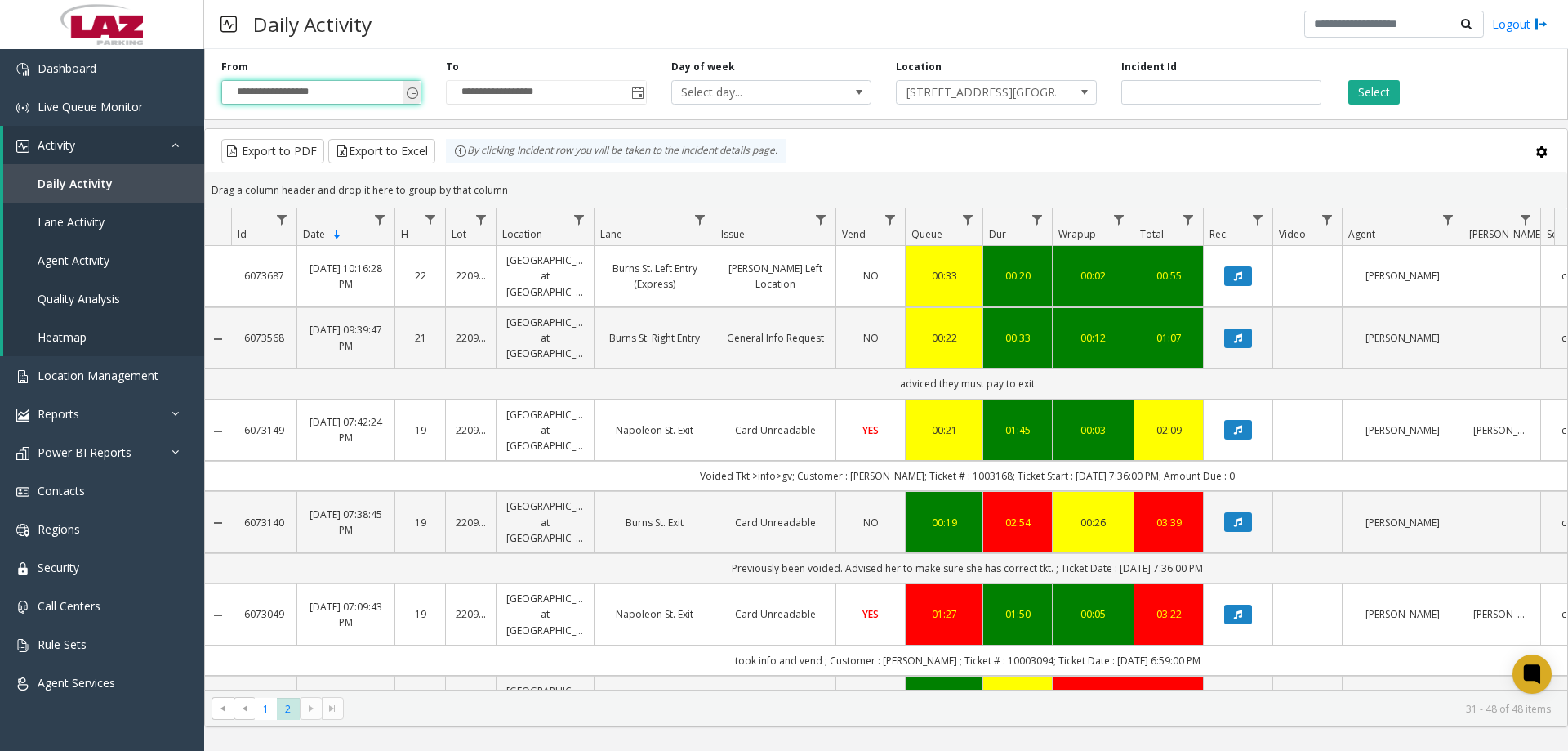
click at [414, 89] on span "Toggle popup" at bounding box center [413, 93] width 13 height 13
click at [337, 91] on input "**********" at bounding box center [321, 92] width 198 height 23
click at [542, 114] on div "**********" at bounding box center [886, 81] width 1364 height 77
click at [419, 95] on span "Toggle popup" at bounding box center [412, 92] width 18 height 26
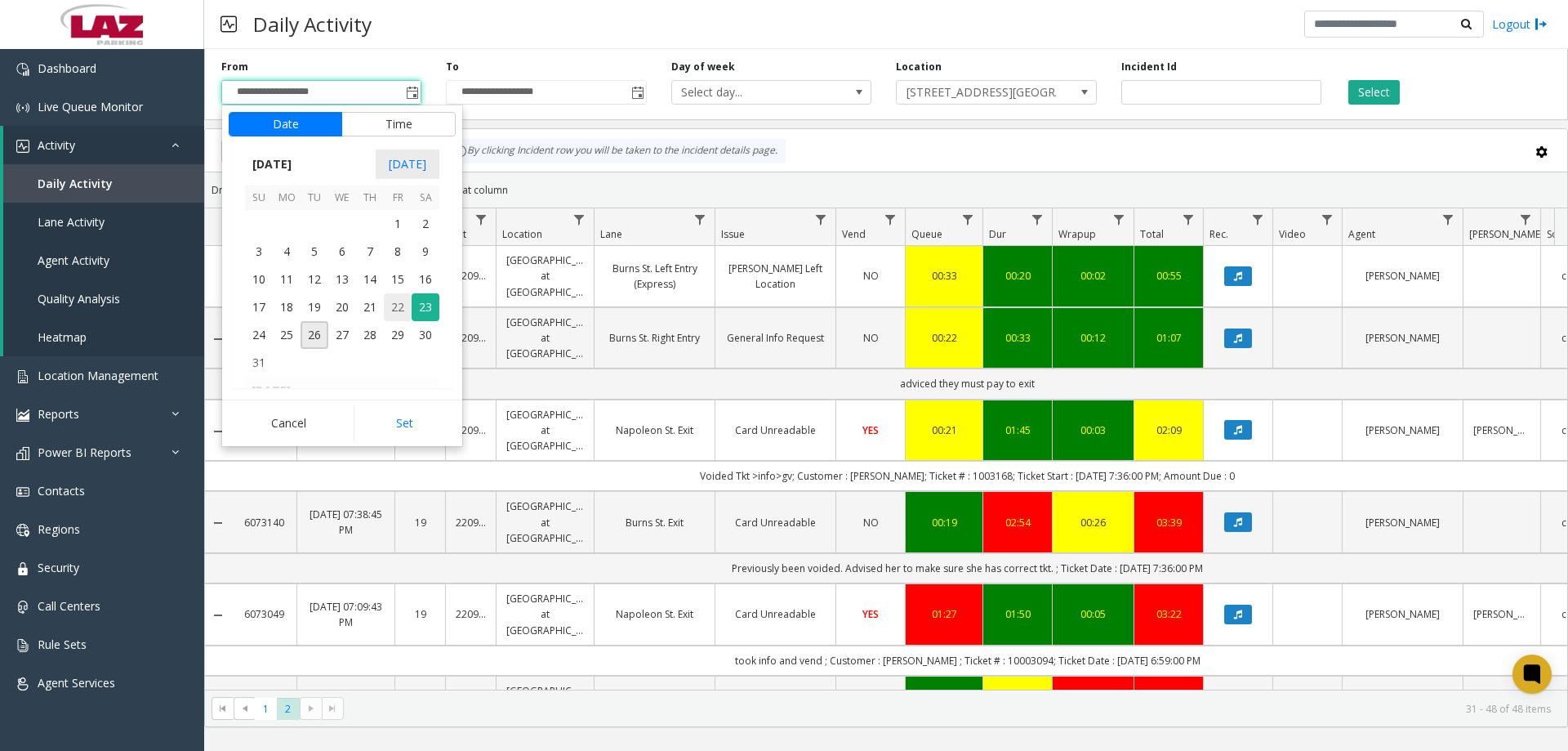
click at [397, 302] on span "22" at bounding box center [398, 308] width 28 height 28
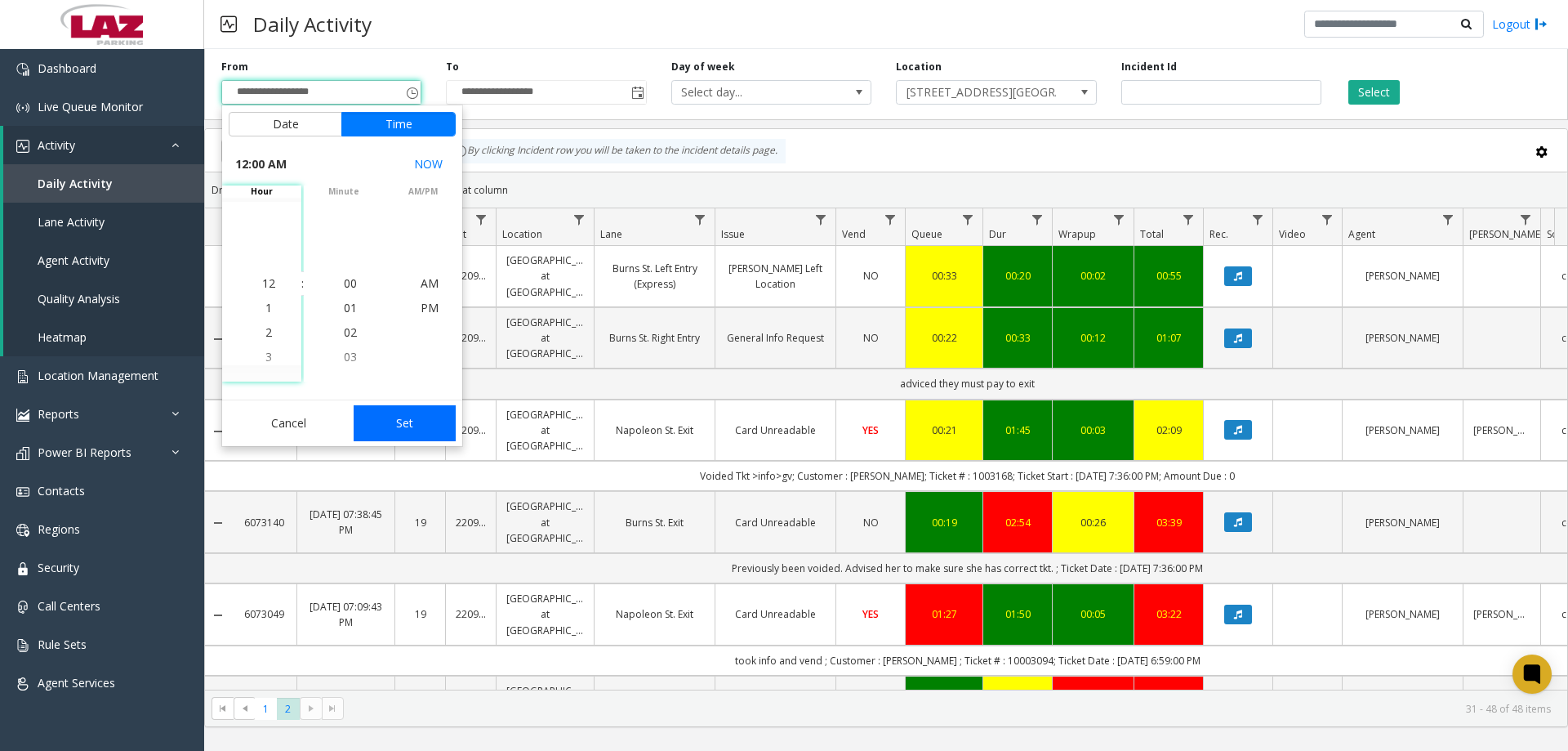
click at [410, 415] on button "Set" at bounding box center [405, 424] width 103 height 36
type input "**********"
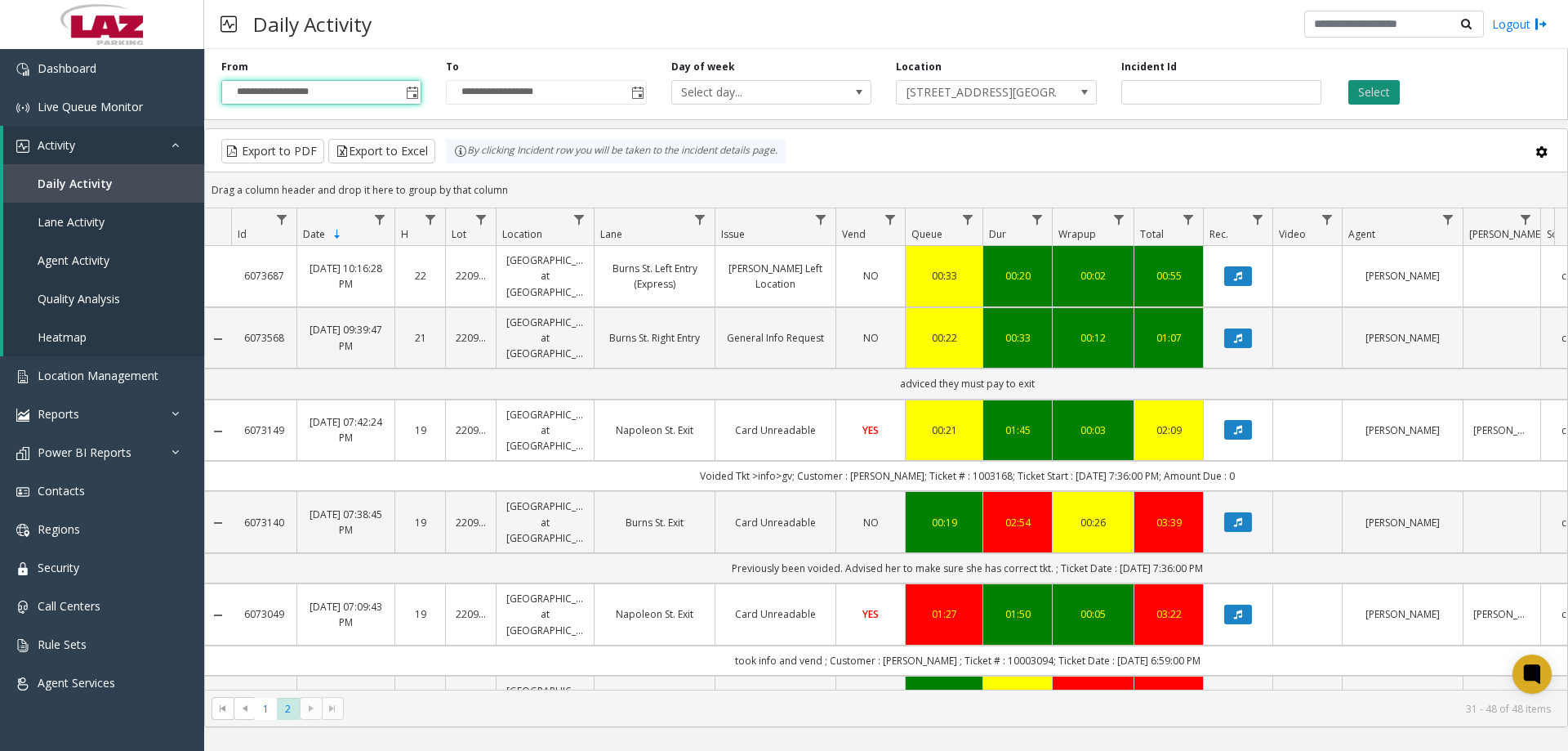
click at [1388, 101] on button "Select" at bounding box center [1374, 92] width 52 height 25
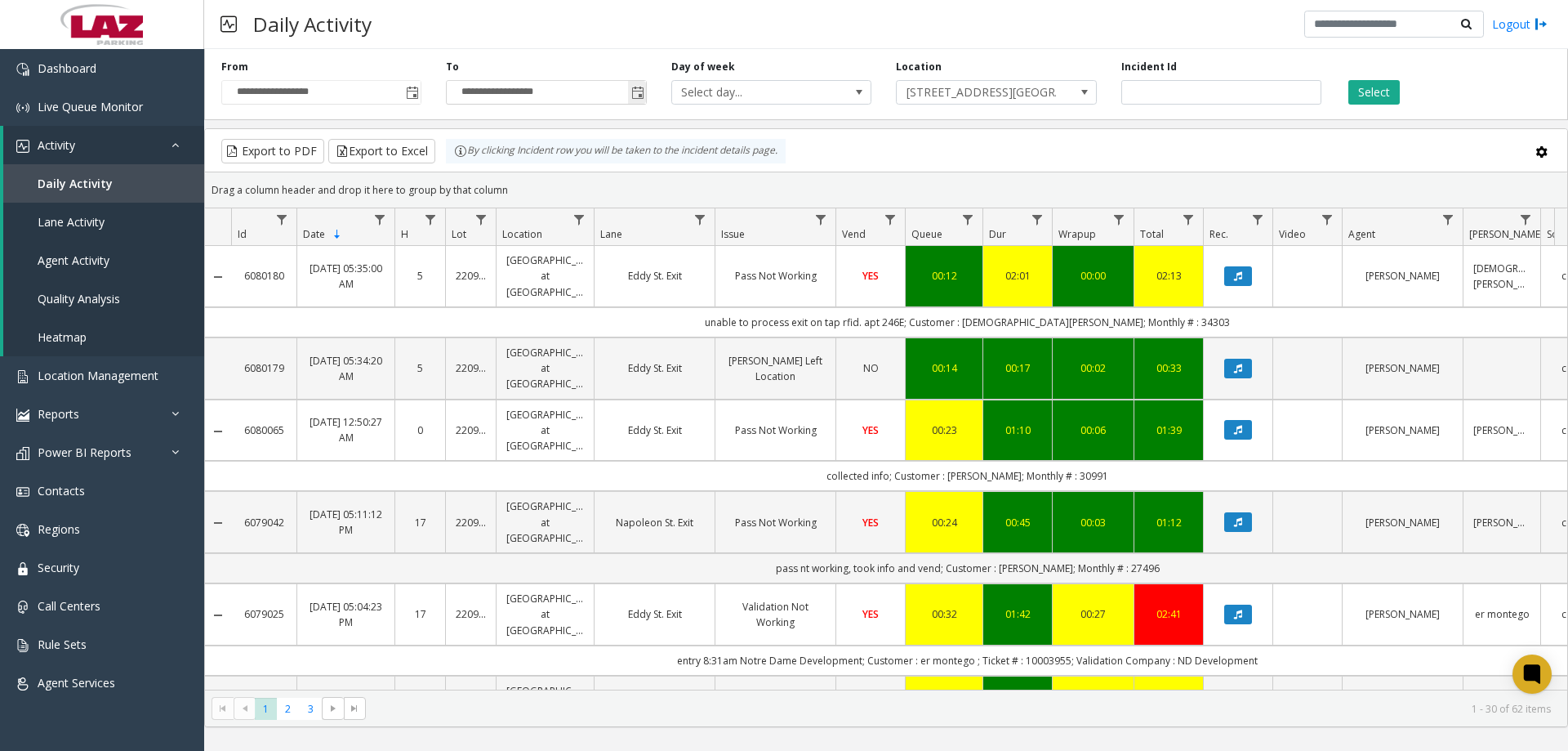
click at [637, 95] on span "Toggle popup" at bounding box center [638, 93] width 13 height 13
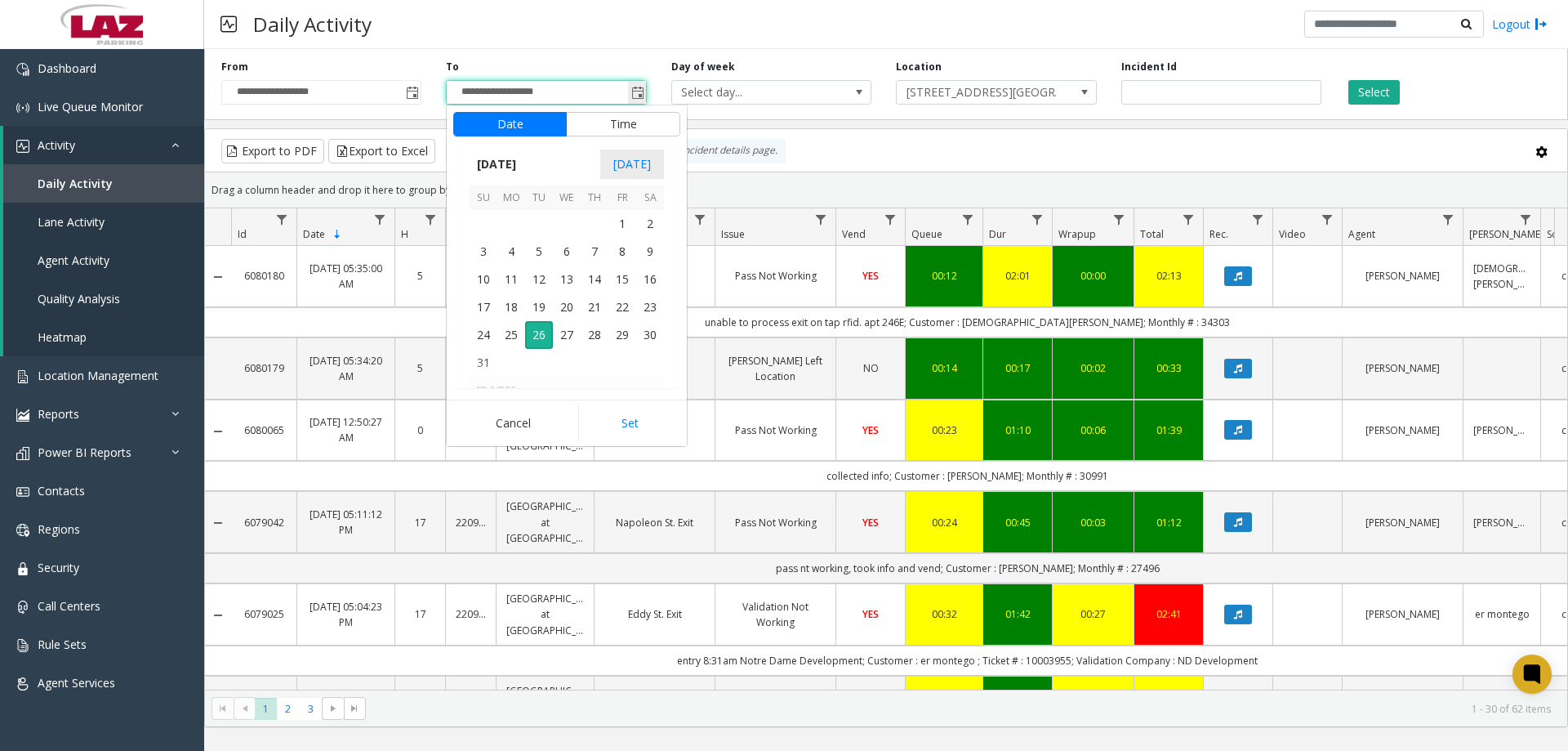
scroll to position [25, 0]
click at [512, 329] on span "25" at bounding box center [511, 335] width 28 height 28
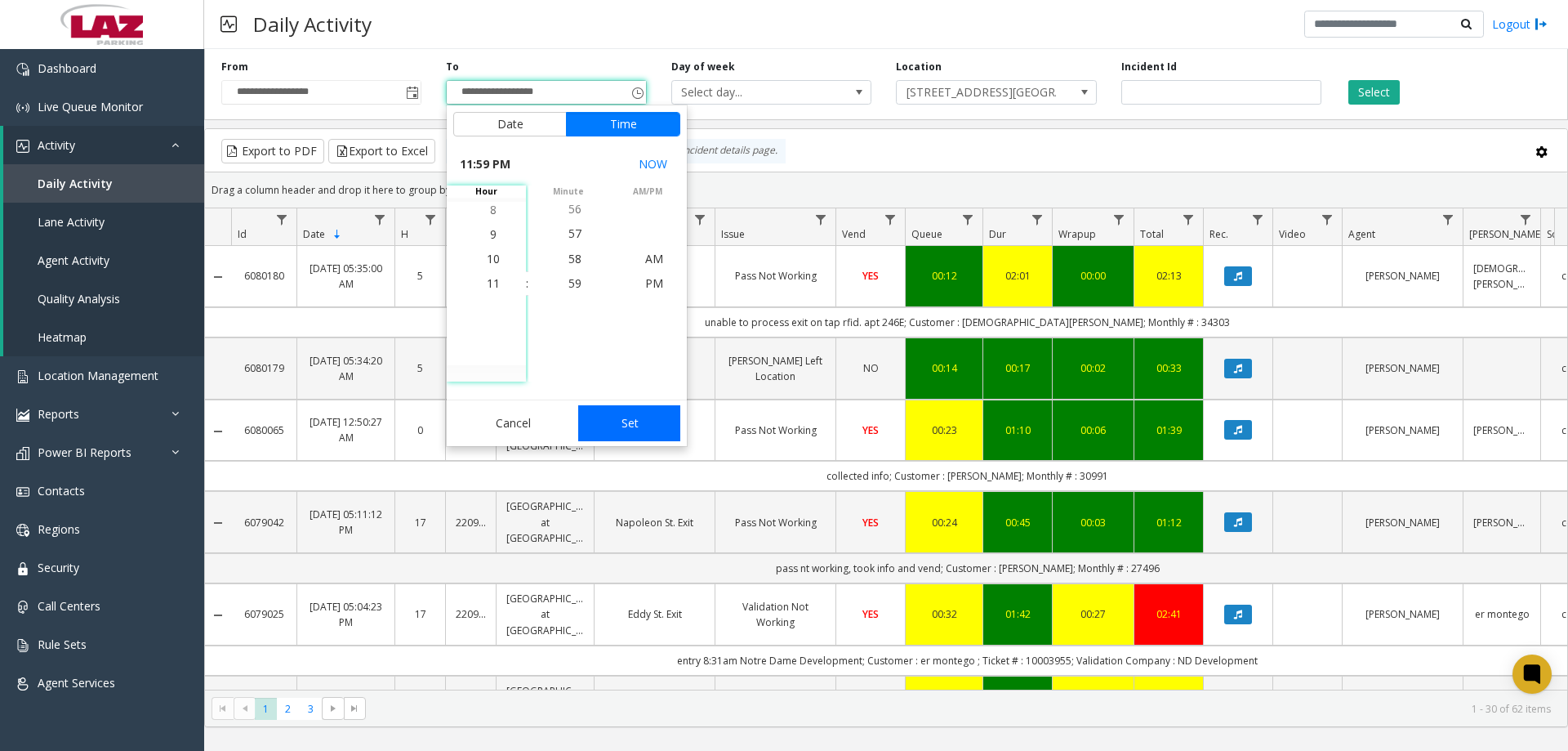
click at [626, 410] on button "Set" at bounding box center [629, 424] width 103 height 36
type input "**********"
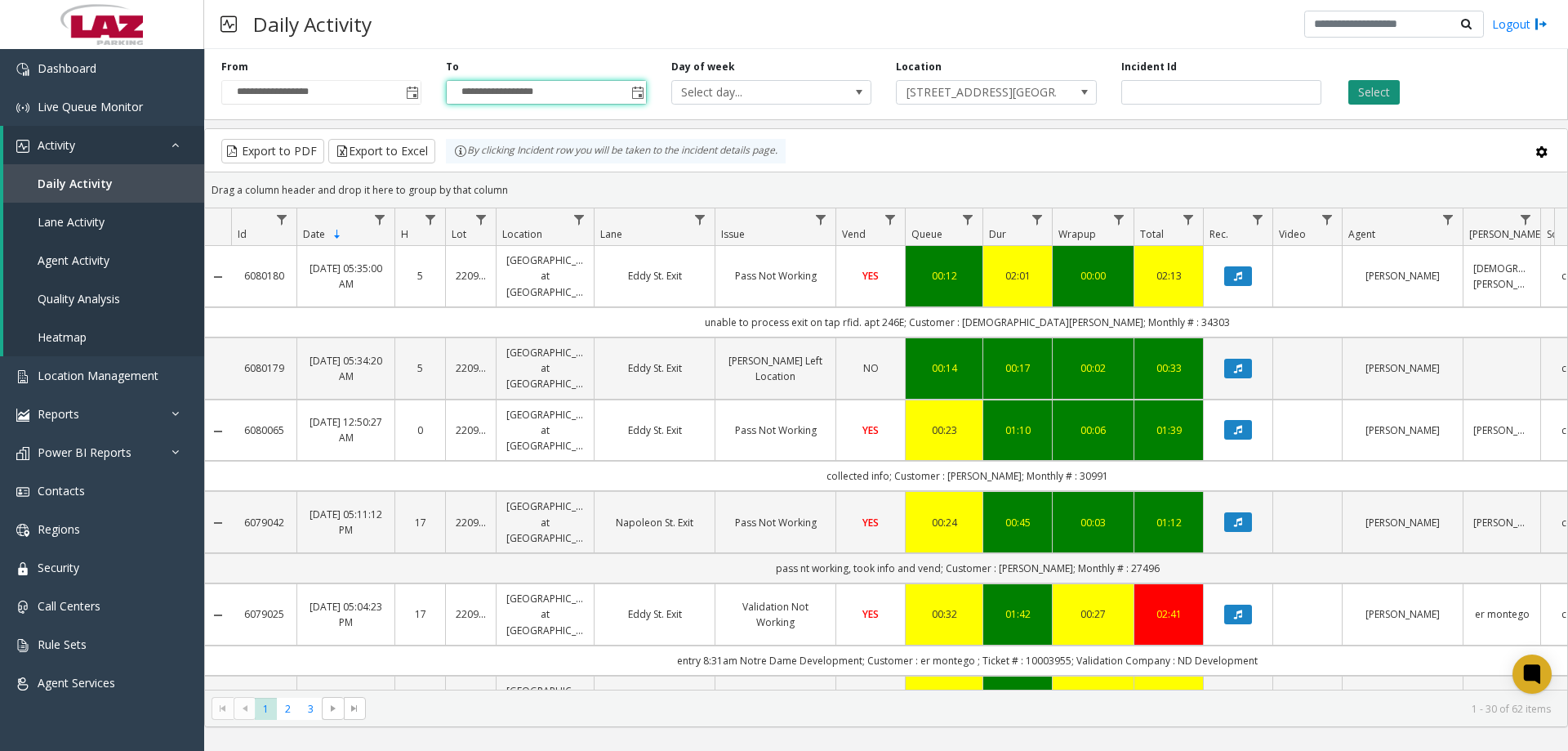
click at [1383, 103] on button "Select" at bounding box center [1374, 92] width 52 height 25
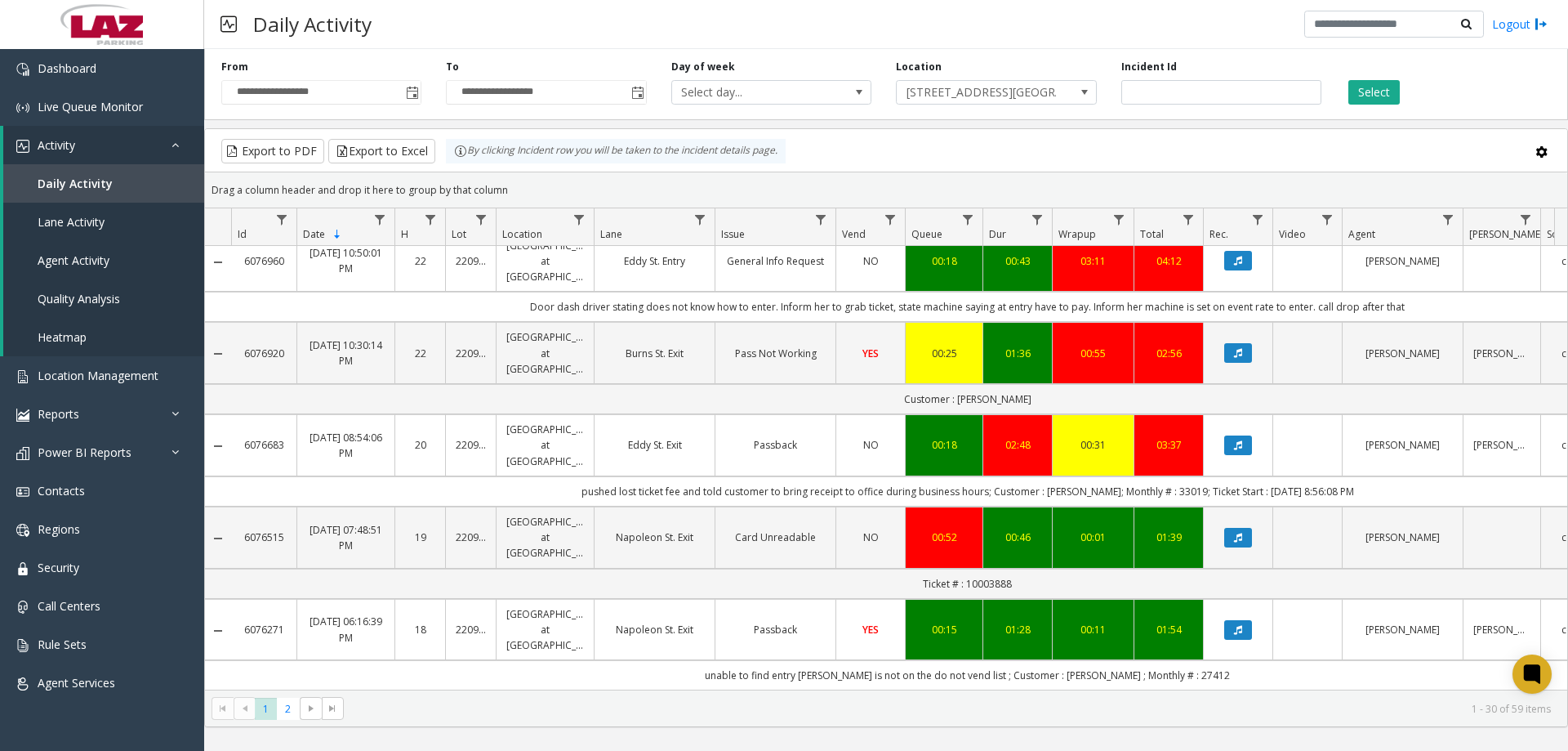
scroll to position [735, 0]
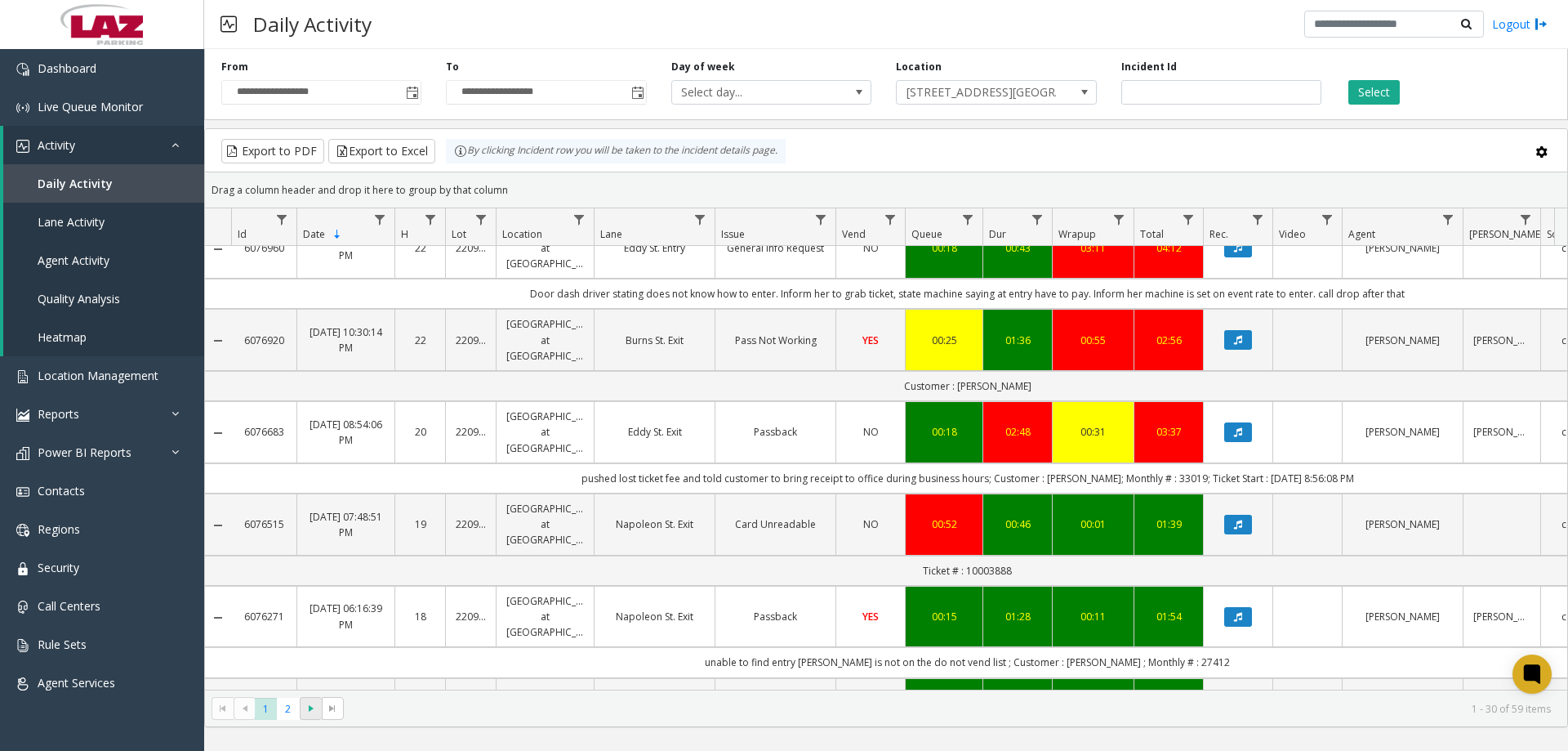
click at [307, 709] on span "Go to the next page" at bounding box center [311, 708] width 13 height 13
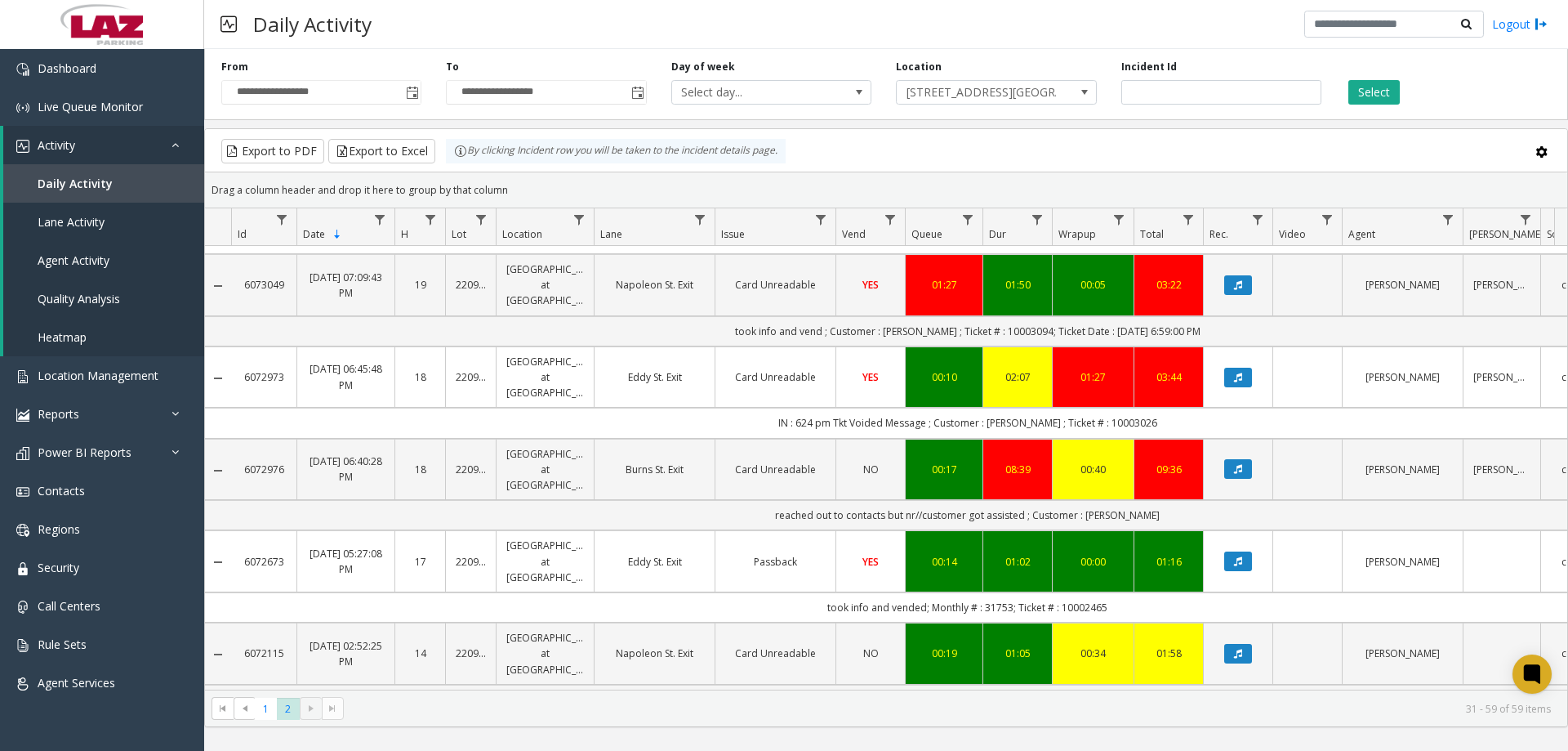
scroll to position [164, 0]
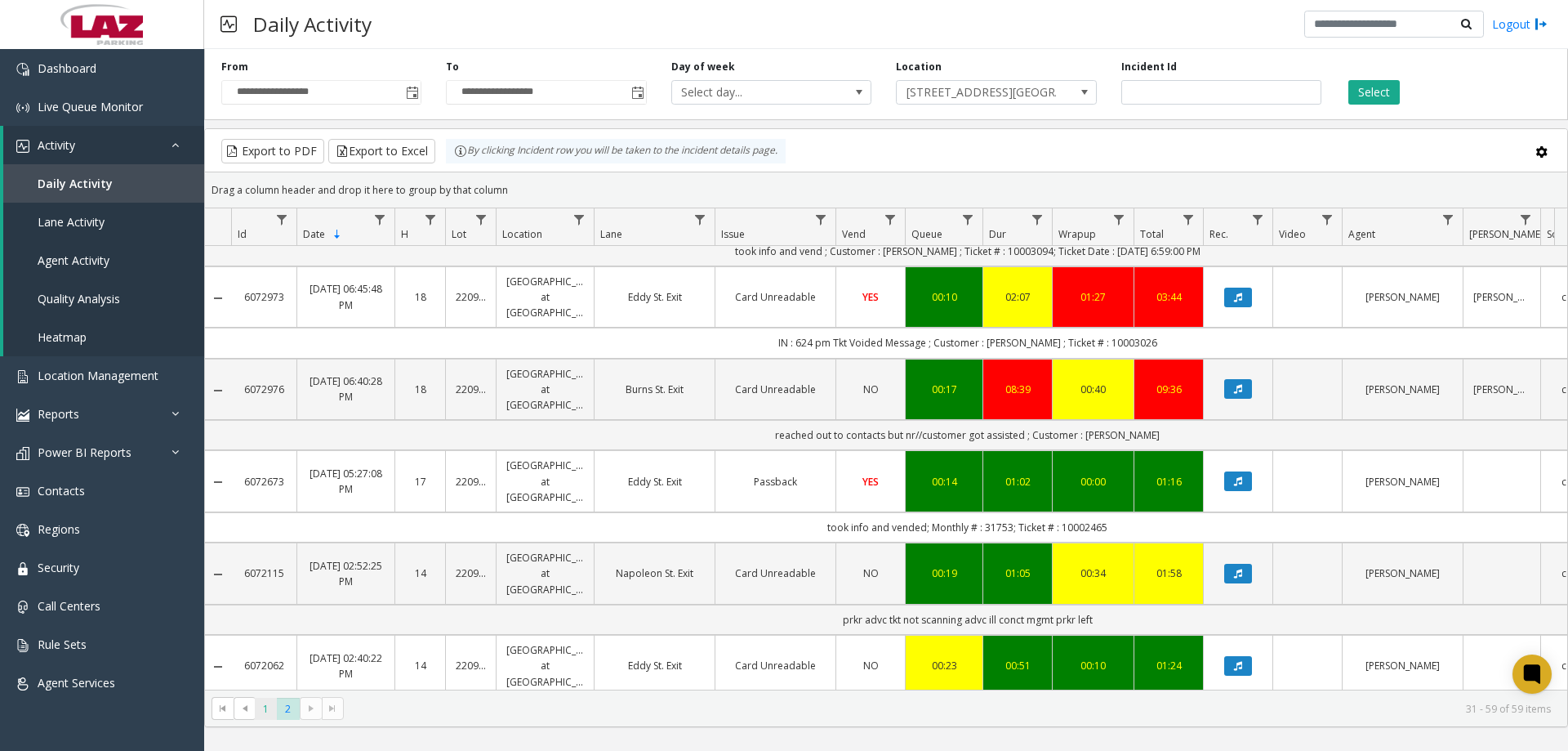
click at [265, 705] on span "1" at bounding box center [266, 708] width 22 height 22
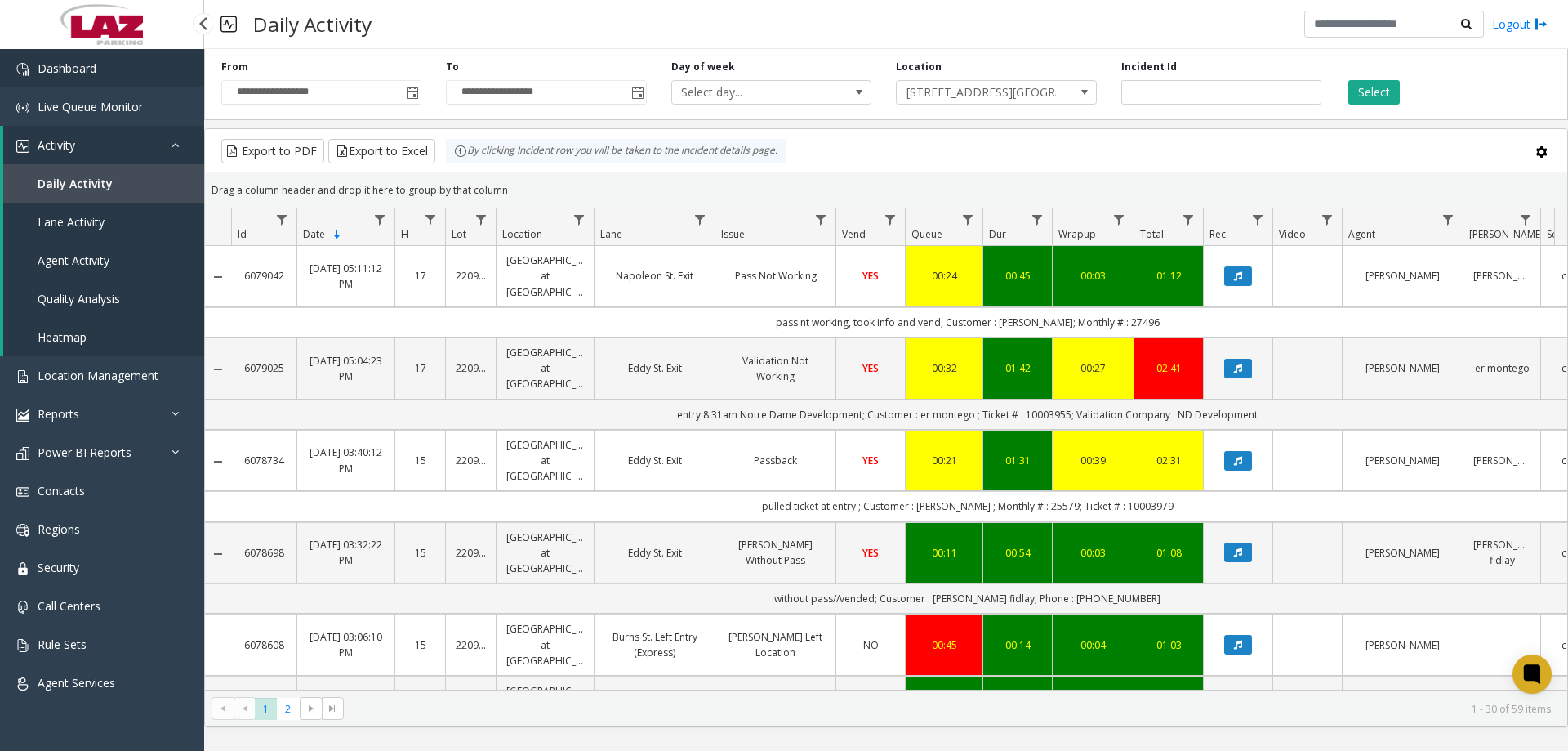
click at [98, 76] on link "Dashboard" at bounding box center [102, 68] width 204 height 39
click at [407, 102] on span "Toggle popup" at bounding box center [412, 92] width 18 height 26
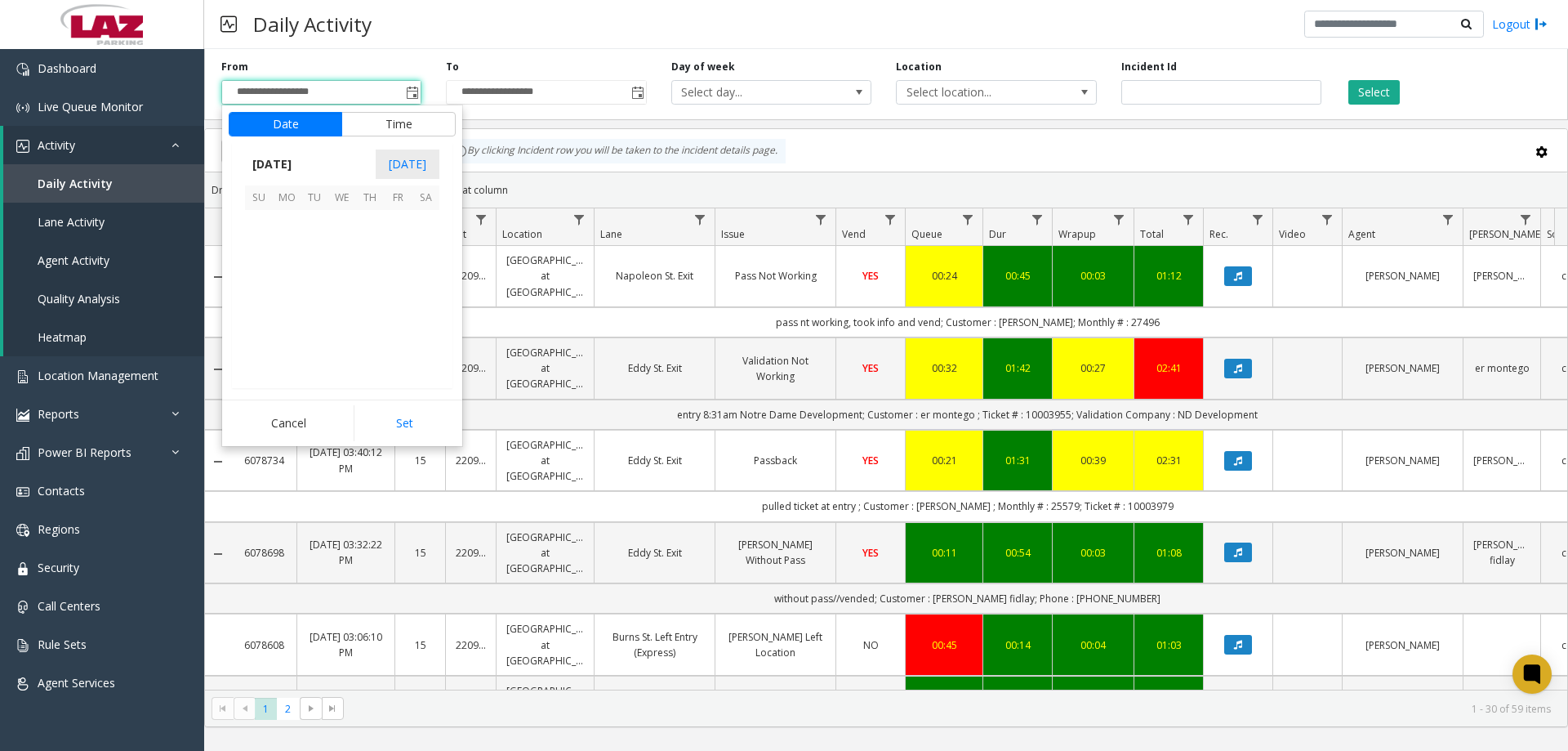
scroll to position [293018, 0]
click at [396, 307] on span "22" at bounding box center [398, 308] width 28 height 28
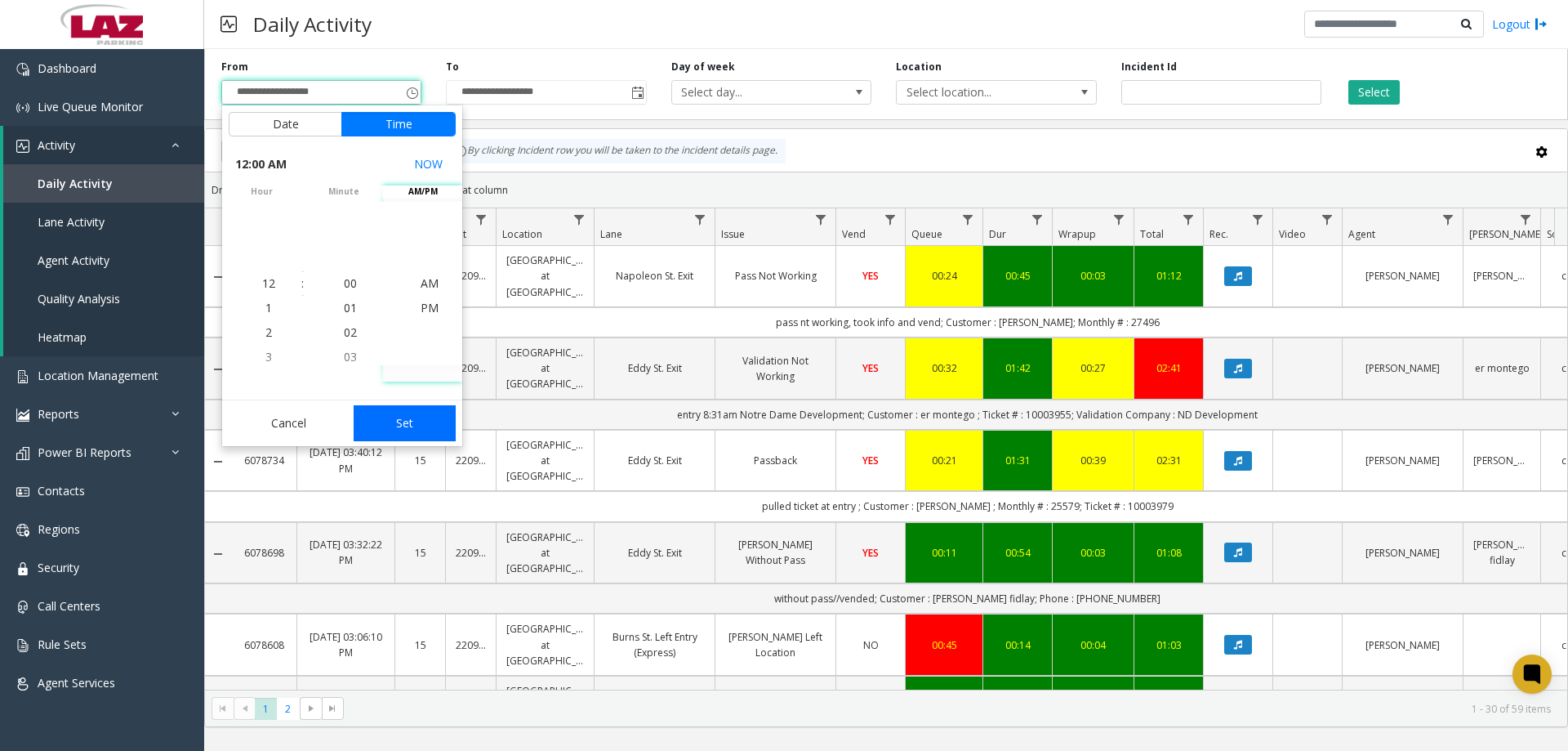
click at [436, 427] on button "Set" at bounding box center [405, 424] width 103 height 36
type input "**********"
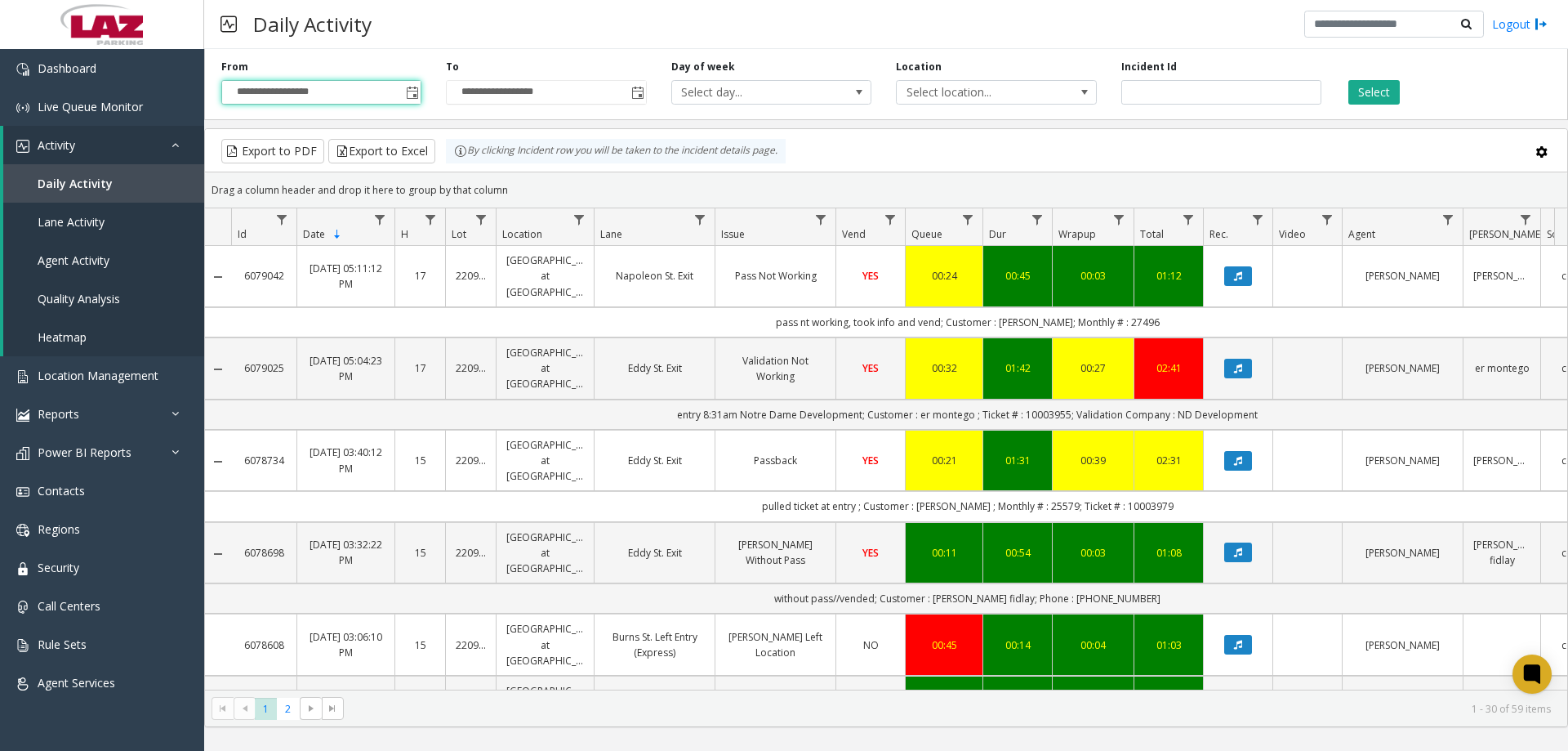
click at [636, 107] on div "**********" at bounding box center [886, 81] width 1364 height 77
click at [634, 102] on span "Toggle popup" at bounding box center [637, 92] width 18 height 26
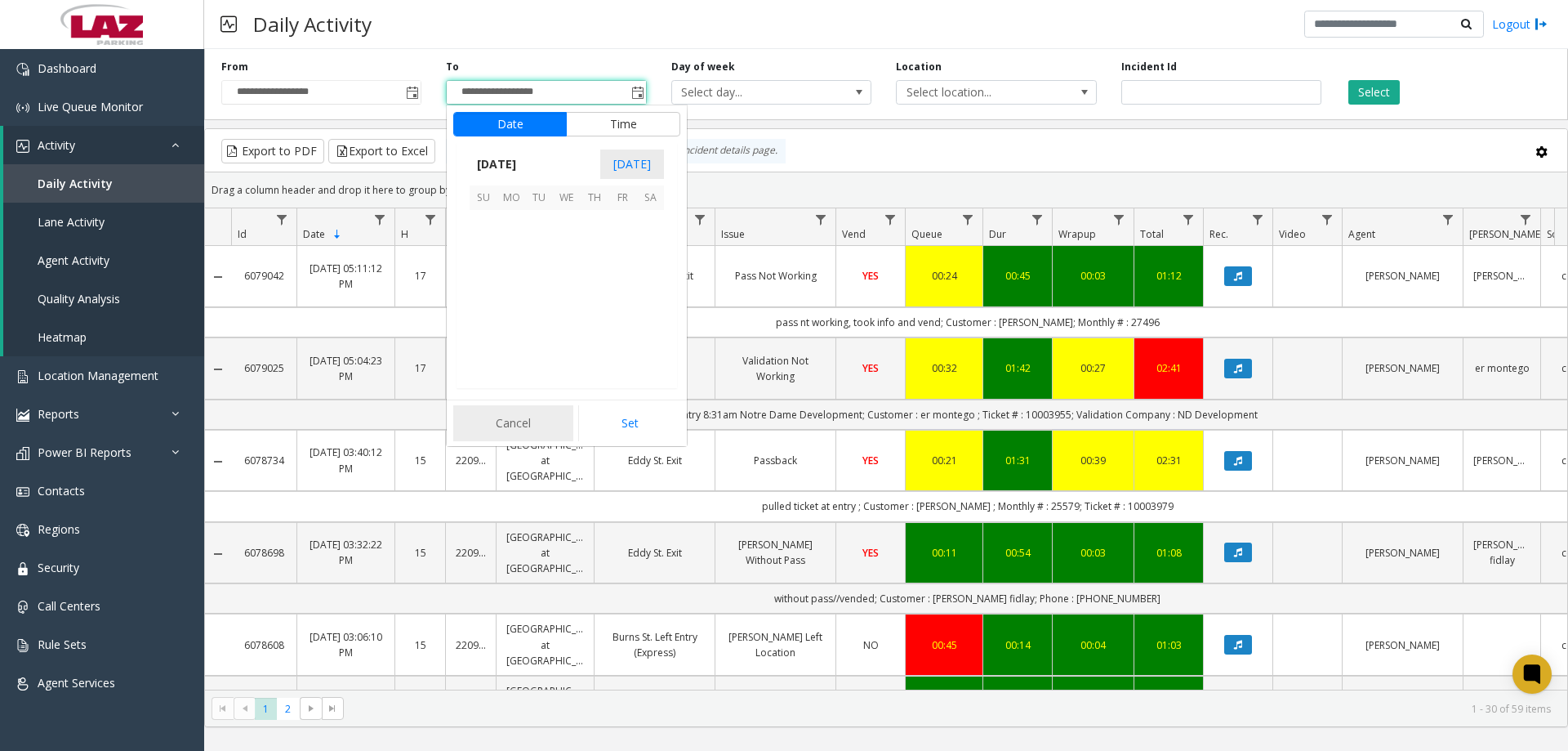
scroll to position [25, 0]
click at [507, 337] on span "25" at bounding box center [511, 335] width 28 height 28
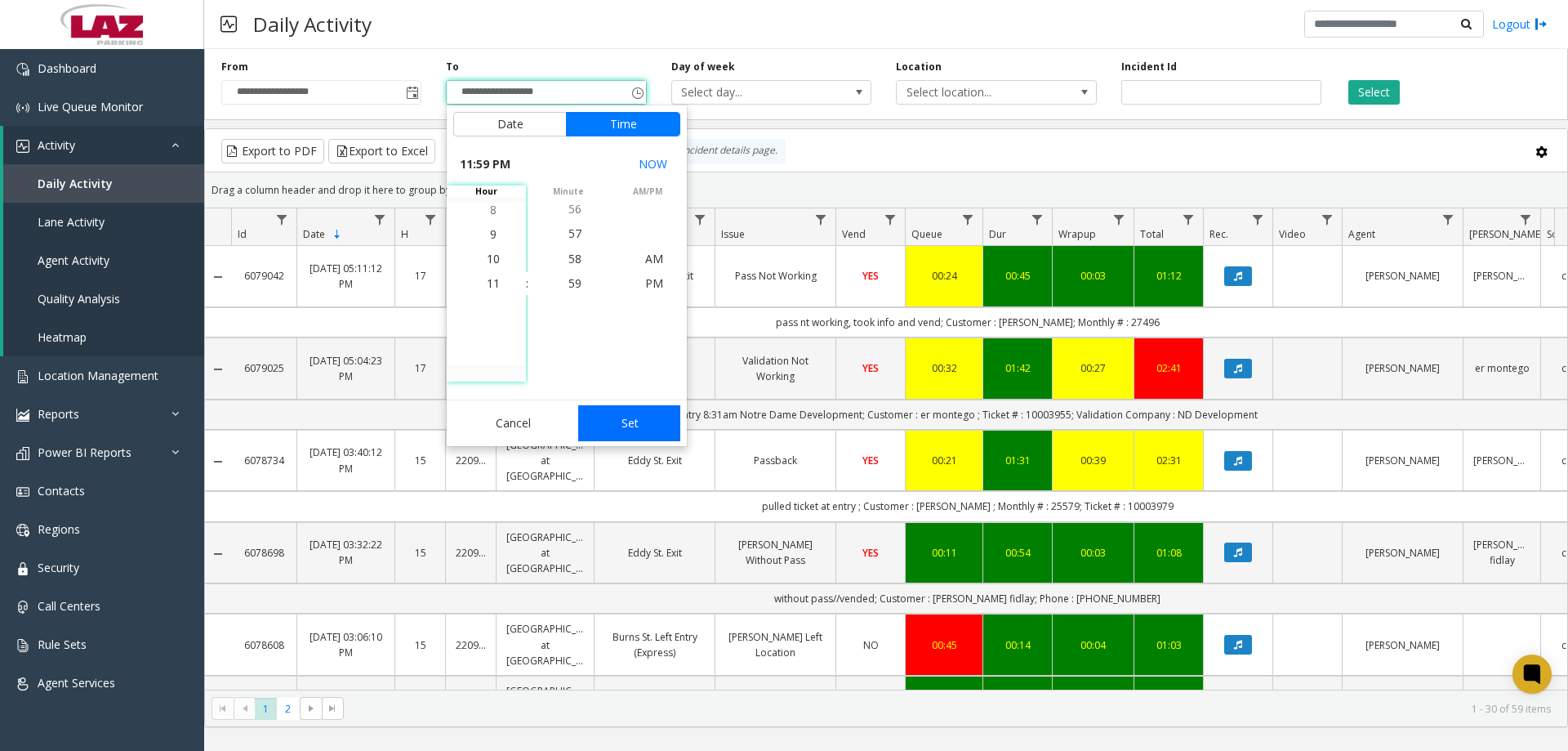
drag, startPoint x: 628, startPoint y: 428, endPoint x: 685, endPoint y: 323, distance: 119.5
click at [628, 427] on button "Set" at bounding box center [629, 424] width 103 height 36
type input "**********"
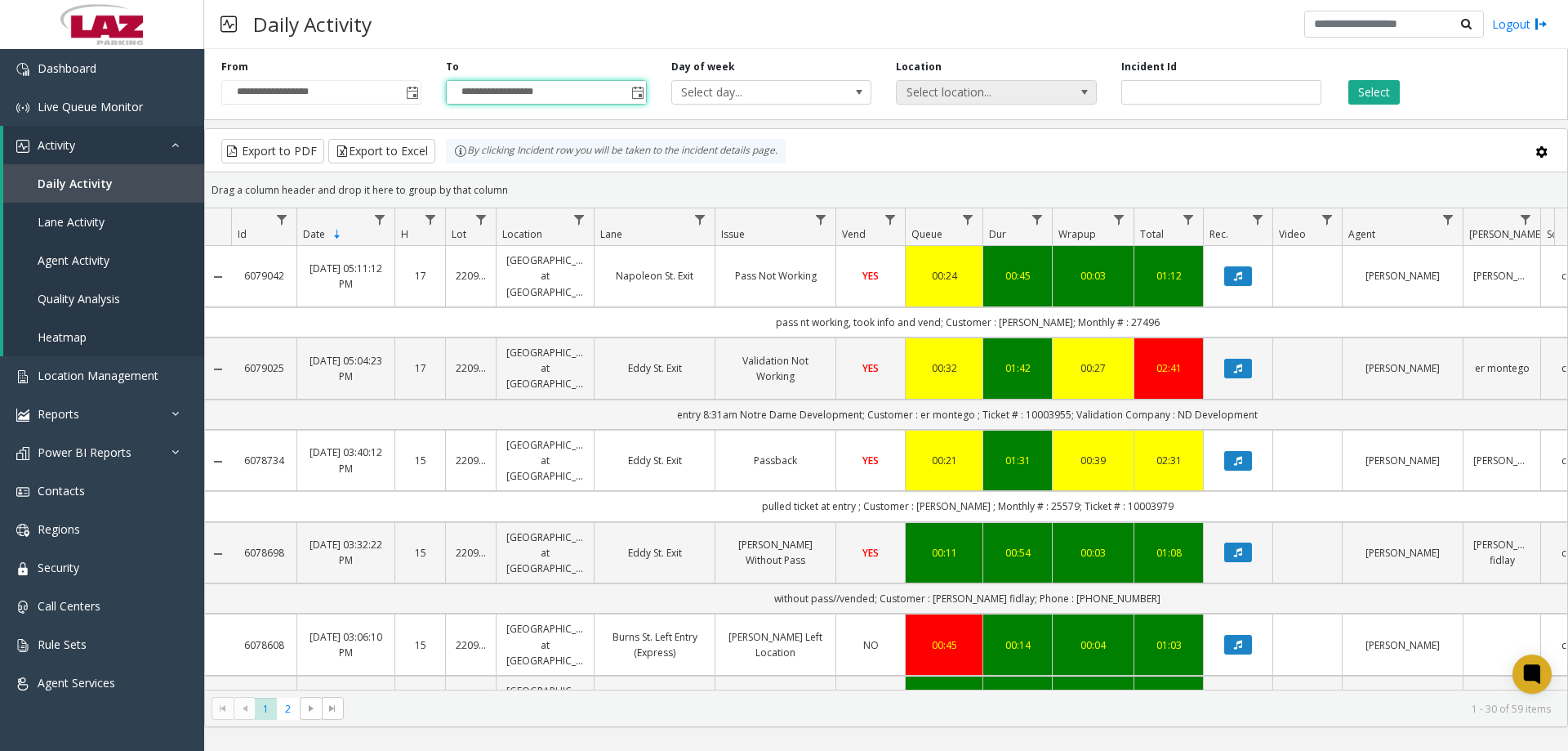
click at [978, 103] on span "Select location..." at bounding box center [977, 92] width 160 height 23
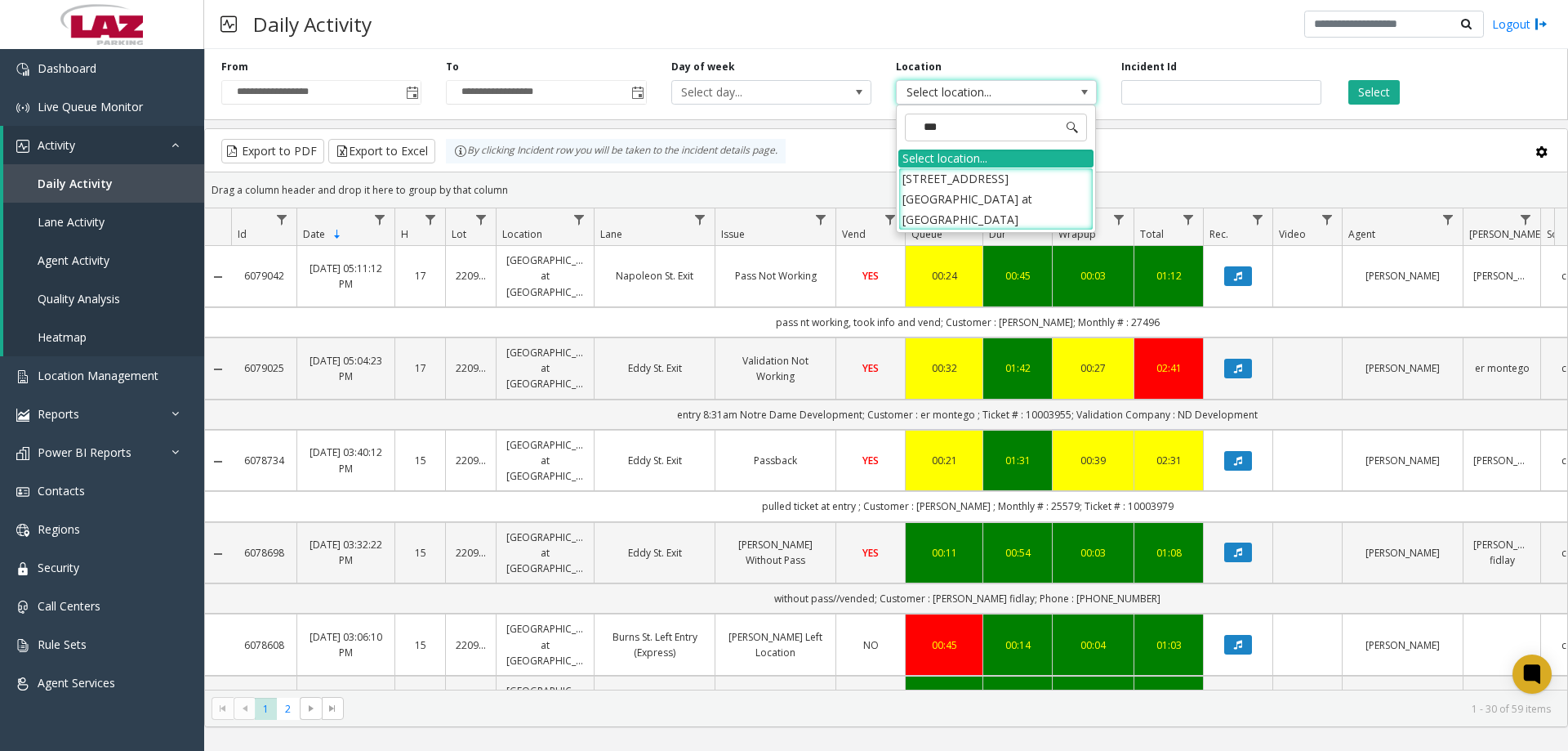
type input "****"
click at [990, 173] on li "220903 Eddy Street Commons at Notre Dame" at bounding box center [996, 199] width 195 height 63
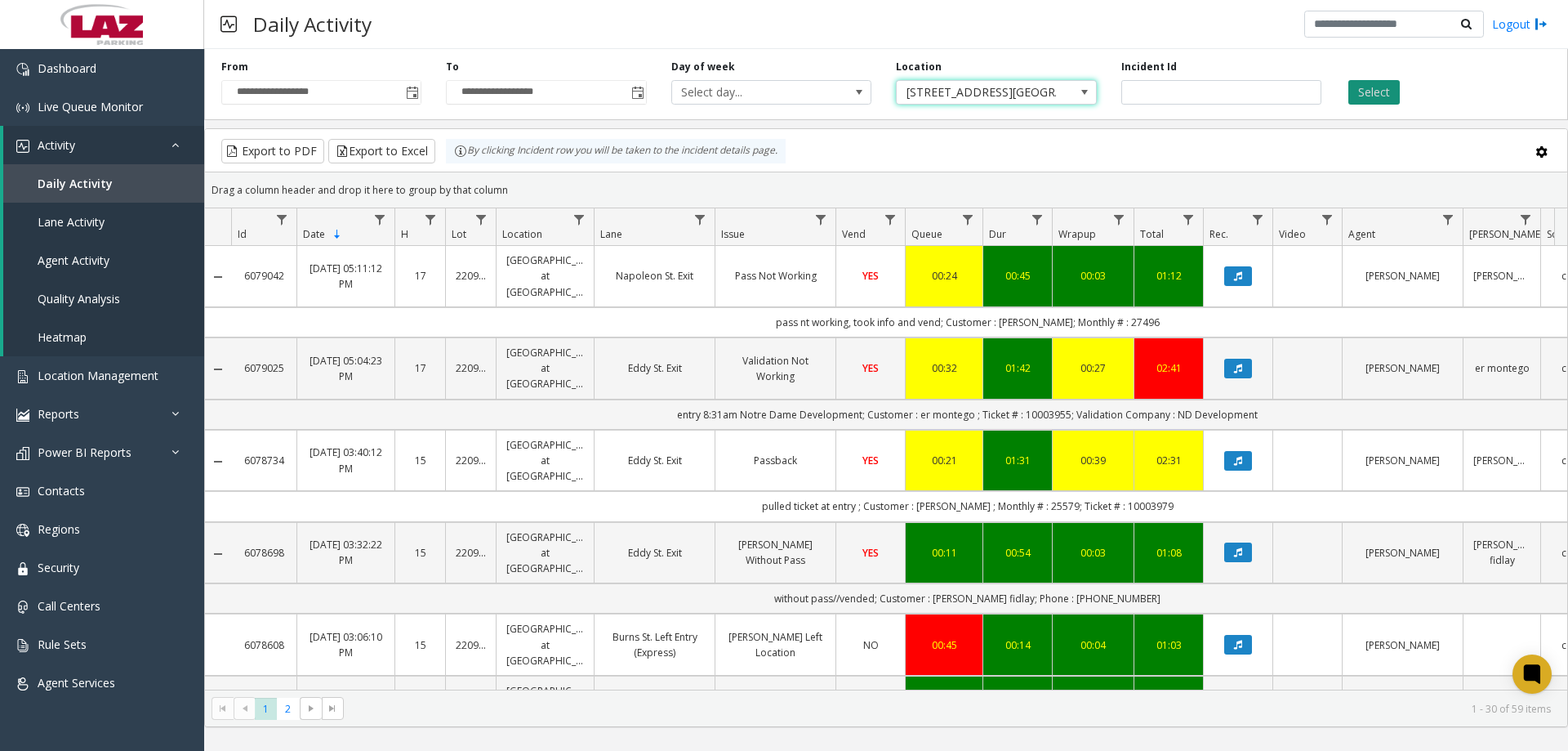
click at [1381, 96] on button "Select" at bounding box center [1374, 92] width 52 height 25
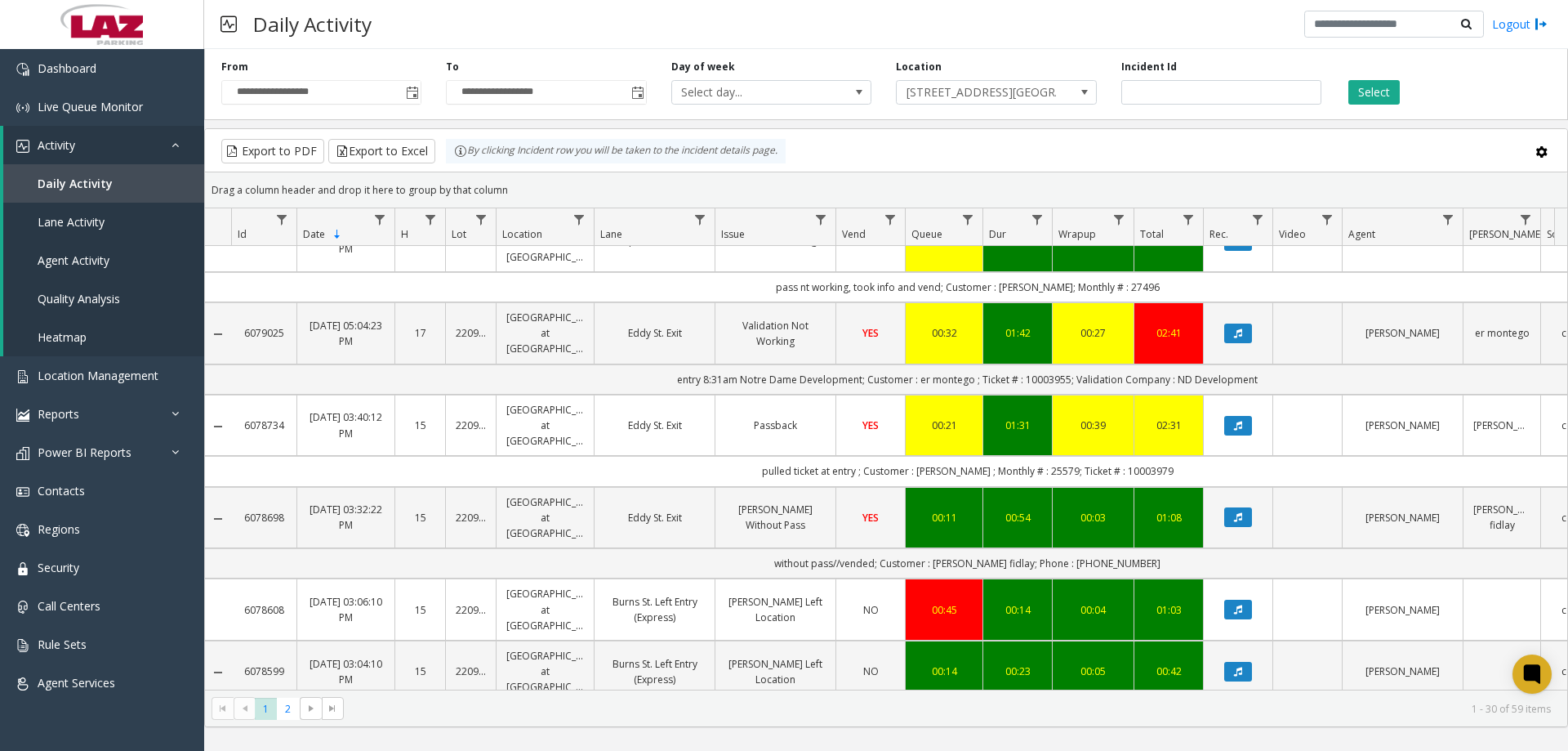
scroll to position [0, 0]
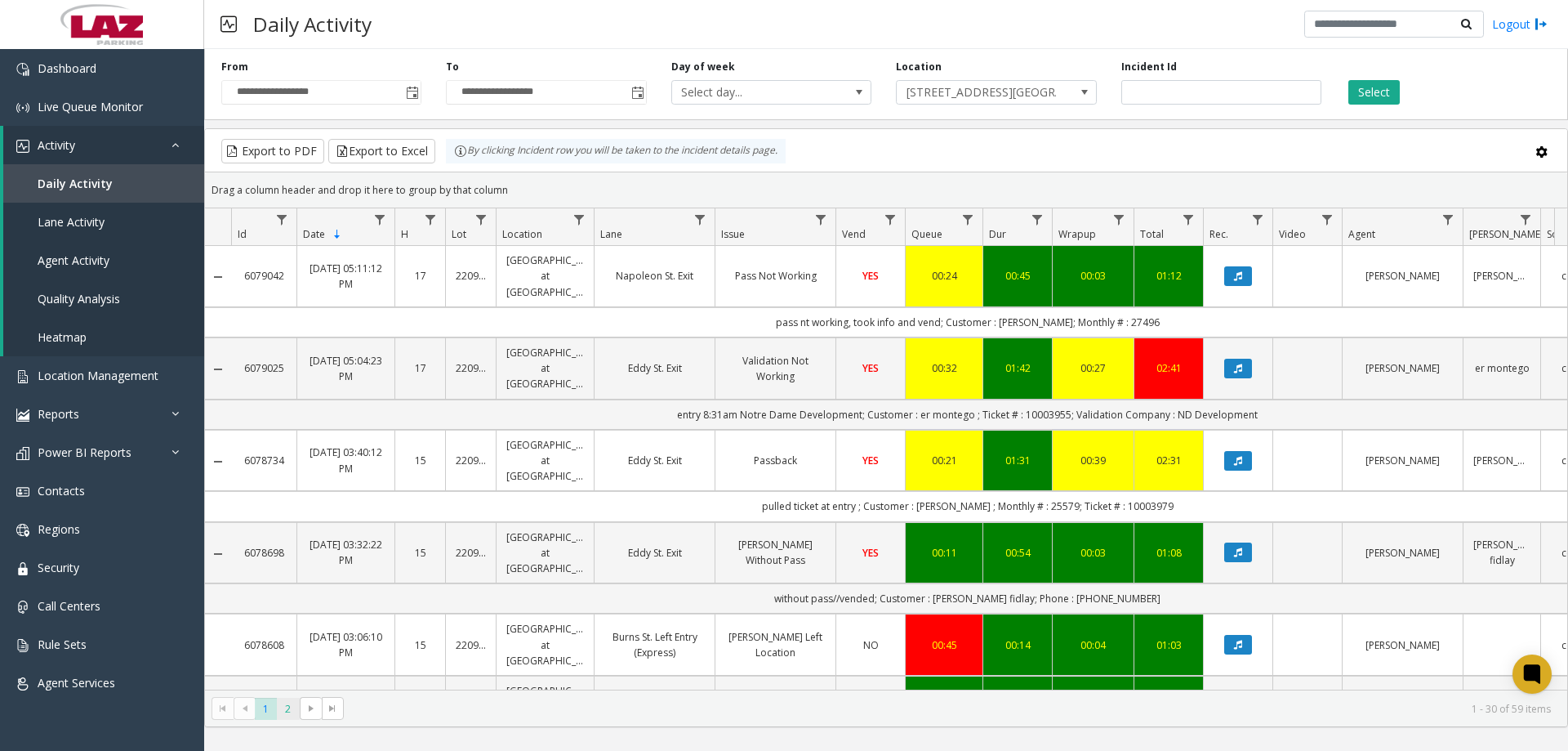
click at [281, 716] on span "2" at bounding box center [288, 708] width 22 height 22
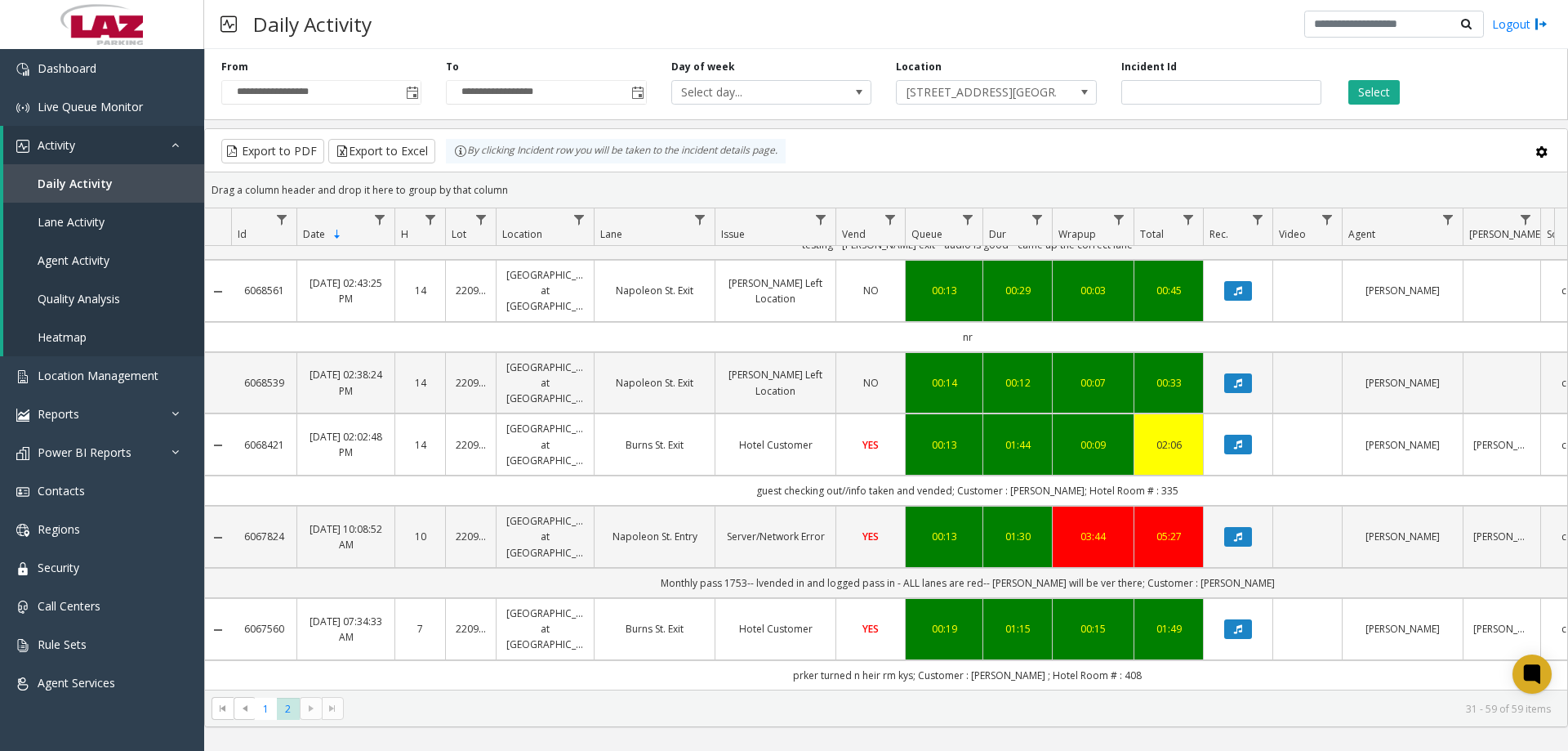
scroll to position [2088, 0]
click at [76, 382] on span "Location Management" at bounding box center [98, 375] width 121 height 16
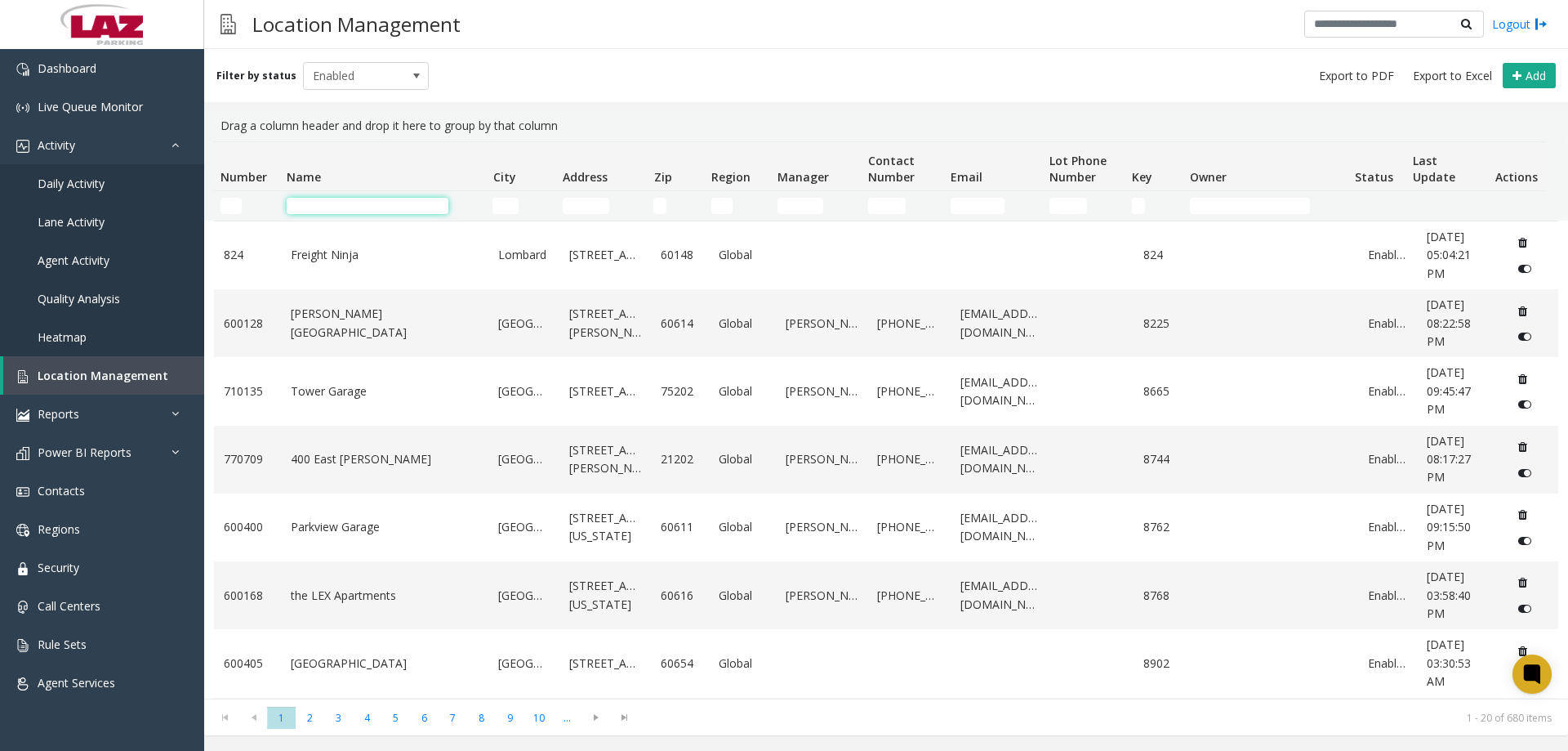
click at [326, 207] on input "Name Filter" at bounding box center [368, 206] width 162 height 16
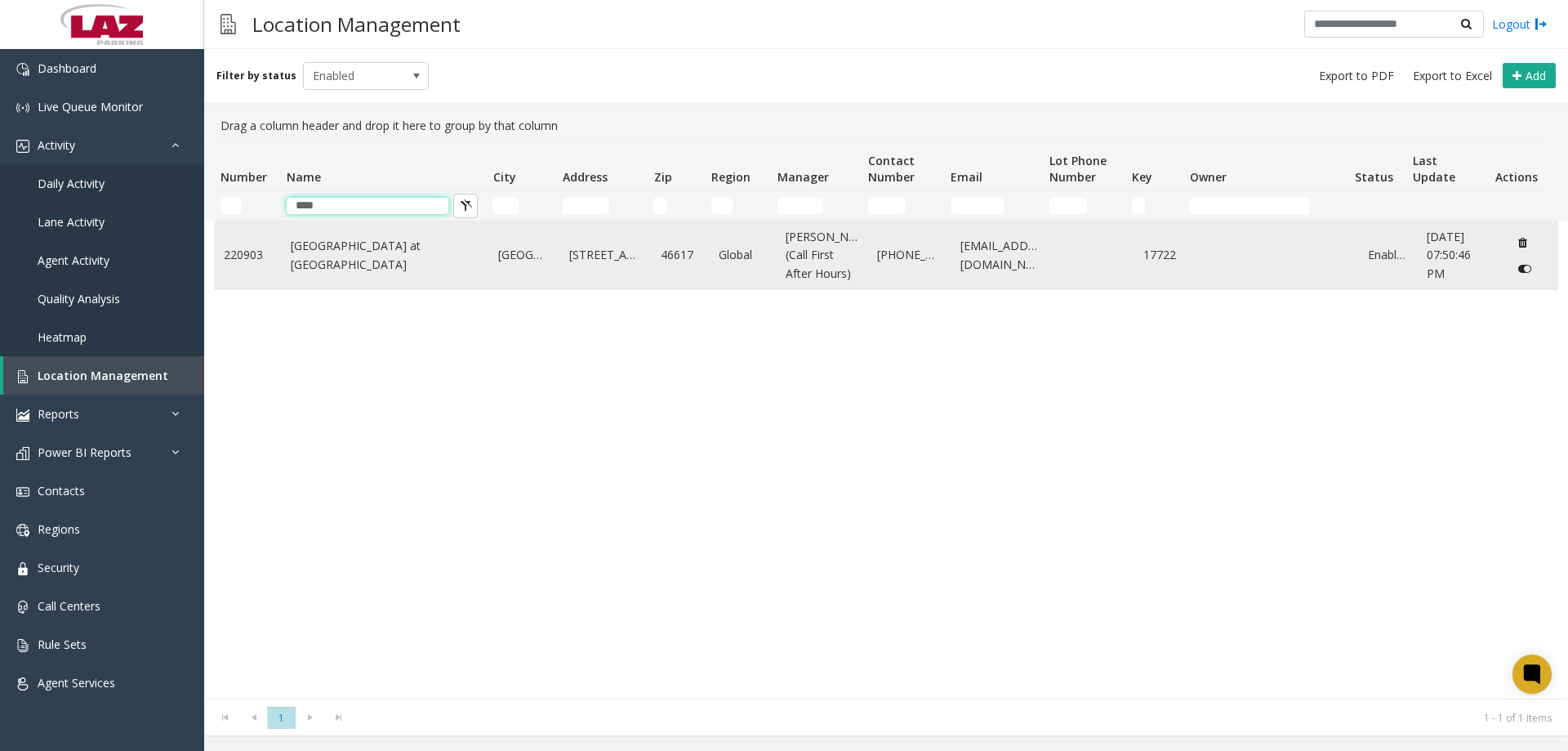
type input "****"
click at [331, 258] on link "Eddy Street Commons at Notre Dame" at bounding box center [385, 255] width 188 height 37
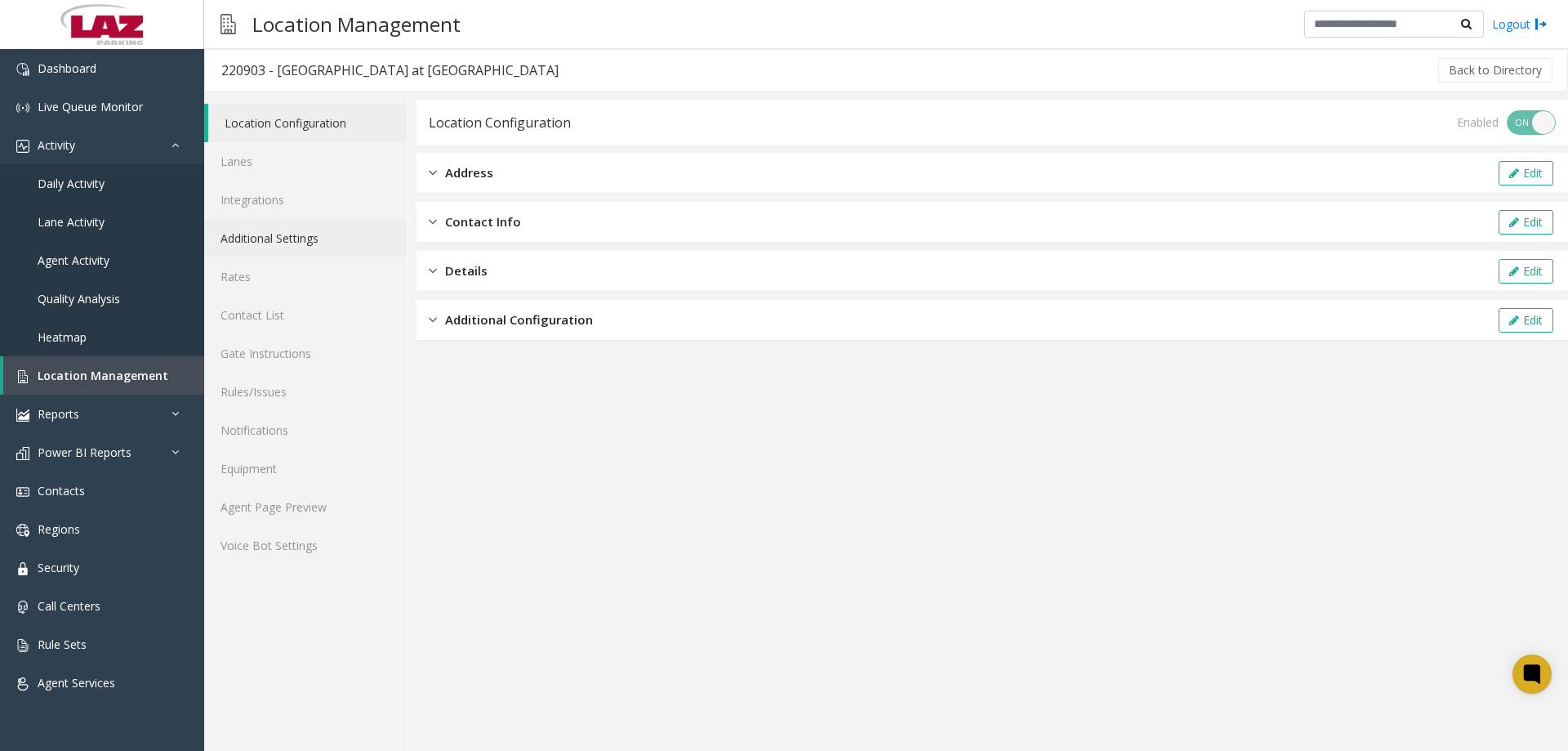
click at [266, 223] on link "Additional Settings" at bounding box center [305, 238] width 203 height 39
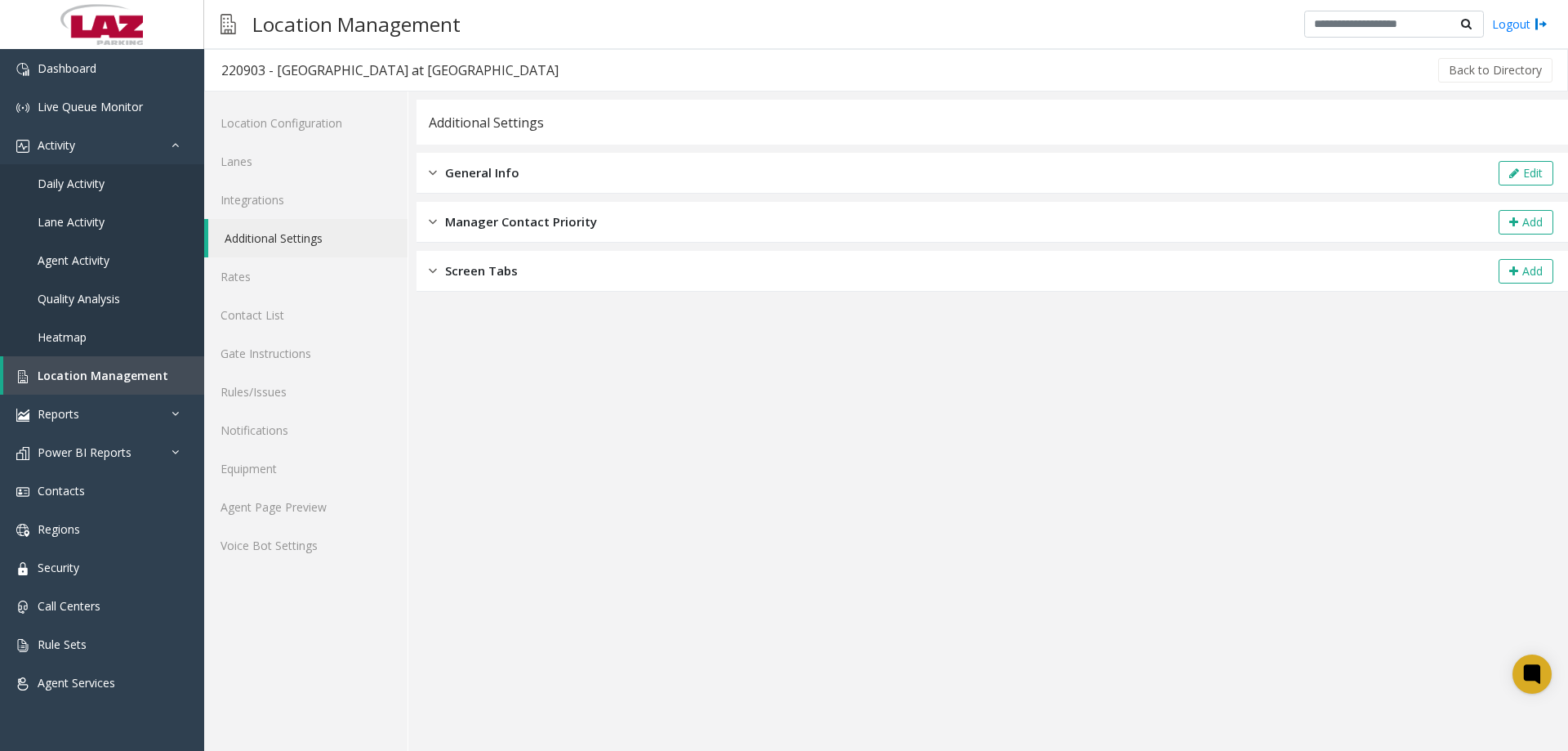
click at [586, 168] on div "General Info Edit" at bounding box center [992, 174] width 1151 height 41
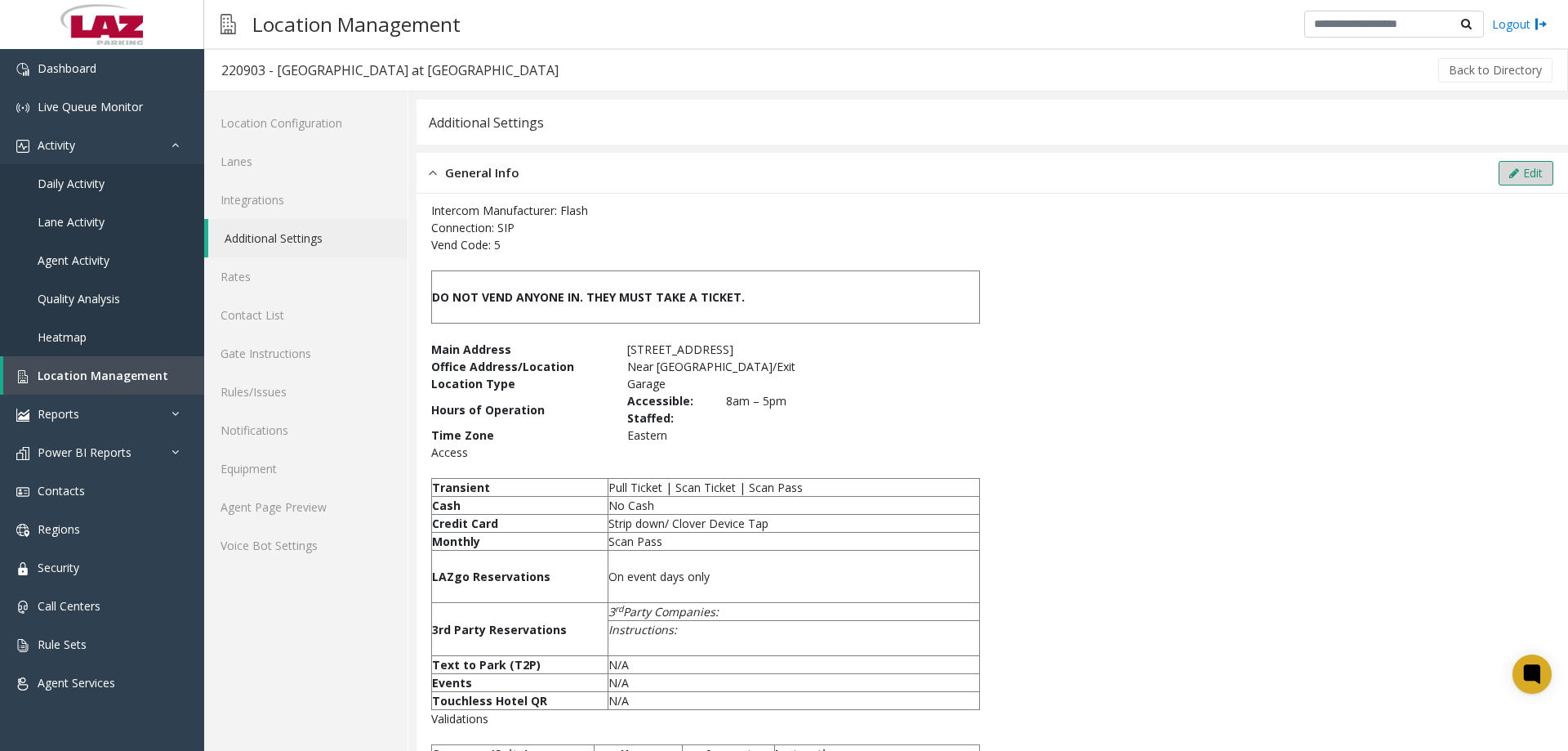
click at [1509, 176] on icon at bounding box center [1514, 174] width 10 height 12
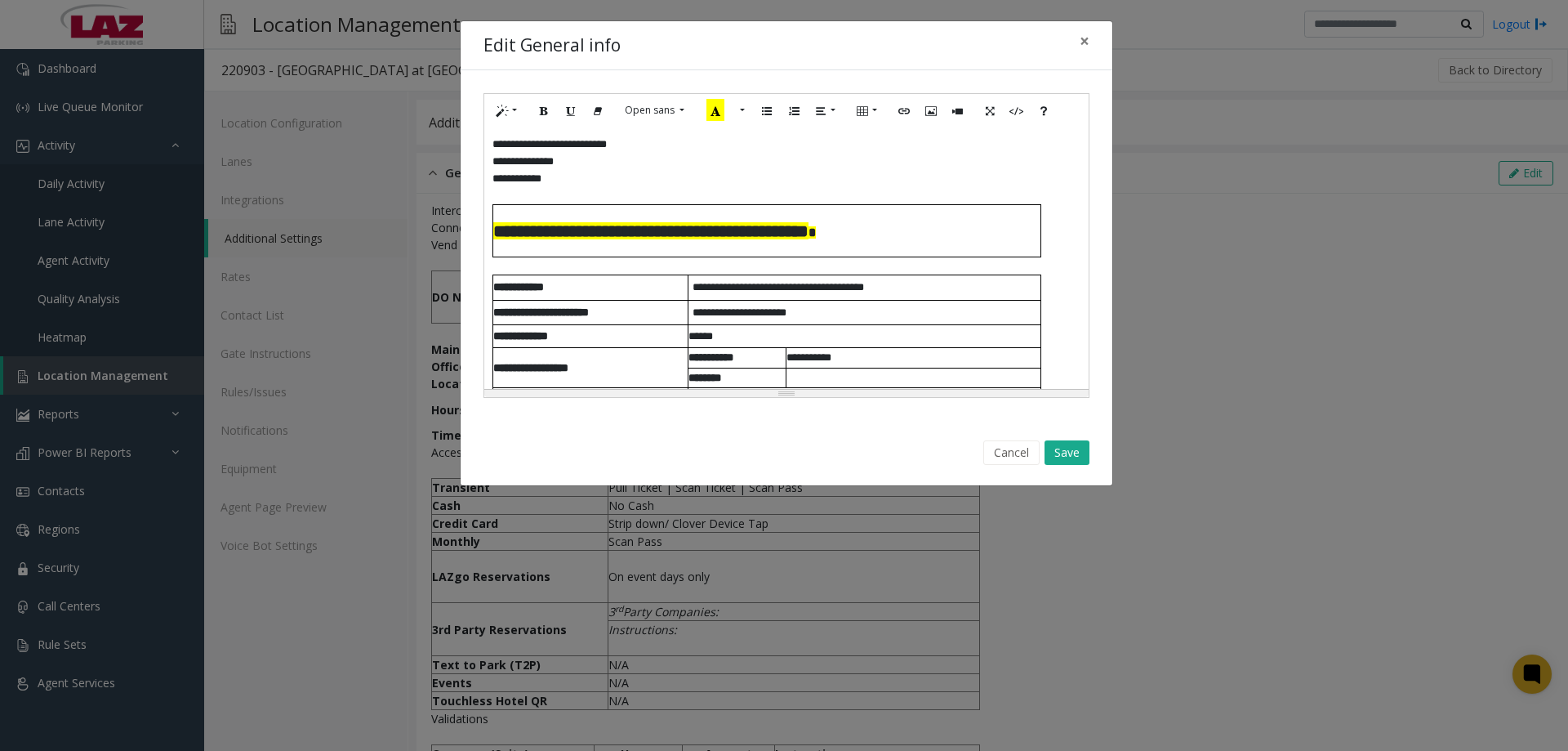
click at [617, 170] on p "**** *******" at bounding box center [786, 178] width 588 height 17
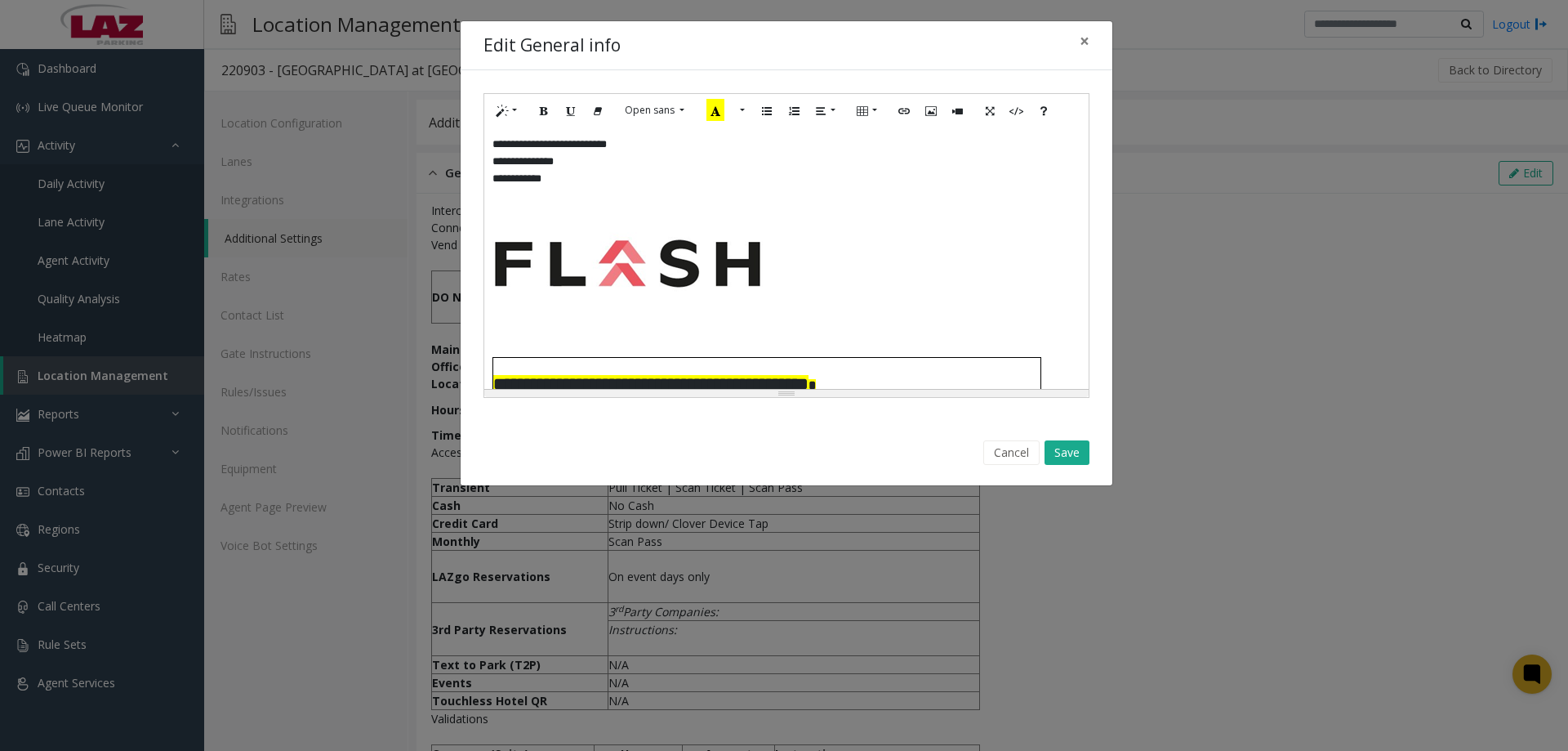
click at [579, 187] on div "**********" at bounding box center [786, 258] width 604 height 262
click at [572, 172] on p "**** *******" at bounding box center [786, 178] width 588 height 17
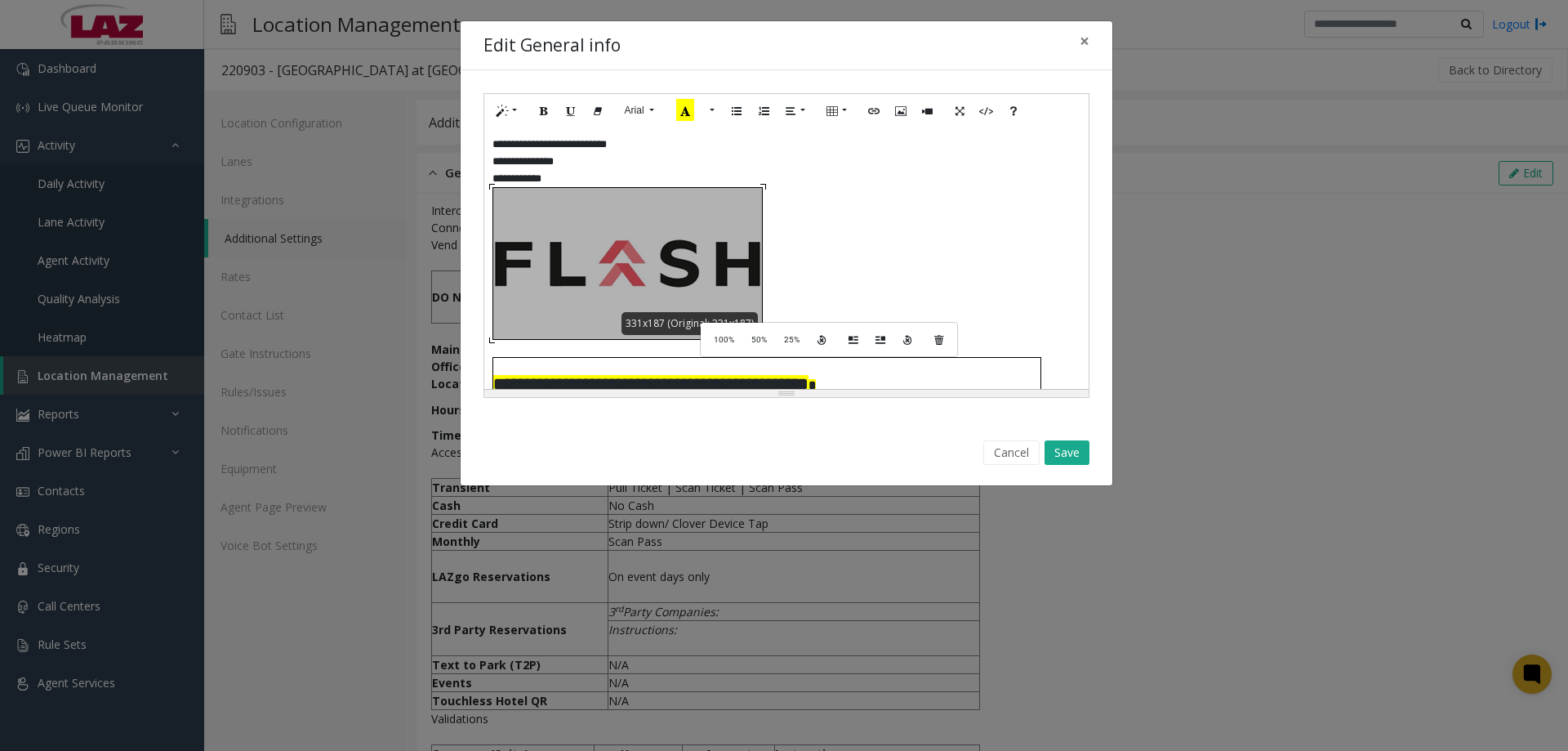
click at [713, 321] on div "**********" at bounding box center [786, 258] width 604 height 262
click at [884, 266] on p at bounding box center [786, 263] width 588 height 153
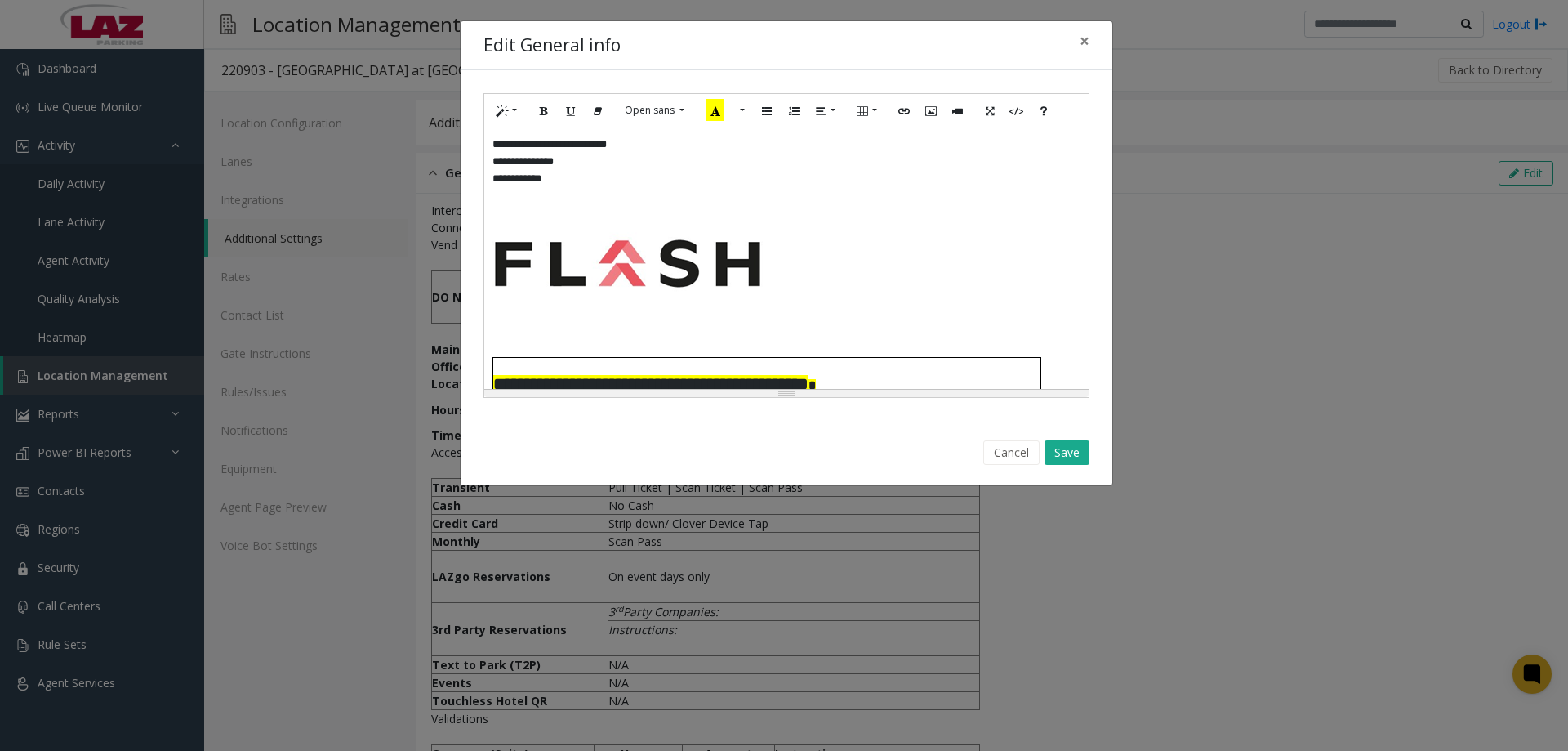
click at [736, 331] on div "**********" at bounding box center [786, 258] width 604 height 262
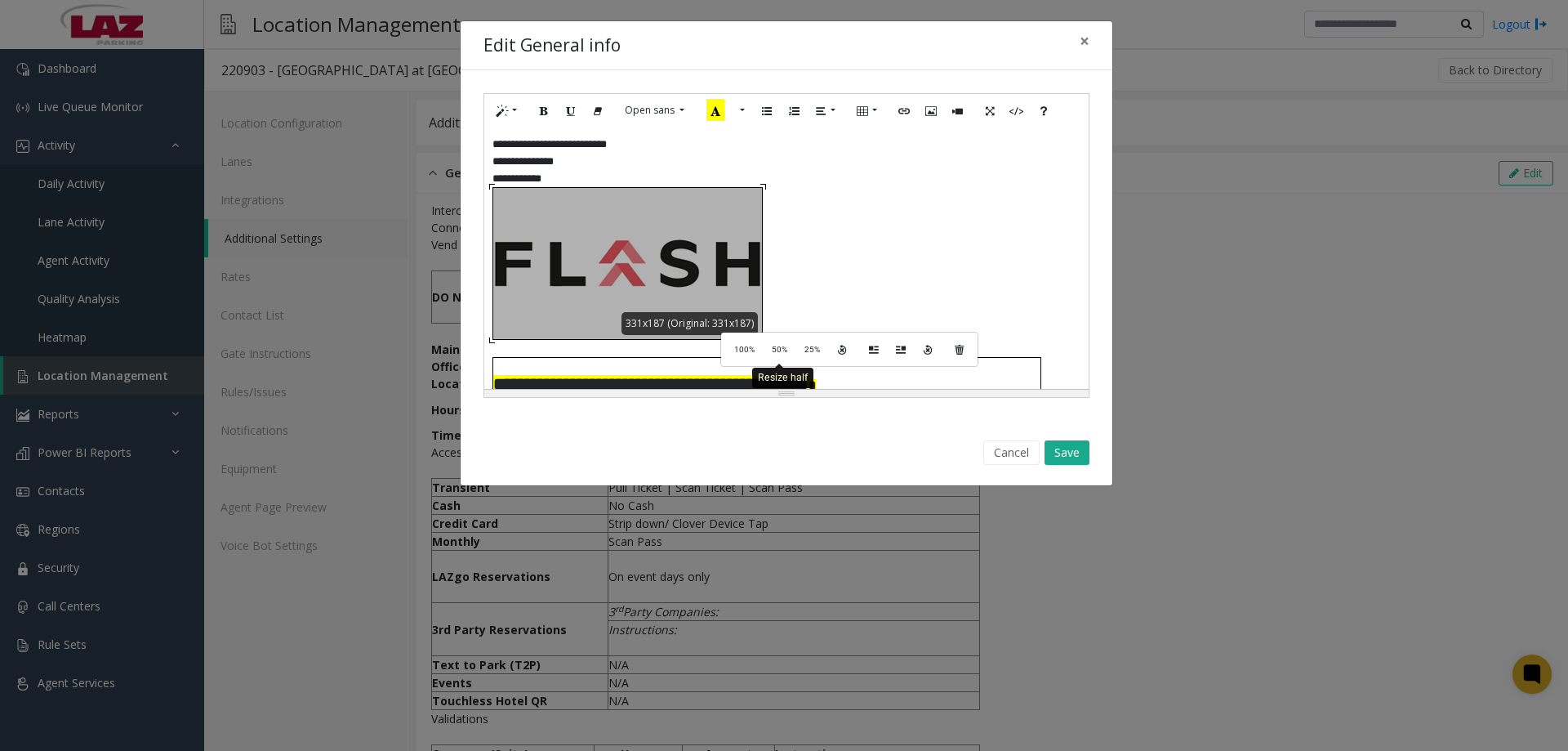
click at [780, 353] on span "50%" at bounding box center [779, 349] width 16 height 9
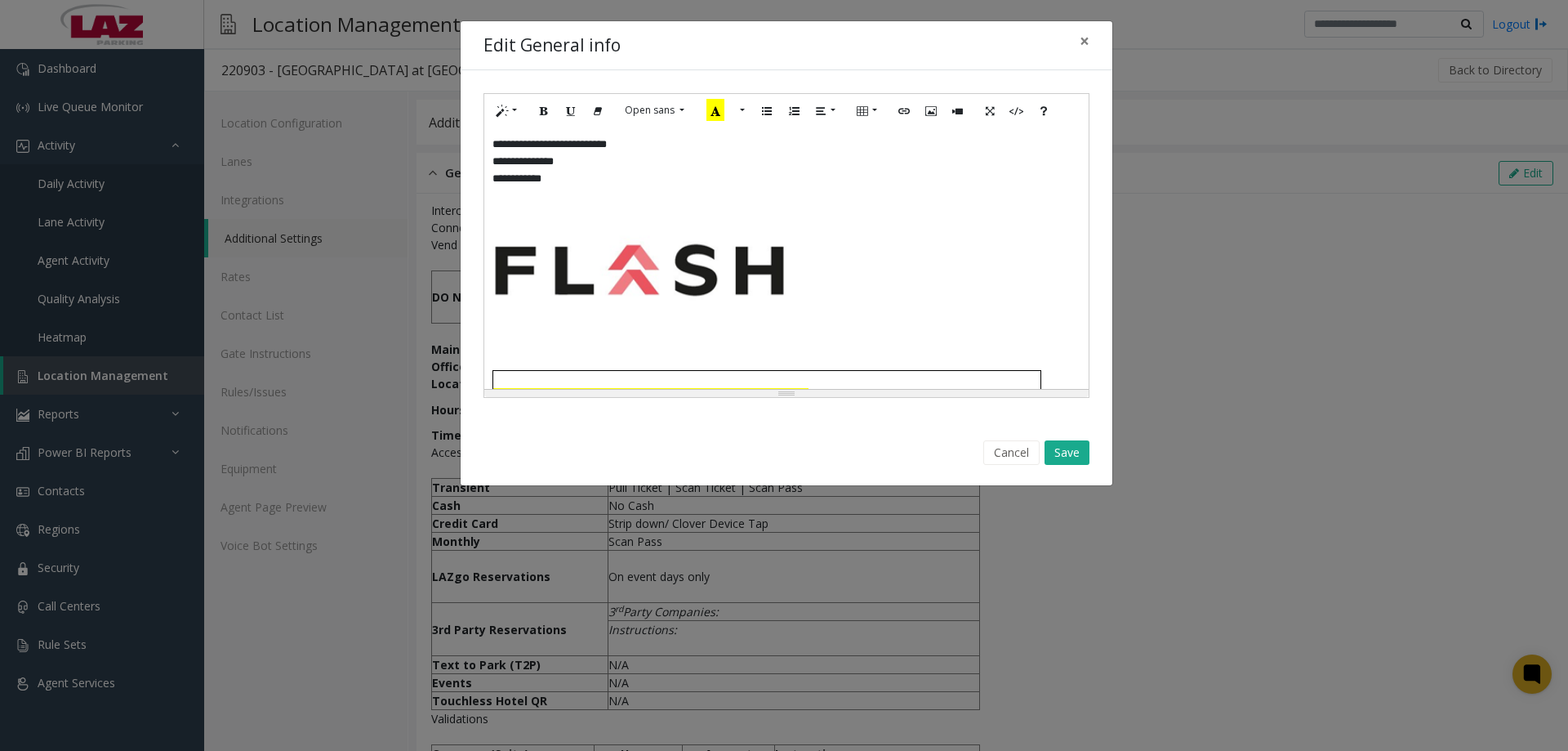
click at [742, 305] on div "**********" at bounding box center [786, 258] width 604 height 262
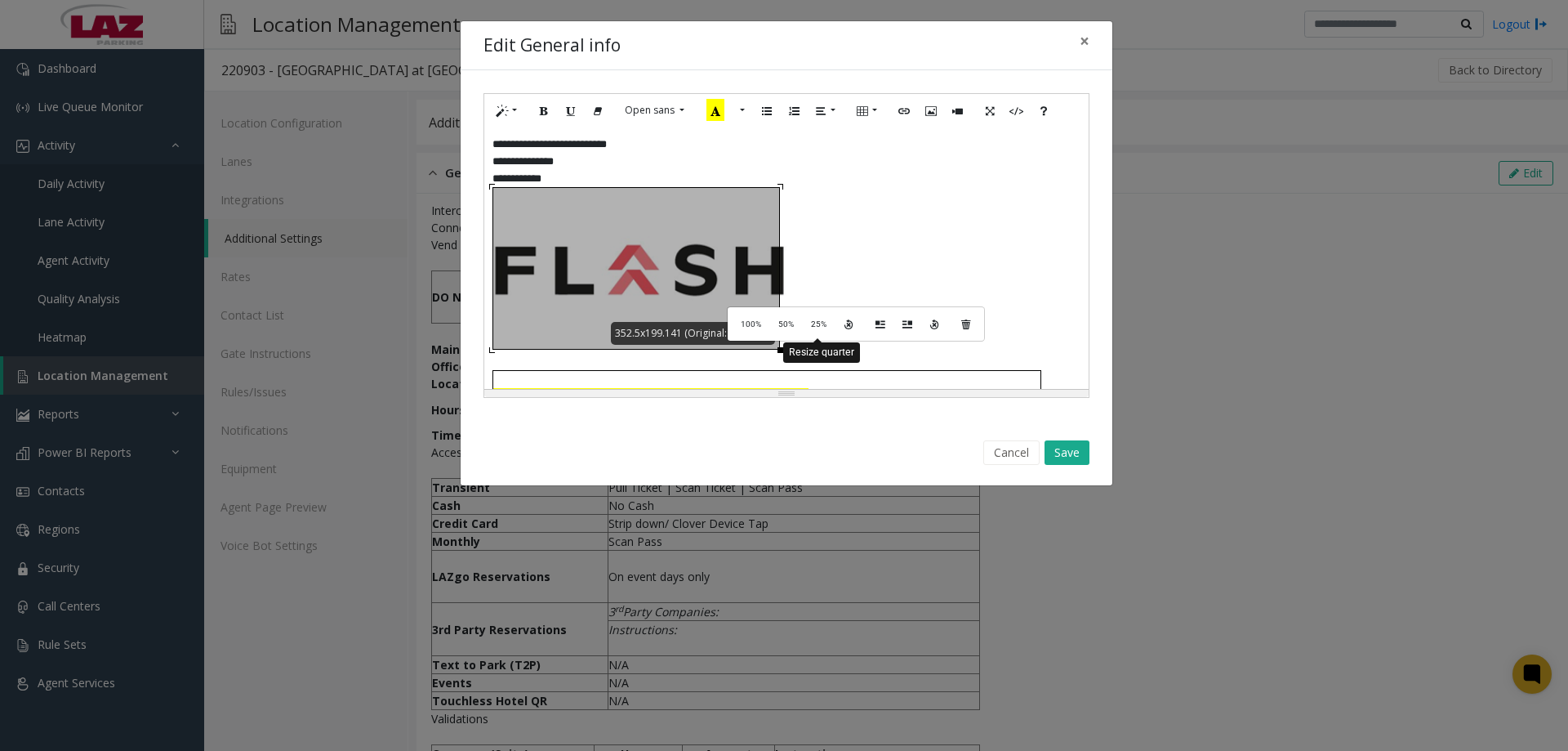
click at [811, 328] on span "25%" at bounding box center [818, 323] width 16 height 9
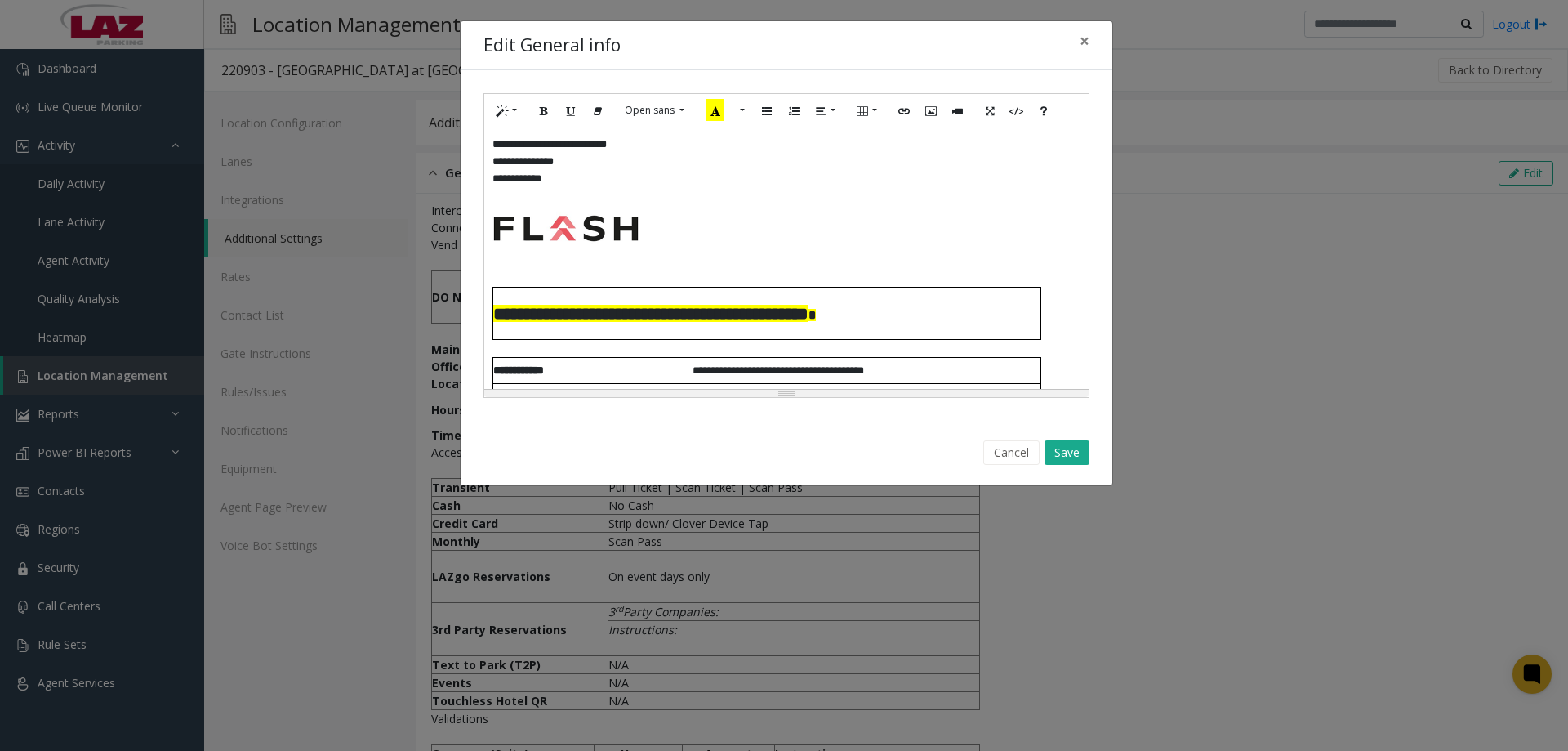
click at [599, 226] on div "**********" at bounding box center [786, 258] width 604 height 262
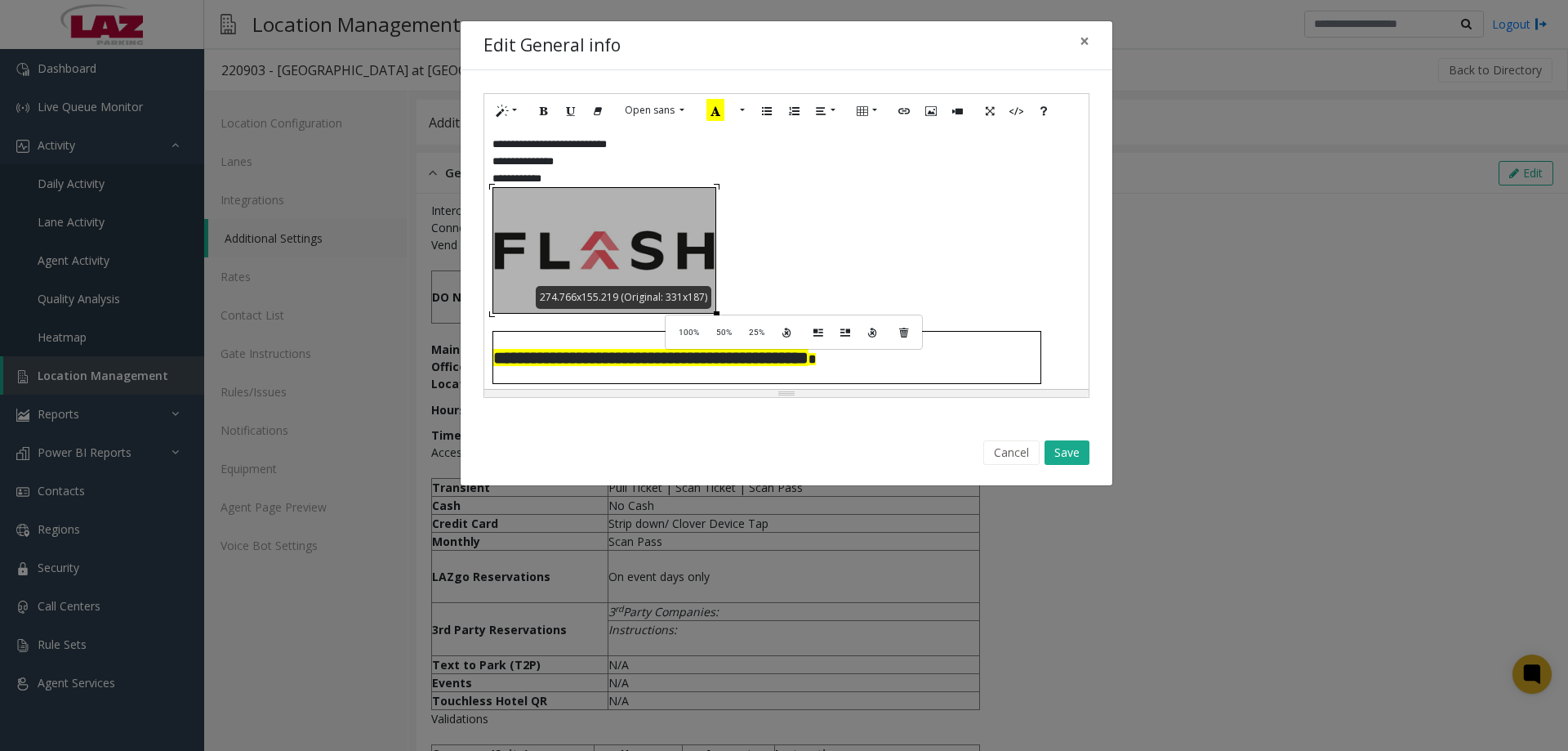
drag, startPoint x: 638, startPoint y: 271, endPoint x: 680, endPoint y: 313, distance: 59.4
click at [680, 313] on div "**********" at bounding box center [786, 258] width 604 height 262
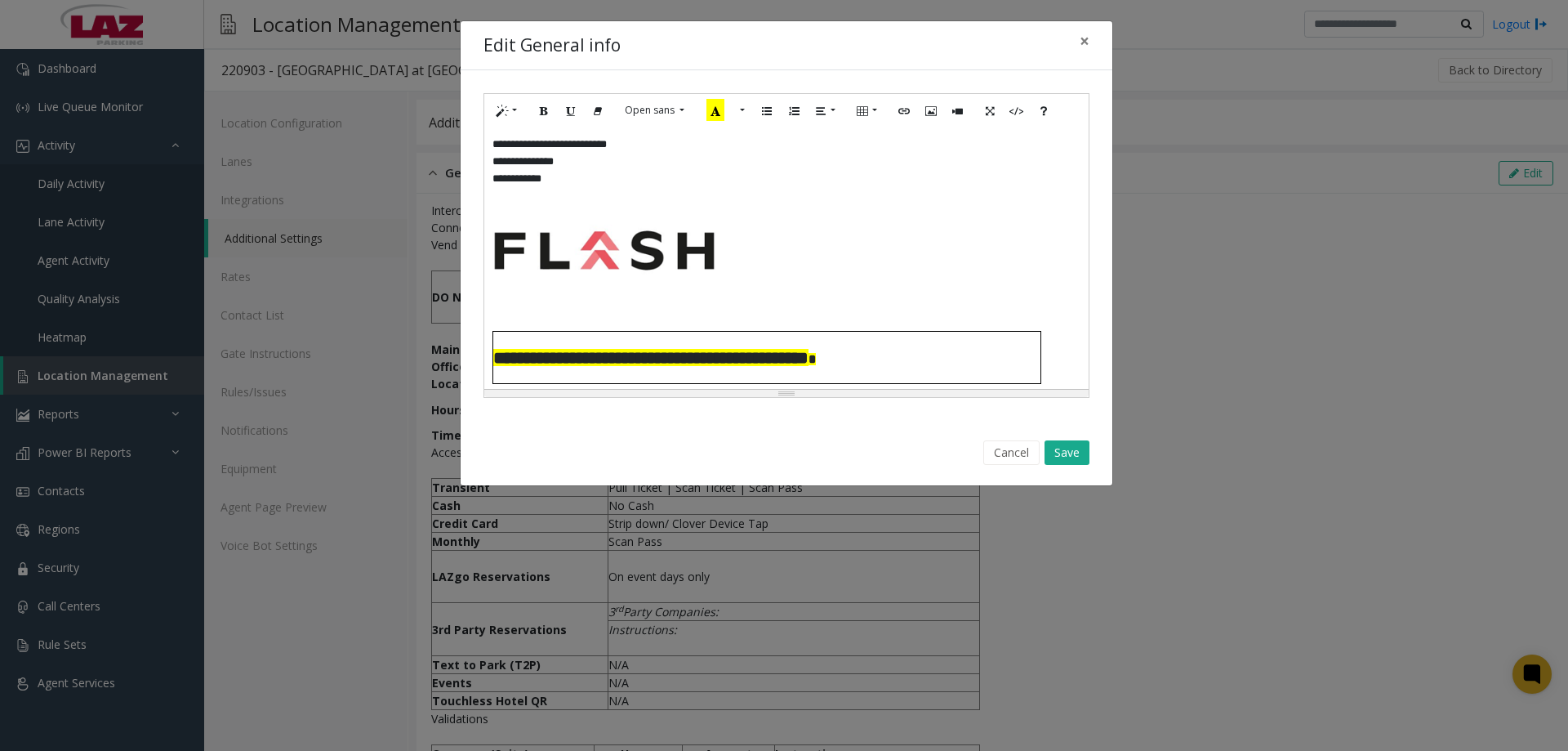
click at [568, 178] on p "**** *******" at bounding box center [786, 178] width 588 height 17
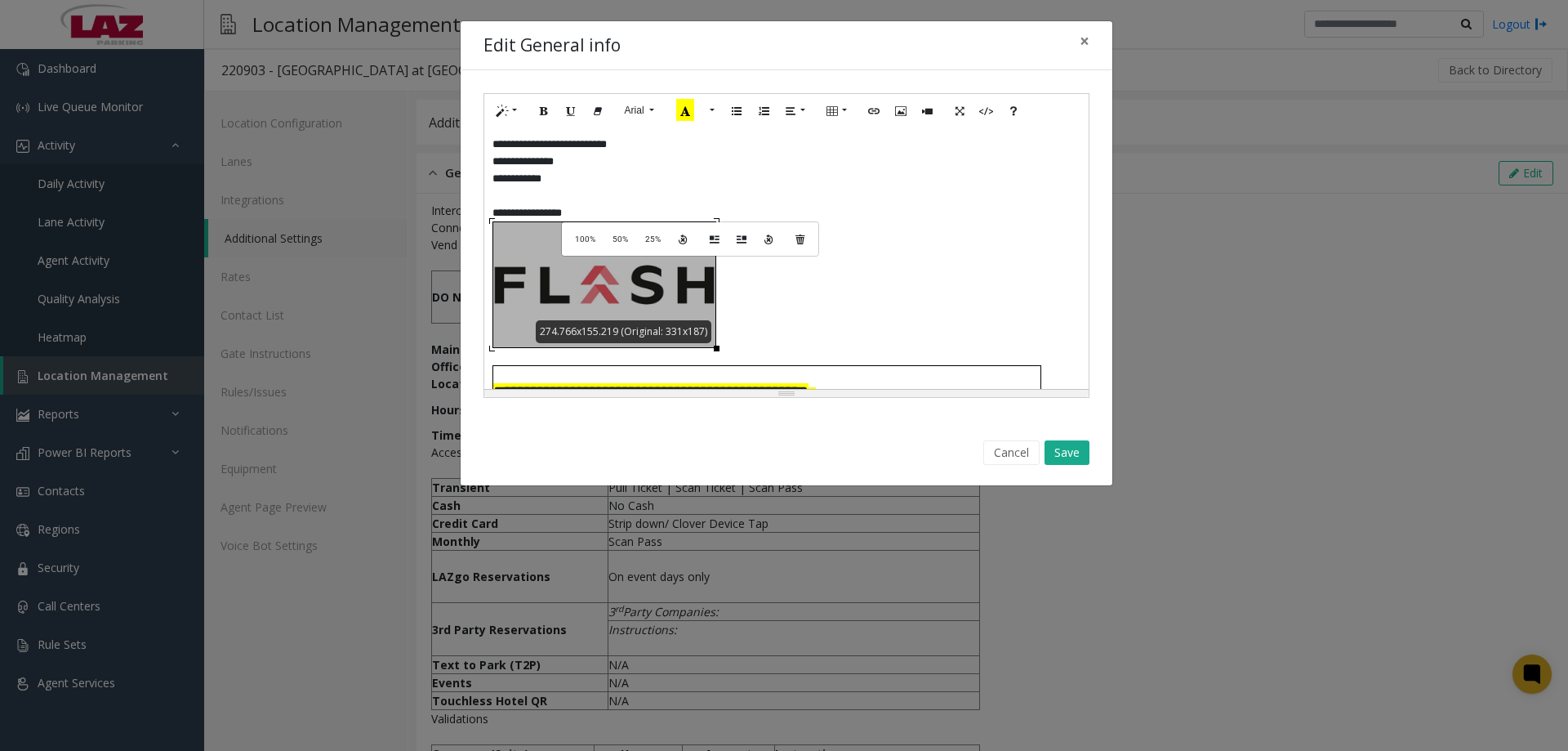
drag, startPoint x: 572, startPoint y: 220, endPoint x: 567, endPoint y: 209, distance: 12.1
click at [489, 211] on div "**********" at bounding box center [786, 258] width 604 height 262
click at [562, 209] on span "**********" at bounding box center [527, 212] width 69 height 11
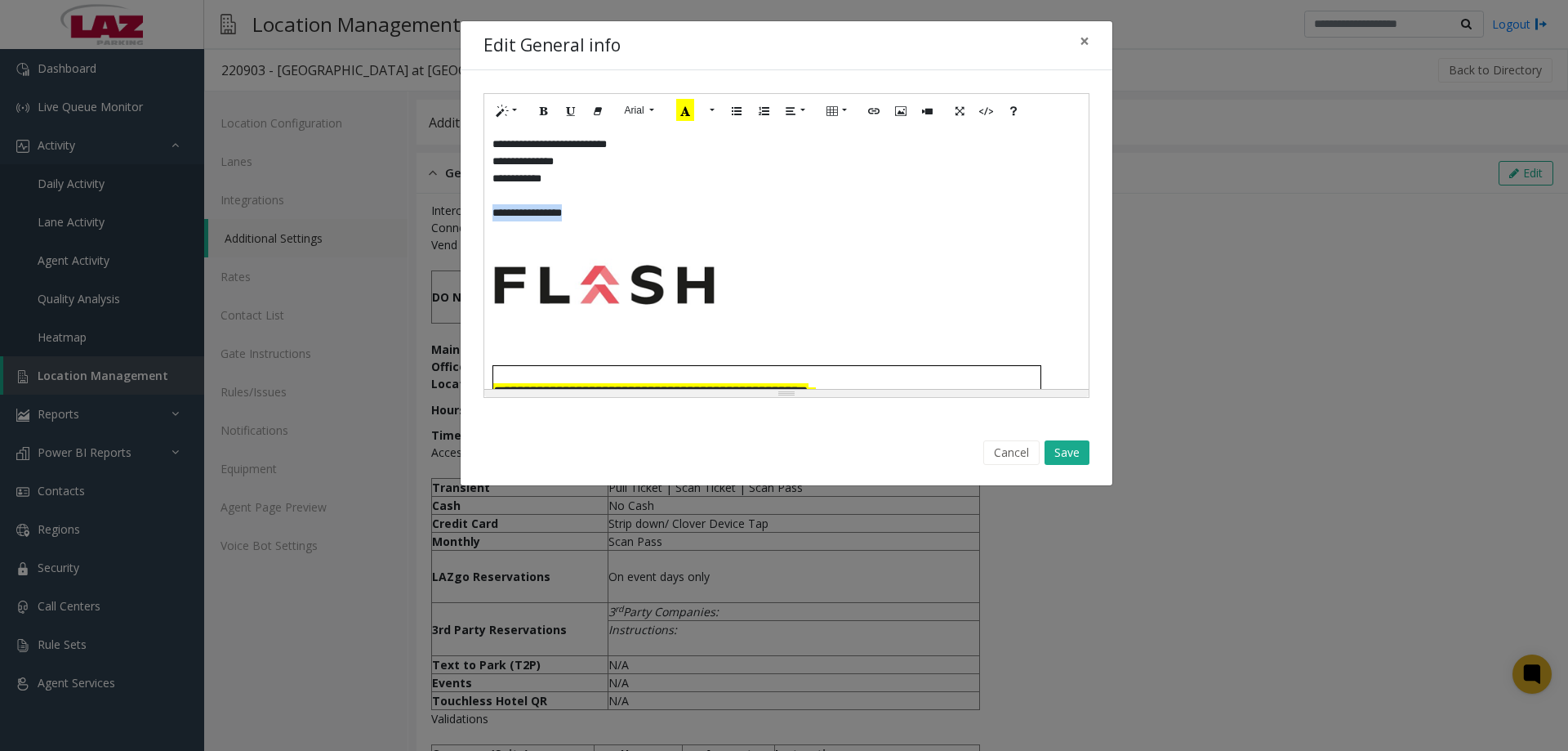
drag, startPoint x: 574, startPoint y: 211, endPoint x: 490, endPoint y: 209, distance: 84.0
click at [490, 209] on div "**********" at bounding box center [786, 258] width 604 height 262
click at [538, 100] on button "Bold (CTRL+B)" at bounding box center [544, 110] width 28 height 25
click at [506, 109] on icon "Style" at bounding box center [502, 109] width 10 height 14
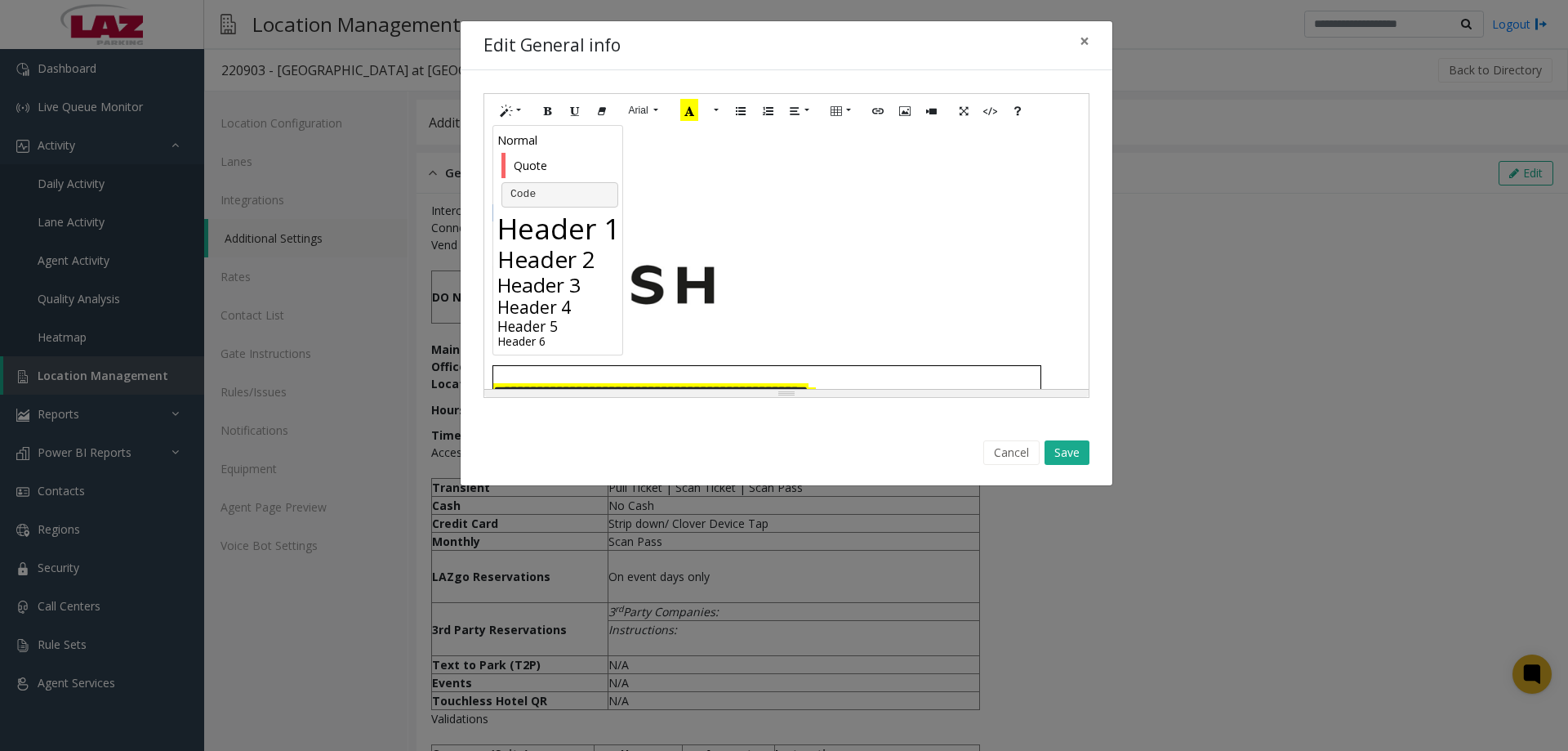
click at [557, 299] on h4 "Header 4" at bounding box center [560, 307] width 125 height 21
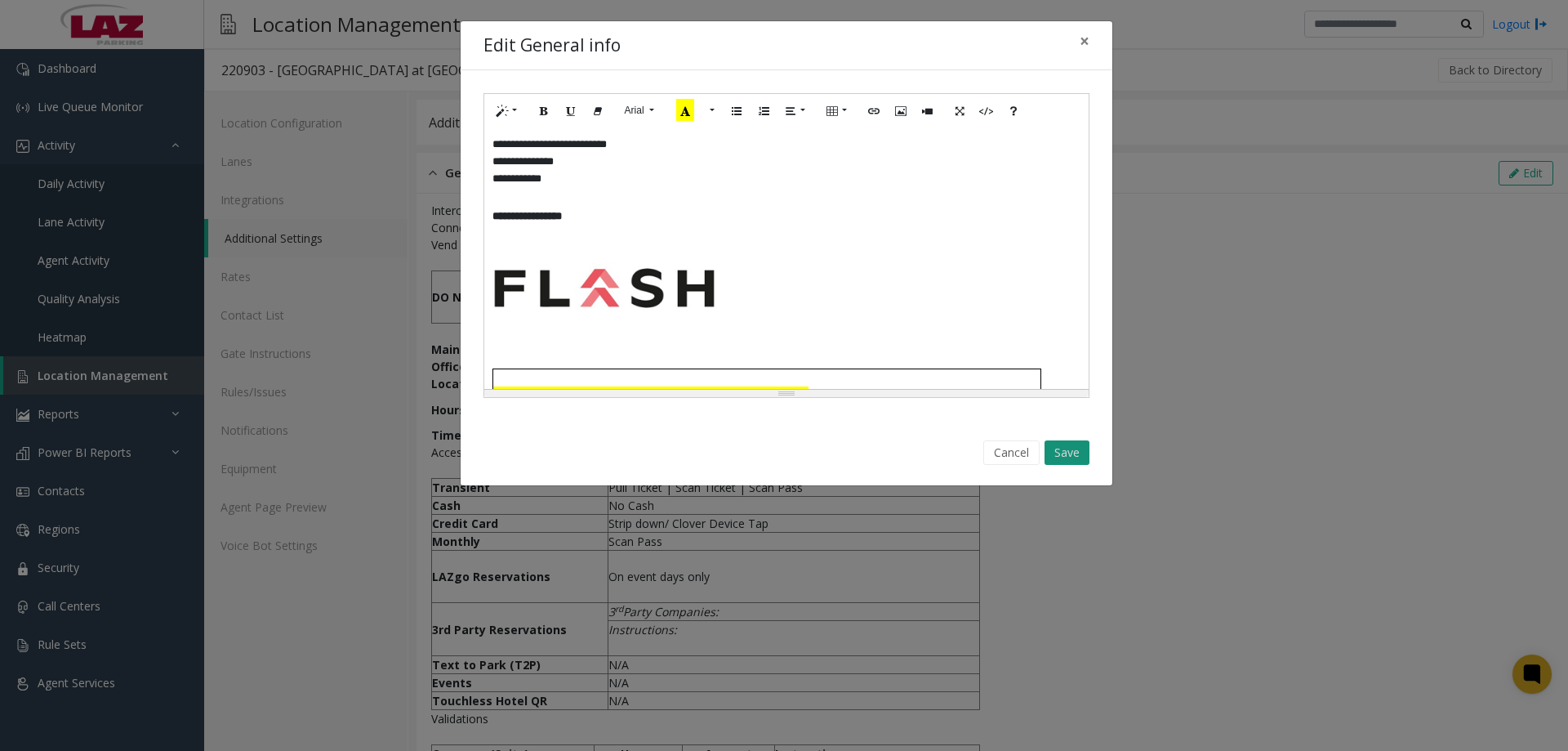
click at [1062, 452] on button "Save" at bounding box center [1066, 452] width 45 height 25
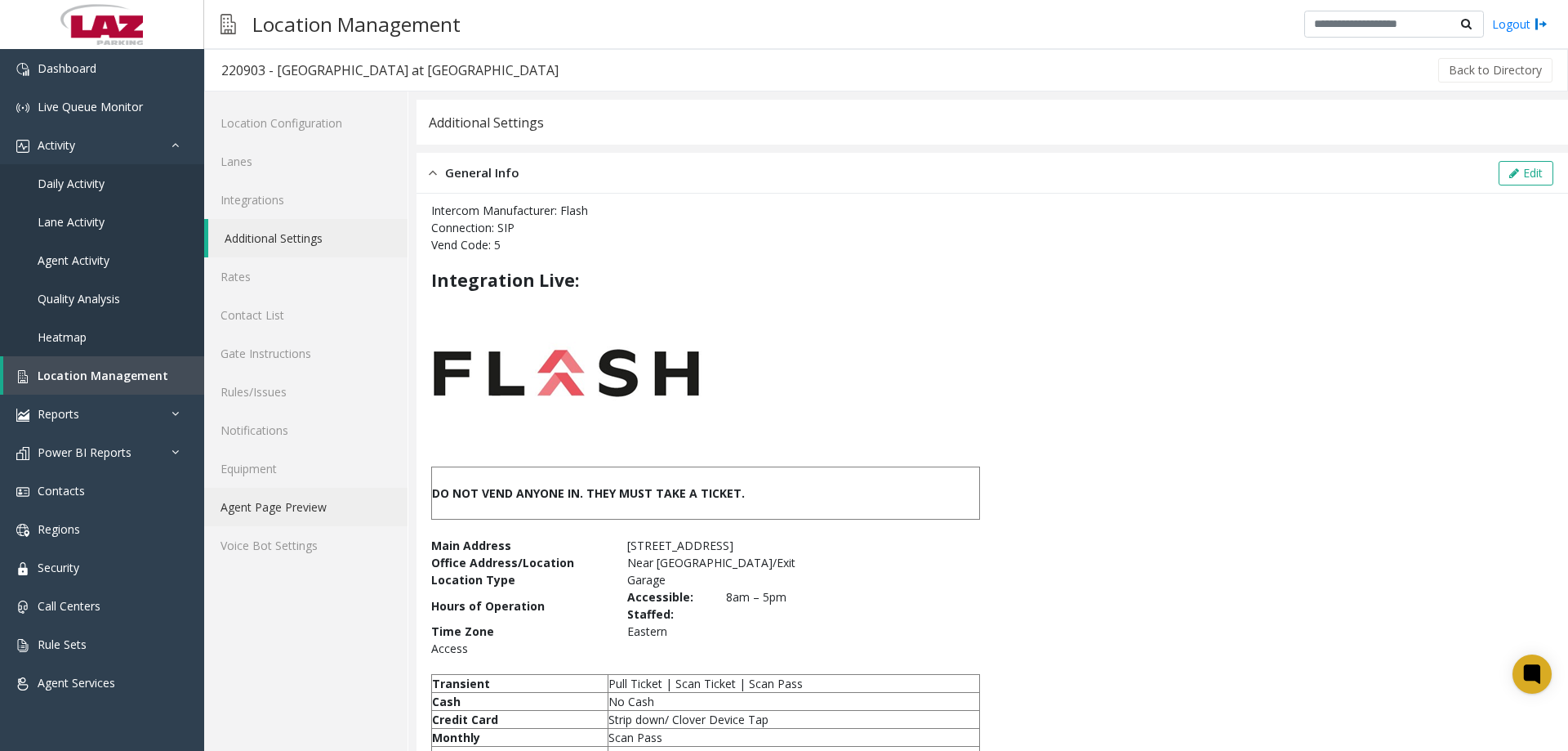
click at [282, 512] on link "Agent Page Preview" at bounding box center [305, 507] width 203 height 39
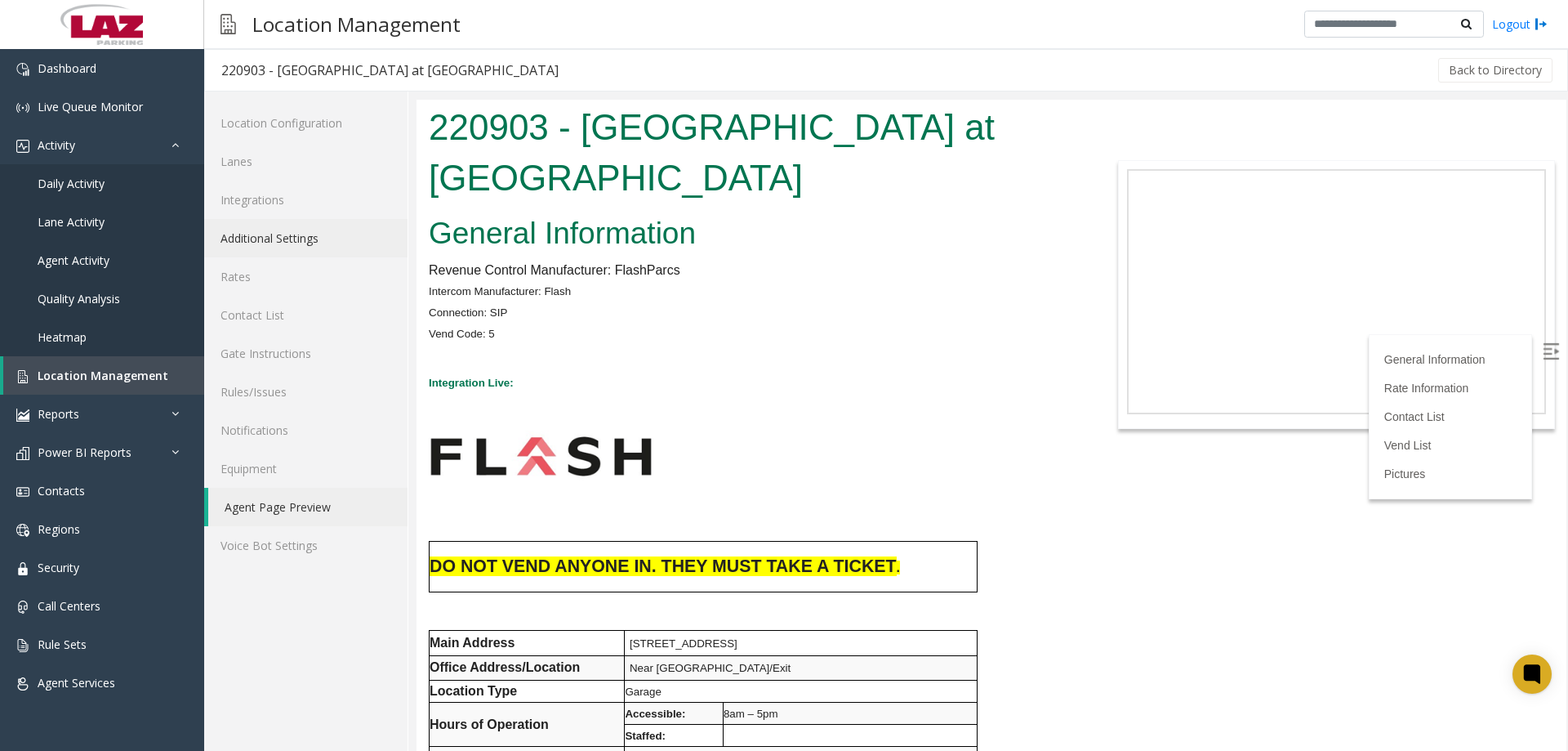
drag, startPoint x: 243, startPoint y: 239, endPoint x: 382, endPoint y: 203, distance: 143.6
click at [246, 237] on link "Additional Settings" at bounding box center [305, 238] width 203 height 39
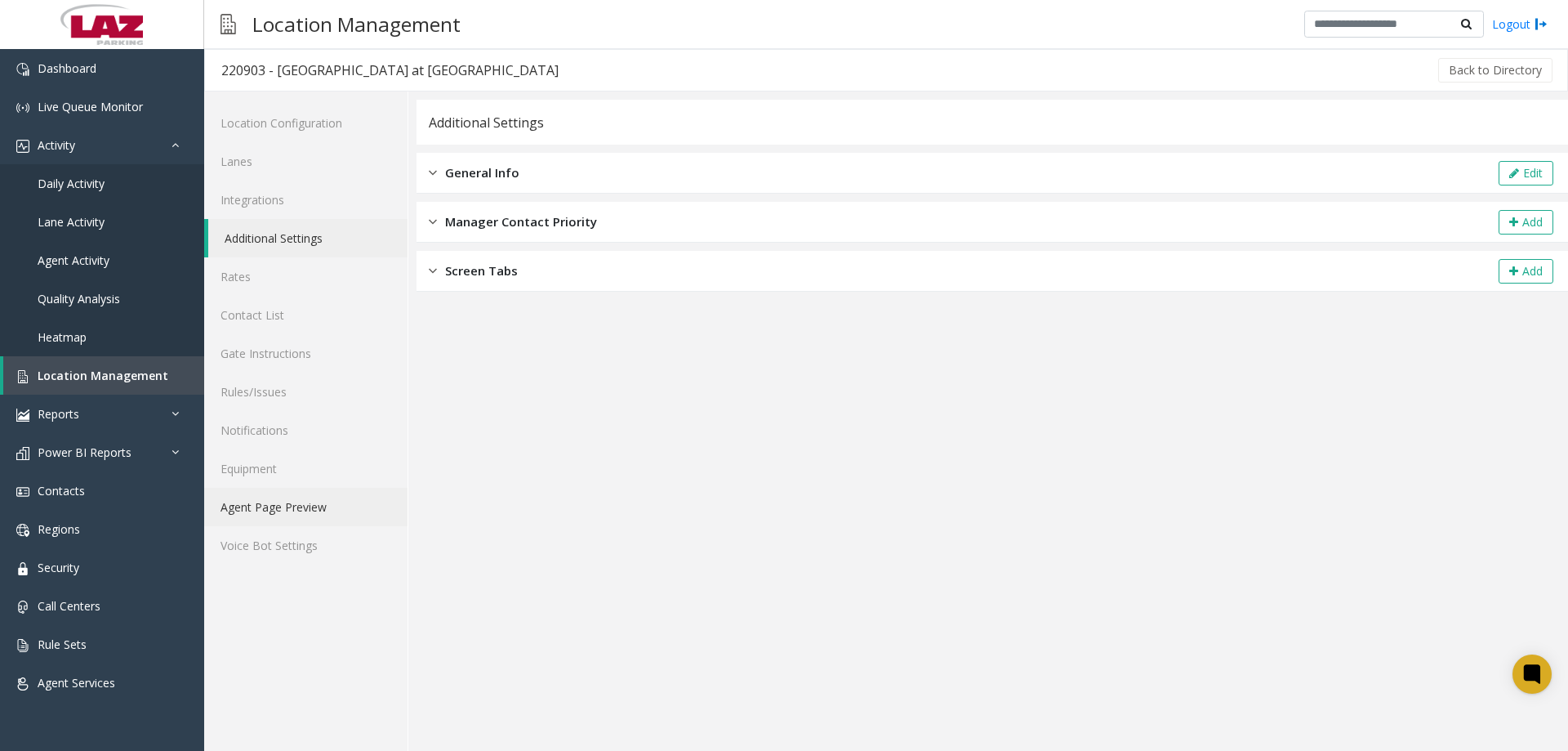
click at [280, 508] on link "Agent Page Preview" at bounding box center [305, 507] width 203 height 39
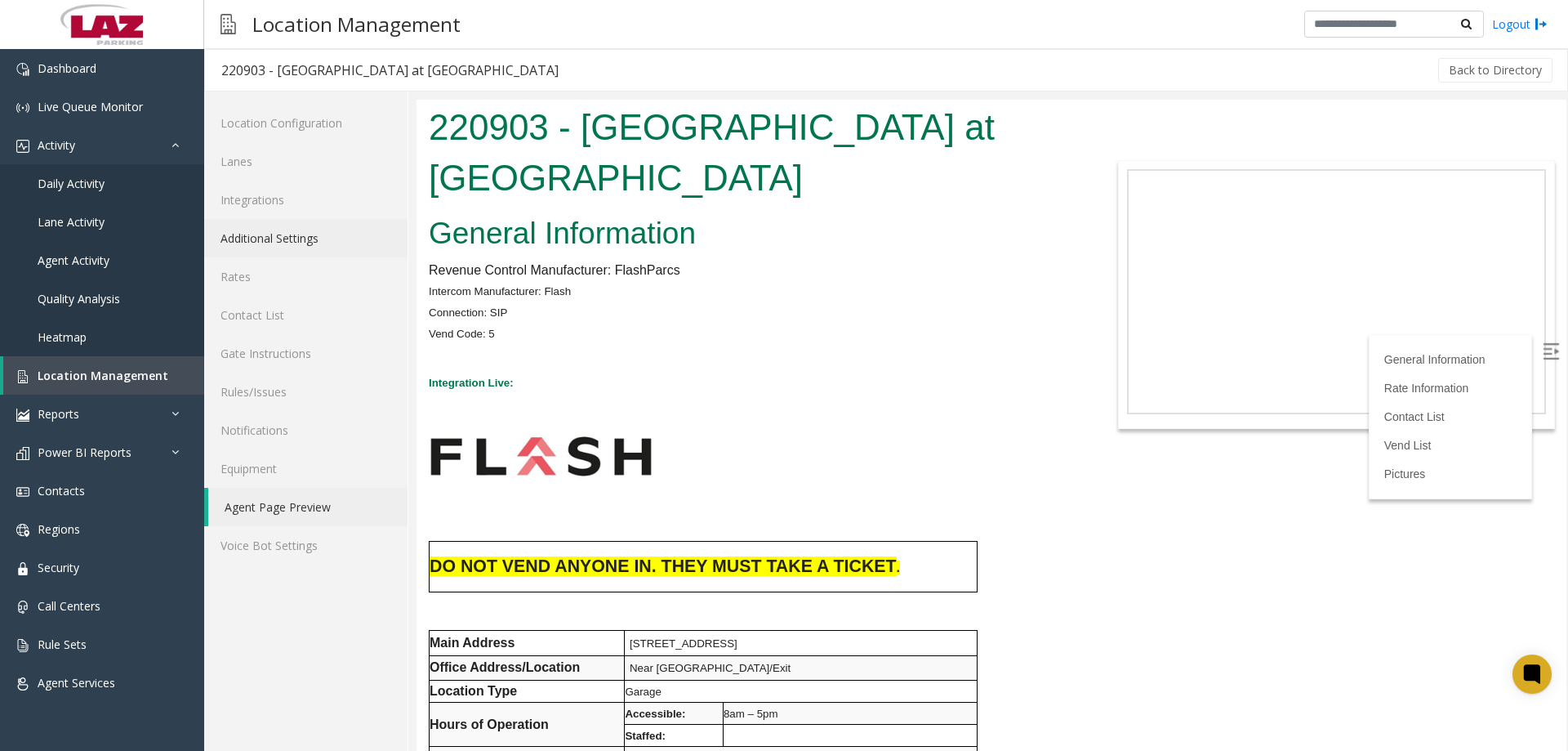
click at [310, 237] on link "Additional Settings" at bounding box center [305, 238] width 203 height 39
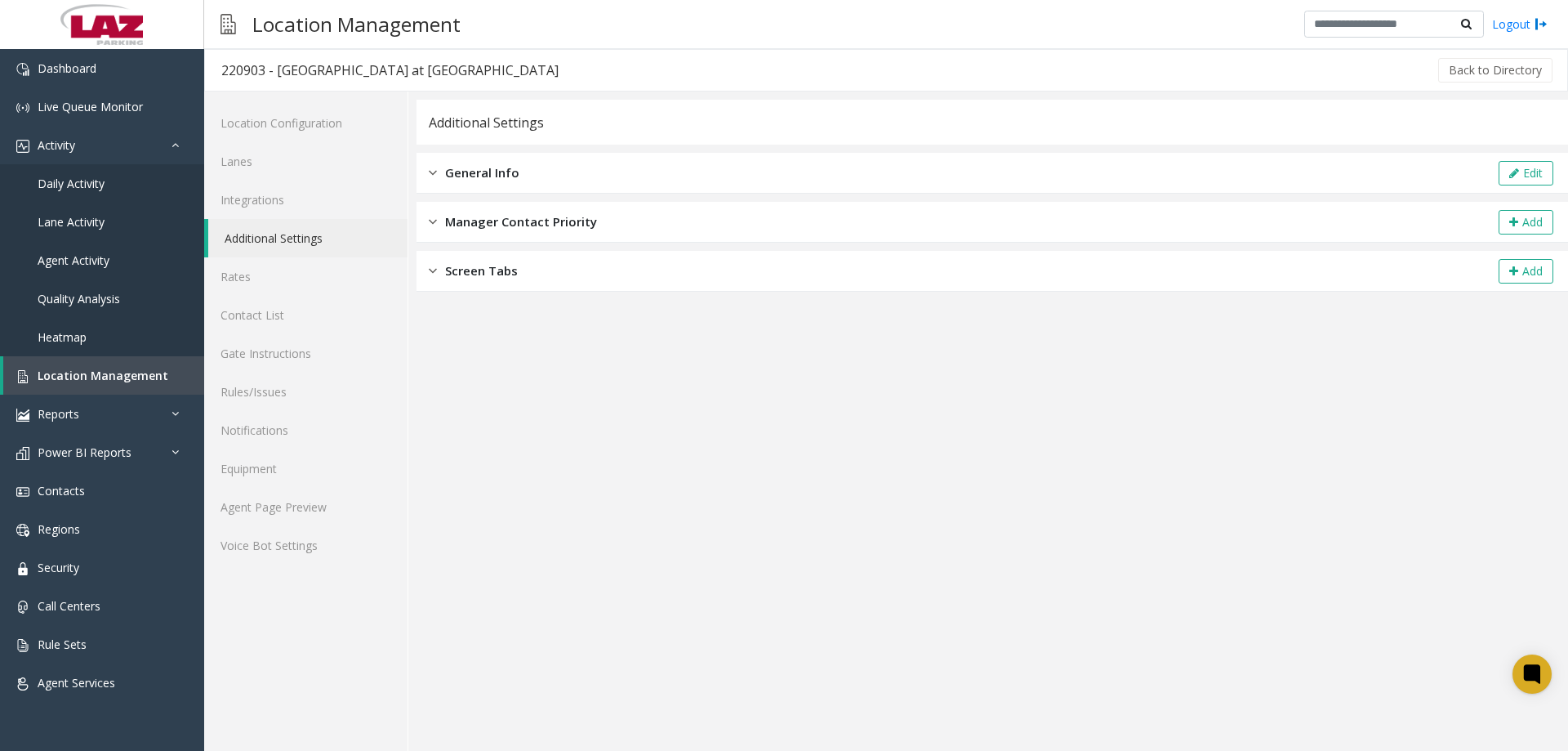
drag, startPoint x: 492, startPoint y: 163, endPoint x: 591, endPoint y: 167, distance: 99.1
click at [493, 163] on div "General Info Edit" at bounding box center [992, 174] width 1151 height 41
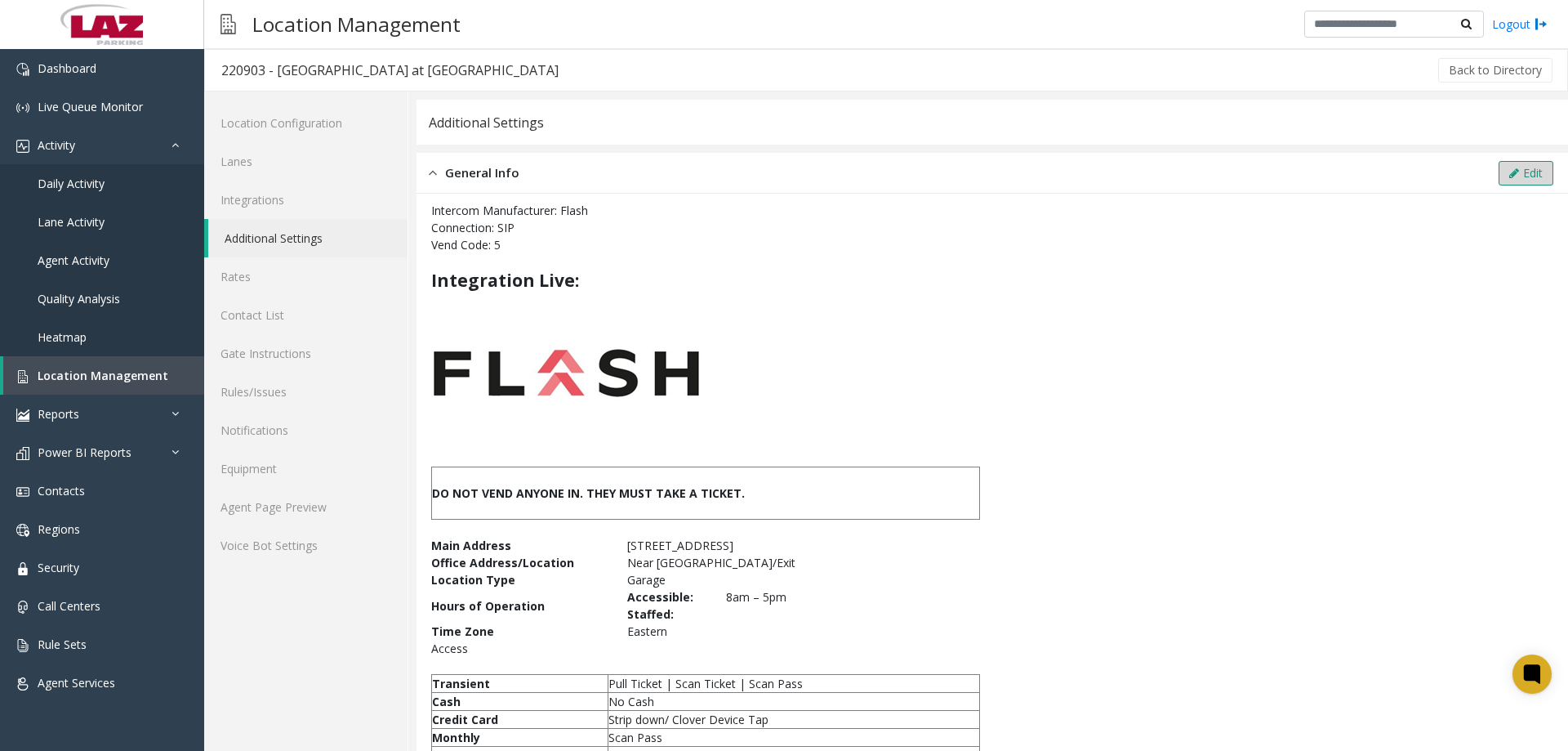
click at [1519, 168] on button "Edit" at bounding box center [1526, 174] width 55 height 25
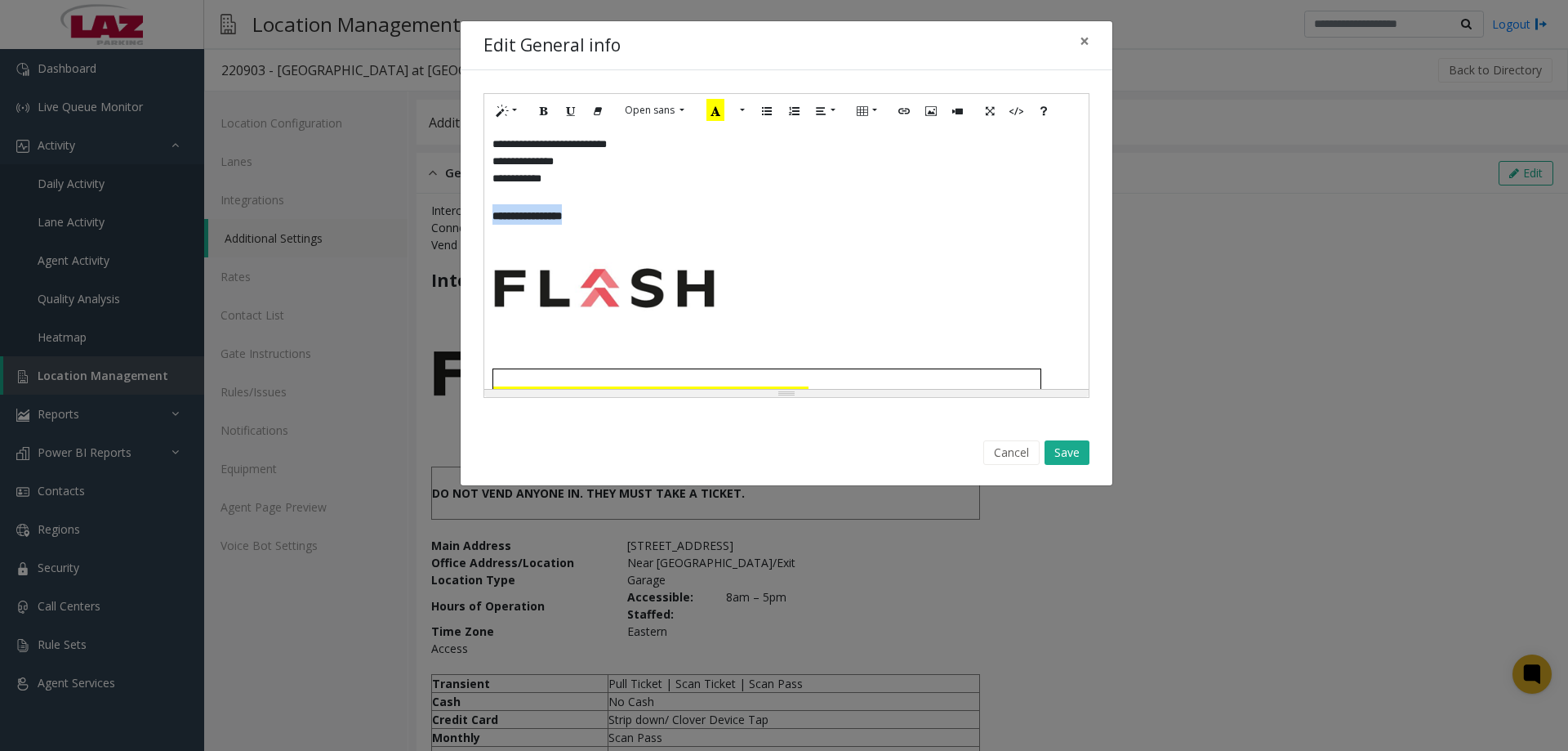
drag, startPoint x: 531, startPoint y: 222, endPoint x: 488, endPoint y: 220, distance: 43.0
click at [488, 220] on div "**********" at bounding box center [786, 258] width 604 height 262
click at [509, 115] on button "Style" at bounding box center [507, 110] width 38 height 25
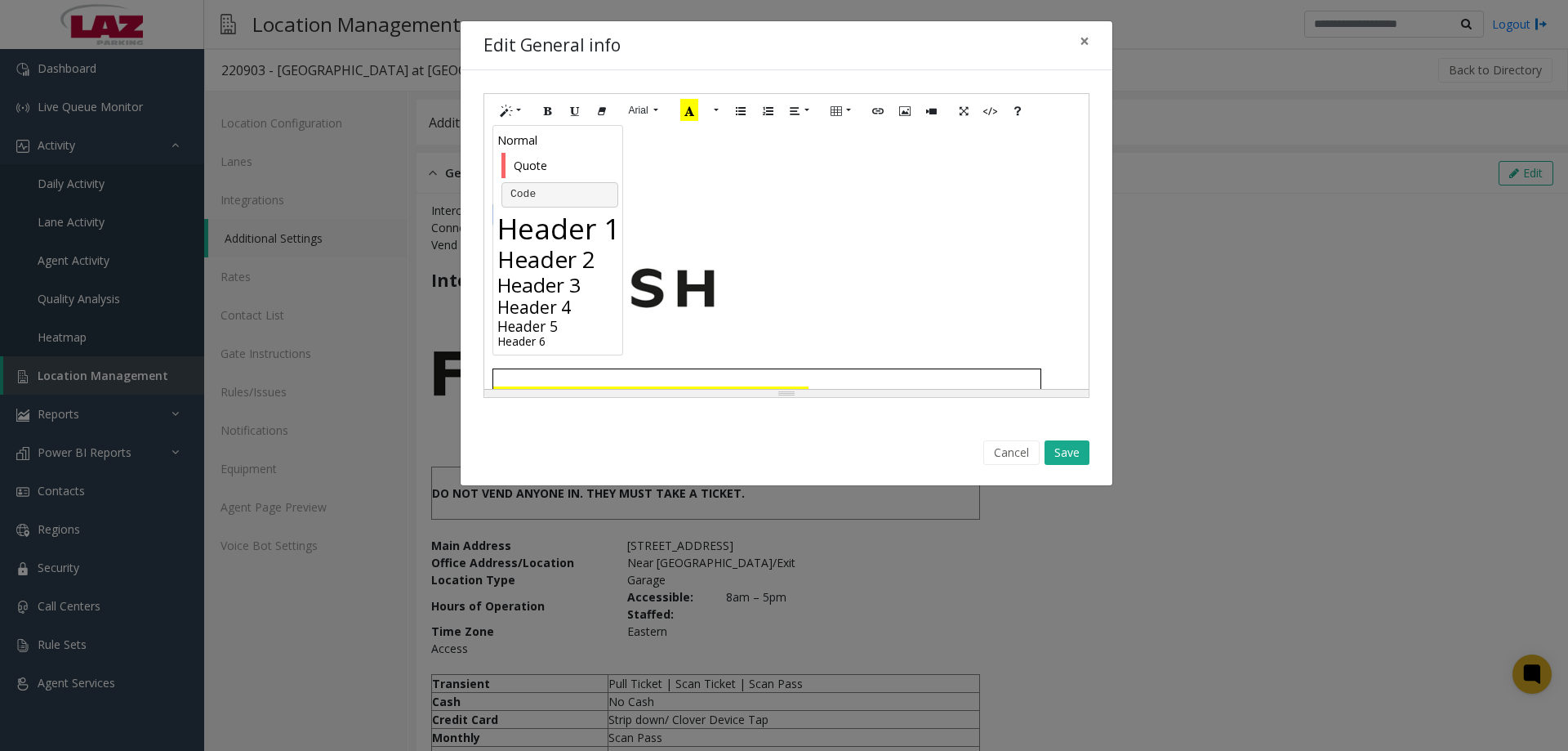
click at [558, 255] on h2 "Header 2" at bounding box center [560, 259] width 125 height 28
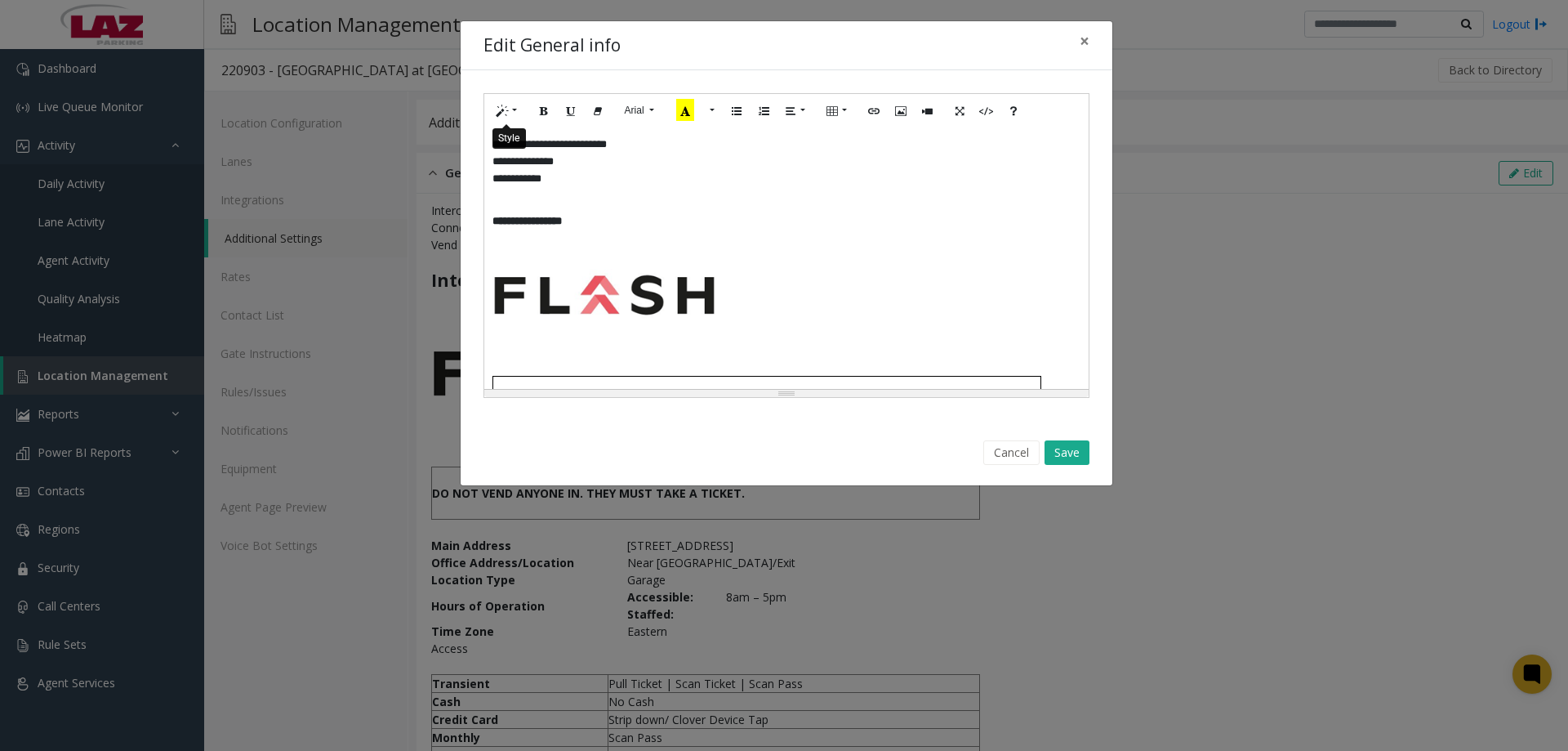
click at [509, 109] on button "Style" at bounding box center [507, 110] width 38 height 25
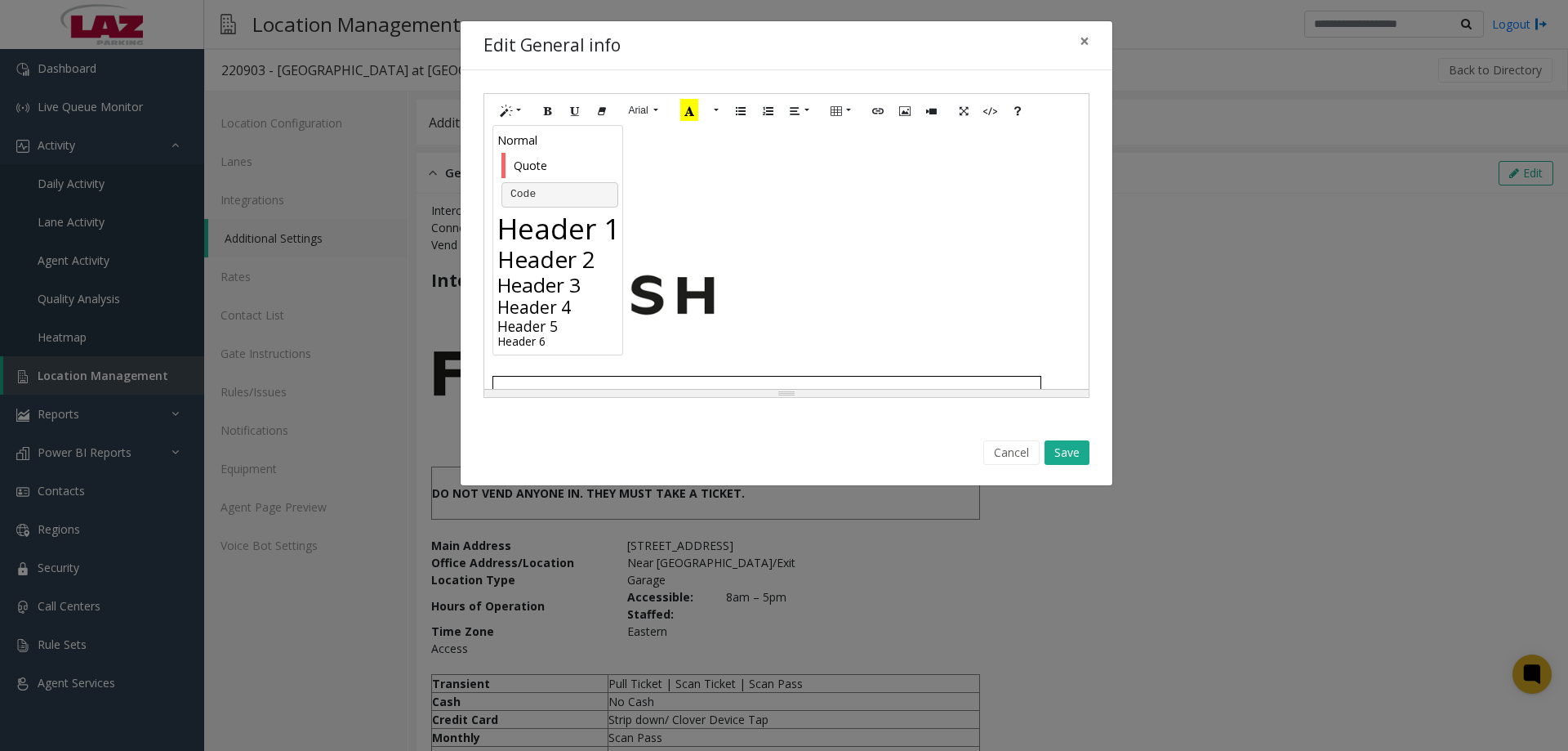
click at [556, 223] on h1 "Header 1" at bounding box center [560, 228] width 125 height 35
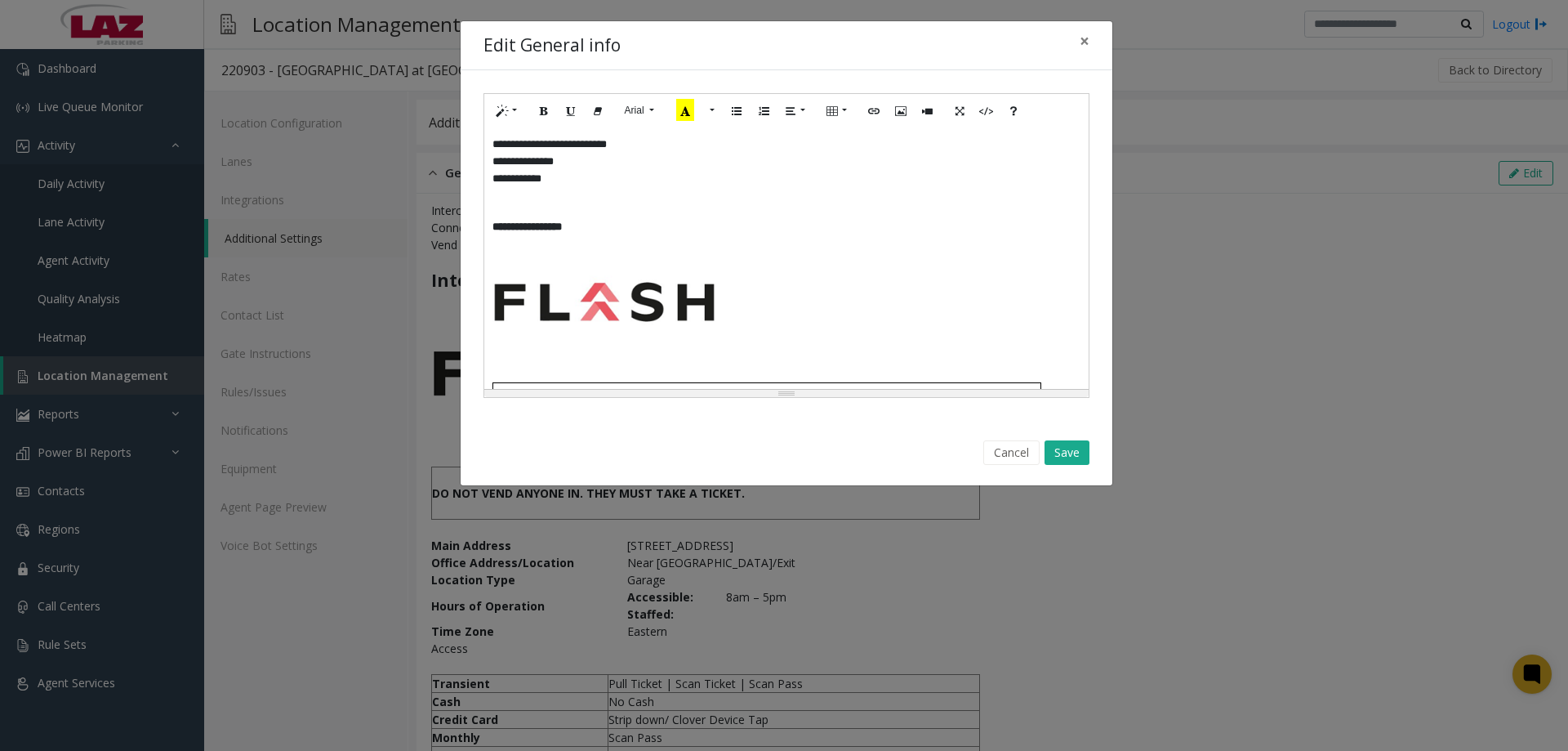
click at [588, 235] on h1 "**********" at bounding box center [786, 221] width 588 height 35
click at [553, 207] on h1 "**********" at bounding box center [786, 221] width 588 height 35
drag, startPoint x: 594, startPoint y: 219, endPoint x: 492, endPoint y: 225, distance: 102.2
click at [493, 225] on h1 "**********" at bounding box center [786, 221] width 588 height 35
click at [654, 108] on button "Arial" at bounding box center [640, 110] width 48 height 25
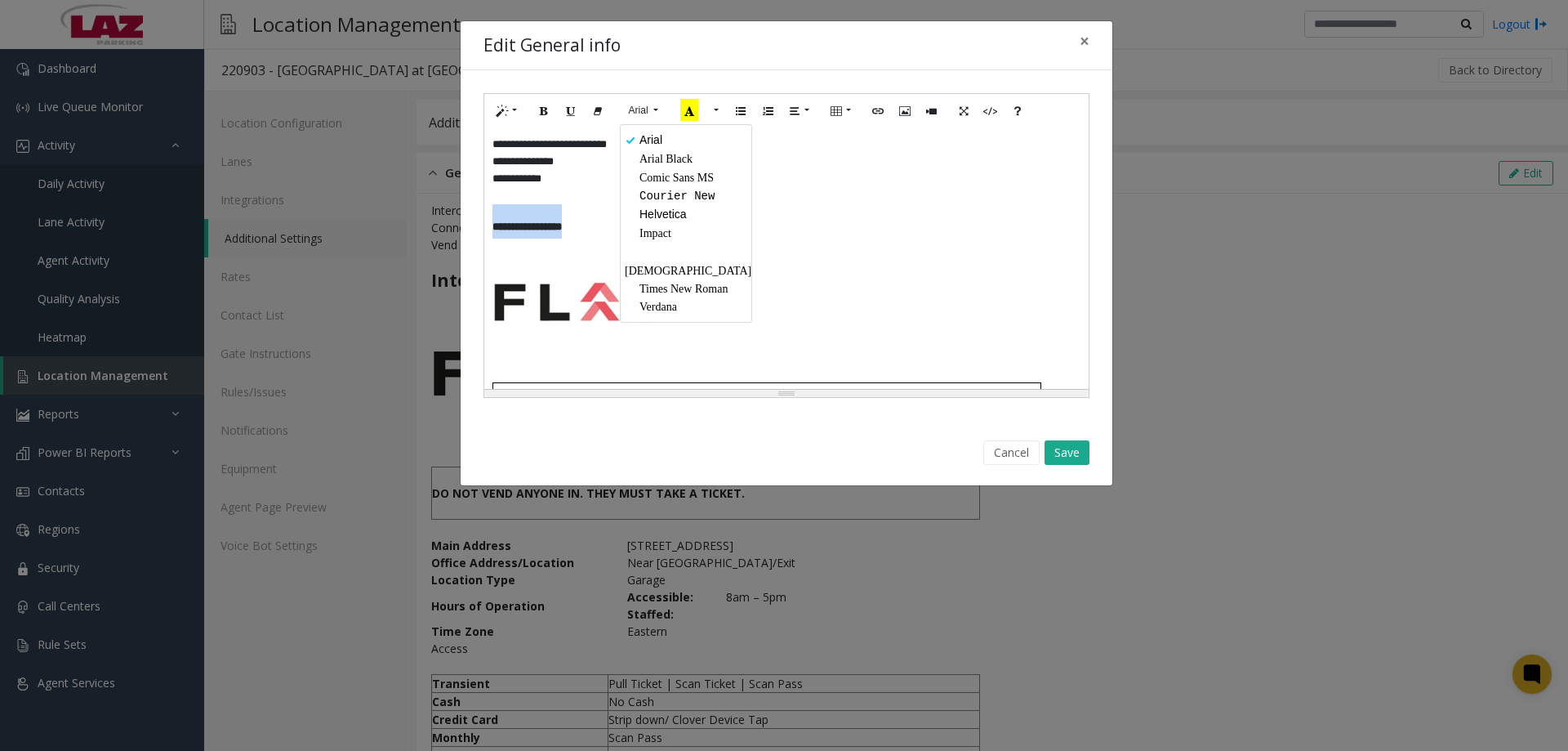
click at [668, 300] on span "Verdana" at bounding box center [659, 306] width 38 height 12
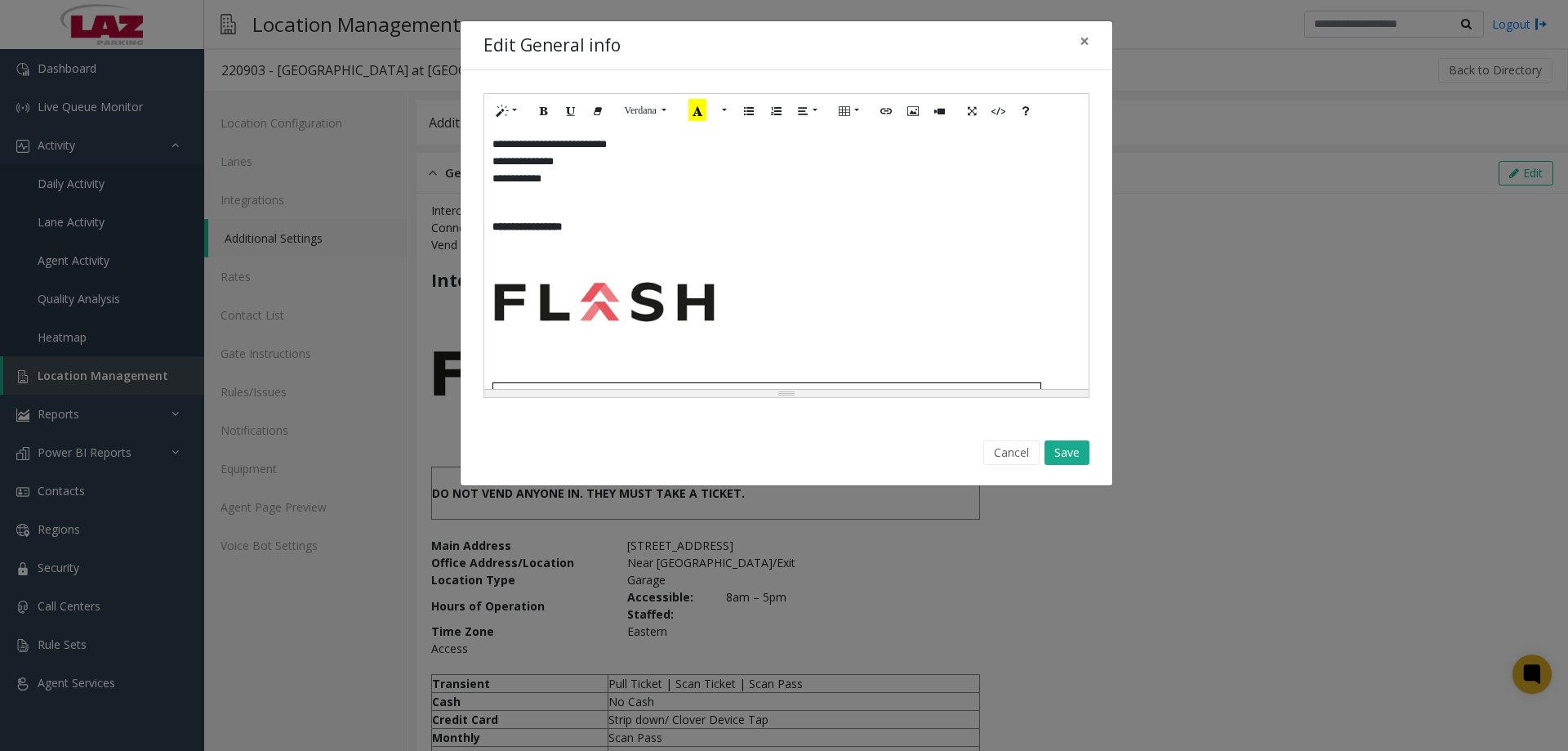
click at [608, 225] on h1 "**********" at bounding box center [786, 221] width 588 height 35
drag, startPoint x: 606, startPoint y: 229, endPoint x: 487, endPoint y: 220, distance: 119.3
click at [487, 220] on div "**********" at bounding box center [786, 258] width 604 height 262
click at [543, 104] on icon "Bold (CTRL+B)" at bounding box center [544, 109] width 10 height 14
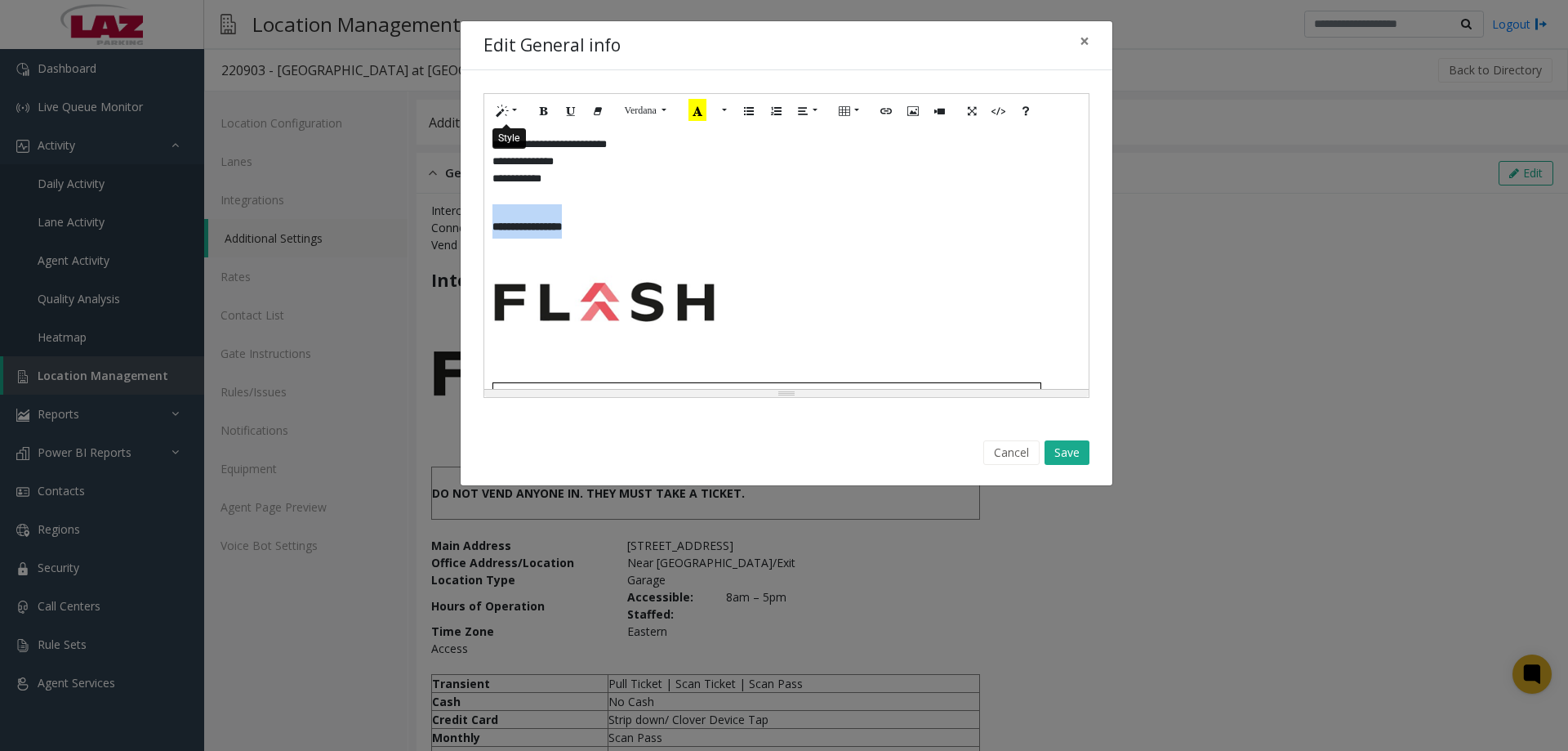
click at [502, 109] on icon "Style" at bounding box center [502, 109] width 10 height 14
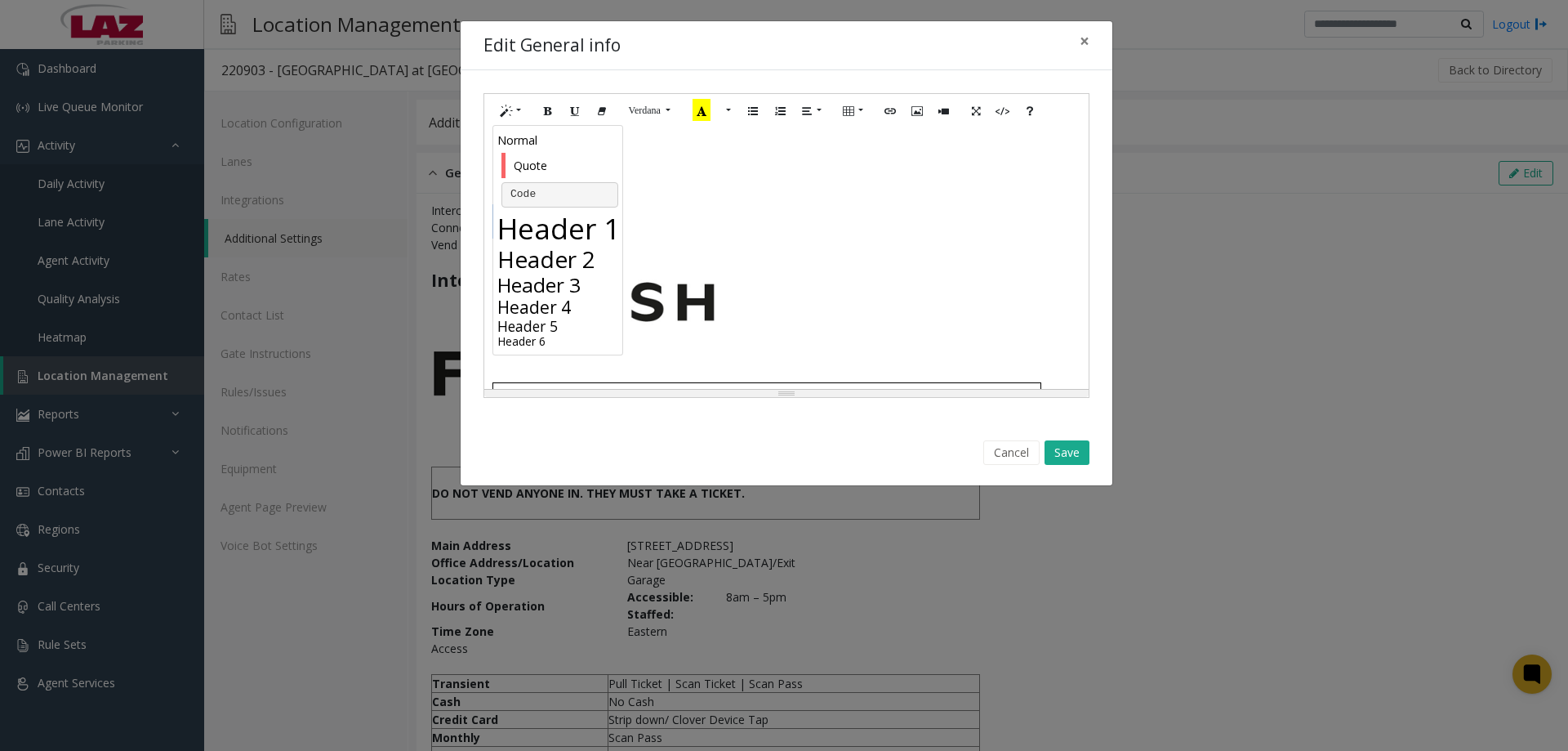
click at [566, 278] on h3 "Header 3" at bounding box center [560, 285] width 125 height 24
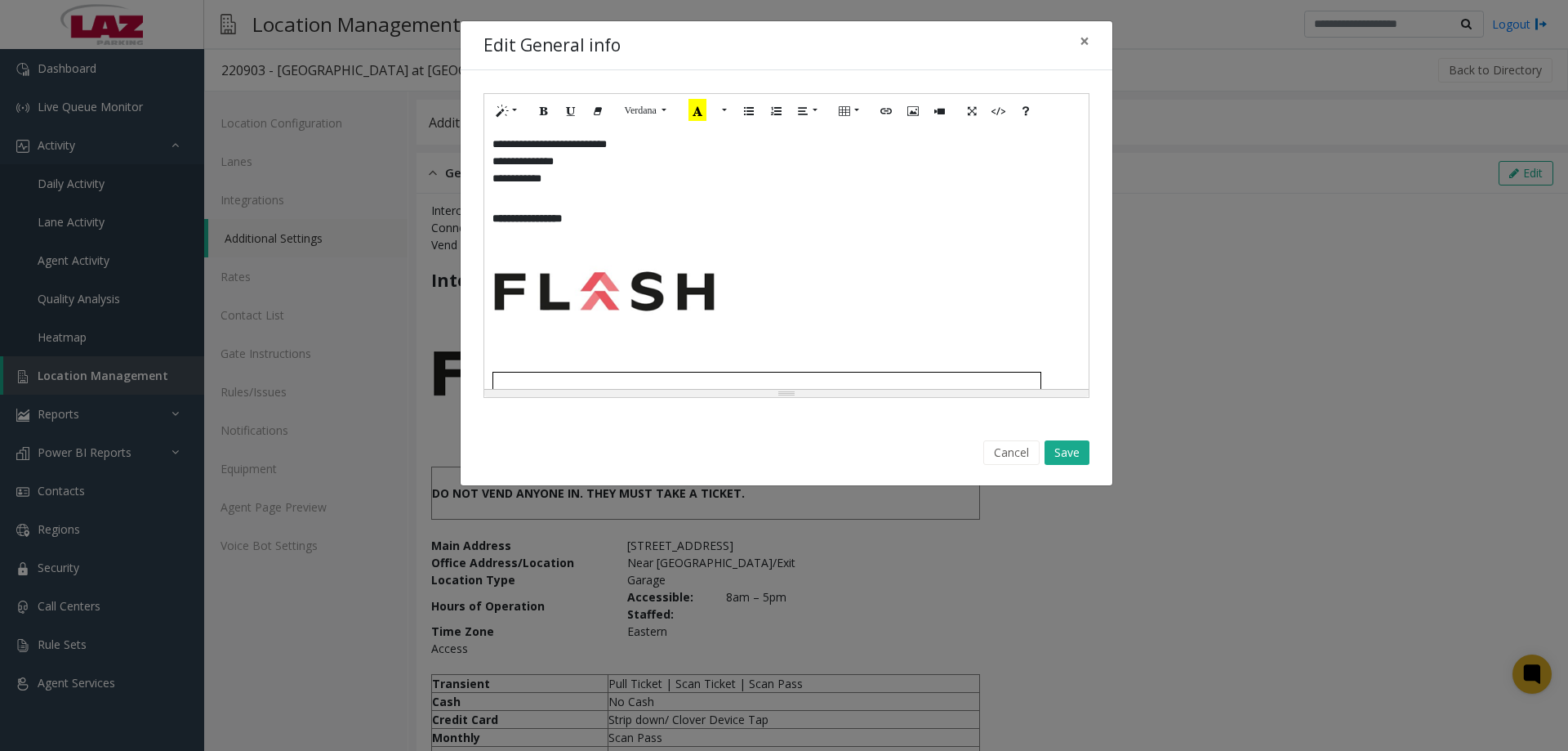
click at [636, 181] on p "**** *******" at bounding box center [786, 178] width 588 height 17
click at [1057, 450] on button "Save" at bounding box center [1066, 452] width 45 height 25
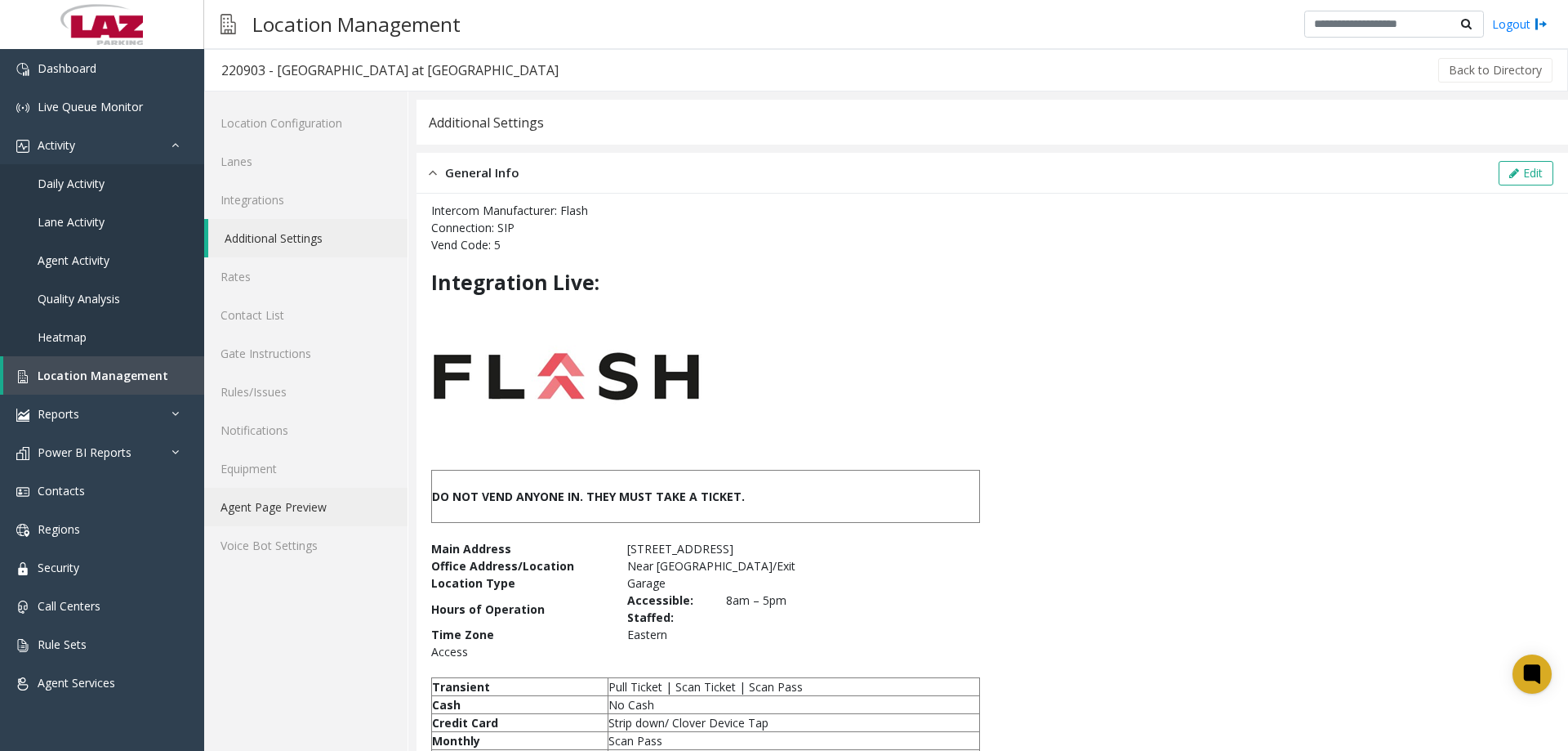
click at [311, 508] on link "Agent Page Preview" at bounding box center [305, 507] width 203 height 39
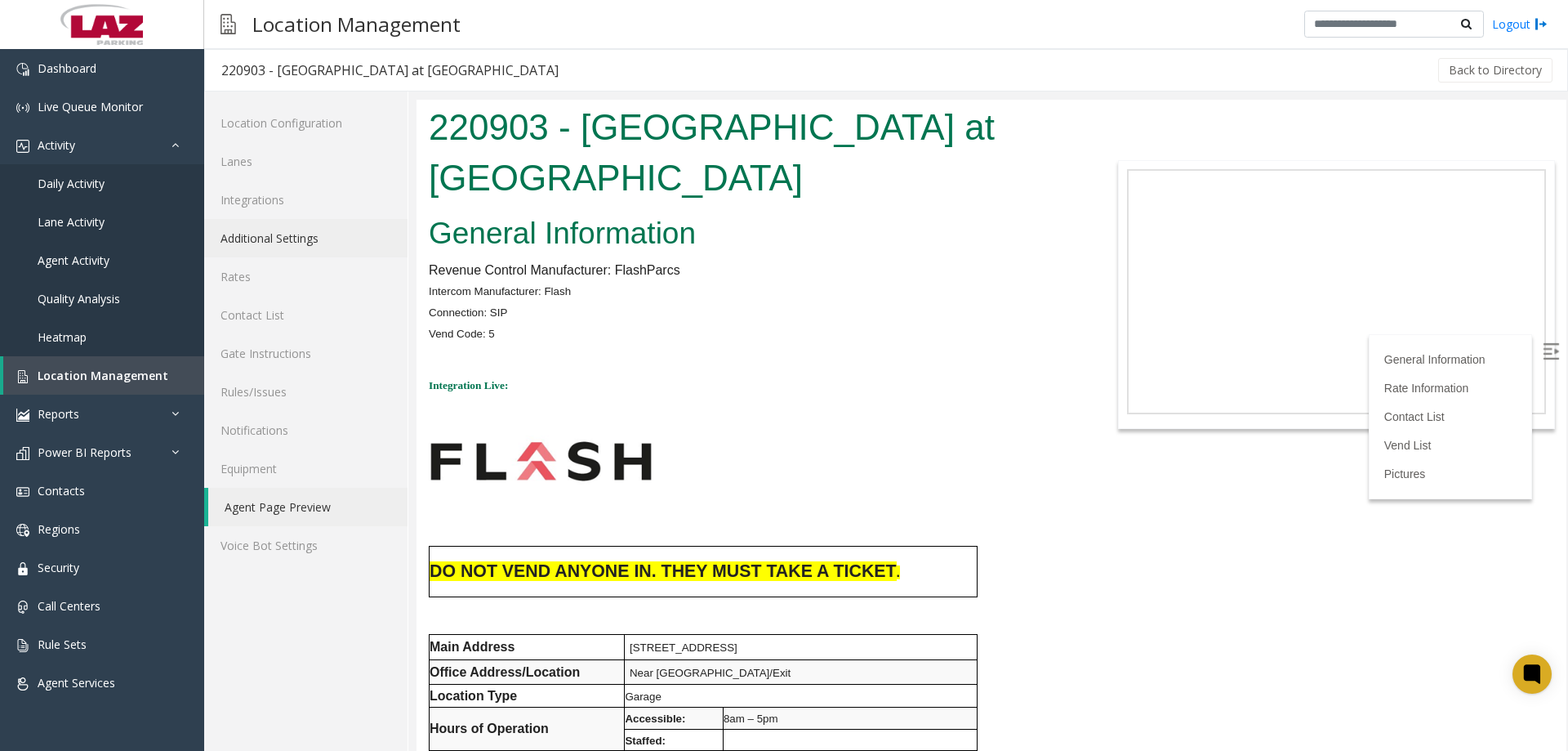
click at [286, 239] on link "Additional Settings" at bounding box center [305, 238] width 203 height 39
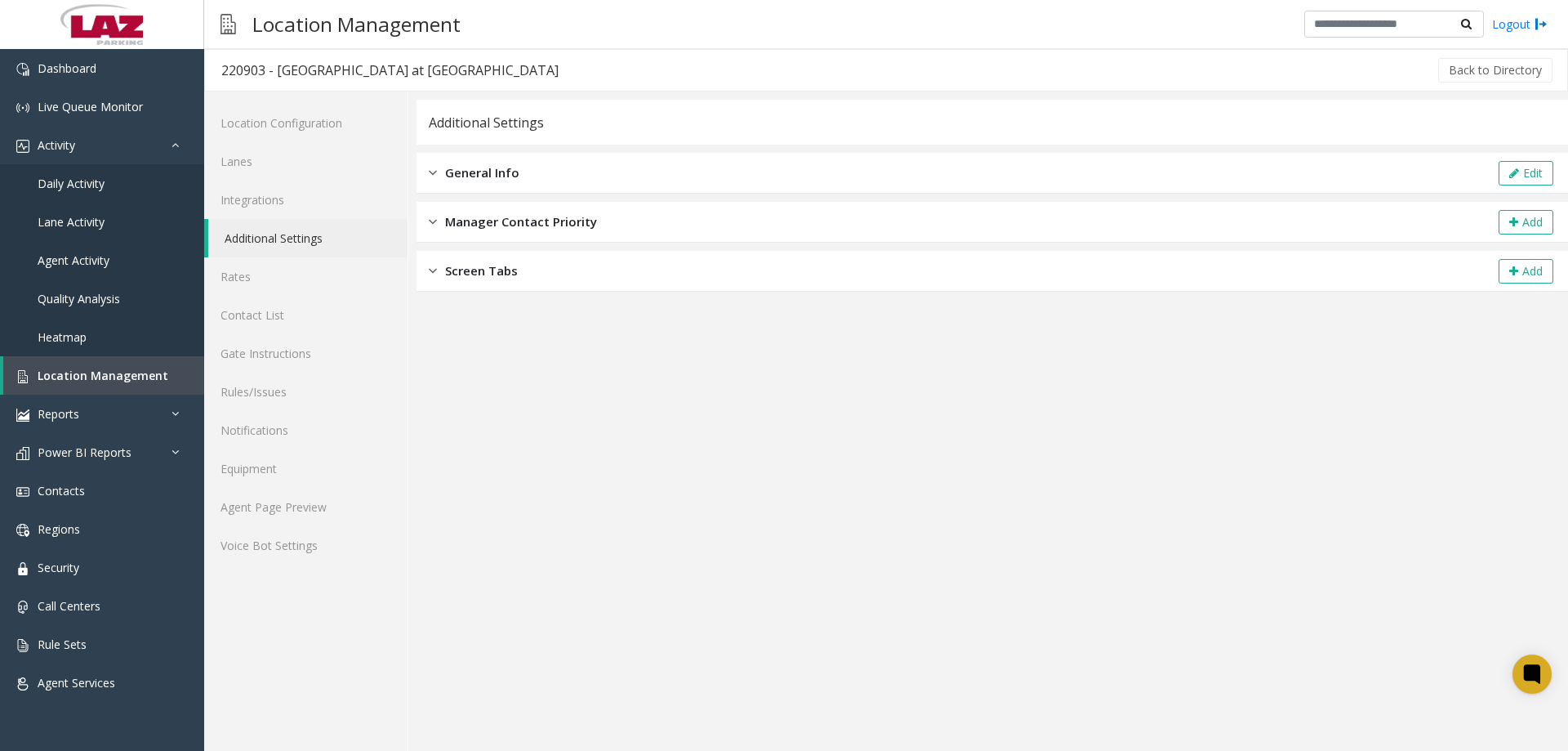
click at [511, 170] on span "General Info" at bounding box center [482, 173] width 74 height 19
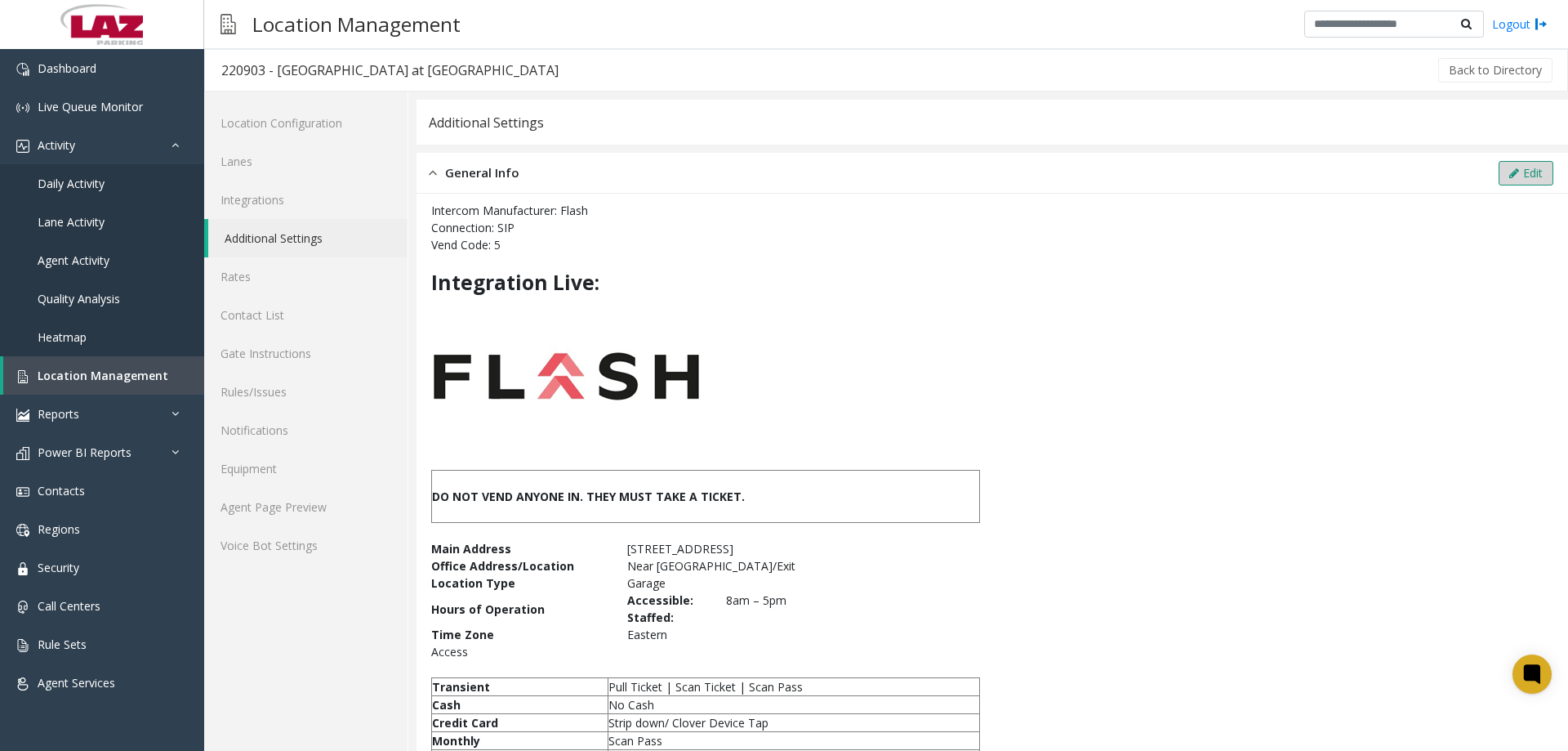
click at [1522, 176] on button "Edit" at bounding box center [1526, 174] width 55 height 25
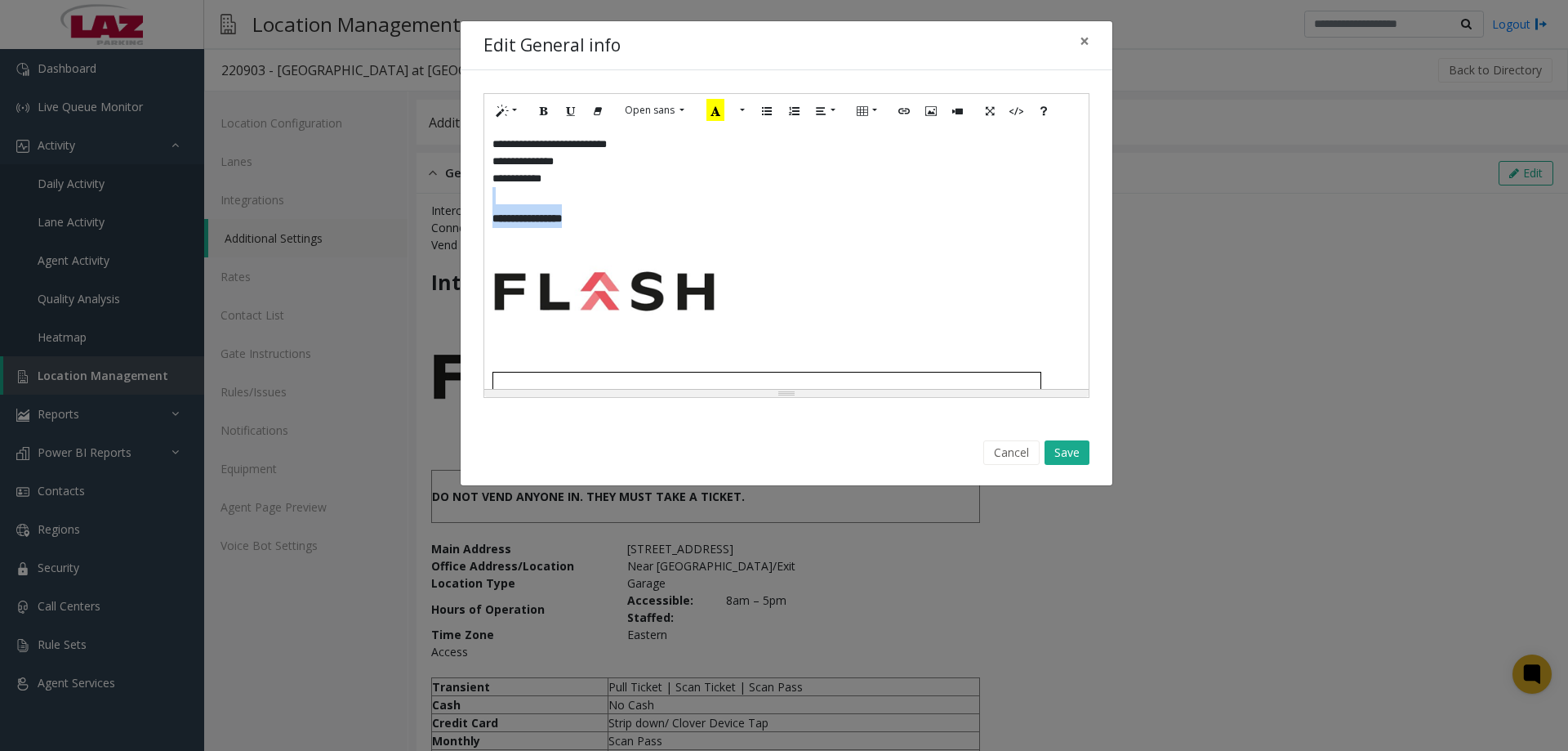
drag, startPoint x: 630, startPoint y: 219, endPoint x: 481, endPoint y: 200, distance: 150.2
click at [481, 200] on div "**********" at bounding box center [786, 245] width 652 height 350
click at [632, 213] on h3 "**********" at bounding box center [786, 216] width 588 height 24
click at [616, 215] on h3 "**********" at bounding box center [786, 216] width 588 height 24
click at [581, 188] on p at bounding box center [786, 195] width 588 height 17
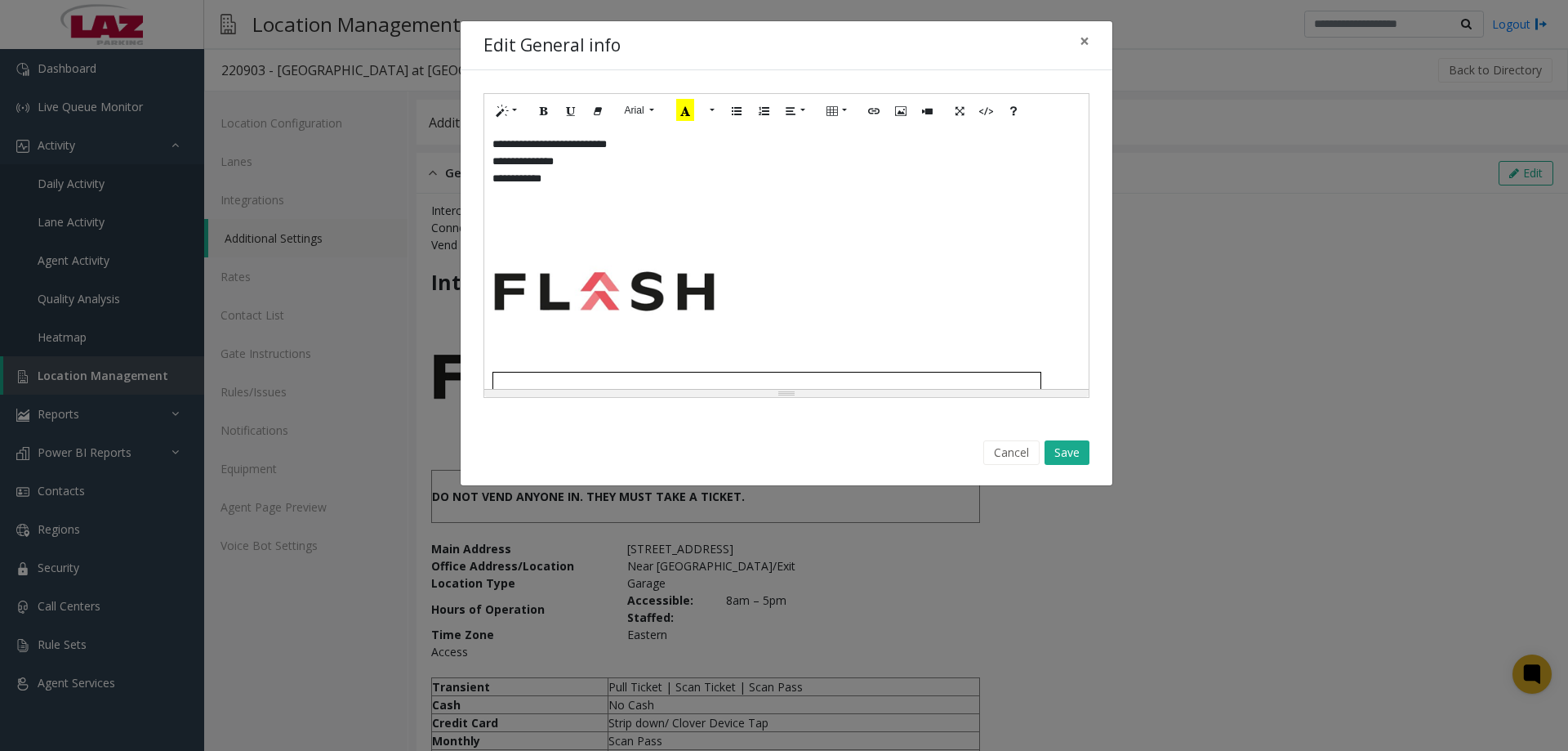
click at [487, 239] on div "**********" at bounding box center [786, 258] width 604 height 262
click at [503, 236] on div "**********" at bounding box center [786, 258] width 604 height 262
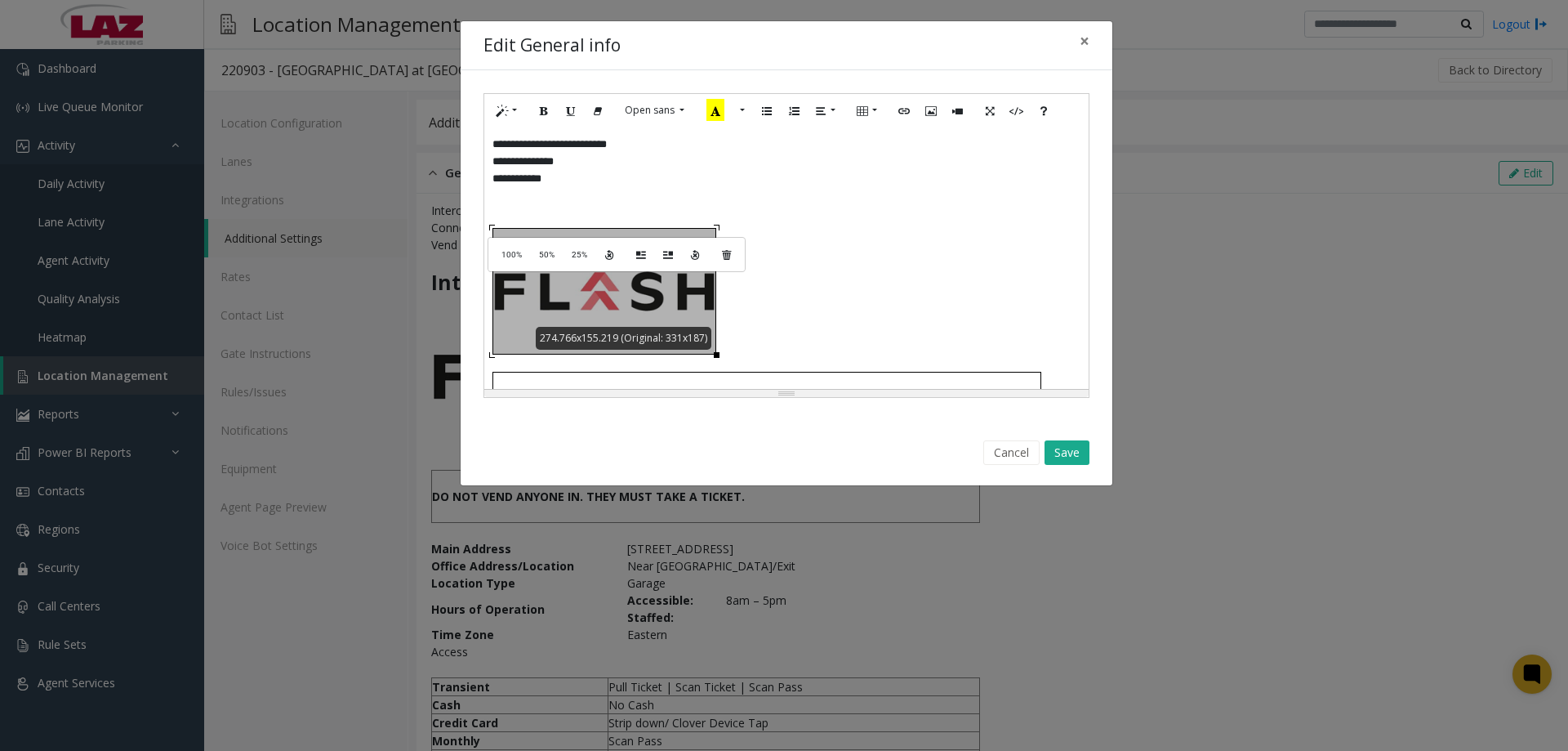
click at [525, 312] on div "**********" at bounding box center [786, 258] width 604 height 262
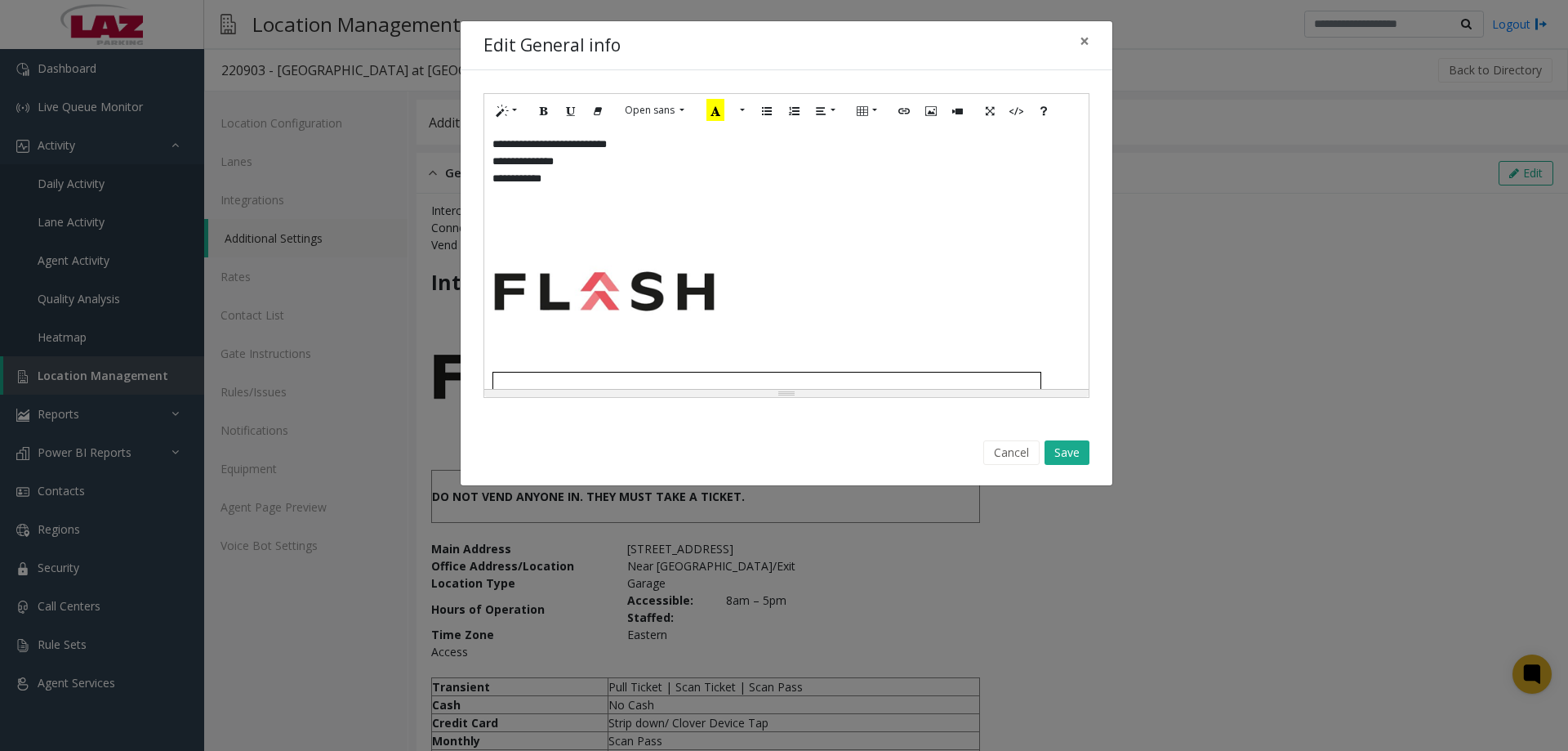
click at [484, 228] on div "**********" at bounding box center [786, 258] width 604 height 262
click at [1034, 452] on button "Cancel" at bounding box center [1011, 452] width 57 height 25
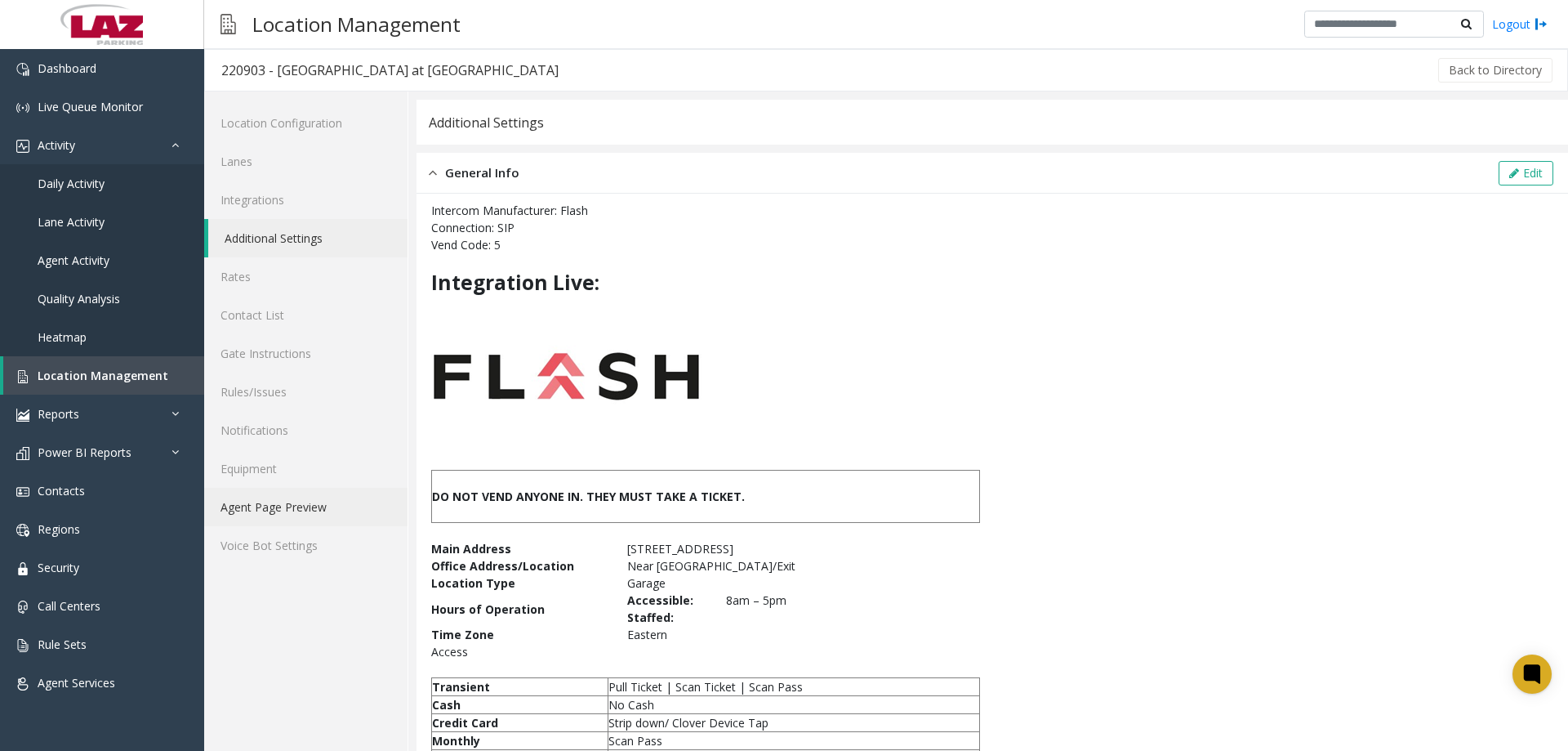
click at [285, 509] on link "Agent Page Preview" at bounding box center [305, 507] width 203 height 39
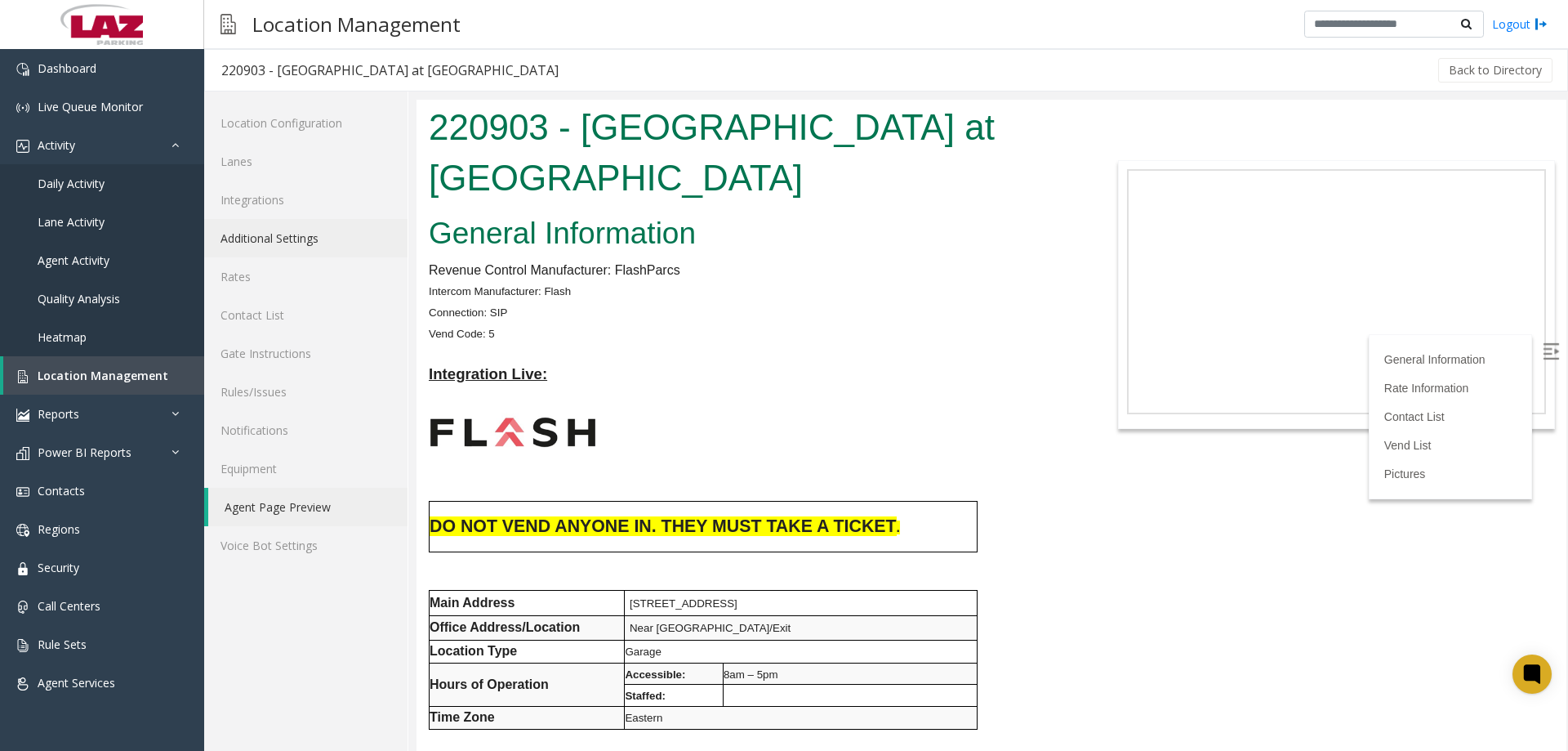
click at [331, 243] on link "Additional Settings" at bounding box center [305, 238] width 203 height 39
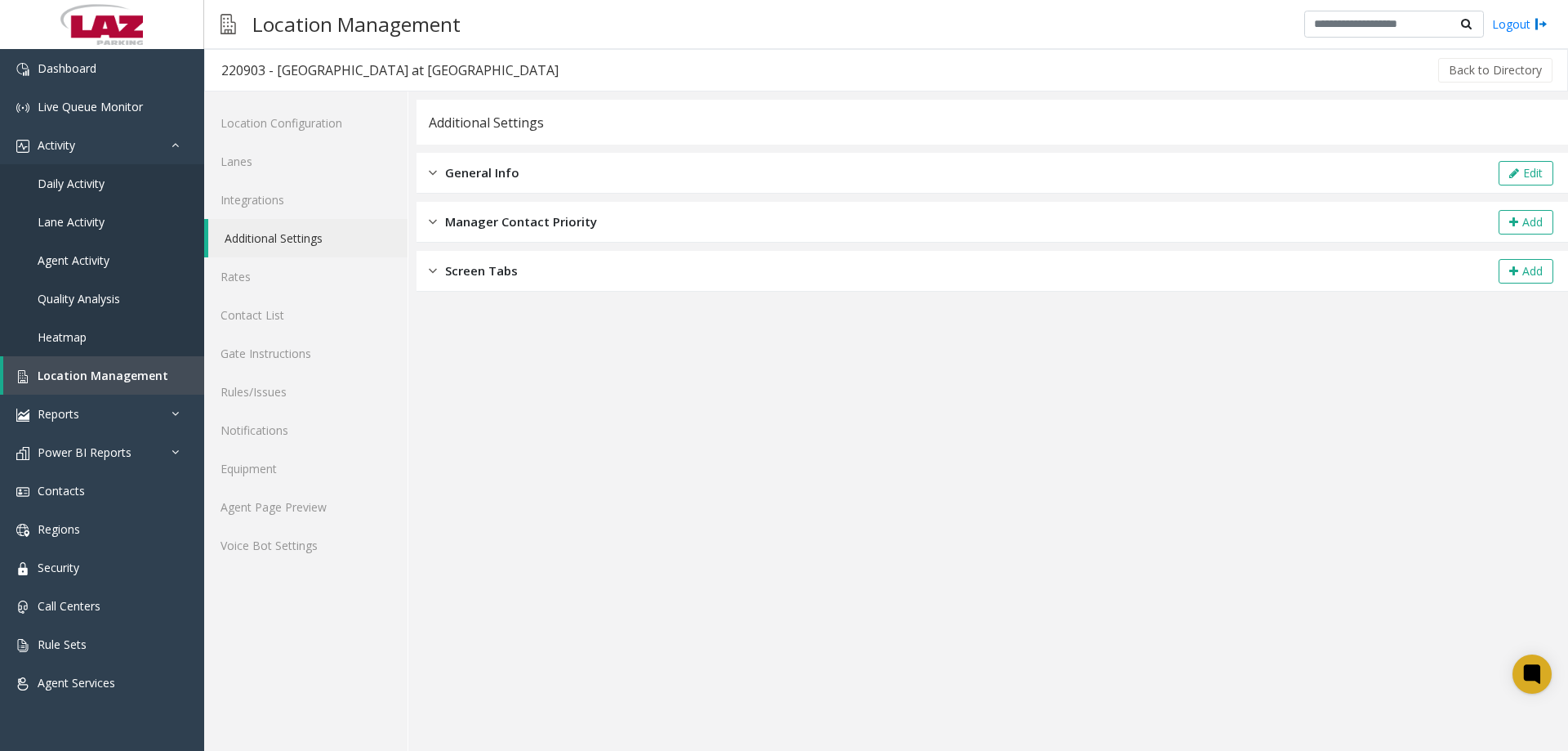
click at [487, 174] on span "General Info" at bounding box center [482, 173] width 74 height 19
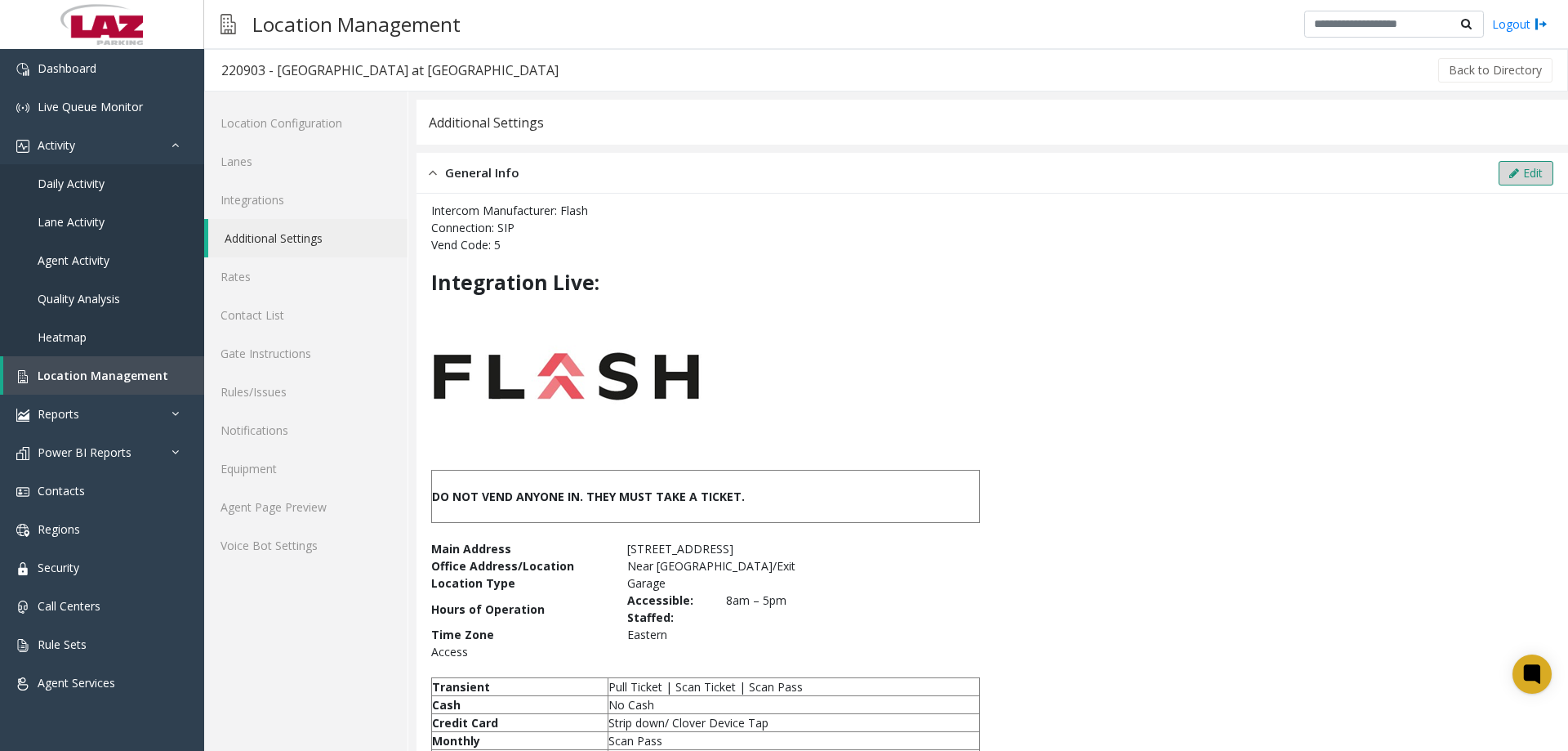
click at [1519, 165] on button "Edit" at bounding box center [1526, 174] width 55 height 25
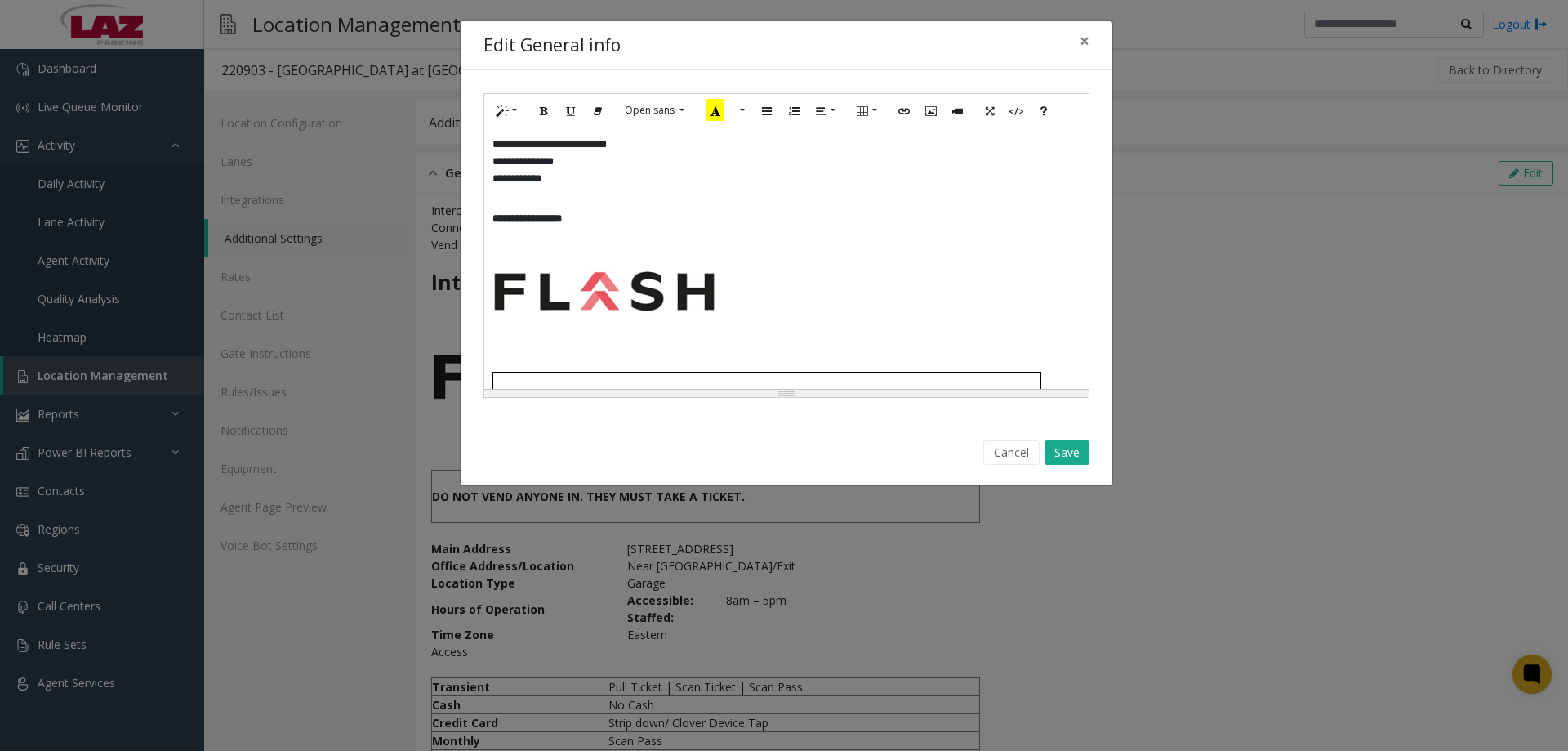
click at [622, 260] on div "**********" at bounding box center [786, 258] width 604 height 262
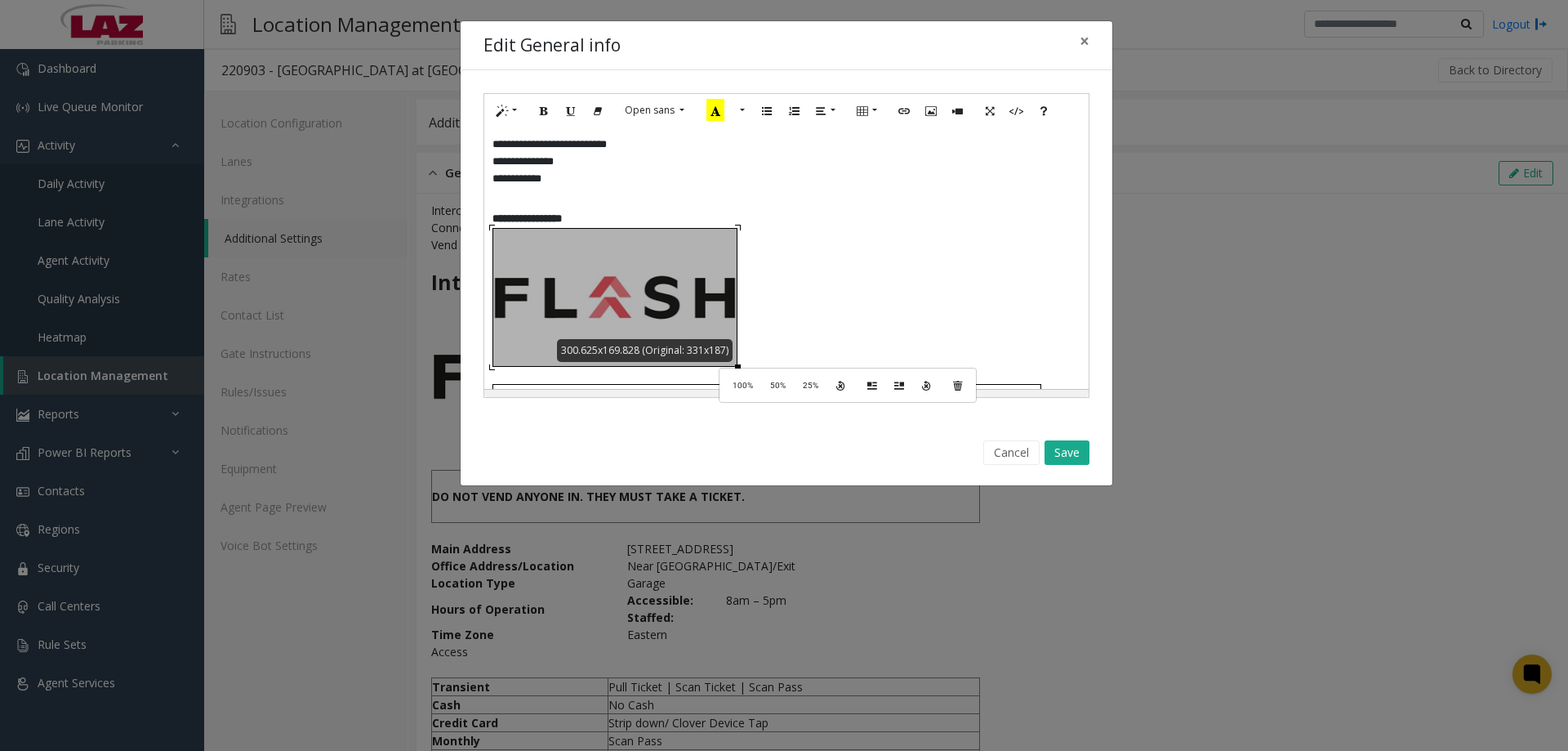
drag, startPoint x: 716, startPoint y: 355, endPoint x: 734, endPoint y: 367, distance: 21.6
click at [734, 367] on div "**********" at bounding box center [786, 258] width 604 height 262
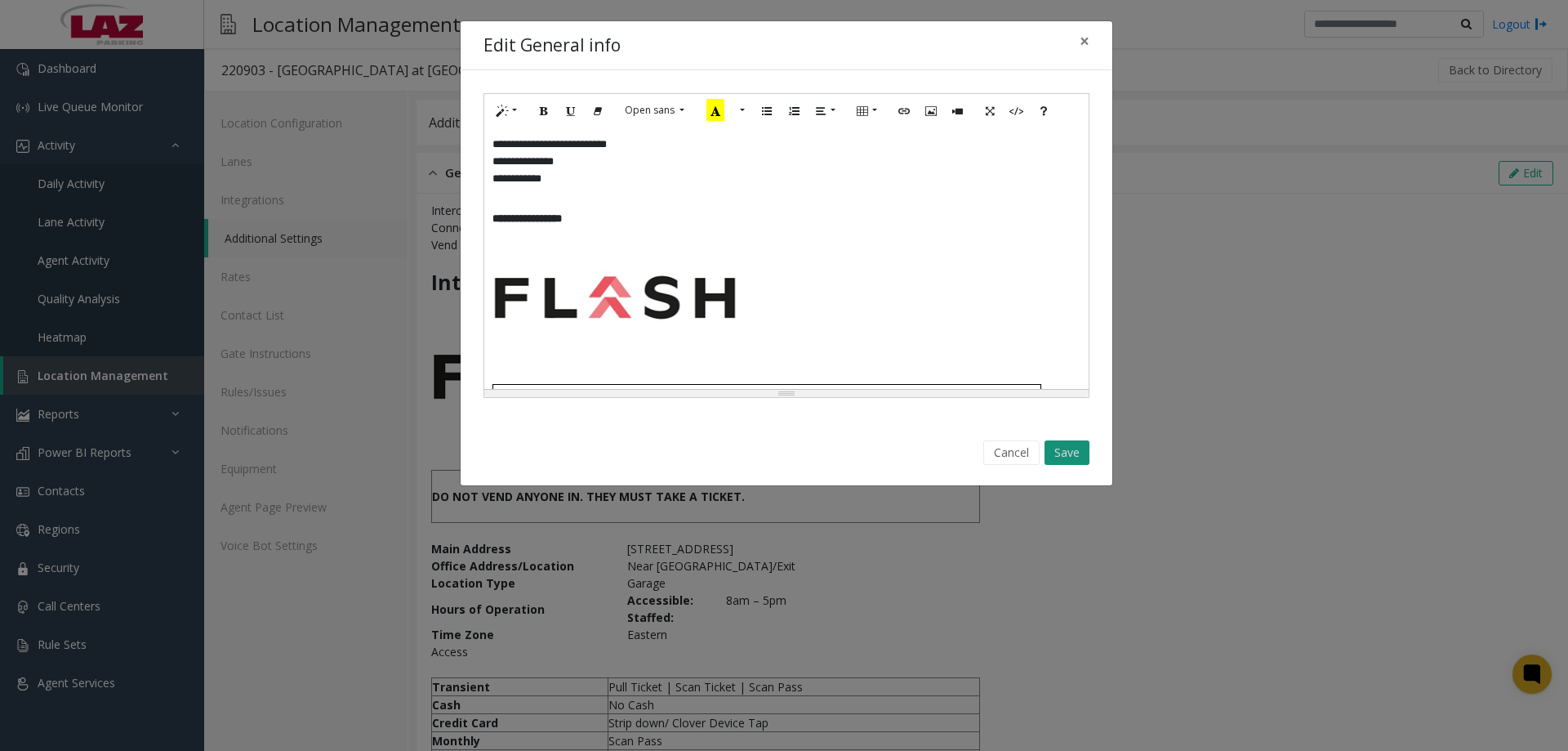
click at [1072, 447] on button "Save" at bounding box center [1066, 452] width 45 height 25
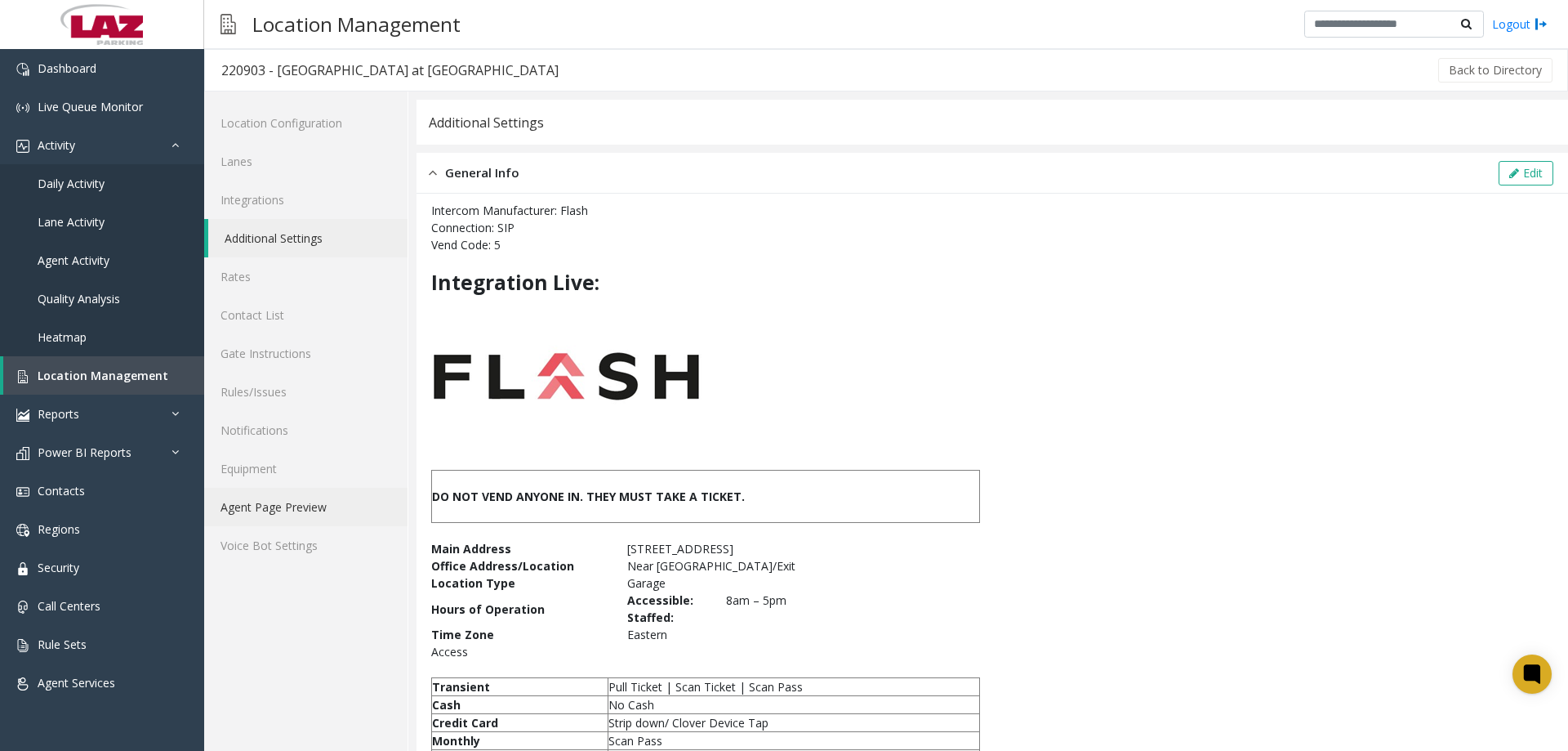
click at [283, 515] on link "Agent Page Preview" at bounding box center [305, 507] width 203 height 39
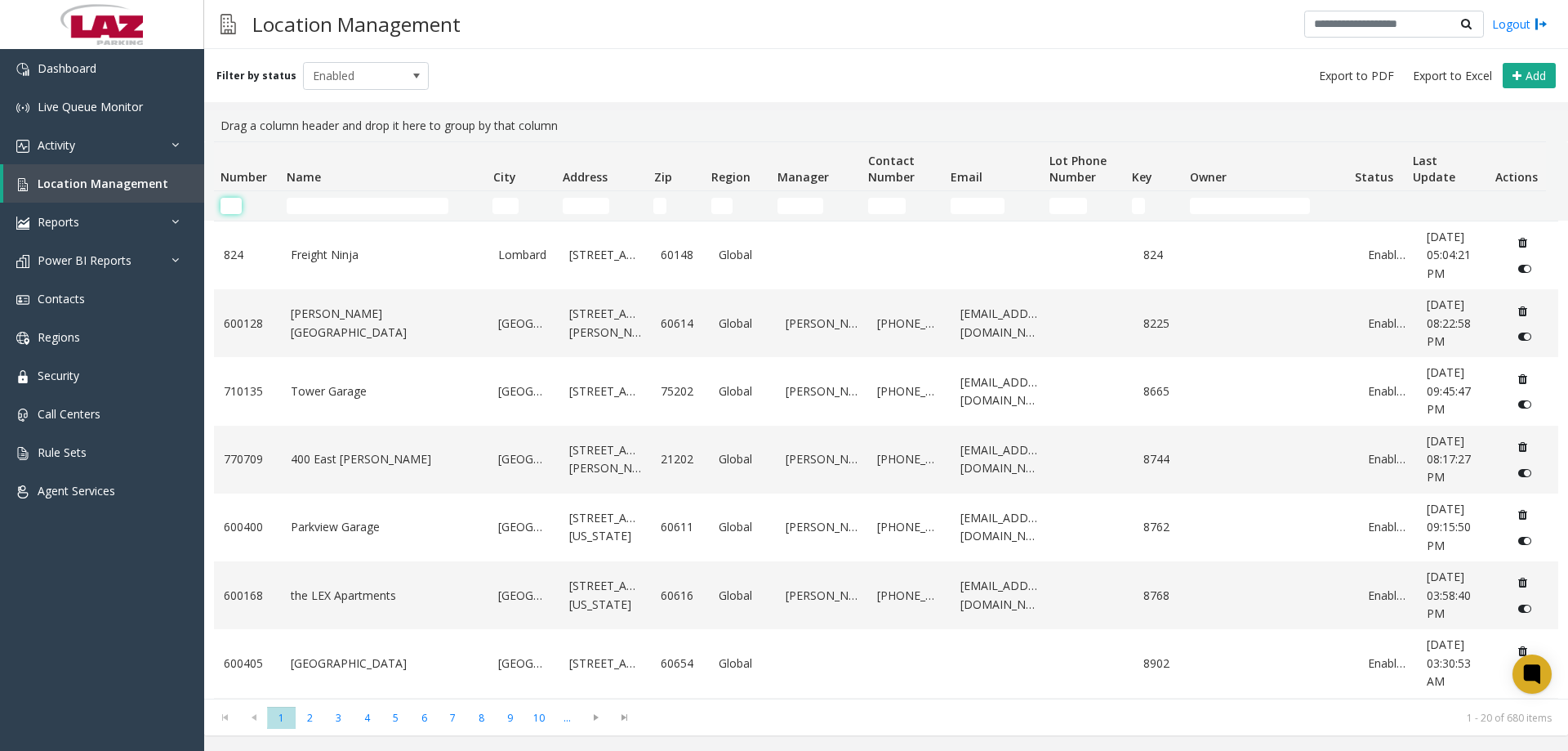
click at [231, 202] on input "Number Filter" at bounding box center [231, 206] width 21 height 16
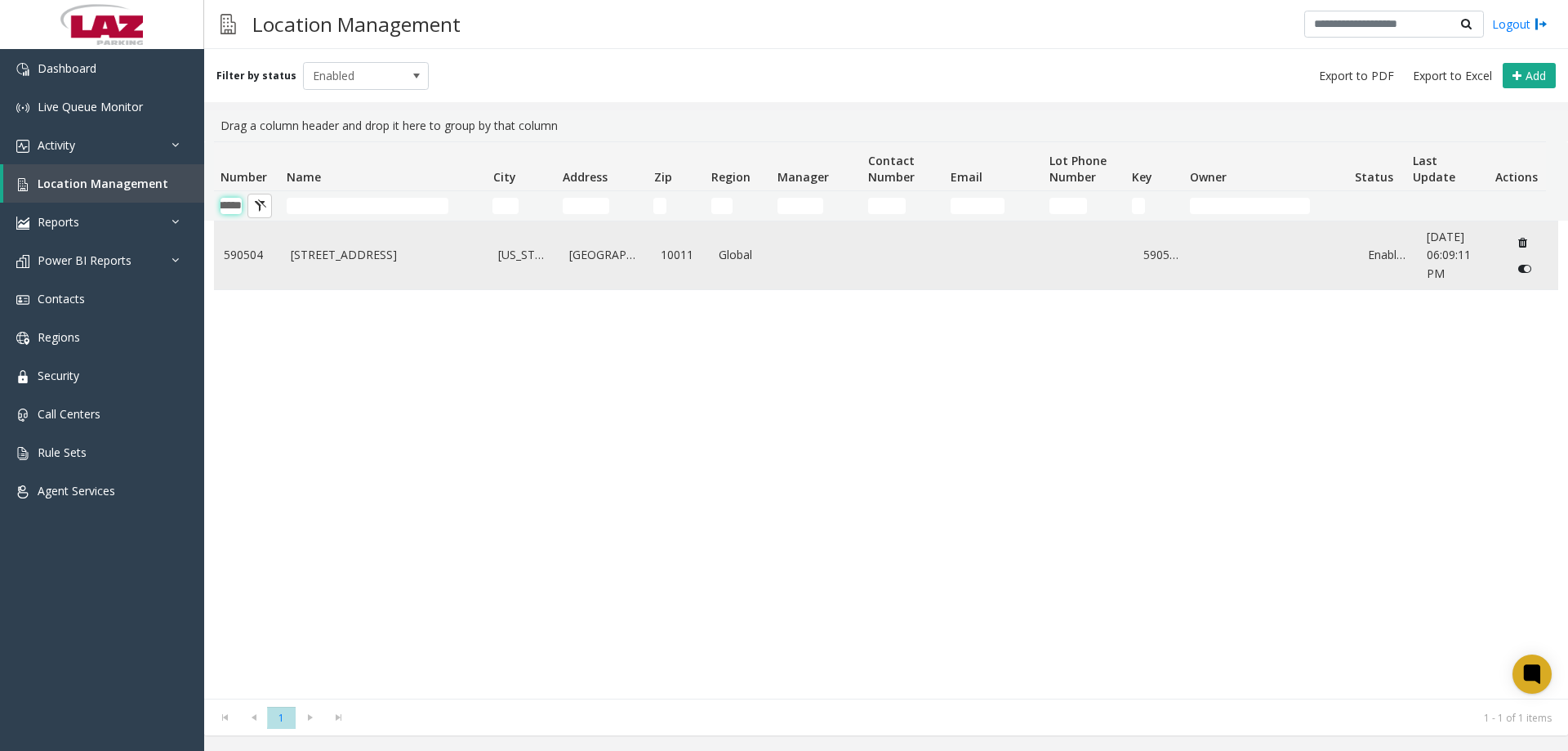
type input "******"
click at [313, 256] on link "[STREET_ADDRESS]" at bounding box center [385, 255] width 188 height 18
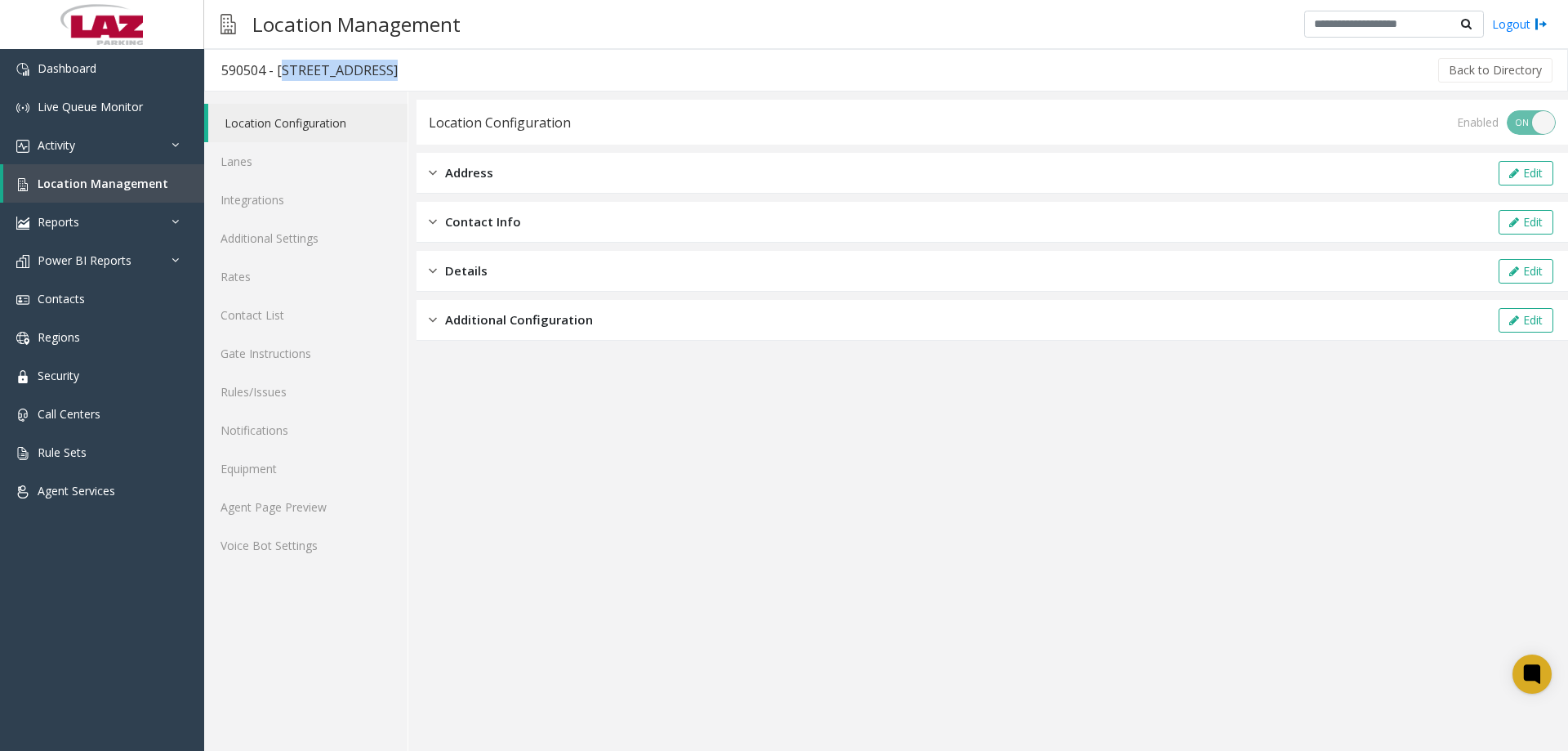
drag, startPoint x: 372, startPoint y: 72, endPoint x: 279, endPoint y: 76, distance: 93.1
click at [279, 76] on div "590504 - [STREET_ADDRESS]" at bounding box center [309, 71] width 177 height 21
click at [282, 508] on link "Agent Page Preview" at bounding box center [305, 507] width 203 height 39
